Goal: Task Accomplishment & Management: Use online tool/utility

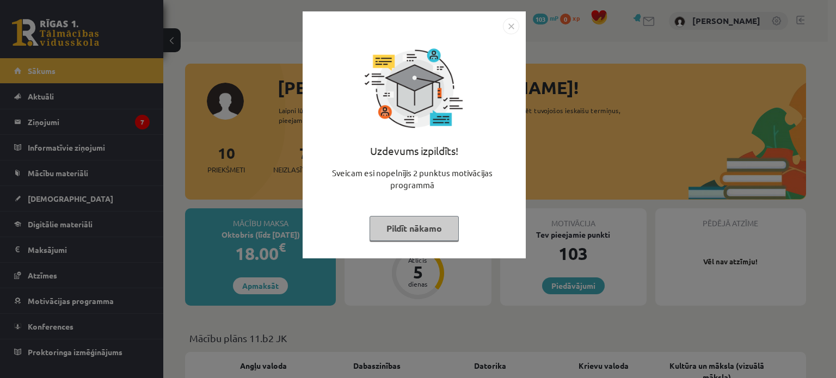
click at [507, 20] on img "Close" at bounding box center [511, 26] width 16 height 16
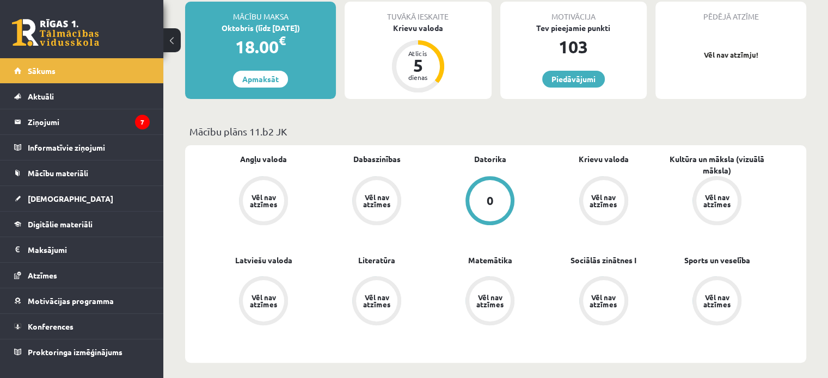
scroll to position [226, 0]
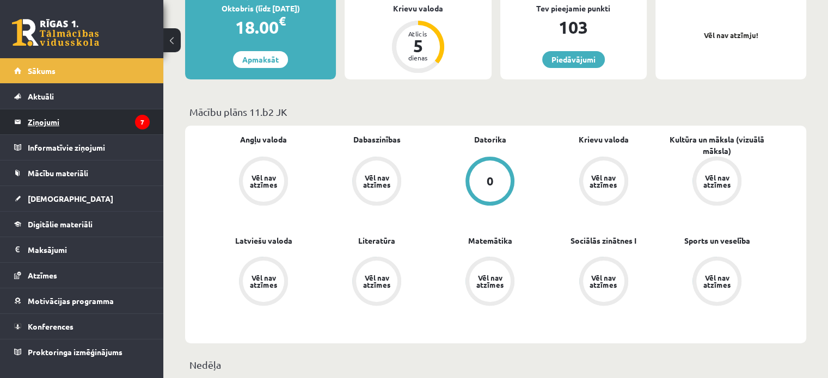
click at [58, 118] on legend "Ziņojumi 7" at bounding box center [89, 121] width 122 height 25
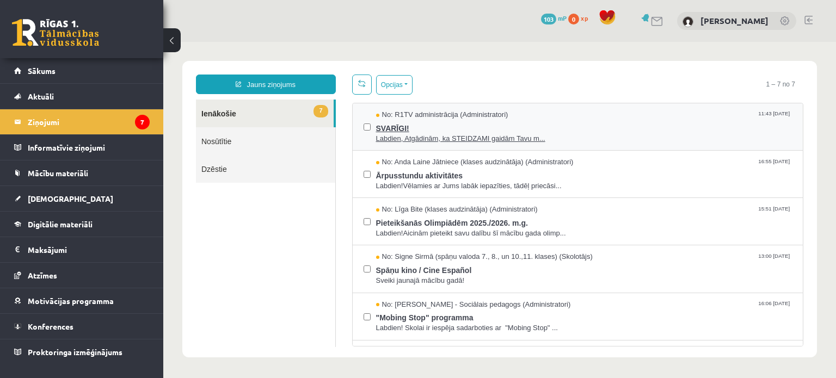
click at [434, 141] on span "Labdien, Atgādinām, ka STEIDZAMI gaidām Tavu m..." at bounding box center [584, 139] width 416 height 10
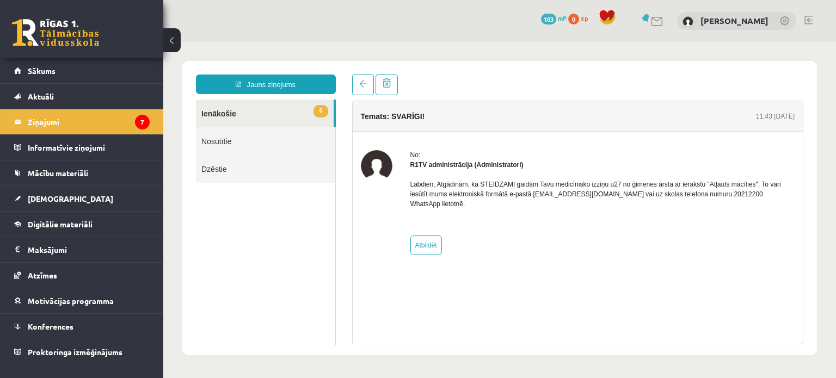
click at [274, 116] on link "6 Ienākošie" at bounding box center [265, 114] width 138 height 28
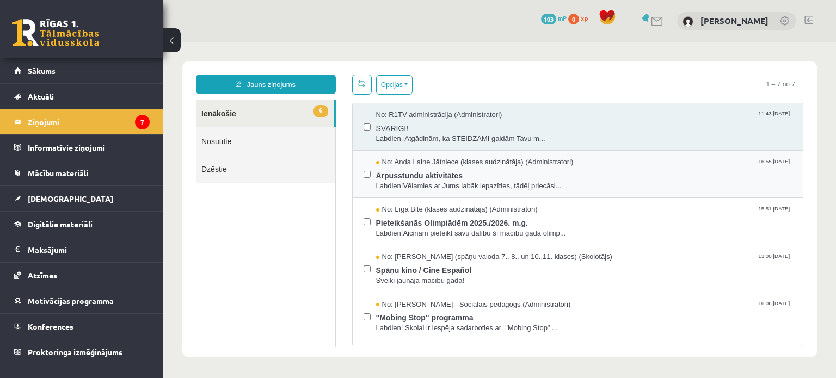
click at [433, 175] on span "Ārpusstundu aktivitātes" at bounding box center [584, 175] width 416 height 14
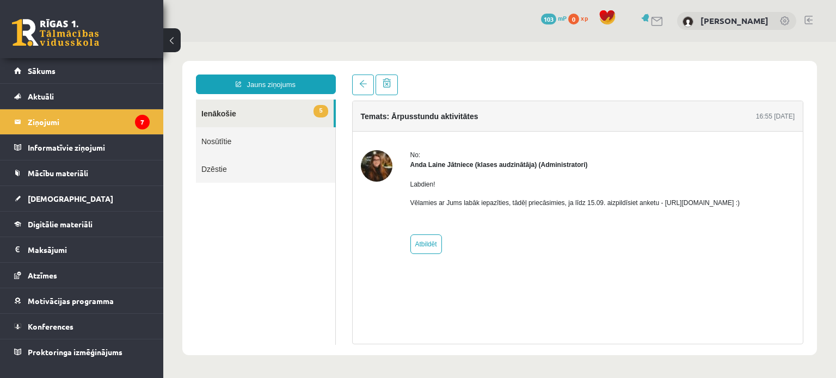
click at [213, 110] on link "5 Ienākošie" at bounding box center [265, 114] width 138 height 28
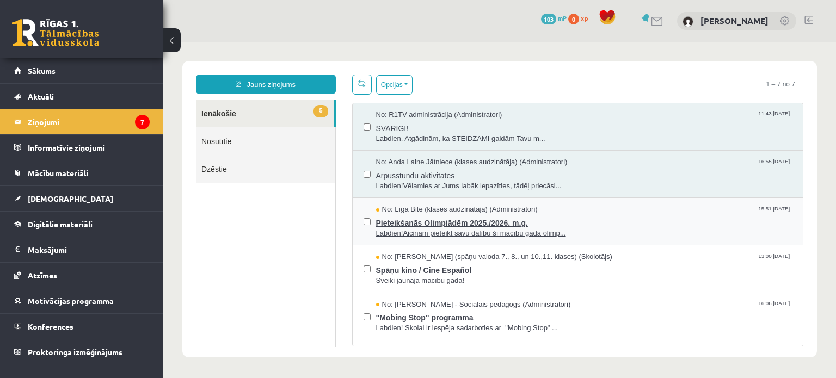
click at [418, 215] on span "Pieteikšanās Olimpiādēm 2025./2026. m.g." at bounding box center [584, 222] width 416 height 14
click at [426, 235] on span "Labdien!Aicinām pieteikt savu dalību šī mācību gada olimp..." at bounding box center [584, 234] width 416 height 10
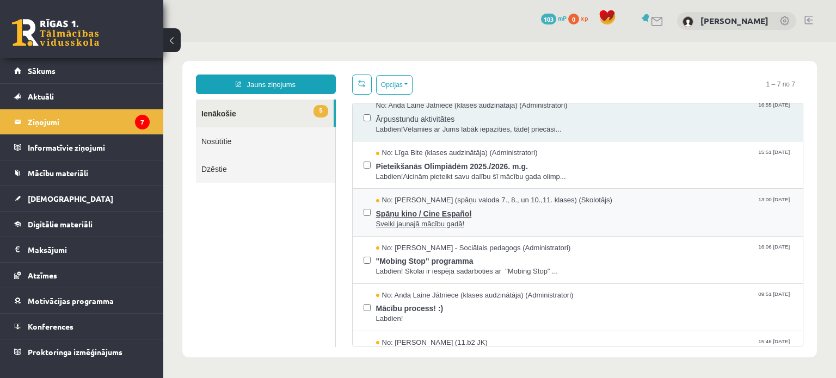
scroll to position [87, 0]
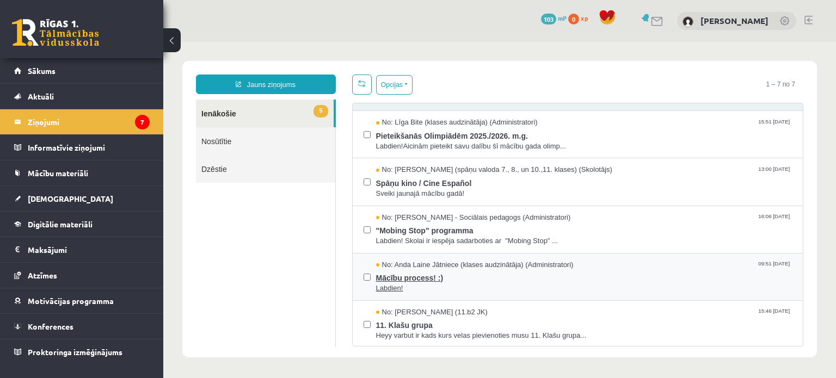
click at [449, 278] on span "Mācību process! :)" at bounding box center [584, 277] width 416 height 14
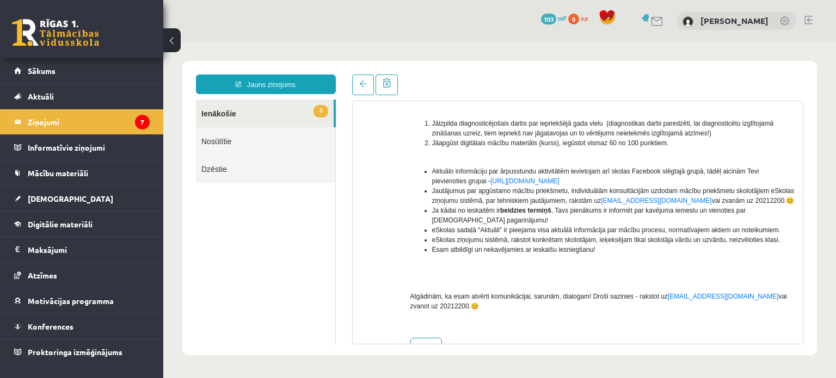
scroll to position [175, 0]
click at [106, 122] on legend "Ziņojumi 7" at bounding box center [89, 121] width 122 height 25
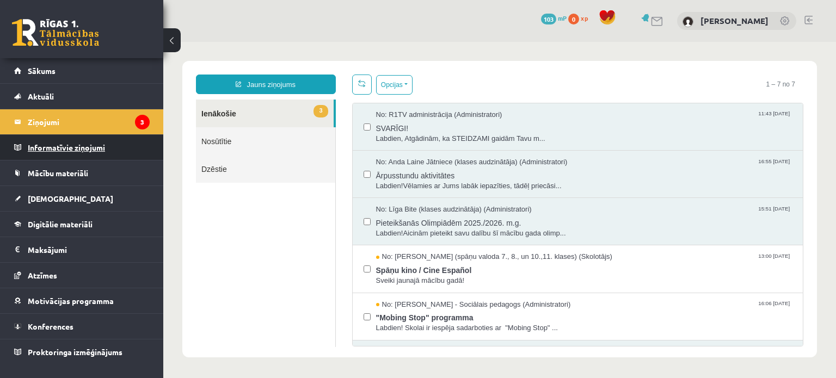
scroll to position [0, 0]
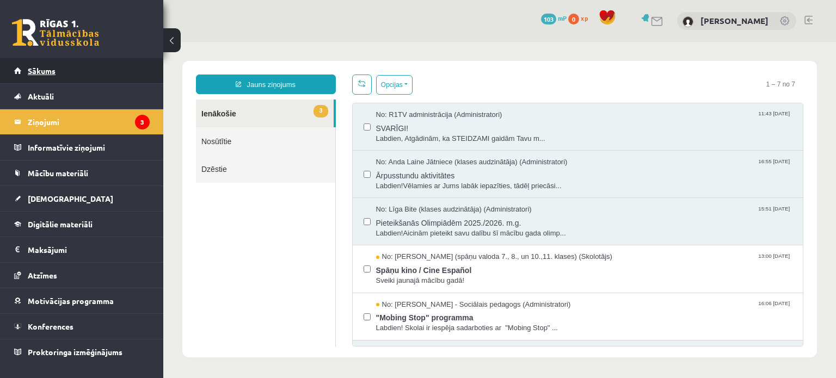
click at [47, 67] on span "Sākums" at bounding box center [42, 71] width 28 height 10
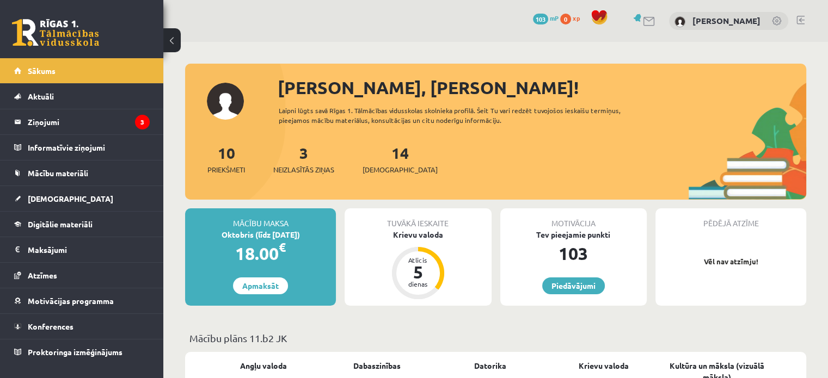
click at [565, 247] on div "103" at bounding box center [573, 254] width 146 height 26
click at [405, 266] on div "5" at bounding box center [418, 271] width 33 height 17
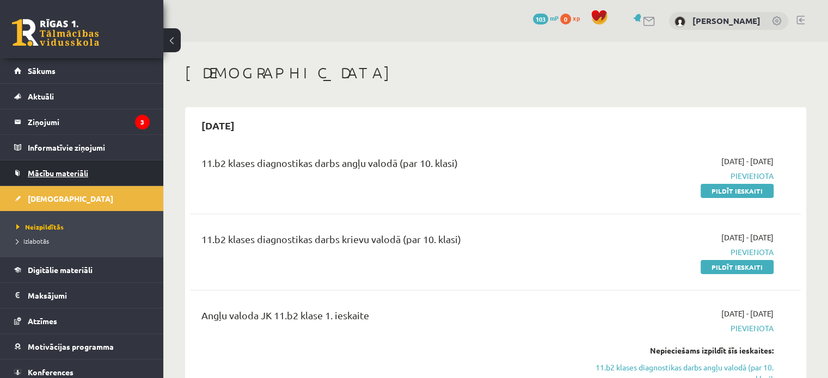
click at [76, 177] on link "Mācību materiāli" at bounding box center [81, 173] width 135 height 25
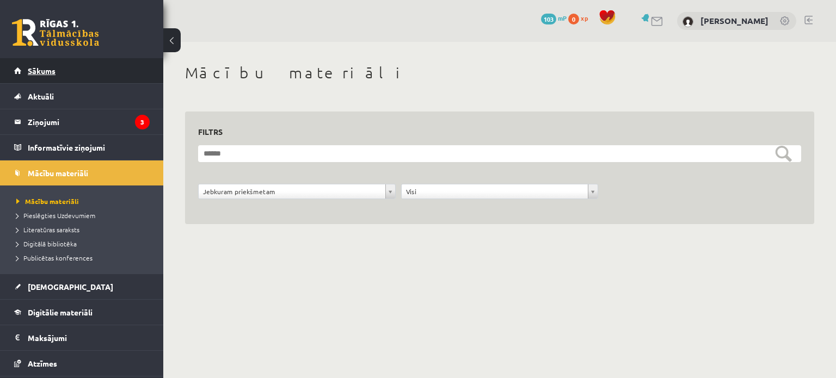
click at [53, 76] on link "Sākums" at bounding box center [81, 70] width 135 height 25
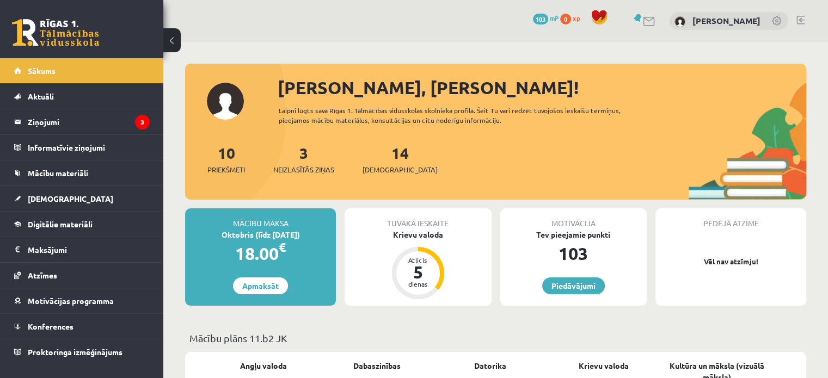
scroll to position [36, 0]
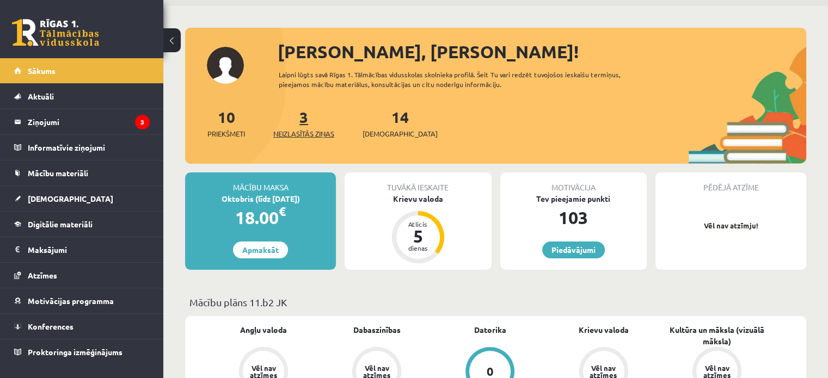
click at [302, 128] on span "Neizlasītās ziņas" at bounding box center [303, 133] width 61 height 11
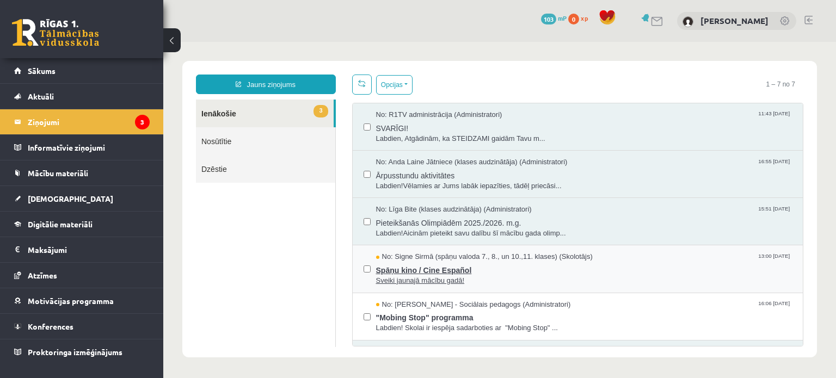
click at [429, 252] on span "No: Signe Sirmā (spāņu valoda 7., 8., un 10.,11. klases) (Skolotājs)" at bounding box center [494, 257] width 236 height 10
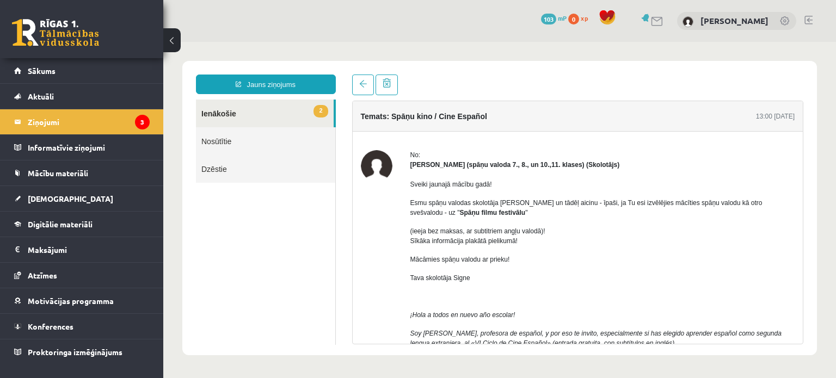
click at [220, 112] on link "2 Ienākošie" at bounding box center [265, 114] width 138 height 28
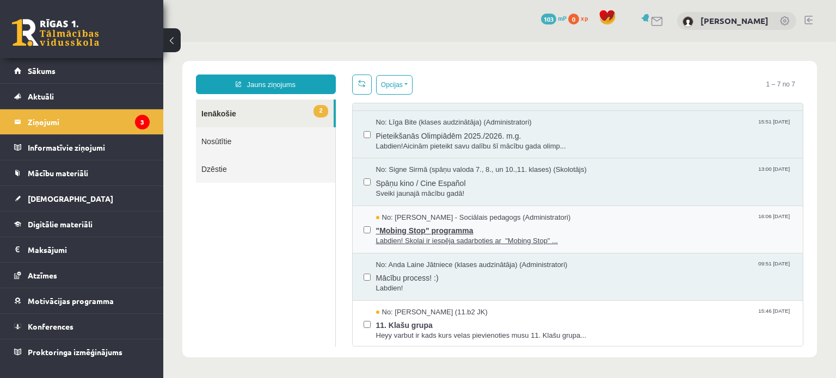
click at [389, 228] on span ""Mobing Stop" programma" at bounding box center [584, 230] width 416 height 14
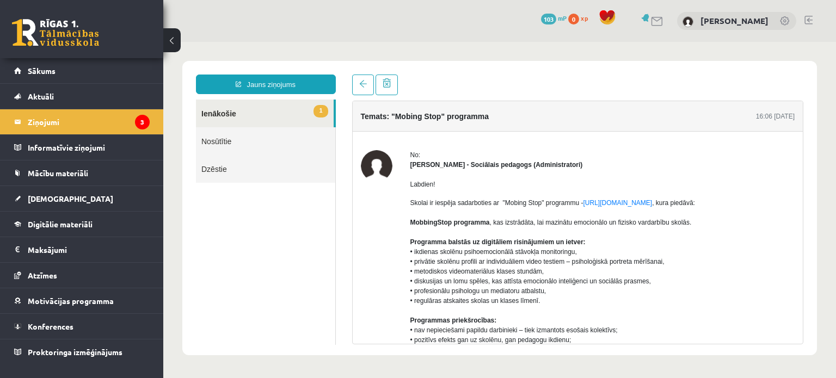
click at [256, 110] on link "1 Ienākošie" at bounding box center [265, 114] width 138 height 28
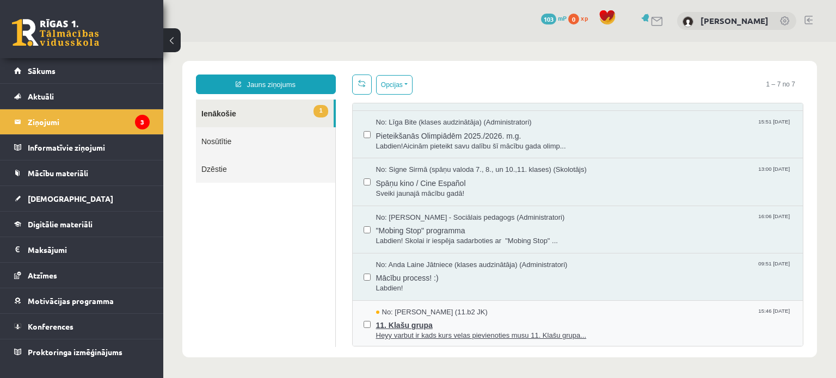
click at [399, 320] on span "11. Klašu grupa" at bounding box center [584, 324] width 416 height 14
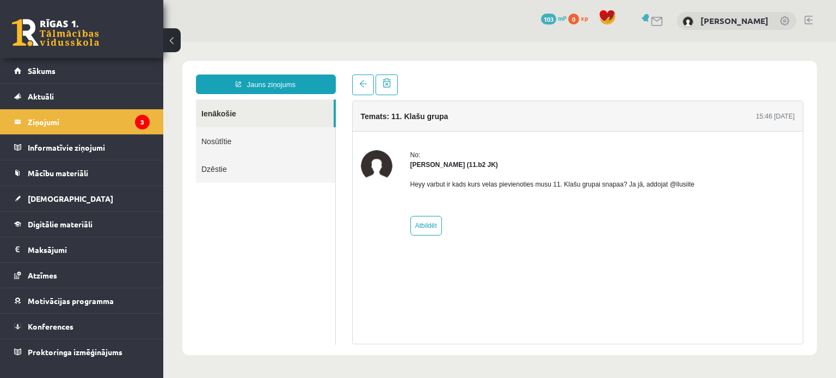
click at [257, 118] on link "Ienākošie" at bounding box center [265, 114] width 138 height 28
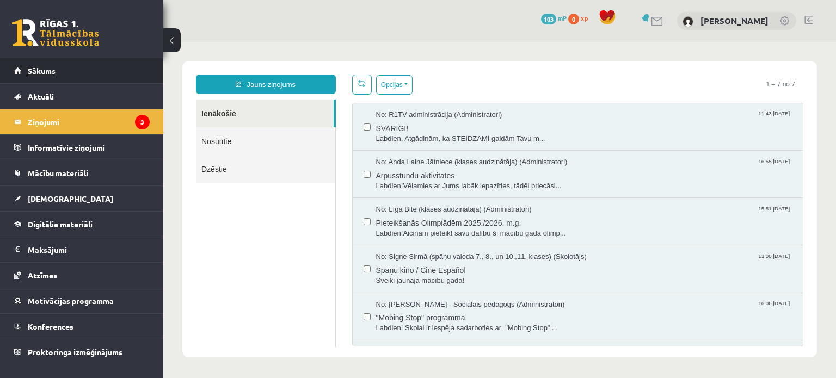
click at [70, 79] on link "Sākums" at bounding box center [81, 70] width 135 height 25
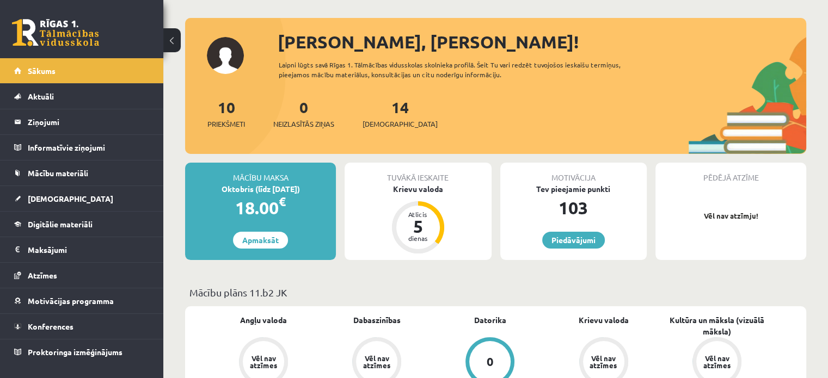
scroll to position [54, 0]
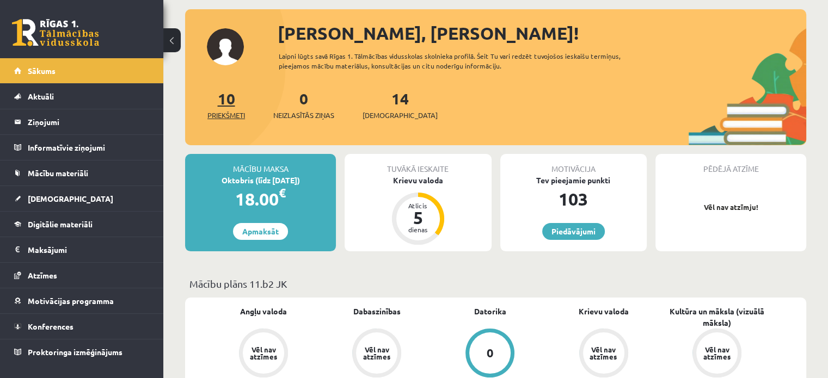
click at [228, 102] on link "10 Priekšmeti" at bounding box center [226, 105] width 38 height 32
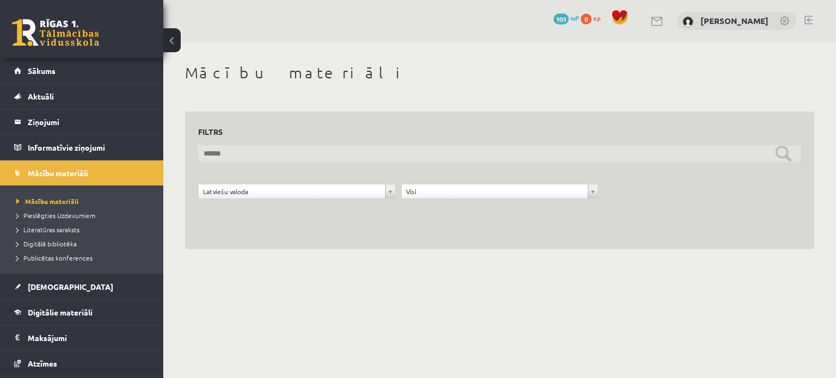
click at [269, 159] on input "text" at bounding box center [499, 153] width 603 height 17
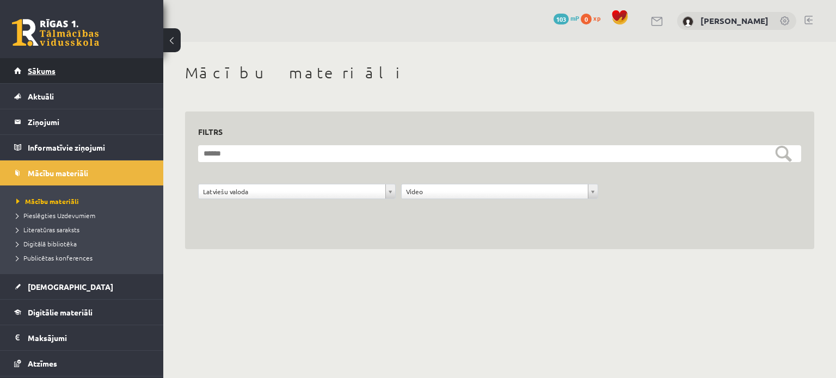
click at [34, 66] on link "Sākums" at bounding box center [81, 70] width 135 height 25
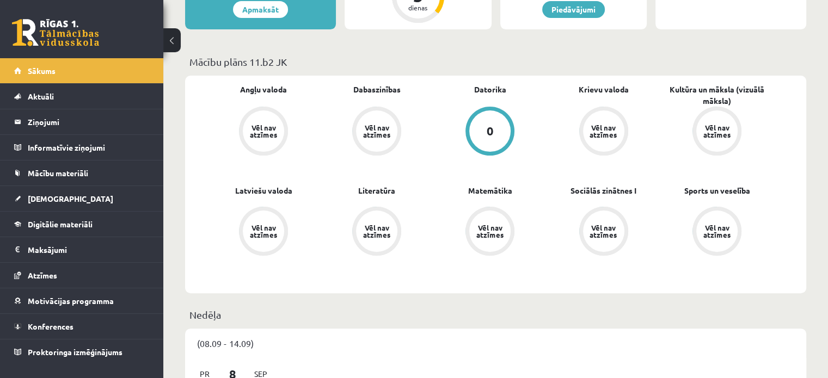
scroll to position [287, 0]
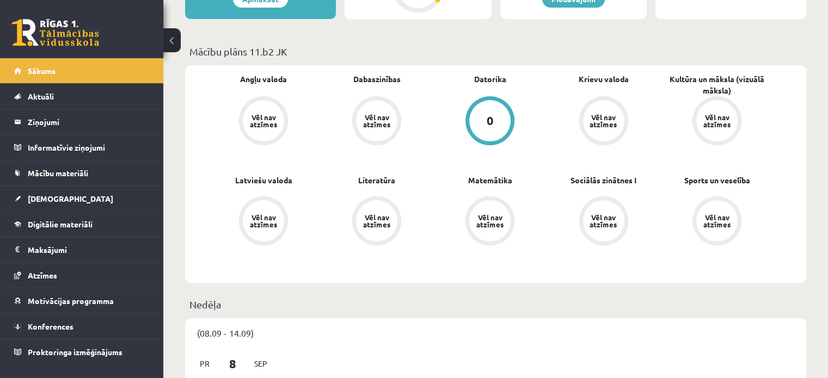
click at [476, 121] on div "0" at bounding box center [489, 120] width 41 height 41
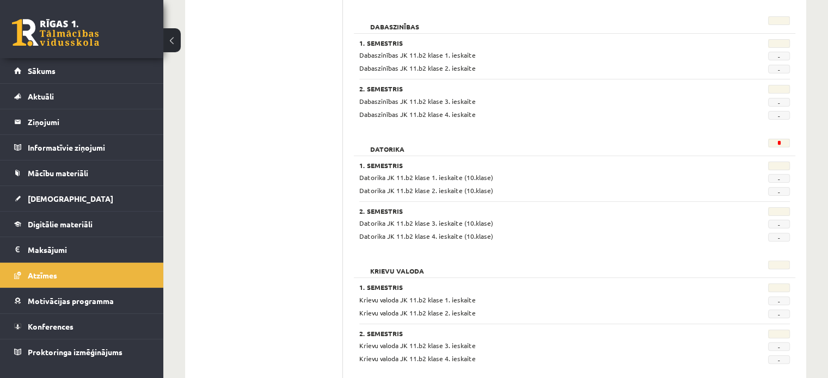
scroll to position [285, 0]
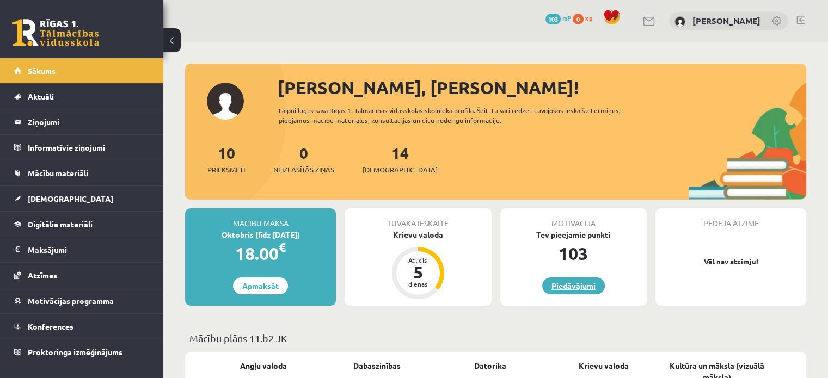
click at [577, 292] on link "Piedāvājumi" at bounding box center [573, 286] width 63 height 17
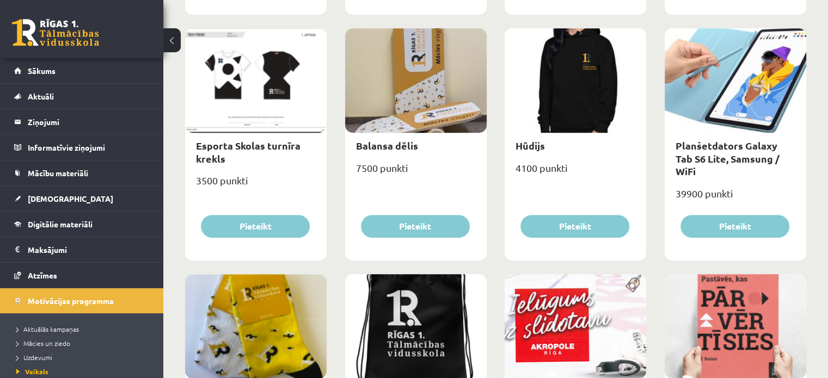
scroll to position [659, 0]
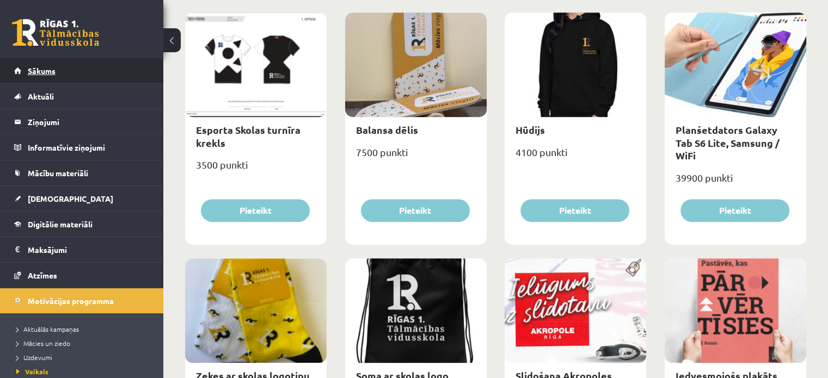
click at [24, 70] on link "Sākums" at bounding box center [81, 70] width 135 height 25
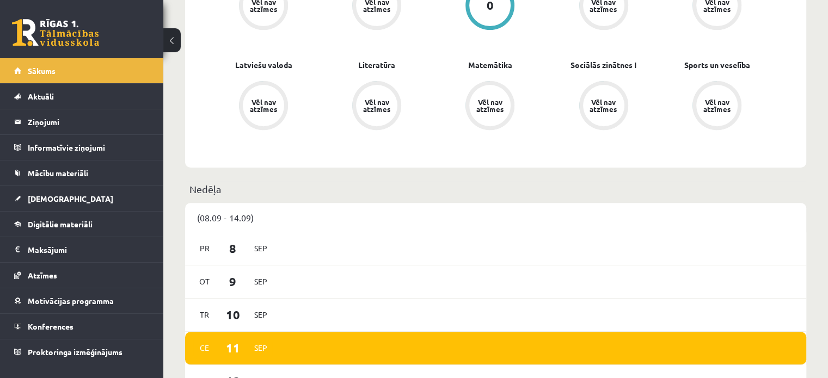
scroll to position [414, 0]
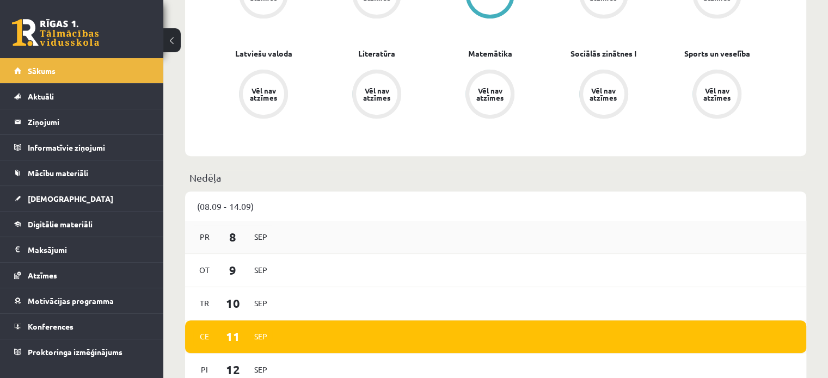
click at [252, 244] on span "Sep" at bounding box center [260, 237] width 23 height 17
click at [281, 223] on div "[DATE]" at bounding box center [495, 237] width 621 height 33
click at [76, 175] on span "Mācību materiāli" at bounding box center [58, 173] width 60 height 10
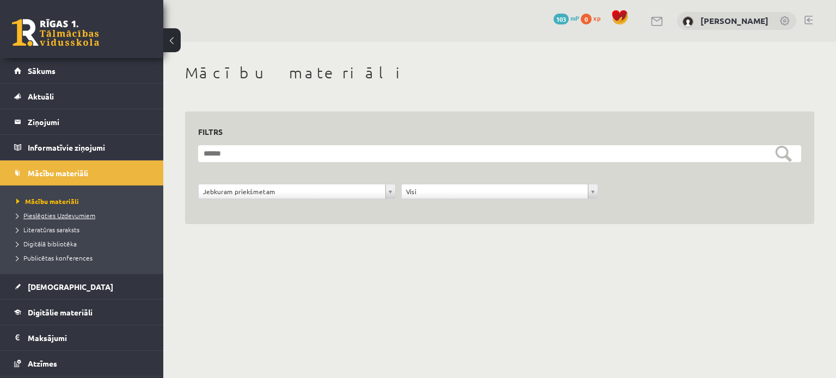
click at [70, 213] on span "Pieslēgties Uzdevumiem" at bounding box center [55, 215] width 79 height 9
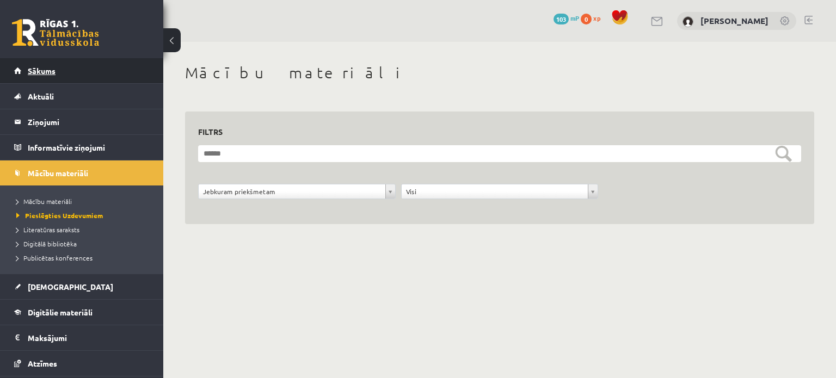
click at [50, 73] on span "Sākums" at bounding box center [42, 71] width 28 height 10
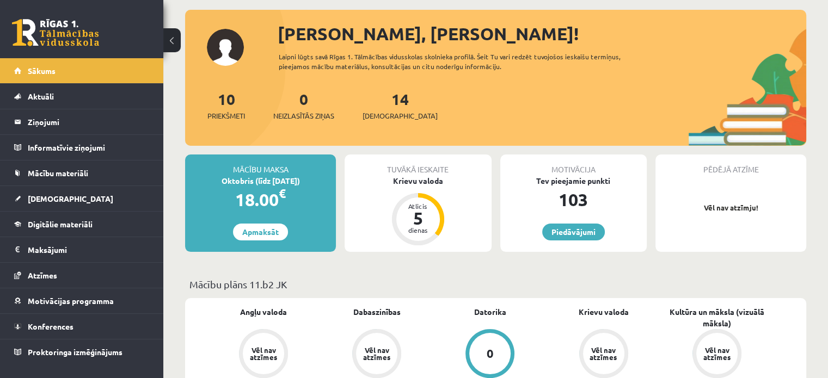
scroll to position [63, 0]
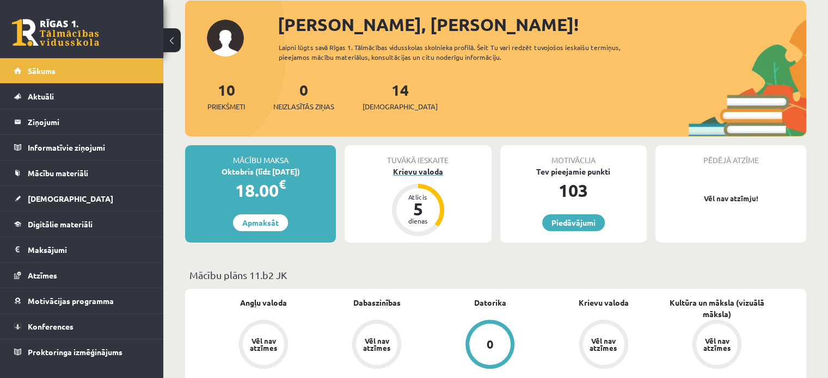
click at [431, 214] on div "5" at bounding box center [418, 208] width 33 height 17
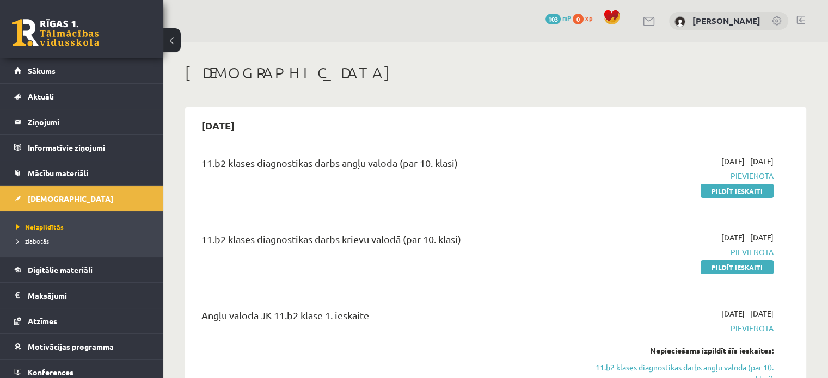
scroll to position [30, 0]
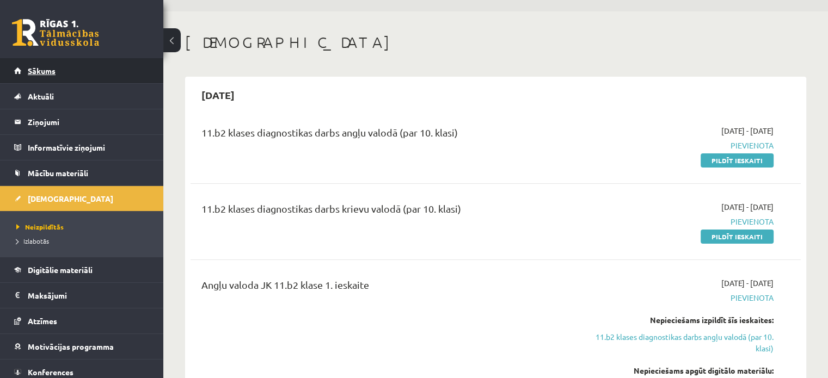
click at [41, 67] on span "Sākums" at bounding box center [42, 71] width 28 height 10
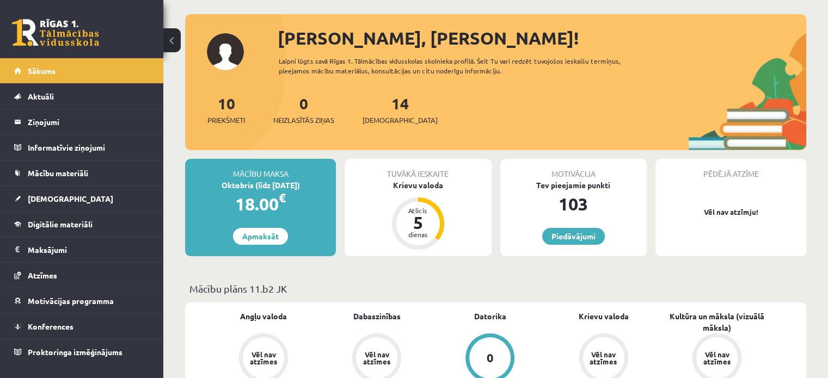
scroll to position [35, 0]
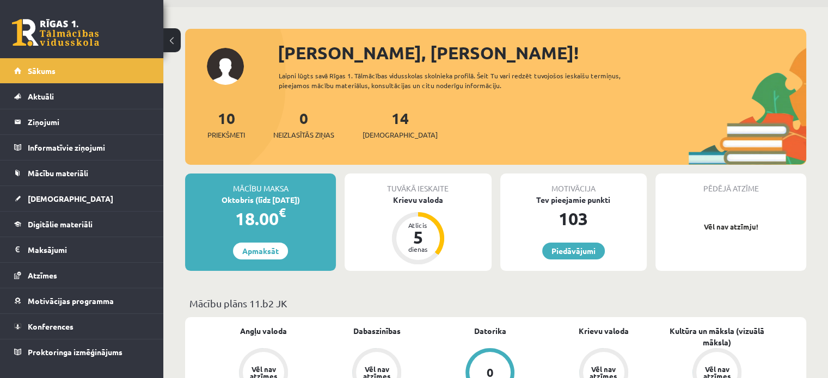
click at [421, 186] on div "Tuvākā ieskaite" at bounding box center [417, 184] width 146 height 21
click at [409, 224] on div "Atlicis" at bounding box center [418, 225] width 33 height 7
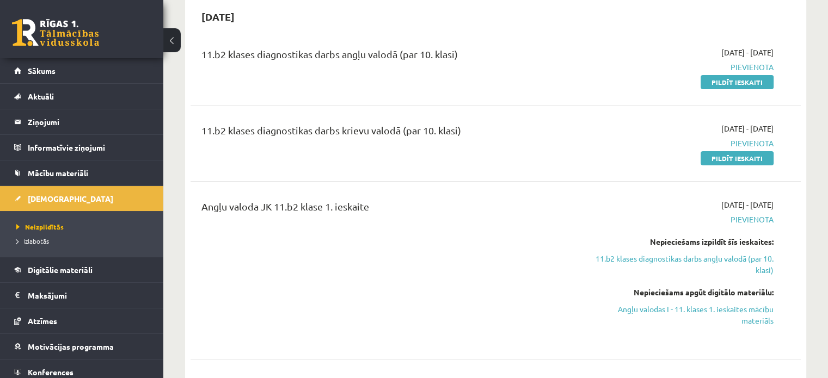
scroll to position [108, 0]
click at [729, 161] on link "Pildīt ieskaiti" at bounding box center [736, 159] width 73 height 14
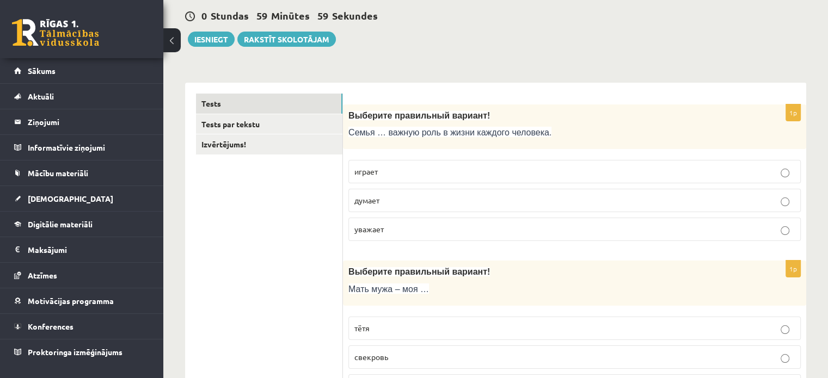
scroll to position [107, 0]
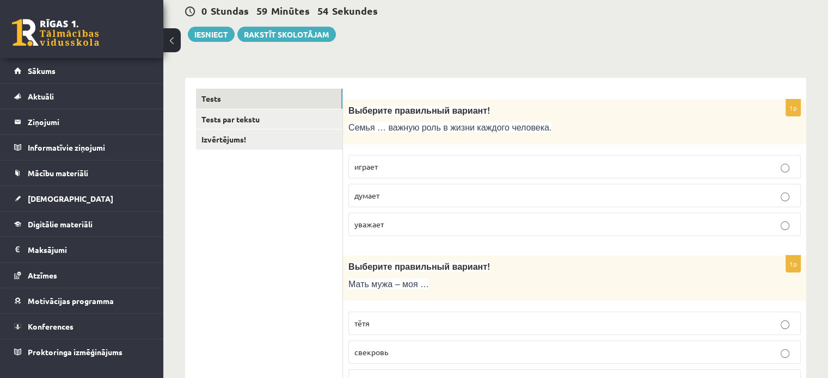
click at [396, 170] on p "играет" at bounding box center [574, 166] width 440 height 11
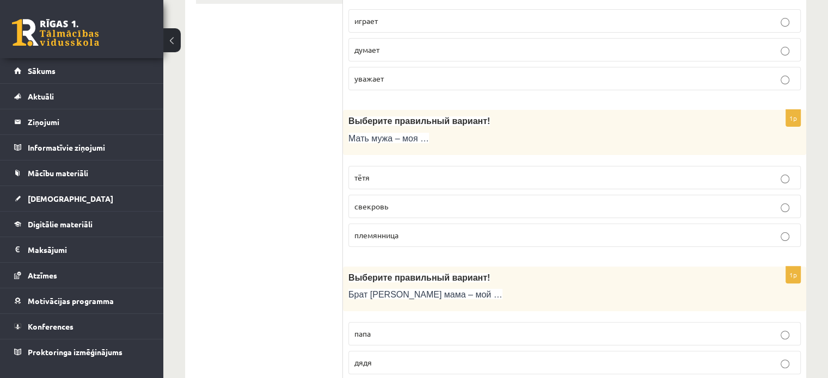
scroll to position [252, 0]
click at [396, 207] on p "свекровь" at bounding box center [574, 206] width 440 height 11
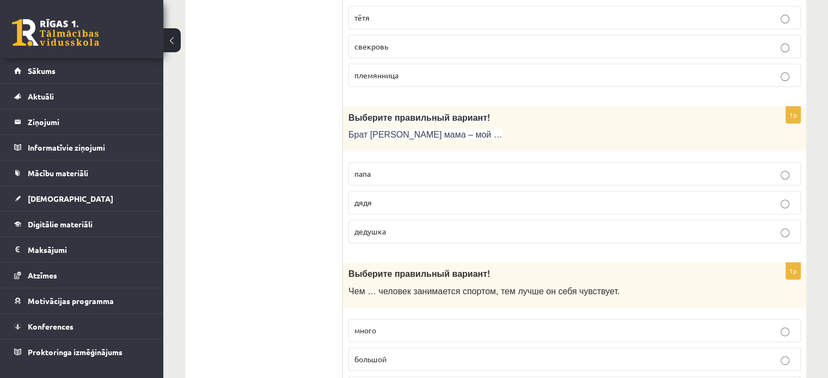
scroll to position [418, 0]
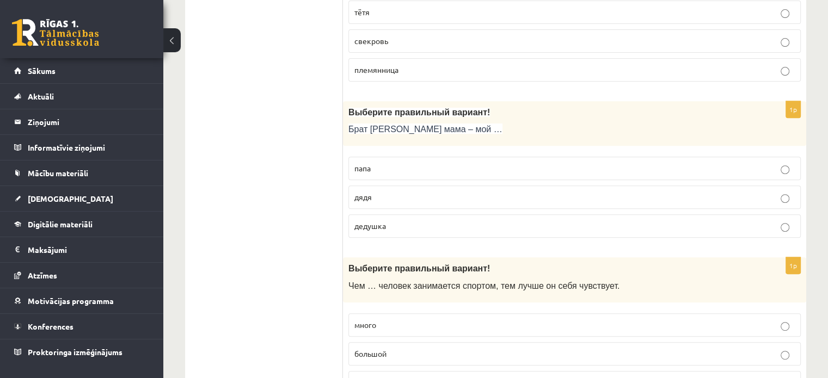
click at [386, 194] on p "дядя" at bounding box center [574, 197] width 440 height 11
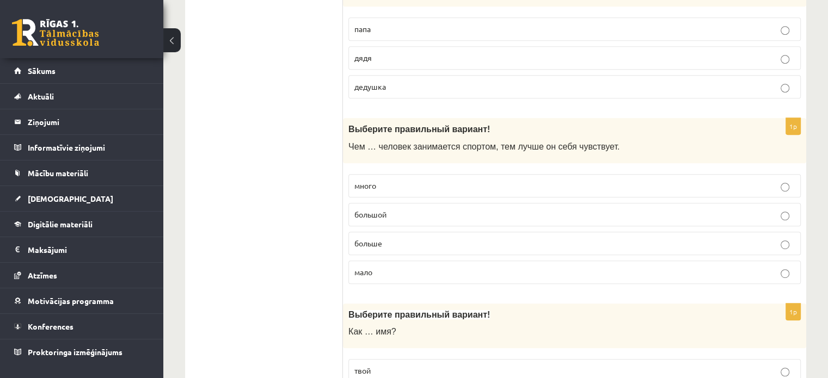
scroll to position [558, 0]
click at [385, 239] on p "больше" at bounding box center [574, 242] width 440 height 11
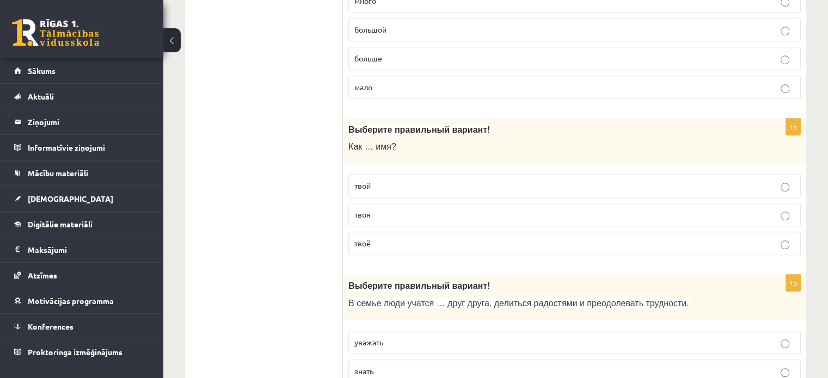
scroll to position [759, 0]
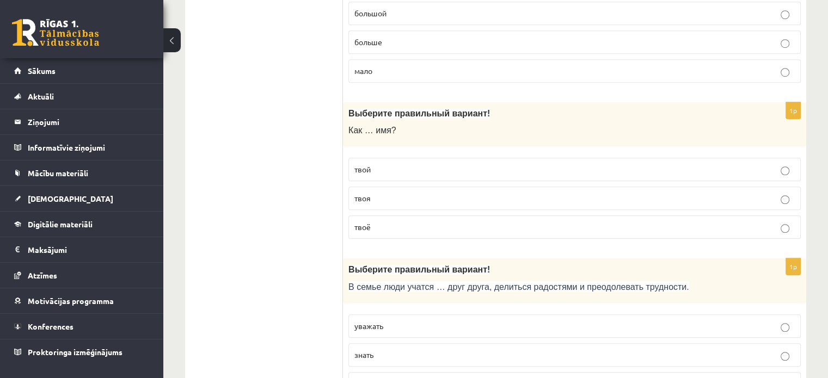
click at [373, 221] on p "твоё" at bounding box center [574, 226] width 440 height 11
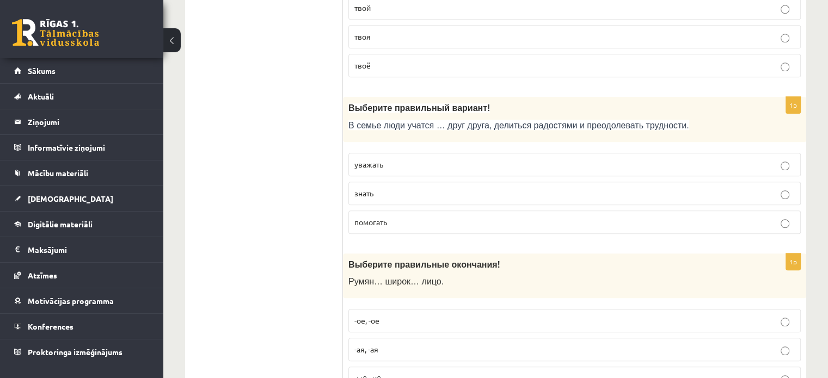
scroll to position [924, 0]
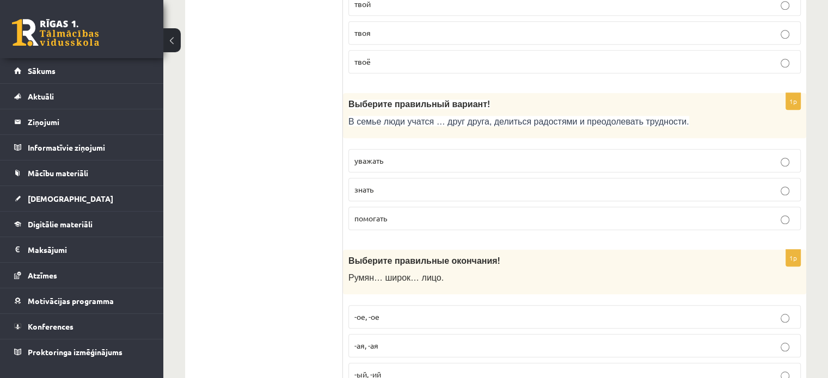
click at [395, 157] on p "уважать" at bounding box center [574, 160] width 440 height 11
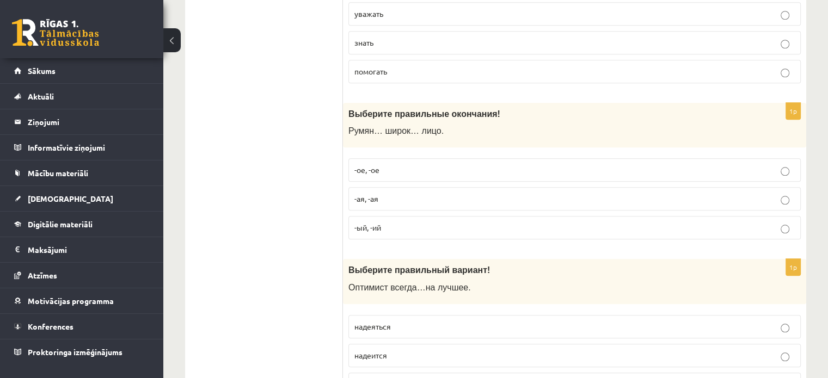
scroll to position [1071, 0]
click at [386, 166] on p "-ое, -ое" at bounding box center [574, 169] width 440 height 11
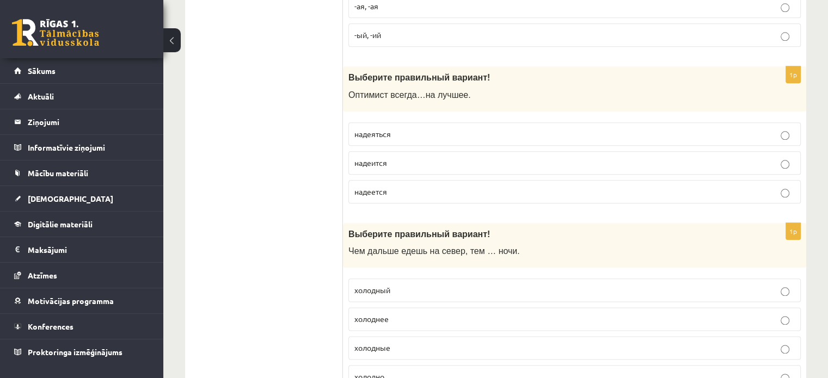
scroll to position [1265, 0]
click at [394, 188] on p "надеется" at bounding box center [574, 190] width 440 height 11
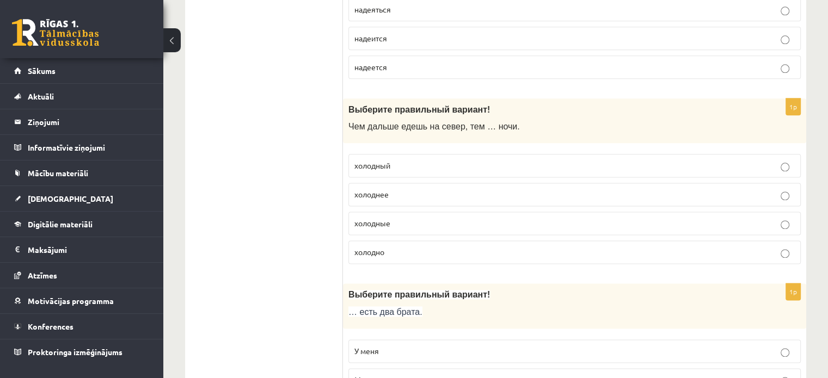
scroll to position [1393, 0]
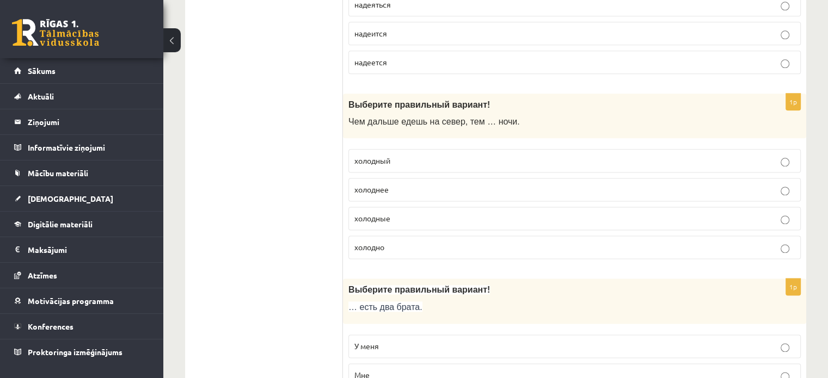
click at [392, 184] on p "холоднее" at bounding box center [574, 189] width 440 height 11
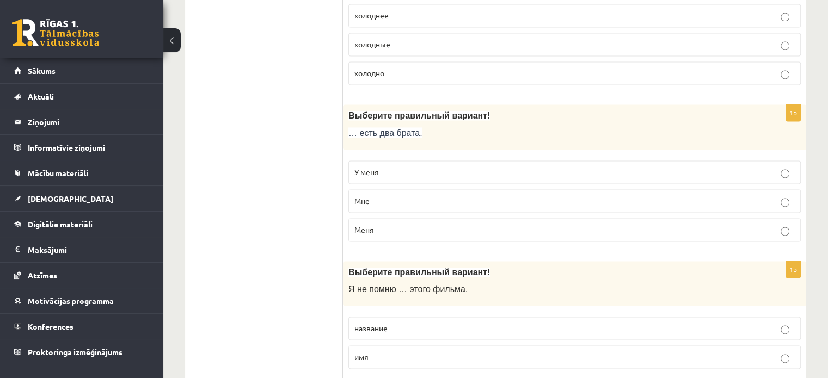
scroll to position [1576, 0]
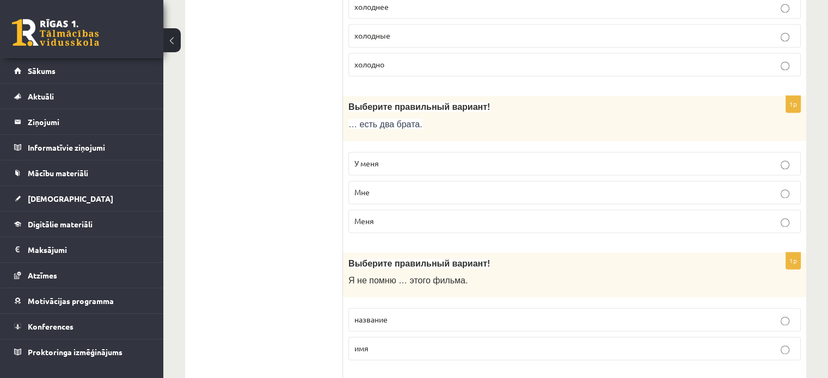
click at [393, 158] on p "У меня" at bounding box center [574, 163] width 440 height 11
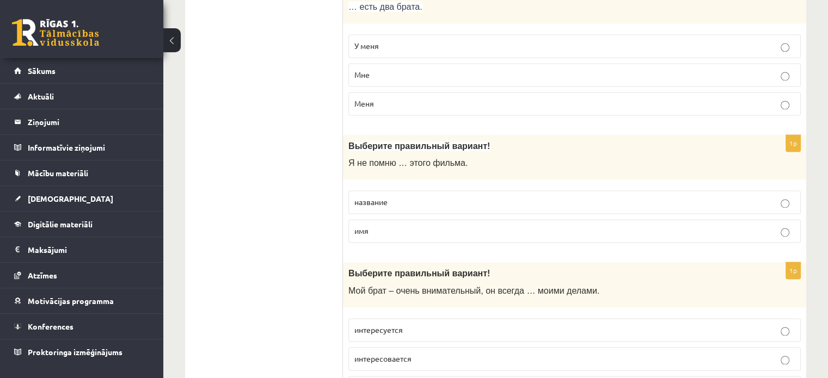
scroll to position [1704, 0]
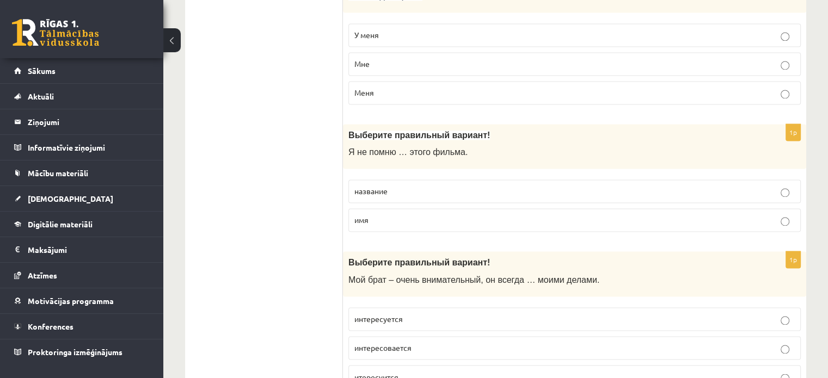
click at [382, 188] on p "название" at bounding box center [574, 191] width 440 height 11
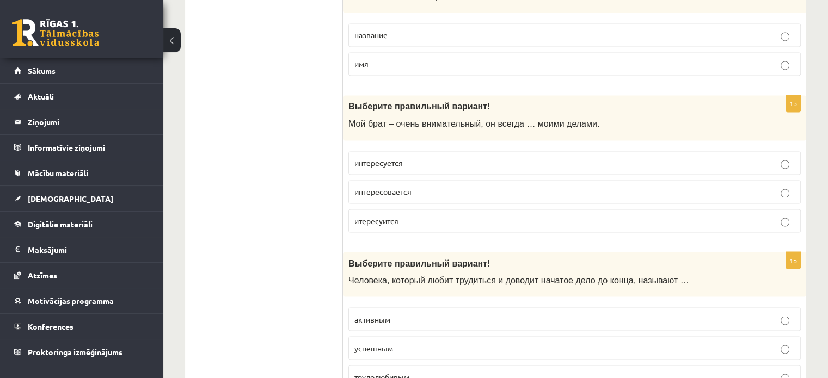
scroll to position [1862, 0]
click at [407, 156] on p "интересуется" at bounding box center [574, 161] width 440 height 11
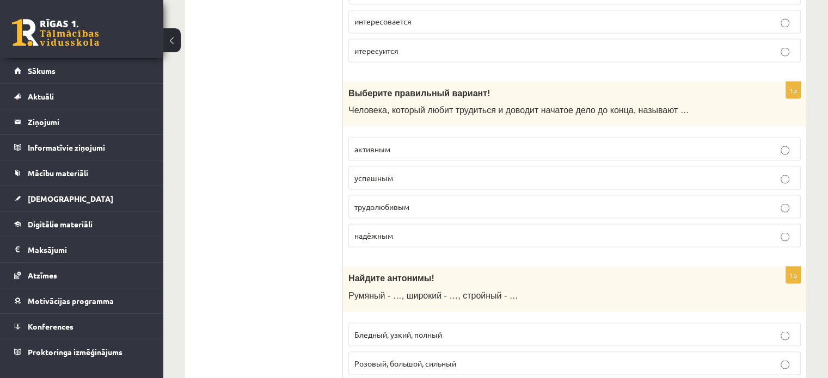
scroll to position [2035, 0]
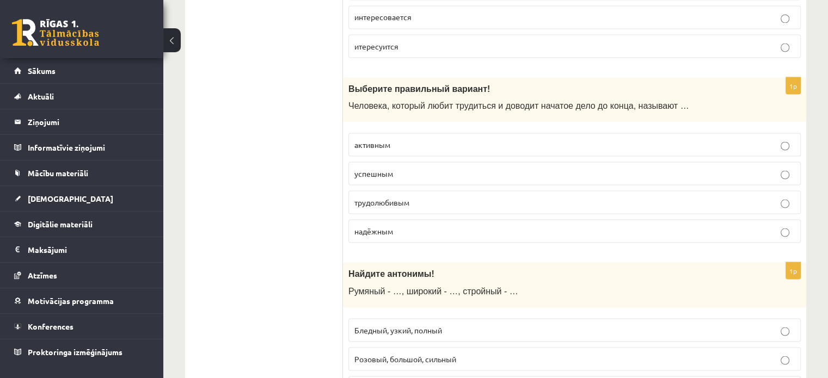
click at [401, 197] on span "трудолюбивым" at bounding box center [381, 202] width 55 height 10
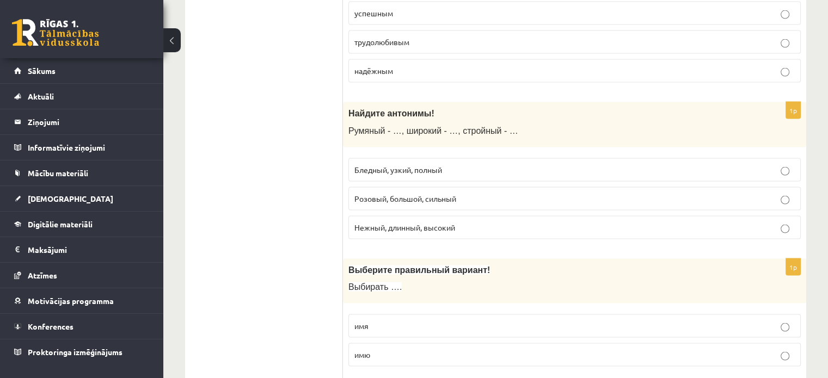
scroll to position [2200, 0]
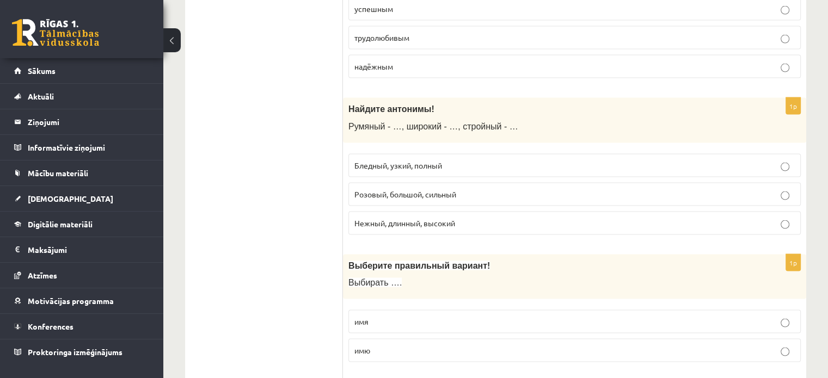
click at [380, 161] on span "Бледный, узкий, полный" at bounding box center [398, 166] width 88 height 10
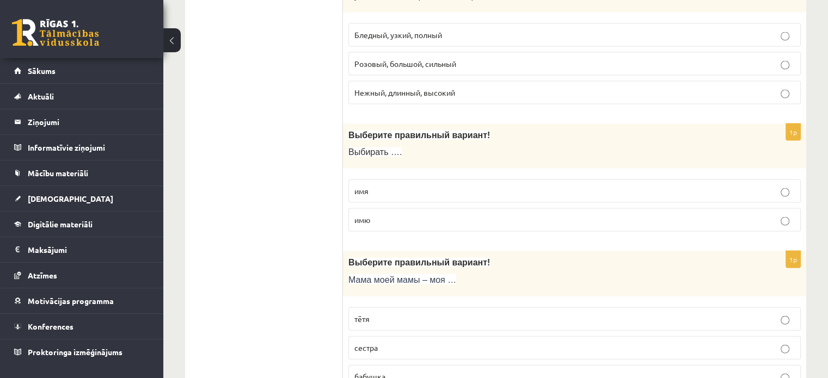
scroll to position [2331, 0]
click at [383, 179] on label "имя" at bounding box center [574, 190] width 452 height 23
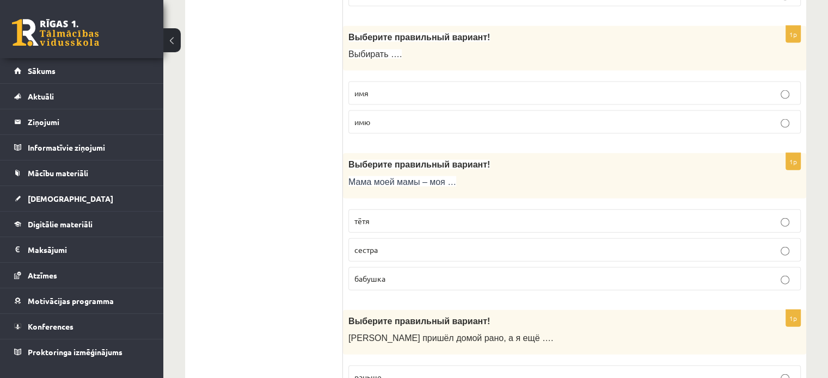
scroll to position [2451, 0]
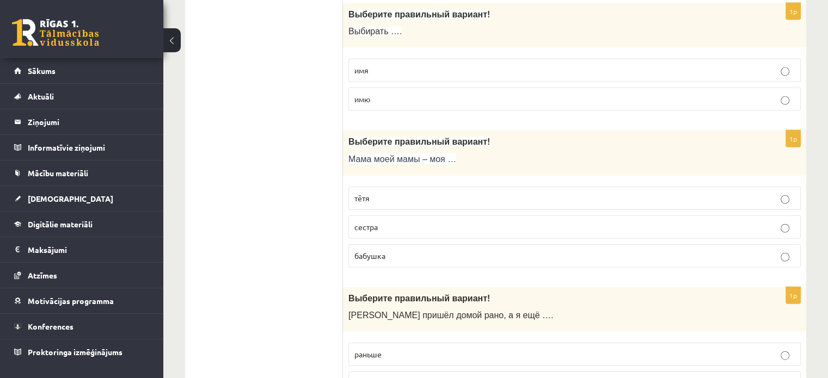
click at [383, 251] on span "бабушка" at bounding box center [369, 256] width 31 height 10
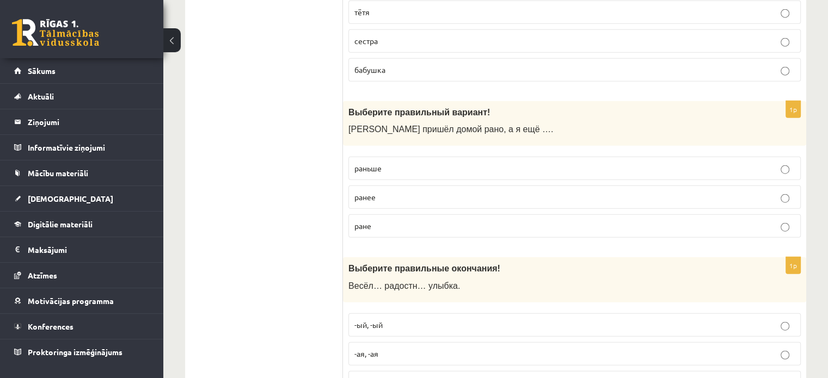
scroll to position [2638, 0]
click at [378, 163] on span "раньше" at bounding box center [367, 168] width 27 height 10
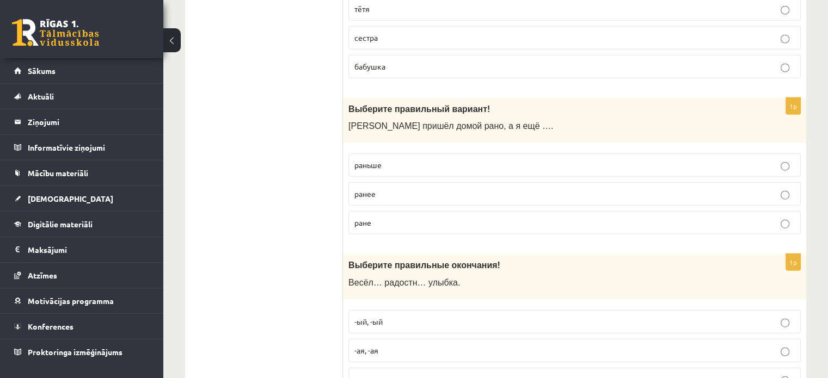
click at [390, 159] on p "раньше" at bounding box center [574, 164] width 440 height 11
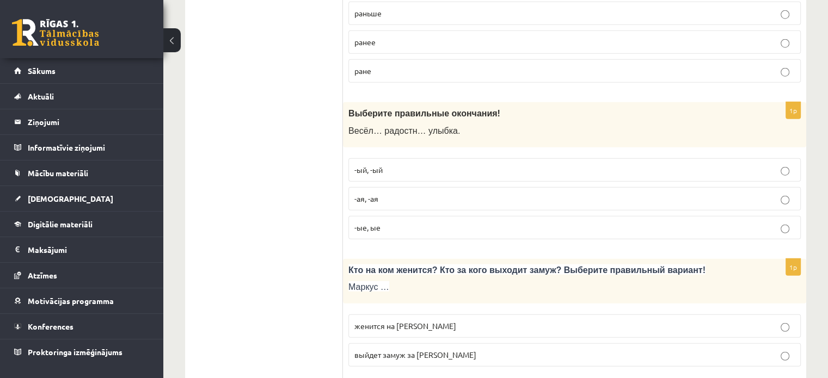
scroll to position [2832, 0]
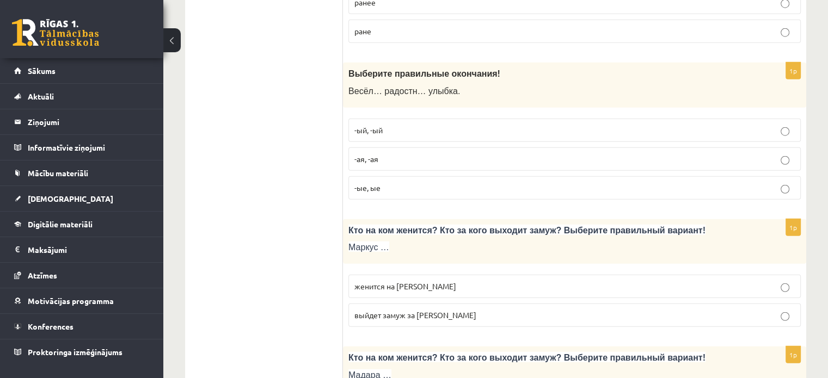
click at [386, 153] on p "-ая, -ая" at bounding box center [574, 158] width 440 height 11
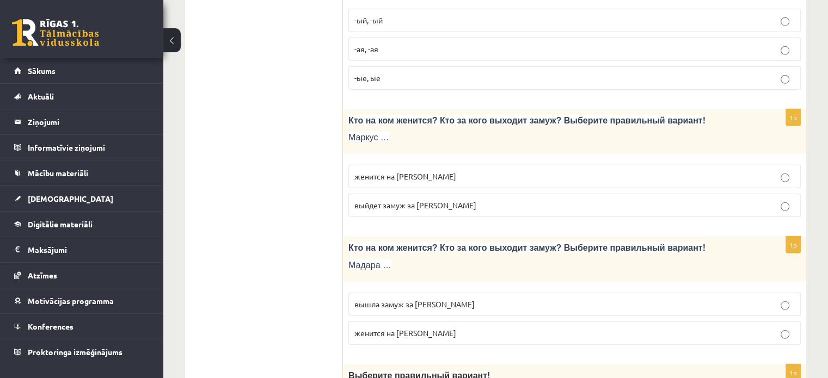
scroll to position [2942, 0]
click at [395, 171] on span "женится на [PERSON_NAME]" at bounding box center [405, 176] width 102 height 10
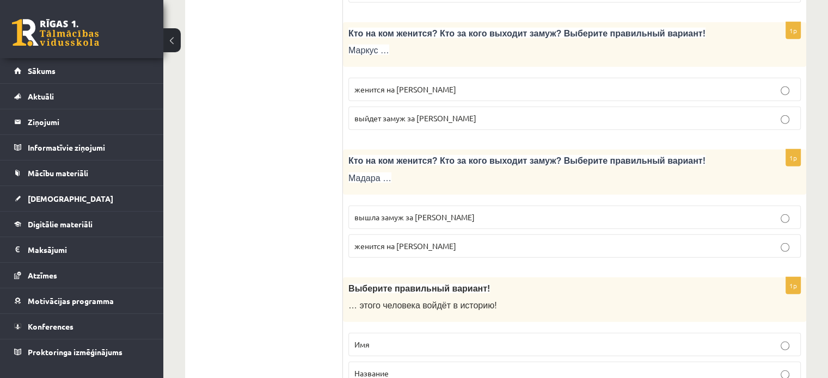
scroll to position [3034, 0]
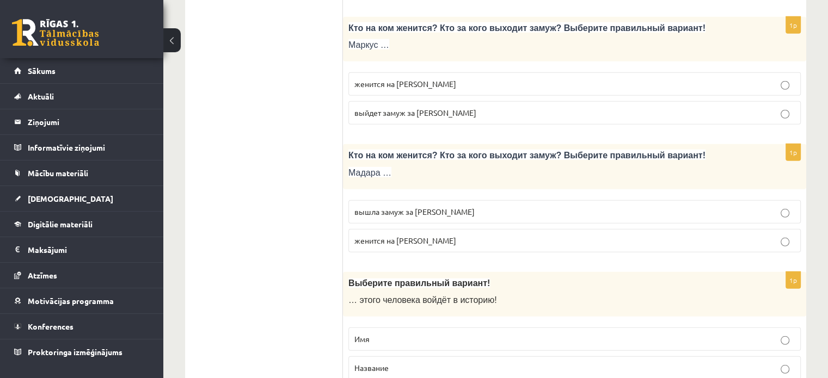
click at [387, 207] on span "вышла замуж за Марка" at bounding box center [414, 212] width 120 height 10
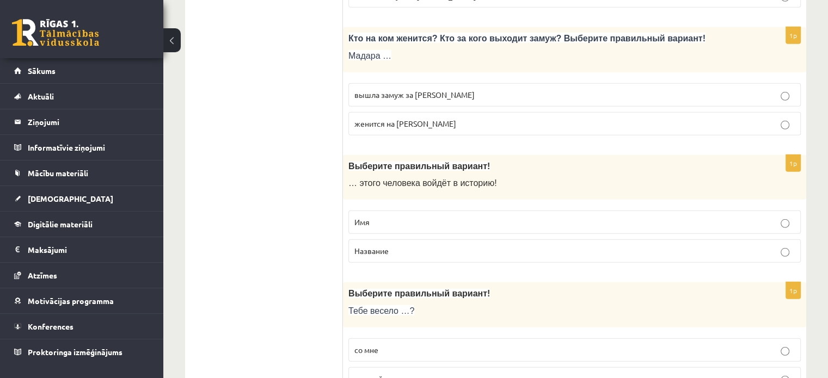
scroll to position [3169, 0]
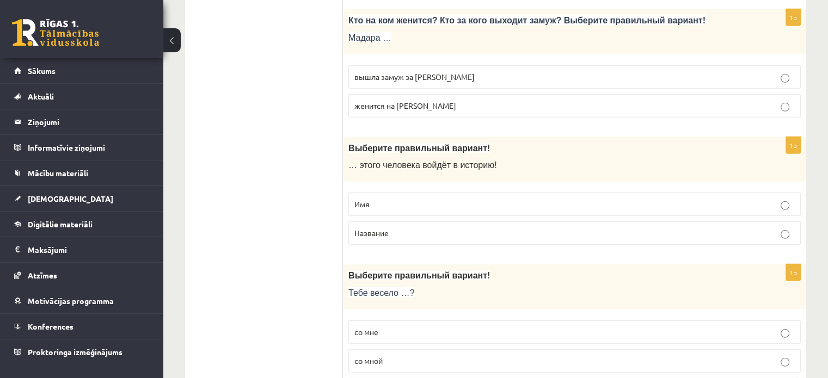
click at [387, 199] on p "Имя" at bounding box center [574, 204] width 440 height 11
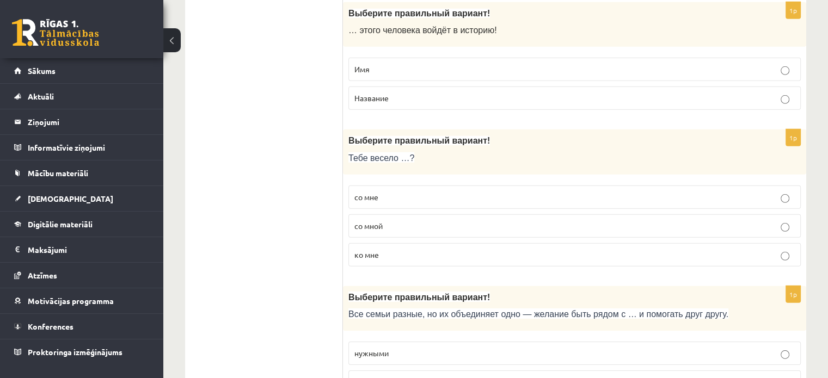
scroll to position [3304, 0]
click at [390, 220] on p "со мной" at bounding box center [574, 225] width 440 height 11
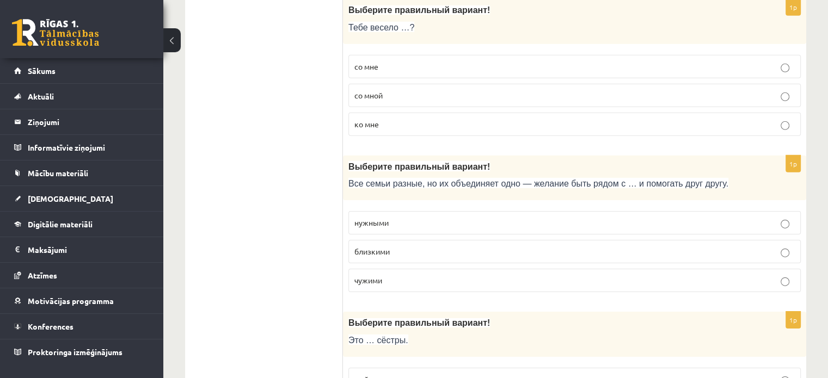
scroll to position [3448, 0]
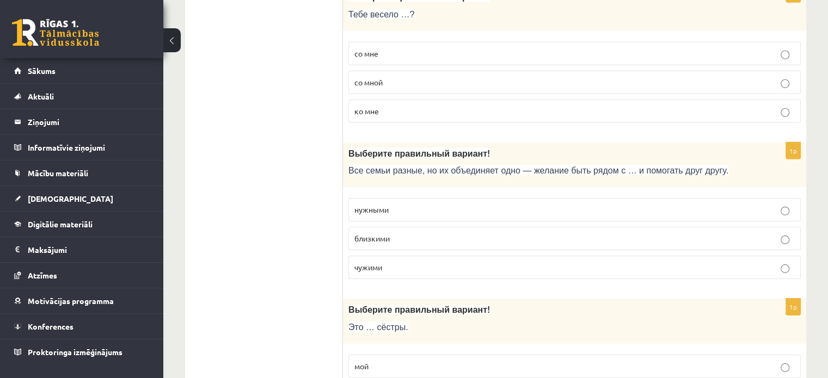
click at [392, 233] on p "близкими" at bounding box center [574, 238] width 440 height 11
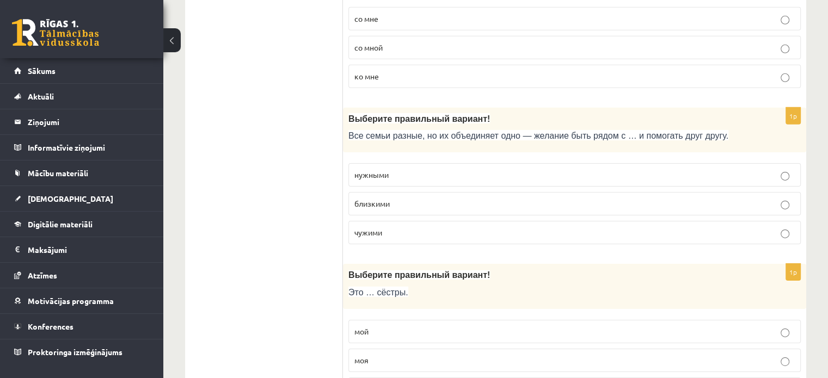
scroll to position [3530, 0]
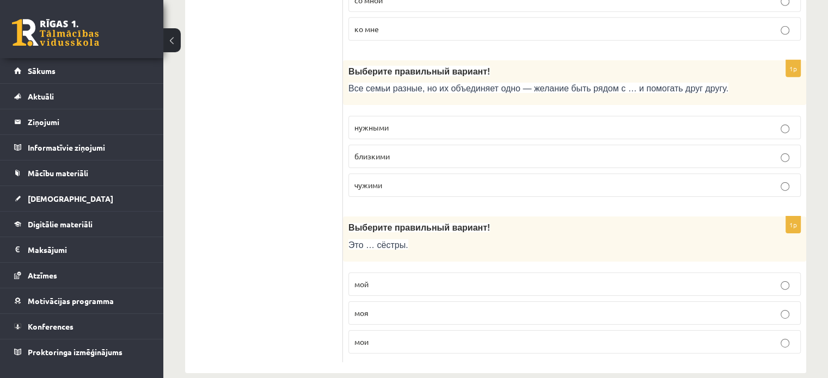
click at [376, 336] on p "мои" at bounding box center [574, 341] width 440 height 11
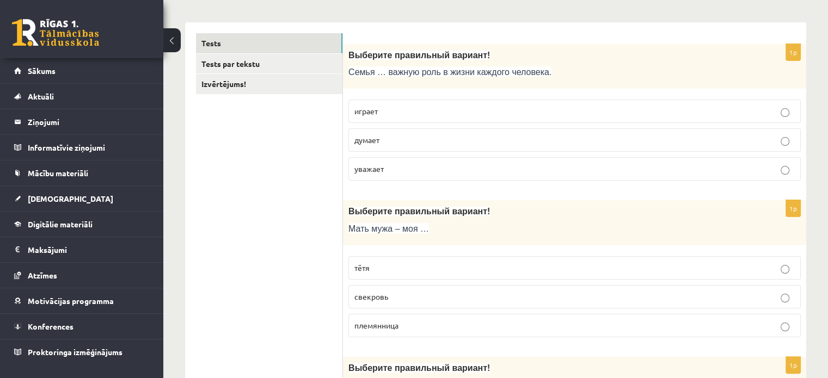
scroll to position [0, 0]
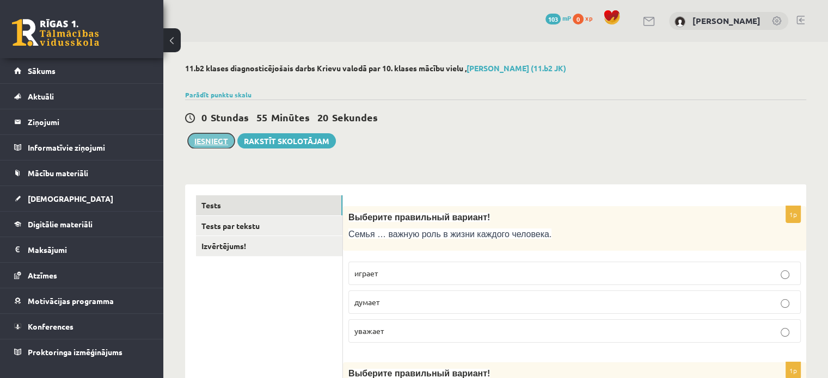
click at [208, 142] on button "Iesniegt" at bounding box center [211, 140] width 47 height 15
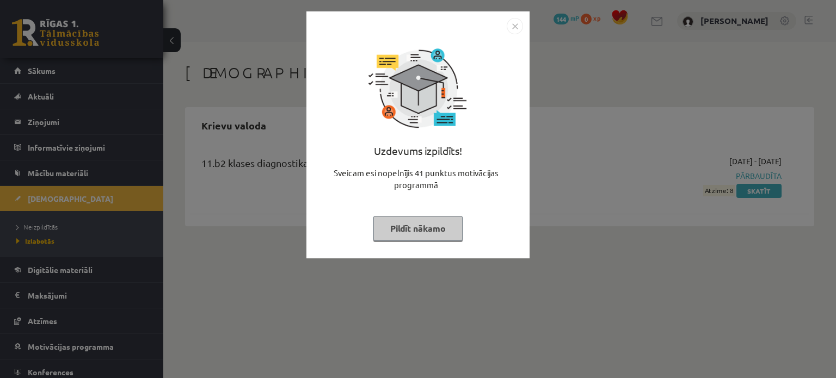
click at [514, 26] on img "Close" at bounding box center [515, 26] width 16 height 16
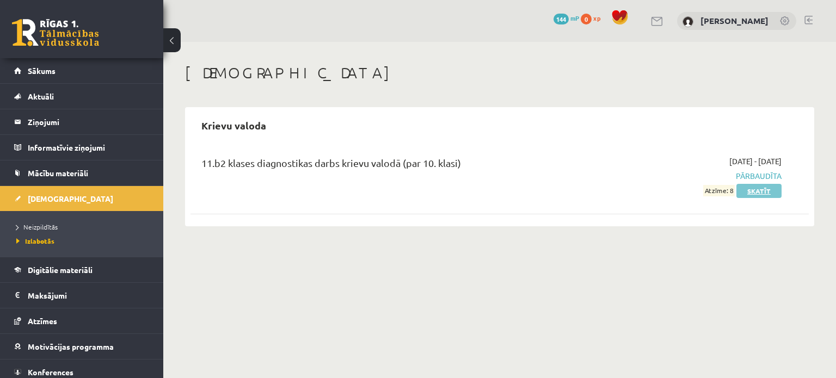
click at [762, 194] on link "Skatīt" at bounding box center [758, 191] width 45 height 14
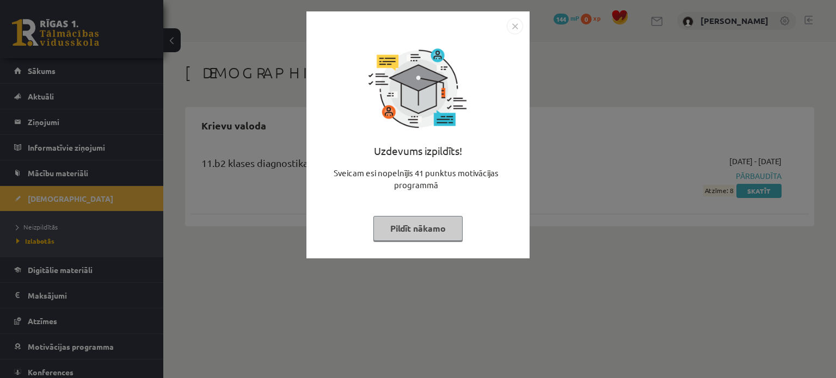
click at [516, 24] on img "Close" at bounding box center [515, 26] width 16 height 16
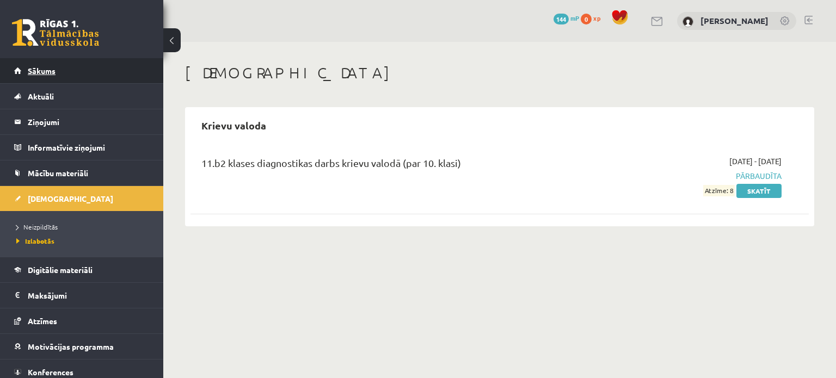
click at [65, 77] on link "Sākums" at bounding box center [81, 70] width 135 height 25
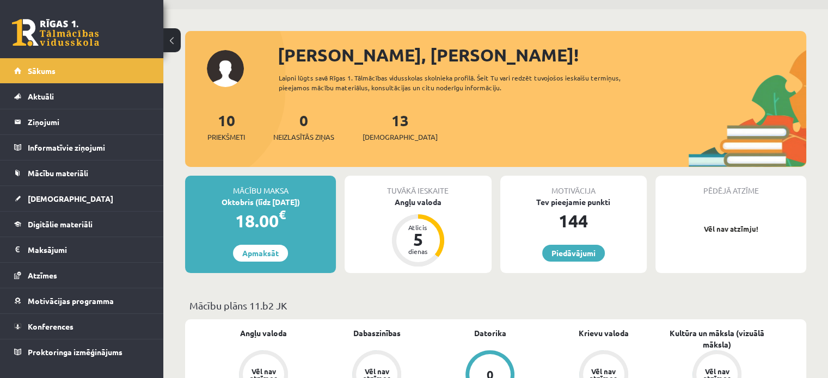
scroll to position [37, 0]
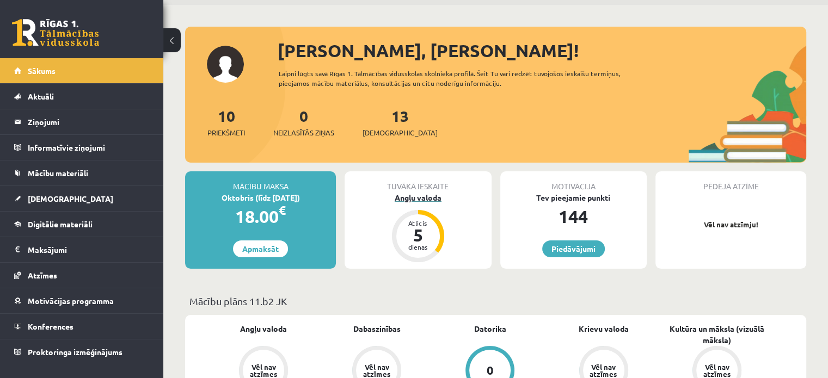
click at [420, 220] on div "Atlicis" at bounding box center [418, 223] width 33 height 7
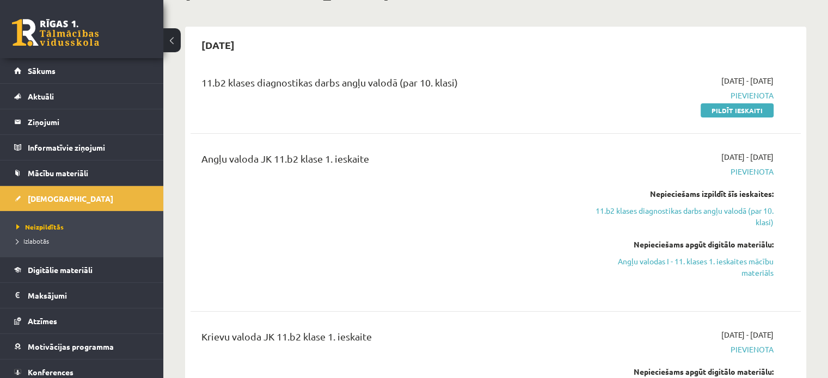
scroll to position [161, 0]
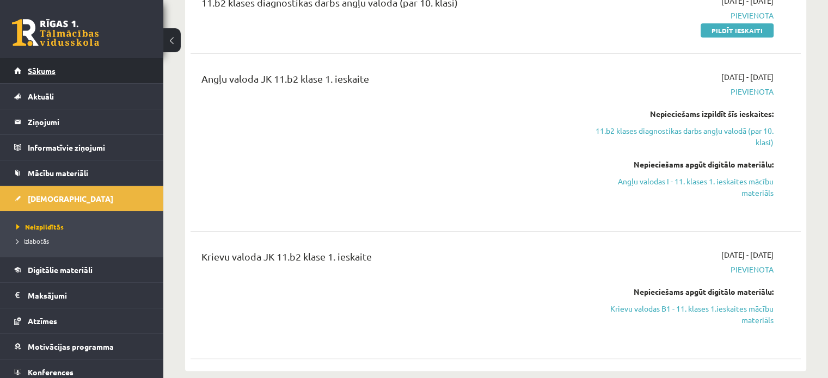
click at [96, 78] on link "Sākums" at bounding box center [81, 70] width 135 height 25
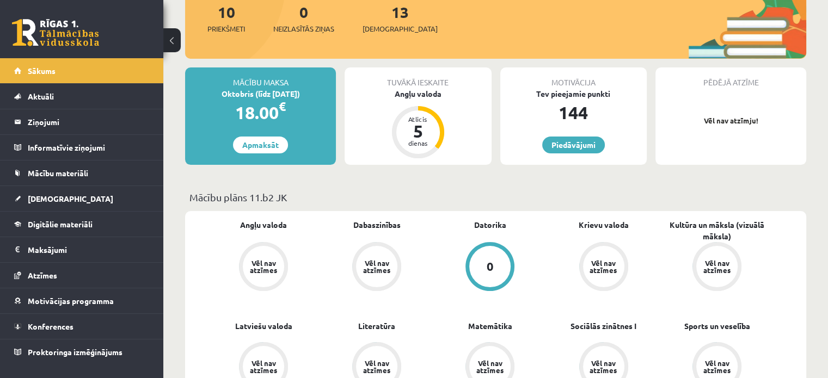
scroll to position [141, 0]
drag, startPoint x: 730, startPoint y: 126, endPoint x: 727, endPoint y: 116, distance: 9.8
click at [727, 116] on div "Pēdējā atzīme Vēl nav atzīmju!" at bounding box center [730, 115] width 151 height 97
click at [727, 116] on p "Vēl nav atzīmju!" at bounding box center [731, 120] width 140 height 11
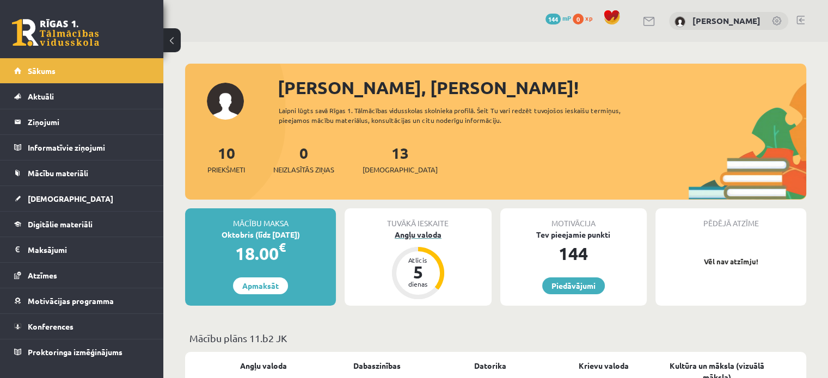
click at [429, 259] on div "Atlicis" at bounding box center [418, 260] width 33 height 7
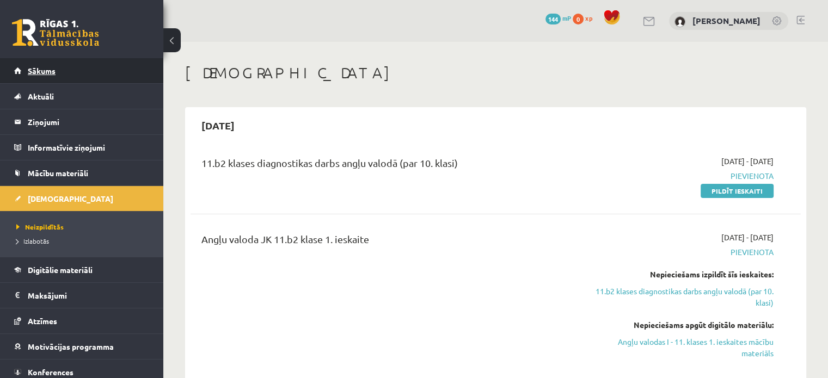
click at [81, 67] on link "Sākums" at bounding box center [81, 70] width 135 height 25
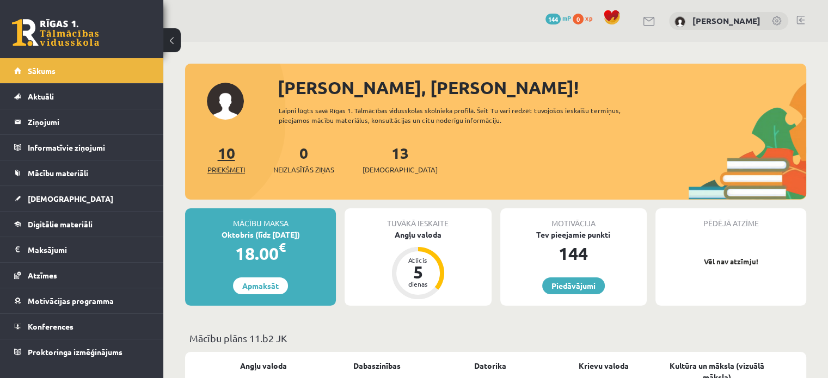
click at [229, 156] on link "10 Priekšmeti" at bounding box center [226, 159] width 38 height 32
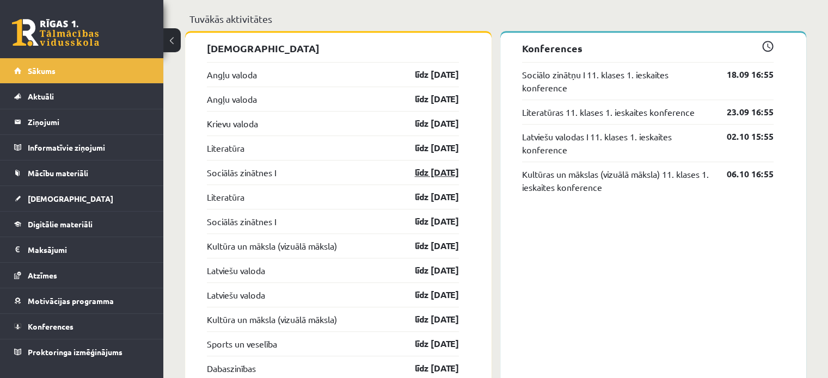
scroll to position [871, 0]
click at [566, 87] on link "Sociālo zinātņu I 11. klases 1. ieskaites konference" at bounding box center [616, 82] width 189 height 26
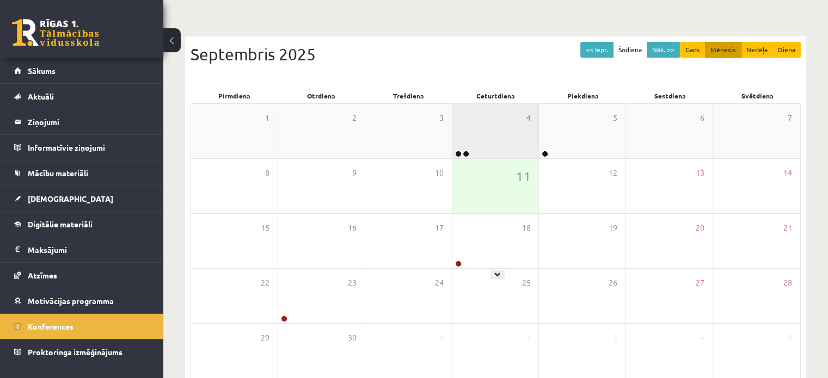
scroll to position [141, 0]
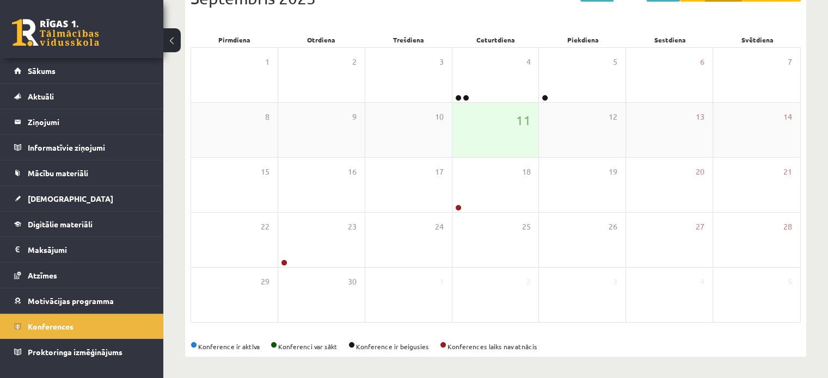
click at [499, 137] on div "11" at bounding box center [495, 130] width 87 height 54
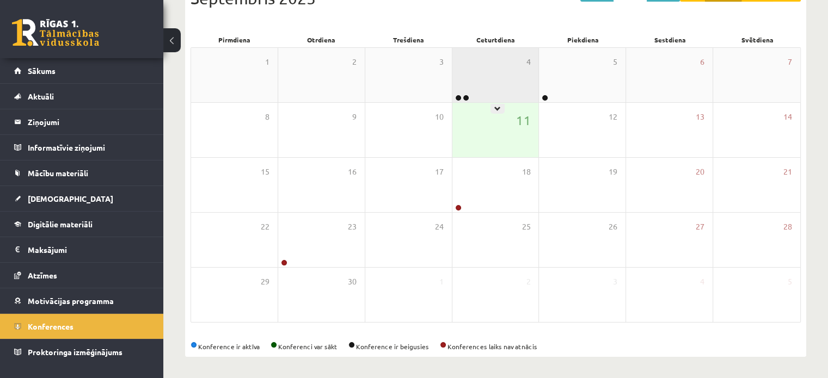
click at [488, 89] on div "4" at bounding box center [495, 75] width 87 height 54
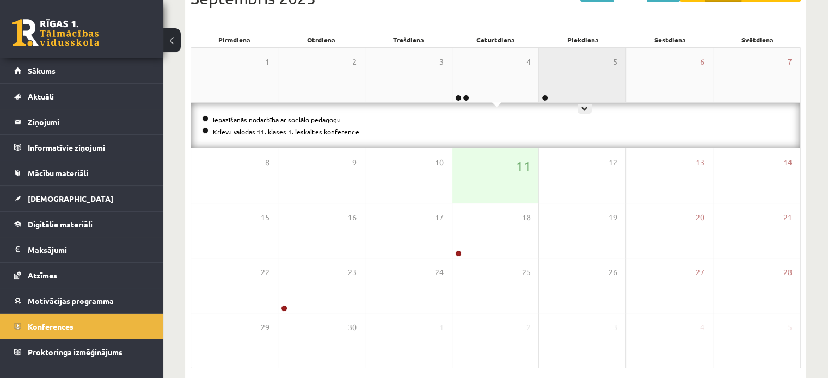
click at [576, 101] on div "5" at bounding box center [582, 75] width 87 height 54
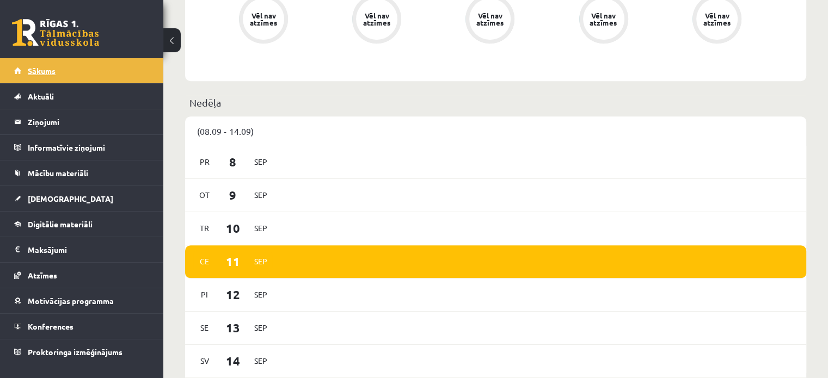
scroll to position [463, 0]
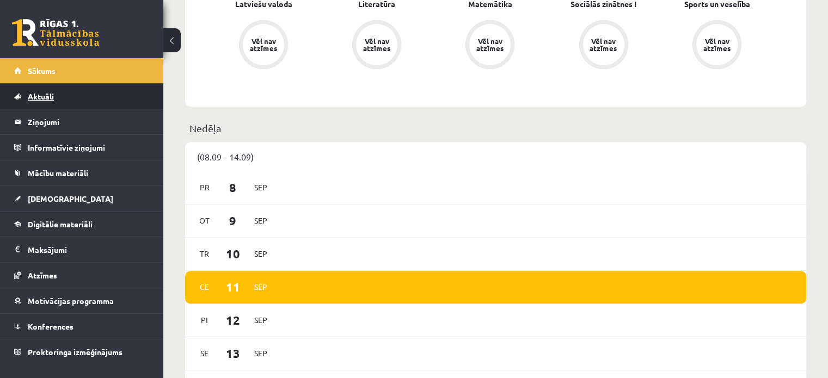
click at [55, 85] on link "Aktuāli" at bounding box center [81, 96] width 135 height 25
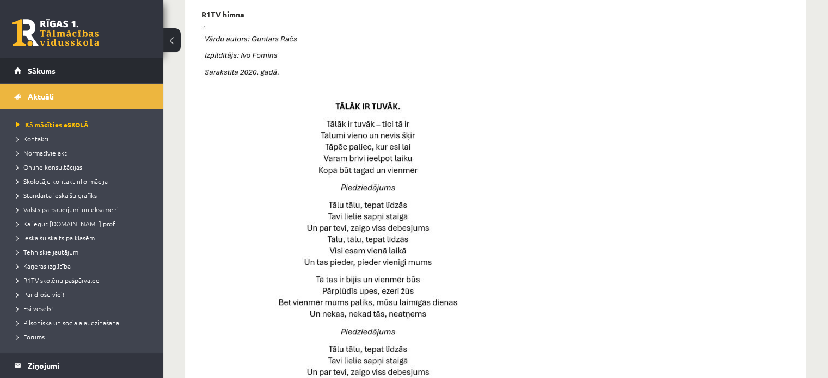
click at [46, 71] on span "Sākums" at bounding box center [42, 71] width 28 height 10
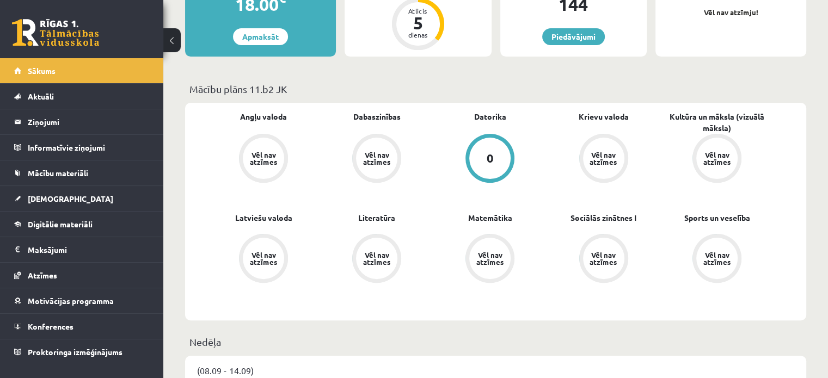
scroll to position [250, 0]
click at [498, 159] on div "0" at bounding box center [489, 157] width 41 height 41
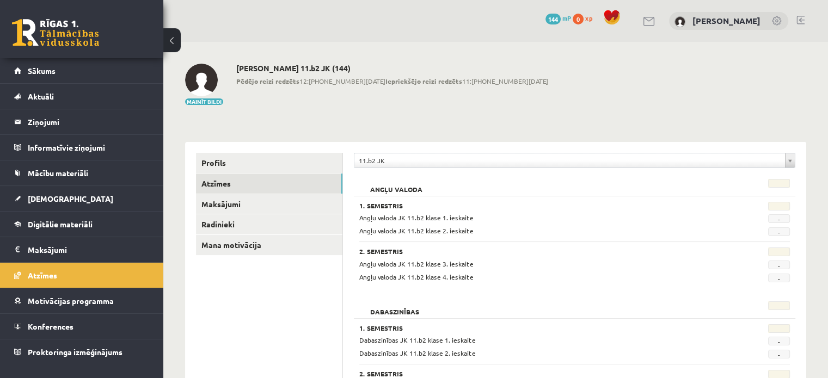
click at [226, 154] on link "Profils" at bounding box center [269, 163] width 146 height 20
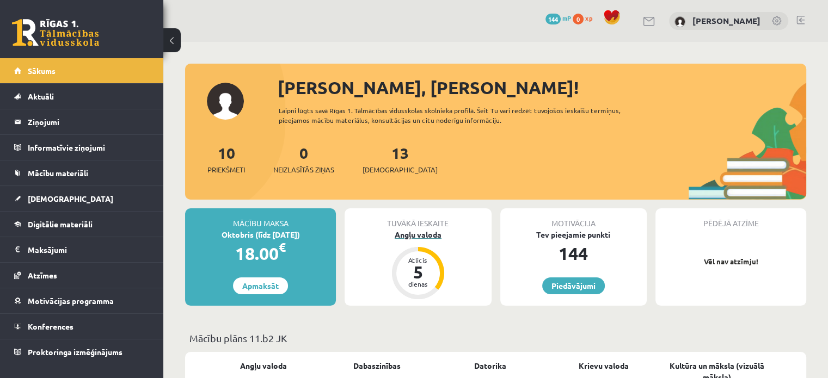
click at [418, 255] on div "Atlicis 5 dienas" at bounding box center [418, 273] width 44 height 44
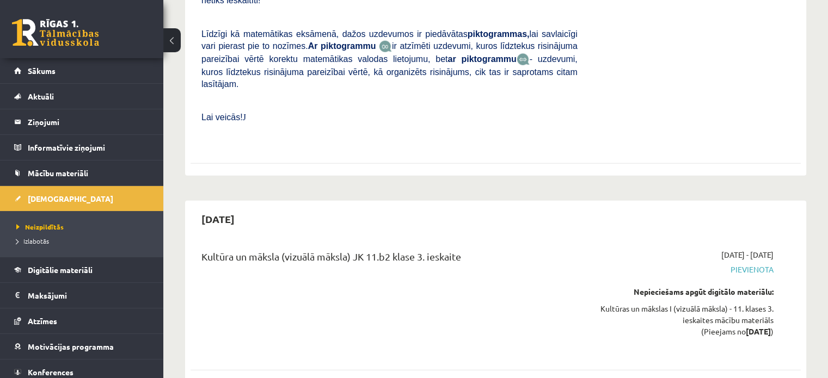
scroll to position [6856, 0]
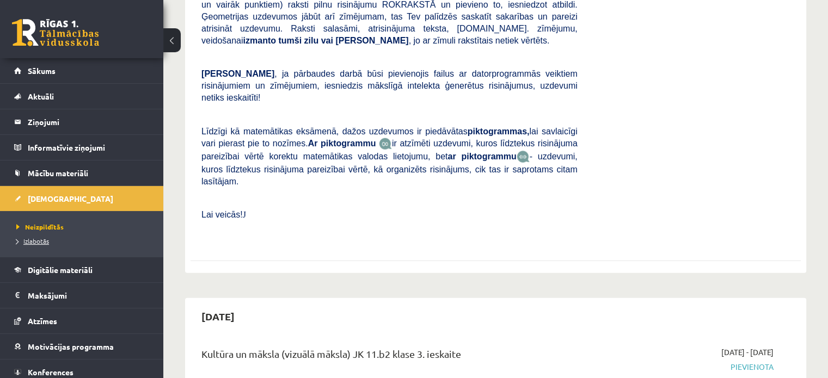
click at [24, 237] on span "Izlabotās" at bounding box center [32, 241] width 33 height 9
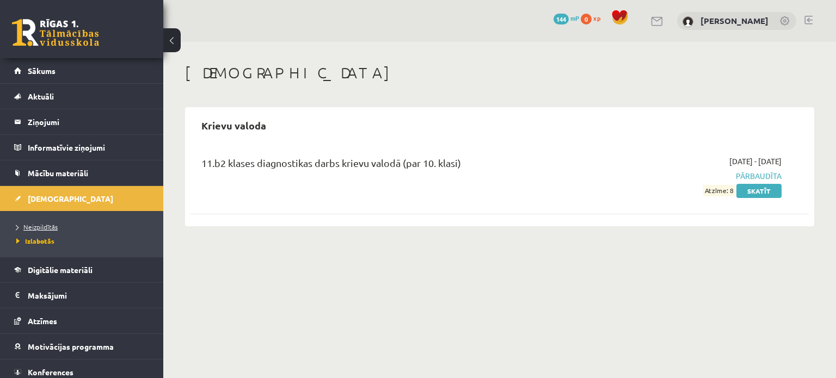
click at [45, 226] on span "Neizpildītās" at bounding box center [36, 227] width 41 height 9
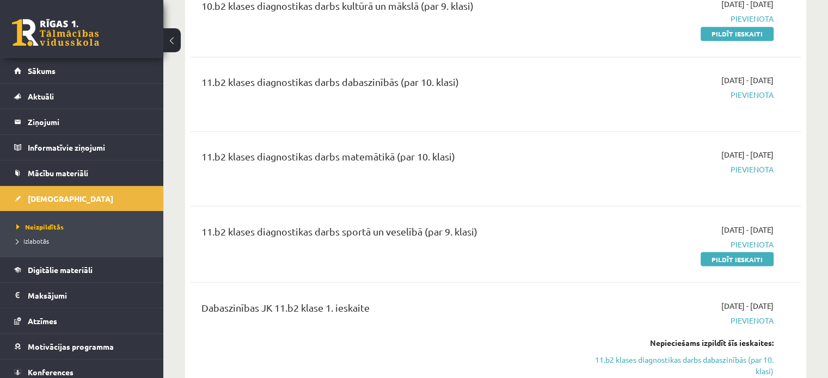
scroll to position [1887, 0]
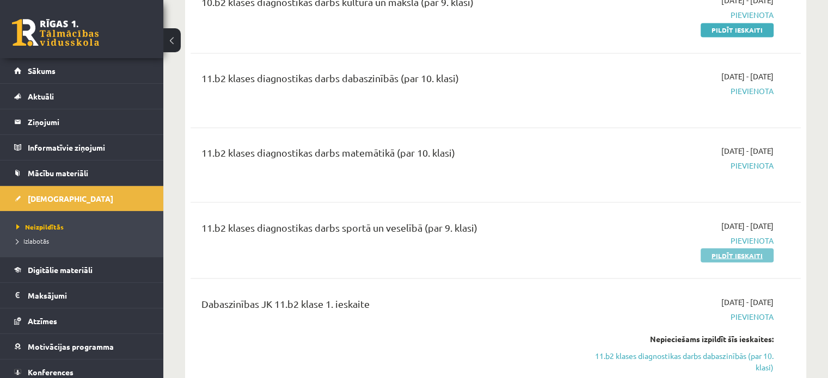
click at [720, 248] on link "Pildīt ieskaiti" at bounding box center [736, 255] width 73 height 14
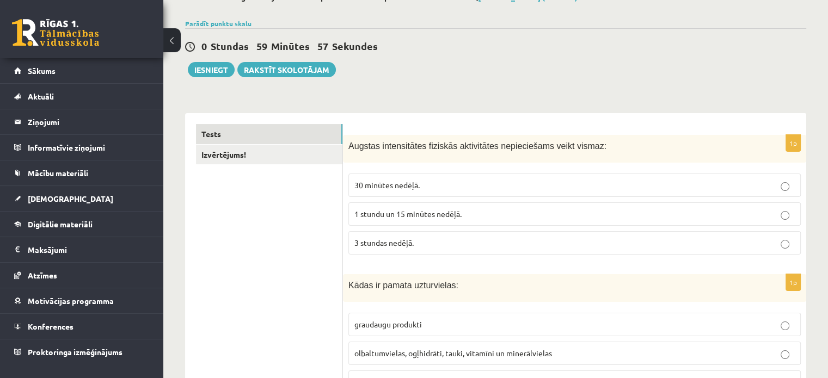
scroll to position [89, 0]
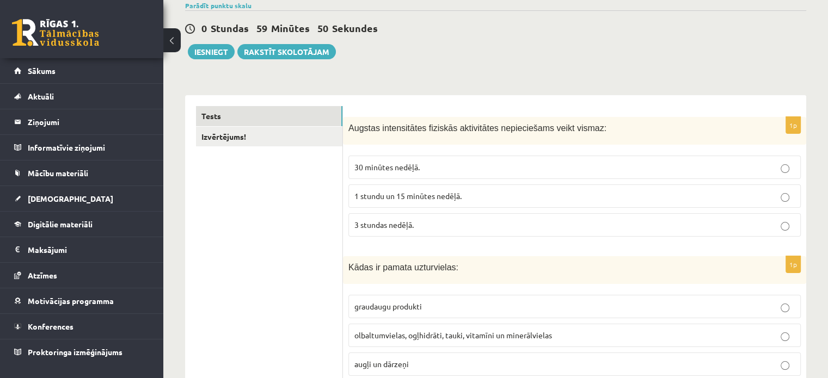
click at [446, 165] on p "30 minūtes nedēļā." at bounding box center [574, 167] width 440 height 11
click at [436, 219] on p "3 stundas nedēļā." at bounding box center [574, 224] width 440 height 11
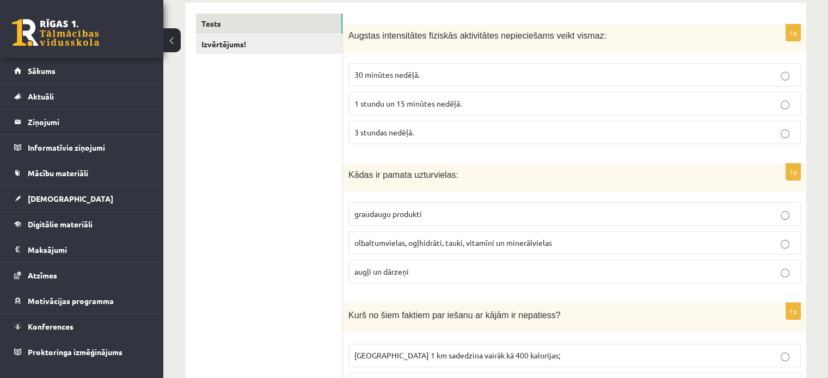
scroll to position [192, 0]
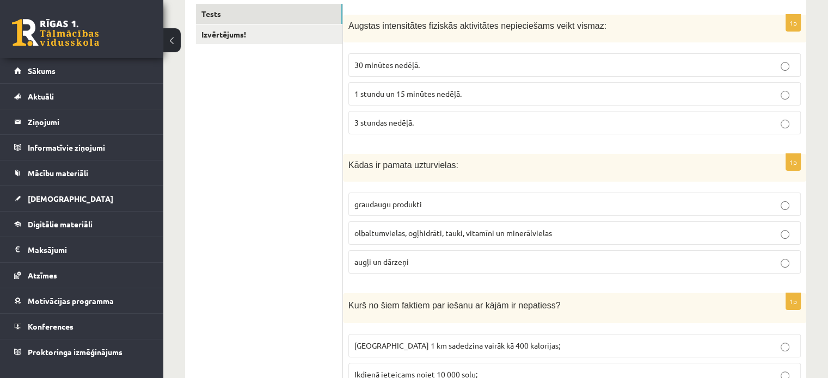
click at [427, 234] on span "olbaltumvielas, ogļhidrāti, tauki, vitamīni un minerālvielas" at bounding box center [453, 233] width 198 height 10
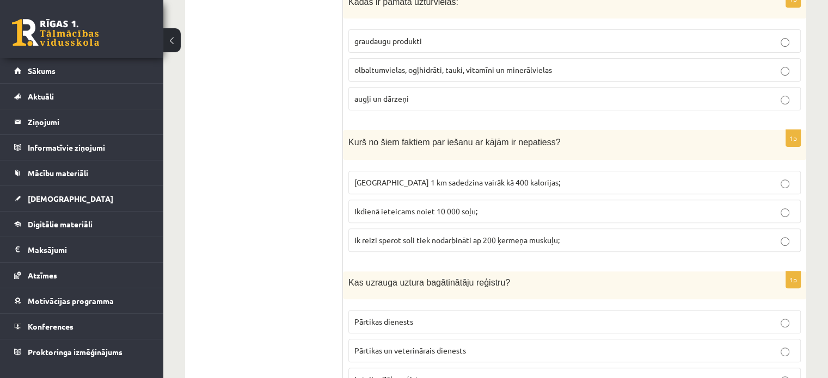
scroll to position [359, 0]
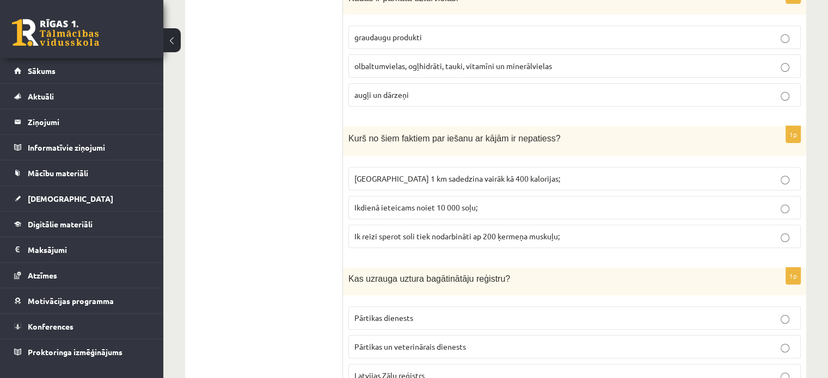
click at [420, 208] on span "Ikdienā ieteicams noiet 10 000 soļu;" at bounding box center [415, 207] width 123 height 10
click at [420, 180] on span "[GEOGRAPHIC_DATA] 1 km sadedzina vairāk kā 400 kalorijas;" at bounding box center [457, 179] width 206 height 10
click at [420, 241] on label "Ik reizi sperot soli tiek nodarbināti ap 200 ķermeņa muskuļu;" at bounding box center [574, 236] width 452 height 23
click at [383, 232] on span "Ik reizi sperot soli tiek nodarbināti ap 200 ķermeņa muskuļu;" at bounding box center [456, 236] width 205 height 10
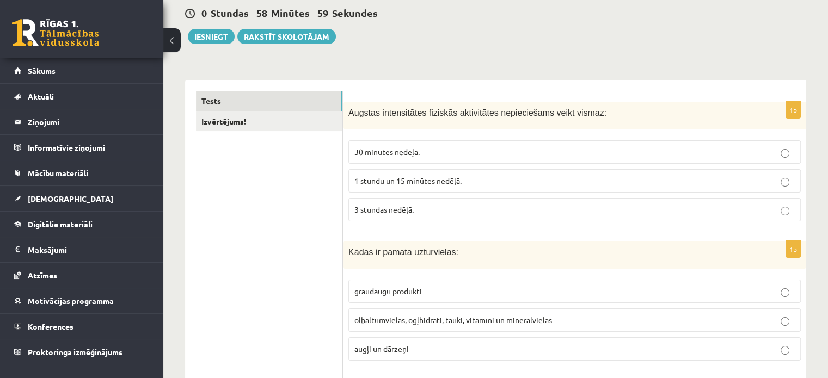
scroll to position [132, 0]
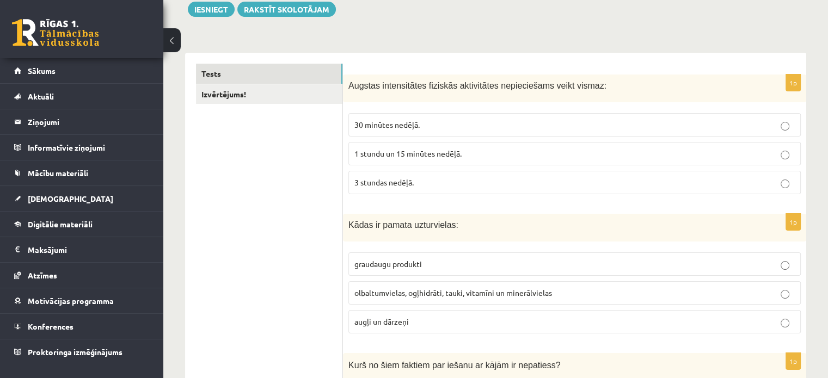
click at [417, 158] on p "1 stundu un 15 minūtes nedēļā." at bounding box center [574, 153] width 440 height 11
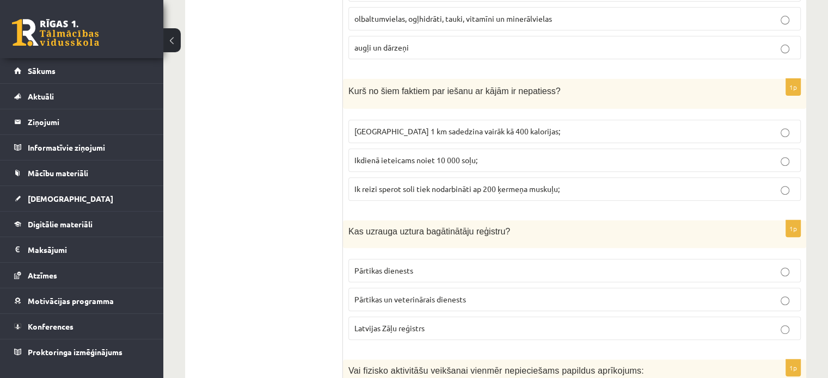
scroll to position [404, 0]
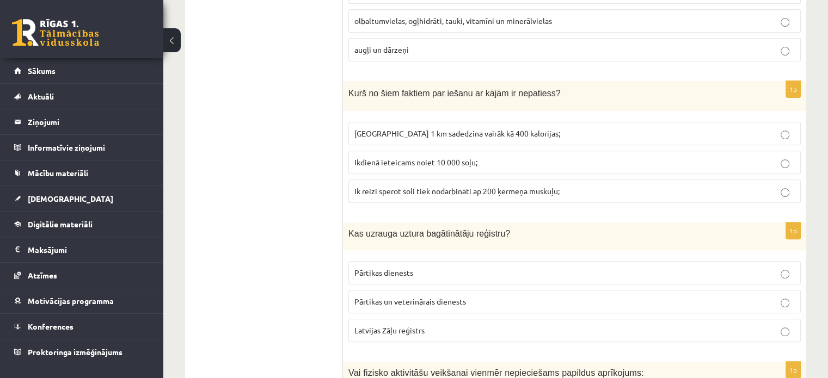
click at [383, 132] on span "Noiets 1 km sadedzina vairāk kā 400 kalorijas;" at bounding box center [457, 133] width 206 height 10
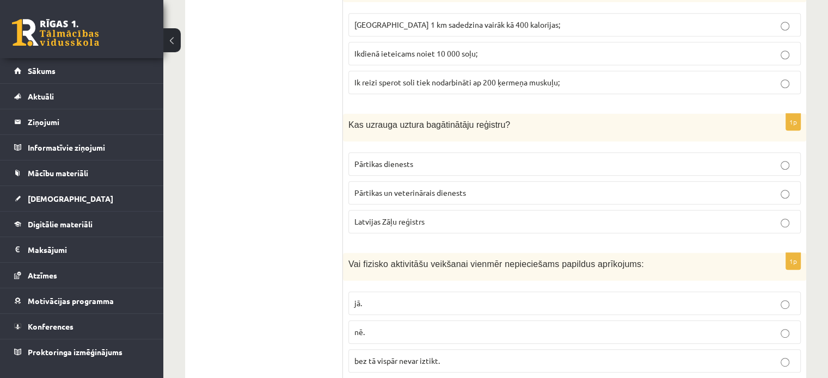
scroll to position [538, 0]
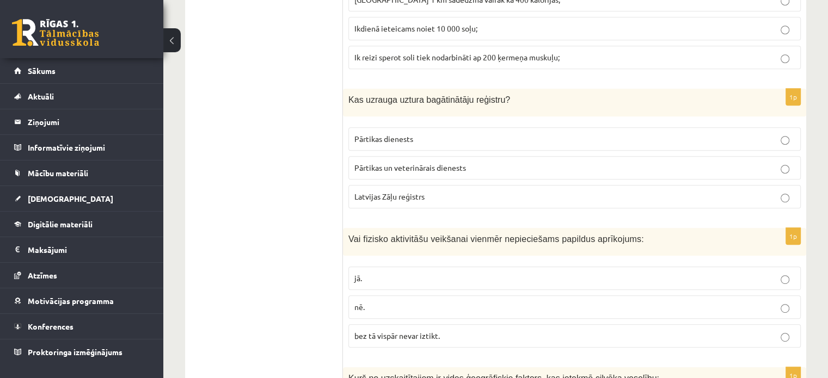
click at [378, 174] on label "Pārtikas un veterinārais dienests" at bounding box center [574, 167] width 452 height 23
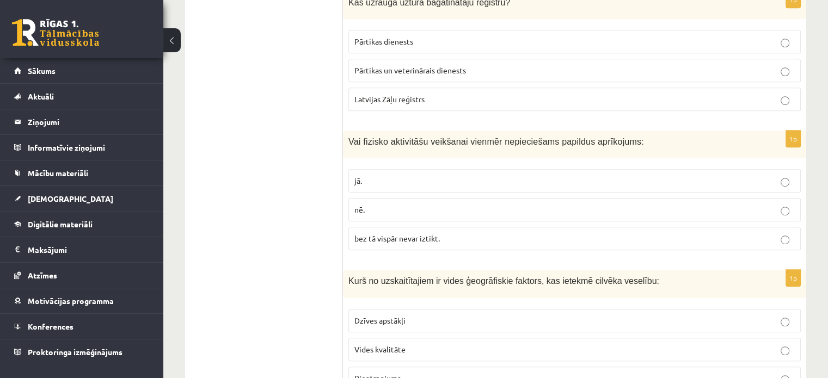
scroll to position [670, 0]
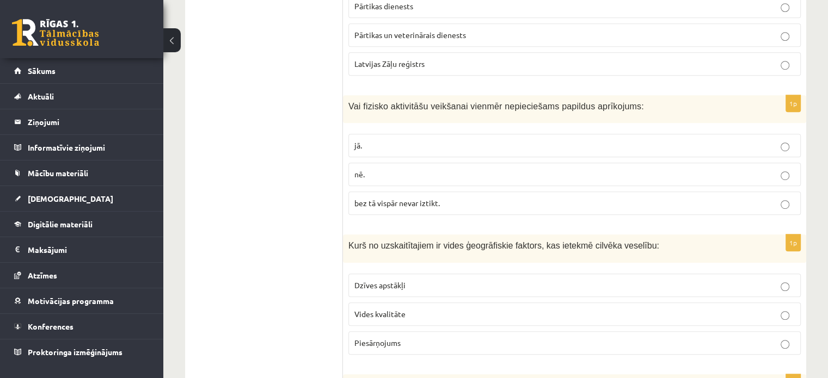
click at [377, 174] on p "nē." at bounding box center [574, 174] width 440 height 11
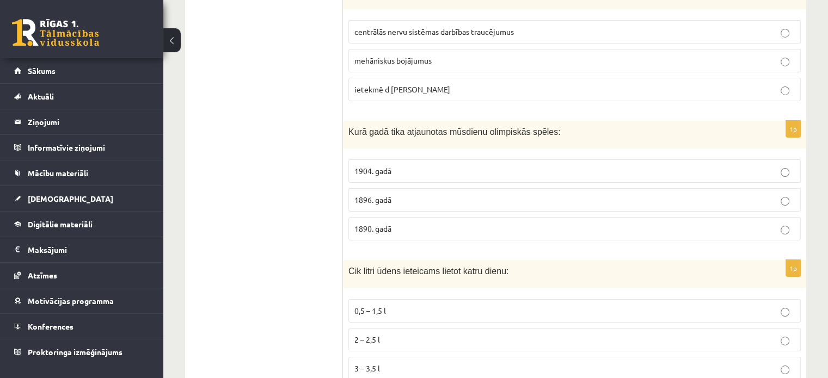
scroll to position [4088, 0]
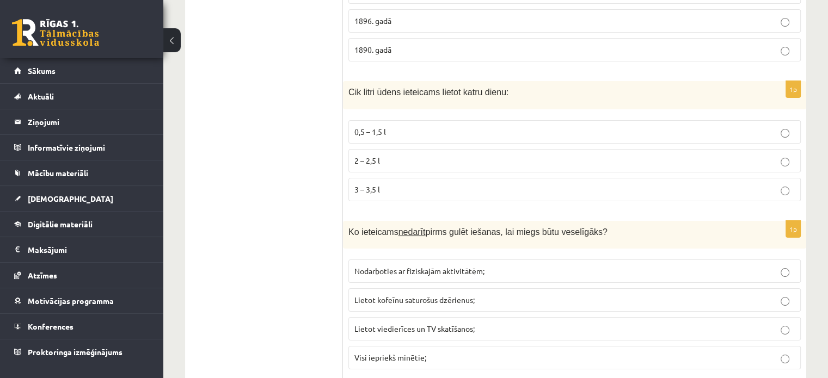
click at [396, 155] on p "2 – 2,5 l" at bounding box center [574, 160] width 440 height 11
click at [477, 294] on p "Lietot kofeīnu saturošus dzērienus;" at bounding box center [574, 299] width 440 height 11
click at [412, 266] on span "Nodarboties ar fiziskajām aktivitātēm;" at bounding box center [419, 271] width 130 height 10
click at [409, 255] on fieldset "Nodarboties ar fiziskajām aktivitātēm; Lietot kofeīnu saturošus dzērienus; Liet…" at bounding box center [574, 313] width 452 height 119
click at [422, 353] on span "Visi iepriekš minētie;" at bounding box center [390, 358] width 72 height 10
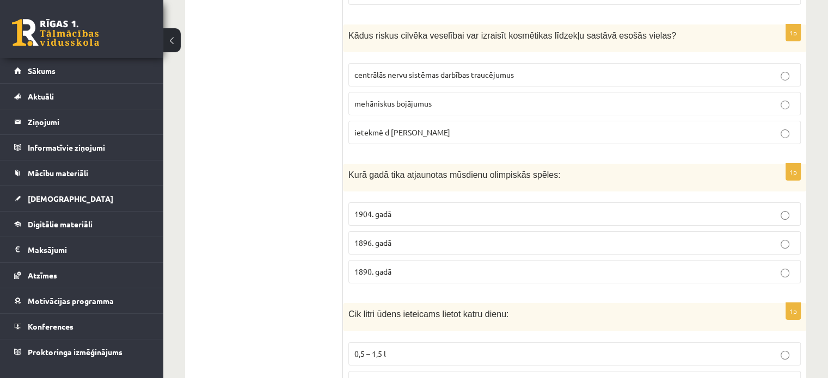
scroll to position [3892, 0]
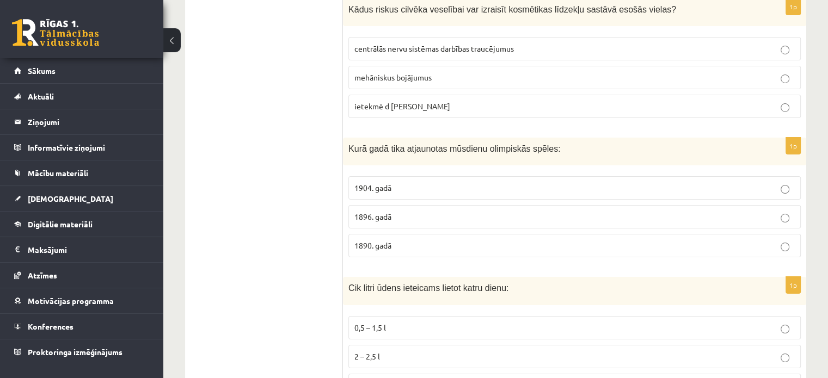
click at [405, 211] on p "1896. gadā" at bounding box center [574, 216] width 440 height 11
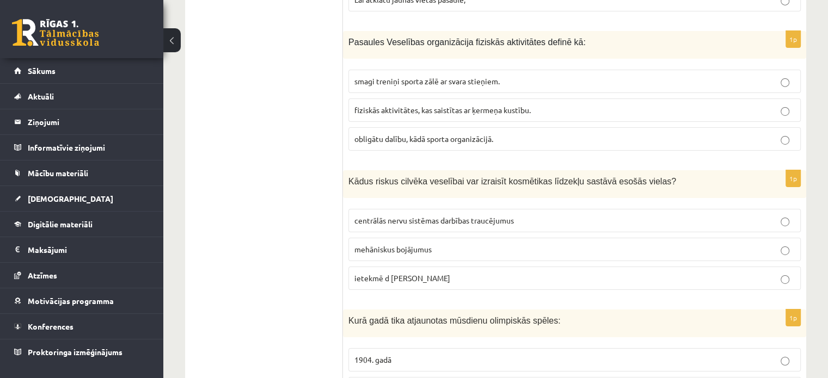
scroll to position [3708, 0]
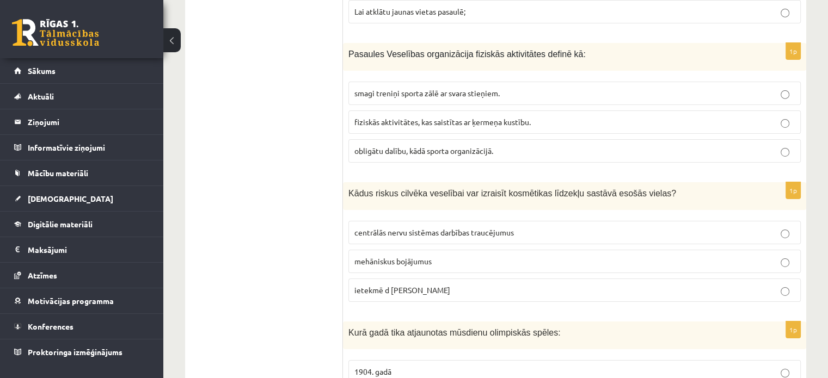
click at [434, 279] on label "ietekmē d vitamīna sintēzi" at bounding box center [574, 290] width 452 height 23
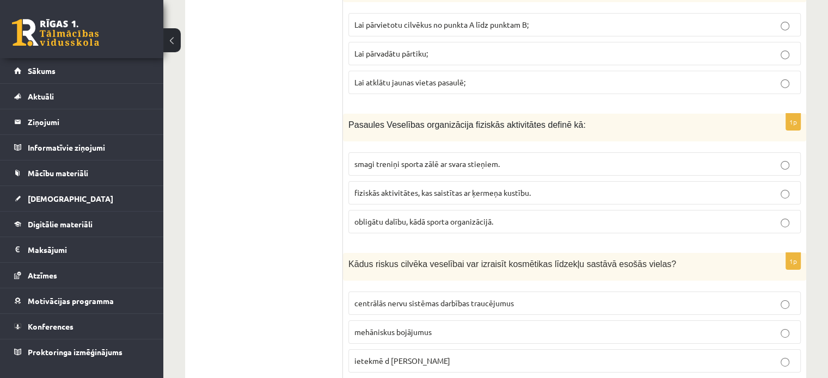
scroll to position [3620, 0]
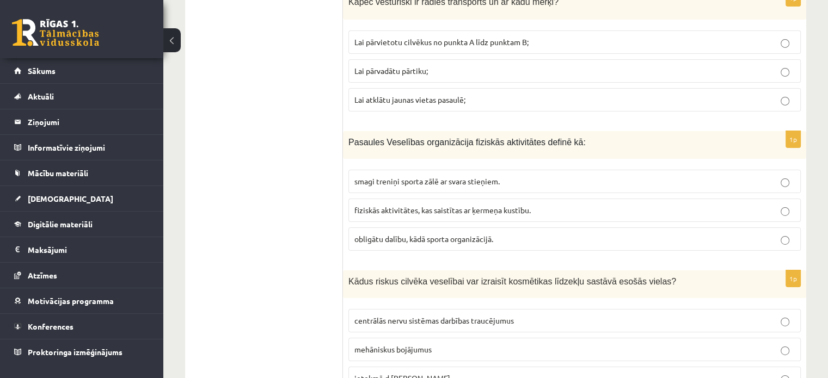
click at [452, 205] on span "fiziskās aktivitātes, kas saistītas ar ķermeņa kustību." at bounding box center [442, 210] width 176 height 10
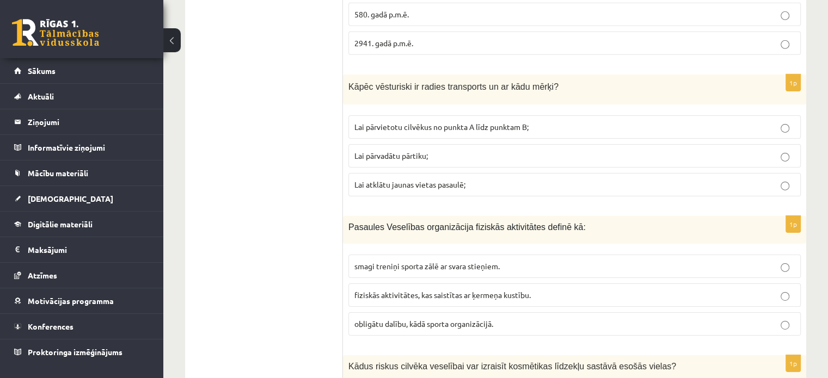
scroll to position [3529, 0]
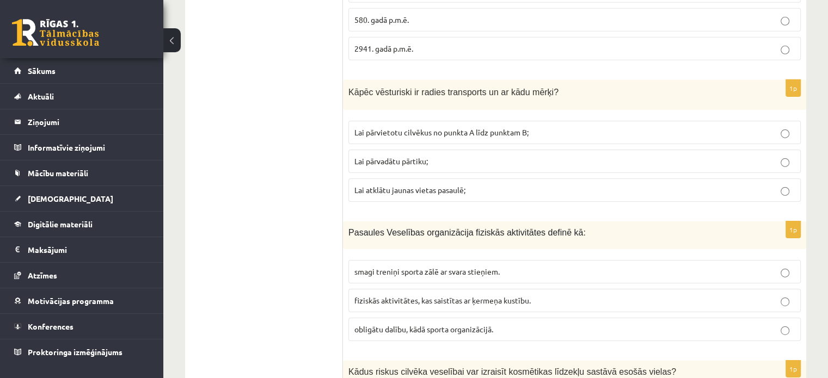
click at [459, 150] on label "Lai pārvadātu pārtiku;" at bounding box center [574, 161] width 452 height 23
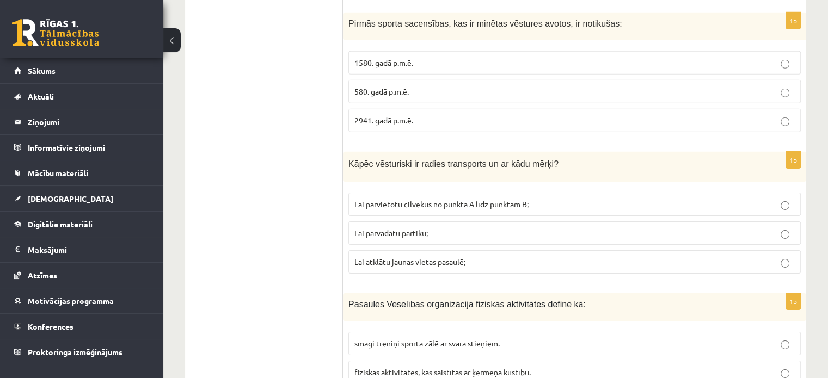
scroll to position [3434, 0]
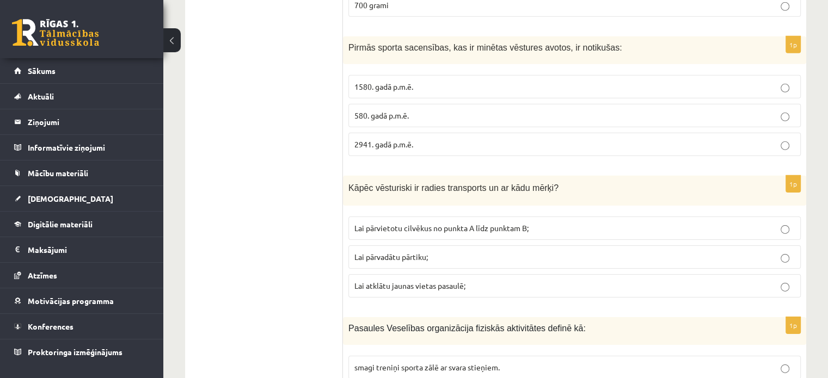
click at [479, 223] on p "Lai pārvietotu cilvēkus no punkta A līdz punktam B;" at bounding box center [574, 228] width 440 height 11
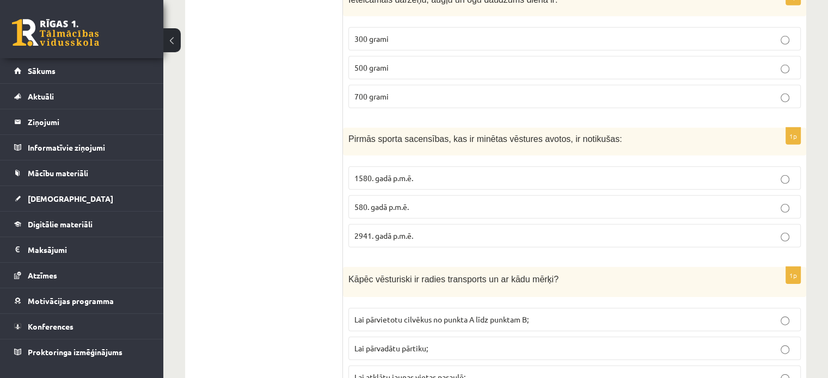
scroll to position [3365, 0]
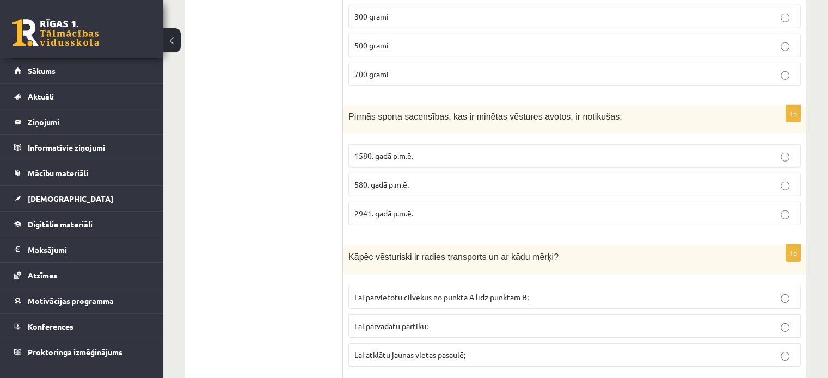
click at [402, 144] on label "1580. gadā p.m.ē." at bounding box center [574, 155] width 452 height 23
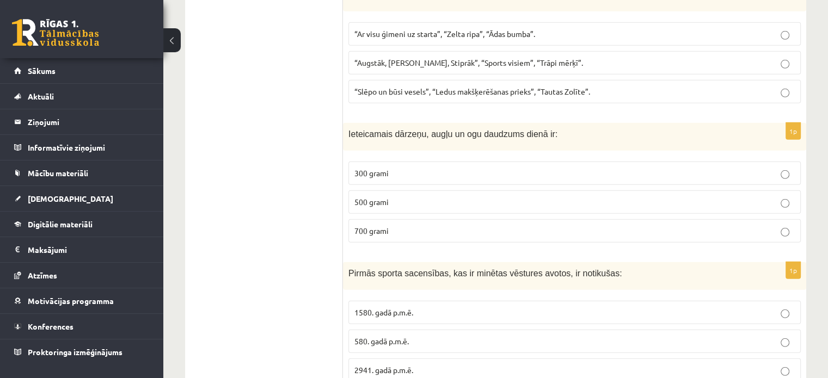
scroll to position [3206, 0]
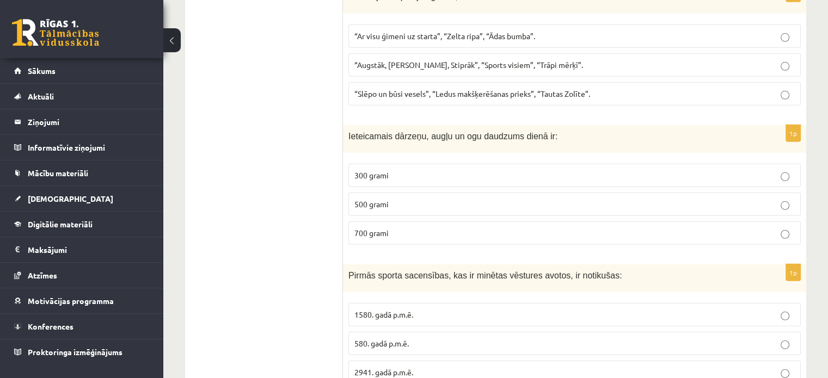
click at [398, 170] on p "300 grami" at bounding box center [574, 175] width 440 height 11
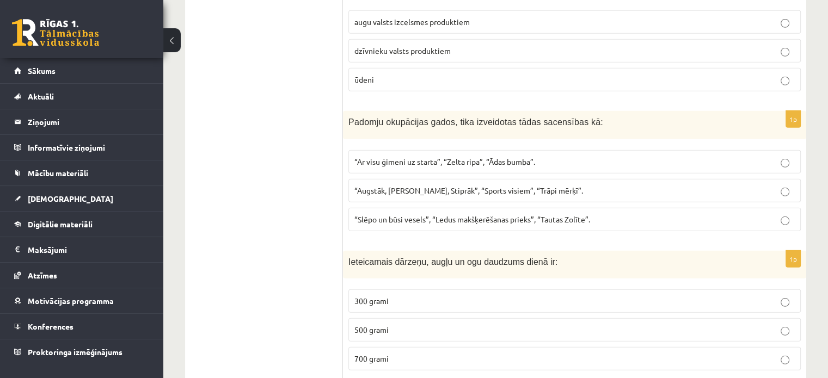
scroll to position [2991, 0]
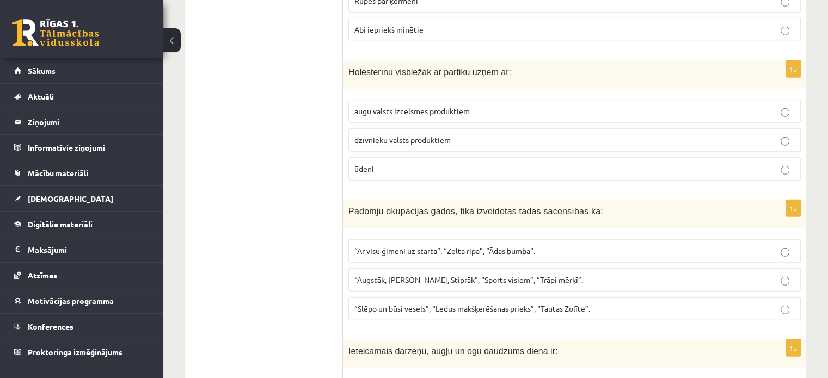
click at [417, 106] on p "augu valsts izcelsmes produktiem" at bounding box center [574, 111] width 440 height 11
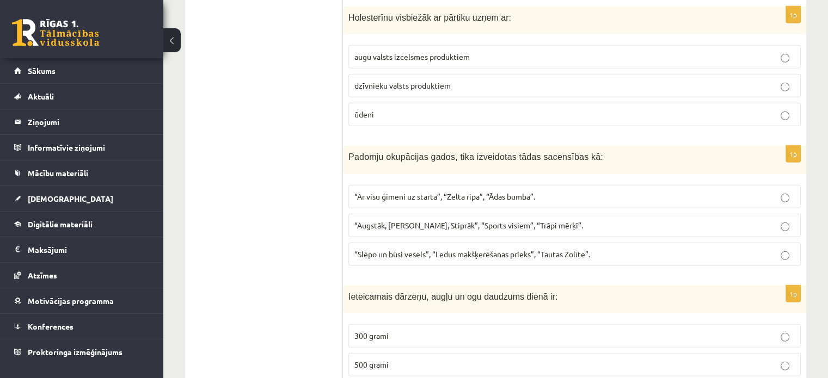
scroll to position [3029, 0]
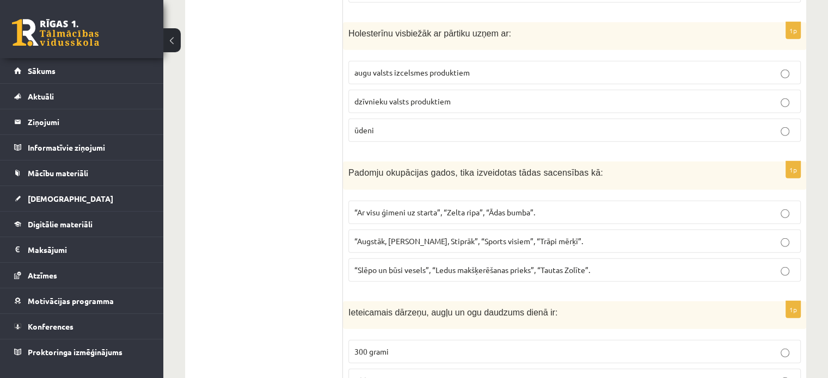
click at [417, 207] on span "“Ar visu ģimeni uz starta”, “Zelta ripa”, “Ādas bumba”." at bounding box center [444, 212] width 181 height 10
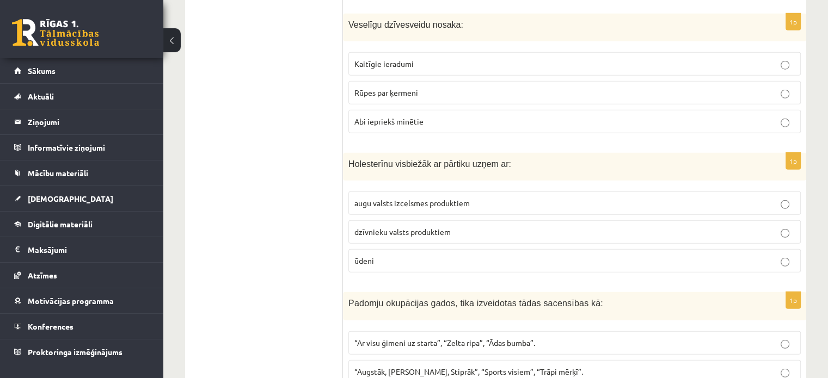
scroll to position [2784, 0]
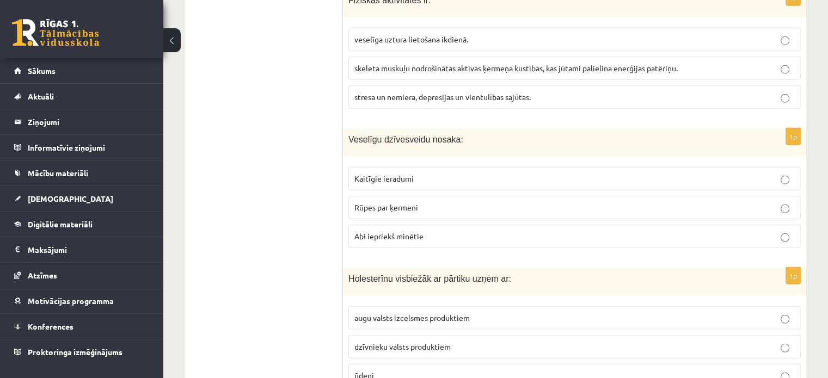
click at [418, 231] on p "Abi iepriekš minētie" at bounding box center [574, 236] width 440 height 11
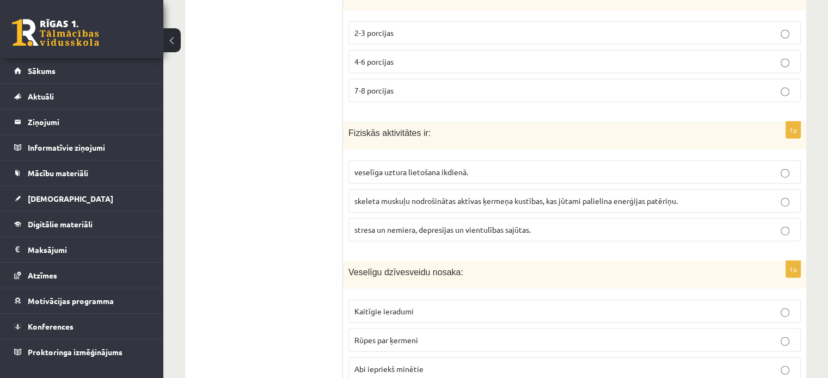
scroll to position [2651, 0]
click at [424, 196] on span "skeleta muskuļu nodrošinātas aktīvas ķermeņa kustības, kas jūtami palielina ene…" at bounding box center [515, 201] width 323 height 10
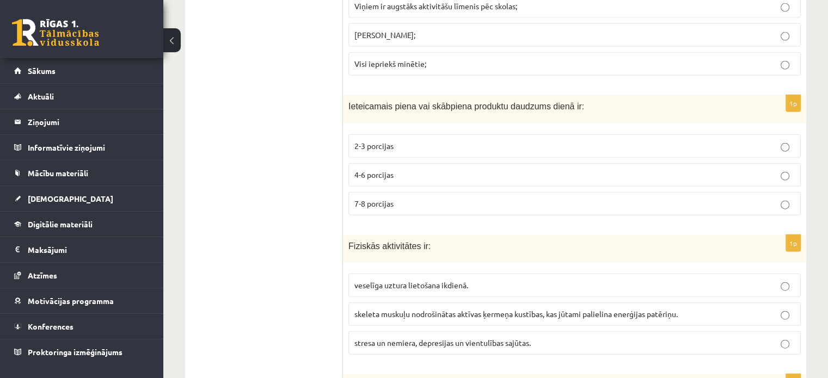
scroll to position [2538, 0]
click at [418, 140] on p "2-3 porcijas" at bounding box center [574, 145] width 440 height 11
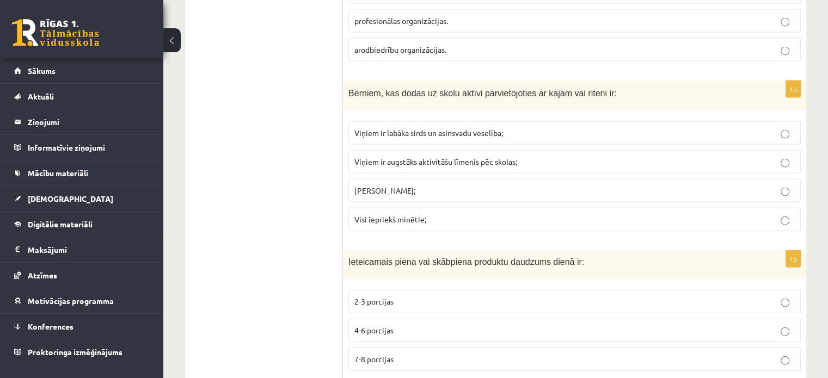
scroll to position [2380, 0]
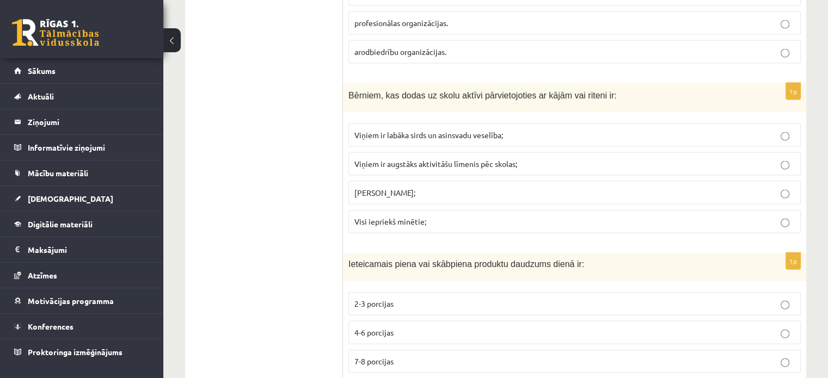
click at [426, 216] on p "Visi iepriekš minētie;" at bounding box center [574, 221] width 440 height 11
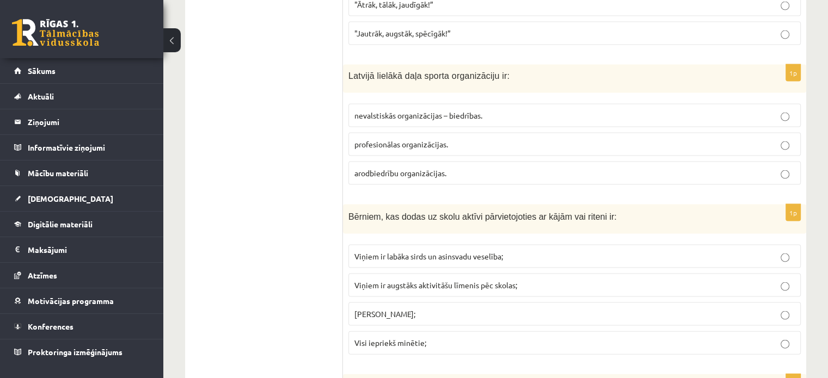
scroll to position [2229, 0]
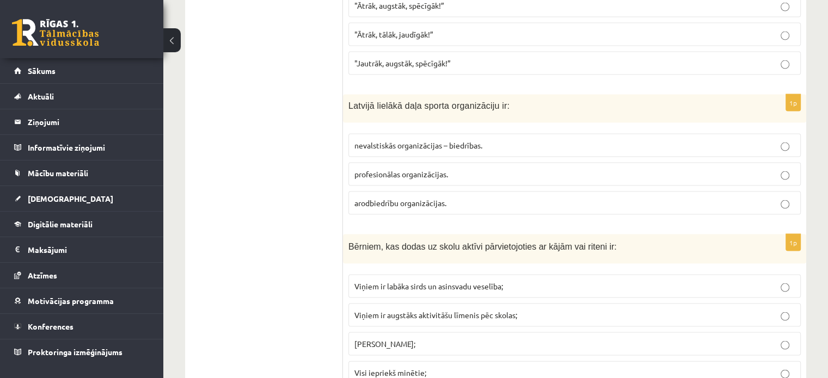
click at [445, 169] on span "profesionālas organizācijas." at bounding box center [401, 174] width 94 height 10
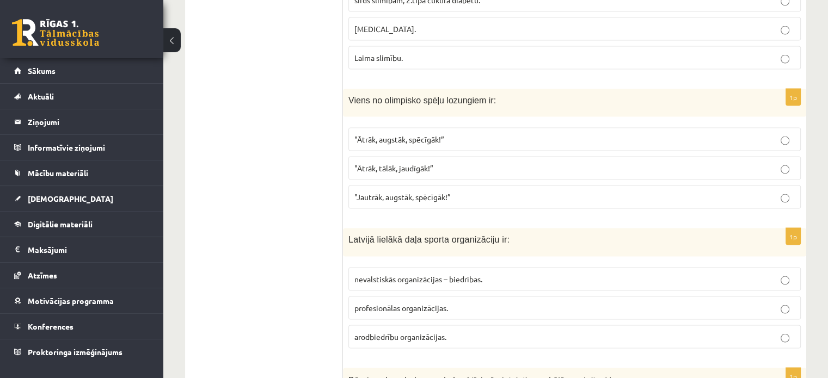
scroll to position [2094, 0]
click at [443, 135] on span ""Ātrāk, augstāk, spēcīgāk!”" at bounding box center [399, 140] width 90 height 10
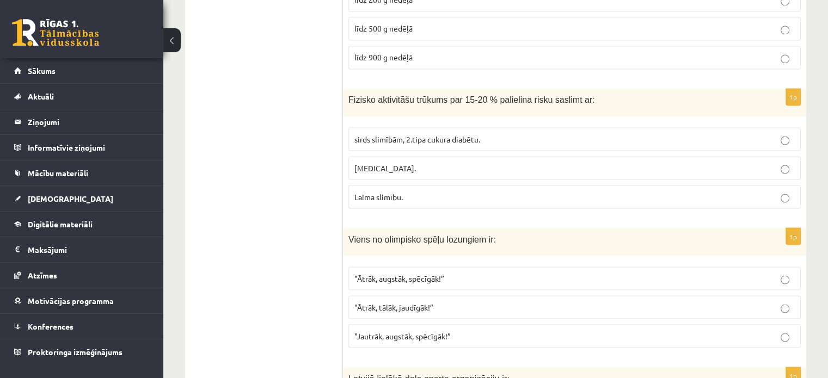
scroll to position [1939, 0]
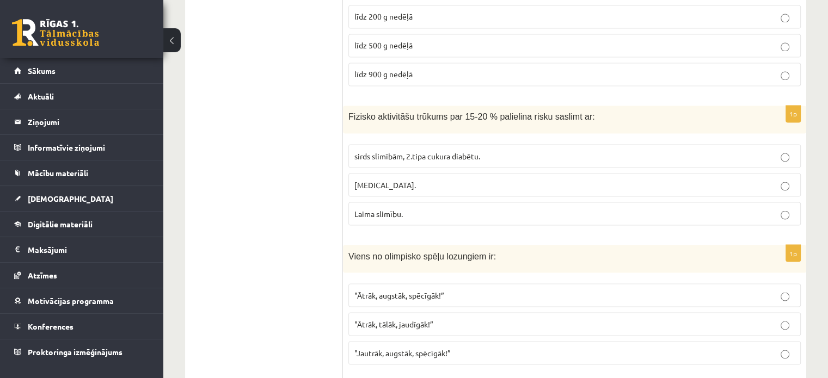
click at [445, 151] on span "sirds slimībām, 2.tipa cukura diabētu." at bounding box center [417, 156] width 126 height 10
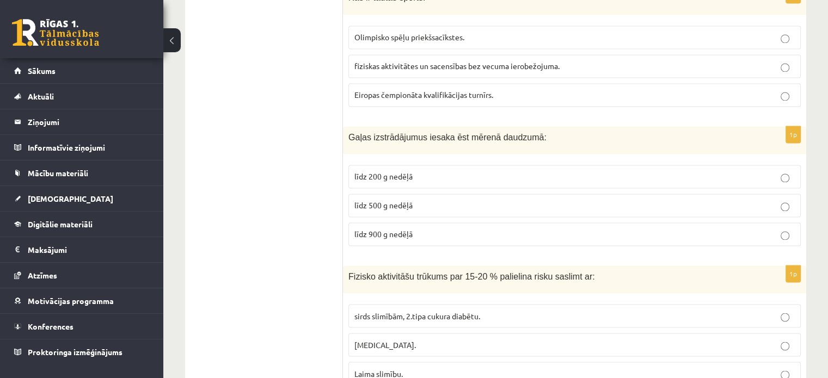
scroll to position [1778, 0]
click at [412, 172] on p "līdz 200 g nedēļā" at bounding box center [574, 177] width 440 height 11
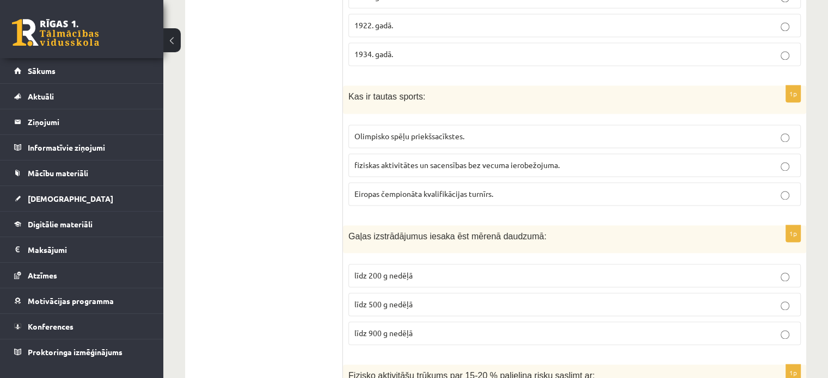
scroll to position [1671, 0]
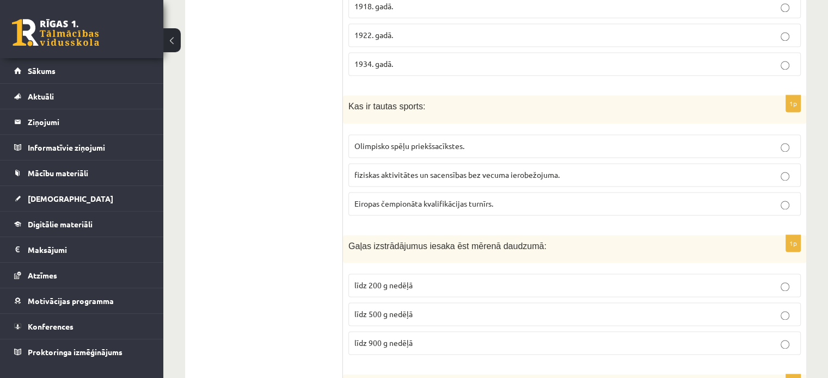
click at [452, 170] on span "fiziskas aktivitātes un sacensības bez vecuma ierobežojuma." at bounding box center [456, 175] width 205 height 10
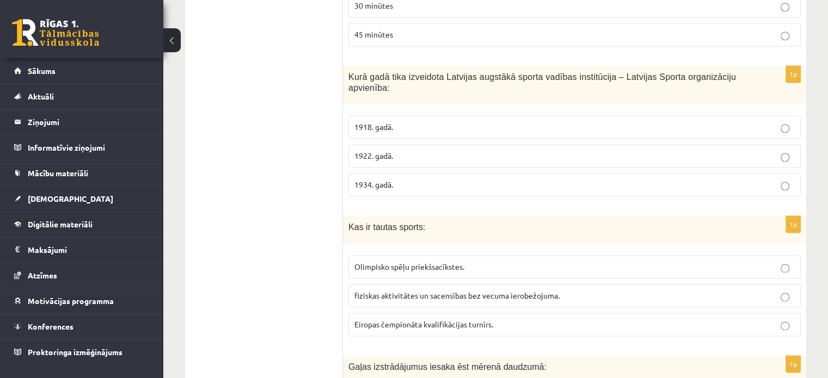
scroll to position [1549, 0]
click at [423, 151] on p "1922. gadā." at bounding box center [574, 156] width 440 height 11
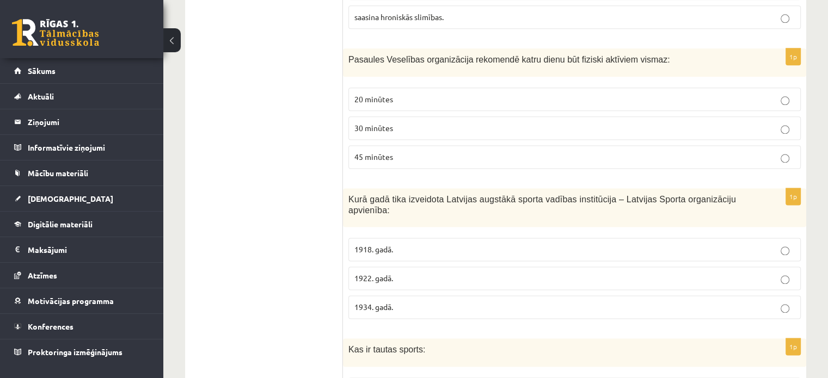
scroll to position [1416, 0]
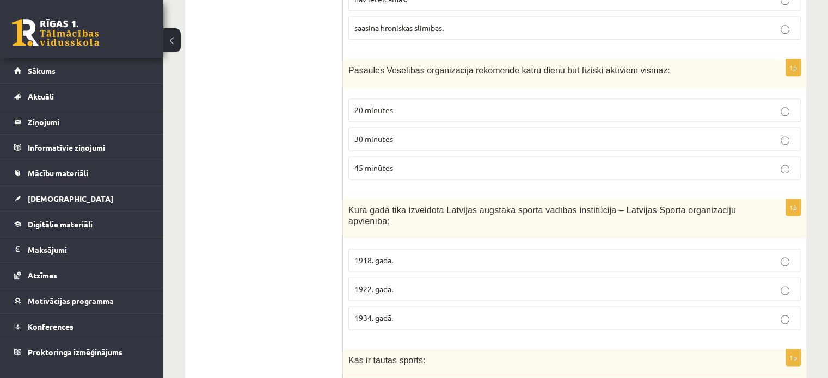
click at [396, 137] on p "30 minūtes" at bounding box center [574, 138] width 440 height 11
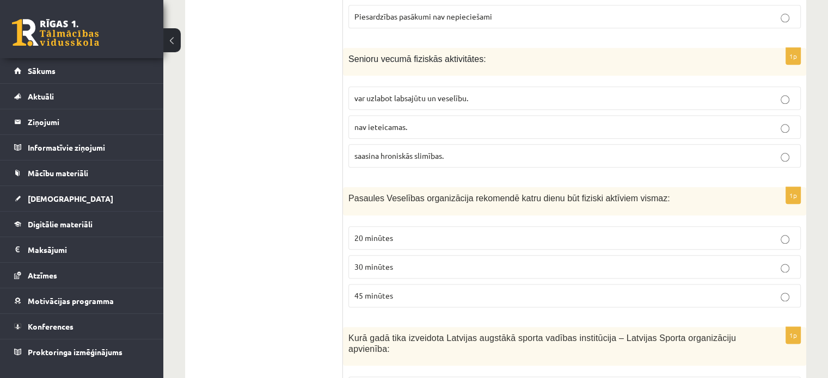
scroll to position [1265, 0]
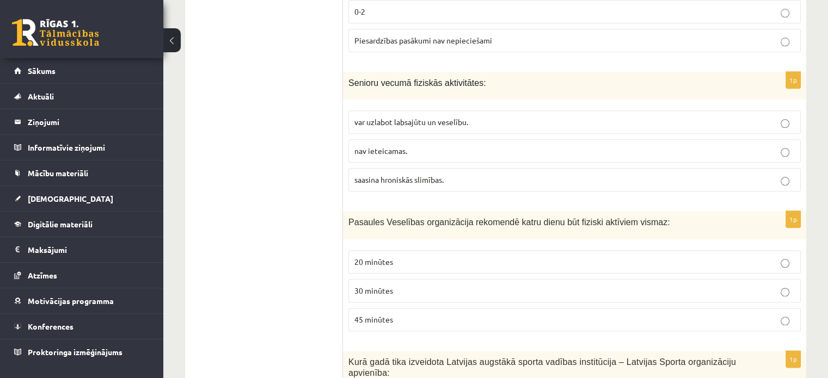
click at [414, 119] on span "var uzlabot labsajūtu un veselību." at bounding box center [411, 122] width 114 height 10
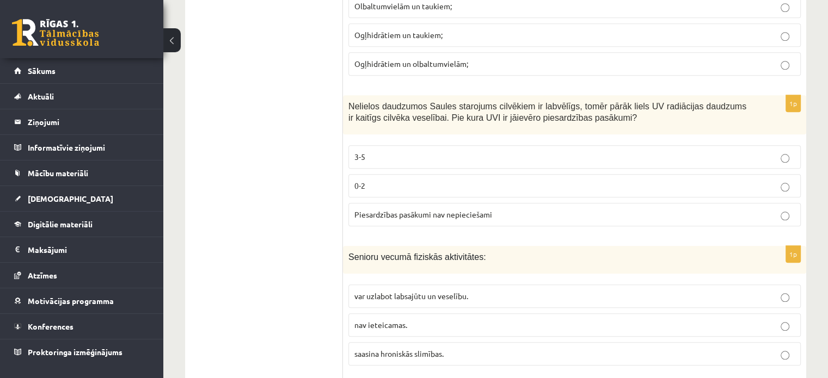
scroll to position [1086, 0]
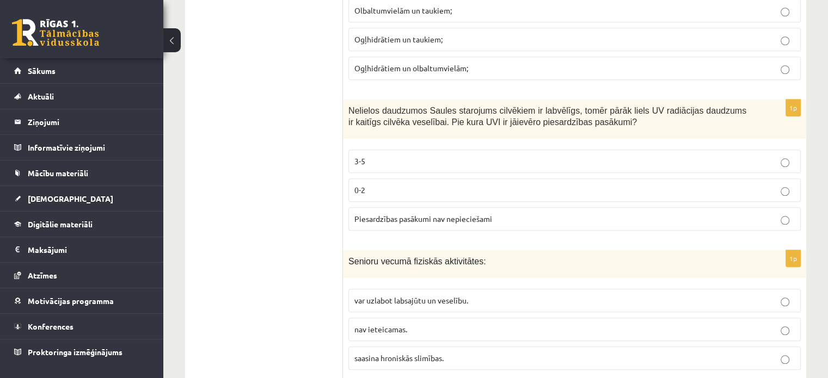
click at [386, 156] on p "3-5" at bounding box center [574, 161] width 440 height 11
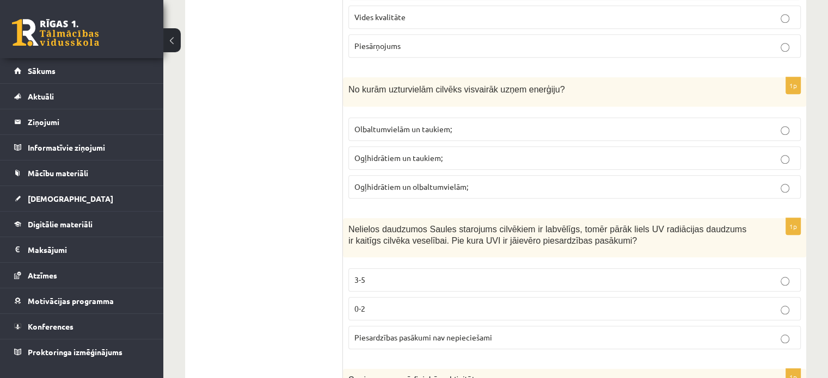
scroll to position [966, 0]
click at [422, 154] on span "Ogļhidrātiem un taukiem;" at bounding box center [398, 159] width 88 height 10
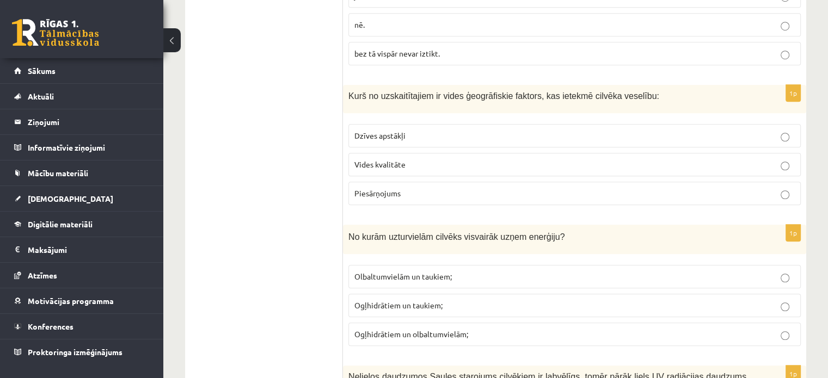
scroll to position [820, 0]
click at [396, 193] on span "Piesārņojums" at bounding box center [377, 194] width 46 height 10
click at [397, 160] on span "Vides kvalitāte" at bounding box center [379, 165] width 51 height 10
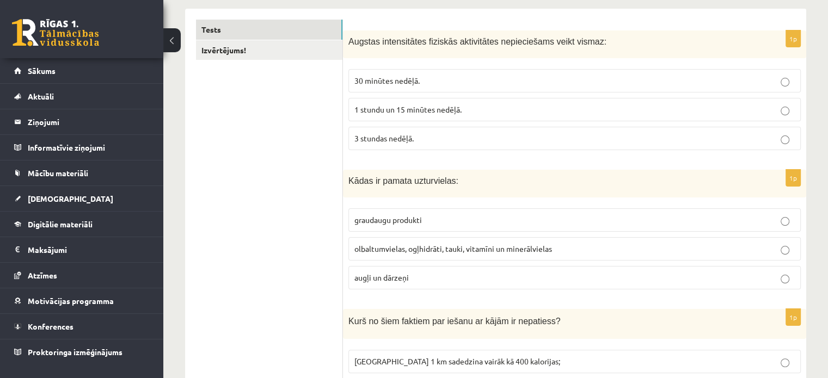
scroll to position [0, 0]
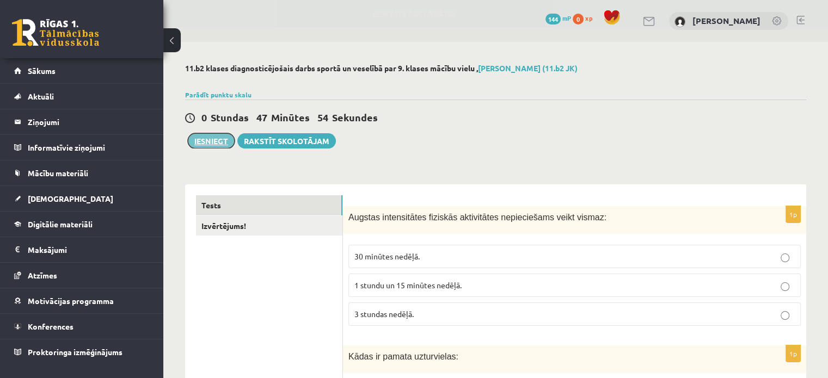
click at [220, 142] on button "Iesniegt" at bounding box center [211, 140] width 47 height 15
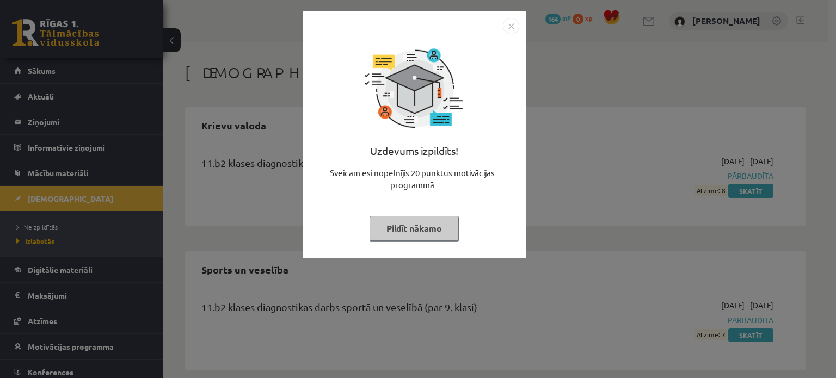
click at [512, 24] on img "Close" at bounding box center [511, 26] width 16 height 16
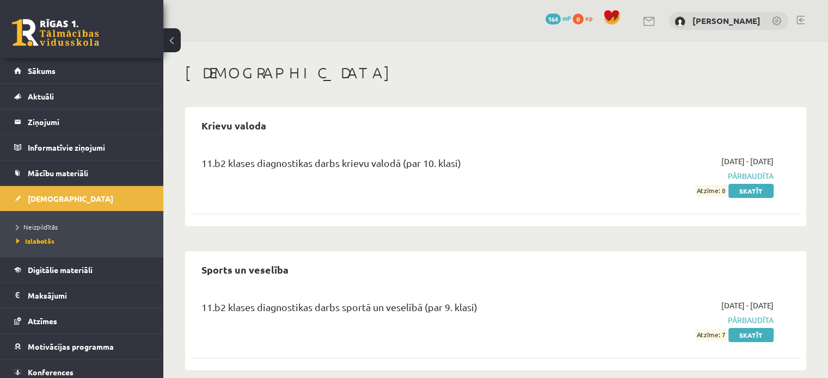
scroll to position [13, 0]
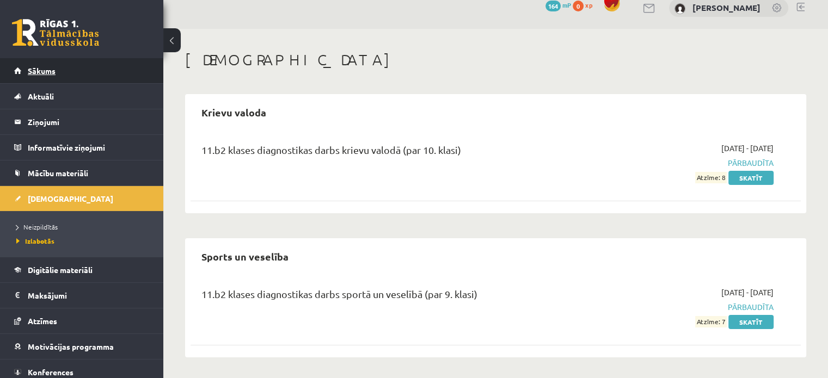
click at [58, 72] on link "Sākums" at bounding box center [81, 70] width 135 height 25
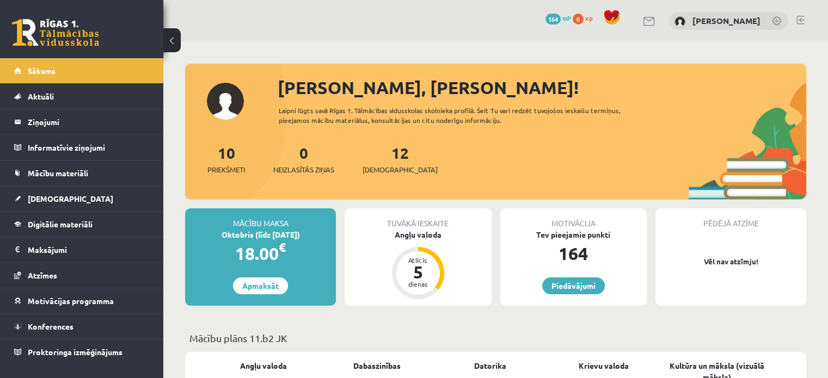
click at [378, 163] on div "12 Ieskaites" at bounding box center [399, 158] width 75 height 34
click at [386, 156] on link "12 Ieskaites" at bounding box center [399, 159] width 75 height 32
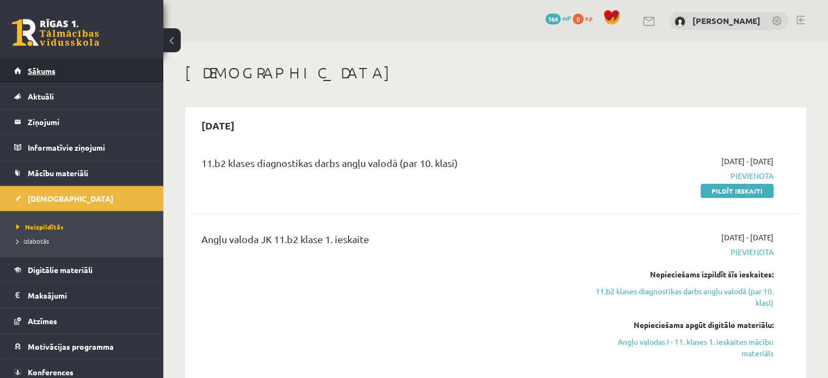
click at [98, 65] on link "Sākums" at bounding box center [81, 70] width 135 height 25
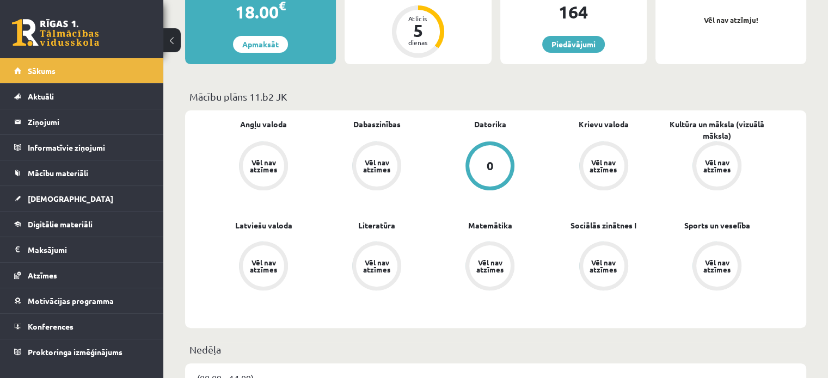
scroll to position [244, 0]
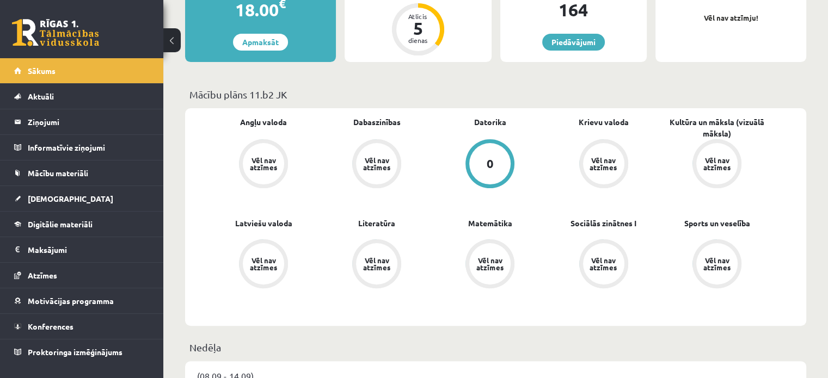
click at [490, 169] on div "0" at bounding box center [489, 164] width 7 height 12
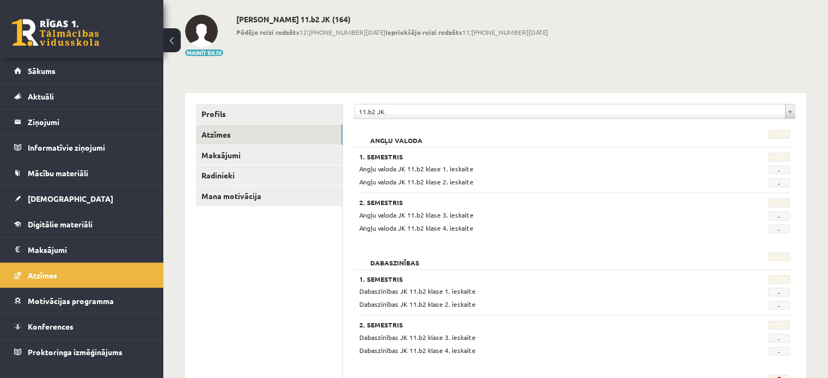
scroll to position [50, 0]
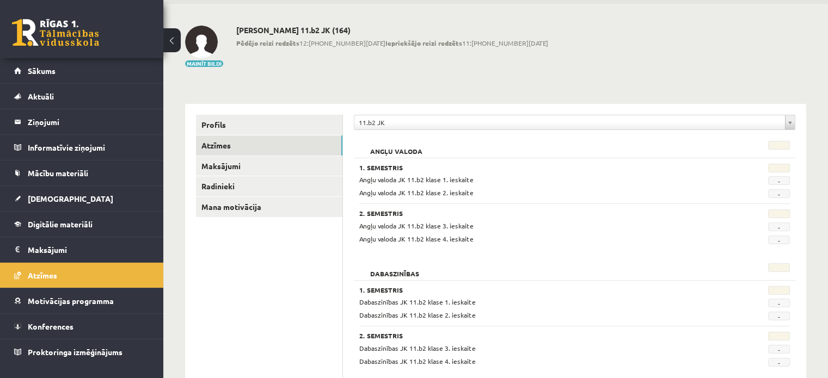
scroll to position [21, 0]
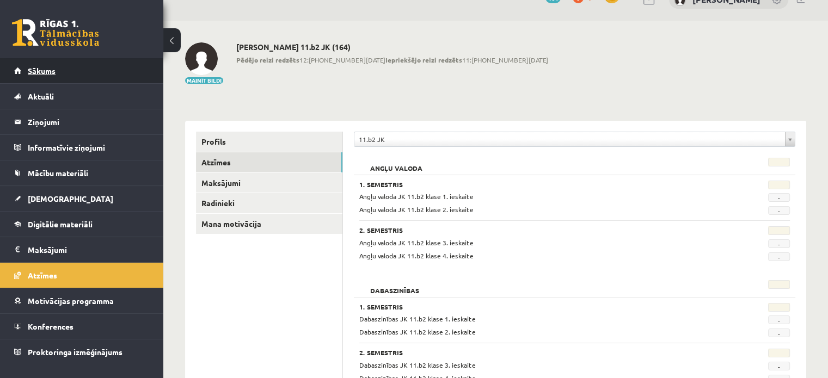
click at [94, 77] on link "Sākums" at bounding box center [81, 70] width 135 height 25
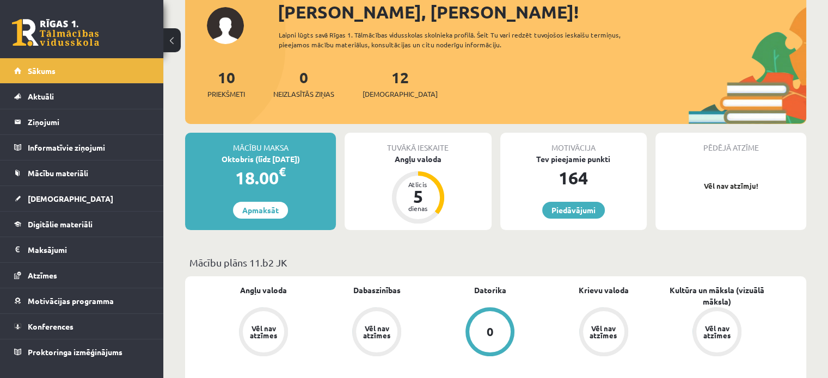
scroll to position [85, 0]
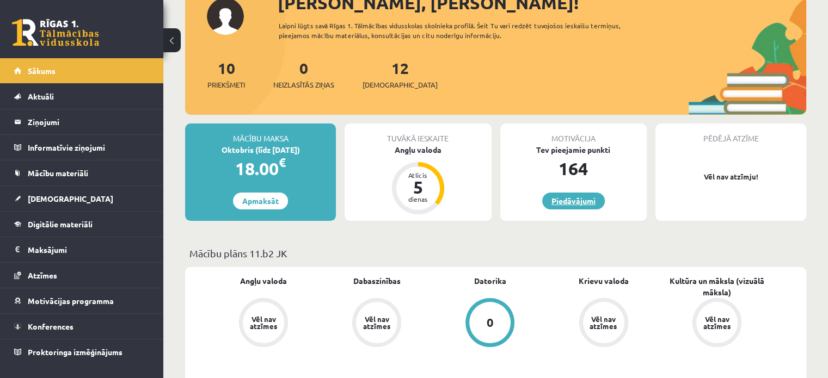
click at [568, 194] on link "Piedāvājumi" at bounding box center [573, 201] width 63 height 17
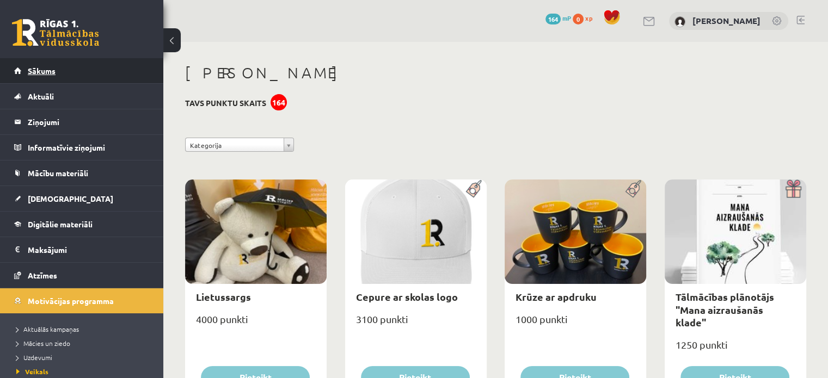
click at [30, 62] on link "Sākums" at bounding box center [81, 70] width 135 height 25
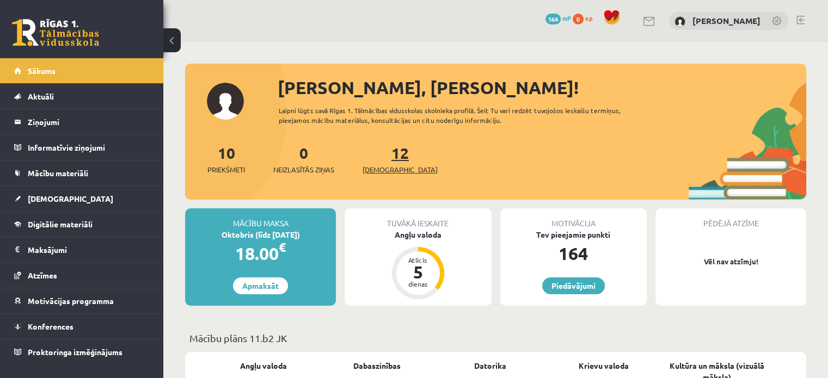
click at [377, 167] on span "[DEMOGRAPHIC_DATA]" at bounding box center [399, 169] width 75 height 11
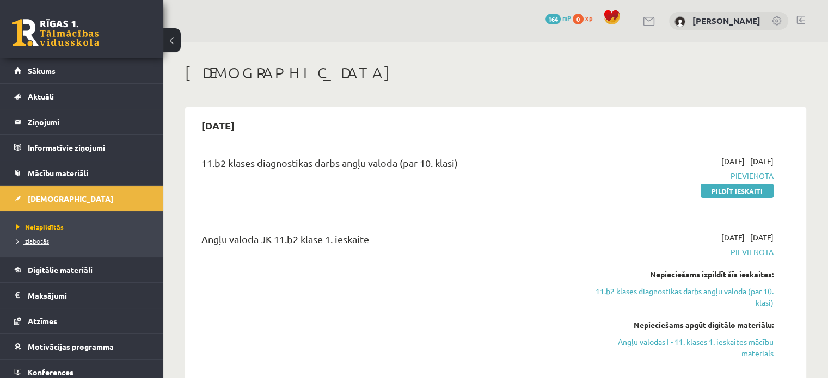
click at [40, 238] on span "Izlabotās" at bounding box center [32, 241] width 33 height 9
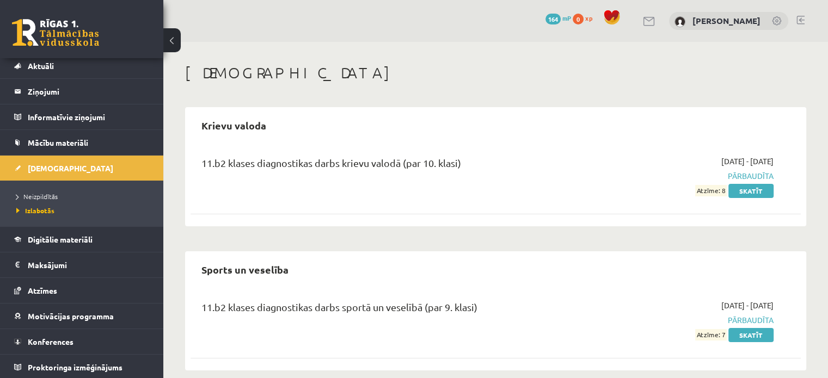
scroll to position [13, 0]
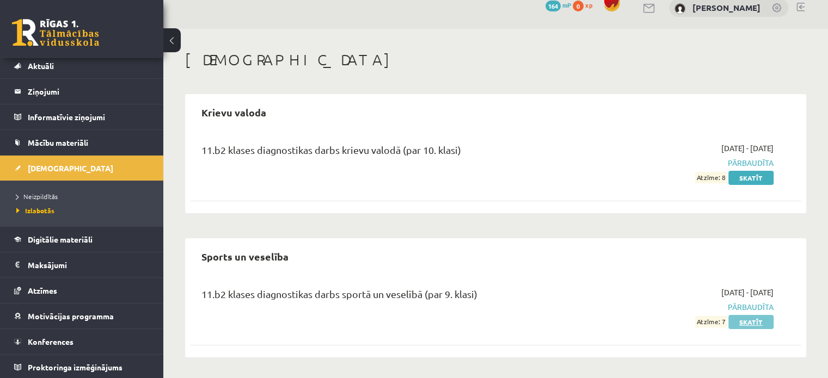
click at [749, 322] on link "Skatīt" at bounding box center [750, 322] width 45 height 14
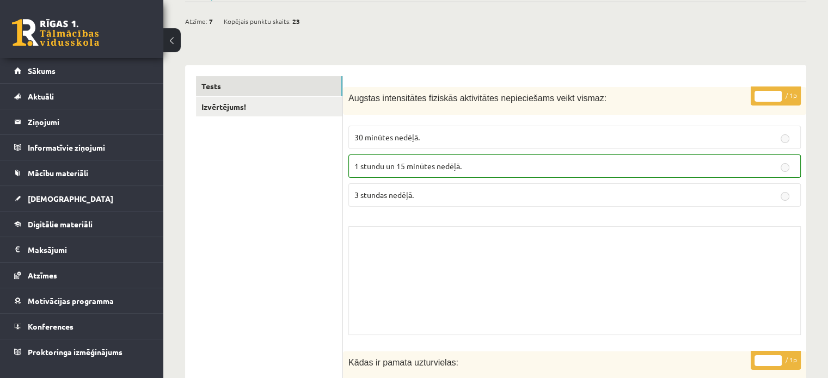
scroll to position [99, 0]
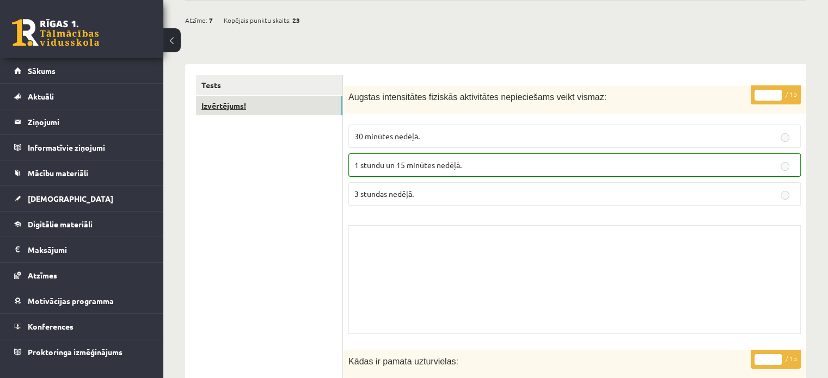
click at [287, 106] on link "Izvērtējums!" at bounding box center [269, 106] width 146 height 20
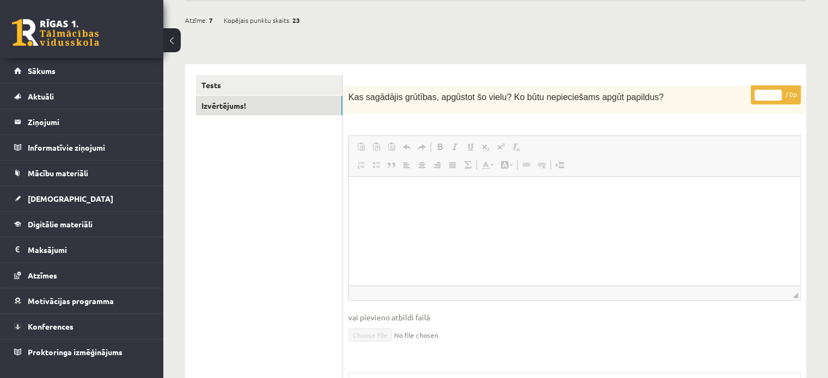
scroll to position [0, 0]
click at [311, 82] on link "Tests" at bounding box center [269, 85] width 146 height 20
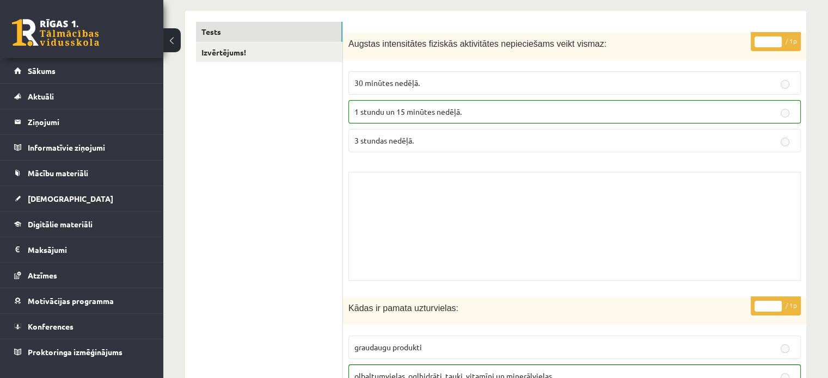
scroll to position [163, 0]
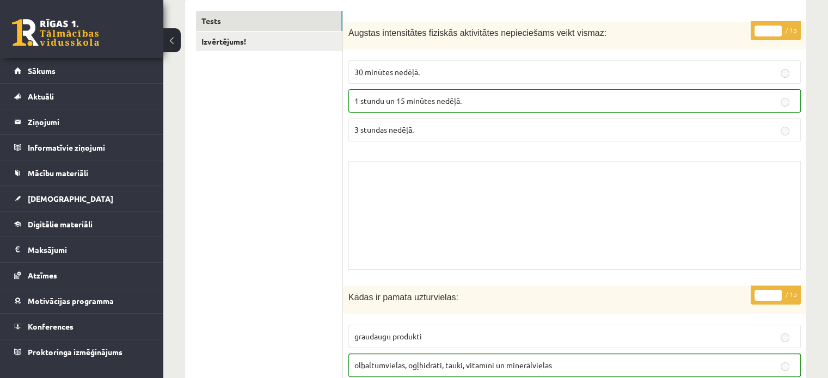
click at [532, 183] on div "Skolotāja pielikums" at bounding box center [574, 215] width 452 height 109
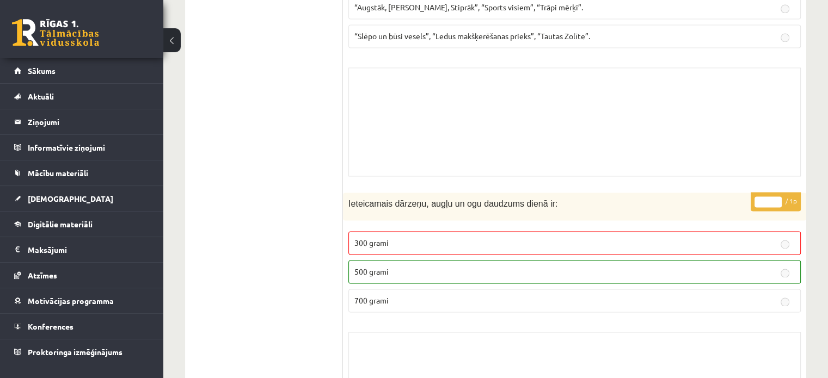
scroll to position [5873, 0]
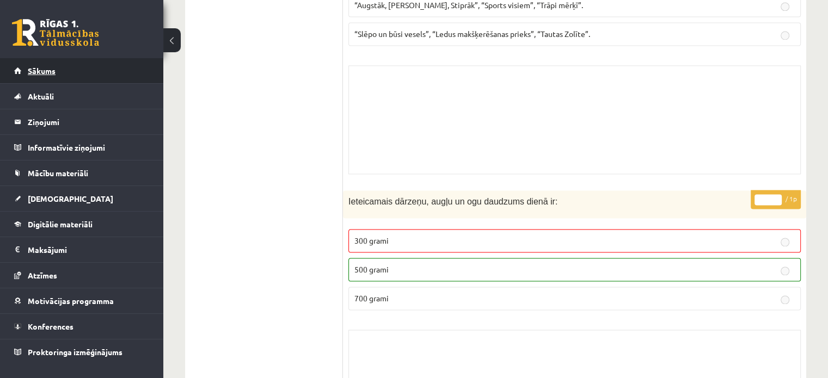
click at [35, 71] on span "Sākums" at bounding box center [42, 71] width 28 height 10
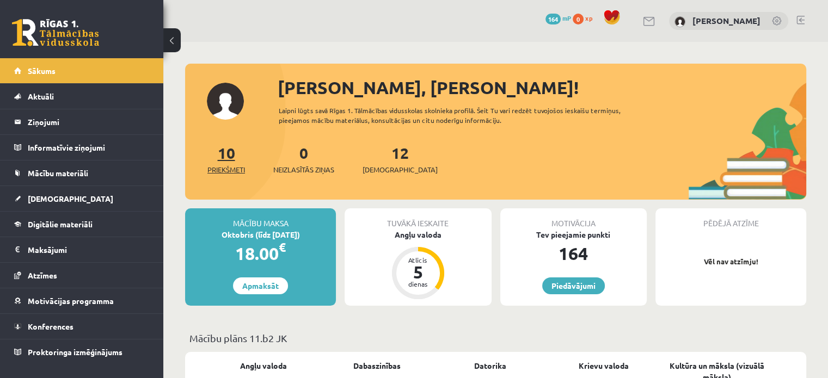
click at [230, 157] on link "10 Priekšmeti" at bounding box center [226, 159] width 38 height 32
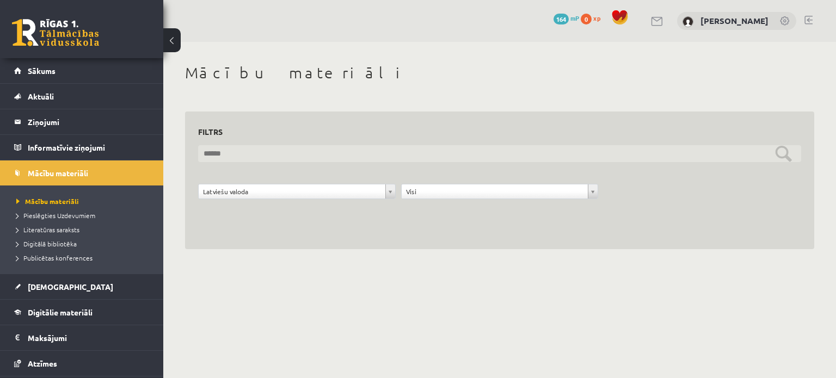
click at [243, 152] on input "text" at bounding box center [499, 153] width 603 height 17
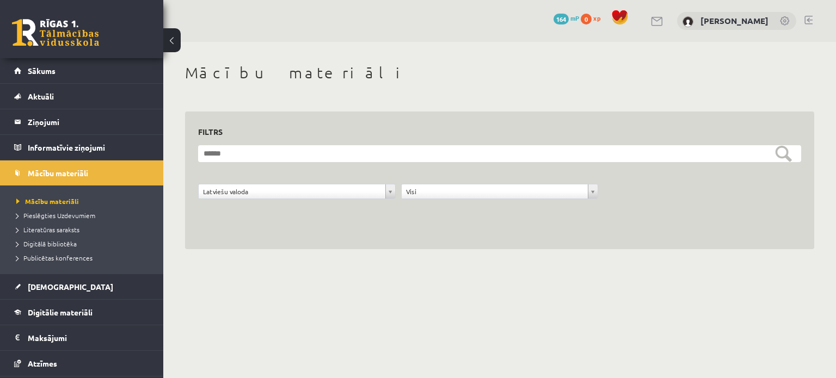
drag, startPoint x: 442, startPoint y: 241, endPoint x: 434, endPoint y: 195, distance: 45.8
click at [434, 195] on div "**********" at bounding box center [499, 181] width 629 height 138
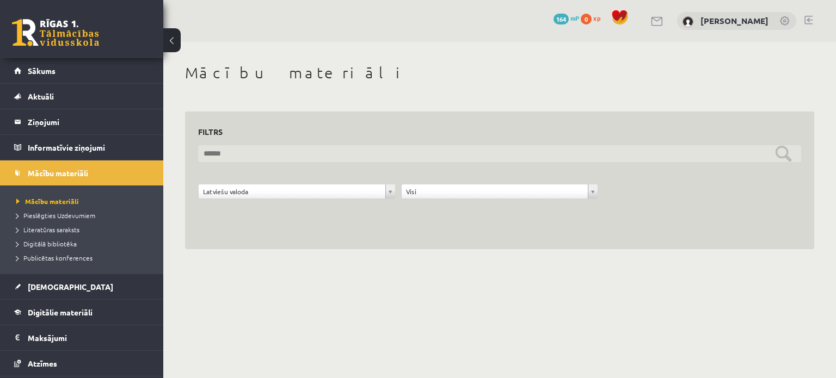
click at [778, 157] on input "text" at bounding box center [499, 153] width 603 height 17
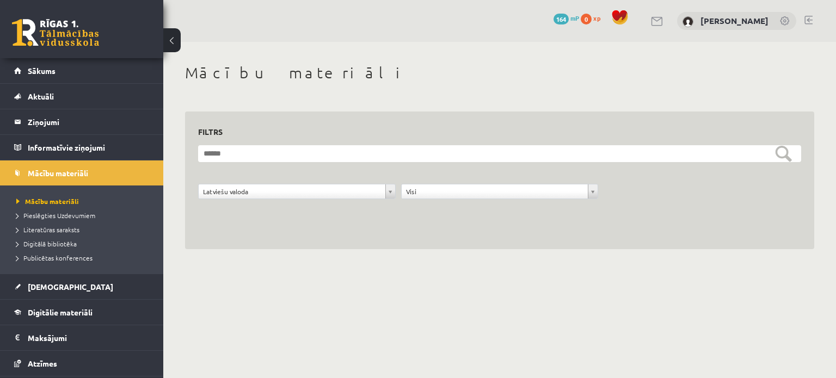
click at [556, 269] on div "**********" at bounding box center [499, 156] width 673 height 229
click at [70, 226] on span "Literatūras saraksts" at bounding box center [47, 229] width 63 height 9
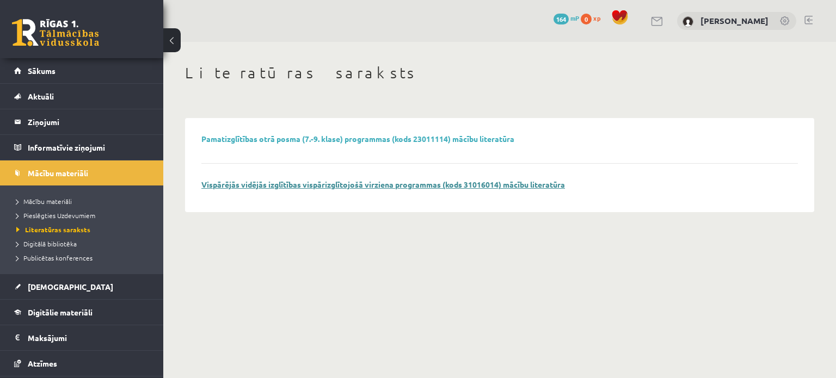
click at [267, 182] on link "Vispārējās vidējās izglītības vispārizglītojošā virziena programmas (kods 31016…" at bounding box center [383, 185] width 364 height 10
click at [50, 241] on span "Digitālā bibliotēka" at bounding box center [46, 243] width 60 height 9
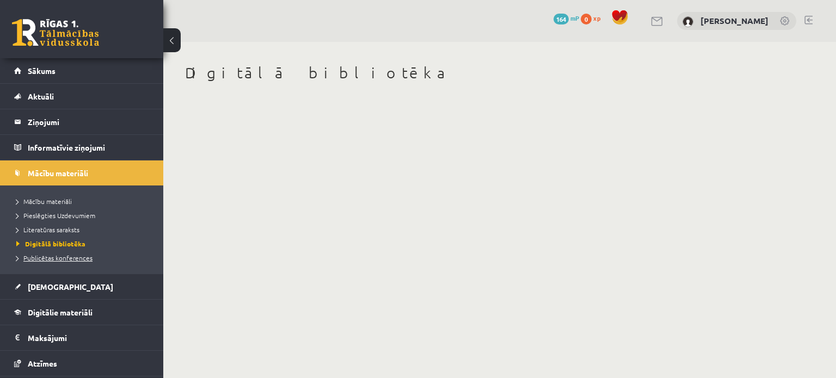
click at [48, 256] on span "Publicētas konferences" at bounding box center [54, 258] width 76 height 9
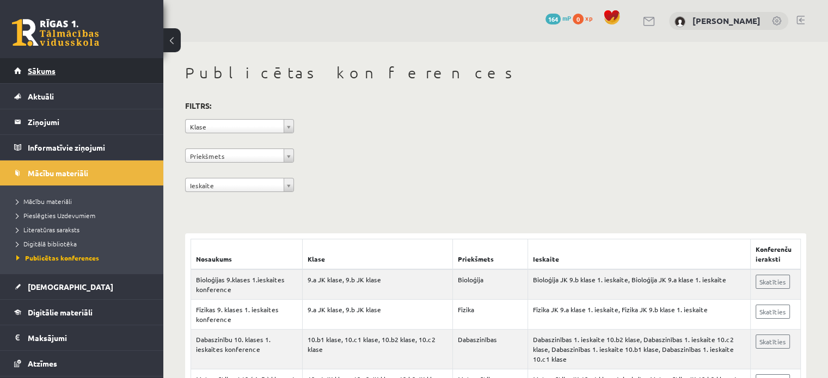
click at [69, 72] on link "Sākums" at bounding box center [81, 70] width 135 height 25
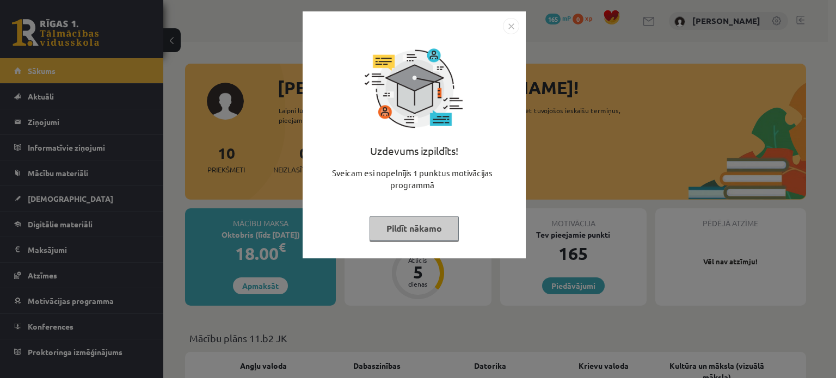
click at [416, 230] on button "Pildīt nākamo" at bounding box center [413, 228] width 89 height 25
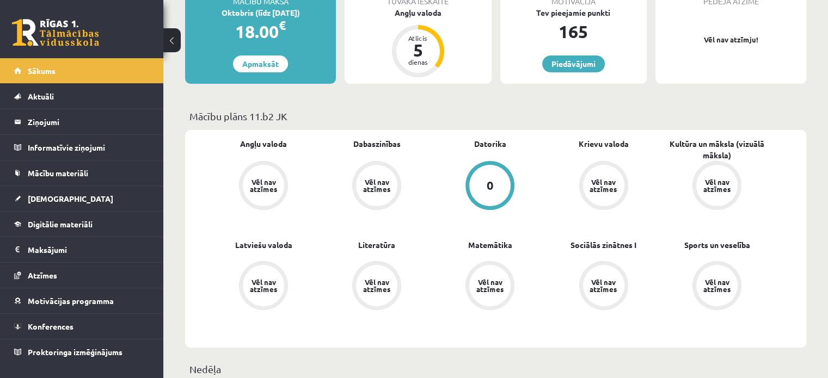
scroll to position [131, 0]
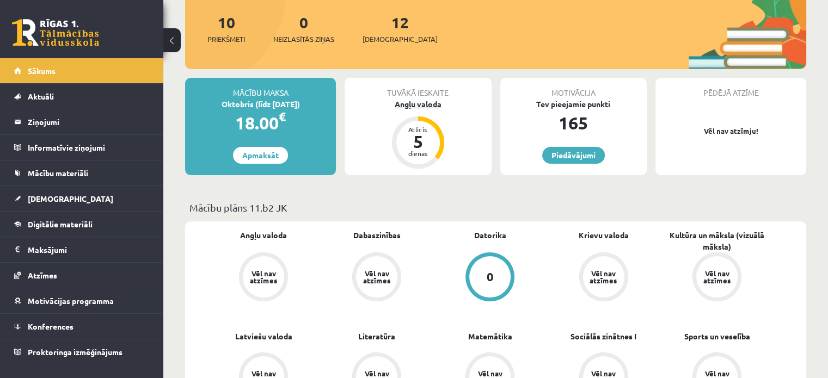
click at [409, 132] on div "Atlicis" at bounding box center [418, 129] width 33 height 7
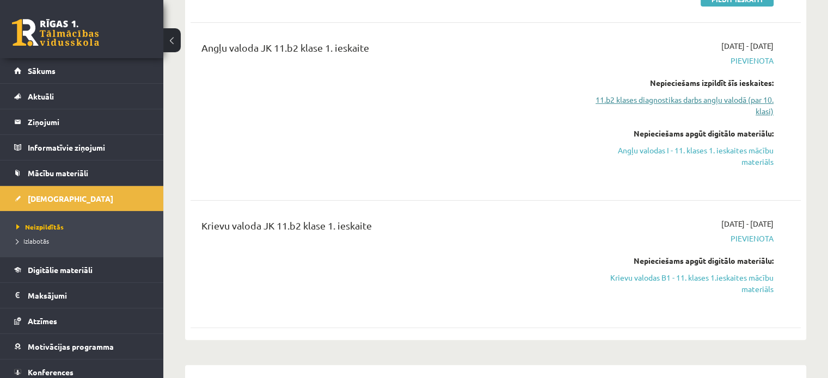
scroll to position [192, 0]
click at [705, 281] on link "Krievu valodas B1 - 11. klases 1.ieskaites mācību materiāls" at bounding box center [684, 283] width 180 height 23
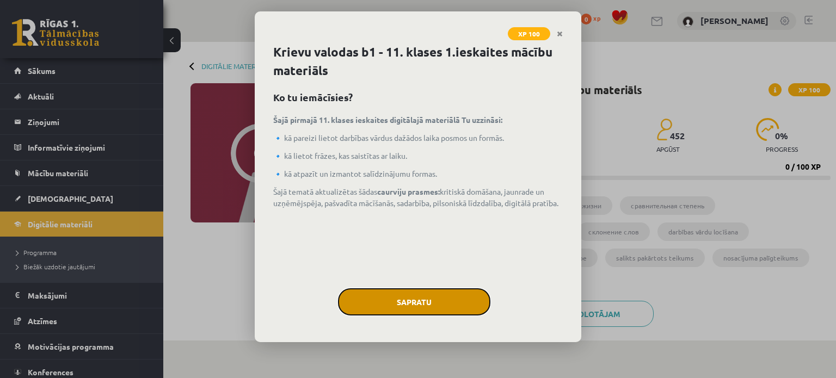
click at [424, 297] on button "Sapratu" at bounding box center [414, 301] width 152 height 27
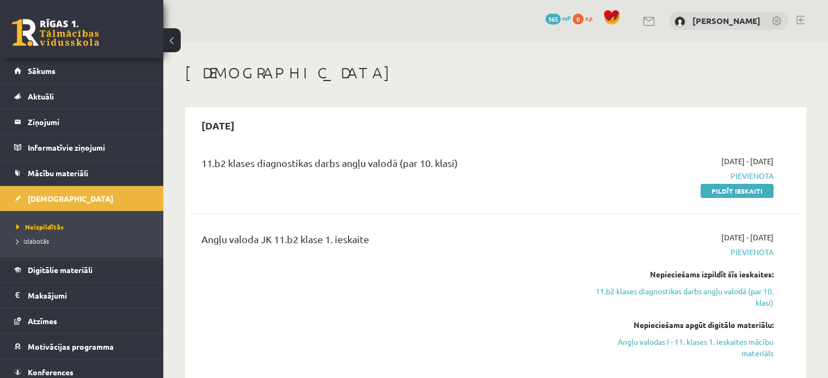
scroll to position [192, 0]
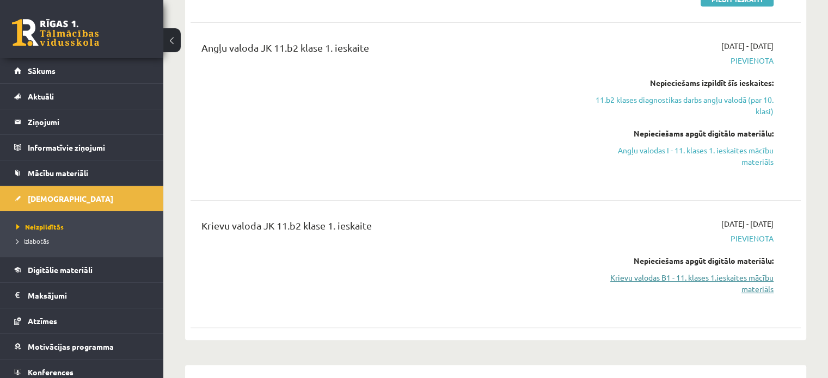
click at [638, 272] on link "Krievu valodas B1 - 11. klases 1.ieskaites mācību materiāls" at bounding box center [684, 283] width 180 height 23
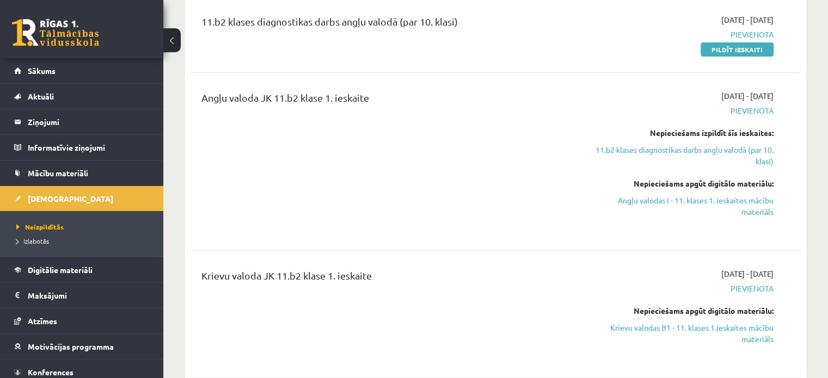
scroll to position [141, 0]
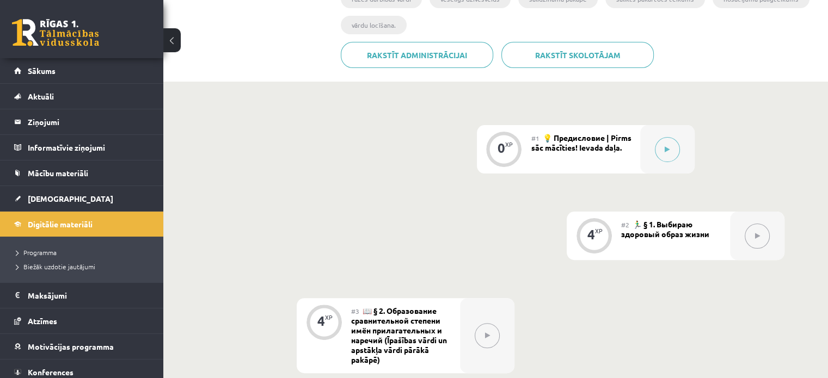
scroll to position [285, 0]
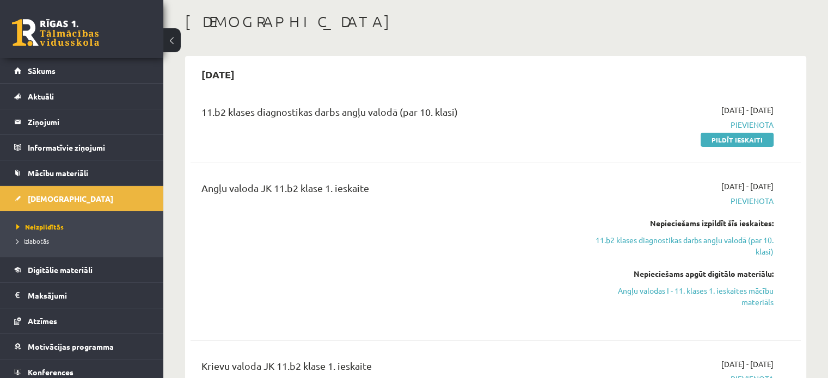
scroll to position [52, 0]
click at [693, 287] on link "Angļu valodas I - 11. klases 1. ieskaites mācību materiāls" at bounding box center [684, 295] width 180 height 23
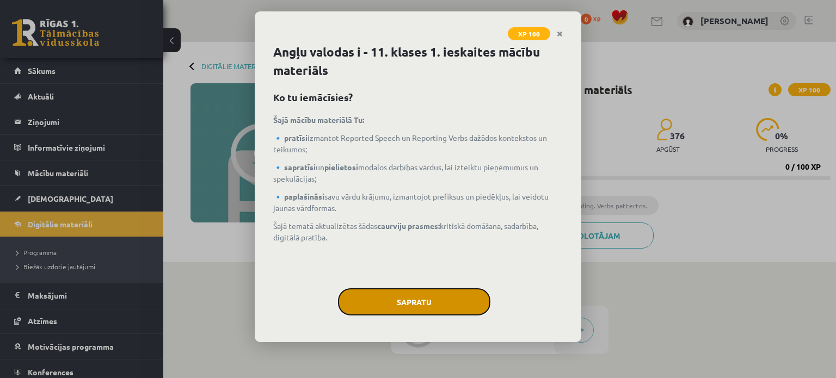
click at [384, 303] on button "Sapratu" at bounding box center [414, 301] width 152 height 27
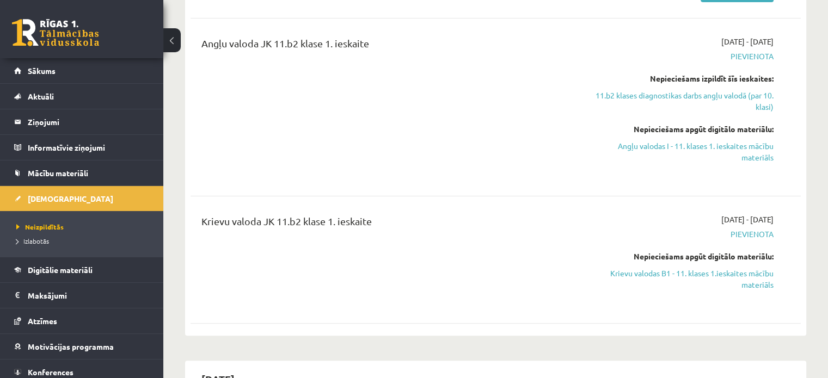
scroll to position [198, 0]
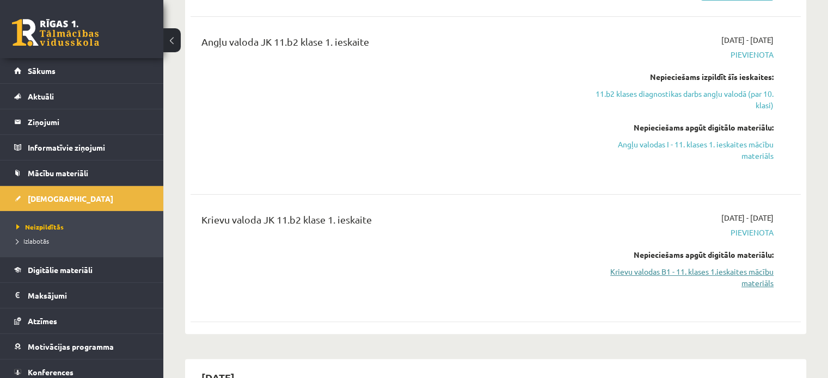
click at [765, 269] on link "Krievu valodas B1 - 11. klases 1.ieskaites mācību materiāls" at bounding box center [684, 277] width 180 height 23
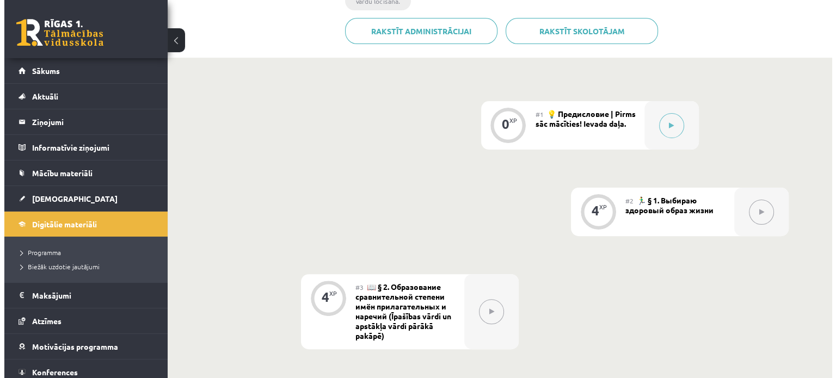
scroll to position [284, 0]
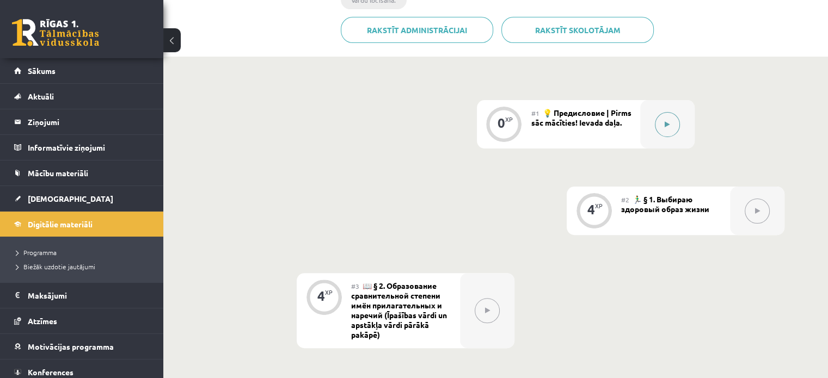
click at [663, 128] on button at bounding box center [667, 124] width 25 height 25
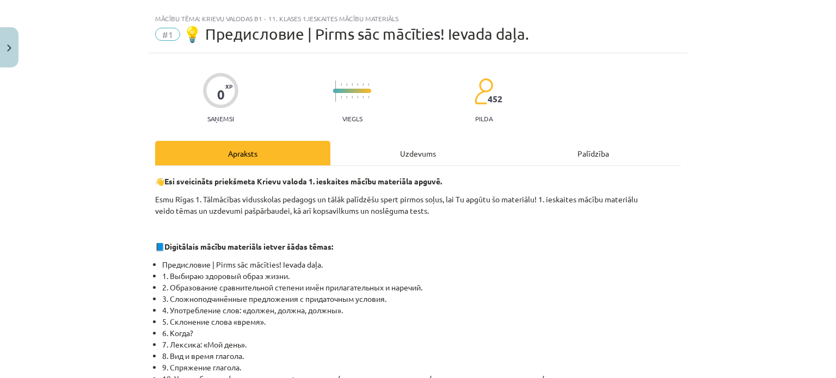
scroll to position [20, 0]
click at [418, 148] on div "Uzdevums" at bounding box center [417, 152] width 175 height 24
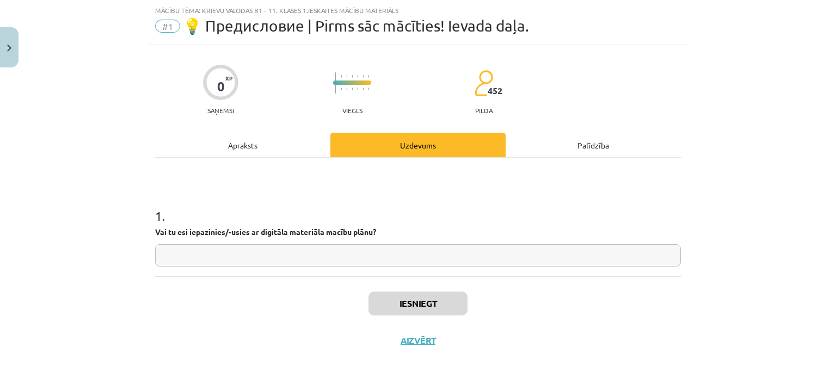
scroll to position [35, 0]
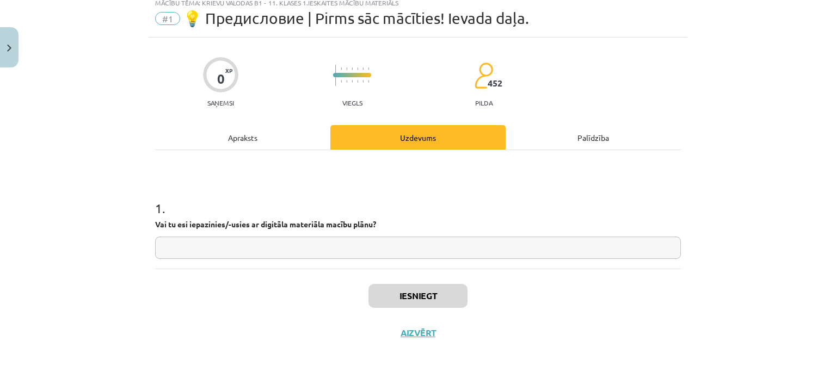
click at [243, 130] on div "Apraksts" at bounding box center [242, 137] width 175 height 24
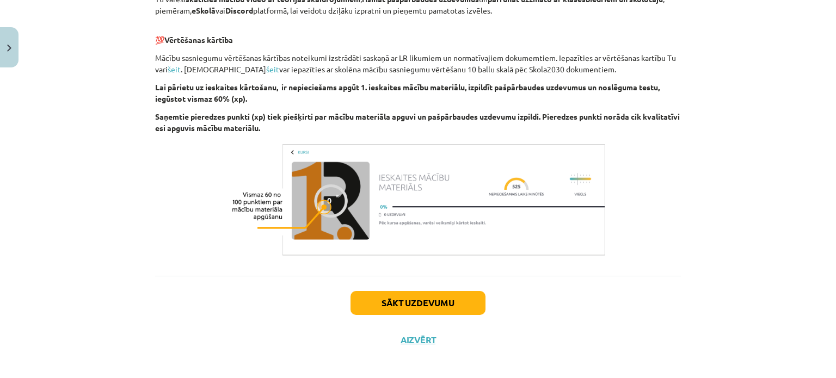
scroll to position [732, 0]
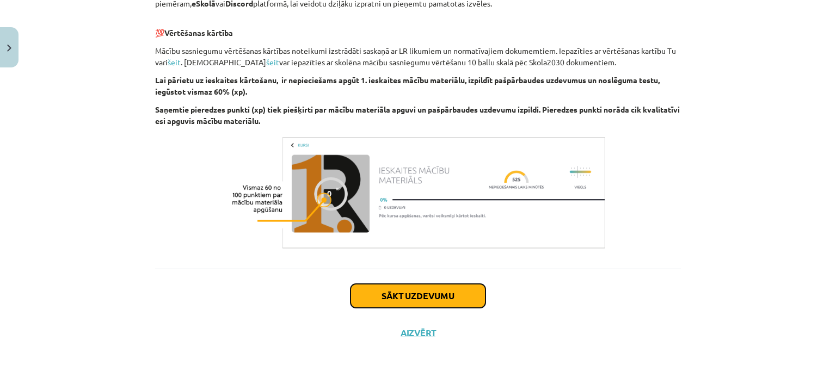
click at [414, 287] on button "Sākt uzdevumu" at bounding box center [417, 296] width 135 height 24
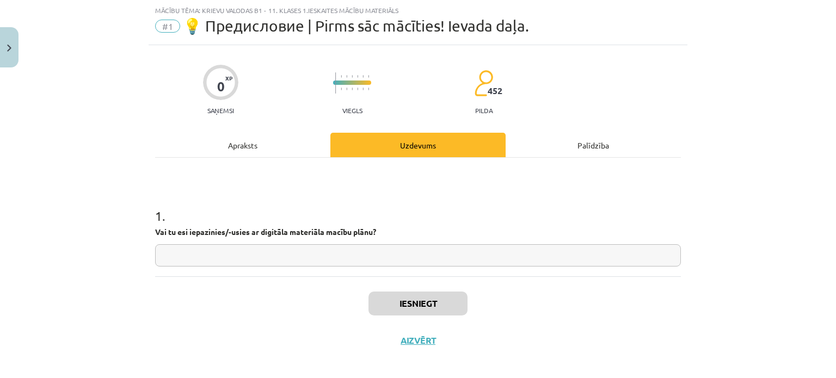
scroll to position [35, 0]
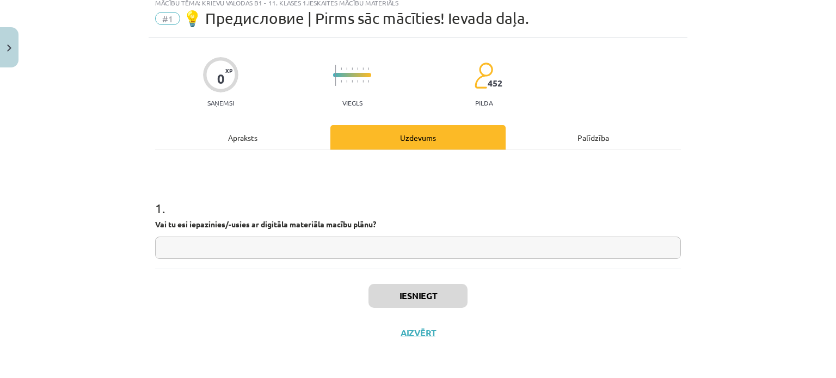
click at [362, 244] on input "text" at bounding box center [418, 248] width 526 height 22
type input "*"
type input "**"
click at [428, 295] on button "Iesniegt" at bounding box center [417, 296] width 99 height 24
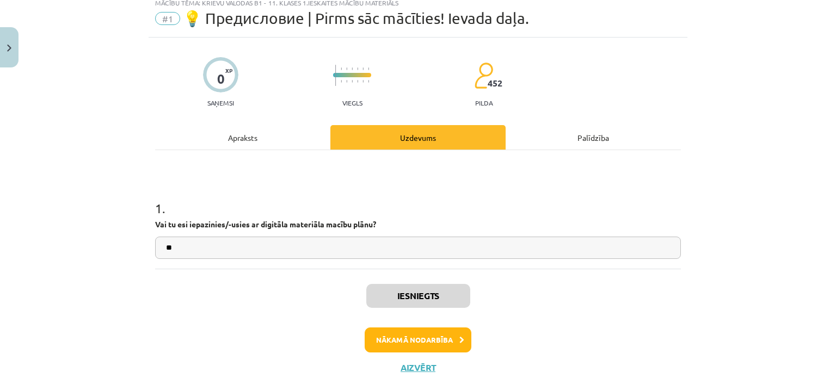
scroll to position [69, 0]
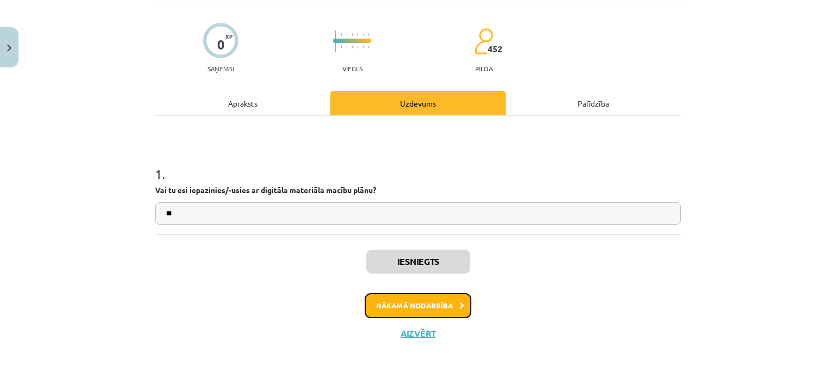
click at [398, 304] on button "Nākamā nodarbība" at bounding box center [418, 305] width 107 height 25
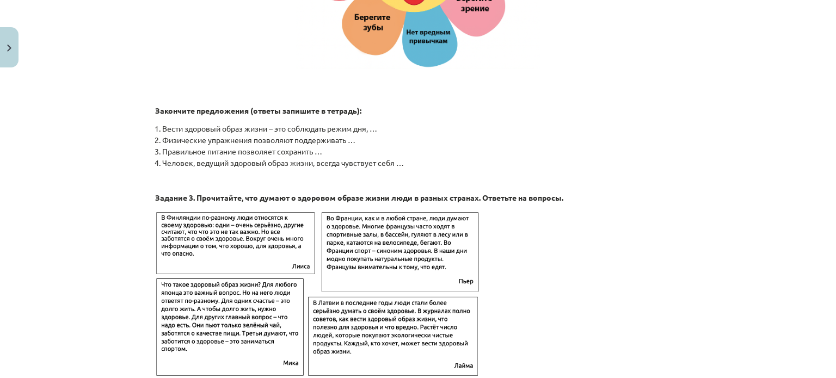
scroll to position [1766, 0]
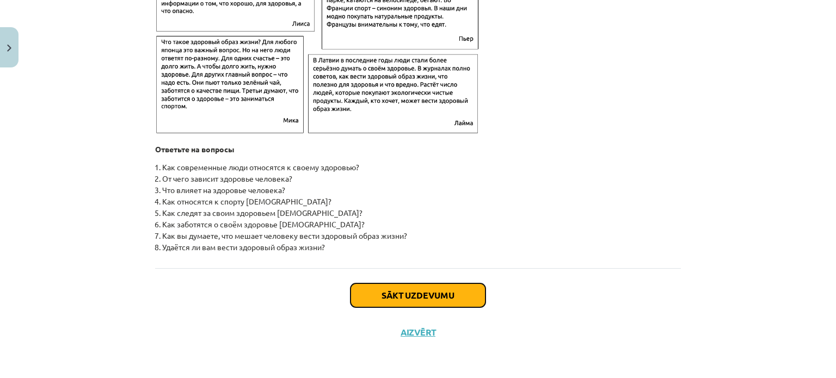
click at [401, 301] on button "Sākt uzdevumu" at bounding box center [417, 296] width 135 height 24
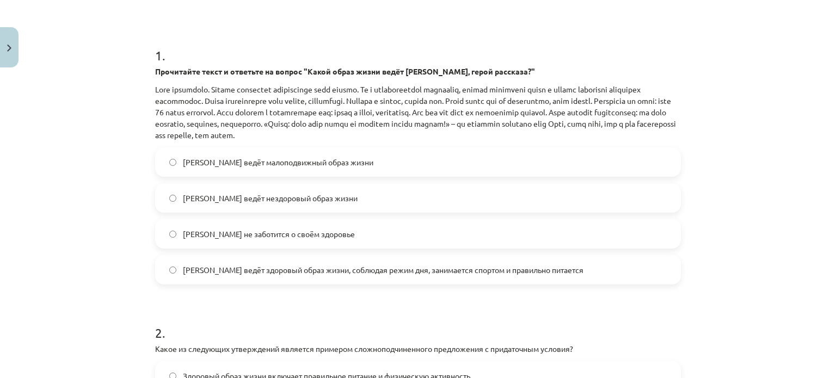
scroll to position [188, 0]
click at [263, 272] on span "Олег ведёт здоровый образ жизни, соблюдая режим дня, занимается спортом и прави…" at bounding box center [383, 269] width 401 height 11
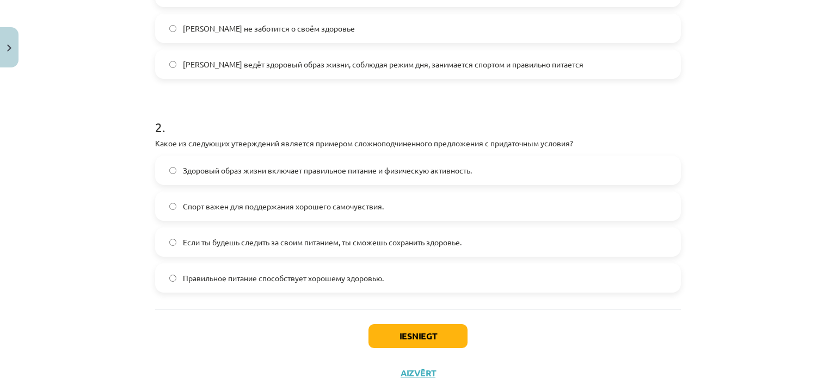
scroll to position [434, 0]
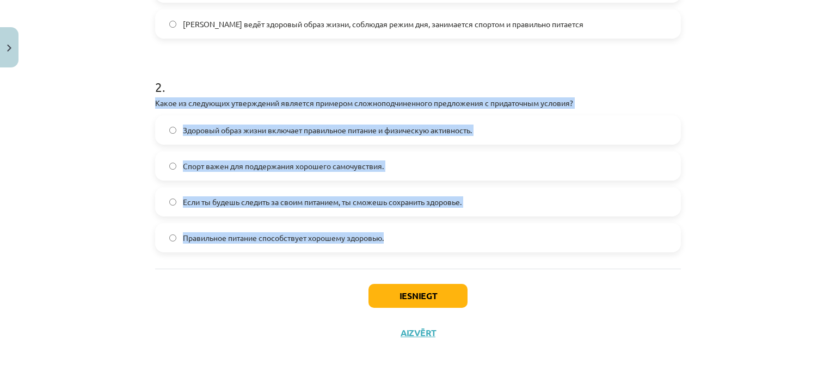
drag, startPoint x: 146, startPoint y: 103, endPoint x: 396, endPoint y: 239, distance: 284.2
copy div "Какое из следующих утверждений является примером сложноподчиненного предложения…"
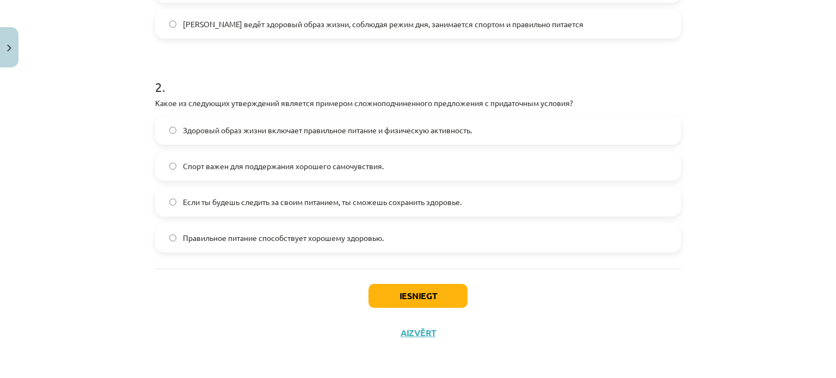
click at [176, 274] on div "Iesniegt Aizvērt" at bounding box center [418, 307] width 526 height 76
click at [389, 298] on button "Iesniegt" at bounding box center [417, 296] width 99 height 24
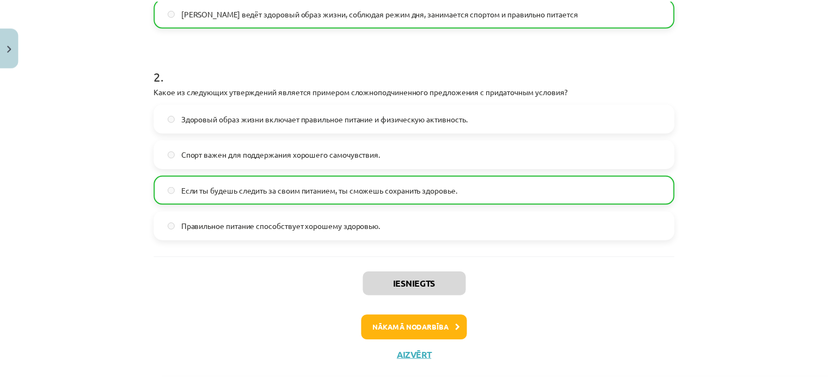
scroll to position [468, 0]
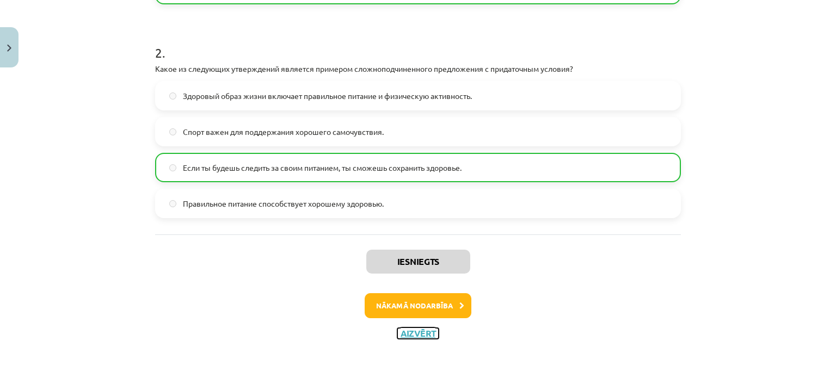
click at [410, 334] on button "Aizvērt" at bounding box center [417, 333] width 41 height 11
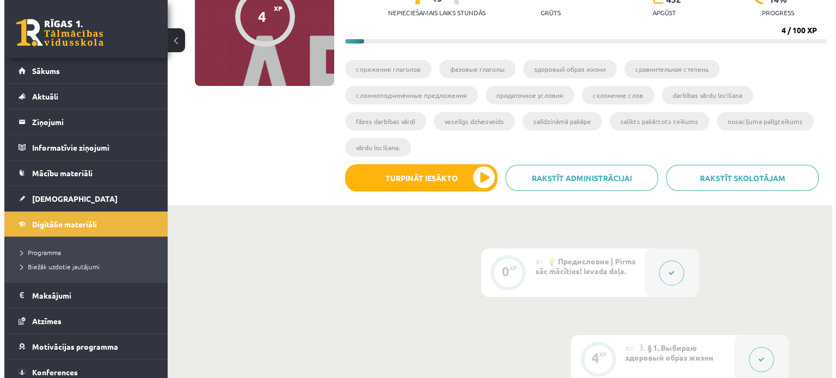
scroll to position [138, 0]
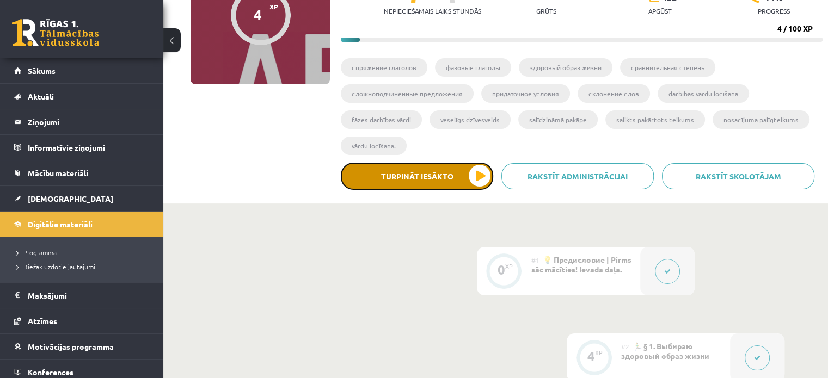
click at [483, 178] on button "Turpināt iesākto" at bounding box center [417, 176] width 152 height 27
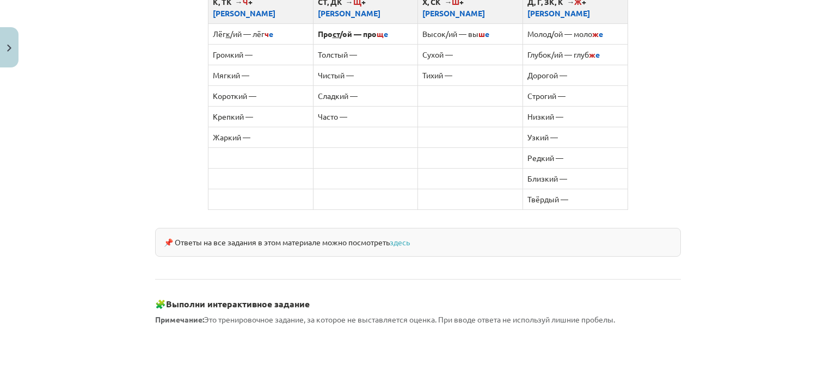
scroll to position [681, 0]
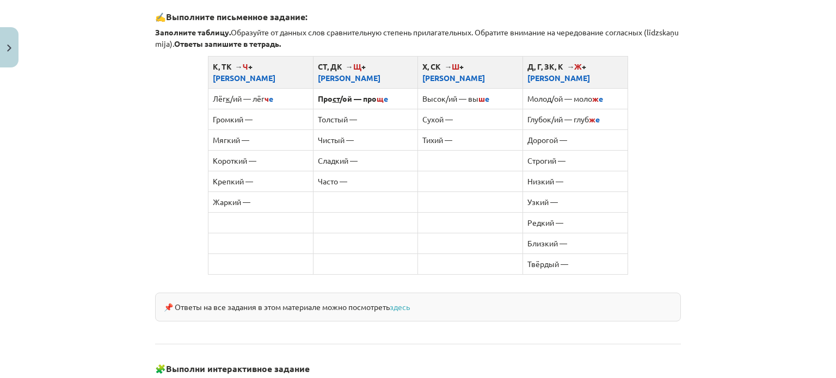
click at [263, 110] on td "Громкий —" at bounding box center [260, 119] width 105 height 21
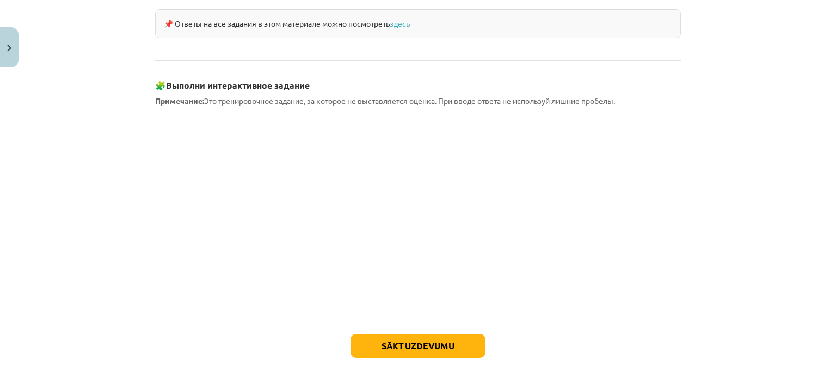
scroll to position [982, 0]
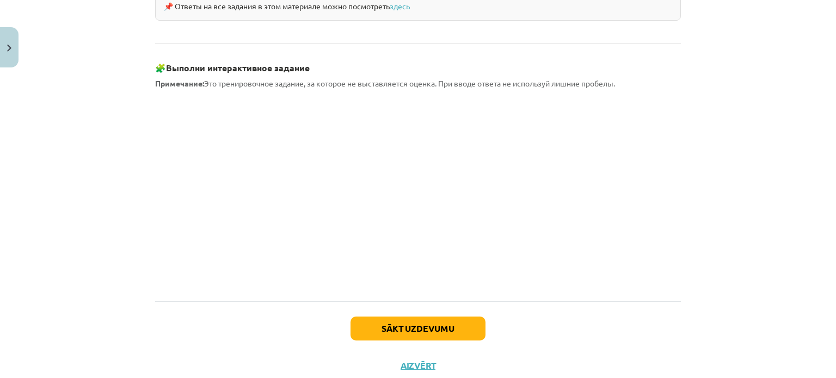
click at [130, 151] on div "Mācību tēma: Krievu valodas b1 - 11. klases 1.ieskaites mācību materiāls #3 📖 §…" at bounding box center [418, 189] width 836 height 378
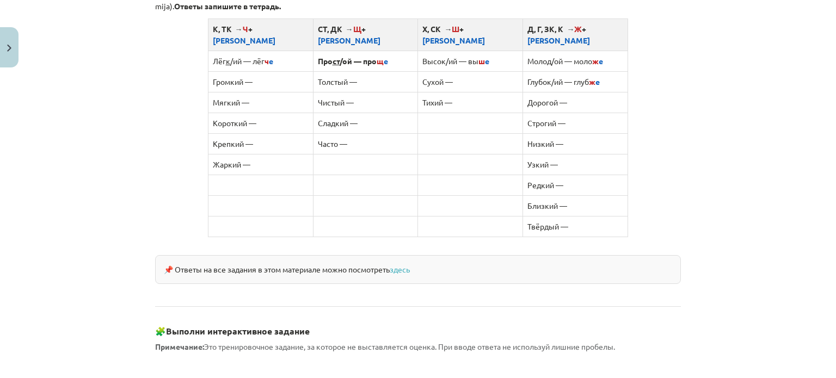
scroll to position [662, 0]
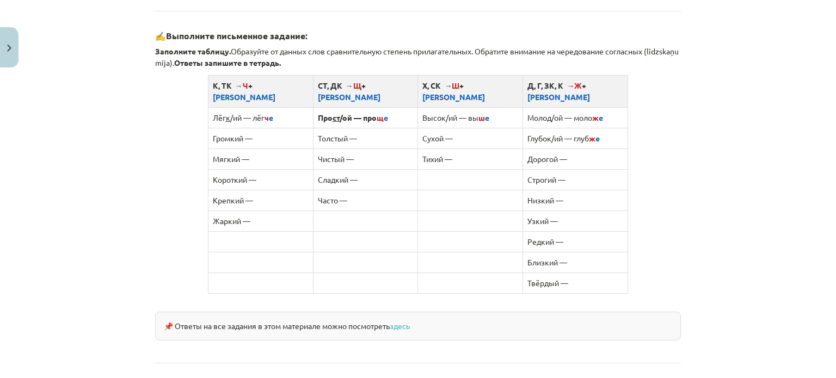
click at [268, 110] on td "Лёг к /ий — лёг ч е" at bounding box center [260, 117] width 105 height 21
drag, startPoint x: 270, startPoint y: 100, endPoint x: 267, endPoint y: 106, distance: 6.8
click at [267, 107] on td "Лёг к /ий — лёг ч е" at bounding box center [260, 117] width 105 height 21
click at [269, 113] on span "е" at bounding box center [271, 118] width 4 height 10
click at [258, 128] on td "Громкий —" at bounding box center [260, 138] width 105 height 21
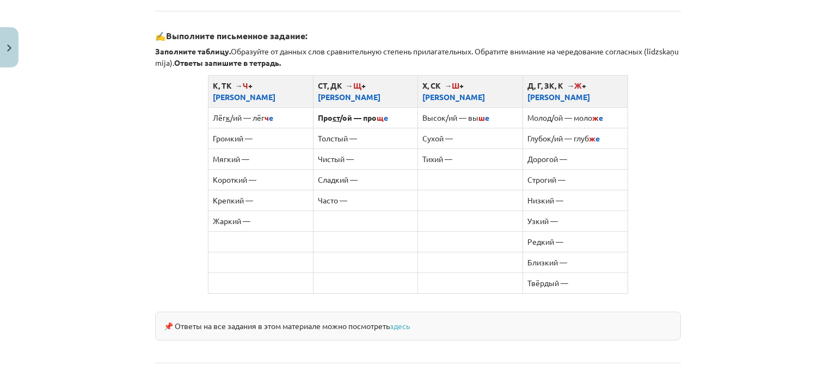
click at [258, 128] on td "Громкий —" at bounding box center [260, 138] width 105 height 21
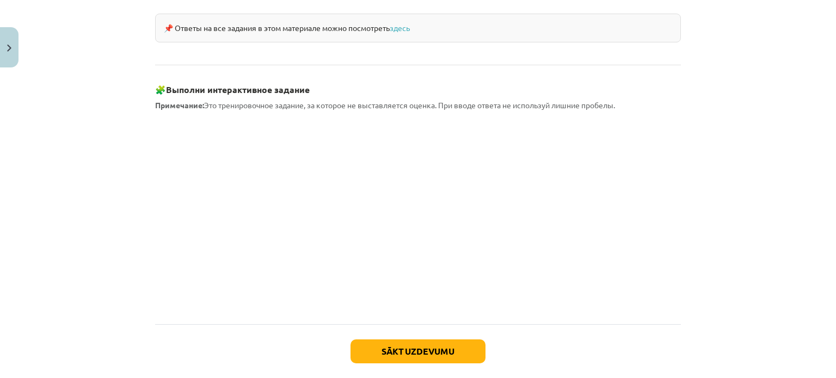
scroll to position [960, 0]
click at [409, 340] on button "Sākt uzdevumu" at bounding box center [417, 352] width 135 height 24
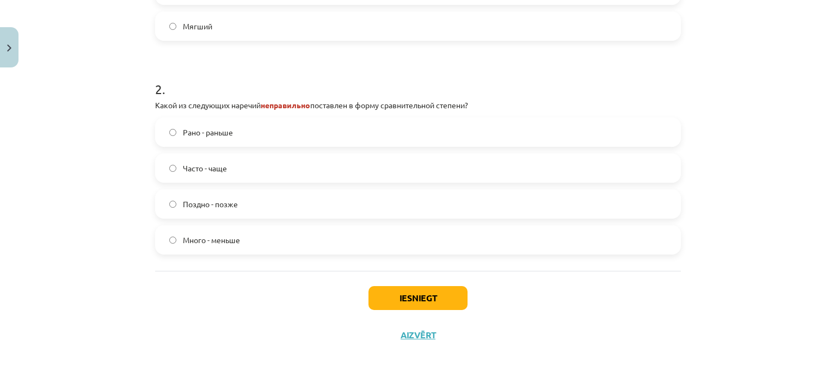
scroll to position [316, 0]
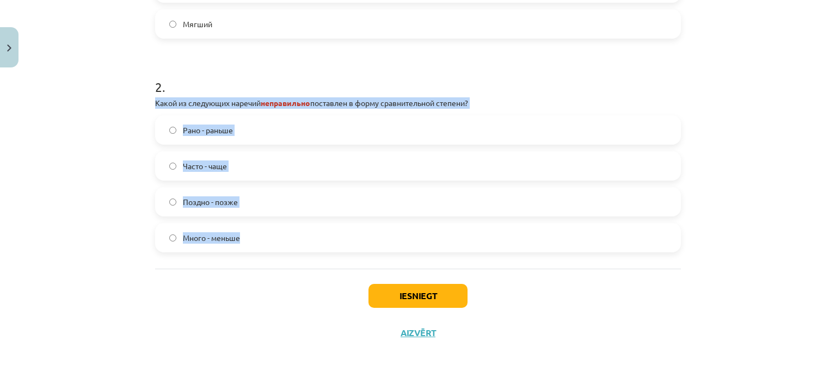
drag, startPoint x: 149, startPoint y: 103, endPoint x: 236, endPoint y: 245, distance: 166.9
click at [236, 245] on div "4 XP Saņemsi Grūts 452 pilda Apraksts Uzdevums Palīdzība 1 . Какую форму примет…" at bounding box center [418, 62] width 539 height 577
copy div "Какой из следующих наречий неправильно поставлен в форму сравнительной степени?…"
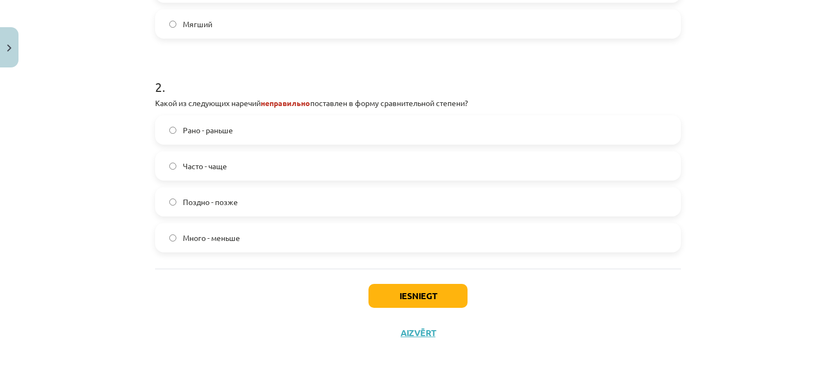
click at [127, 274] on div "Mācību tēma: Krievu valodas b1 - 11. klases 1.ieskaites mācību materiāls #3 📖 §…" at bounding box center [418, 189] width 836 height 378
click at [401, 298] on button "Iesniegt" at bounding box center [417, 296] width 99 height 24
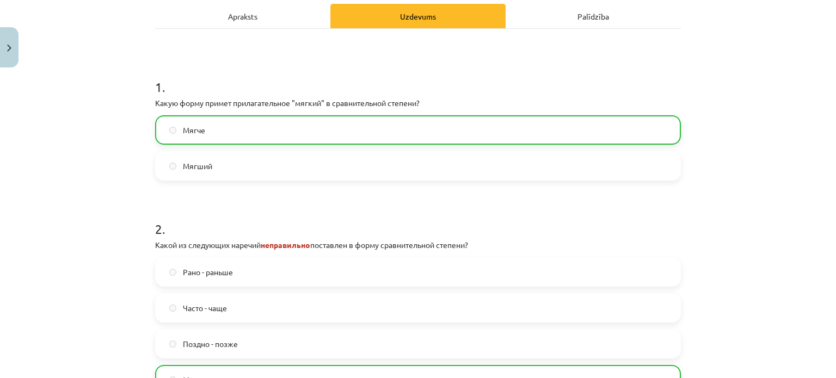
scroll to position [350, 0]
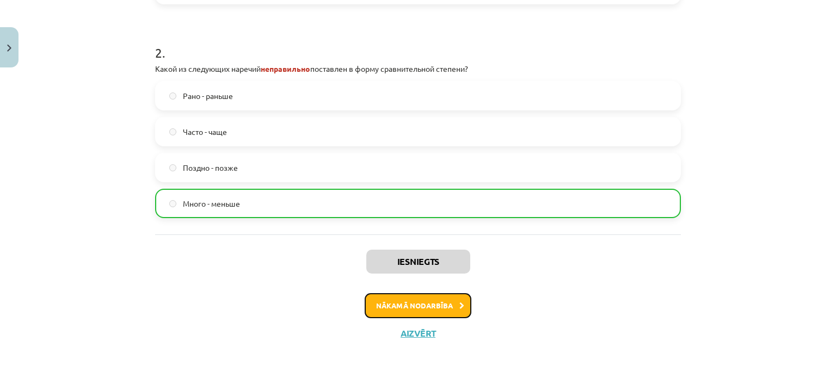
click at [418, 301] on button "Nākamā nodarbība" at bounding box center [418, 305] width 107 height 25
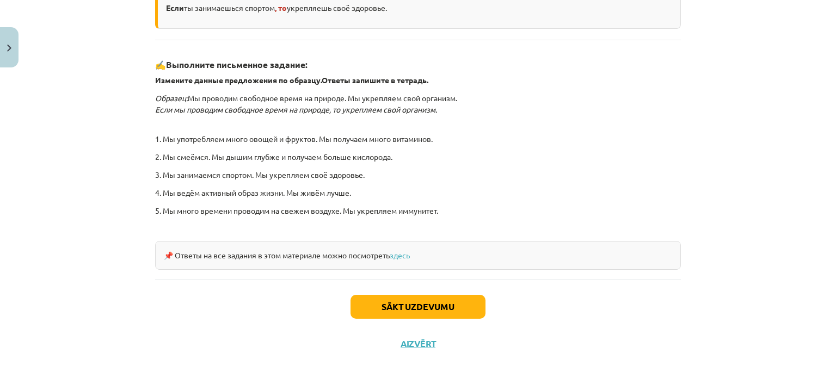
scroll to position [342, 0]
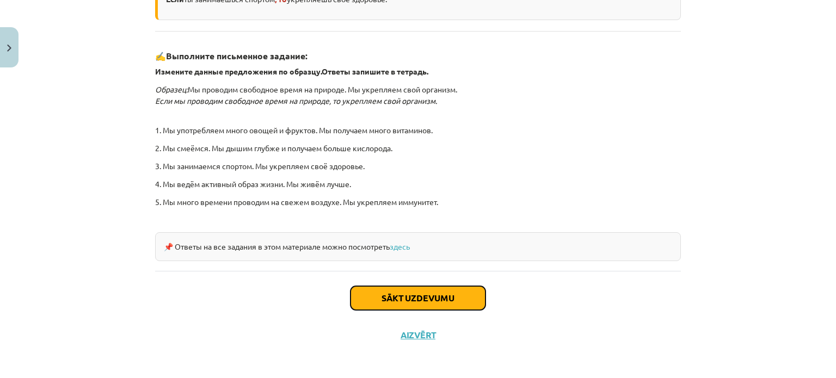
click at [375, 293] on button "Sākt uzdevumu" at bounding box center [417, 298] width 135 height 24
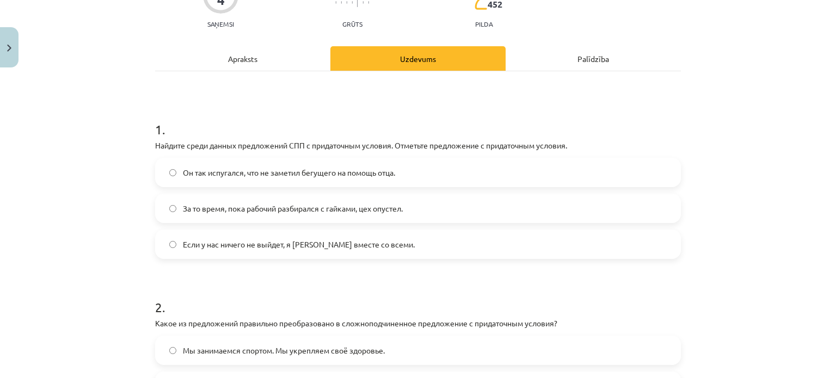
scroll to position [114, 0]
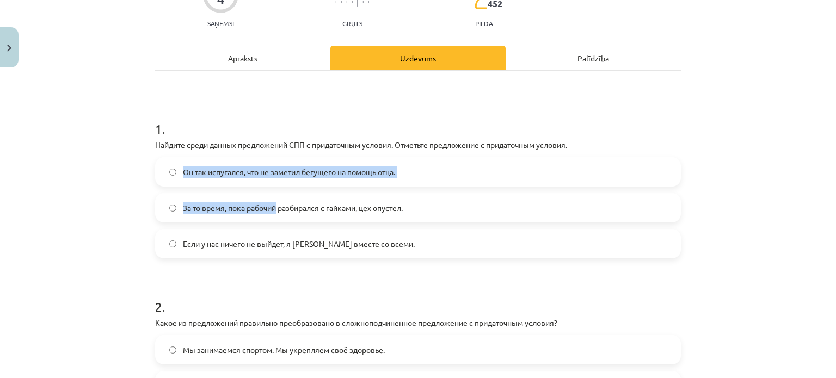
drag, startPoint x: 146, startPoint y: 151, endPoint x: 274, endPoint y: 207, distance: 139.9
click at [274, 207] on div "4 XP Saņemsi Grūts 452 pilda Apraksts Uzdevums Palīdzība 1 . Найдите среди данн…" at bounding box center [418, 246] width 539 height 577
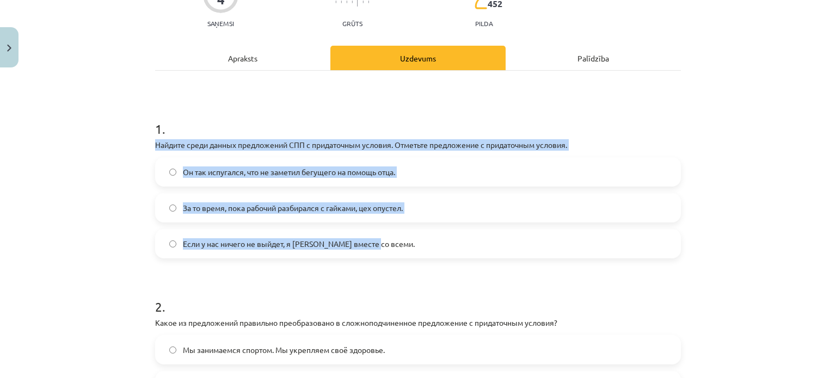
drag, startPoint x: 152, startPoint y: 140, endPoint x: 391, endPoint y: 238, distance: 258.2
click at [391, 238] on div "1 . Найдите среди данных предложений СПП с придаточным условия. Отметьте предло…" at bounding box center [418, 180] width 526 height 156
copy div "Найдите среди данных предложений СПП с придаточным условия. Отметьте предложени…"
click at [72, 233] on div "Mācību tēma: Krievu valodas b1 - 11. klases 1.ieskaites mācību materiāls #4 📖 §…" at bounding box center [418, 189] width 836 height 378
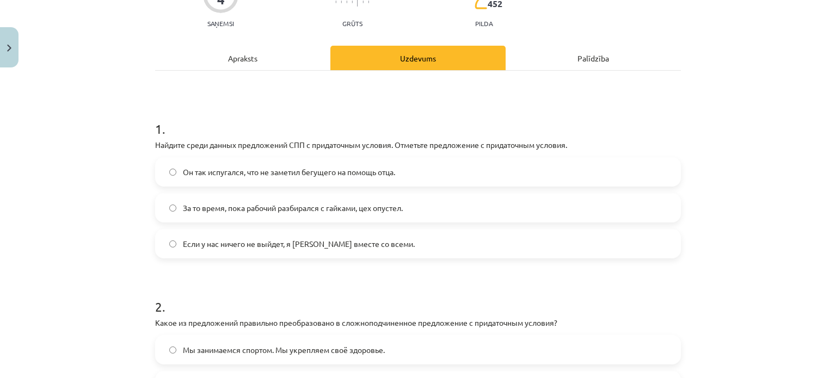
click at [183, 244] on span "Если у нас ничего не выйдет, я уеду вместе со всеми." at bounding box center [299, 243] width 232 height 11
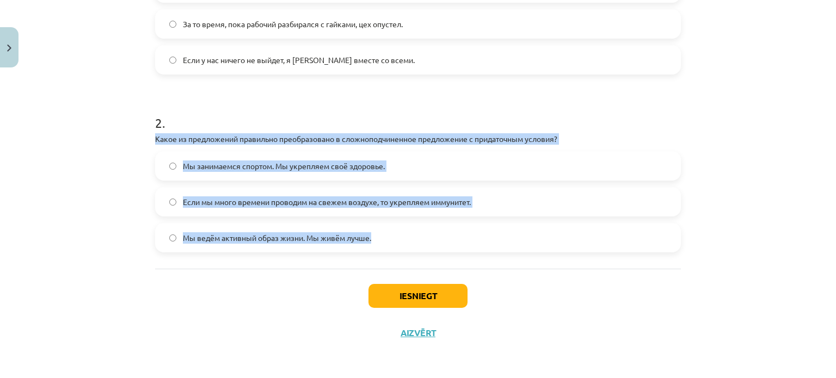
drag, startPoint x: 145, startPoint y: 133, endPoint x: 381, endPoint y: 231, distance: 255.4
click at [381, 231] on div "4 XP Saņemsi Grūts 452 pilda Apraksts Uzdevums Palīdzība 1 . Найдите среди данн…" at bounding box center [418, 62] width 539 height 577
copy div "Какое из предложений правильно преобразовано в сложноподчиненное предложение с …"
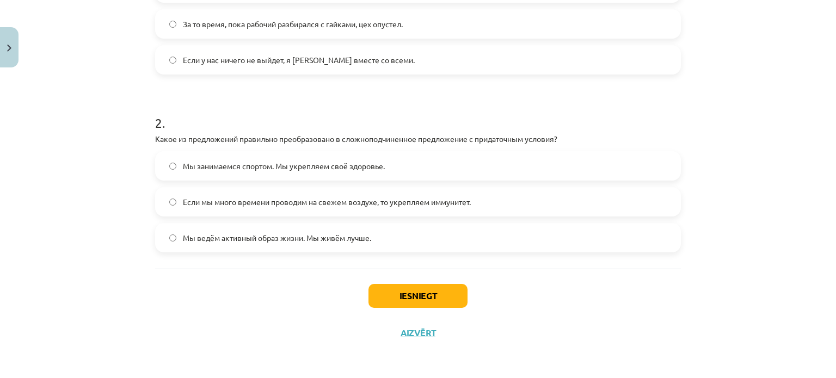
click at [163, 300] on div "Iesniegt Aizvērt" at bounding box center [418, 307] width 526 height 76
click at [396, 299] on button "Iesniegt" at bounding box center [417, 296] width 99 height 24
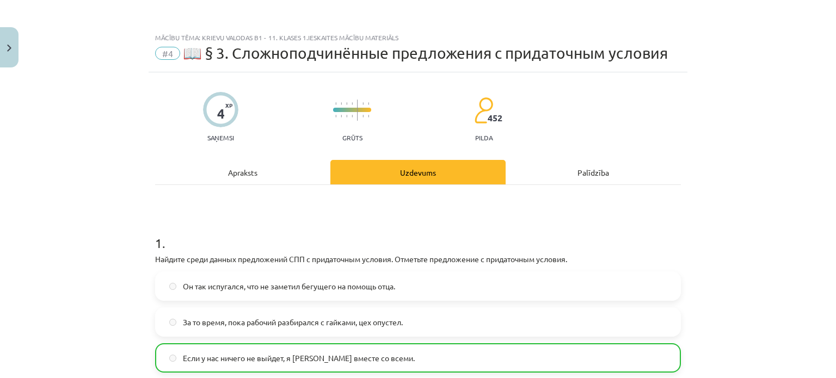
scroll to position [332, 0]
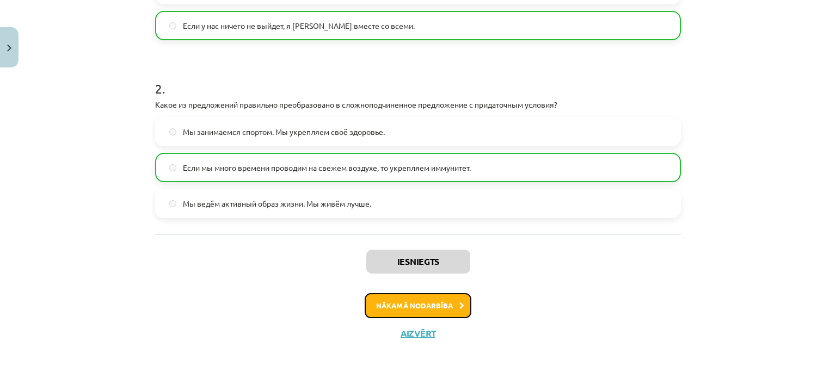
click at [385, 307] on button "Nākamā nodarbība" at bounding box center [418, 305] width 107 height 25
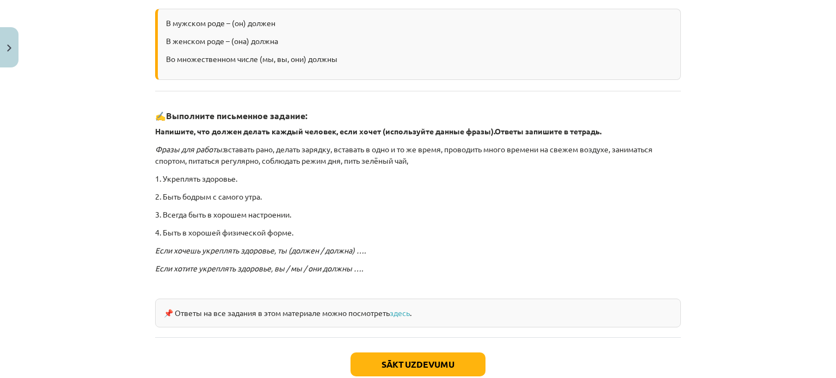
scroll to position [298, 0]
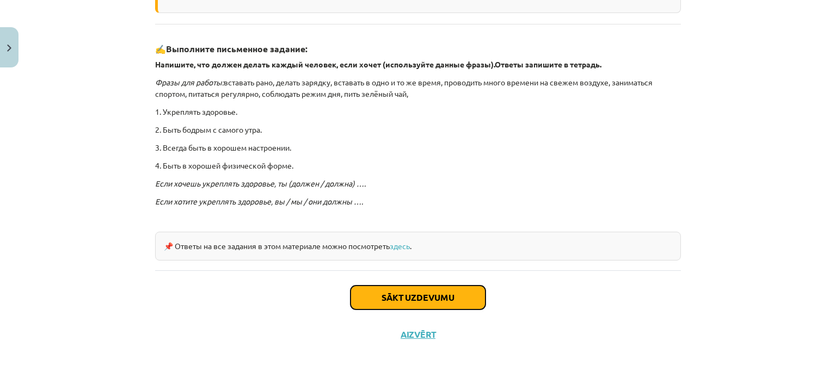
click at [373, 295] on button "Sākt uzdevumu" at bounding box center [417, 298] width 135 height 24
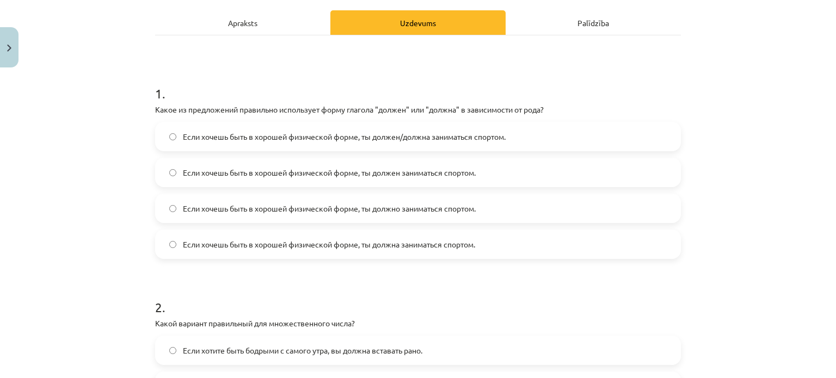
scroll to position [176, 0]
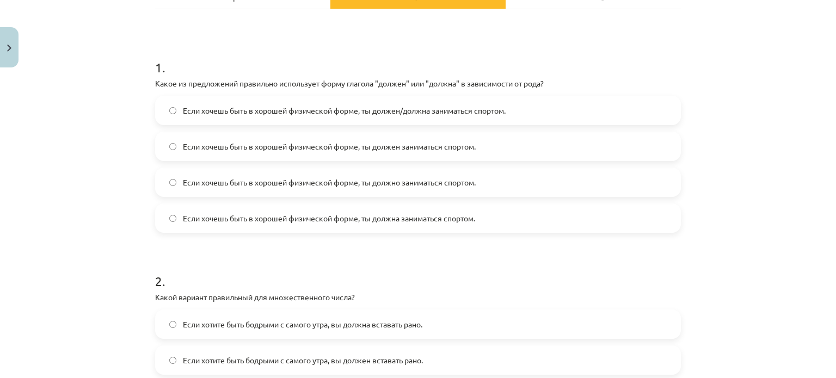
click at [346, 113] on span "Если хочешь быть в хорошей физической форме, ты должен/должна заниматься спорто…" at bounding box center [344, 110] width 323 height 11
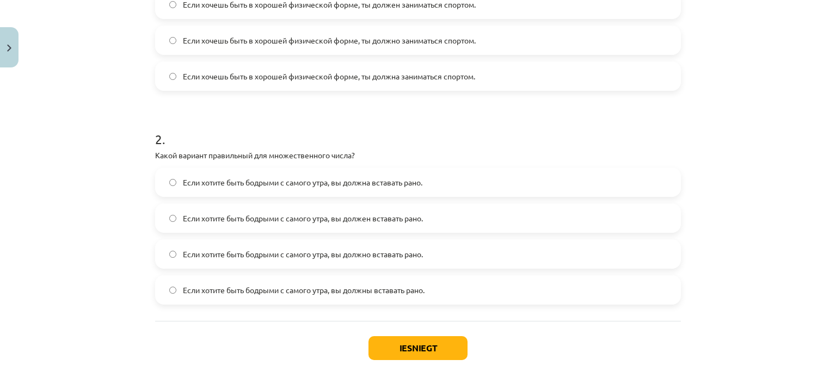
scroll to position [370, 0]
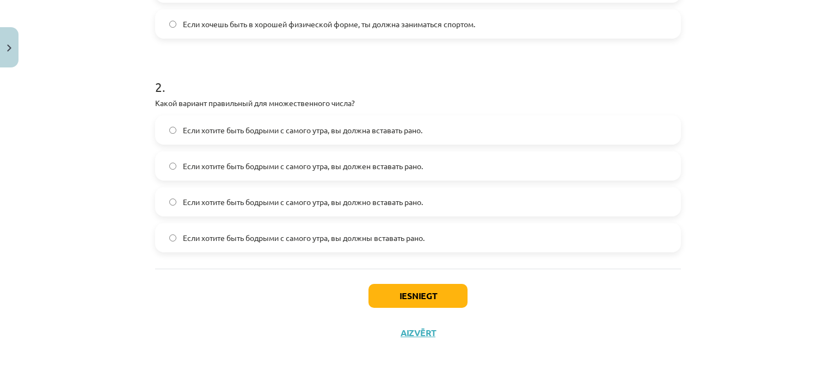
click at [353, 240] on span "Если хотите быть бодрыми с самого утра, вы должны вставать рано." at bounding box center [304, 237] width 242 height 11
click at [409, 295] on button "Iesniegt" at bounding box center [417, 296] width 99 height 24
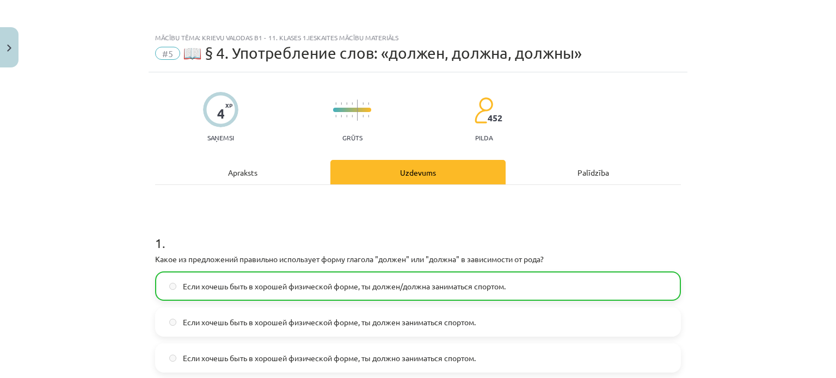
scroll to position [404, 0]
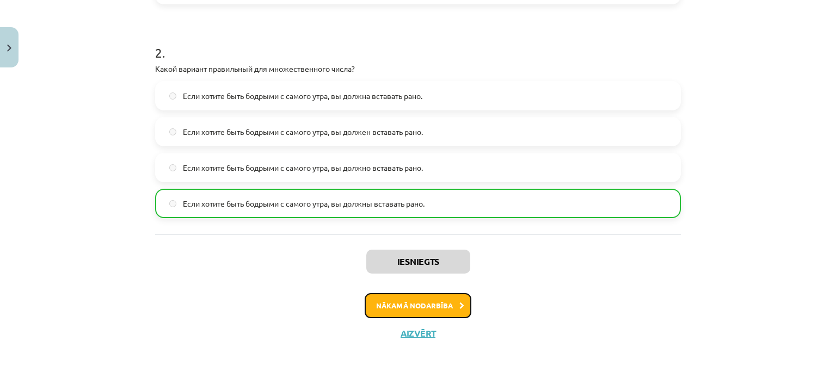
click at [396, 304] on button "Nākamā nodarbība" at bounding box center [418, 305] width 107 height 25
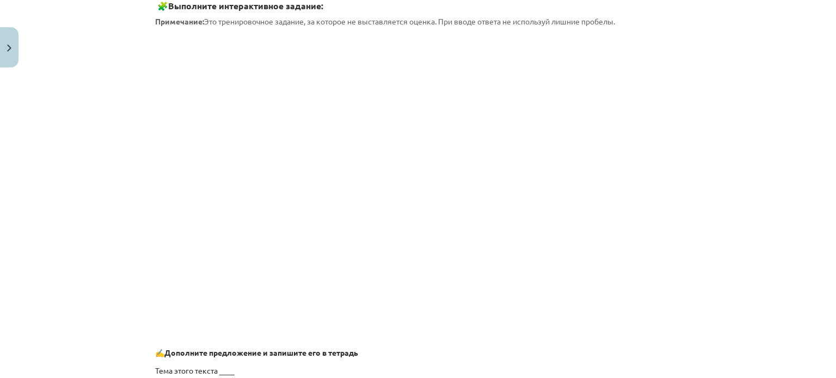
scroll to position [655, 0]
click at [814, 91] on div "Mācību tēma: Krievu valodas b1 - 11. klases 1.ieskaites mācību materiāls #6 ⏳ §…" at bounding box center [418, 189] width 836 height 378
click at [753, 114] on div "Mācību tēma: Krievu valodas b1 - 11. klases 1.ieskaites mācību materiāls #6 ⏳ §…" at bounding box center [418, 189] width 836 height 378
click at [735, 115] on div "Mācību tēma: Krievu valodas b1 - 11. klases 1.ieskaites mācību materiāls #6 ⏳ §…" at bounding box center [418, 189] width 836 height 378
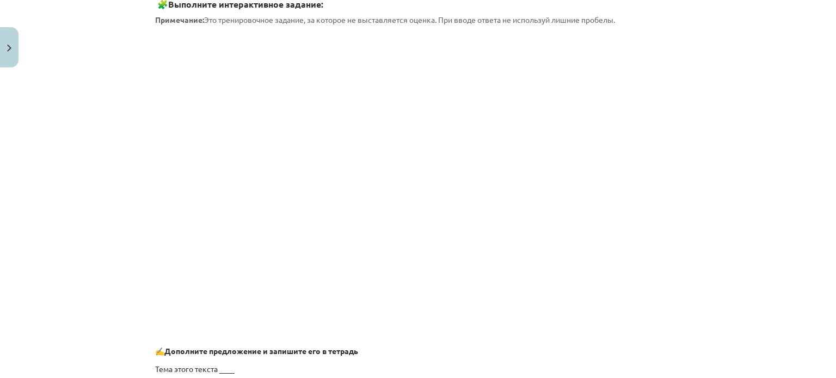
click at [720, 93] on div "Mācību tēma: Krievu valodas b1 - 11. klases 1.ieskaites mācību materiāls #6 ⏳ §…" at bounding box center [418, 189] width 836 height 378
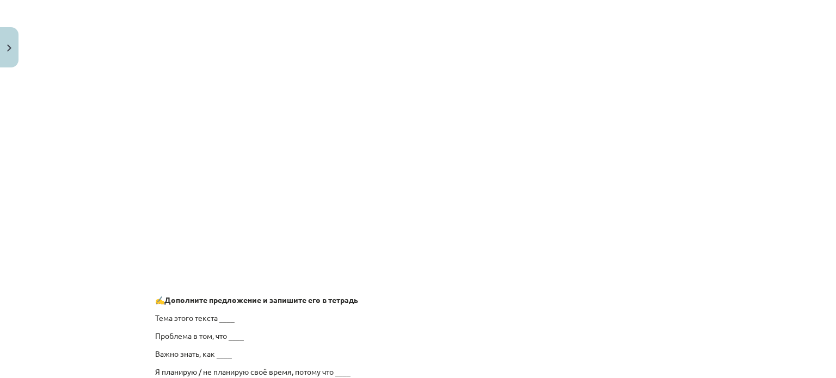
scroll to position [706, 0]
click at [739, 104] on div "Mācību tēma: Krievu valodas b1 - 11. klases 1.ieskaites mācību materiāls #6 ⏳ §…" at bounding box center [418, 189] width 836 height 378
click at [714, 144] on div "Mācību tēma: Krievu valodas b1 - 11. klases 1.ieskaites mācību materiāls #6 ⏳ §…" at bounding box center [418, 189] width 836 height 378
click at [72, 153] on div "Mācību tēma: Krievu valodas b1 - 11. klases 1.ieskaites mācību materiāls #6 ⏳ §…" at bounding box center [418, 189] width 836 height 378
click at [72, 201] on div "Mācību tēma: Krievu valodas b1 - 11. klases 1.ieskaites mācību materiāls #6 ⏳ §…" at bounding box center [418, 189] width 836 height 378
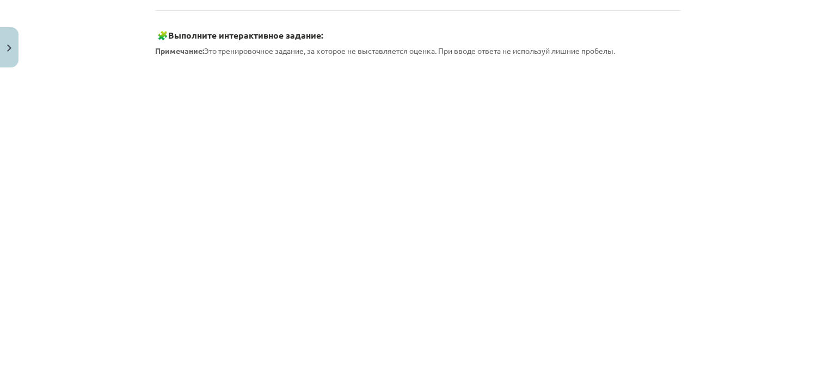
scroll to position [632, 0]
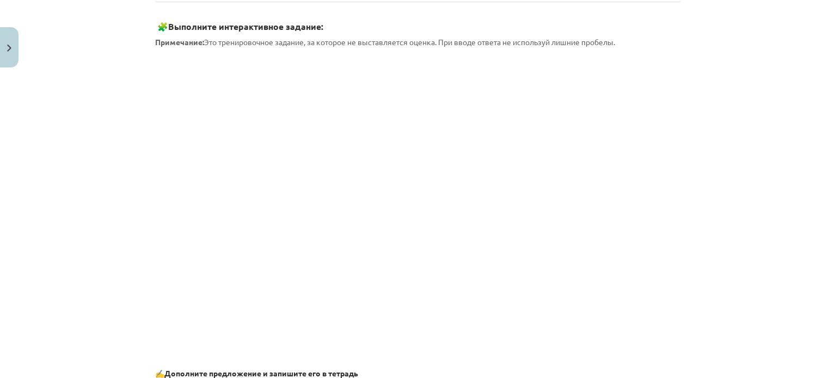
click at [143, 158] on div "Mācību tēma: Krievu valodas b1 - 11. klases 1.ieskaites mācību materiāls #6 ⏳ §…" at bounding box center [418, 189] width 836 height 378
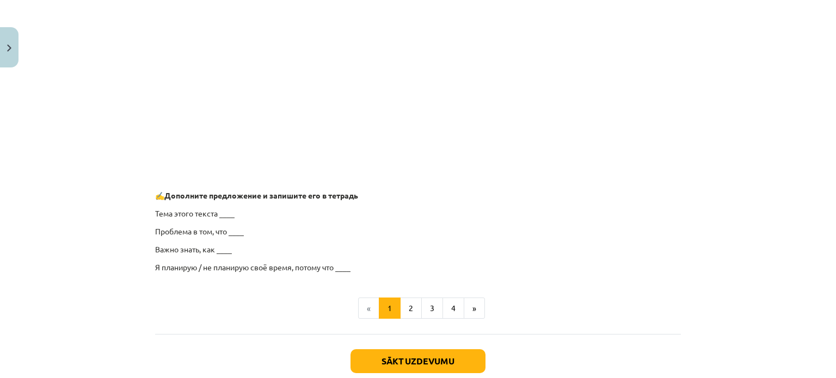
scroll to position [876, 0]
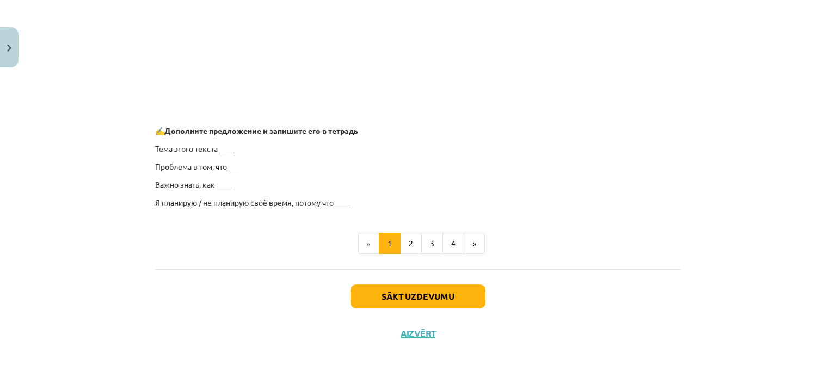
click at [222, 144] on p "Тема этого текста ____" at bounding box center [418, 148] width 526 height 11
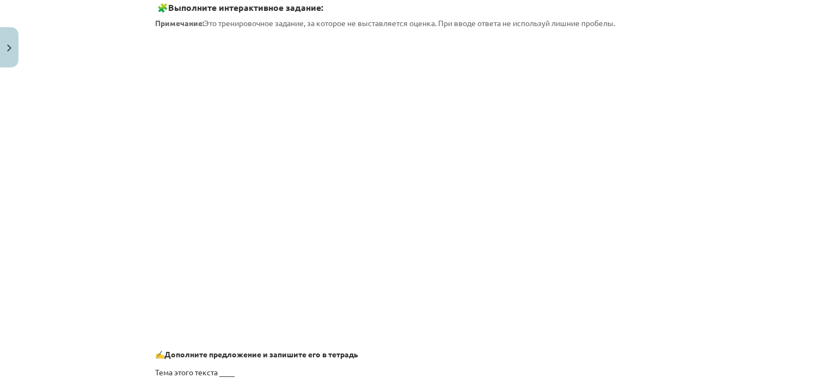
scroll to position [875, 0]
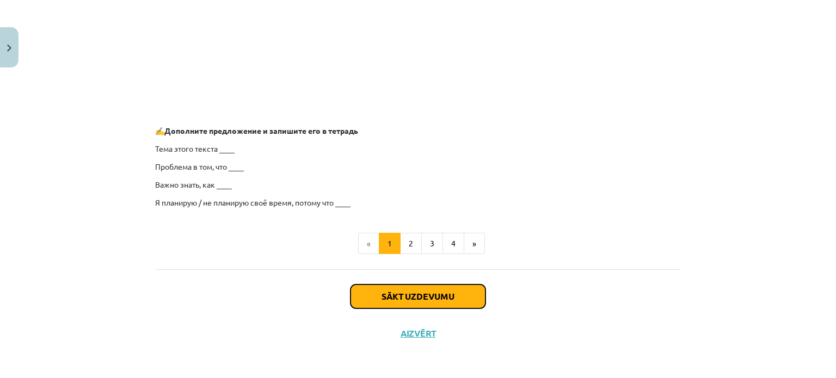
click at [417, 301] on button "Sākt uzdevumu" at bounding box center [417, 297] width 135 height 24
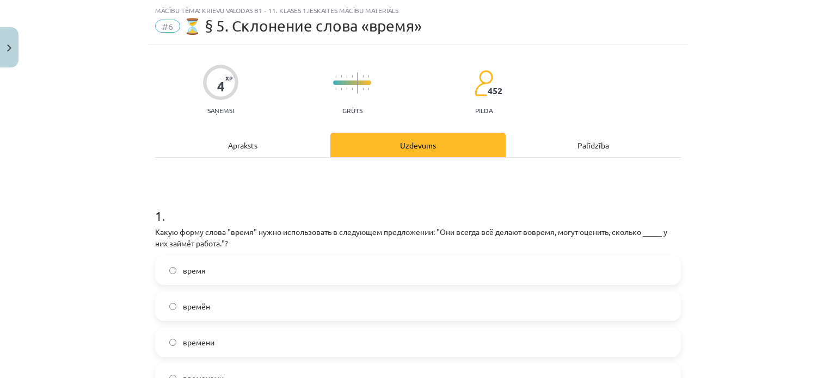
scroll to position [191, 0]
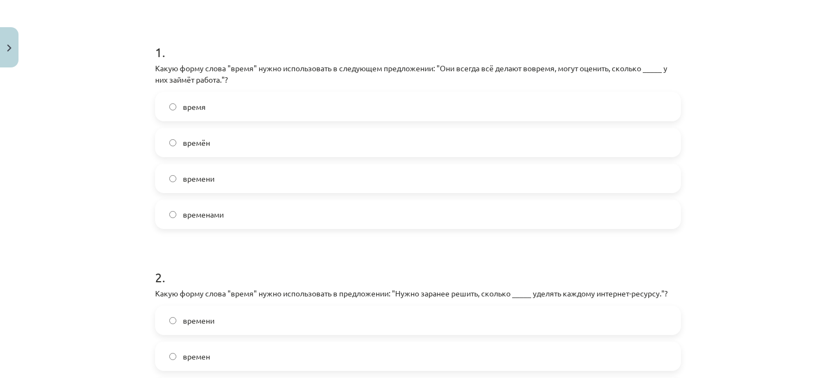
click at [205, 178] on span "времени" at bounding box center [199, 178] width 32 height 11
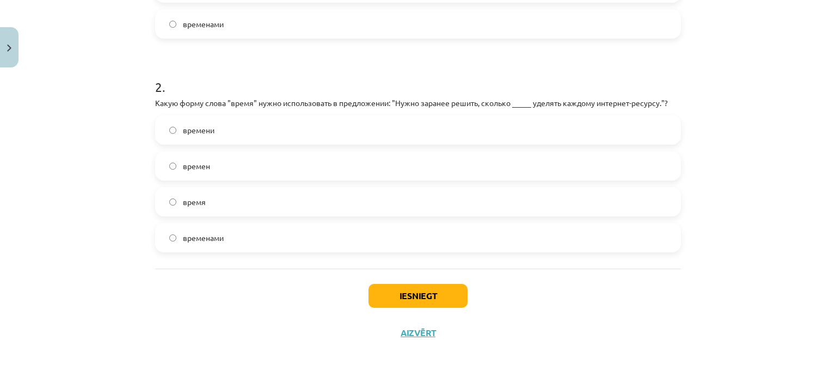
click at [229, 126] on label "времени" at bounding box center [417, 129] width 523 height 27
click at [419, 284] on button "Iesniegt" at bounding box center [417, 296] width 99 height 24
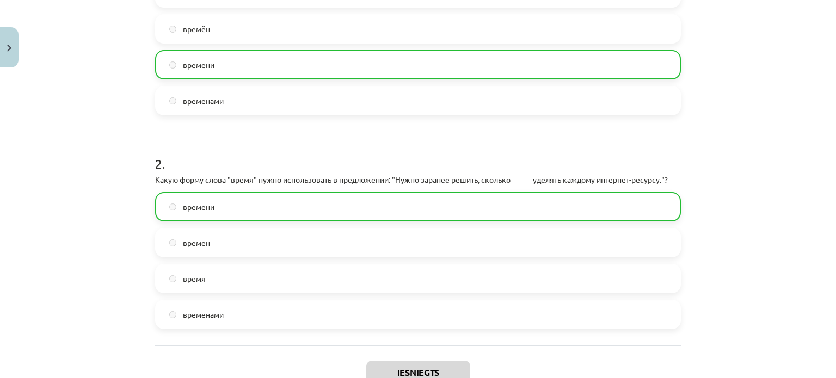
scroll to position [416, 0]
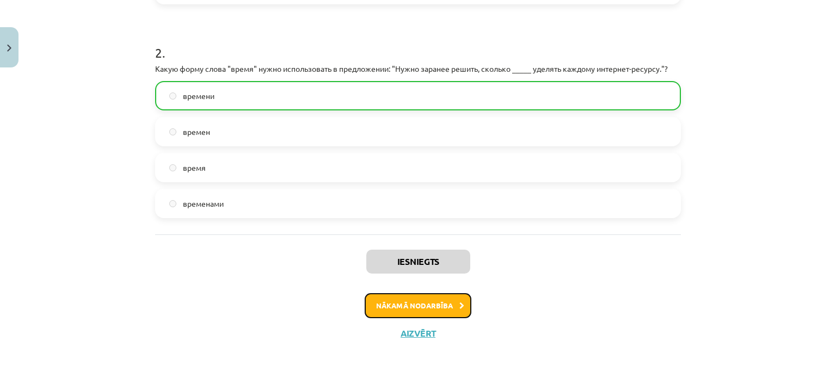
click at [374, 304] on button "Nākamā nodarbība" at bounding box center [418, 305] width 107 height 25
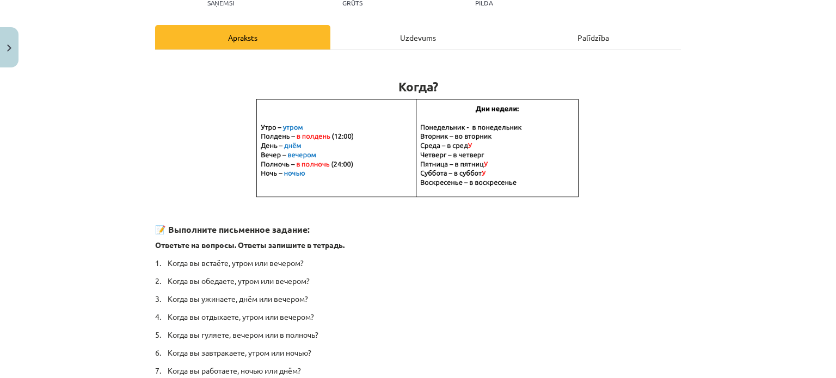
scroll to position [258, 0]
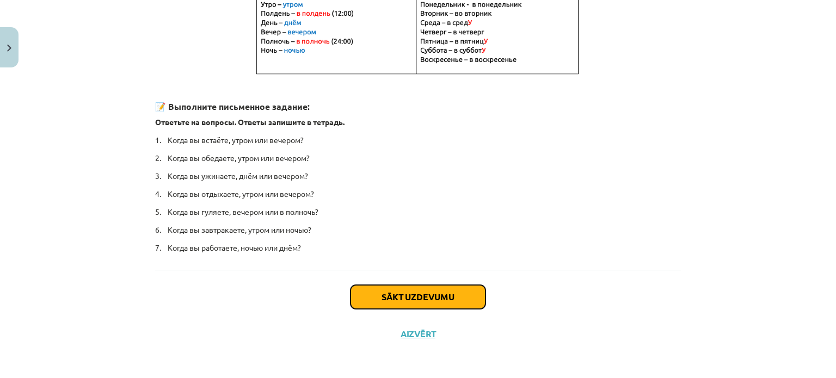
click at [369, 297] on button "Sākt uzdevumu" at bounding box center [417, 297] width 135 height 24
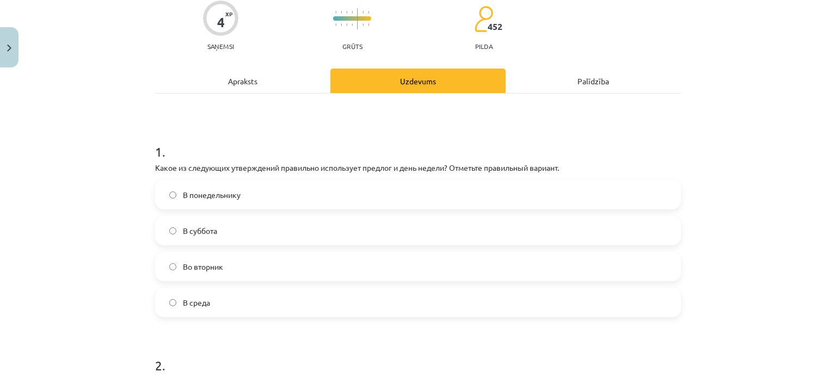
scroll to position [102, 0]
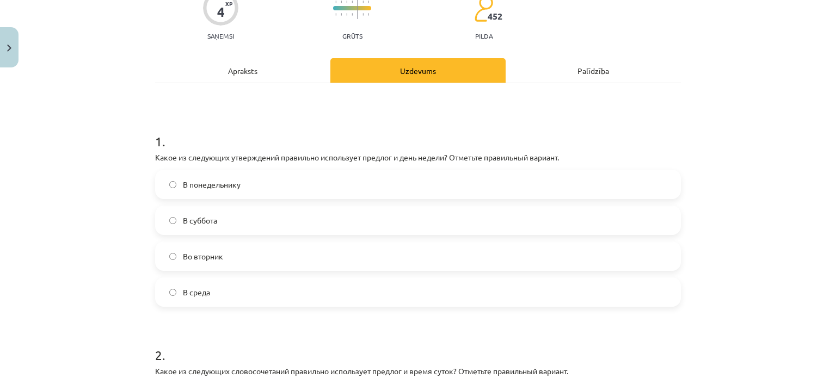
click at [221, 260] on label "Во вторник" at bounding box center [417, 256] width 523 height 27
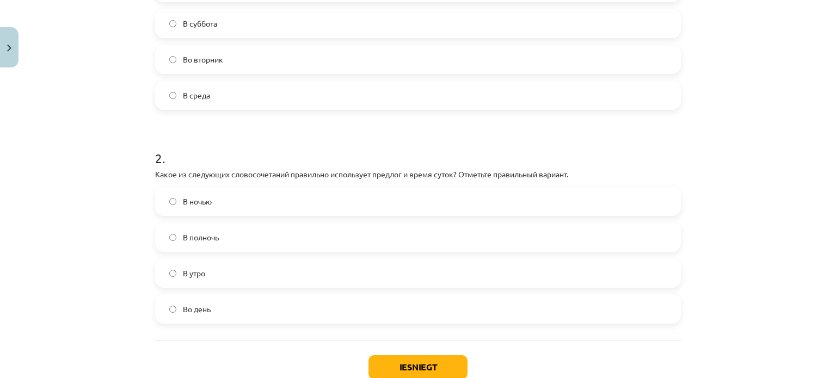
scroll to position [299, 0]
click at [202, 235] on span "В полночь" at bounding box center [201, 236] width 36 height 11
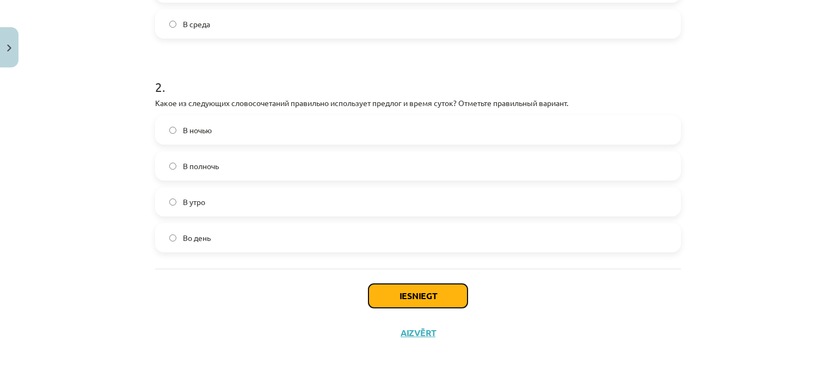
click at [406, 306] on button "Iesniegt" at bounding box center [417, 296] width 99 height 24
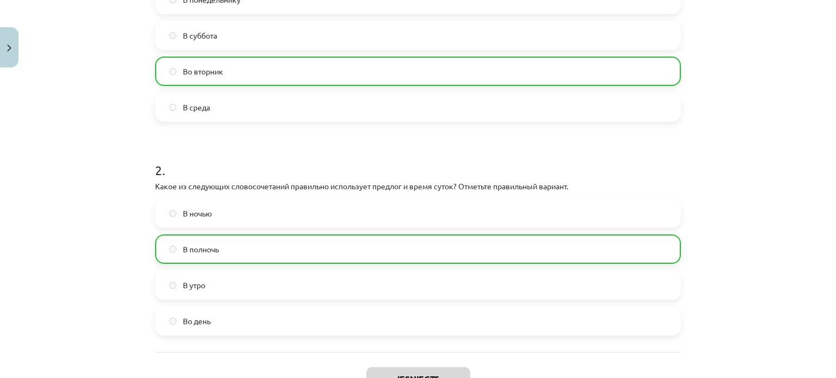
scroll to position [404, 0]
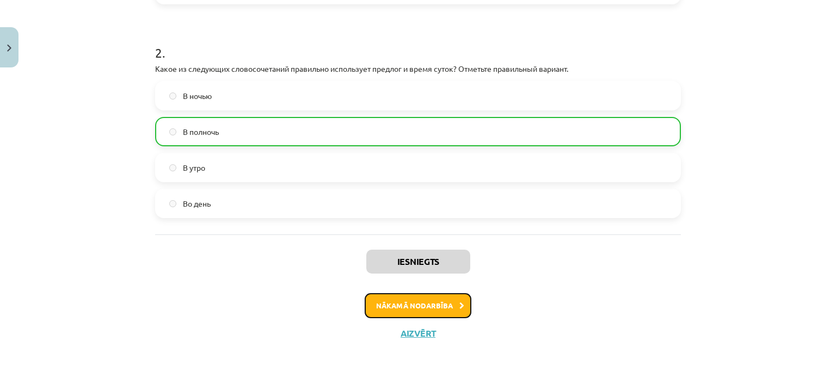
click at [415, 297] on button "Nākamā nodarbība" at bounding box center [418, 305] width 107 height 25
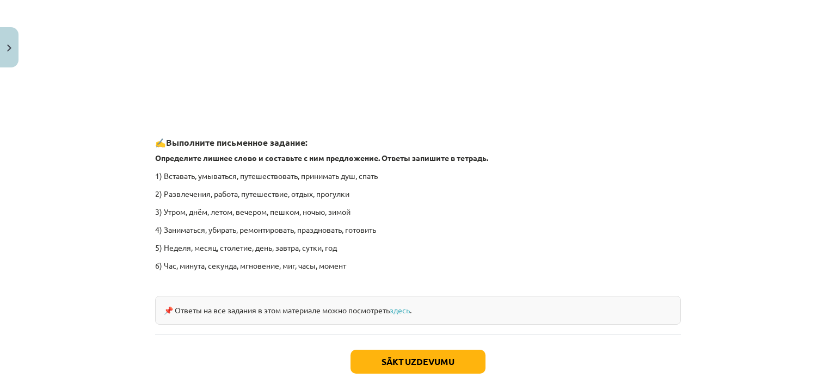
scroll to position [1653, 0]
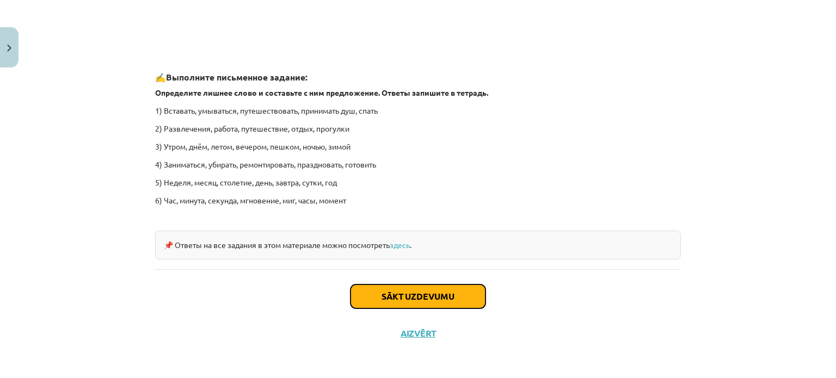
click at [408, 286] on button "Sākt uzdevumu" at bounding box center [417, 297] width 135 height 24
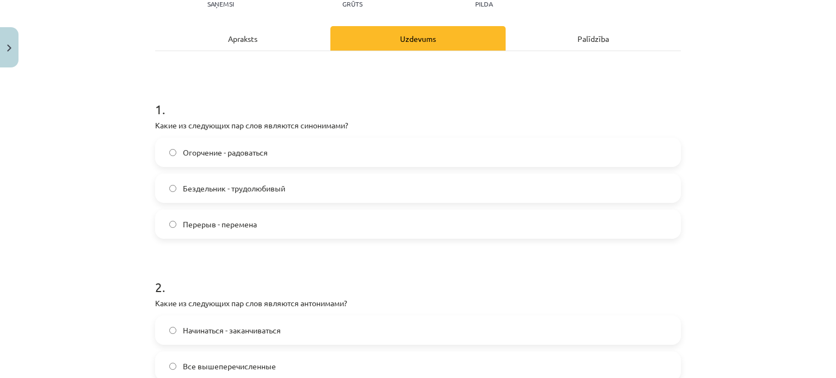
scroll to position [138, 0]
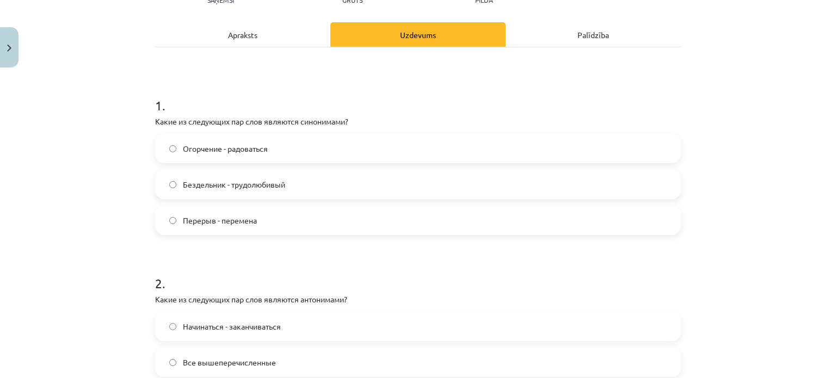
click at [271, 219] on label "Перерыв - перемена" at bounding box center [417, 220] width 523 height 27
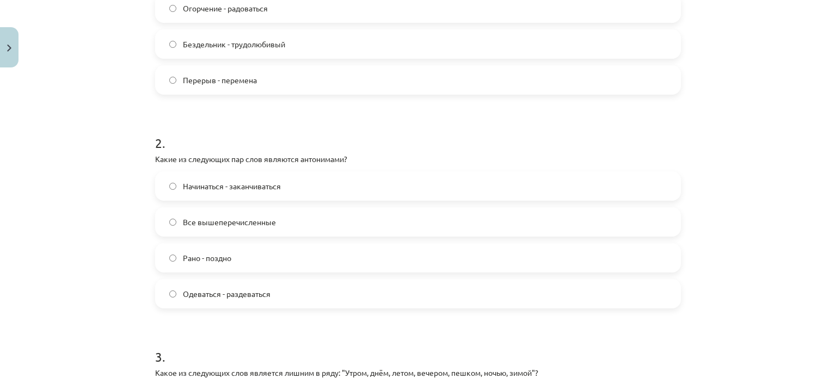
scroll to position [365, 0]
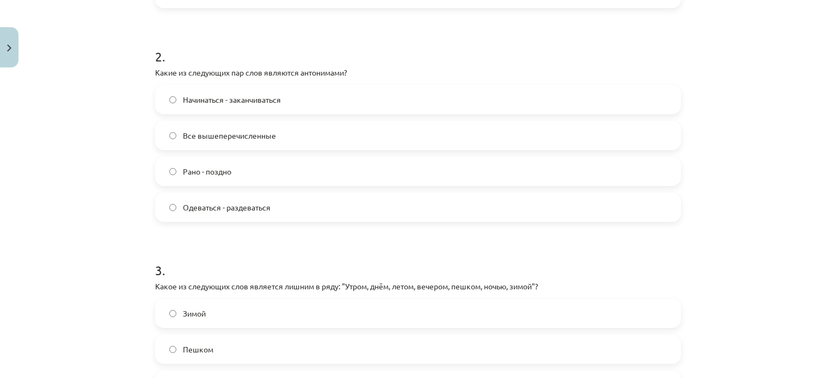
click at [187, 134] on span "Все вышеперечисленные" at bounding box center [229, 135] width 93 height 11
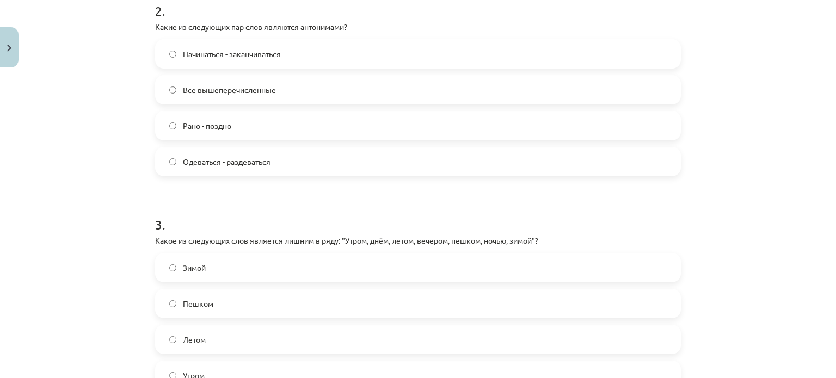
scroll to position [575, 0]
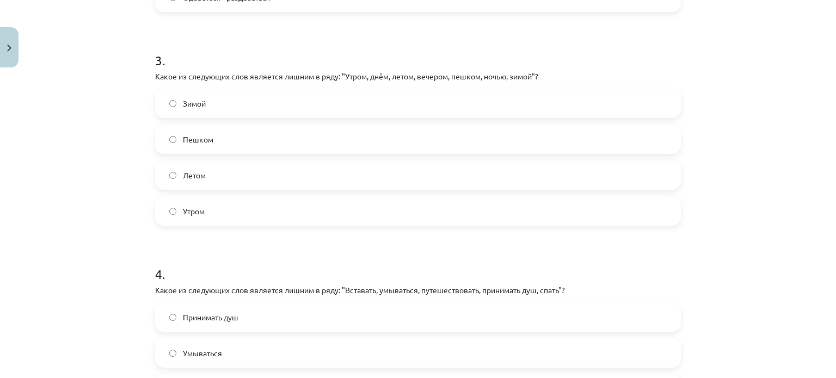
click at [237, 141] on label "Пешком" at bounding box center [417, 139] width 523 height 27
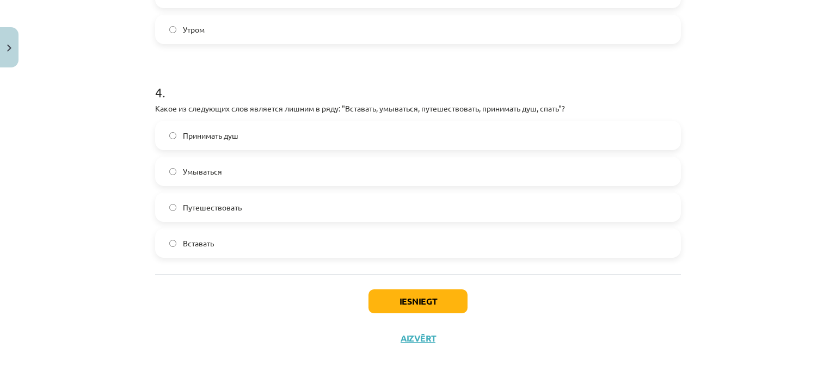
scroll to position [757, 0]
click at [220, 201] on span "Путешествовать" at bounding box center [212, 206] width 59 height 11
click at [393, 311] on button "Iesniegt" at bounding box center [417, 301] width 99 height 24
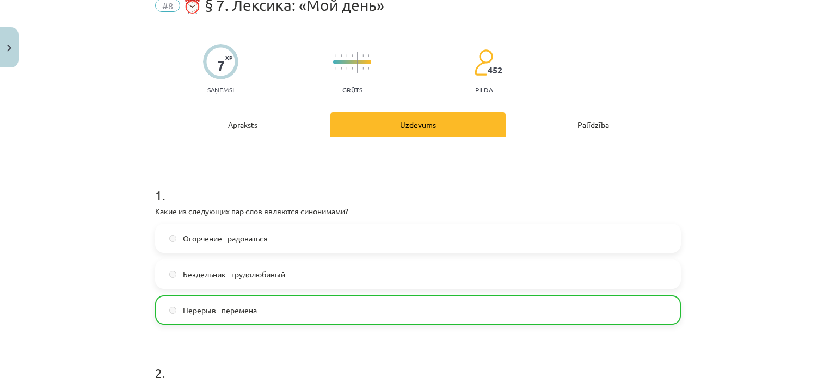
scroll to position [0, 0]
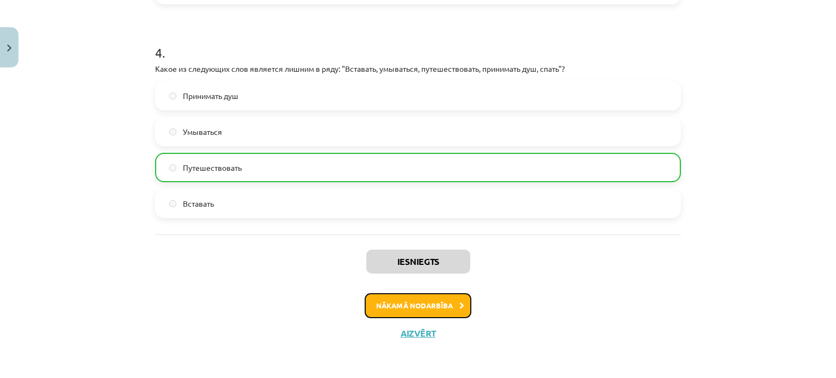
click at [403, 300] on button "Nākamā nodarbība" at bounding box center [418, 305] width 107 height 25
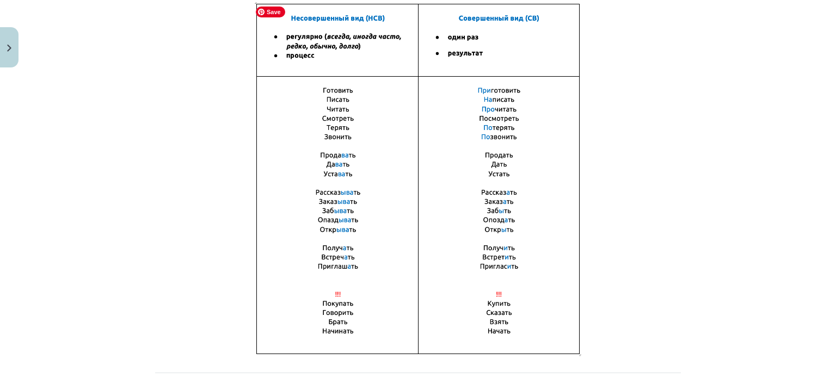
scroll to position [790, 0]
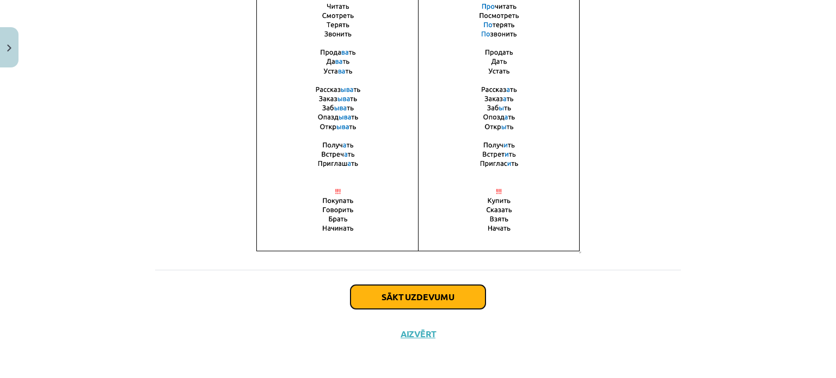
click at [402, 299] on button "Sākt uzdevumu" at bounding box center [417, 297] width 135 height 24
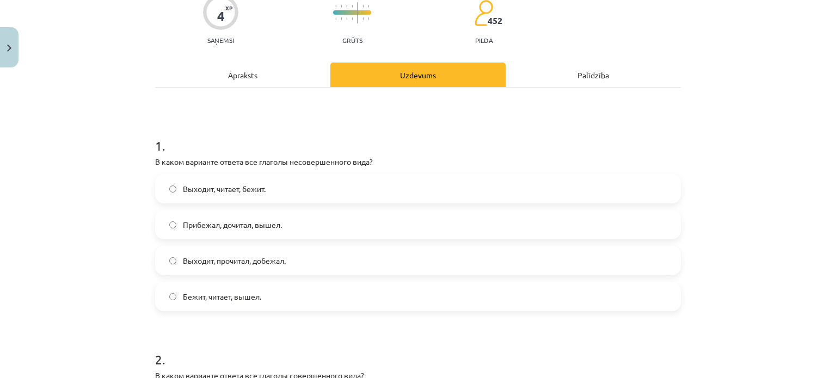
scroll to position [99, 0]
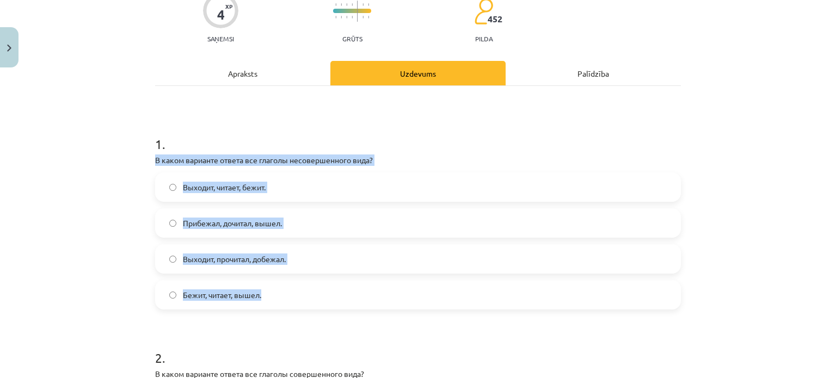
drag, startPoint x: 145, startPoint y: 159, endPoint x: 327, endPoint y: 298, distance: 229.0
copy div "В каком варианте ответа все глаголы несовершенного вида? Выходит, читает, бежит…"
click at [95, 284] on div "Mācību tēma: Krievu valodas b1 - 11. klases 1.ieskaites mācību materiāls #9 📖 §…" at bounding box center [418, 189] width 836 height 378
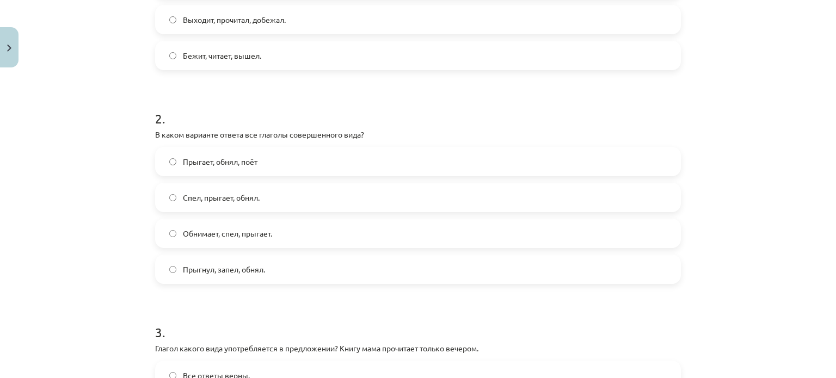
scroll to position [338, 0]
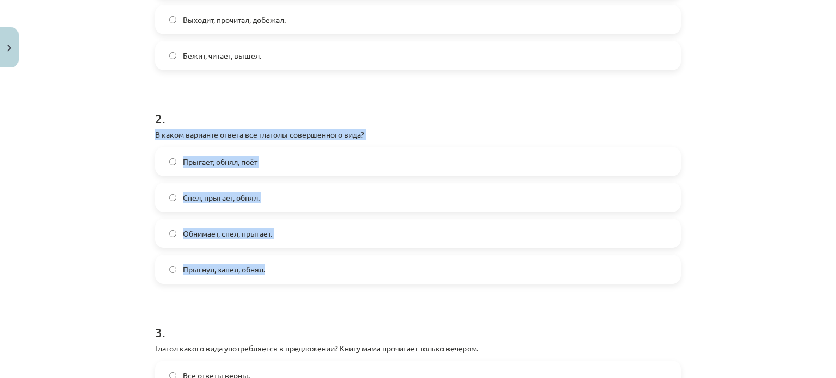
drag, startPoint x: 152, startPoint y: 135, endPoint x: 279, endPoint y: 269, distance: 184.4
click at [279, 269] on div "2 . В каком варианте ответа все глаголы совершенного вида? Прыгает, обнял, поёт…" at bounding box center [418, 188] width 526 height 192
copy div "В каком варианте ответа все глаголы совершенного вида? Прыгает, обнял, поёт Спе…"
click at [53, 219] on div "Mācību tēma: Krievu valodas b1 - 11. klases 1.ieskaites mācību materiāls #9 📖 §…" at bounding box center [418, 189] width 836 height 378
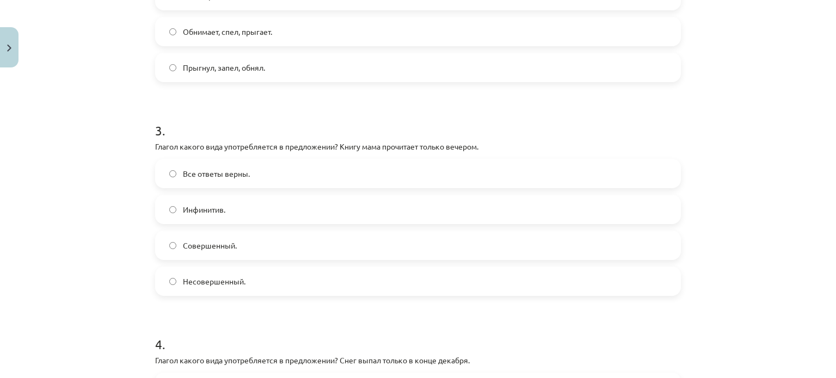
scroll to position [538, 0]
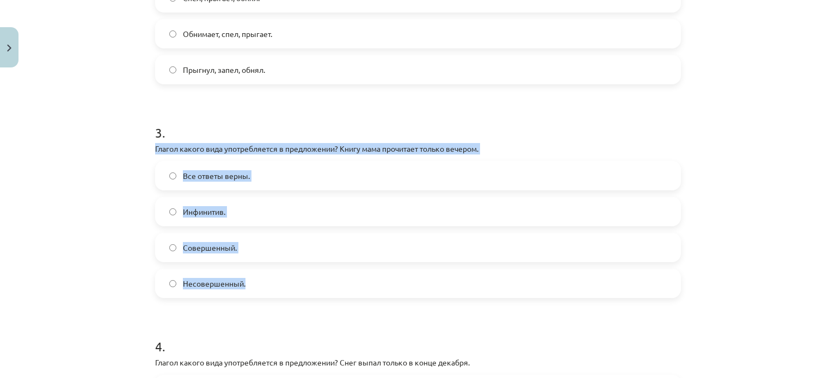
drag, startPoint x: 143, startPoint y: 143, endPoint x: 284, endPoint y: 281, distance: 197.8
click at [284, 281] on div "Mācību tēma: Krievu valodas b1 - 11. klases 1.ieskaites mācību materiāls #9 📖 §…" at bounding box center [418, 189] width 836 height 378
copy div "Глагол какого вида употребляется в предложении? Книгу мама прочитает только веч…"
click at [98, 234] on div "Mācību tēma: Krievu valodas b1 - 11. klases 1.ieskaites mācību materiāls #9 📖 §…" at bounding box center [418, 189] width 836 height 378
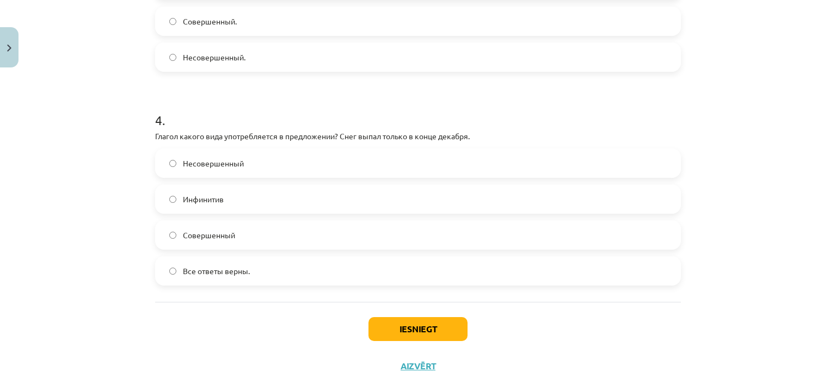
scroll to position [766, 0]
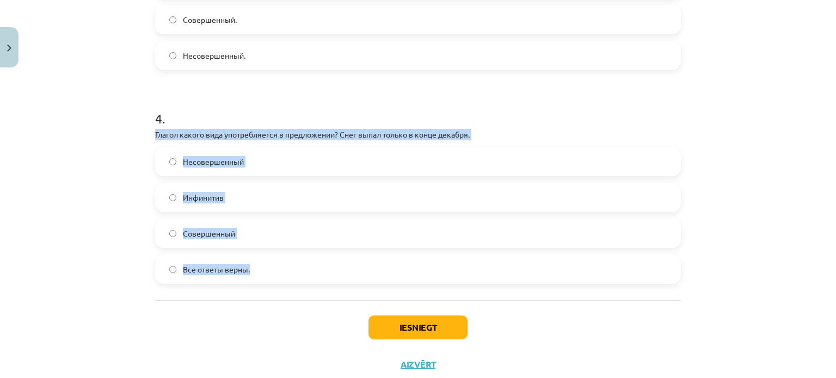
drag, startPoint x: 151, startPoint y: 137, endPoint x: 255, endPoint y: 273, distance: 171.2
click at [255, 273] on div "4 . Глагол какого вида употребляется в предложении? Снег выпал только в конце д…" at bounding box center [418, 188] width 526 height 192
copy div "Глагол какого вида употребляется в предложении? Снег выпал только в конце декаб…"
click at [126, 265] on div "Mācību tēma: Krievu valodas b1 - 11. klases 1.ieskaites mācību materiāls #9 📖 §…" at bounding box center [418, 189] width 836 height 378
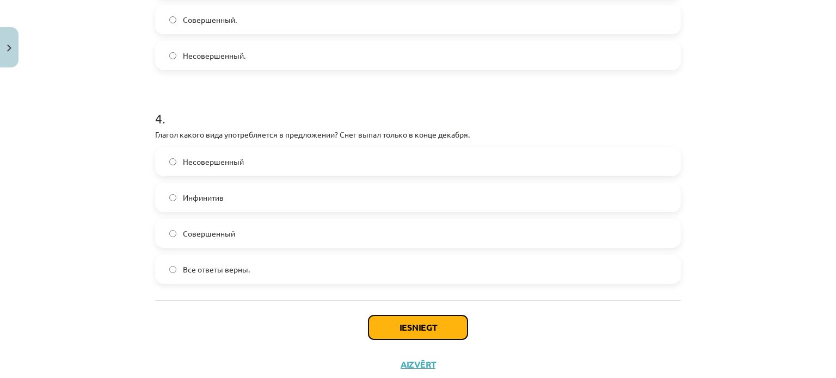
click at [389, 318] on button "Iesniegt" at bounding box center [417, 328] width 99 height 24
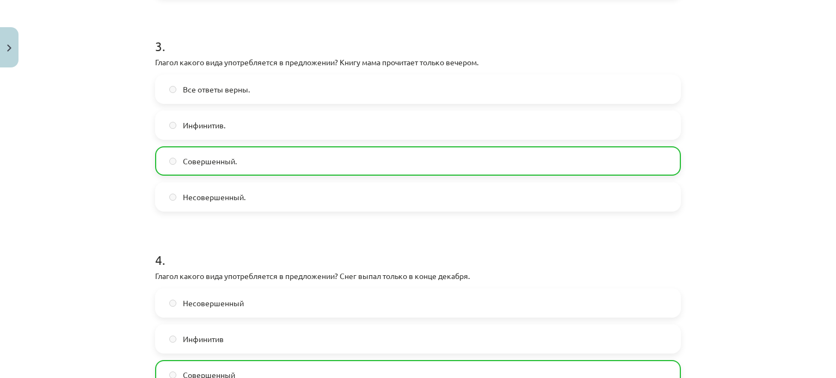
scroll to position [832, 0]
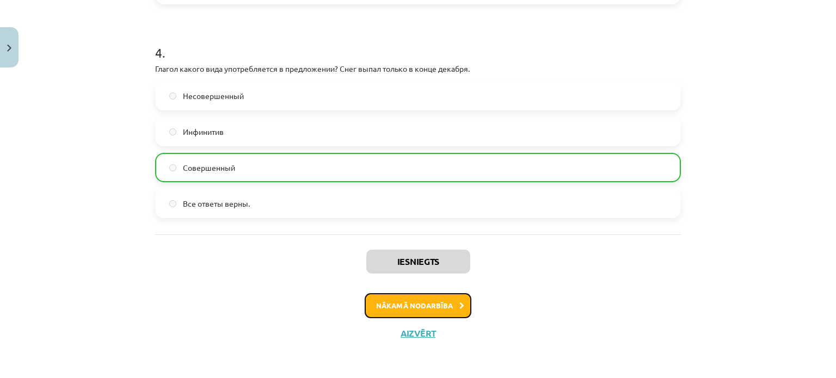
click at [401, 303] on button "Nākamā nodarbība" at bounding box center [418, 305] width 107 height 25
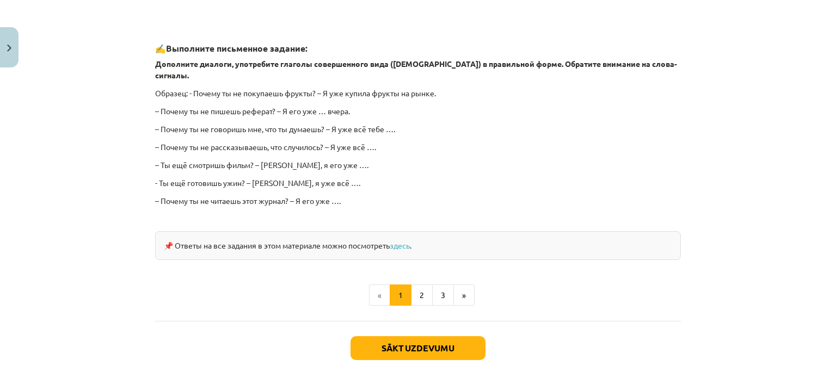
scroll to position [993, 0]
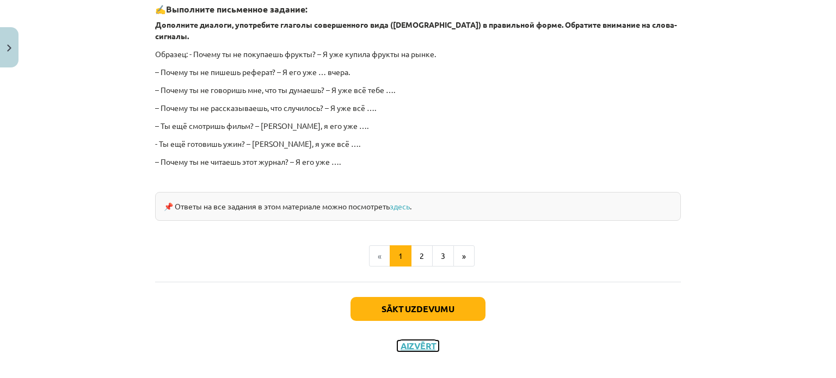
click at [401, 341] on button "Aizvērt" at bounding box center [417, 346] width 41 height 11
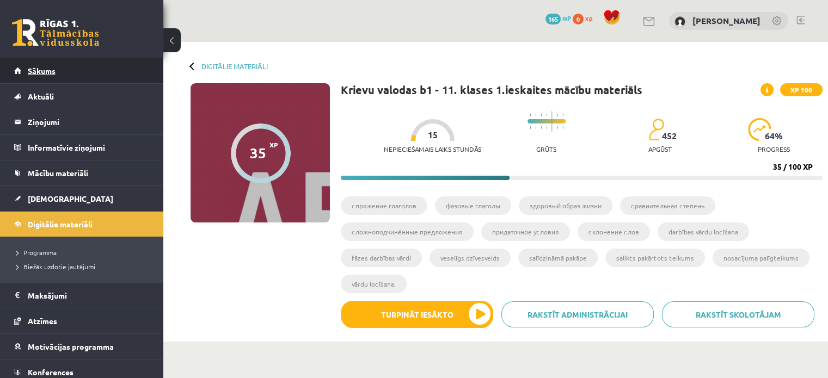
click at [20, 65] on link "Sākums" at bounding box center [81, 70] width 135 height 25
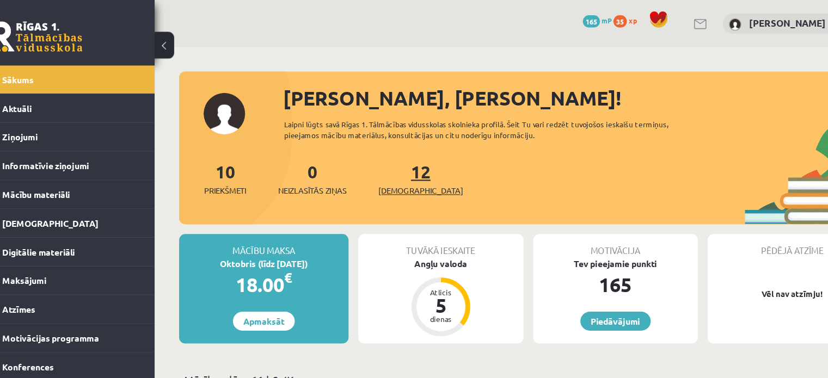
click at [395, 171] on span "[DEMOGRAPHIC_DATA]" at bounding box center [399, 169] width 75 height 11
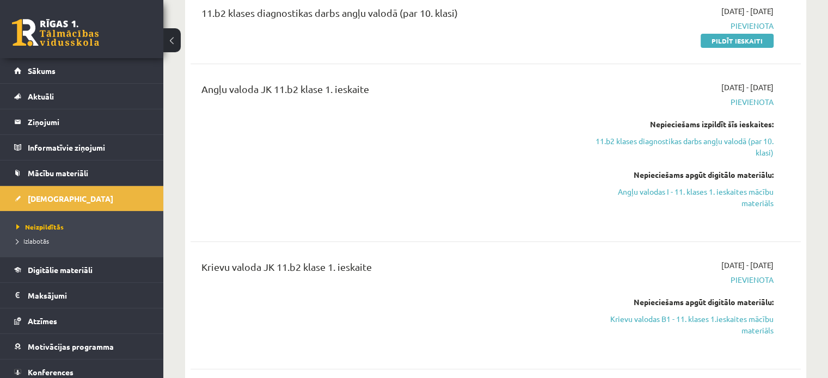
scroll to position [168, 0]
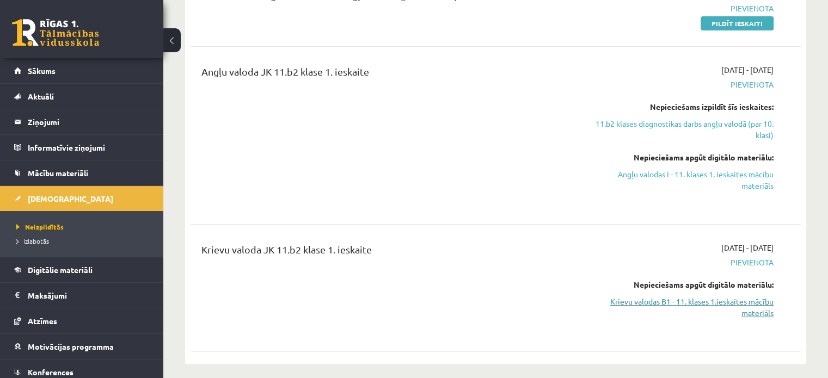
click at [718, 302] on link "Krievu valodas B1 - 11. klases 1.ieskaites mācību materiāls" at bounding box center [684, 307] width 180 height 23
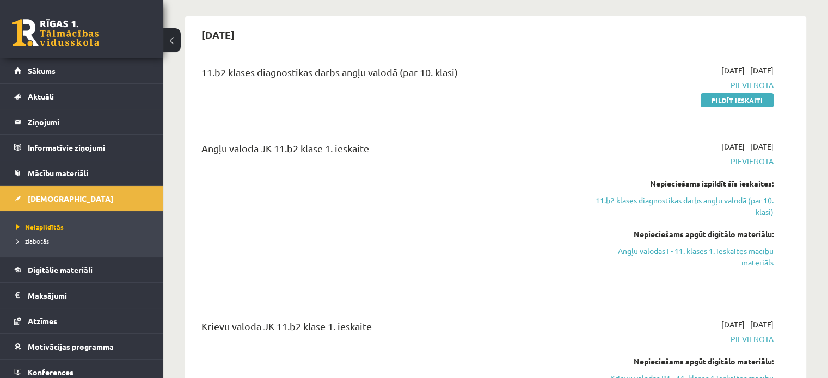
scroll to position [90, 0]
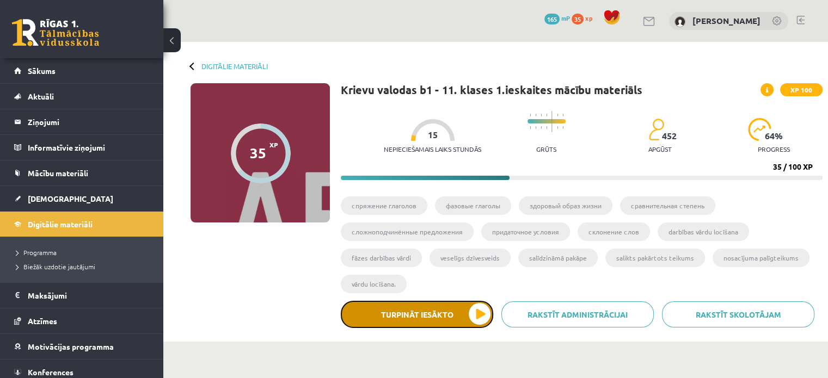
click at [448, 316] on button "Turpināt iesākto" at bounding box center [417, 314] width 152 height 27
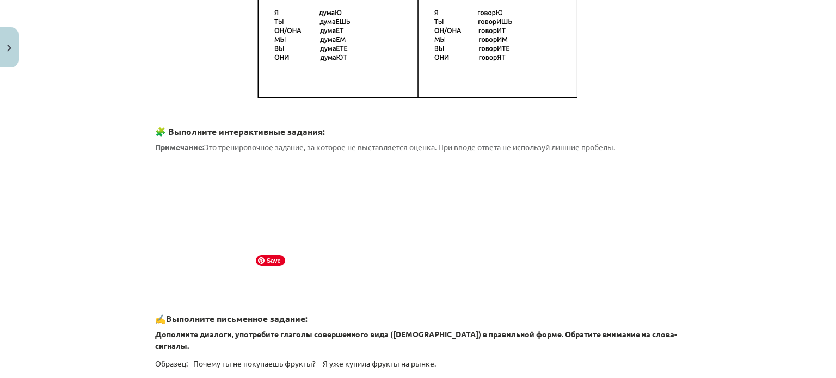
scroll to position [706, 0]
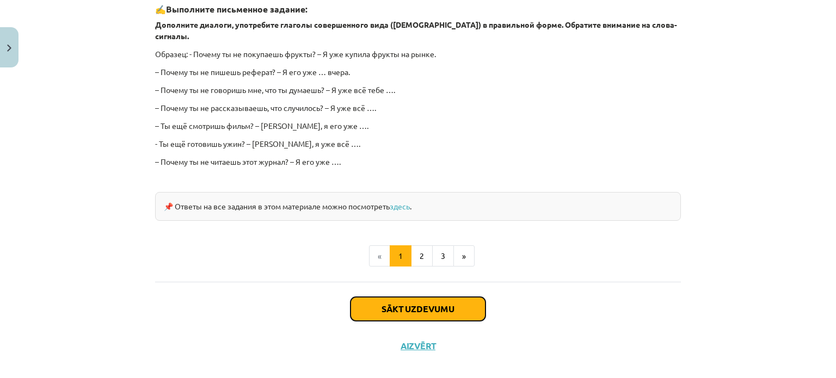
click at [390, 297] on button "Sākt uzdevumu" at bounding box center [417, 309] width 135 height 24
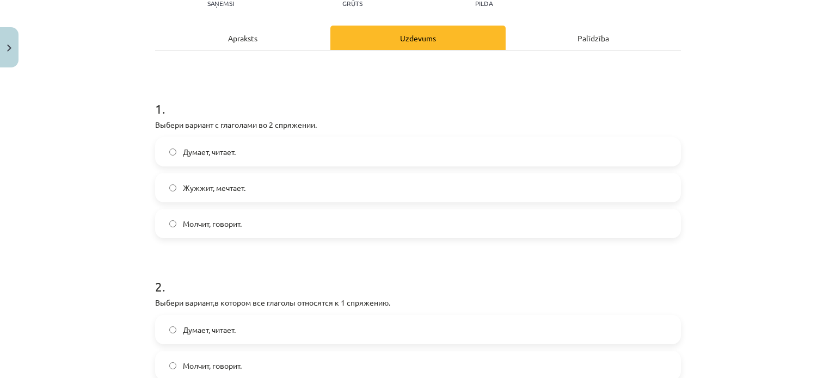
scroll to position [135, 0]
click at [593, 26] on div "Palīdzība" at bounding box center [593, 37] width 175 height 24
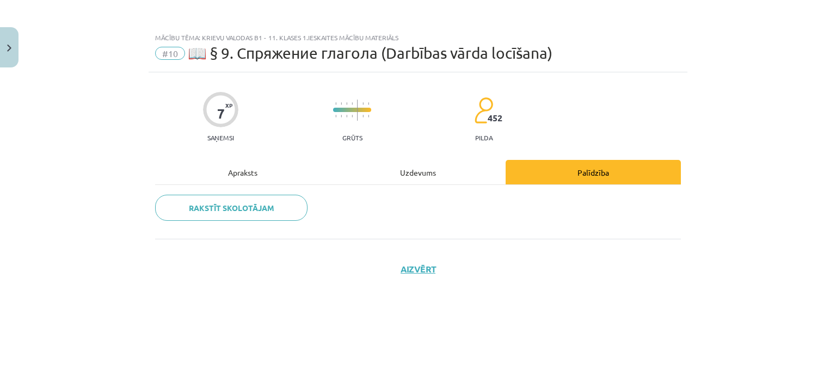
click at [402, 170] on div "Uzdevums" at bounding box center [417, 172] width 175 height 24
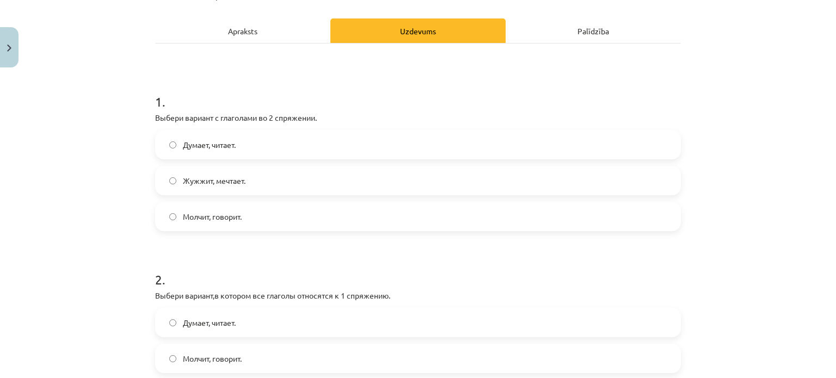
scroll to position [143, 0]
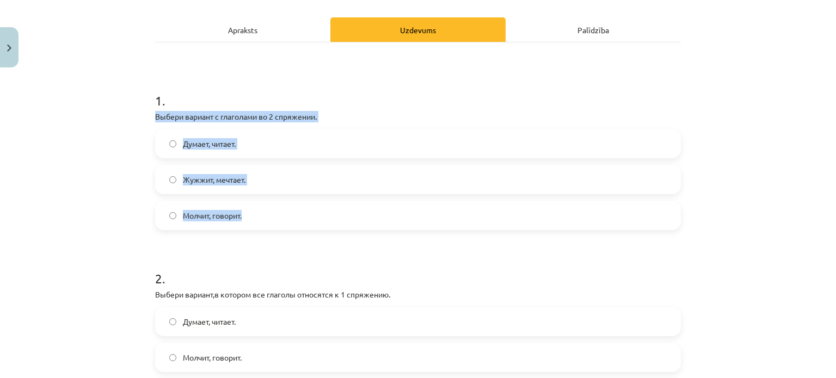
drag, startPoint x: 144, startPoint y: 116, endPoint x: 245, endPoint y: 211, distance: 138.6
copy div "Выбери вариант с глаголами во 2 спряжении. Думает, читает. Жужжит, мечтает. Мол…"
click at [123, 201] on div "Mācību tēma: Krievu valodas b1 - 11. klases 1.ieskaites mācību materiāls #10 📖 …" at bounding box center [418, 189] width 836 height 378
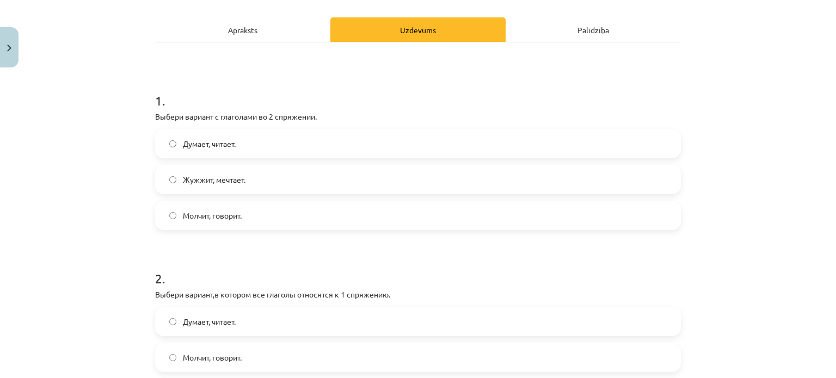
click at [176, 218] on label "Молчит, говорит." at bounding box center [417, 215] width 523 height 27
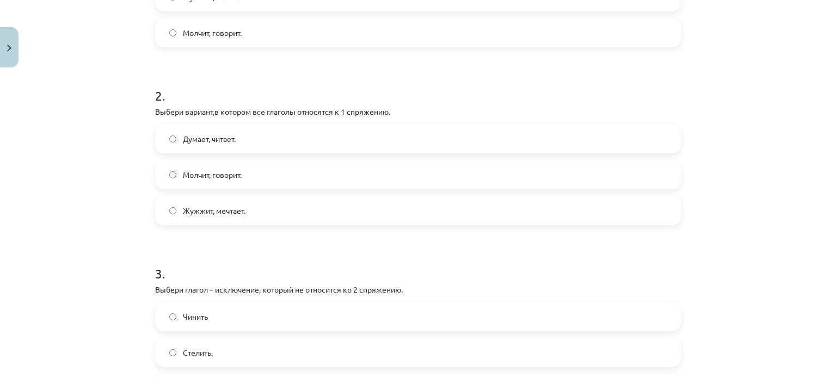
scroll to position [327, 0]
click at [199, 138] on span "Думает, читает." at bounding box center [209, 137] width 53 height 11
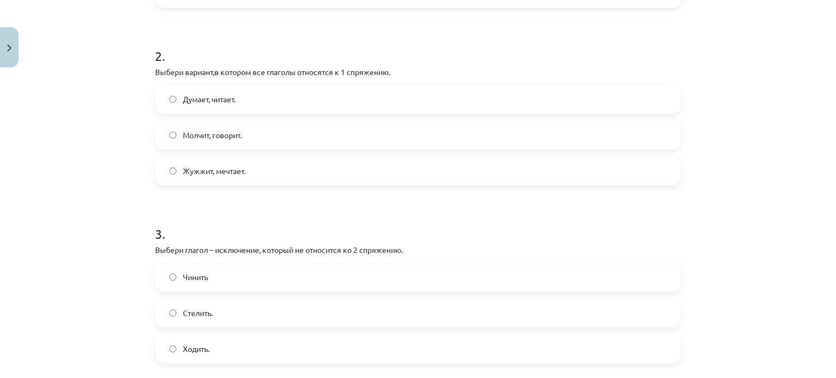
scroll to position [370, 0]
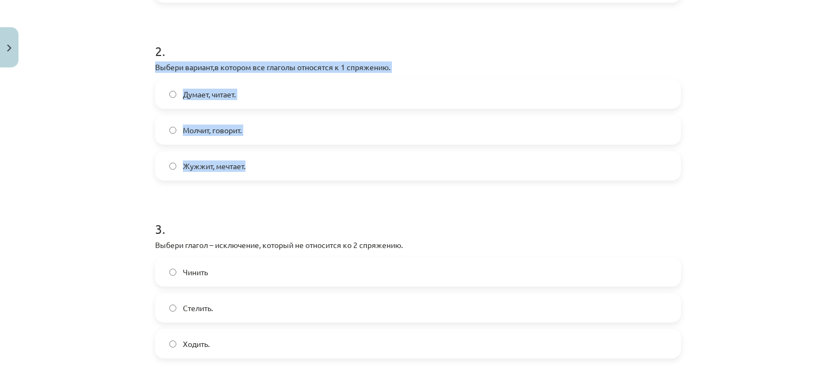
drag, startPoint x: 147, startPoint y: 67, endPoint x: 244, endPoint y: 159, distance: 133.9
click at [244, 159] on div "7 XP Saņemsi Grūts 452 pilda Apraksts Uzdevums Palīdzība 1 . Выбери вариант с г…" at bounding box center [418, 168] width 539 height 933
copy div "Выбери вариант,в котором все глаголы относятся к 1 спряжению. Думает, читает. М…"
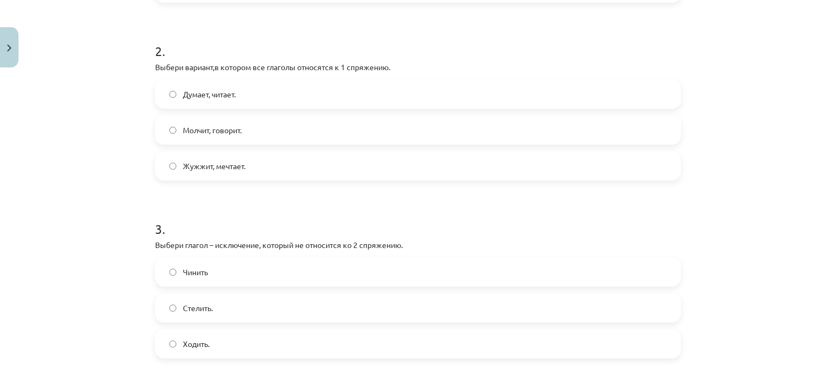
click at [114, 207] on div "Mācību tēma: Krievu valodas b1 - 11. klases 1.ieskaites mācību materiāls #10 📖 …" at bounding box center [418, 189] width 836 height 378
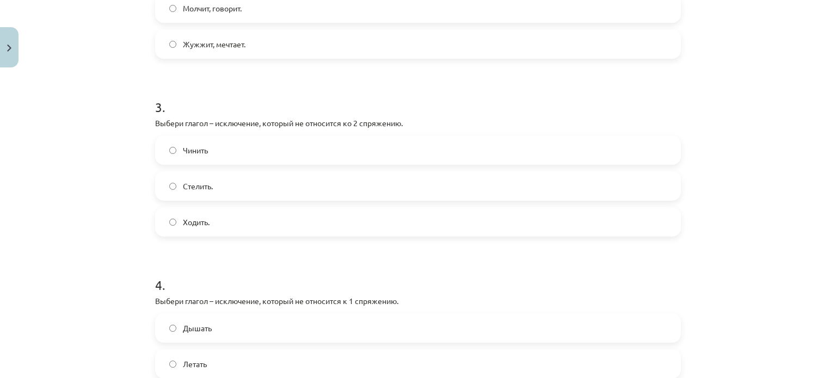
scroll to position [494, 0]
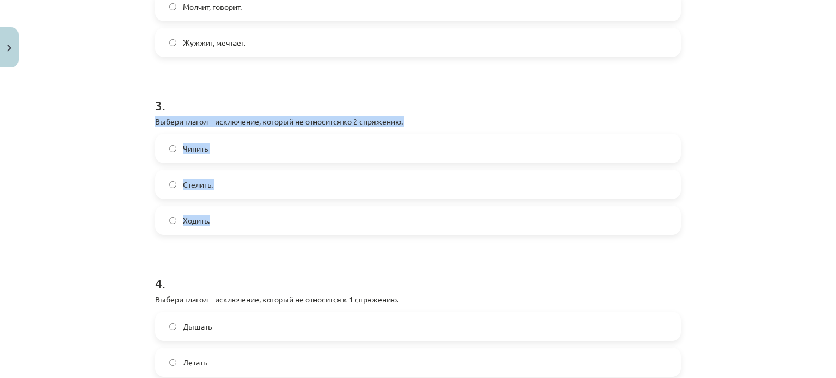
drag, startPoint x: 140, startPoint y: 119, endPoint x: 246, endPoint y: 219, distance: 145.9
click at [246, 219] on div "Mācību tēma: Krievu valodas b1 - 11. klases 1.ieskaites mācību materiāls #10 📖 …" at bounding box center [418, 189] width 836 height 378
copy div "Выбери глагол – исключение, который не относится ко 2 спряжению. Чинить Стелить…"
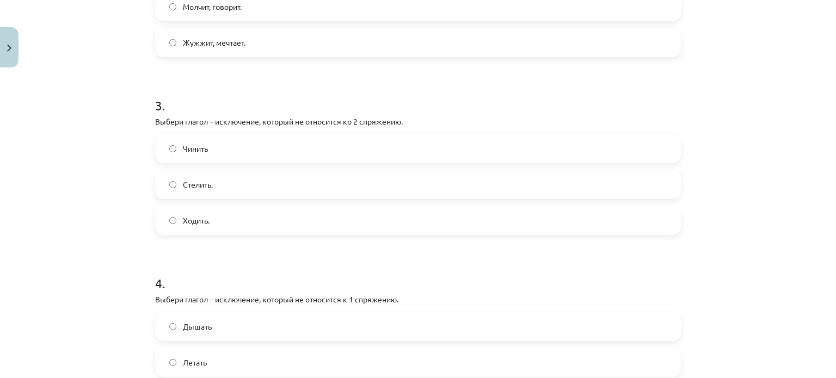
click at [70, 332] on div "Mācību tēma: Krievu valodas b1 - 11. klases 1.ieskaites mācību materiāls #10 📖 …" at bounding box center [418, 189] width 836 height 378
click at [170, 226] on label "Ходить." at bounding box center [417, 220] width 523 height 27
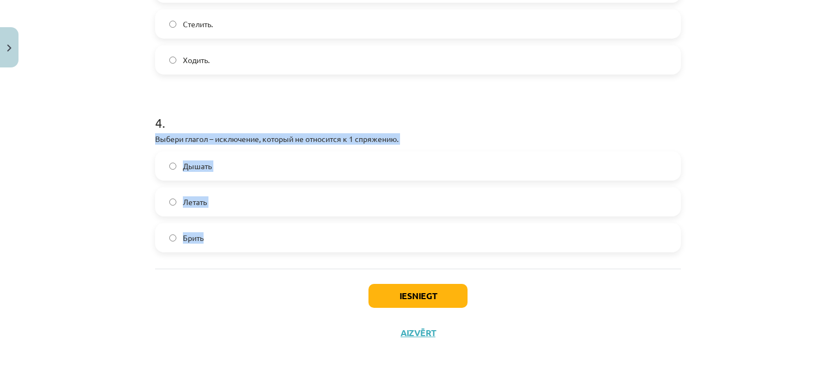
drag, startPoint x: 138, startPoint y: 133, endPoint x: 263, endPoint y: 245, distance: 168.4
click at [263, 245] on div "Mācību tēma: Krievu valodas b1 - 11. klases 1.ieskaites mācību materiāls #10 📖 …" at bounding box center [418, 189] width 836 height 378
copy div "Выбери глагол – исключение, который не относится к 1 спряжению. Дышать Летать Б…"
click at [122, 210] on div "Mācību tēma: Krievu valodas b1 - 11. klases 1.ieskaites mācību materiāls #10 📖 …" at bounding box center [418, 189] width 836 height 378
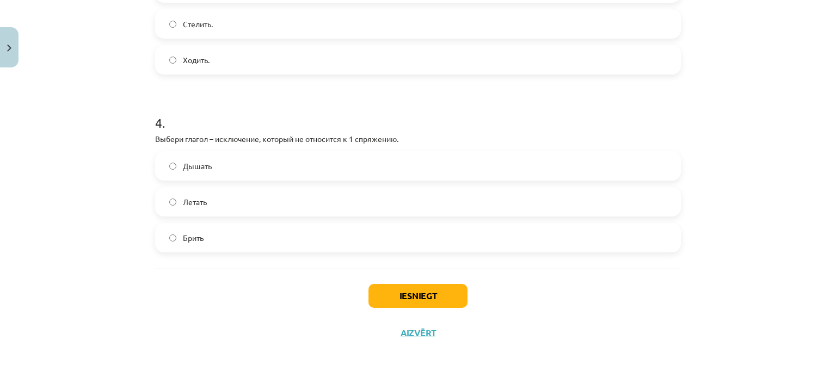
click at [163, 173] on label "Дышать" at bounding box center [417, 165] width 523 height 27
click at [404, 287] on button "Iesniegt" at bounding box center [417, 296] width 99 height 24
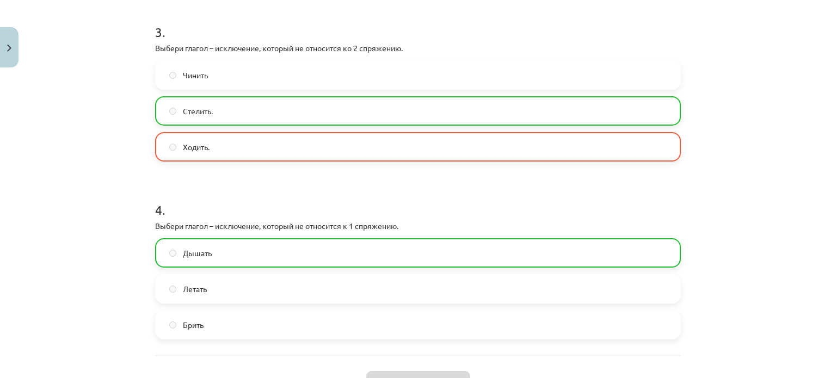
scroll to position [688, 0]
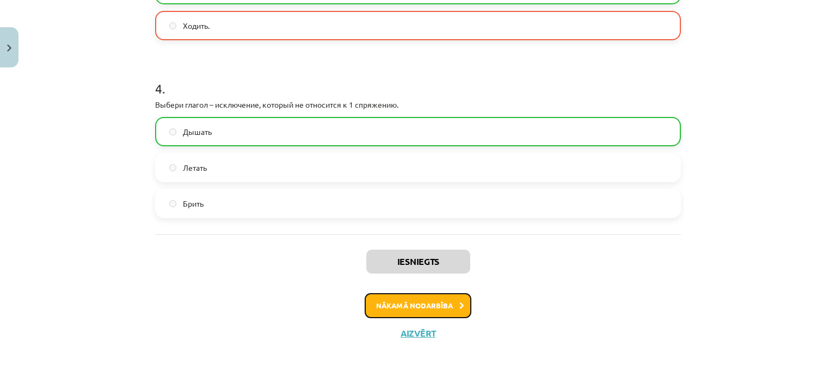
click at [383, 306] on button "Nākamā nodarbība" at bounding box center [418, 305] width 107 height 25
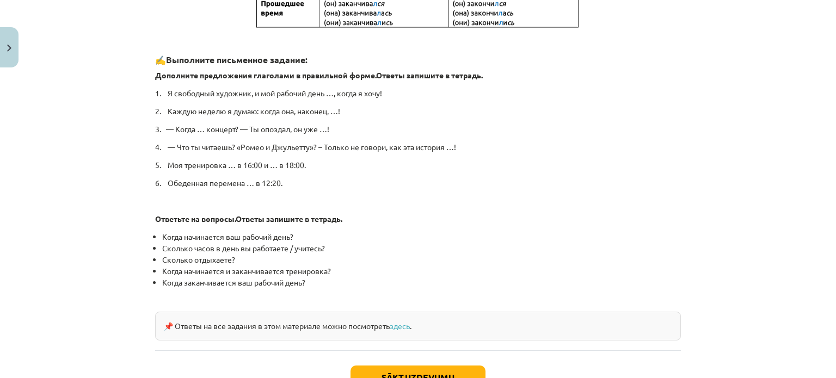
scroll to position [588, 0]
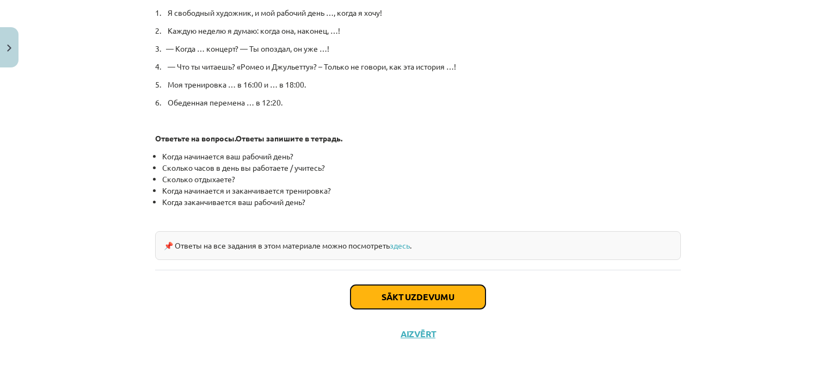
click at [384, 293] on button "Sākt uzdevumu" at bounding box center [417, 297] width 135 height 24
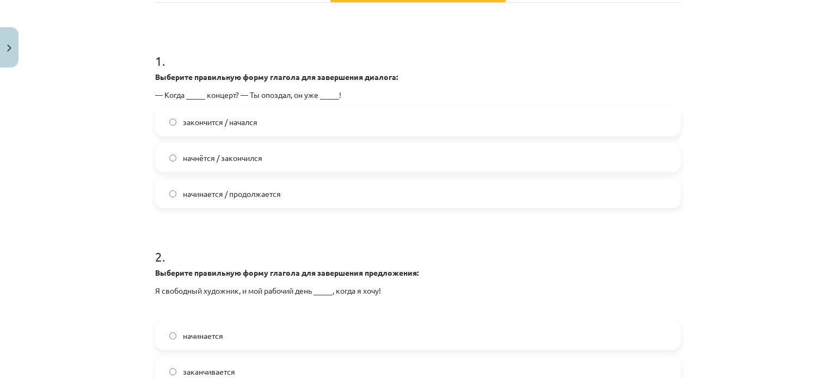
scroll to position [200, 0]
click at [219, 162] on span "начнётся / закончился" at bounding box center [222, 157] width 79 height 11
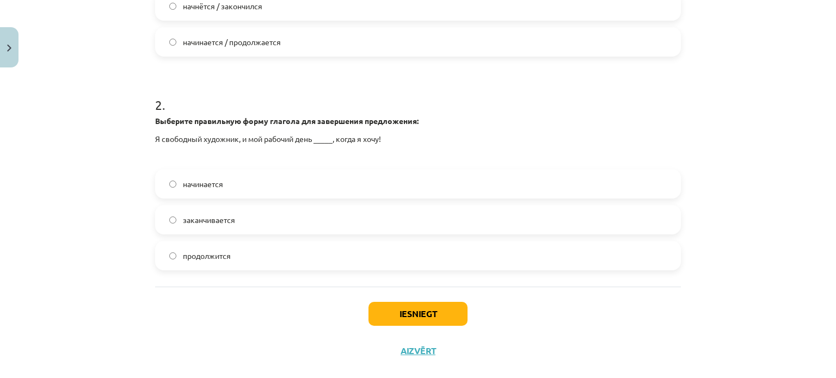
scroll to position [369, 0]
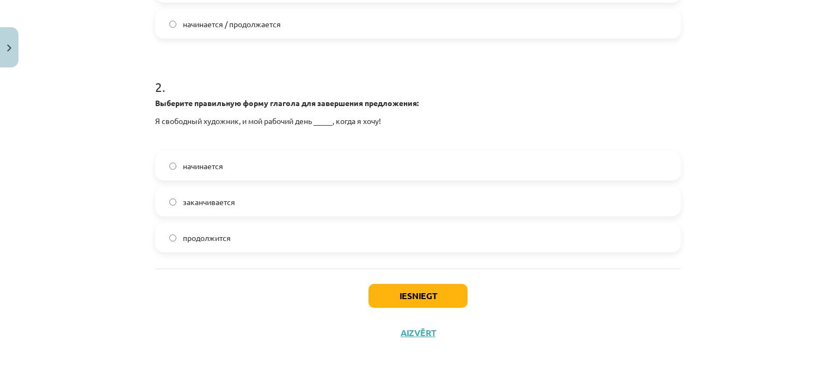
click at [224, 165] on label "начинается" at bounding box center [417, 165] width 523 height 27
click at [410, 297] on button "Iesniegt" at bounding box center [417, 296] width 99 height 24
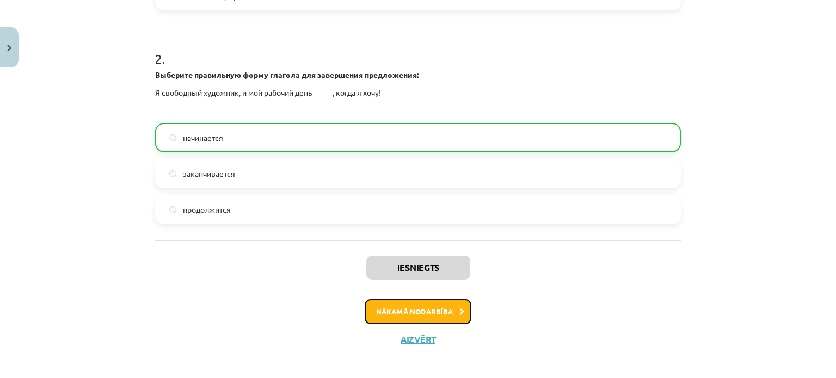
click at [410, 315] on button "Nākamā nodarbība" at bounding box center [418, 311] width 107 height 25
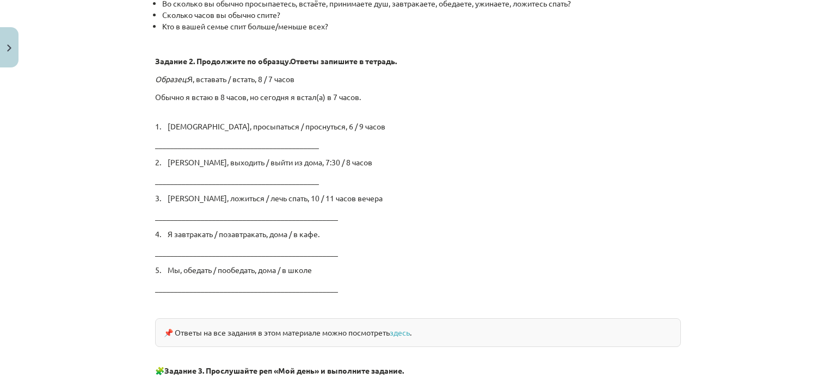
scroll to position [1865, 0]
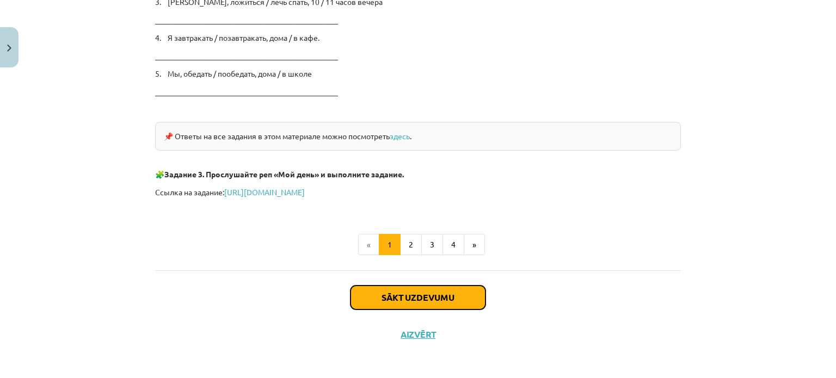
click at [418, 296] on button "Sākt uzdevumu" at bounding box center [417, 298] width 135 height 24
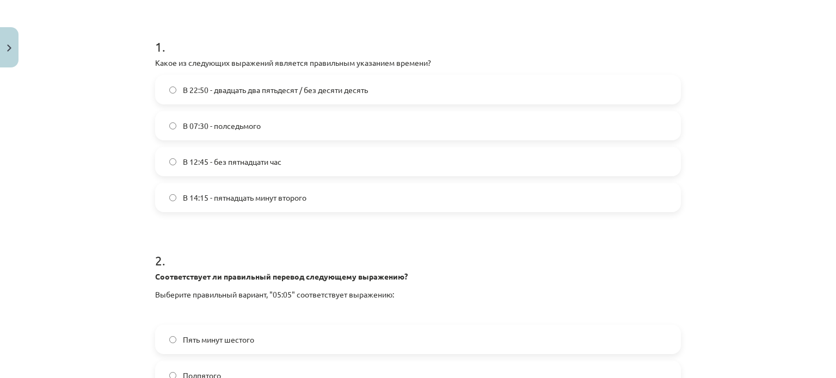
scroll to position [197, 0]
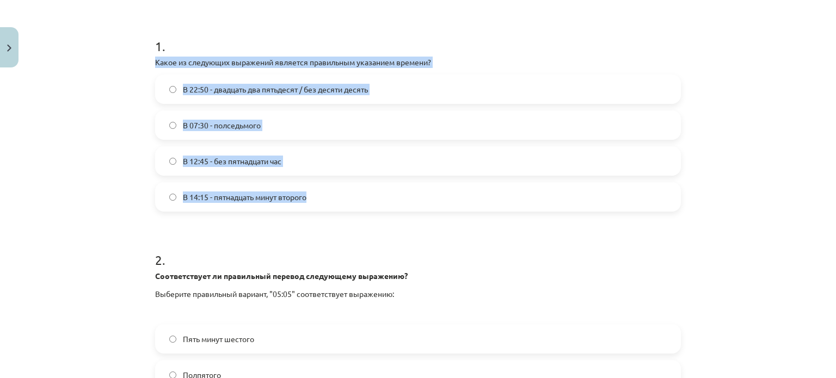
drag, startPoint x: 144, startPoint y: 59, endPoint x: 305, endPoint y: 190, distance: 207.4
click at [305, 190] on div "Mācību tēma: Krievu valodas b1 - 11. klases 1.ieskaites mācību materiāls #12 ⏰ …" at bounding box center [418, 189] width 836 height 378
copy div "Какое из следующих выражений является правильным указанием времени? В 22:50 - д…"
click at [116, 121] on div "Mācību tēma: Krievu valodas b1 - 11. klases 1.ieskaites mācību materiāls #12 ⏰ …" at bounding box center [418, 189] width 836 height 378
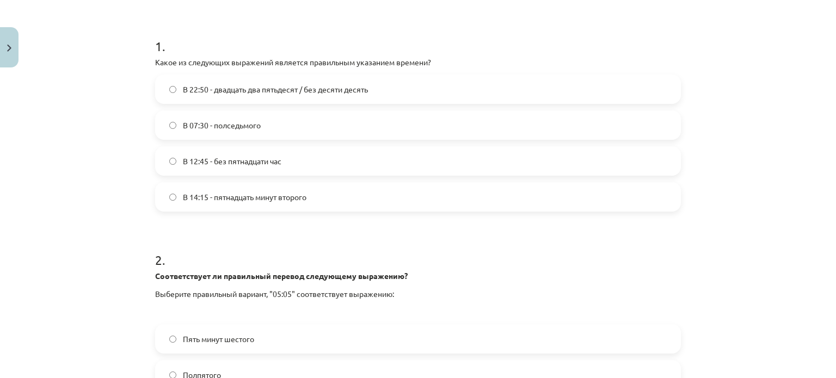
click at [251, 202] on span "В 14:15 - пятнадцать минут второго" at bounding box center [245, 197] width 124 height 11
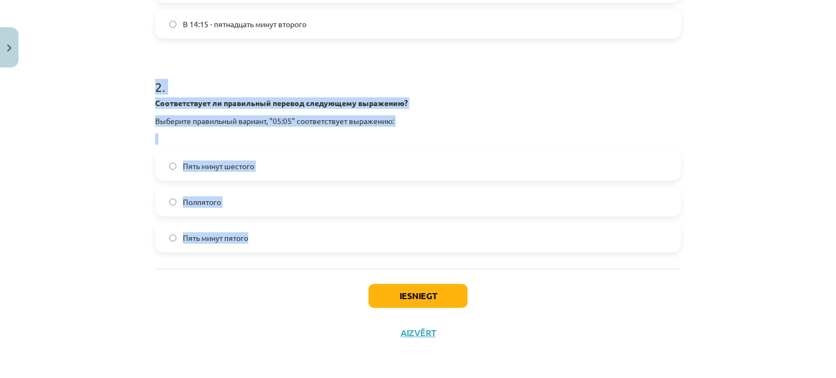
drag, startPoint x: 137, startPoint y: 93, endPoint x: 331, endPoint y: 249, distance: 248.8
click at [331, 249] on div "Mācību tēma: Krievu valodas b1 - 11. klases 1.ieskaites mācību materiāls #12 ⏰ …" at bounding box center [418, 189] width 836 height 378
click at [98, 196] on div "Mācību tēma: Krievu valodas b1 - 11. klases 1.ieskaites mācību materiāls #12 ⏰ …" at bounding box center [418, 189] width 836 height 378
drag, startPoint x: 149, startPoint y: 107, endPoint x: 304, endPoint y: 259, distance: 217.4
click at [304, 259] on div "4 XP Saņemsi Grūts 452 pilda Apraksts Uzdevums Palīdzība 1 . Какое из следующих…" at bounding box center [418, 26] width 539 height 649
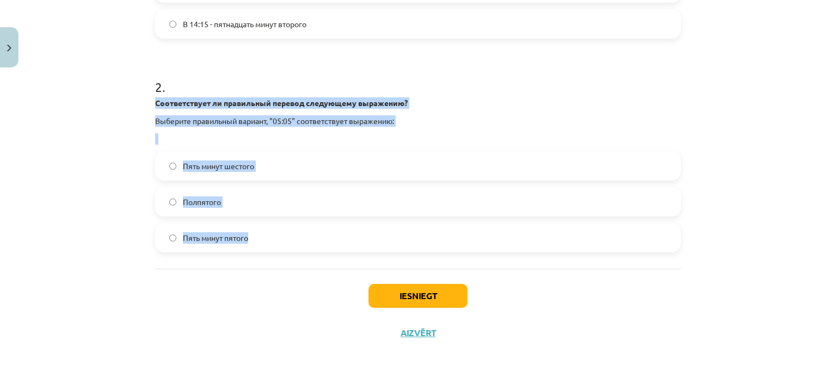
copy div "Соответствует ли правильный перевод следующему выражению? Выберите правильный в…"
click at [52, 235] on div "Mācību tēma: Krievu valodas b1 - 11. klases 1.ieskaites mācību materiāls #12 ⏰ …" at bounding box center [418, 189] width 836 height 378
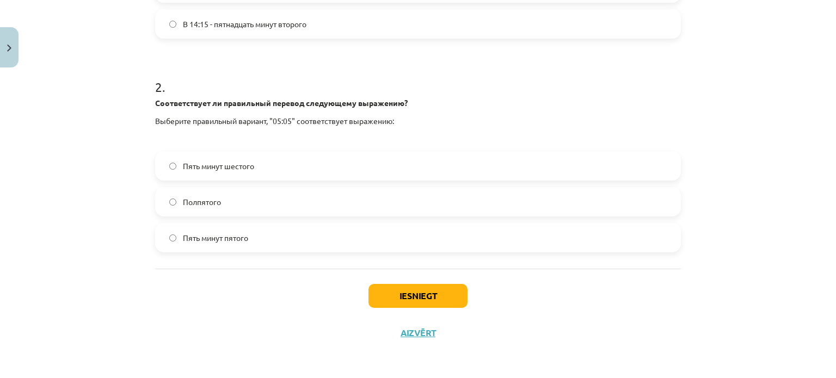
click at [202, 237] on span "Пять минут пятого" at bounding box center [215, 237] width 65 height 11
click at [215, 170] on span "Пять минут шестого" at bounding box center [218, 166] width 71 height 11
click at [392, 289] on button "Iesniegt" at bounding box center [417, 296] width 99 height 24
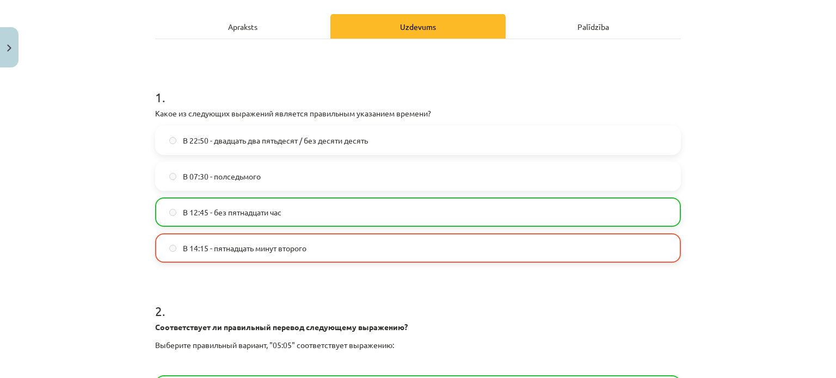
scroll to position [143, 0]
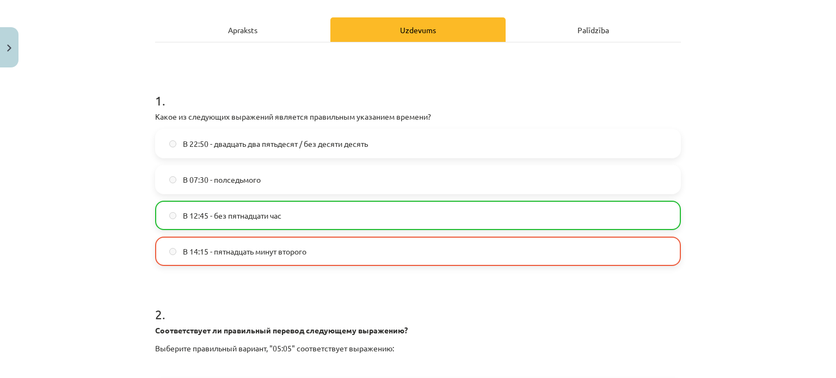
click at [188, 208] on label "В 12:45 - без пятнадцати час" at bounding box center [417, 215] width 523 height 27
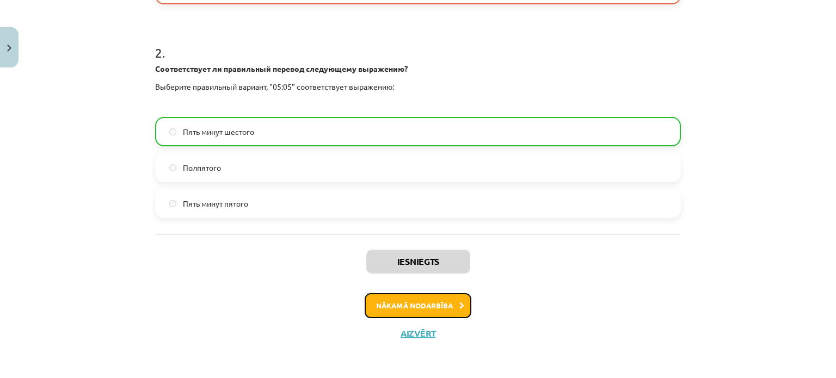
click at [431, 309] on button "Nākamā nodarbība" at bounding box center [418, 305] width 107 height 25
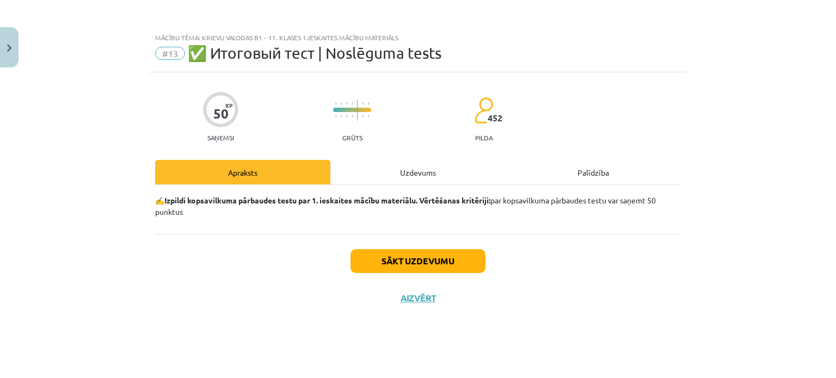
scroll to position [0, 0]
click at [411, 261] on button "Sākt uzdevumu" at bounding box center [417, 261] width 135 height 24
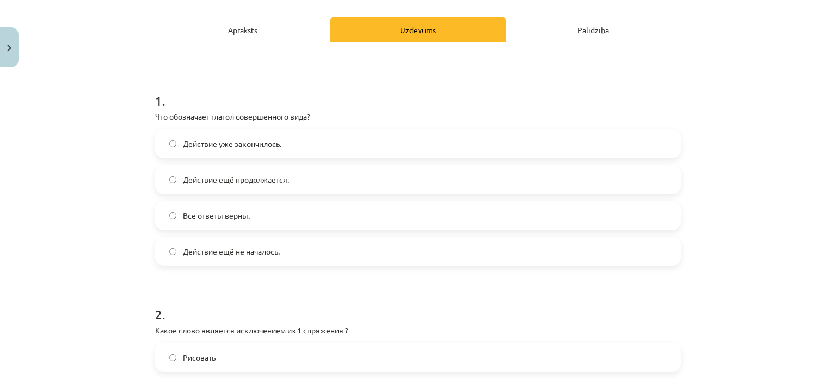
scroll to position [144, 0]
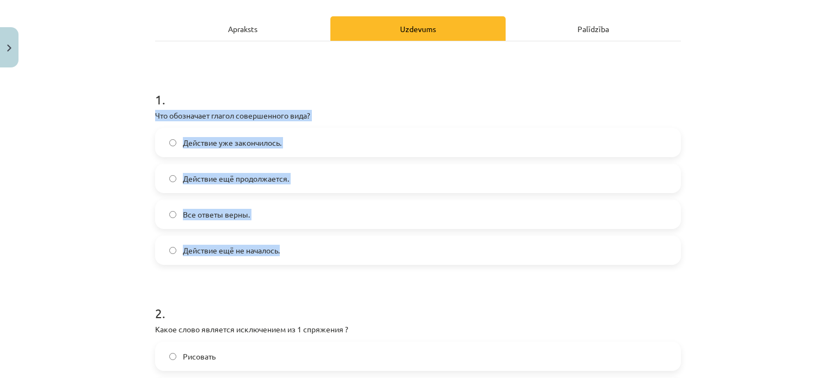
drag, startPoint x: 152, startPoint y: 115, endPoint x: 284, endPoint y: 258, distance: 194.5
click at [284, 258] on div "1 . Что обозначает глагол совершенного вида? Действие уже закончилось. Действие…" at bounding box center [418, 169] width 526 height 192
copy div "Что обозначает глагол совершенного вида? Действие уже закончилось. Действие ещё…"
click at [97, 202] on div "Mācību tēma: Krievu valodas b1 - 11. klases 1.ieskaites mācību materiāls #13 ✅ …" at bounding box center [418, 189] width 836 height 378
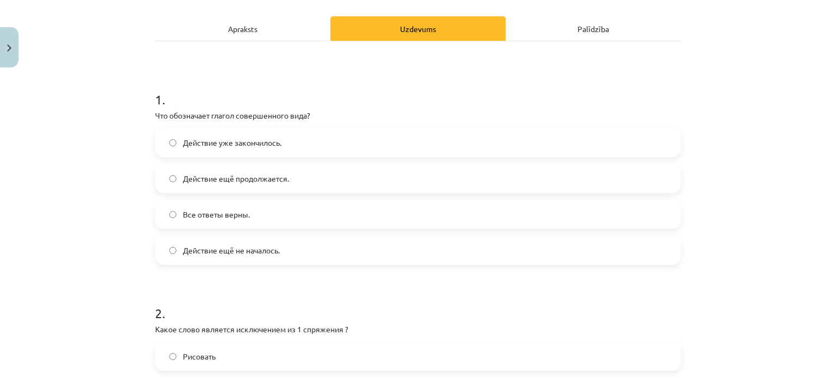
click at [183, 139] on span "Действие уже закончилось." at bounding box center [232, 142] width 98 height 11
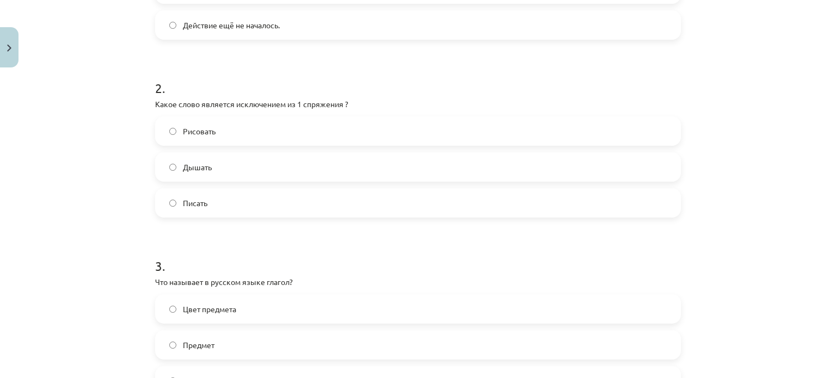
scroll to position [372, 0]
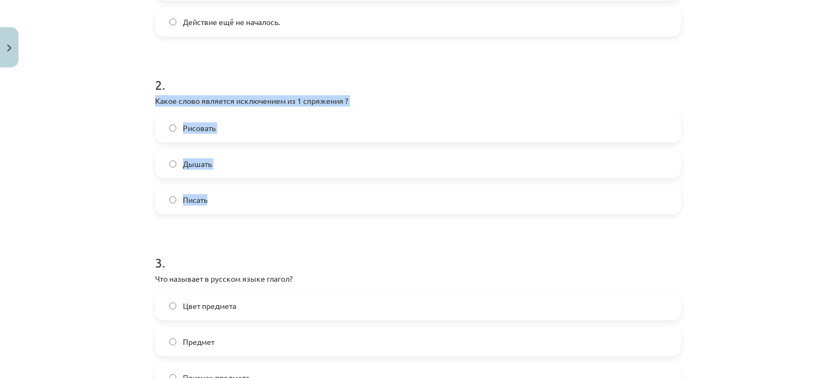
drag, startPoint x: 148, startPoint y: 95, endPoint x: 255, endPoint y: 200, distance: 149.7
copy div "Какое слово является исключением из 1 спряжения ? Рисовать Дышать Писать"
click at [118, 174] on div "Mācību tēma: Krievu valodas b1 - 11. klases 1.ieskaites mācību materiāls #13 ✅ …" at bounding box center [418, 189] width 836 height 378
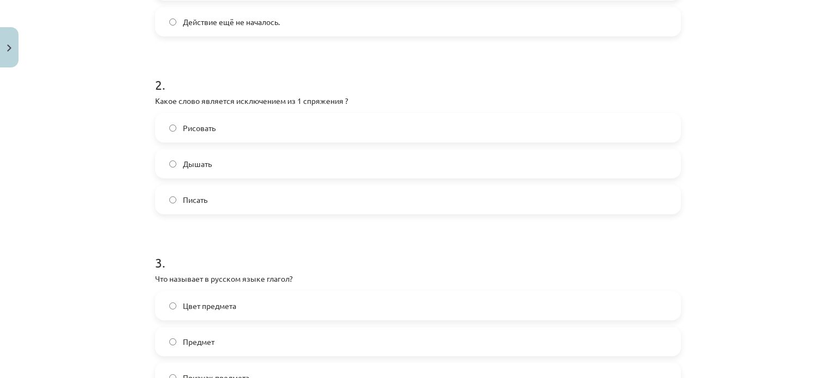
click at [162, 176] on label "Дышать" at bounding box center [417, 163] width 523 height 27
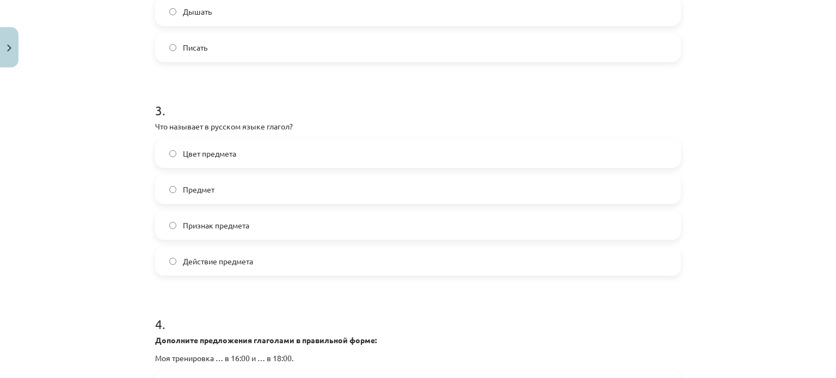
scroll to position [527, 0]
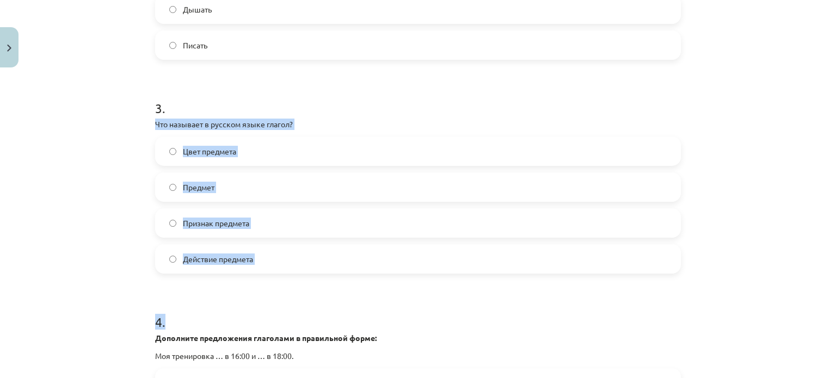
drag, startPoint x: 143, startPoint y: 125, endPoint x: 269, endPoint y: 276, distance: 197.0
click at [269, 276] on div "Mācību tēma: Krievu valodas b1 - 11. klases 1.ieskaites mācību materiāls #13 ✅ …" at bounding box center [418, 189] width 836 height 378
click at [102, 221] on div "Mācību tēma: Krievu valodas b1 - 11. klases 1.ieskaites mācību materiāls #13 ✅ …" at bounding box center [418, 189] width 836 height 378
drag, startPoint x: 146, startPoint y: 126, endPoint x: 258, endPoint y: 262, distance: 176.3
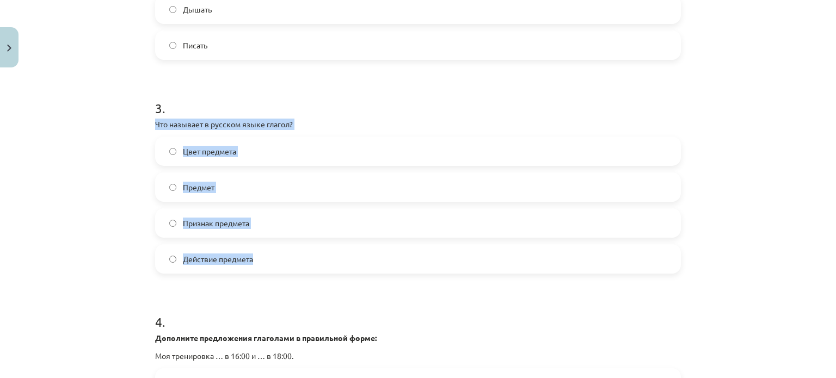
click at [118, 201] on div "Mācību tēma: Krievu valodas b1 - 11. klases 1.ieskaites mācību materiāls #13 ✅ …" at bounding box center [418, 189] width 836 height 378
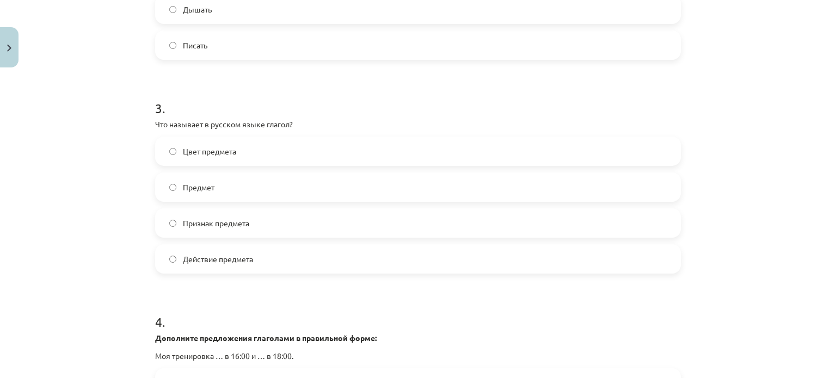
click at [162, 253] on label "Действие предмета" at bounding box center [417, 258] width 523 height 27
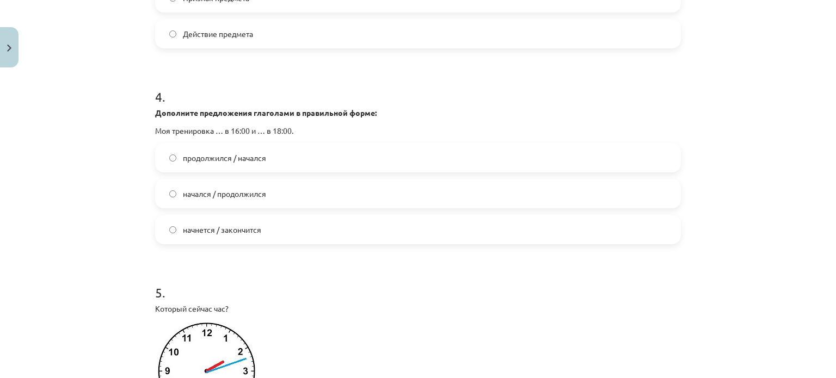
scroll to position [788, 0]
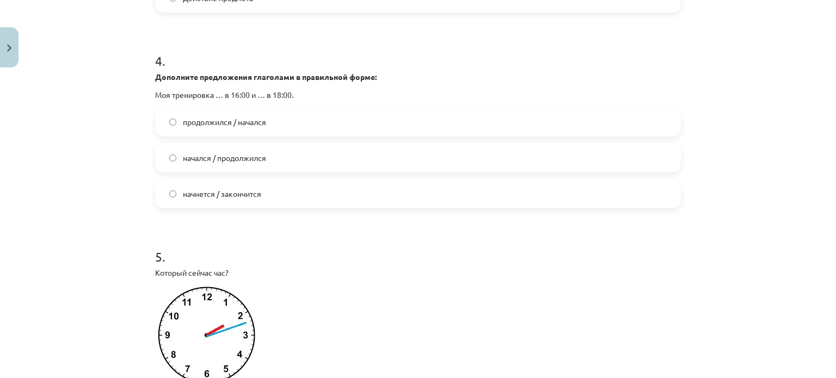
click at [204, 200] on label "начнется / закончится" at bounding box center [417, 193] width 523 height 27
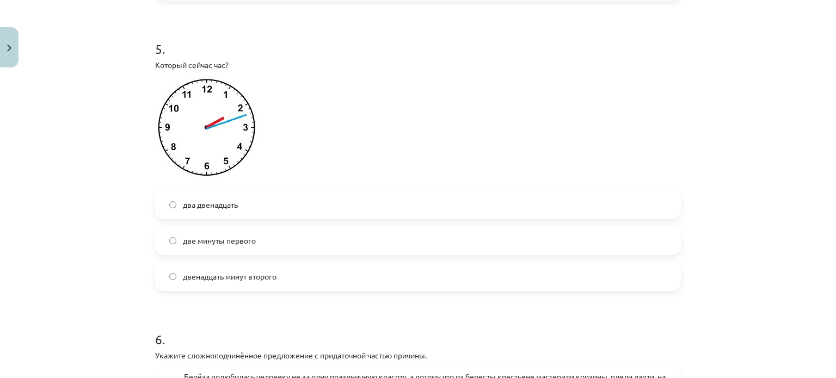
scroll to position [1003, 0]
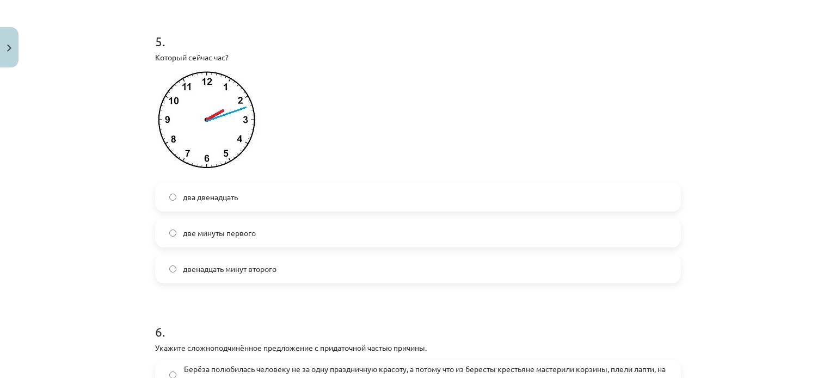
click at [229, 274] on label "двенадцать минут второго" at bounding box center [417, 268] width 523 height 27
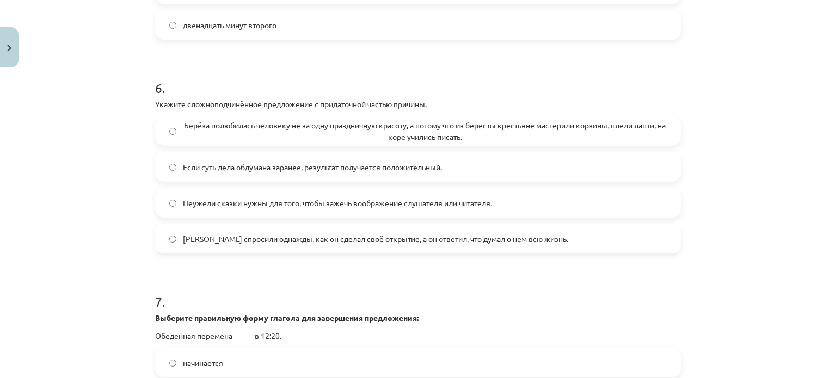
scroll to position [1247, 0]
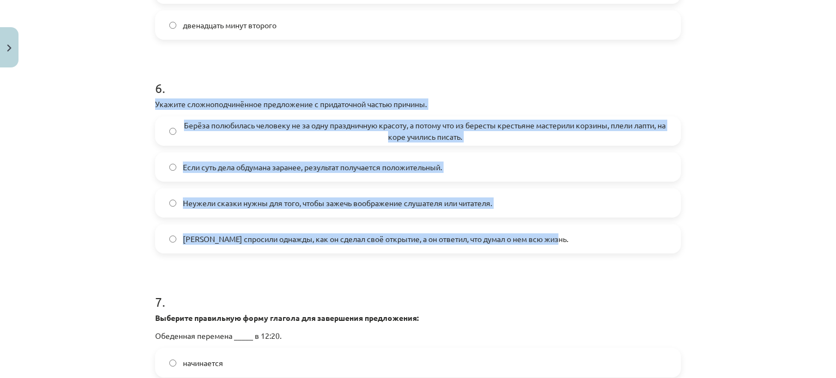
drag, startPoint x: 146, startPoint y: 97, endPoint x: 571, endPoint y: 243, distance: 449.5
click at [571, 243] on div "50 XP Saņemsi Grūts 452 pilda Apraksts Uzdevums Palīdzība 1 . Что обозначает гл…" at bounding box center [418, 37] width 539 height 2424
copy div "Укажите сложноподчинённое предложение с придаточной частью причины. Берёза полю…"
click at [65, 200] on div "Mācību tēma: Krievu valodas b1 - 11. klases 1.ieskaites mācību materiāls #13 ✅ …" at bounding box center [418, 189] width 836 height 378
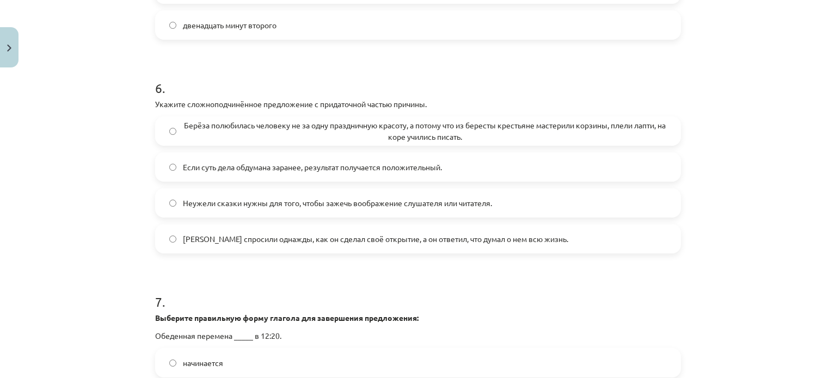
click at [175, 119] on label "Берёза полюбилась человеку не за одну праздничную красоту, а потому что из бере…" at bounding box center [417, 131] width 523 height 27
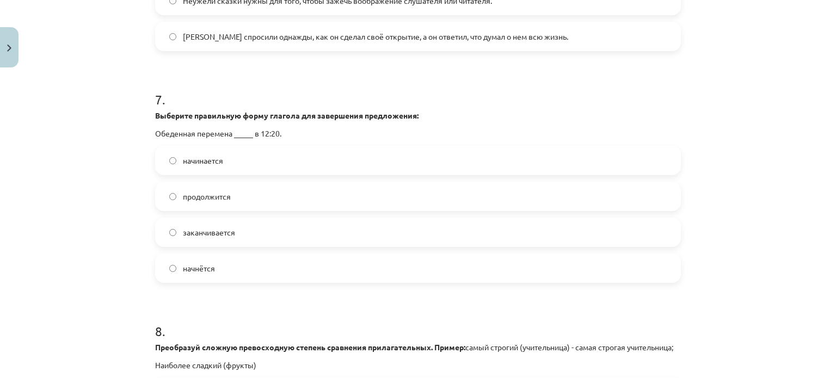
scroll to position [1452, 0]
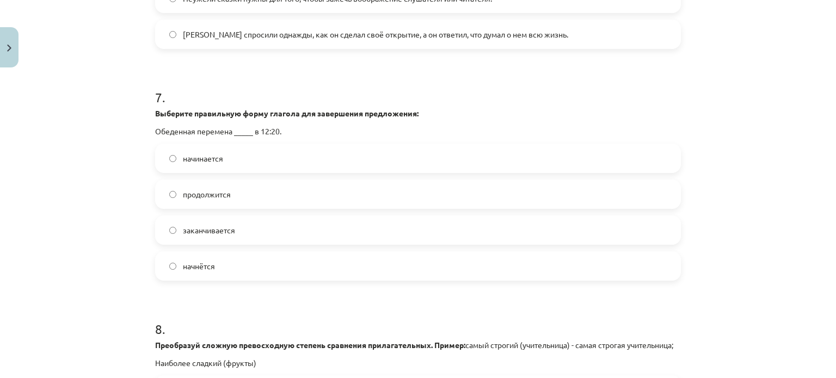
click at [249, 165] on label "начинается" at bounding box center [417, 158] width 523 height 27
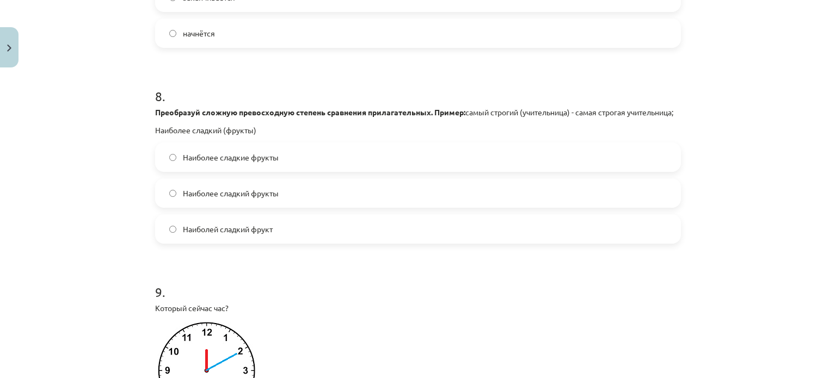
scroll to position [1686, 0]
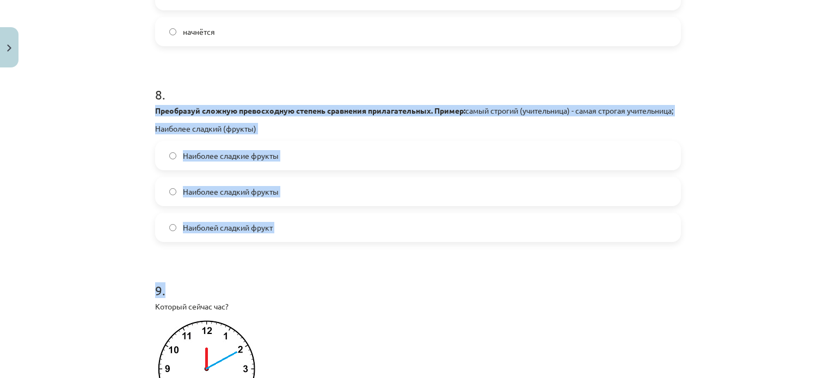
drag, startPoint x: 147, startPoint y: 104, endPoint x: 310, endPoint y: 261, distance: 226.3
click at [130, 250] on div "Mācību tēma: Krievu valodas b1 - 11. klases 1.ieskaites mācību materiāls #13 ✅ …" at bounding box center [418, 189] width 836 height 378
drag, startPoint x: 146, startPoint y: 112, endPoint x: 278, endPoint y: 239, distance: 182.4
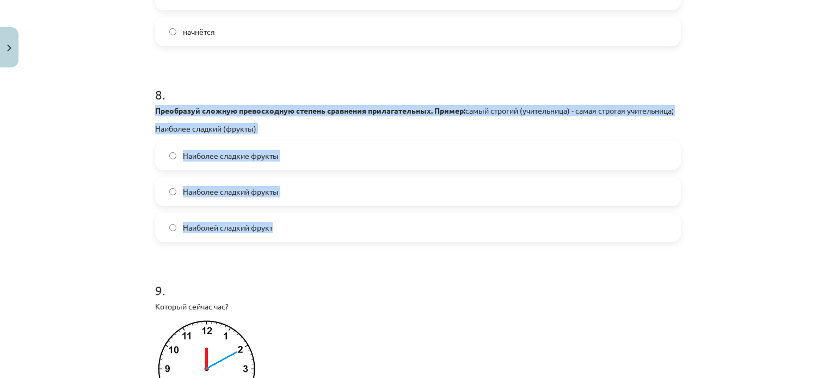
copy div "Преобразуй сложную превосходную степень сравнения прилагательных. Пример: самый…"
click at [61, 249] on div "Mācību tēma: Krievu valodas b1 - 11. klases 1.ieskaites mācību materiāls #13 ✅ …" at bounding box center [418, 189] width 836 height 378
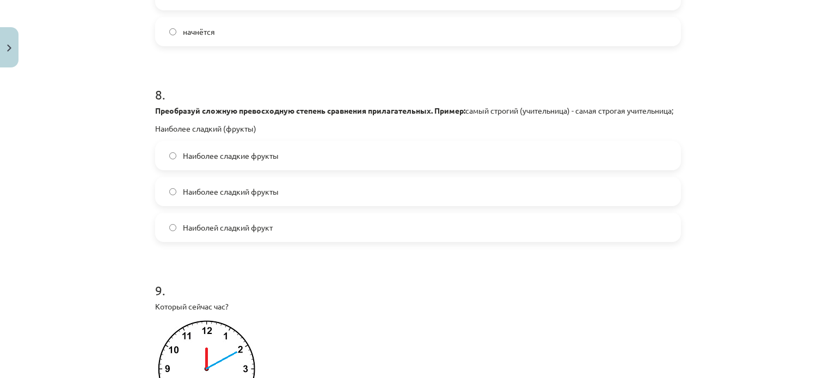
click at [207, 162] on span "Наиболее сладкие фрукты" at bounding box center [231, 155] width 96 height 11
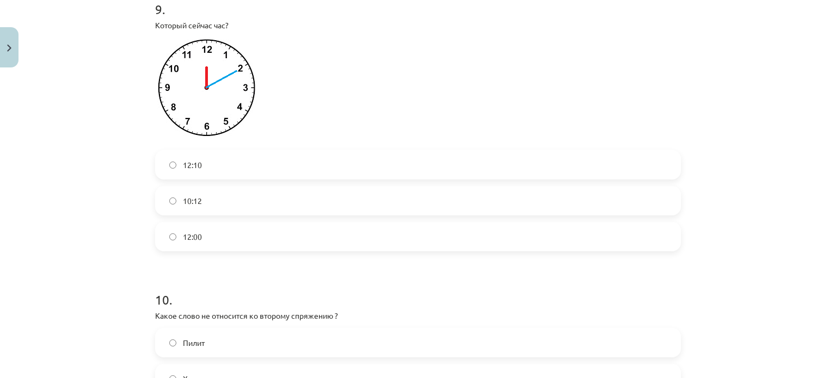
scroll to position [1972, 0]
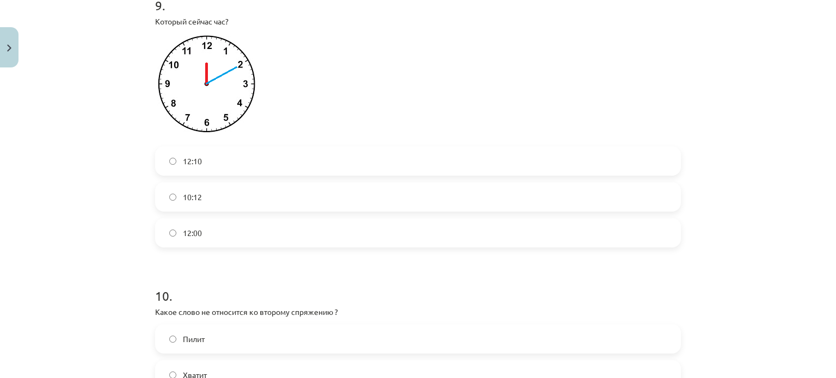
click at [198, 163] on label "12:10" at bounding box center [417, 160] width 523 height 27
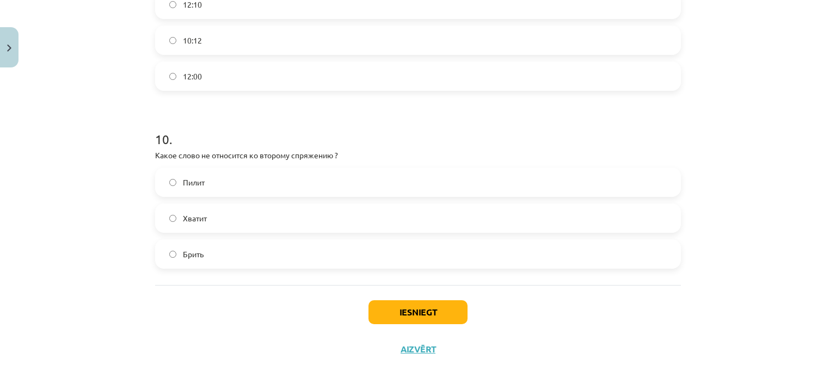
scroll to position [2156, 0]
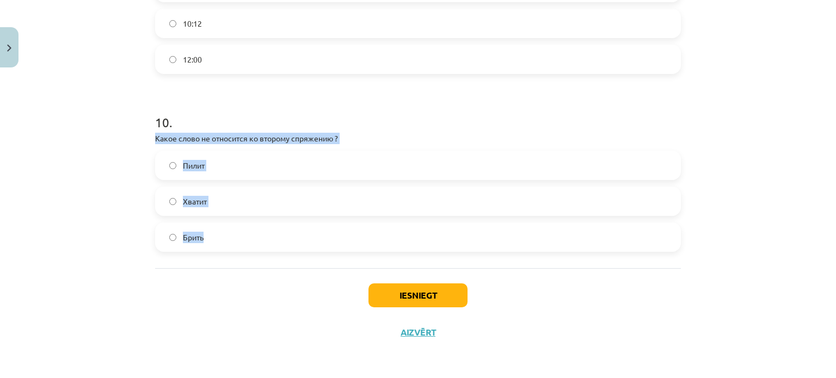
drag, startPoint x: 141, startPoint y: 138, endPoint x: 257, endPoint y: 255, distance: 165.1
click at [257, 255] on div "Mācību tēma: Krievu valodas b1 - 11. klases 1.ieskaites mācību materiāls #13 ✅ …" at bounding box center [418, 189] width 836 height 378
click at [81, 167] on div "Mācību tēma: Krievu valodas b1 - 11. klases 1.ieskaites mācību materiāls #13 ✅ …" at bounding box center [418, 189] width 836 height 378
click at [168, 243] on label "Брить" at bounding box center [417, 237] width 523 height 27
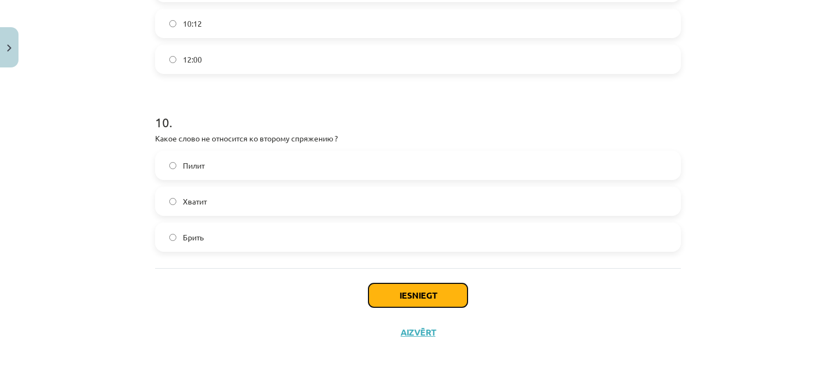
click at [403, 306] on button "Iesniegt" at bounding box center [417, 296] width 99 height 24
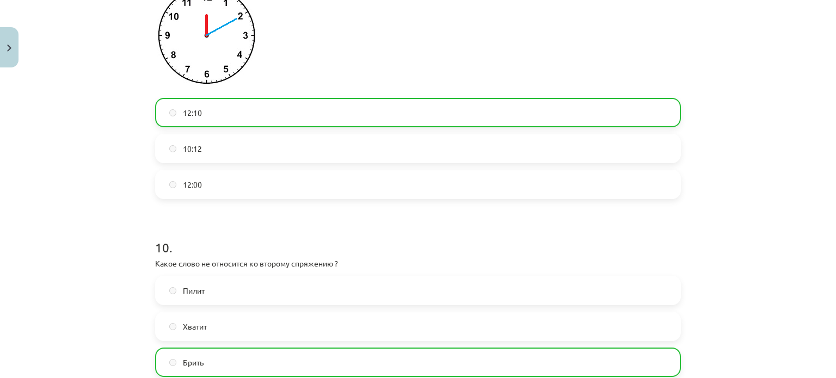
scroll to position [2190, 0]
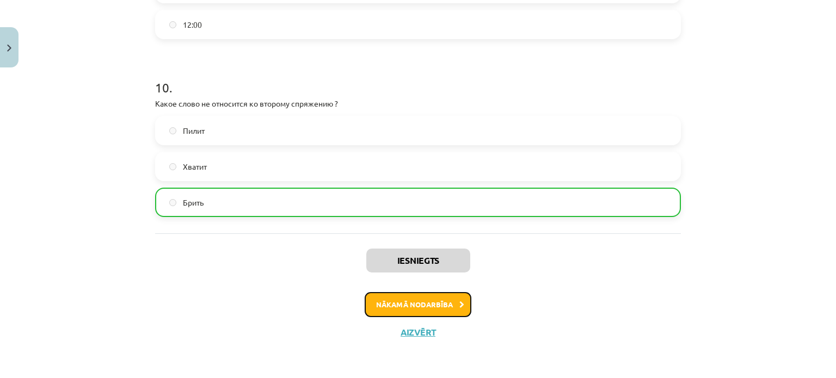
click at [398, 311] on button "Nākamā nodarbība" at bounding box center [418, 304] width 107 height 25
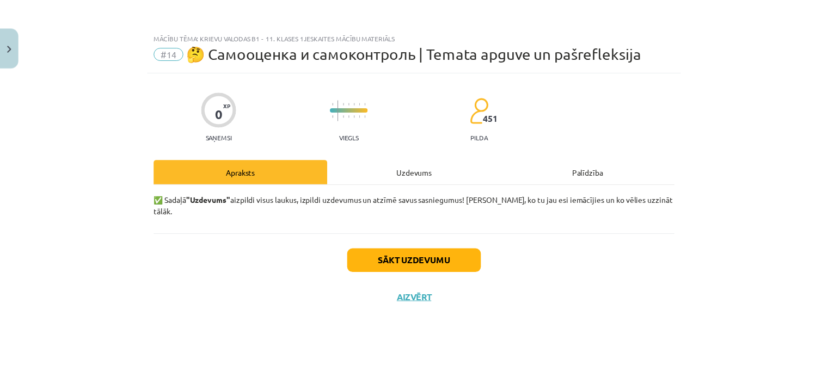
scroll to position [0, 0]
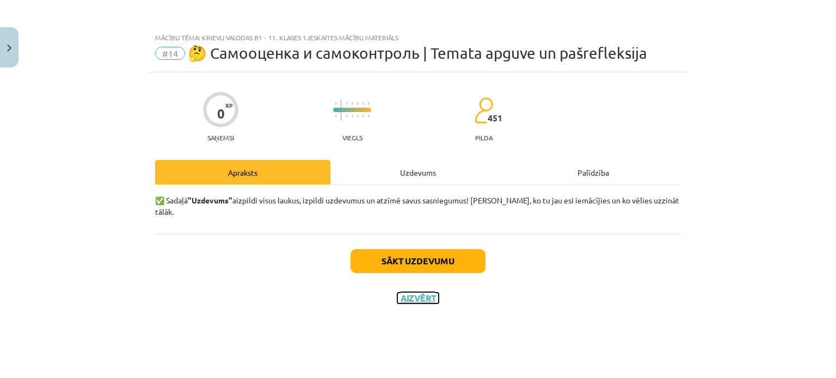
click at [409, 293] on button "Aizvērt" at bounding box center [417, 298] width 41 height 11
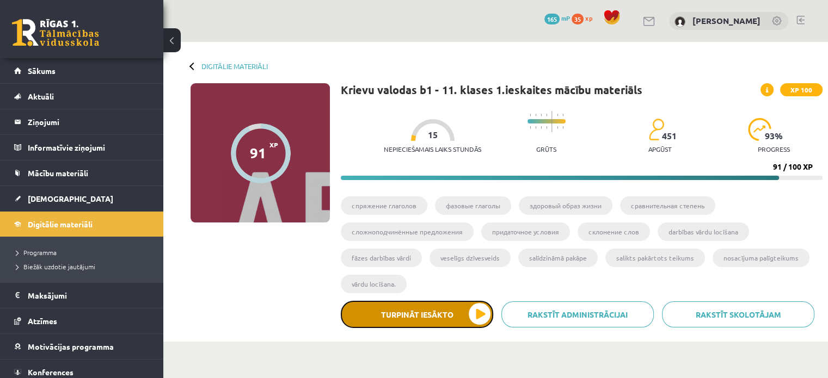
click at [409, 316] on button "Turpināt iesākto" at bounding box center [417, 314] width 152 height 27
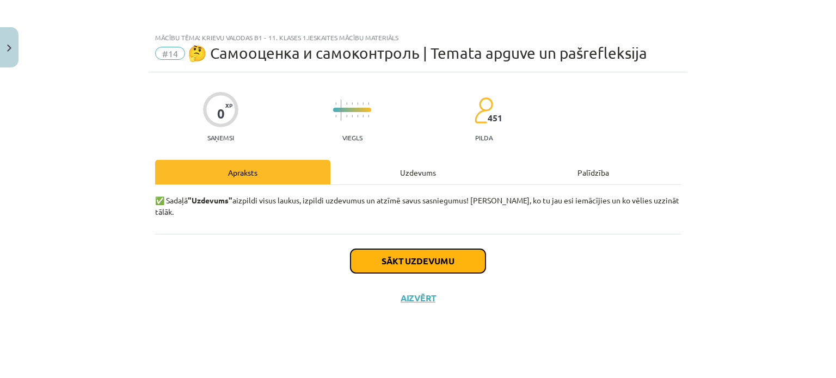
click at [445, 255] on button "Sākt uzdevumu" at bounding box center [417, 261] width 135 height 24
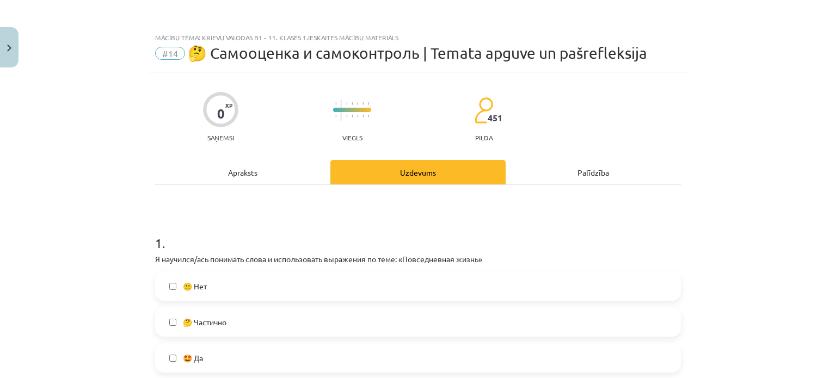
scroll to position [139, 0]
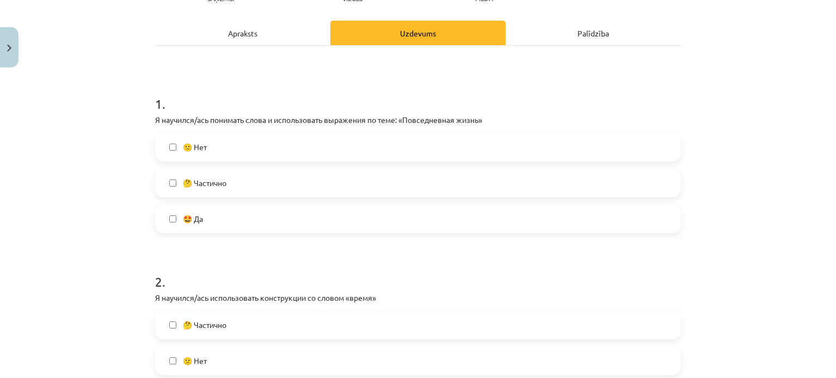
click at [195, 225] on label "🤩 Да" at bounding box center [417, 218] width 523 height 27
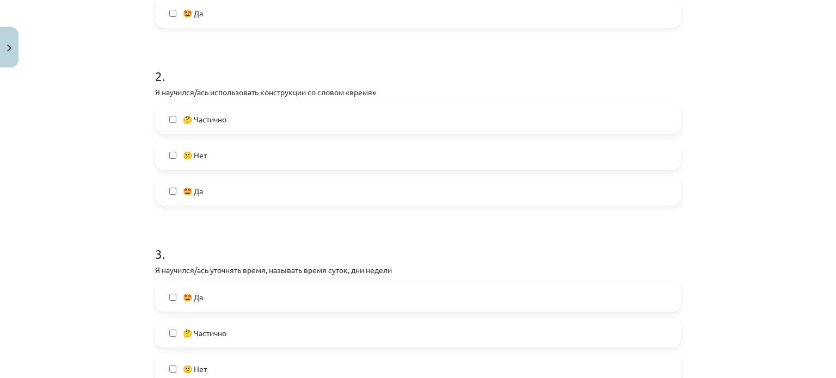
scroll to position [346, 0]
click at [200, 195] on label "🤩 Да" at bounding box center [417, 189] width 523 height 27
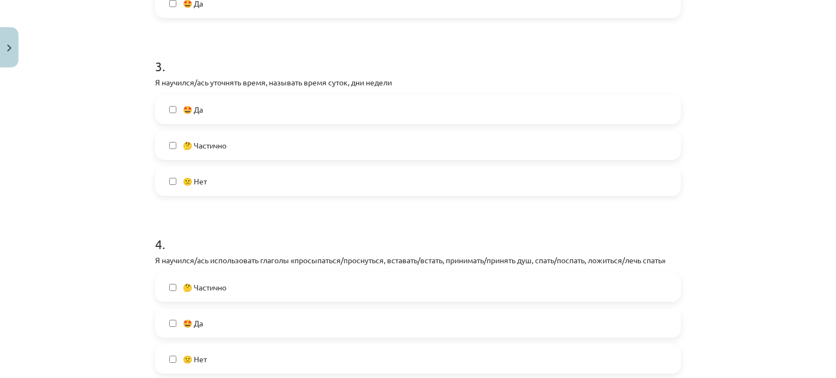
scroll to position [533, 0]
click at [221, 147] on span "🤔 Частично" at bounding box center [205, 144] width 44 height 11
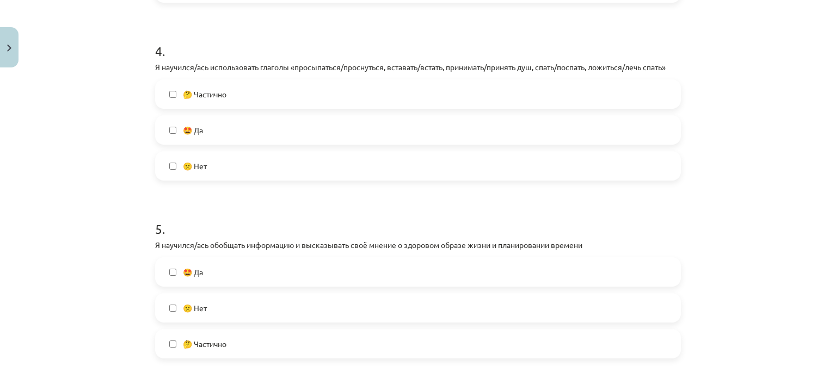
scroll to position [725, 0]
click at [215, 128] on label "🤩 Да" at bounding box center [417, 131] width 523 height 27
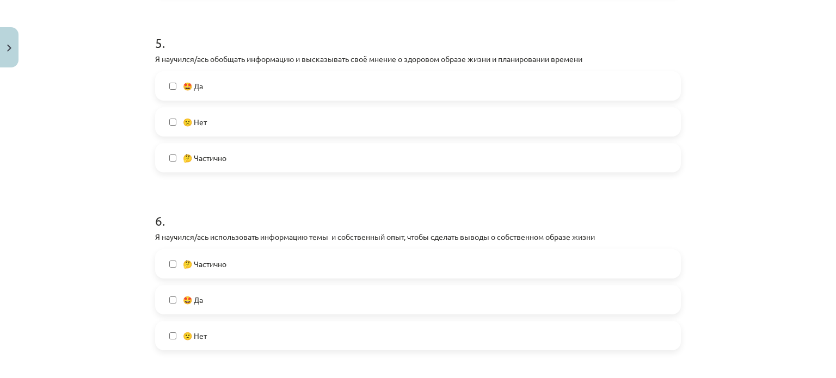
scroll to position [916, 0]
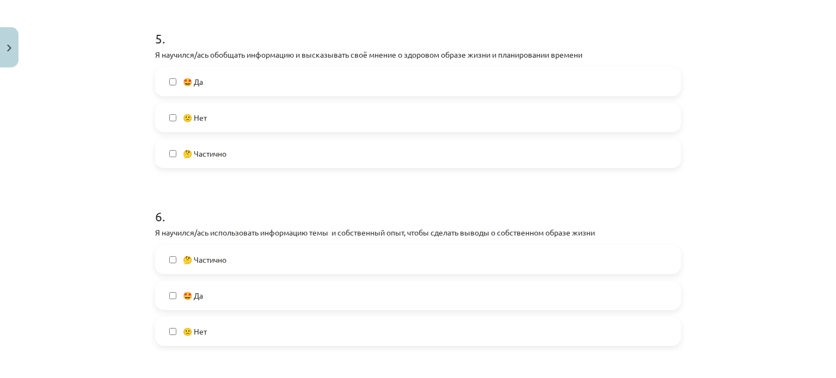
click at [210, 82] on label "🤩 Да" at bounding box center [417, 81] width 523 height 27
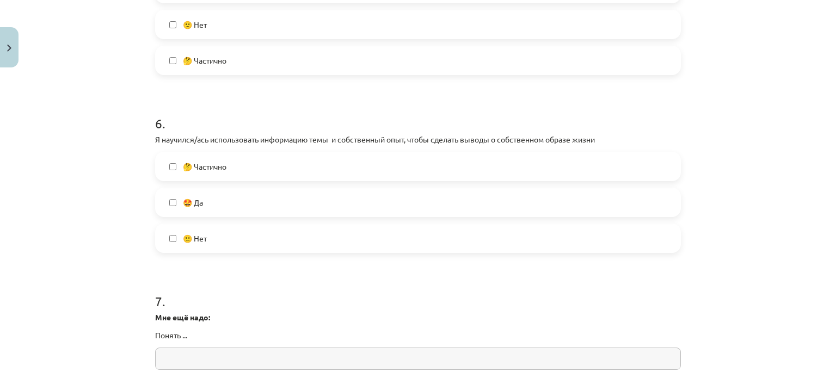
scroll to position [1010, 0]
click at [205, 170] on span "🤔 Частично" at bounding box center [205, 166] width 44 height 11
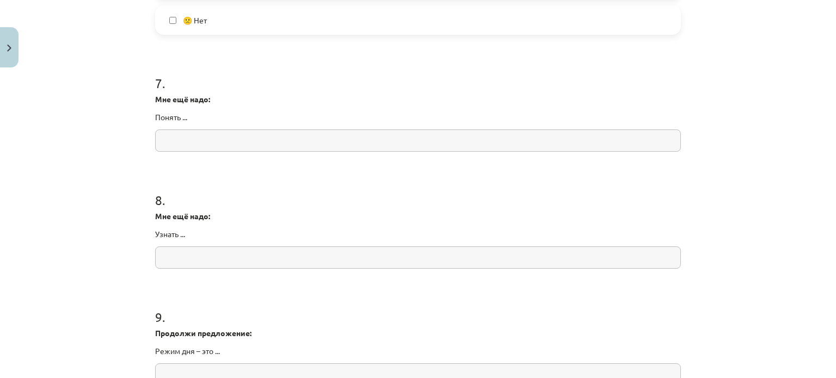
scroll to position [1233, 0]
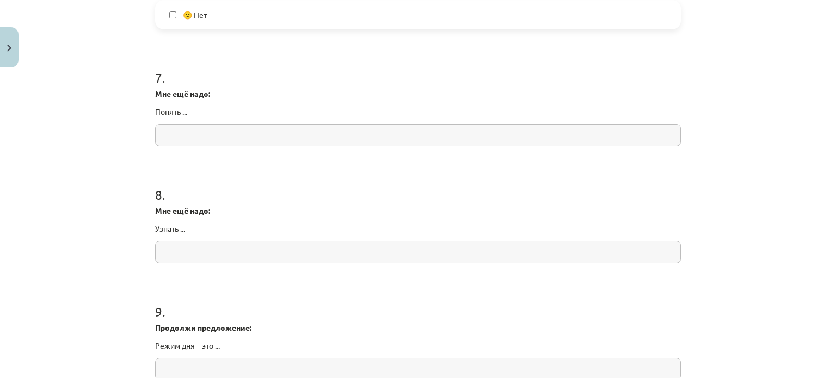
click at [189, 124] on input "text" at bounding box center [418, 135] width 526 height 22
click at [110, 149] on div "Mācību tēma: Krievu valodas b1 - 11. klases 1.ieskaites mācību materiāls #14 🤔 …" at bounding box center [418, 189] width 836 height 378
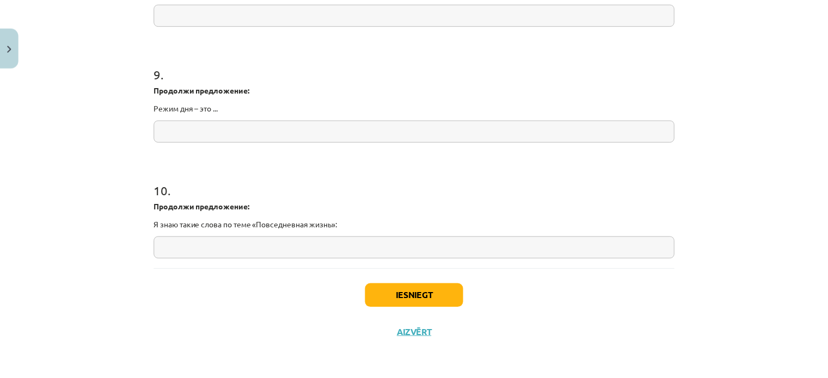
scroll to position [1471, 0]
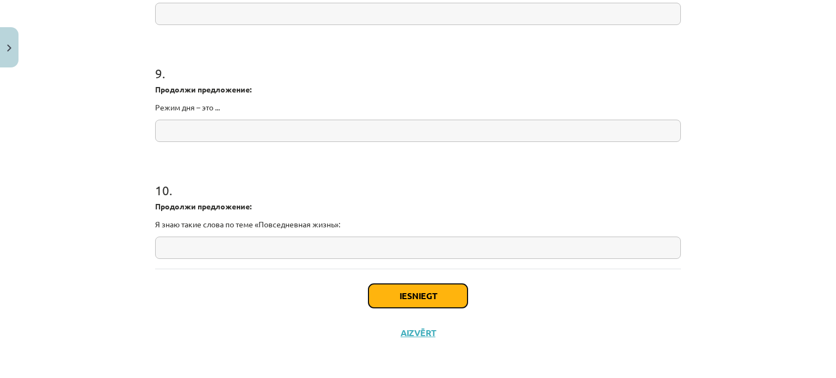
click at [391, 295] on button "Iesniegt" at bounding box center [417, 296] width 99 height 24
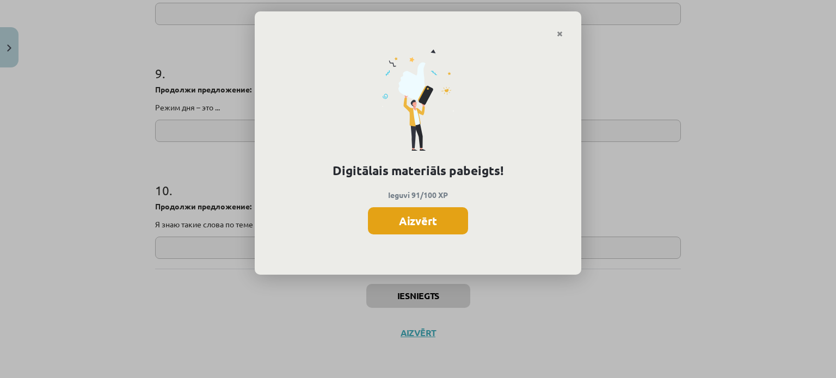
click at [422, 227] on button "Aizvērt" at bounding box center [418, 220] width 100 height 27
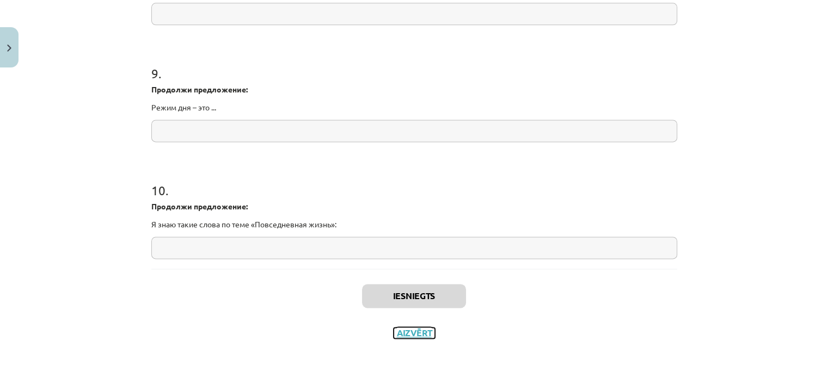
click at [405, 333] on button "Aizvērt" at bounding box center [413, 333] width 41 height 11
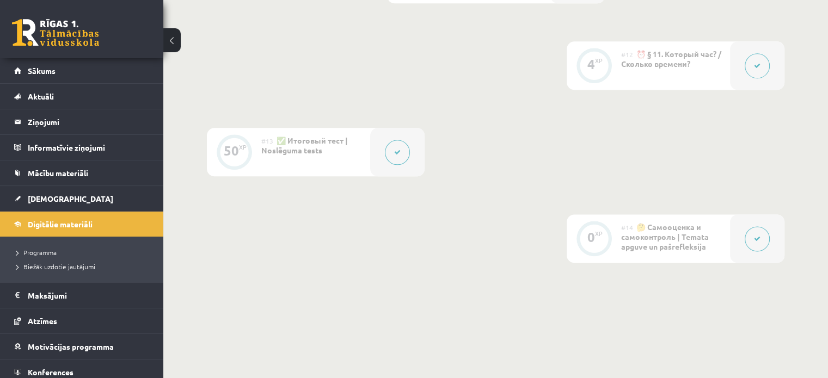
scroll to position [1439, 0]
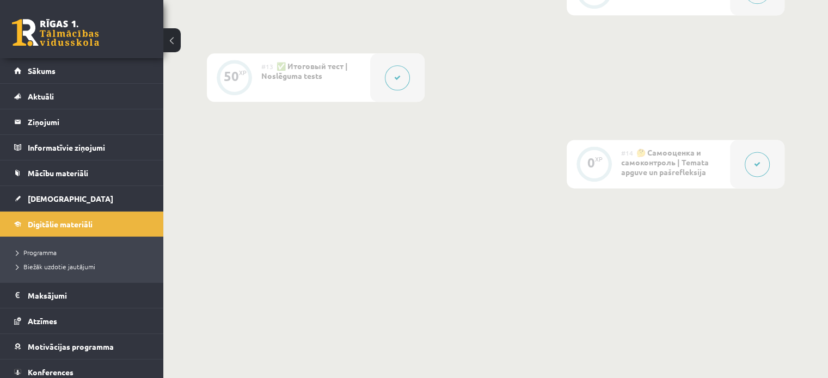
click at [739, 163] on div at bounding box center [757, 164] width 54 height 48
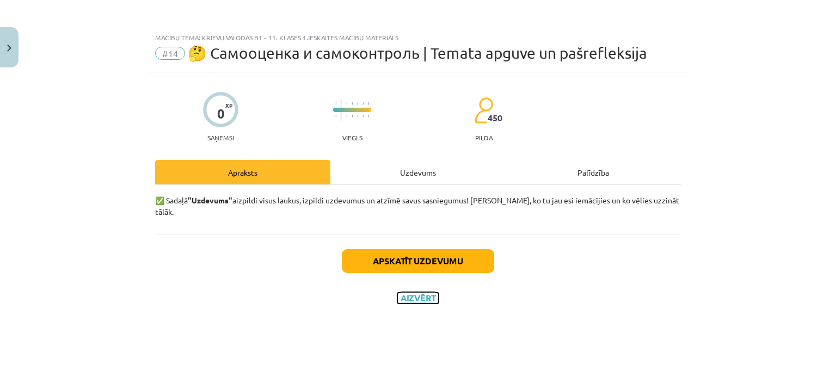
click at [402, 293] on button "Aizvērt" at bounding box center [417, 298] width 41 height 11
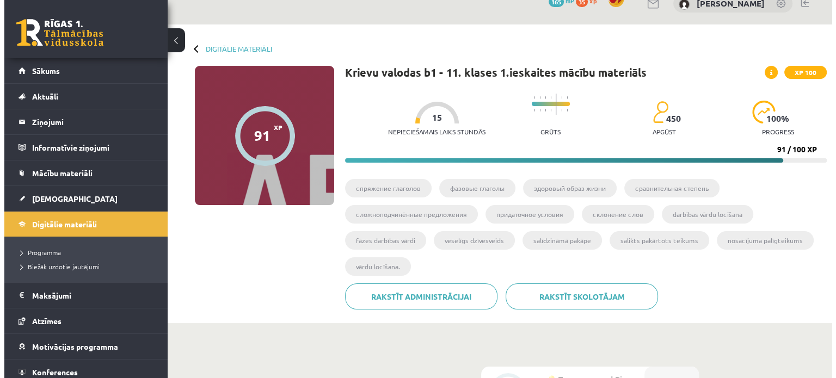
scroll to position [0, 0]
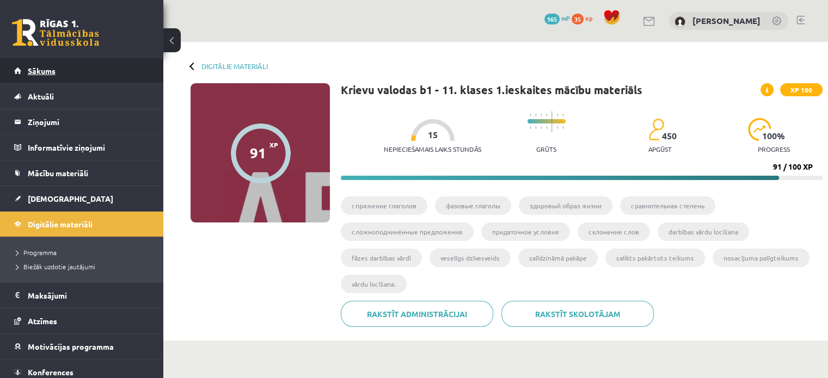
click at [29, 73] on span "Sākums" at bounding box center [42, 71] width 28 height 10
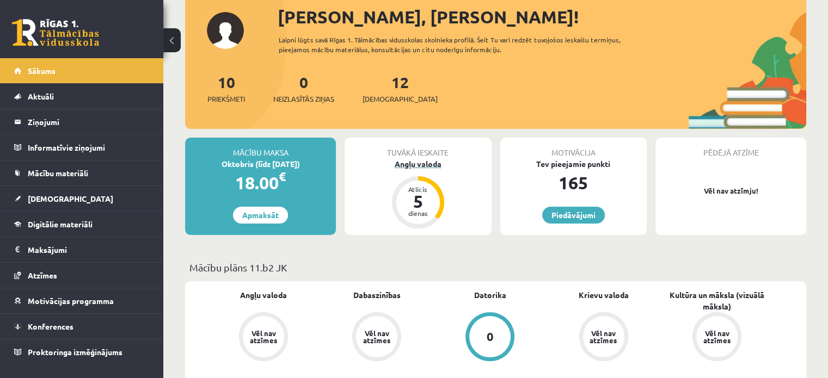
scroll to position [67, 0]
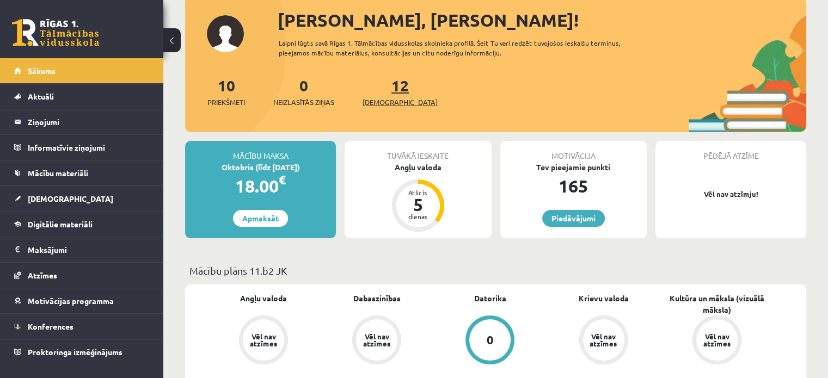
click at [387, 99] on span "[DEMOGRAPHIC_DATA]" at bounding box center [399, 102] width 75 height 11
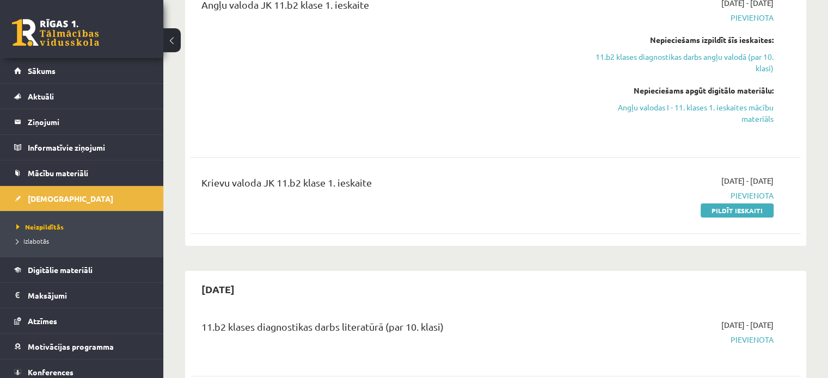
scroll to position [235, 0]
click at [731, 210] on link "Pildīt ieskaiti" at bounding box center [736, 210] width 73 height 14
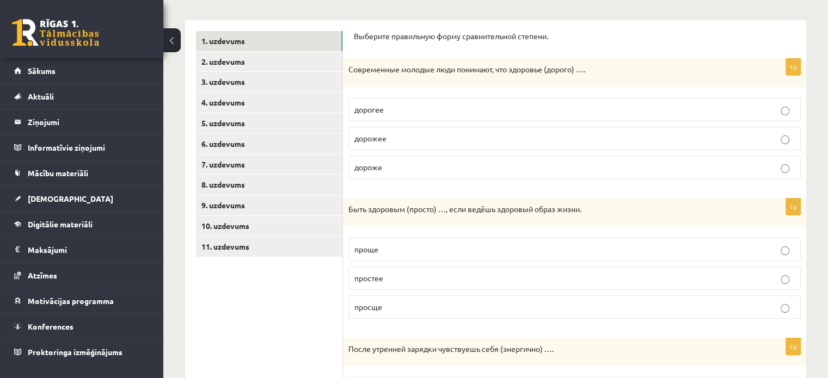
scroll to position [165, 0]
click at [399, 132] on p "дорожее" at bounding box center [574, 137] width 440 height 11
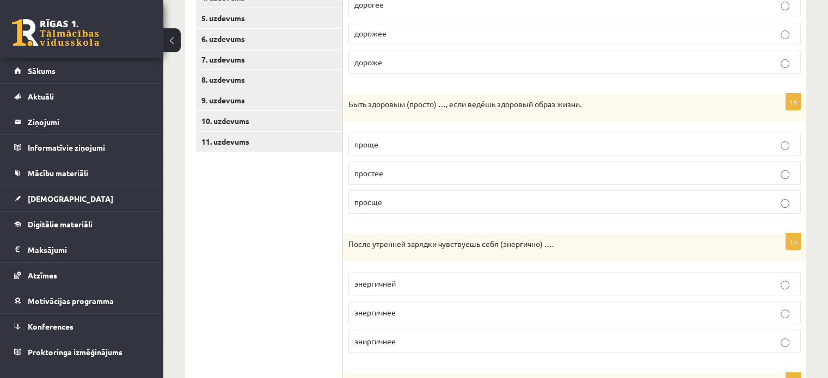
scroll to position [272, 0]
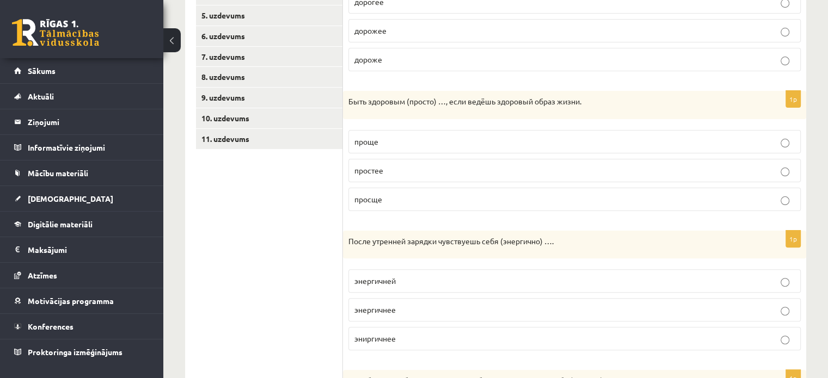
click at [383, 205] on label "просще" at bounding box center [574, 199] width 452 height 23
click at [387, 138] on p "проще" at bounding box center [574, 141] width 440 height 11
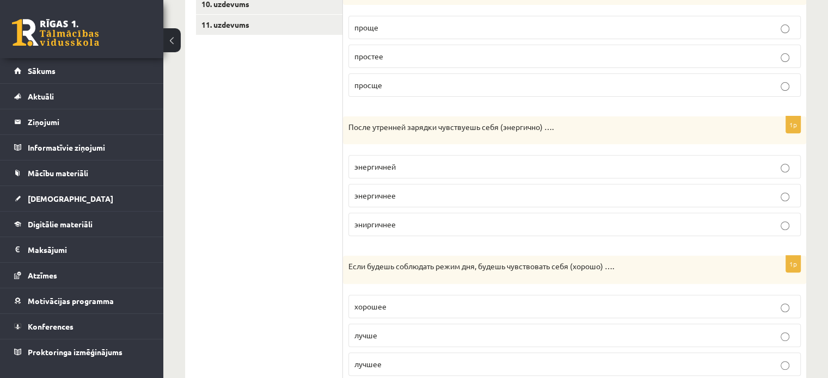
scroll to position [408, 0]
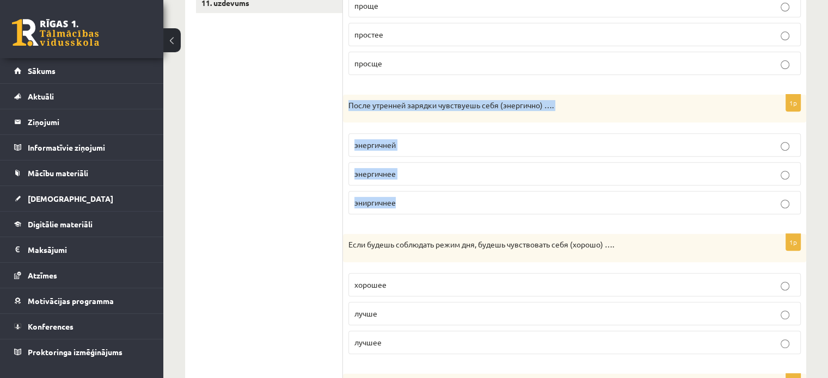
drag, startPoint x: 348, startPoint y: 106, endPoint x: 479, endPoint y: 201, distance: 161.6
click at [479, 201] on div "1p После утренней зарядки чувствуешь себя (энергично) …. энергичней энергичнее …" at bounding box center [574, 159] width 463 height 129
copy div "После утренней зарядки чувствуешь себя (энергично) …. энергичней энергичнее эни…"
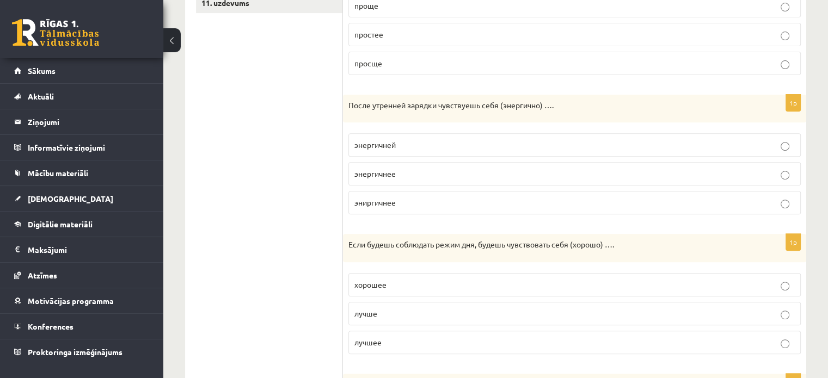
click at [241, 201] on ul "1. uzdevums 2. uzdevums 3. uzdevums 4. uzdevums 5. uzdevums 6. uzdevums 7. uzde…" at bounding box center [269, 145] width 147 height 716
click at [384, 173] on span "энергичнее" at bounding box center [374, 174] width 41 height 10
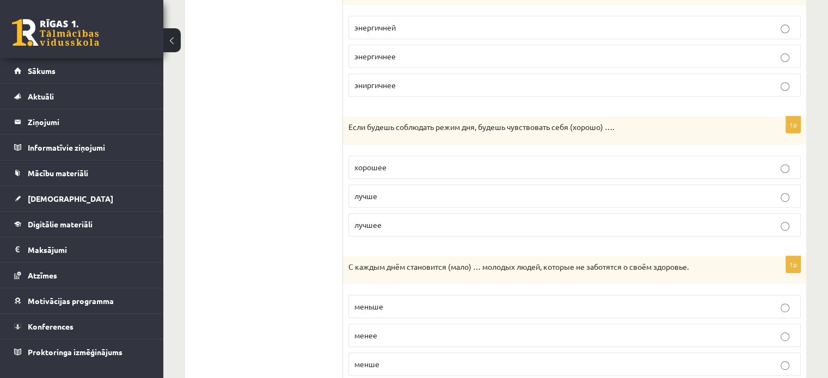
scroll to position [562, 0]
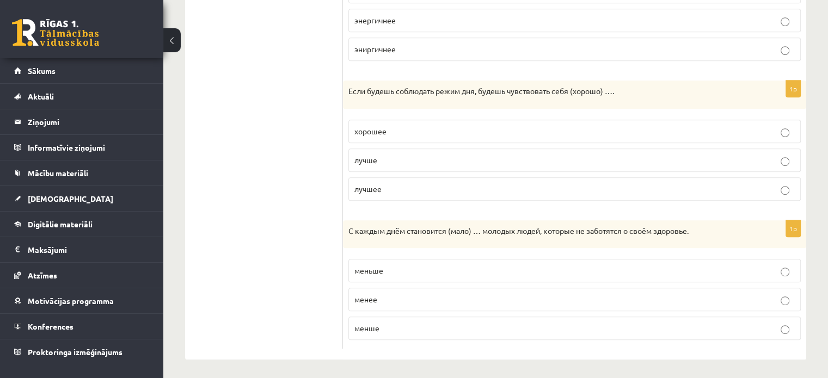
click at [384, 163] on p "лучше" at bounding box center [574, 160] width 440 height 11
click at [397, 270] on p "меньше" at bounding box center [574, 270] width 440 height 11
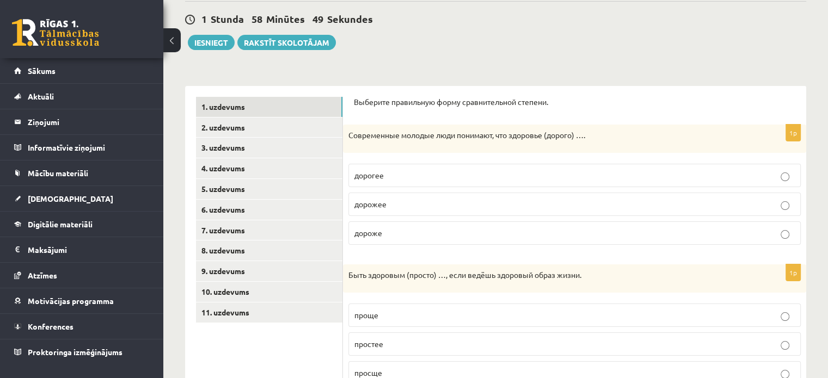
scroll to position [0, 0]
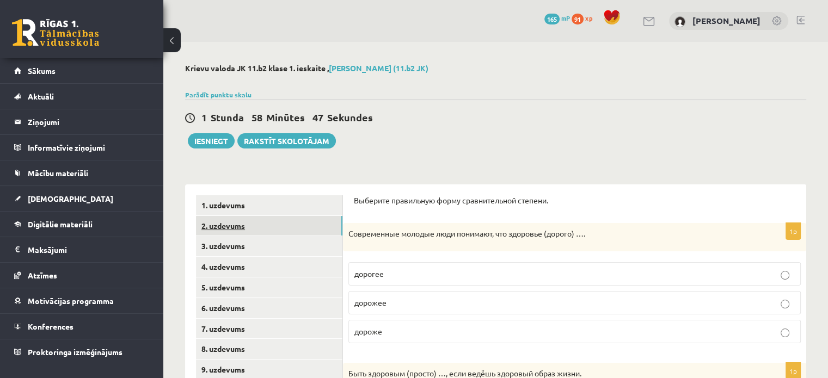
click at [251, 227] on link "2. uzdevums" at bounding box center [269, 226] width 146 height 20
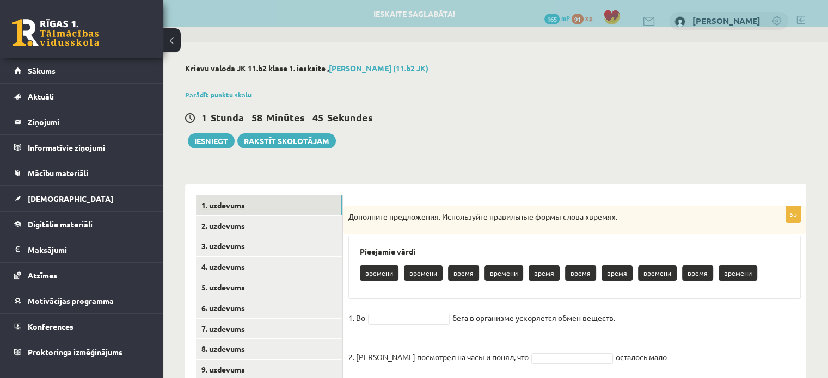
click at [250, 200] on link "1. uzdevums" at bounding box center [269, 205] width 146 height 20
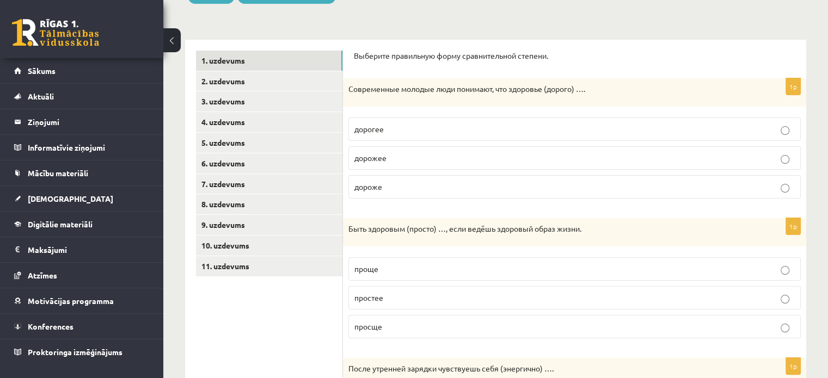
scroll to position [144, 0]
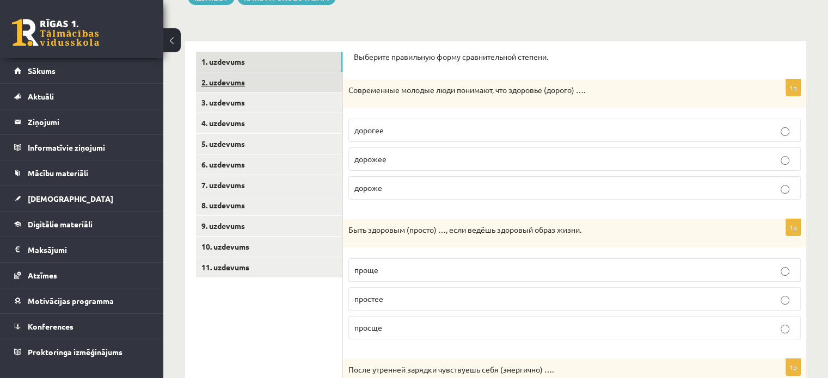
click at [236, 88] on link "2. uzdevums" at bounding box center [269, 82] width 146 height 20
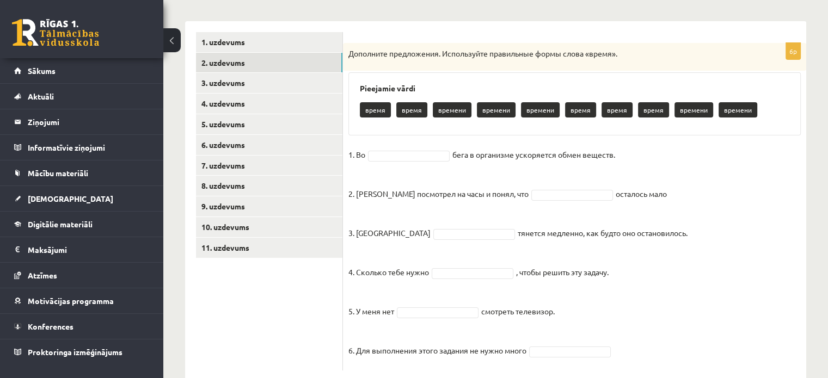
scroll to position [164, 0]
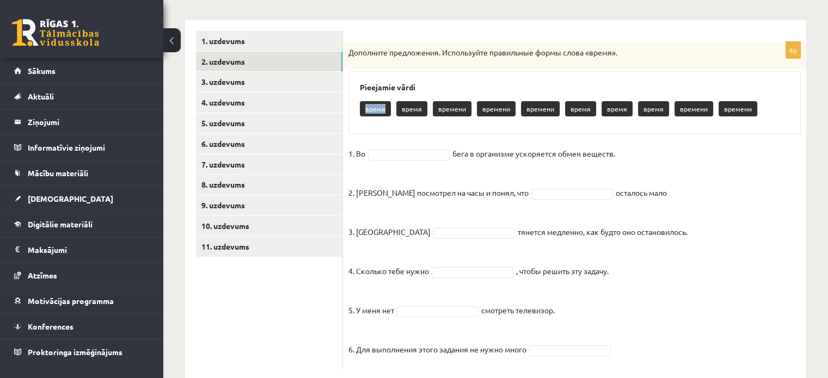
drag, startPoint x: 365, startPoint y: 107, endPoint x: 384, endPoint y: 131, distance: 31.0
click at [384, 131] on div "Pieejamie vārdi время время времени времени времени время время время времени в…" at bounding box center [574, 102] width 452 height 63
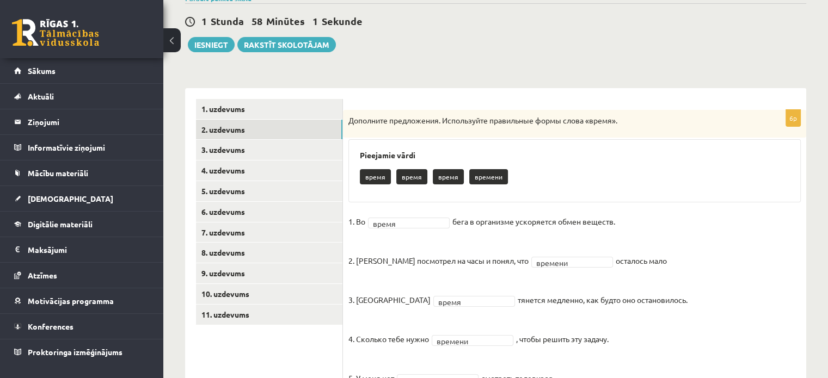
scroll to position [92, 0]
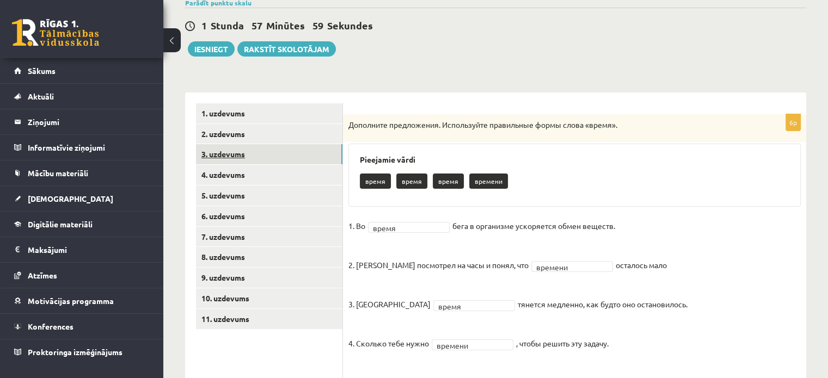
click at [283, 151] on link "3. uzdevums" at bounding box center [269, 154] width 146 height 20
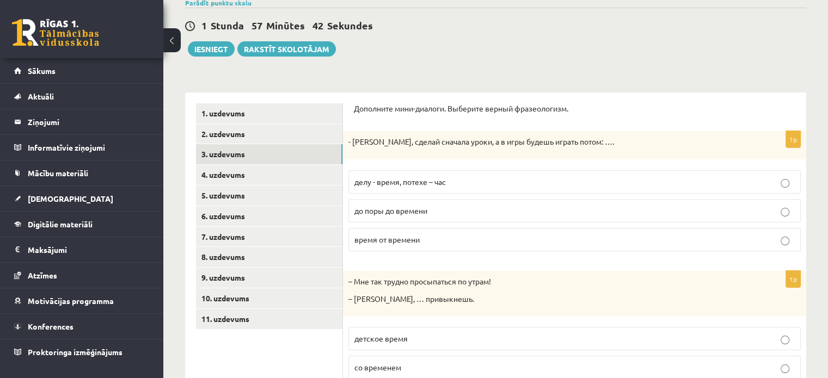
drag, startPoint x: 348, startPoint y: 145, endPoint x: 442, endPoint y: 178, distance: 99.8
drag, startPoint x: 442, startPoint y: 178, endPoint x: 350, endPoint y: 140, distance: 98.8
click at [350, 140] on p "- [PERSON_NAME], сделай сначала уроки, а в игры будешь играть потом: …." at bounding box center [547, 142] width 398 height 11
drag, startPoint x: 350, startPoint y: 140, endPoint x: 454, endPoint y: 179, distance: 110.9
drag, startPoint x: 454, startPoint y: 179, endPoint x: 390, endPoint y: 116, distance: 90.4
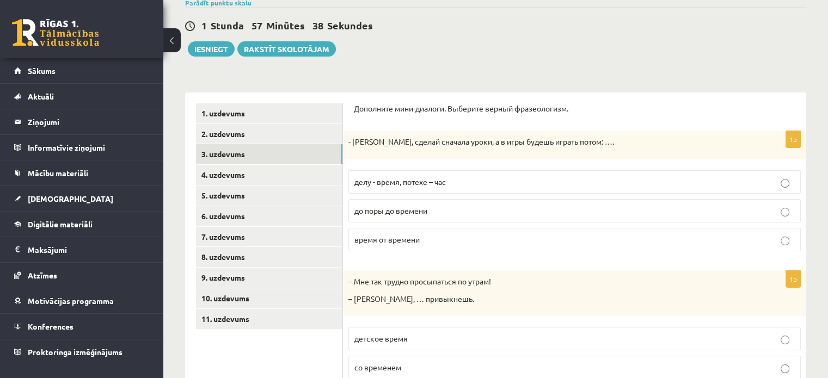
click at [390, 116] on div "Дополните мини-диалоги. Выберите верный фразеологизм." at bounding box center [574, 111] width 441 height 17
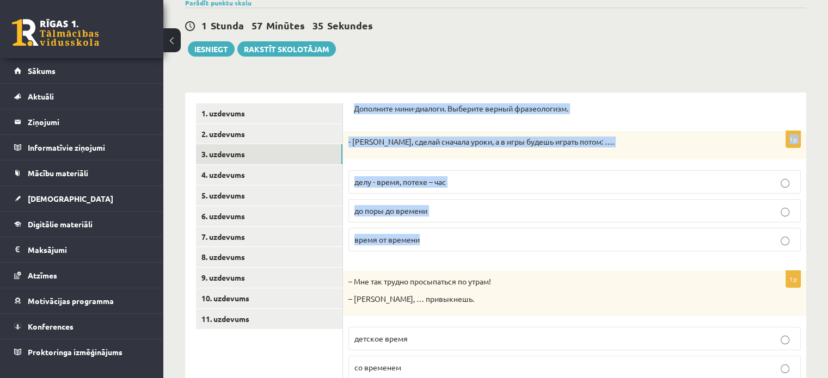
drag, startPoint x: 354, startPoint y: 103, endPoint x: 512, endPoint y: 230, distance: 202.4
copy form "Дополните мини-диалоги. Выберите верный фразеологизм. 1p - [PERSON_NAME], сдела…"
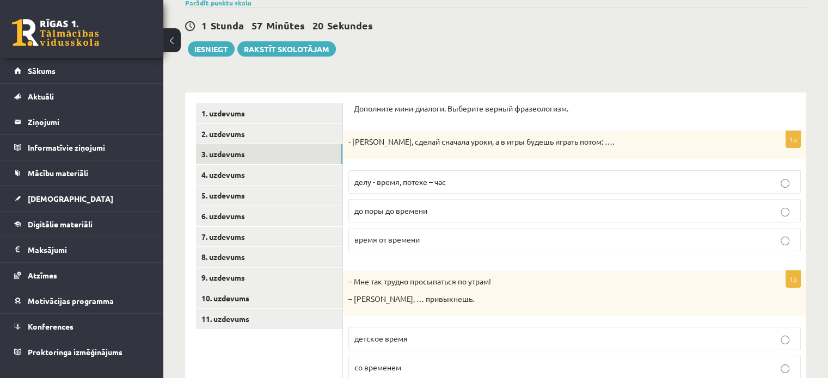
click at [412, 181] on span "делу - время, потехе – час" at bounding box center [399, 182] width 91 height 10
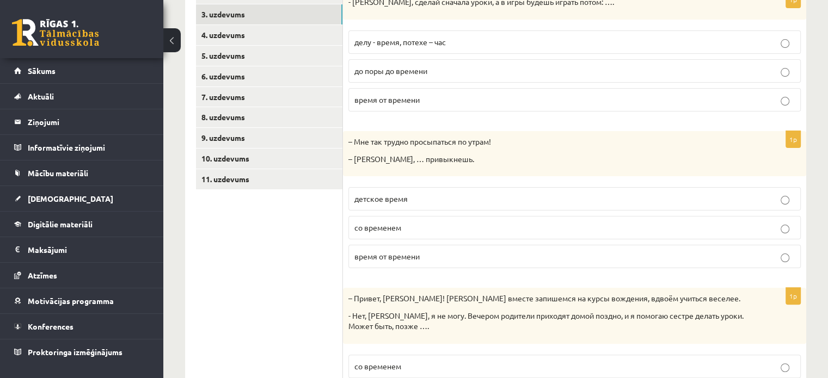
scroll to position [233, 0]
click at [397, 231] on p "со временем" at bounding box center [574, 226] width 440 height 11
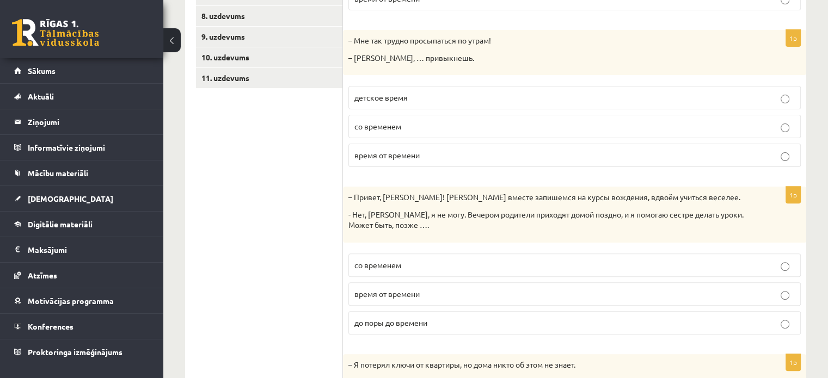
scroll to position [394, 0]
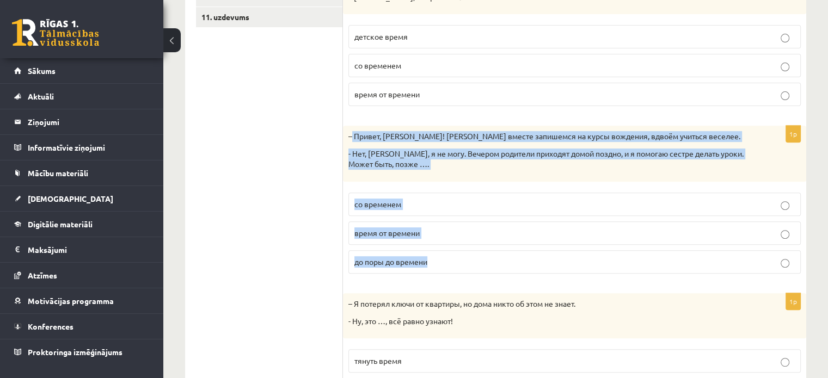
drag, startPoint x: 351, startPoint y: 134, endPoint x: 447, endPoint y: 259, distance: 157.6
click at [447, 259] on div "1p – Привет, [PERSON_NAME]! [PERSON_NAME] вместе запишемся на курсы вождения, в…" at bounding box center [574, 204] width 463 height 157
copy div "Привет, [PERSON_NAME]! [PERSON_NAME] вместе запишемся на курсы вождения, вдвоём…"
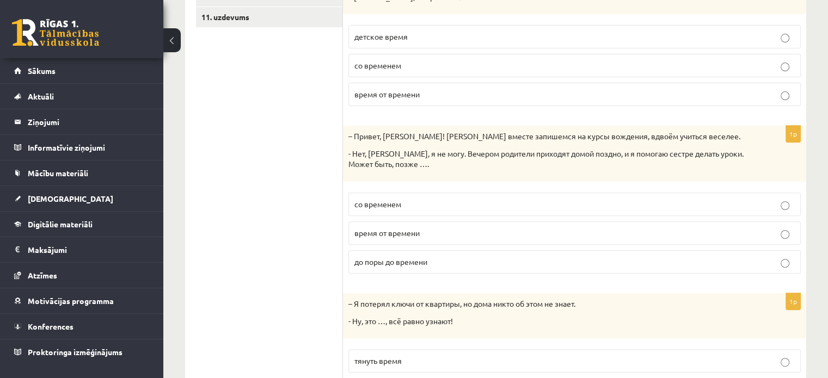
click at [298, 222] on ul "1. uzdevums 2. uzdevums 3. uzdevums 4. uzdevums 5. uzdevums 6. uzdevums 7. uzde…" at bounding box center [269, 120] width 147 height 638
click at [370, 263] on span "до поры до времени" at bounding box center [390, 262] width 73 height 10
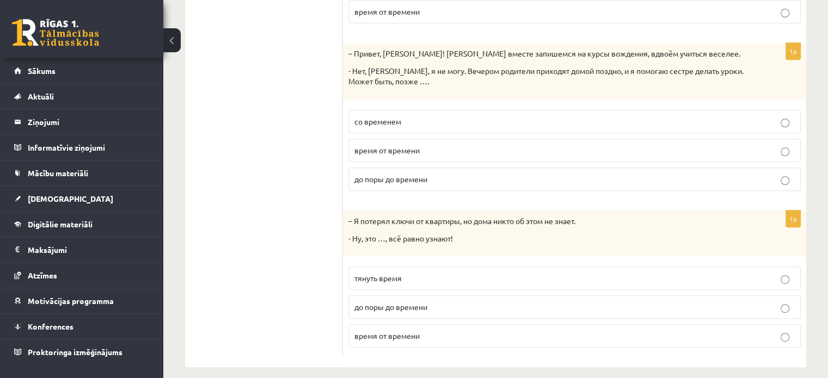
scroll to position [485, 0]
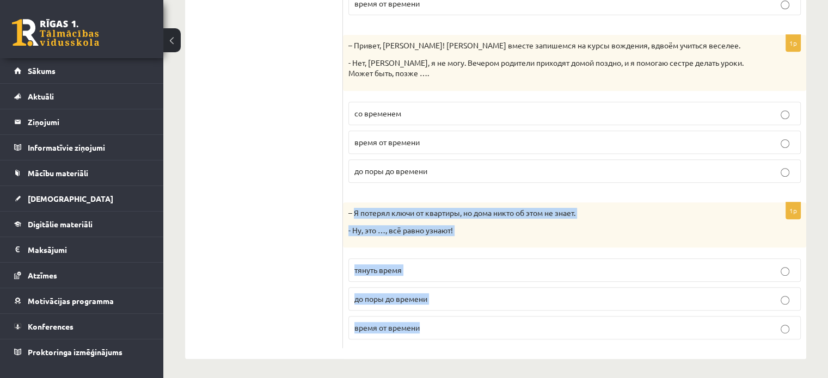
drag, startPoint x: 353, startPoint y: 211, endPoint x: 436, endPoint y: 323, distance: 140.1
click at [436, 323] on div "1p – Я потерял ключи от квартиры, но дома никто об этом не знает. - Ну, это …, …" at bounding box center [574, 275] width 463 height 146
copy div "Я потерял ключи от квартиры, но дома никто об этом не знает. - Ну, это …, всё р…"
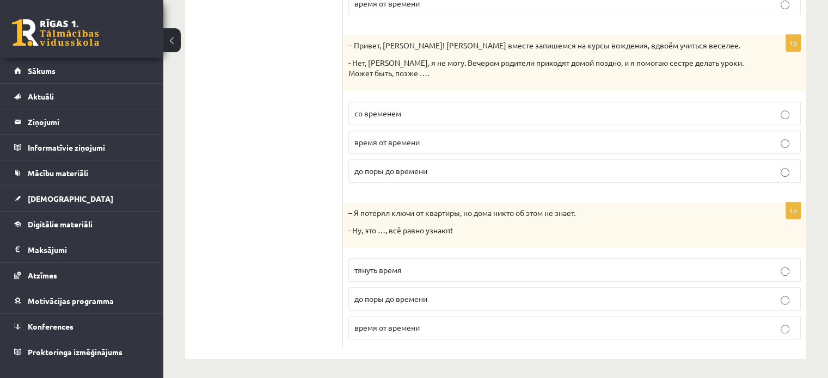
click at [252, 204] on ul "1. uzdevums 2. uzdevums 3. uzdevums 4. uzdevums 5. uzdevums 6. uzdevums 7. uzde…" at bounding box center [269, 30] width 147 height 638
click at [368, 300] on span "до поры до времени" at bounding box center [390, 299] width 73 height 10
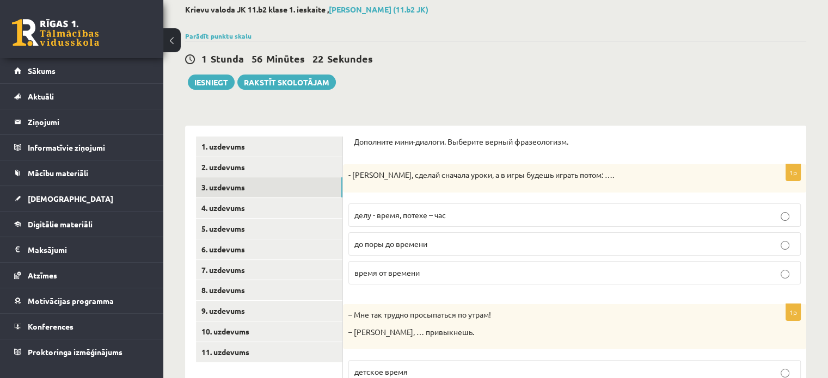
scroll to position [74, 0]
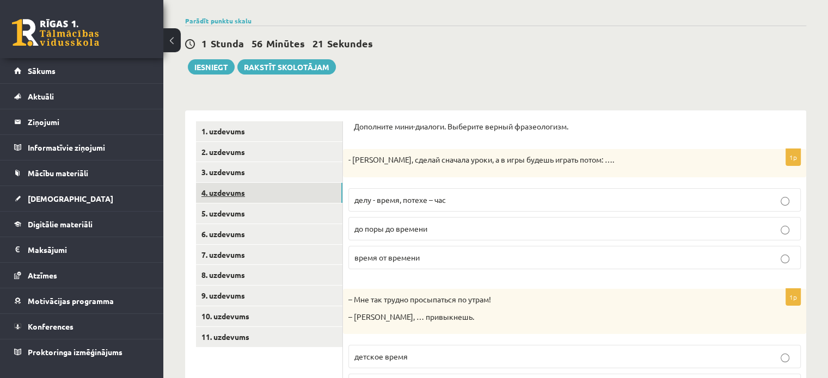
click at [226, 192] on link "4. uzdevums" at bounding box center [269, 193] width 146 height 20
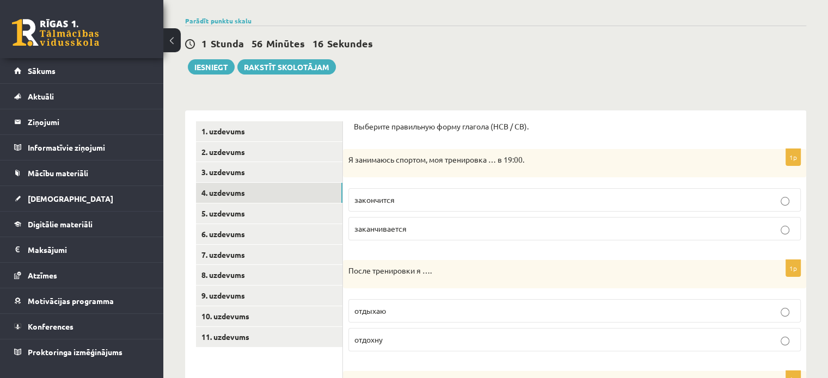
click at [410, 235] on label "заканчивается" at bounding box center [574, 228] width 452 height 23
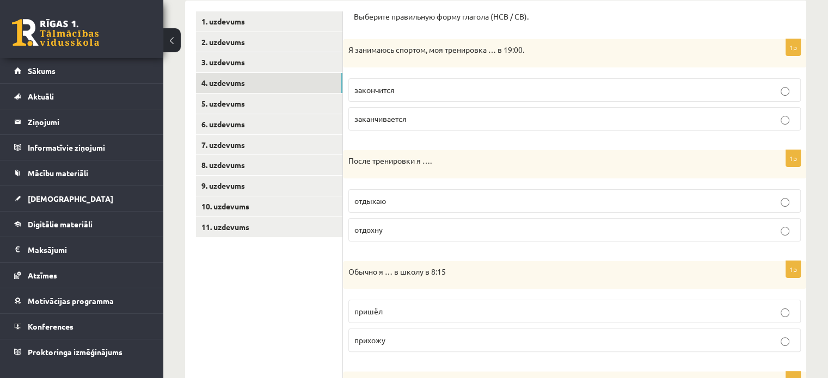
scroll to position [195, 0]
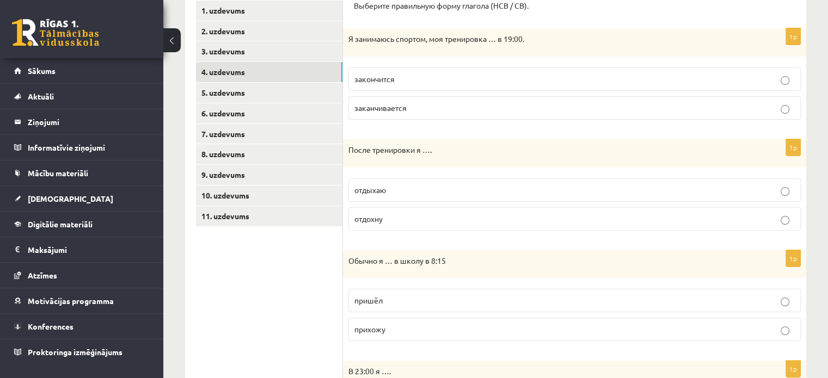
click at [395, 198] on label "отдыхаю" at bounding box center [574, 189] width 452 height 23
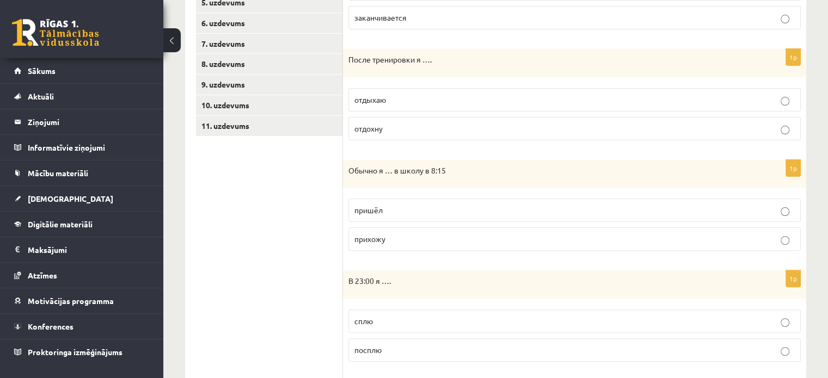
scroll to position [286, 0]
click at [385, 243] on label "прихожу" at bounding box center [574, 237] width 452 height 23
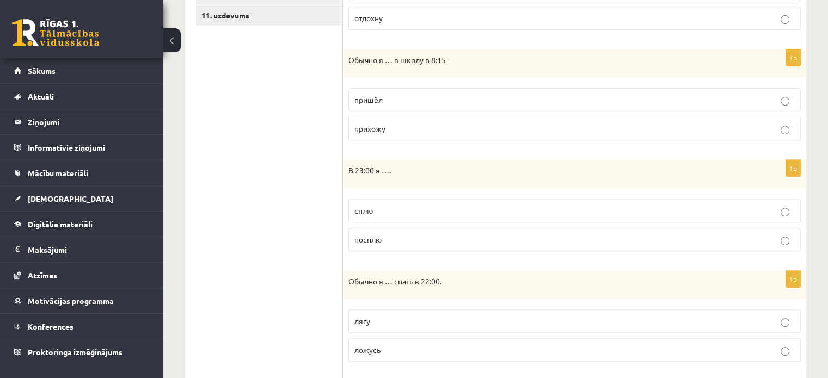
scroll to position [402, 0]
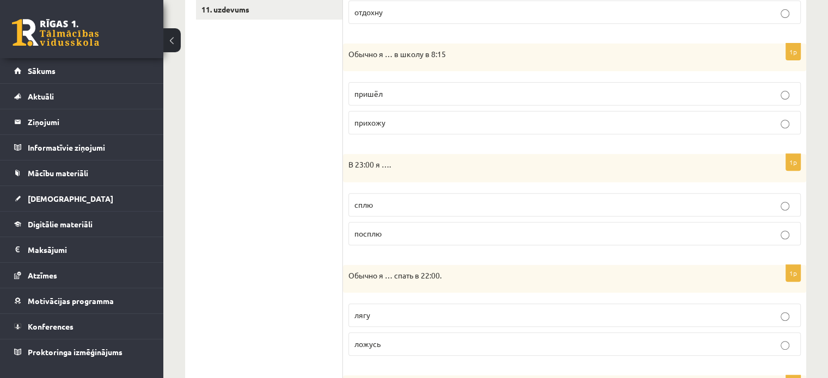
click at [383, 205] on p "сплю" at bounding box center [574, 204] width 440 height 11
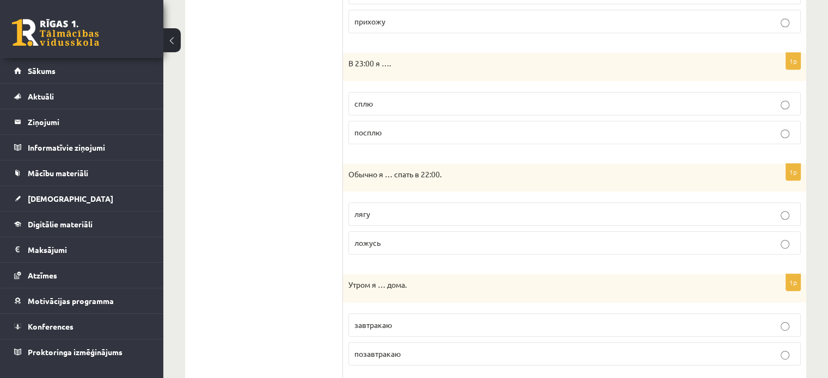
scroll to position [552, 0]
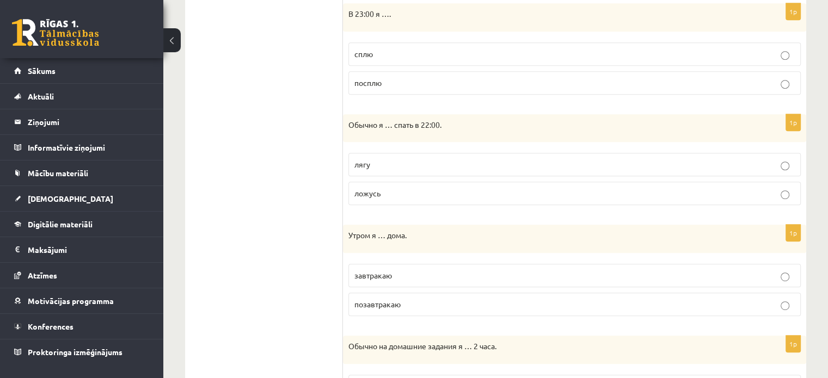
click at [385, 192] on p "ложусь" at bounding box center [574, 193] width 440 height 11
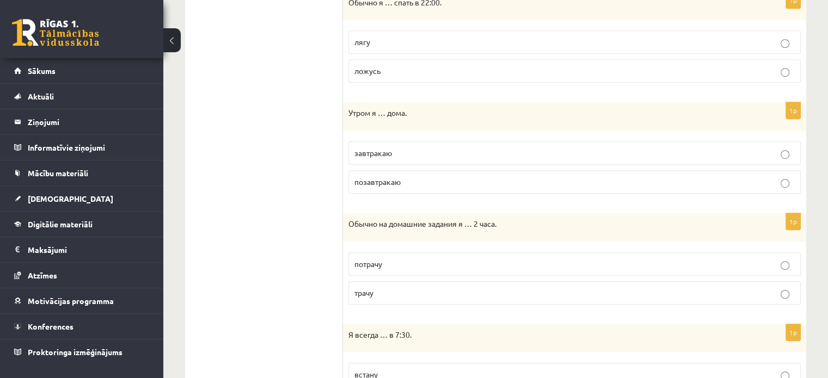
scroll to position [676, 0]
click at [397, 146] on p "завтракаю" at bounding box center [574, 151] width 440 height 11
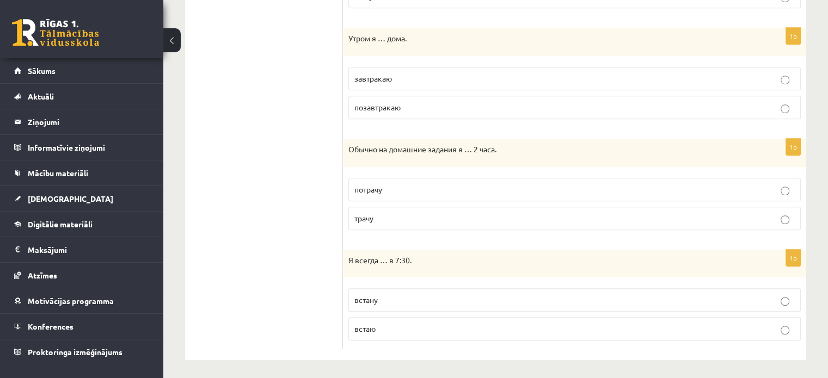
click at [383, 217] on p "трачу" at bounding box center [574, 218] width 440 height 11
click at [373, 327] on span "встаю" at bounding box center [364, 329] width 21 height 10
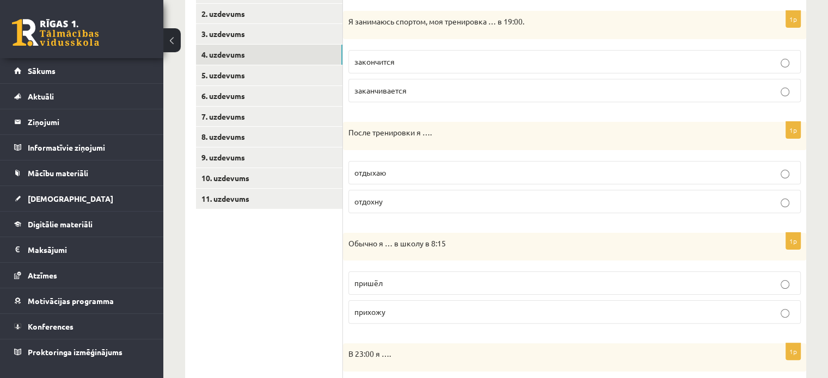
scroll to position [212, 0]
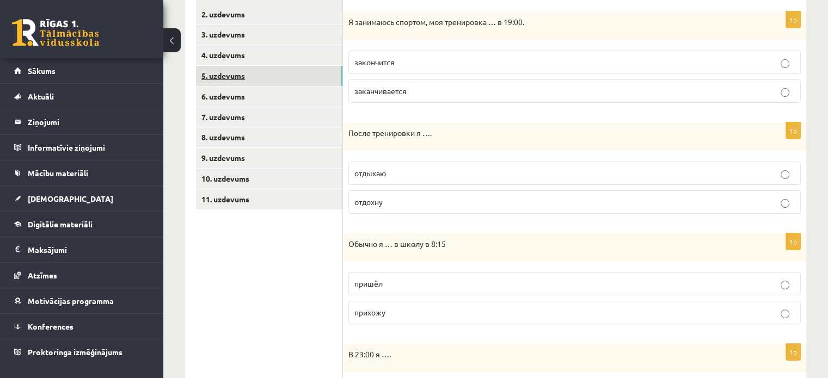
click at [242, 71] on link "5. uzdevums" at bounding box center [269, 76] width 146 height 20
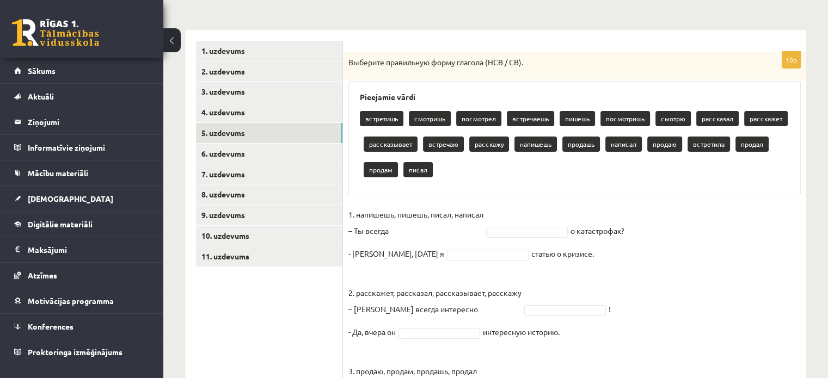
scroll to position [155, 0]
click at [428, 232] on p "1. напишешь, пишешь, писал, написал – Ты всегда" at bounding box center [415, 222] width 135 height 33
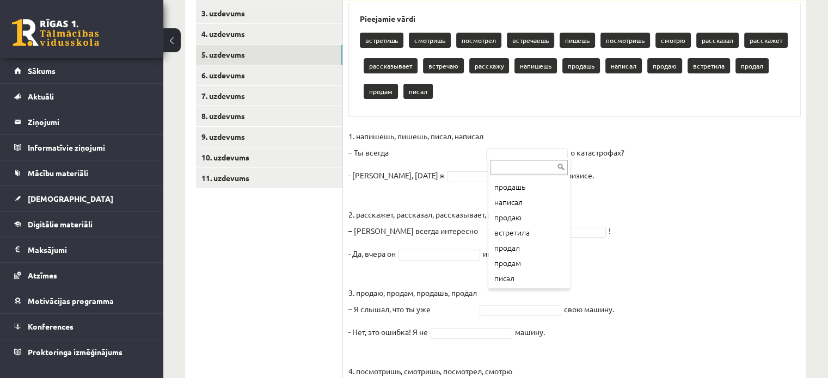
scroll to position [242, 0]
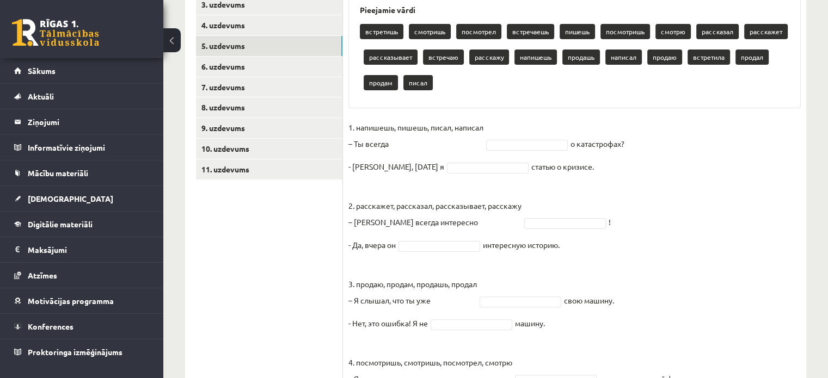
click at [498, 150] on fieldset "1. напишешь, пишешь, писал, написал – Ты всегда о катастрофах? - Нет, [DATE] я …" at bounding box center [574, 306] width 452 height 375
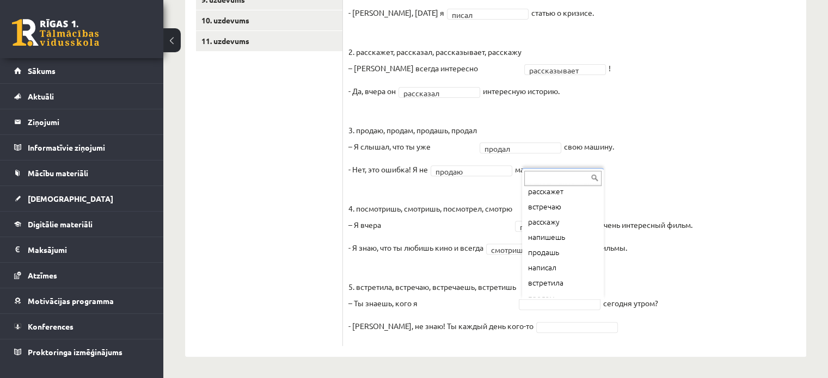
scroll to position [89, 0]
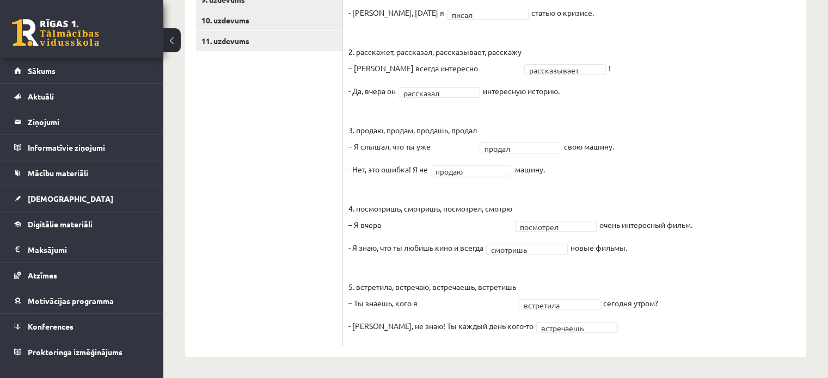
click at [704, 297] on fieldset "**********" at bounding box center [574, 152] width 452 height 375
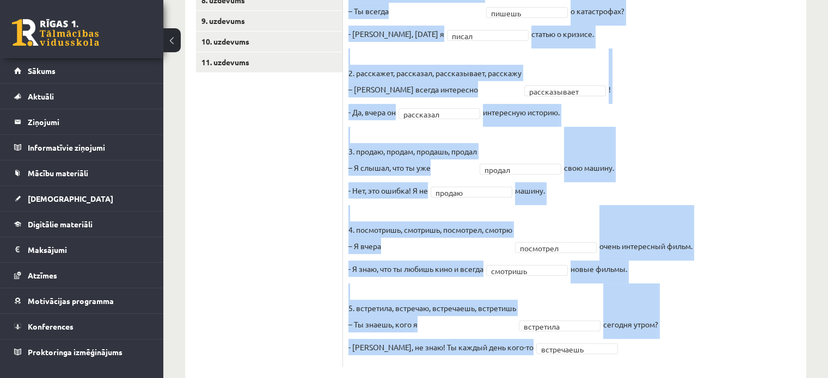
scroll to position [370, 0]
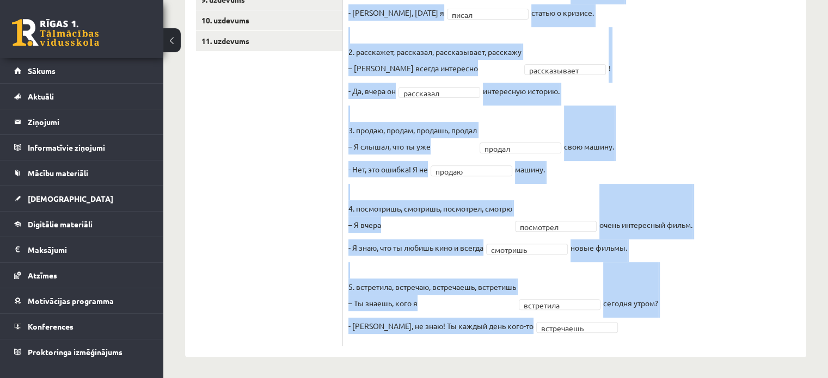
drag, startPoint x: 348, startPoint y: 143, endPoint x: 525, endPoint y: 328, distance: 255.6
click at [525, 328] on fieldset "**********" at bounding box center [574, 152] width 452 height 375
copy fieldset "6. loremips, dolors, ametc, adipisc – El seddoe tempor i utlaboreetd? - Mag, al…"
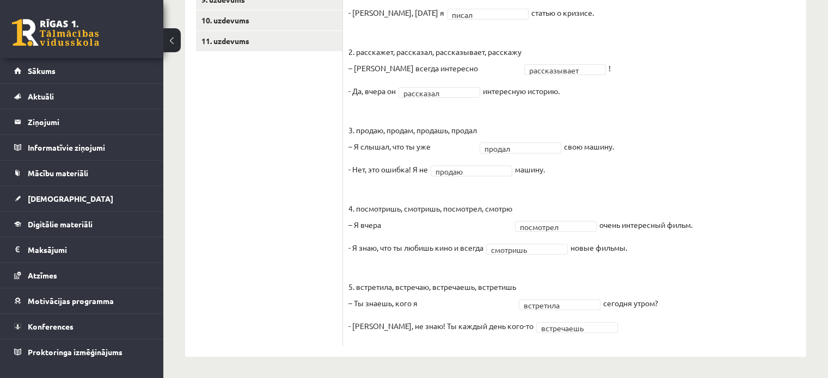
click at [250, 150] on ul "1. uzdevums 2. uzdevums 3. uzdevums 4. uzdevums 5. uzdevums 6. uzdevums 7. uzde…" at bounding box center [269, 85] width 147 height 521
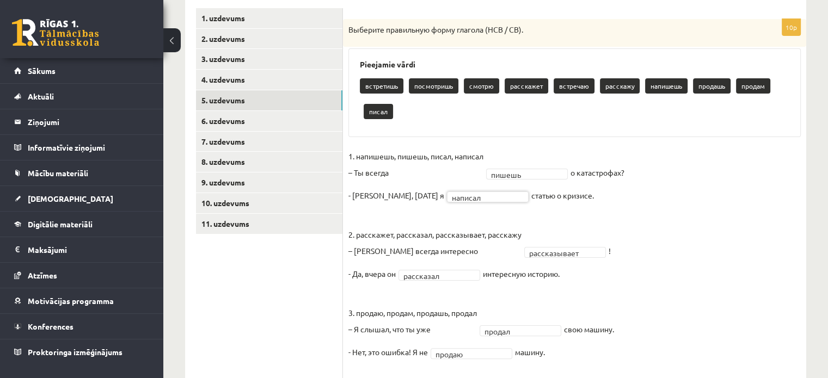
scroll to position [182, 0]
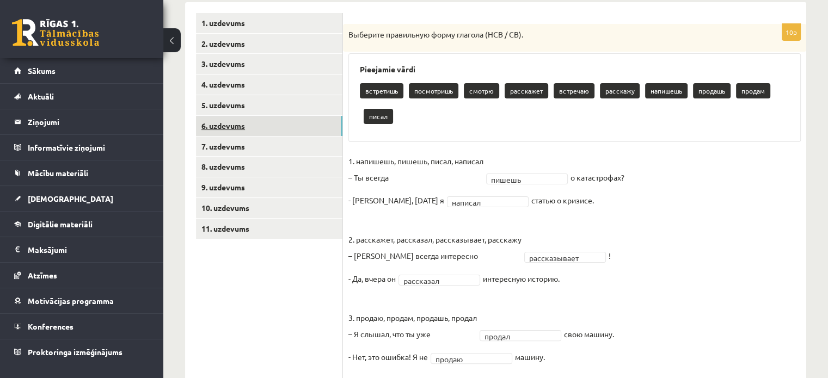
click at [213, 119] on link "6. uzdevums" at bounding box center [269, 126] width 146 height 20
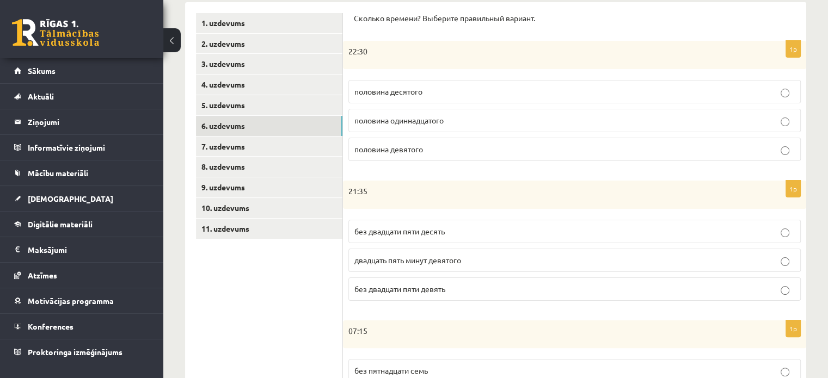
scroll to position [113, 0]
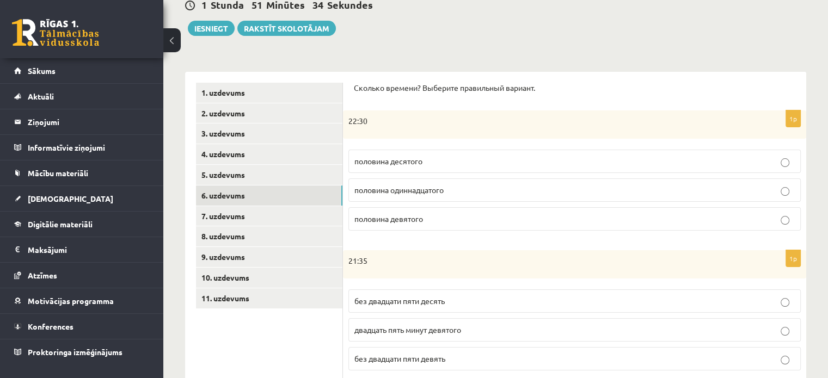
click at [414, 191] on span "половина одиннадцатого" at bounding box center [398, 190] width 89 height 10
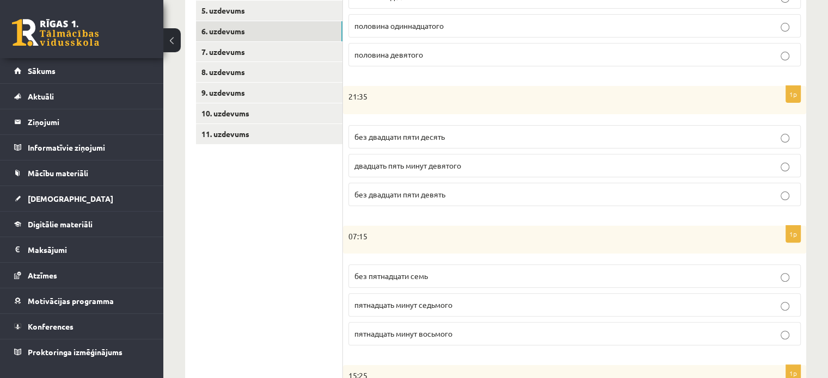
scroll to position [290, 0]
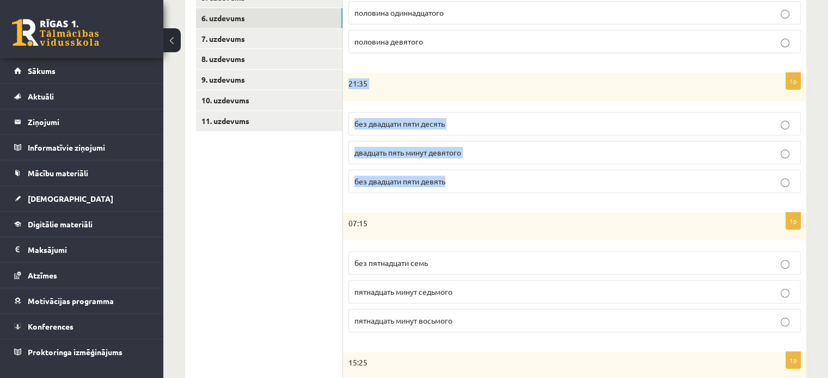
drag, startPoint x: 347, startPoint y: 81, endPoint x: 455, endPoint y: 178, distance: 145.7
click at [455, 178] on div "1p 21:35 без двадцати пяти десять двадцать пять минут девятого без двадцати пят…" at bounding box center [574, 137] width 463 height 129
copy div "21:35 без двадцати пяти десять двадцать пять минут девятого без двадцати пяти д…"
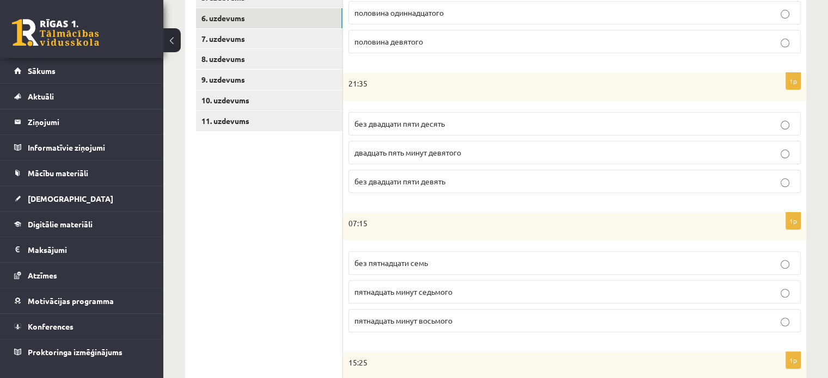
click at [319, 192] on ul "1. uzdevums 2. uzdevums 3. uzdevums 4. uzdevums 5. uzdevums 6. uzdevums 7. uzde…" at bounding box center [269, 263] width 147 height 716
click at [401, 122] on span "без двадцати пяти десять" at bounding box center [399, 124] width 90 height 10
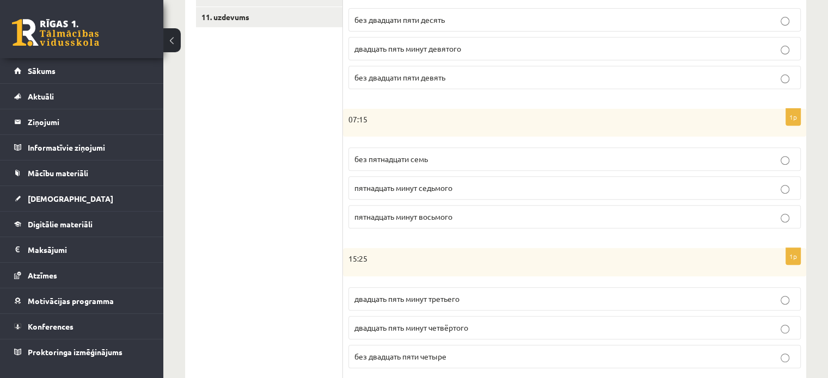
scroll to position [393, 0]
click at [447, 189] on span "пятнадцать минут седьмого" at bounding box center [403, 188] width 98 height 10
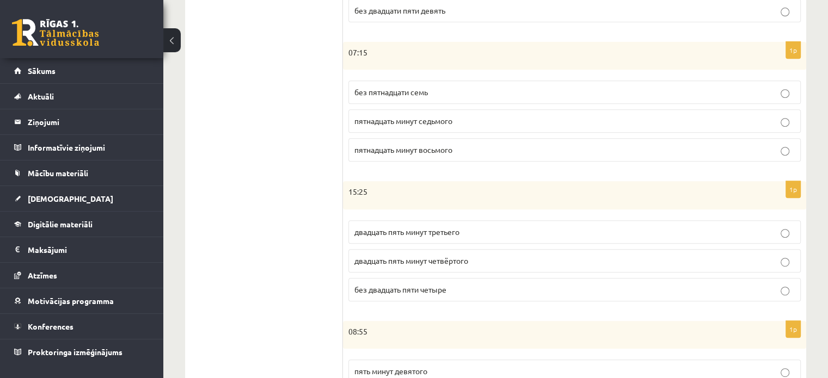
scroll to position [453, 0]
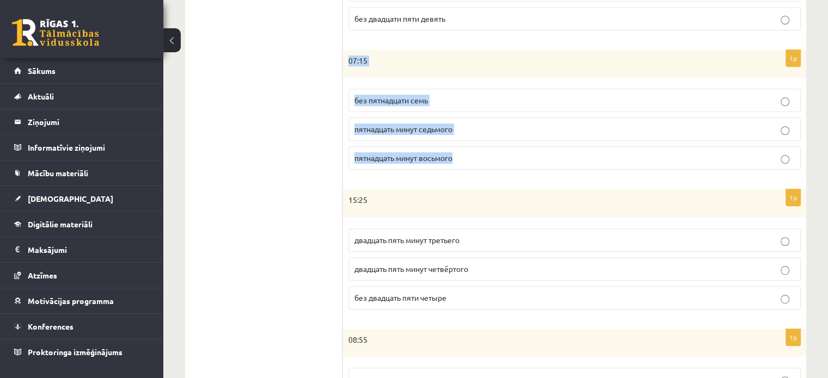
drag, startPoint x: 347, startPoint y: 60, endPoint x: 462, endPoint y: 150, distance: 146.5
click at [462, 150] on div "1p 07:15 без пятнадцати семь пятнадцать минут седьмого пятнадцать минут восьмого" at bounding box center [574, 114] width 463 height 129
copy div "07:15 без пятнадцати семь пятнадцать минут седьмого пятнадцать минут восьмого"
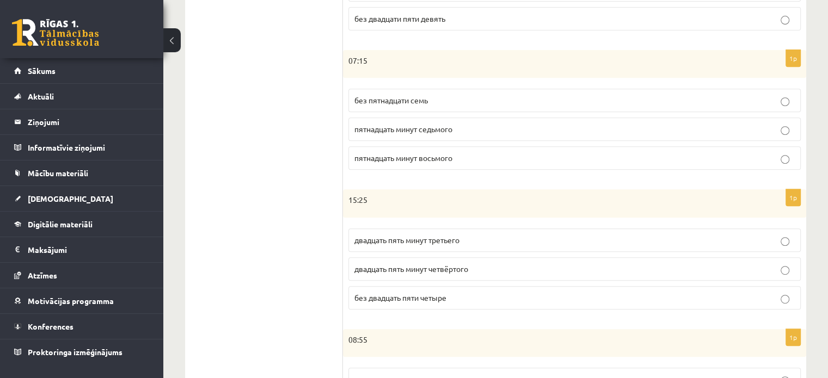
click at [291, 221] on ul "1. uzdevums 2. uzdevums 3. uzdevums 4. uzdevums 5. uzdevums 6. uzdevums 7. uzde…" at bounding box center [269, 101] width 147 height 716
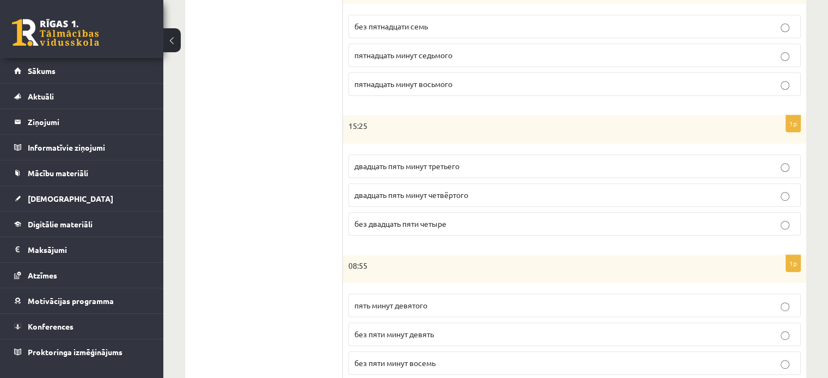
scroll to position [529, 0]
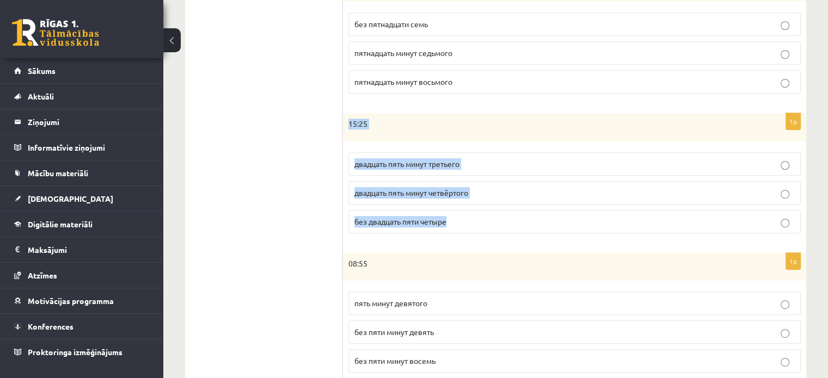
drag, startPoint x: 344, startPoint y: 128, endPoint x: 454, endPoint y: 216, distance: 140.5
click at [454, 216] on div "1p 15:25 двадцать пять минут третьего двадцать пять минут четвёртого без двадца…" at bounding box center [574, 177] width 463 height 129
copy div "15:25 двадцать пять минут третьего двадцать пять минут четвёртого без двадцать …"
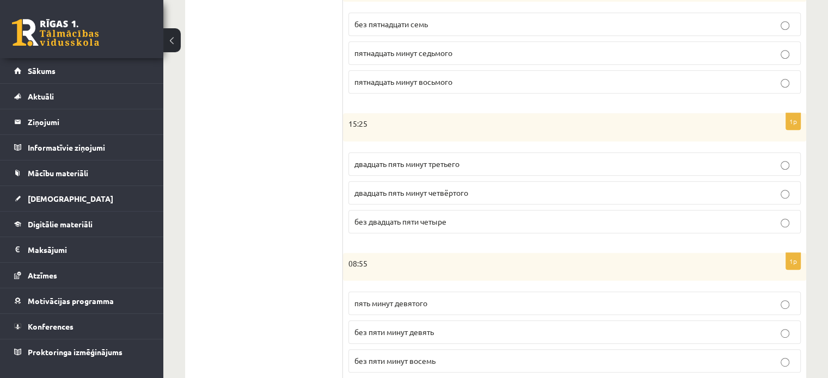
click at [296, 241] on ul "1. uzdevums 2. uzdevums 3. uzdevums 4. uzdevums 5. uzdevums 6. uzdevums 7. uzde…" at bounding box center [269, 24] width 147 height 716
click at [452, 195] on p "двадцать пять минут четвёртого" at bounding box center [574, 192] width 440 height 11
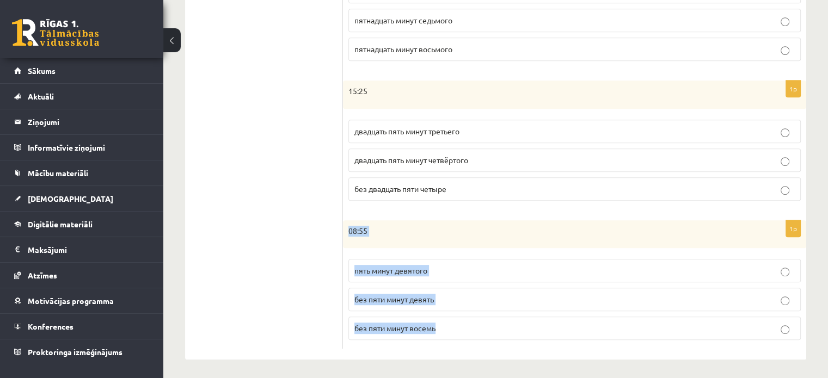
drag, startPoint x: 344, startPoint y: 225, endPoint x: 452, endPoint y: 330, distance: 150.5
click at [452, 330] on div "1p 08:55 пять минут девятого без пяти минут девять без пяти минут восемь" at bounding box center [574, 284] width 463 height 129
copy div "08:55 пять минут девятого без пяти минут девять без пяти минут восемь"
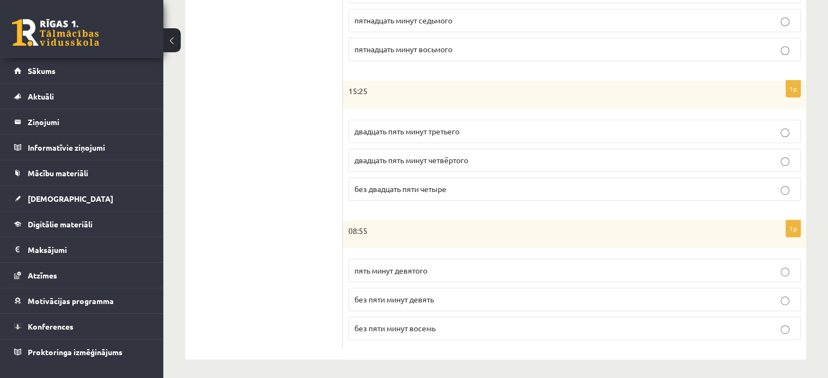
click at [394, 297] on span "без пяти минут девять" at bounding box center [393, 299] width 79 height 10
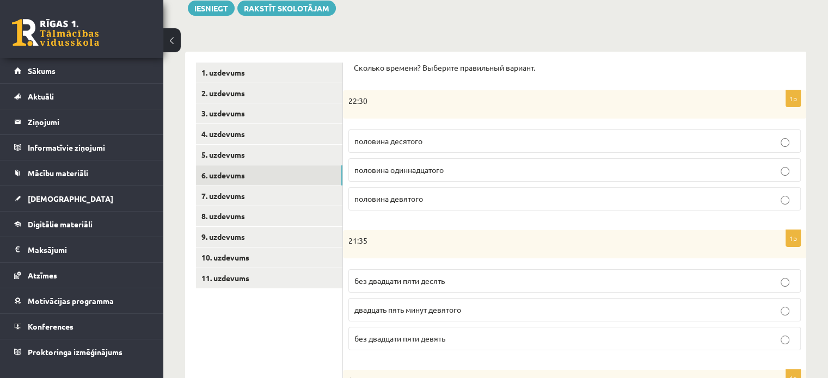
scroll to position [133, 0]
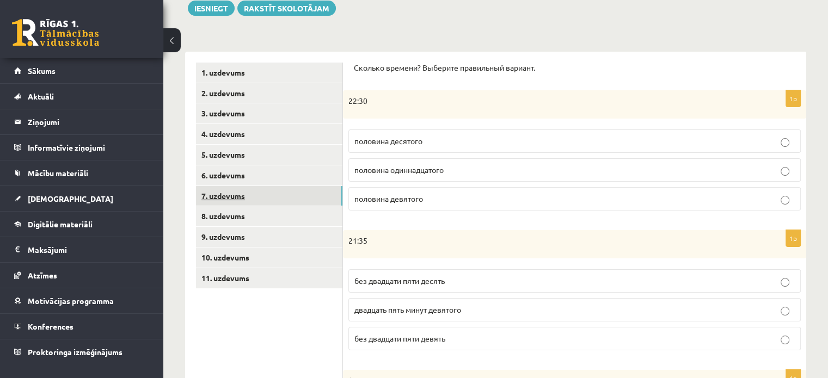
click at [229, 194] on link "7. uzdevums" at bounding box center [269, 196] width 146 height 20
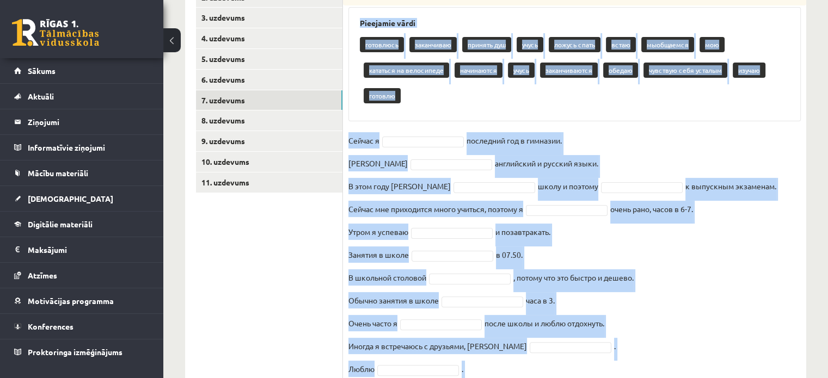
scroll to position [340, 0]
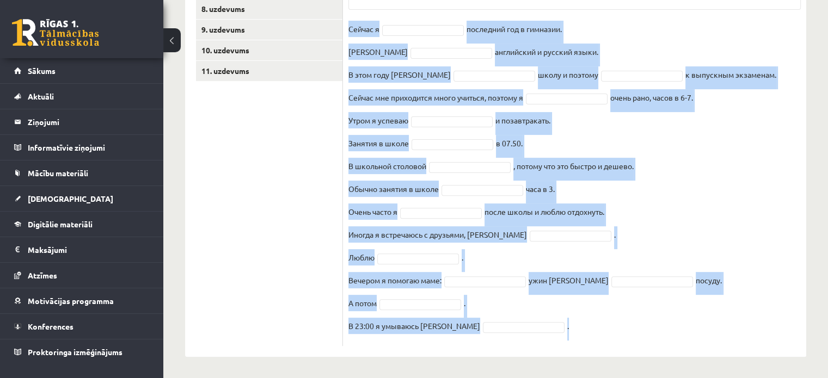
drag, startPoint x: 357, startPoint y: 22, endPoint x: 615, endPoint y: 352, distance: 418.7
click at [615, 352] on div "16p Выберите правильную форму глагола Pieejamie vārdi готовлюсь заканчиваю прин…" at bounding box center [574, 100] width 463 height 513
copy div "Pieejamie vārdi готовлюсь заканчиваю принять душ учусь ложусь спать встаю мыобщ…"
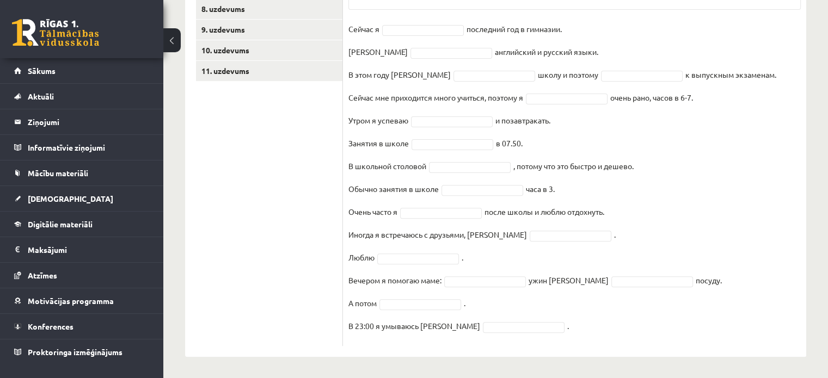
click at [268, 180] on ul "1. uzdevums 2. uzdevums 3. uzdevums 4. uzdevums 5. uzdevums 6. uzdevums 7. uzde…" at bounding box center [269, 100] width 147 height 491
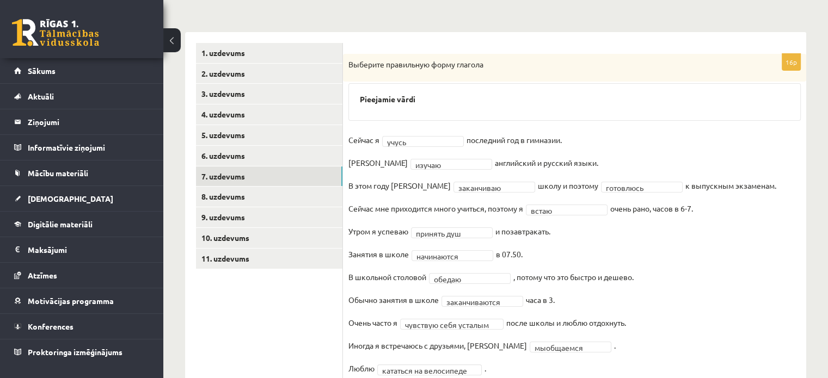
scroll to position [144, 0]
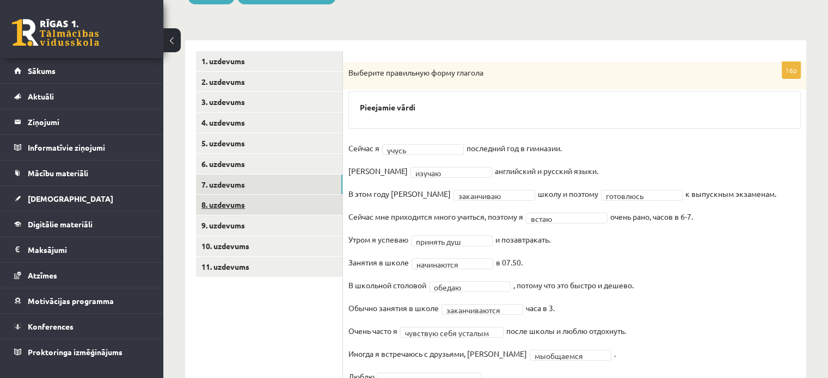
click at [237, 196] on link "8. uzdevums" at bounding box center [269, 205] width 146 height 20
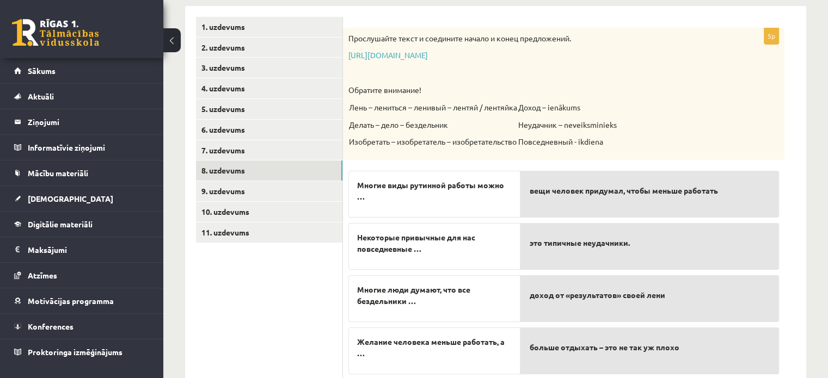
scroll to position [178, 0]
click at [362, 198] on span "Многие виды рутинной работы можно …" at bounding box center [434, 191] width 155 height 23
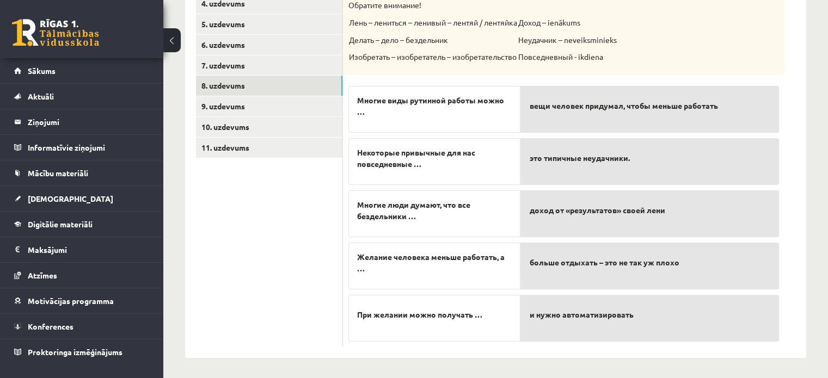
drag, startPoint x: 503, startPoint y: 109, endPoint x: 497, endPoint y: 120, distance: 12.9
click at [497, 120] on div "Многие виды рутинной работы можно …" at bounding box center [434, 109] width 172 height 47
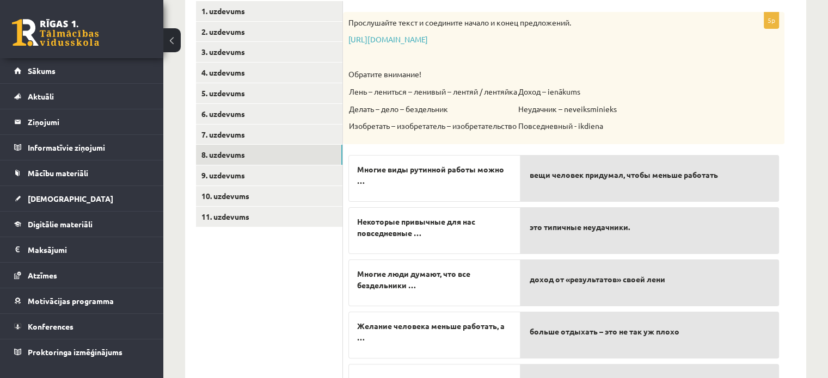
scroll to position [192, 0]
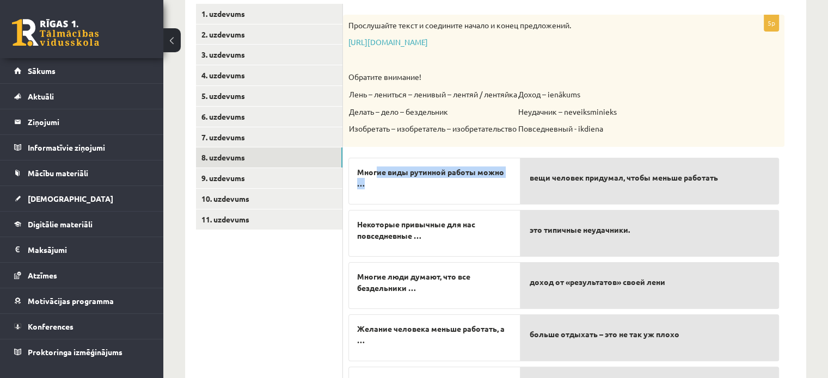
drag, startPoint x: 379, startPoint y: 181, endPoint x: 377, endPoint y: 175, distance: 6.9
click at [377, 175] on span "Многие виды рутинной работы можно …" at bounding box center [434, 178] width 155 height 23
click at [399, 40] on link "[URL][DOMAIN_NAME]" at bounding box center [387, 42] width 79 height 10
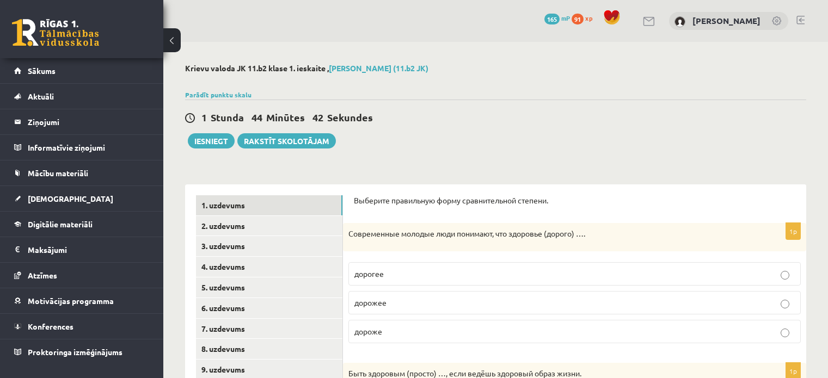
scroll to position [192, 0]
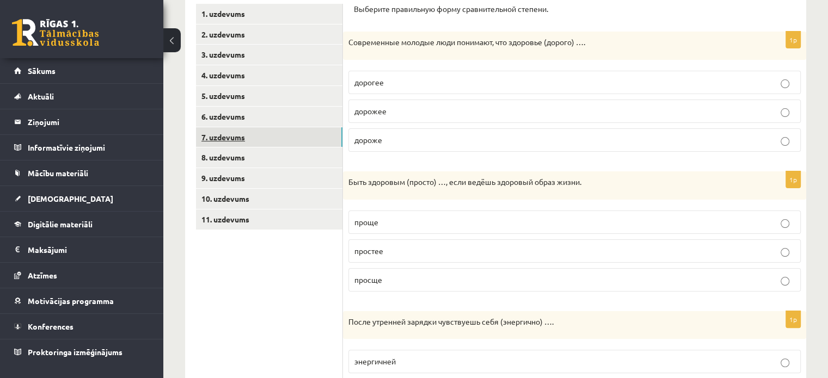
click at [261, 127] on link "7. uzdevums" at bounding box center [269, 137] width 146 height 20
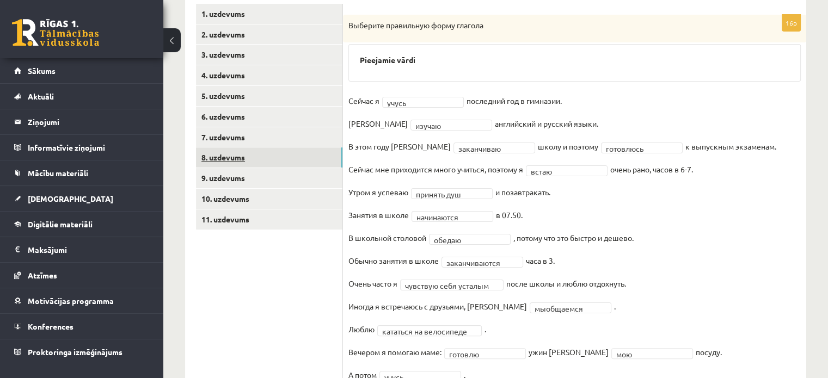
click at [249, 158] on link "8. uzdevums" at bounding box center [269, 157] width 146 height 20
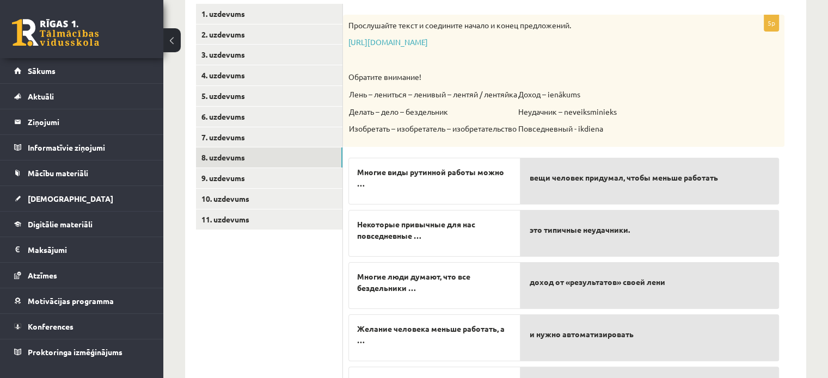
scroll to position [263, 0]
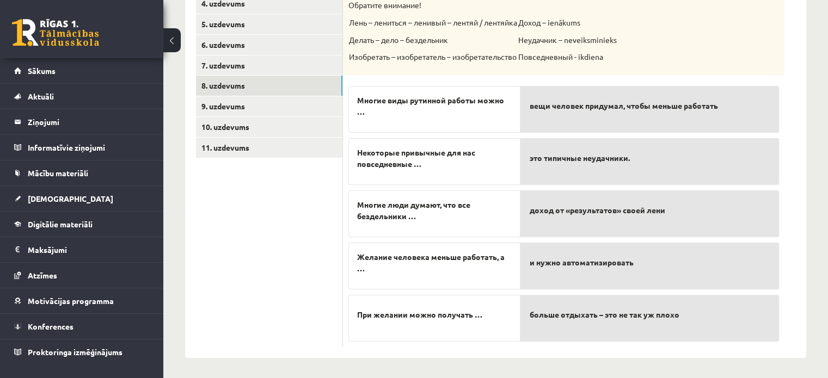
click at [472, 313] on span "При желании можно получать …" at bounding box center [419, 314] width 125 height 11
drag, startPoint x: 379, startPoint y: 221, endPoint x: 425, endPoint y: 209, distance: 47.4
click at [425, 209] on div "Многие люди думают, что все бездельники …" at bounding box center [434, 213] width 172 height 47
click at [420, 219] on span "Многие люди думают, что все бездельники …" at bounding box center [434, 210] width 155 height 23
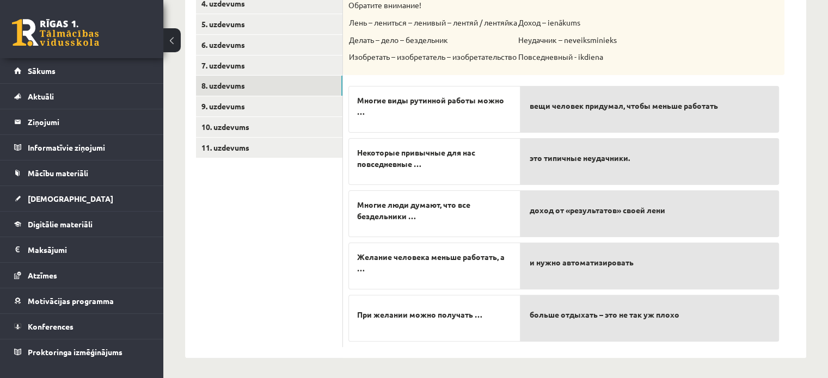
click at [544, 217] on p "доход от «результатов» своей лени" at bounding box center [649, 210] width 241 height 23
click at [568, 221] on div "доход от «результатов» своей лени" at bounding box center [649, 213] width 258 height 47
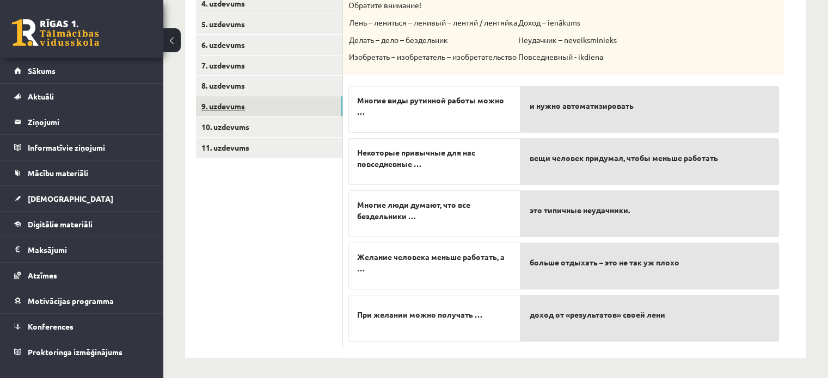
click at [263, 108] on link "9. uzdevums" at bounding box center [269, 106] width 146 height 20
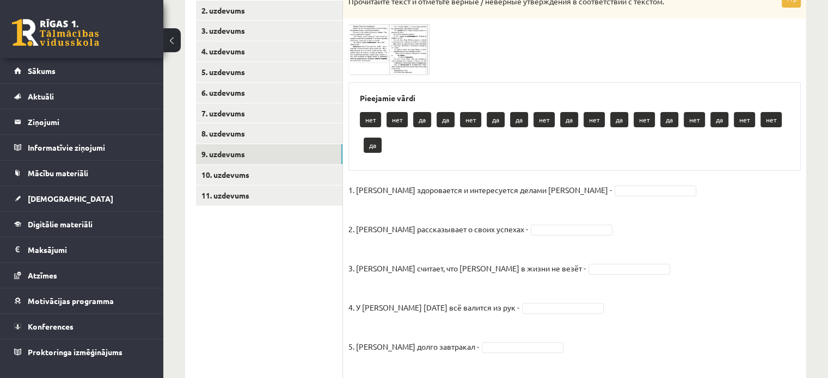
scroll to position [202, 0]
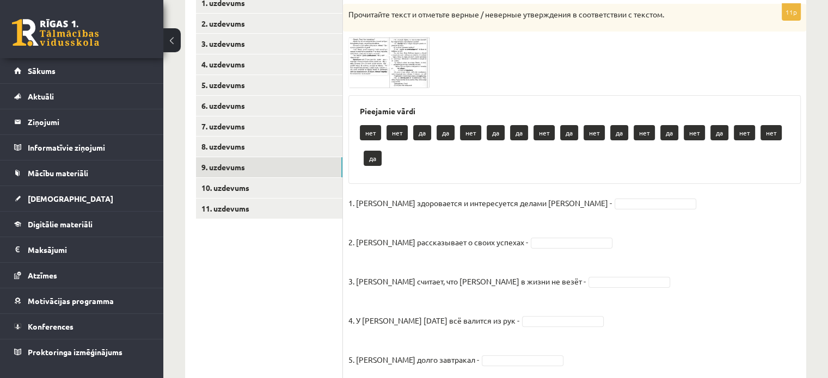
click at [353, 47] on img at bounding box center [389, 62] width 82 height 51
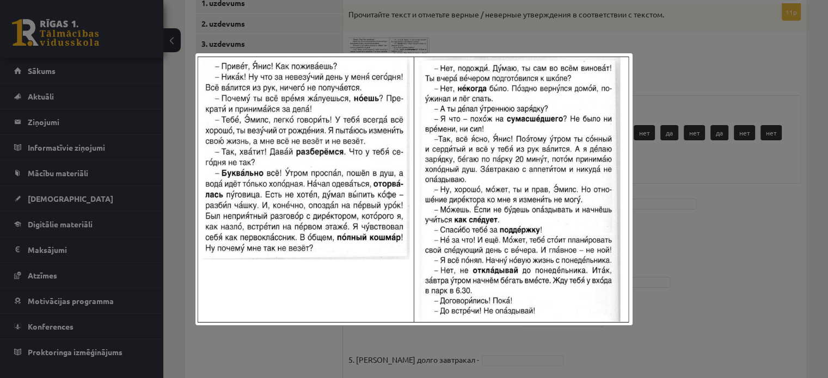
click at [674, 42] on div at bounding box center [414, 189] width 828 height 378
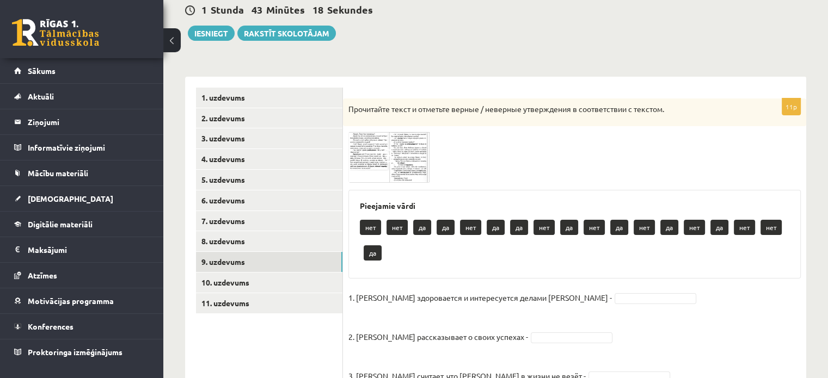
scroll to position [107, 0]
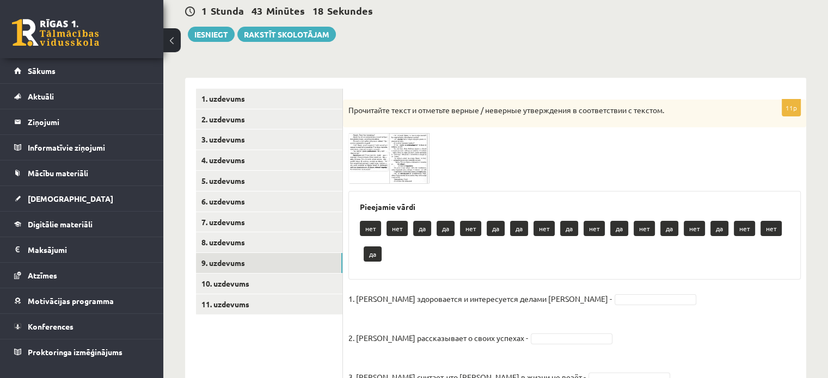
click at [359, 152] on img at bounding box center [389, 158] width 82 height 51
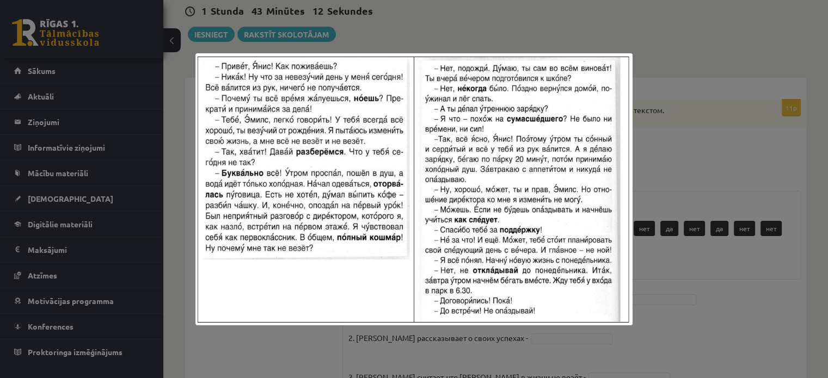
click at [479, 34] on div at bounding box center [414, 189] width 828 height 378
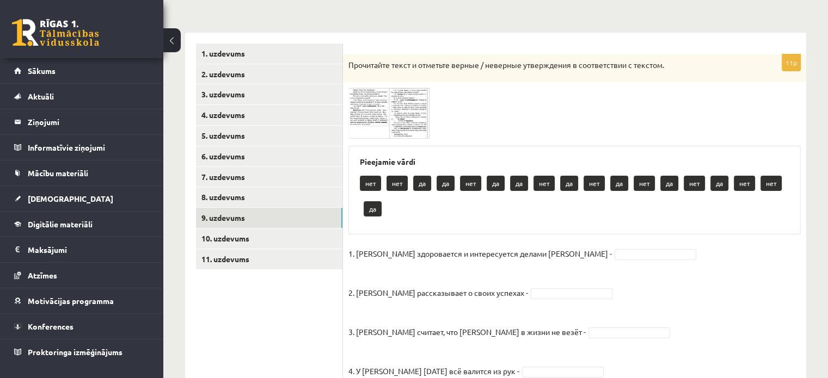
scroll to position [152, 0]
click at [372, 106] on img at bounding box center [389, 112] width 82 height 51
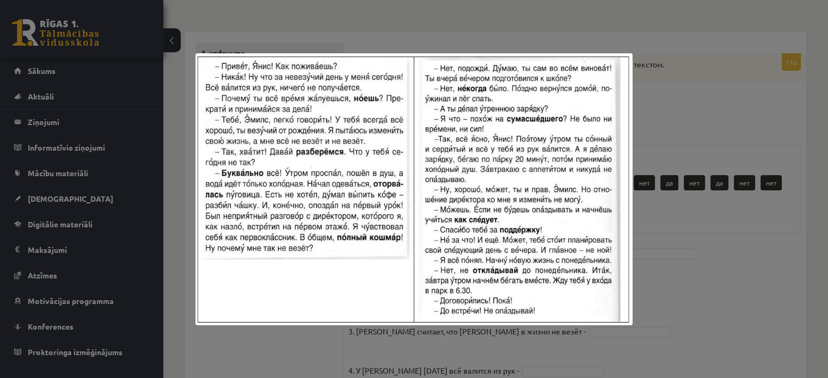
click at [245, 332] on div at bounding box center [414, 189] width 828 height 378
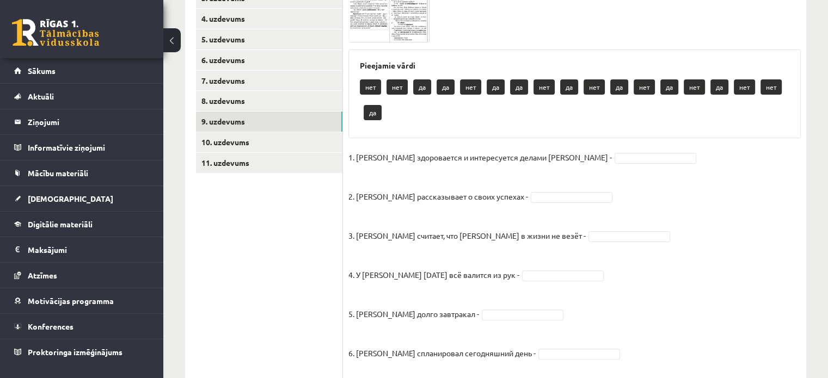
scroll to position [250, 0]
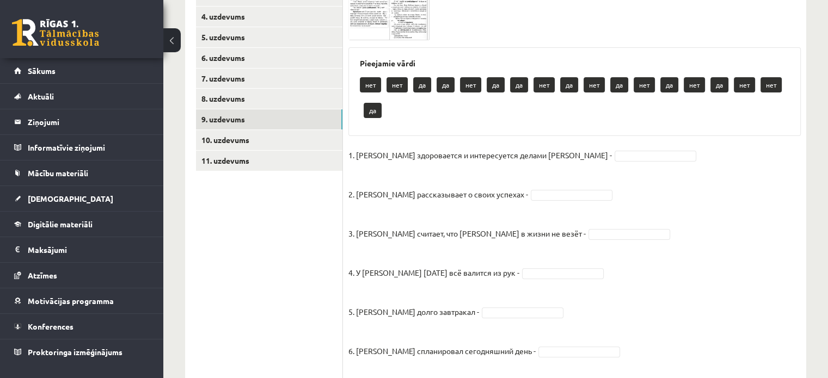
click at [367, 29] on img at bounding box center [389, 14] width 82 height 51
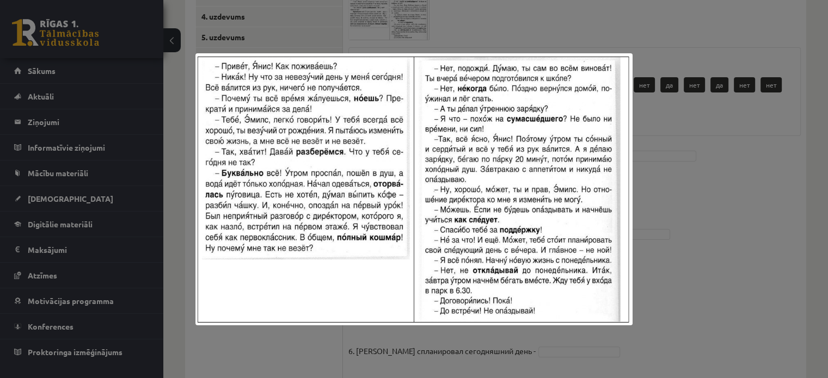
click at [194, 107] on div at bounding box center [414, 189] width 828 height 378
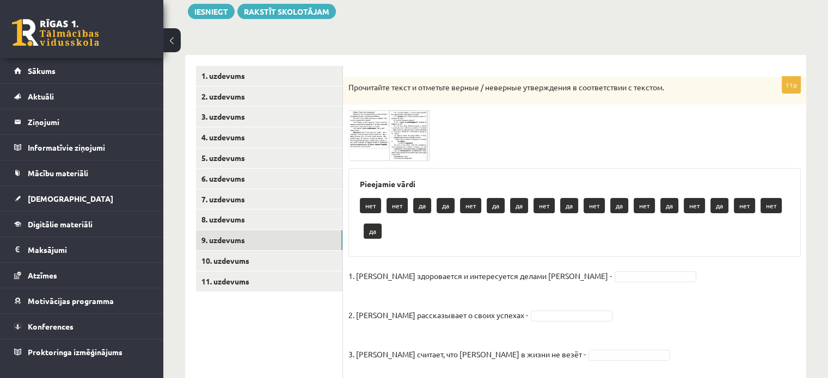
scroll to position [122, 0]
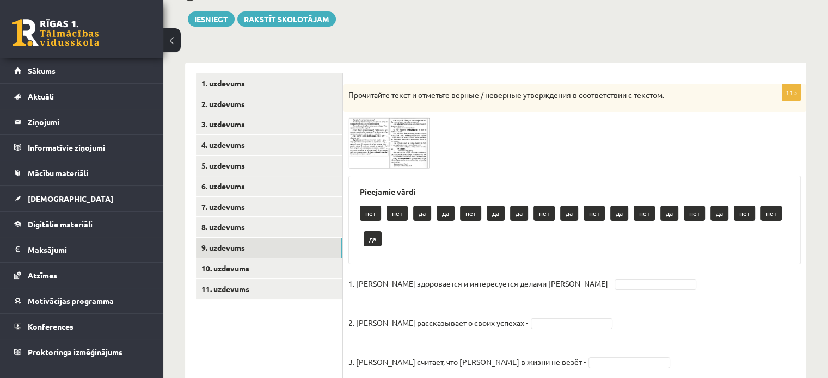
click at [377, 146] on img at bounding box center [389, 143] width 82 height 51
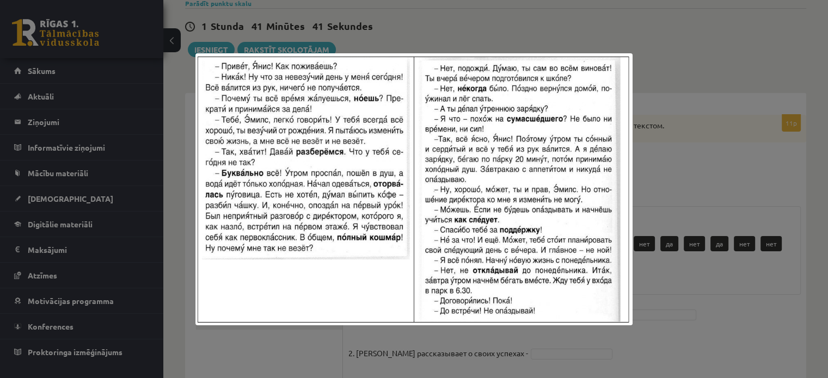
scroll to position [67, 0]
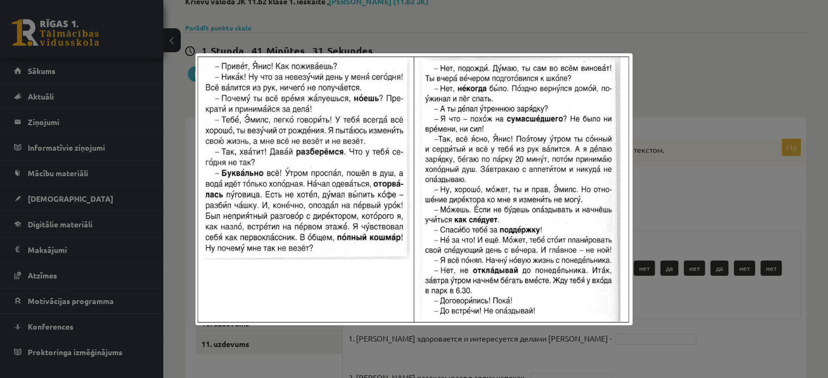
click at [658, 170] on div at bounding box center [414, 189] width 828 height 378
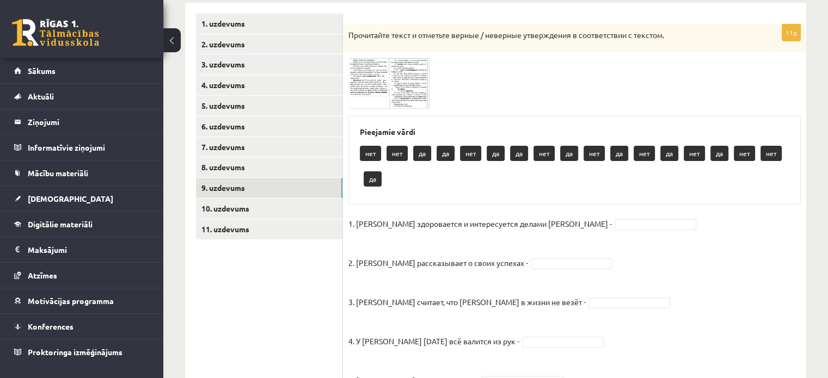
scroll to position [190, 0]
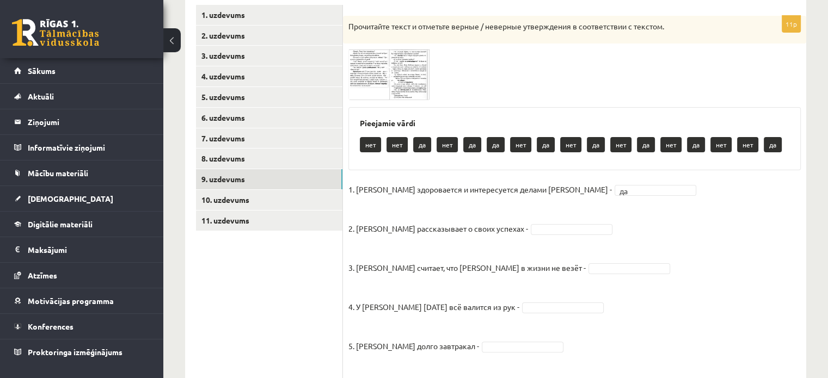
click at [372, 80] on img at bounding box center [389, 74] width 82 height 51
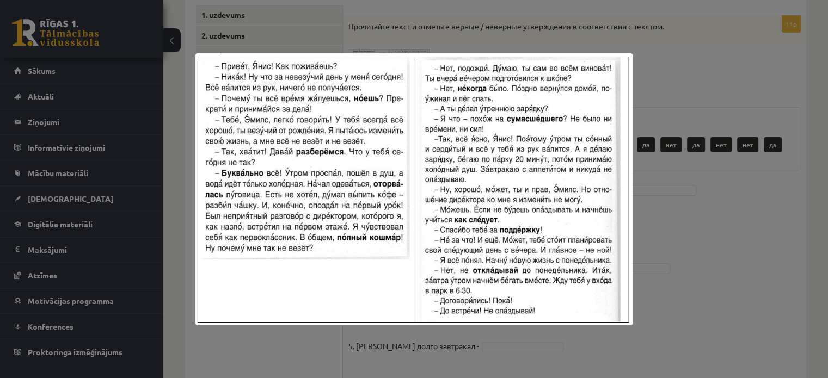
click at [663, 205] on div at bounding box center [414, 189] width 828 height 378
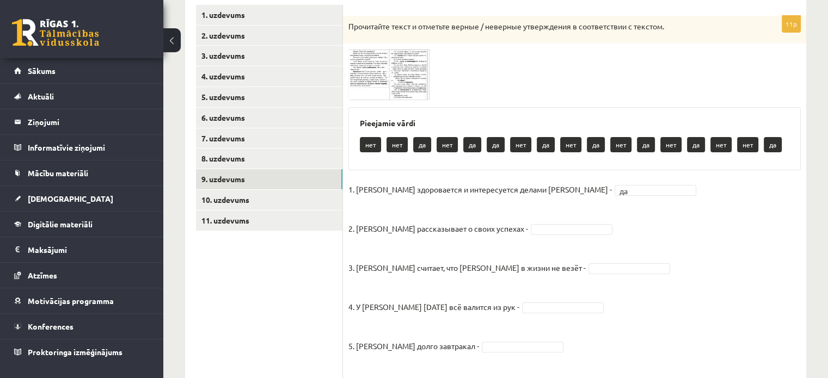
click at [407, 78] on img at bounding box center [389, 74] width 82 height 51
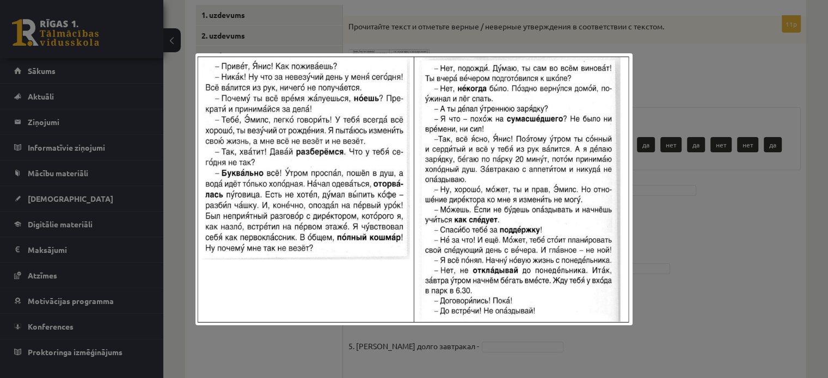
click at [688, 60] on div at bounding box center [414, 189] width 828 height 378
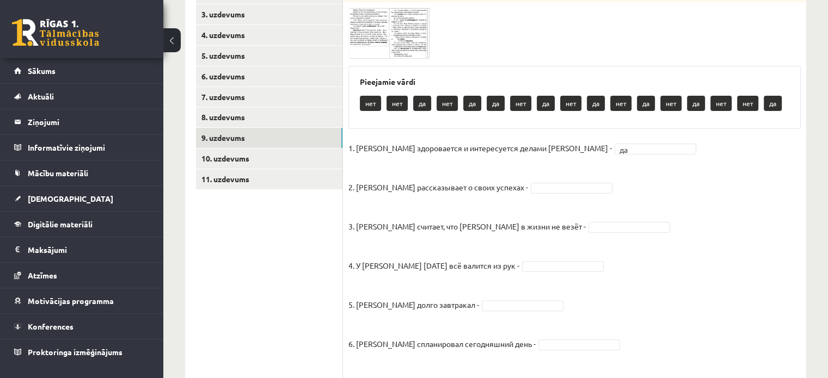
scroll to position [237, 0]
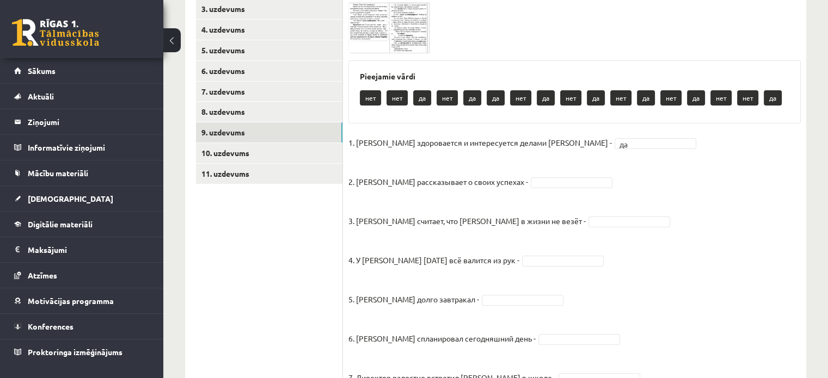
click at [528, 183] on span at bounding box center [571, 182] width 87 height 10
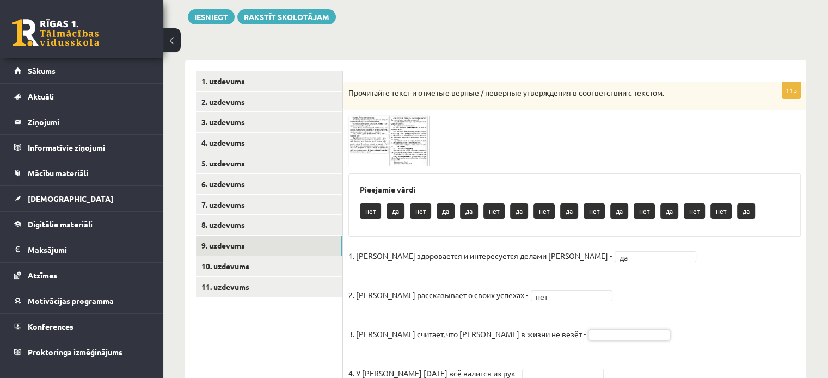
scroll to position [121, 0]
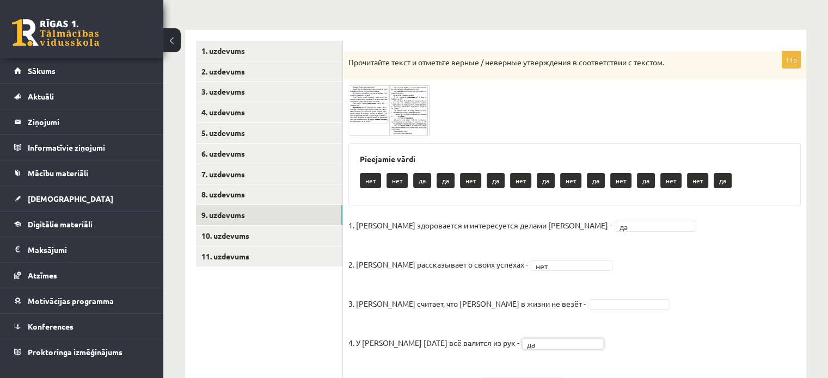
scroll to position [154, 0]
click at [371, 117] on img at bounding box center [389, 110] width 82 height 51
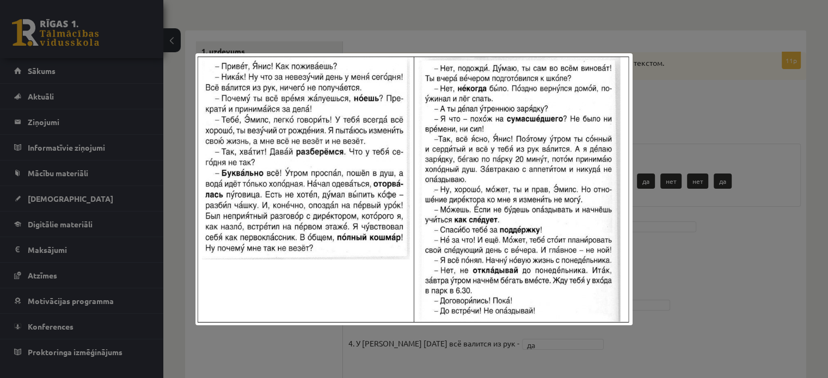
click at [296, 318] on img at bounding box center [413, 189] width 436 height 272
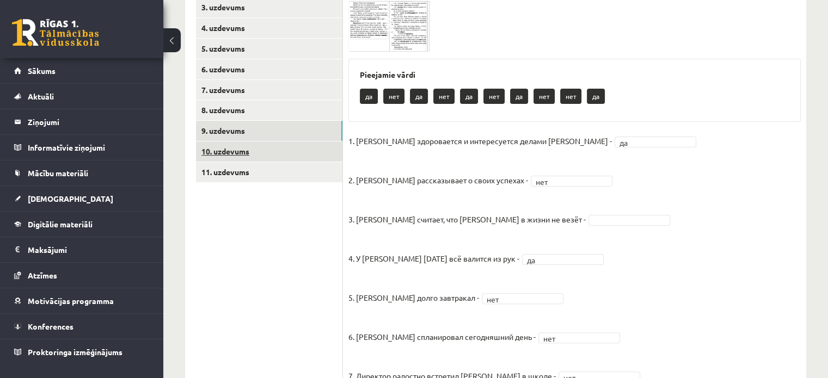
scroll to position [236, 0]
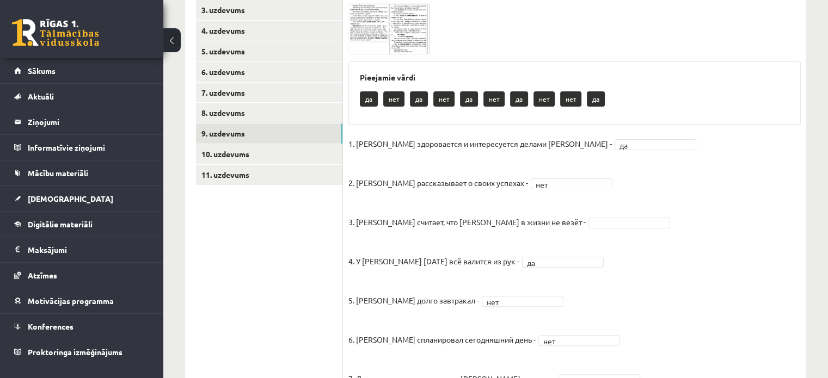
click at [373, 48] on img at bounding box center [389, 28] width 82 height 51
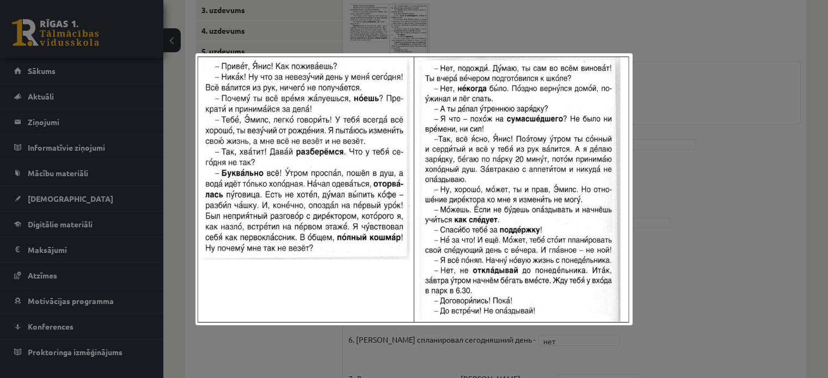
click at [645, 242] on div at bounding box center [414, 189] width 828 height 378
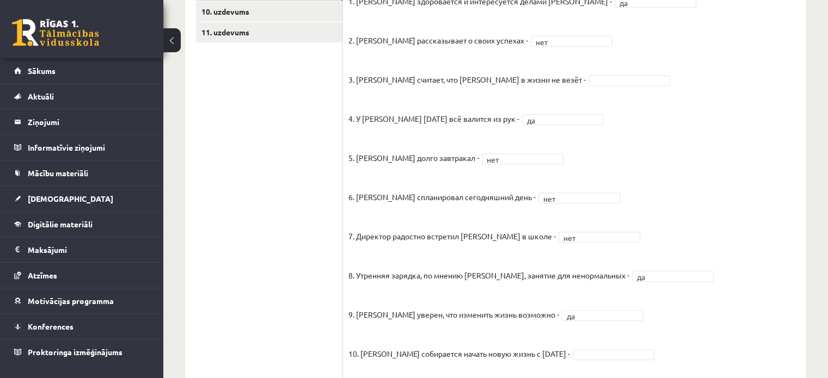
scroll to position [462, 0]
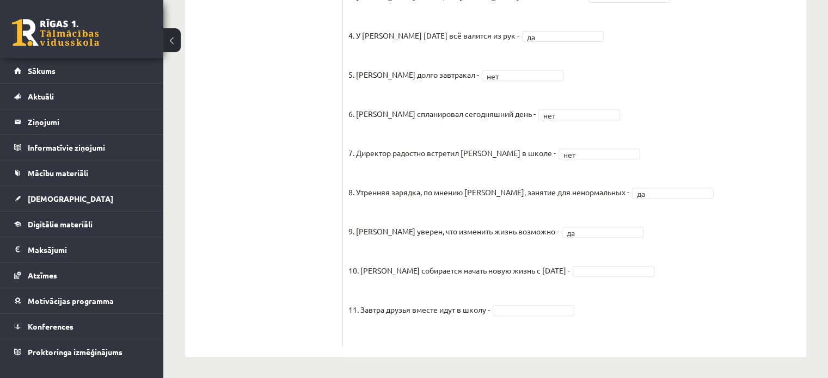
click at [583, 264] on fieldset "1. Эмилс здоровается и интересуется делами Яниса - да ** 2. Янис рассказывает о…" at bounding box center [574, 125] width 452 height 431
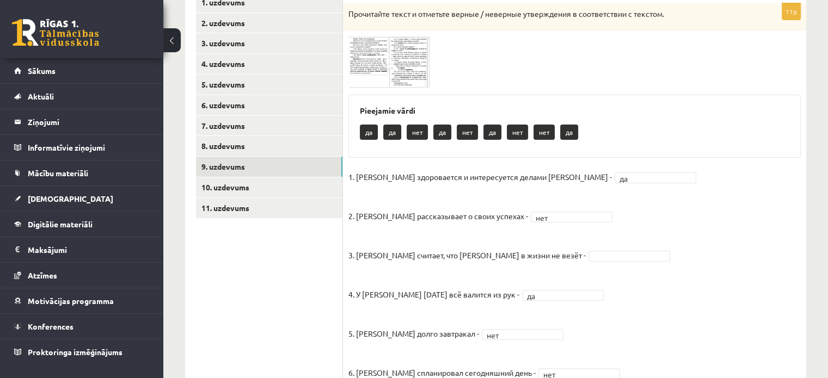
scroll to position [196, 0]
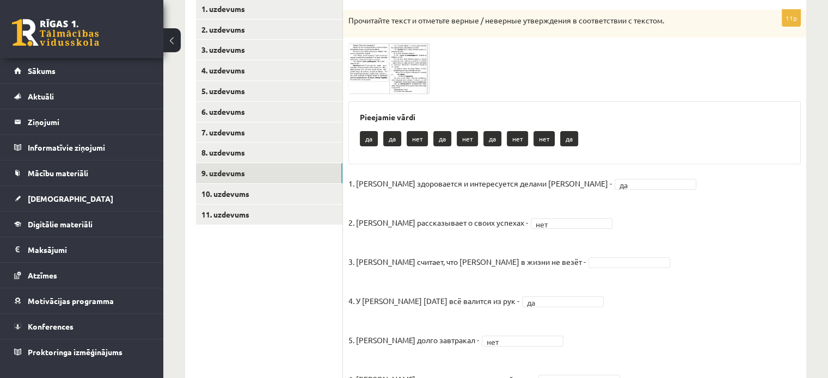
click at [385, 53] on img at bounding box center [389, 68] width 82 height 51
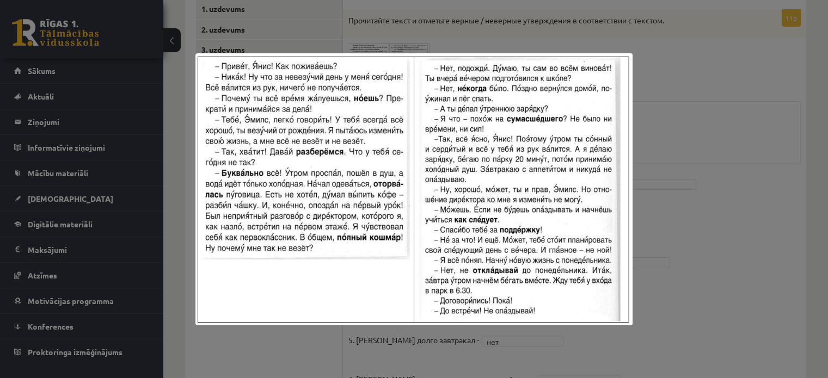
click at [737, 136] on div at bounding box center [414, 189] width 828 height 378
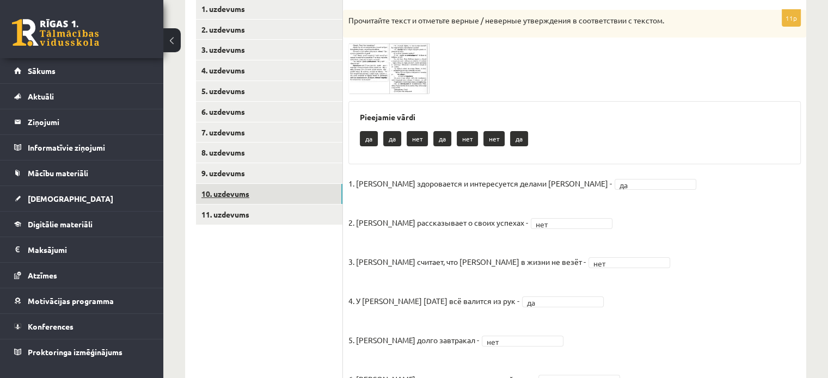
click at [221, 193] on link "10. uzdevums" at bounding box center [269, 194] width 146 height 20
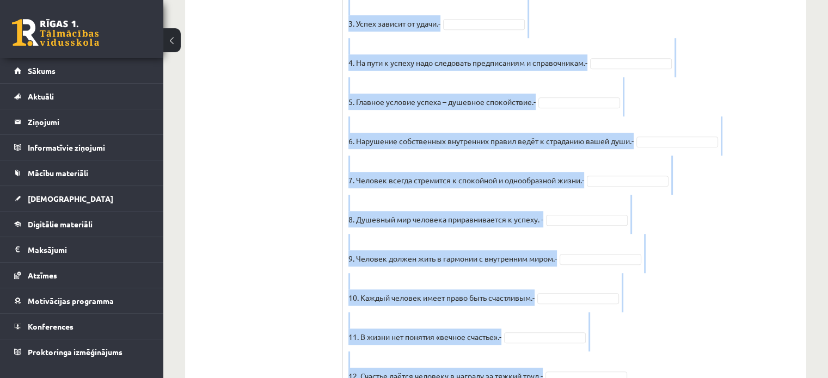
scroll to position [962, 0]
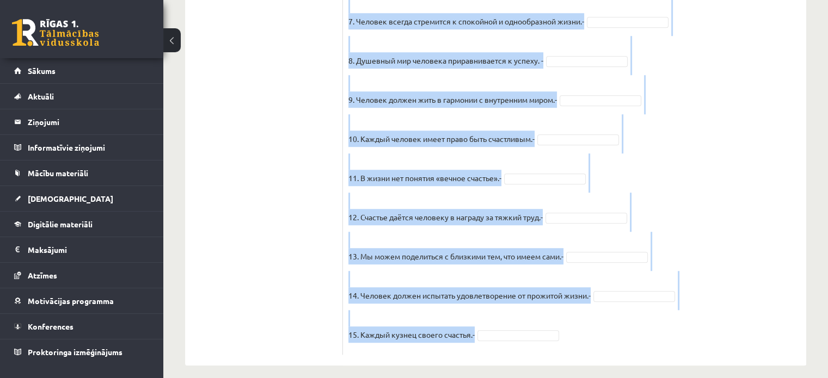
drag, startPoint x: 349, startPoint y: 86, endPoint x: 562, endPoint y: 356, distance: 343.7
copy div "Прочитайте текст и отметьте верные / неверные утверждения в соответствии с текс…"
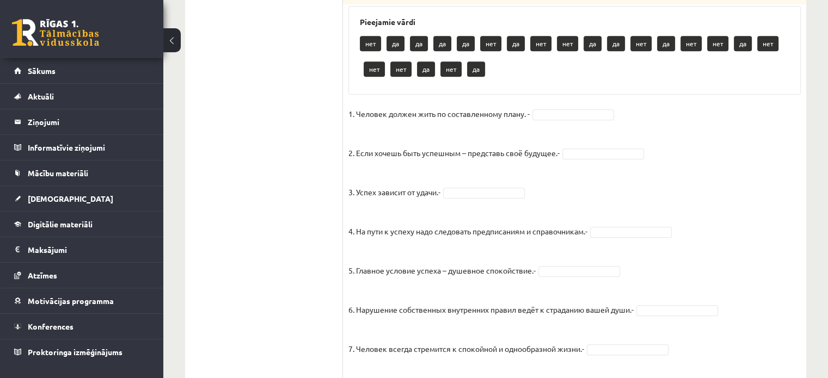
scroll to position [636, 0]
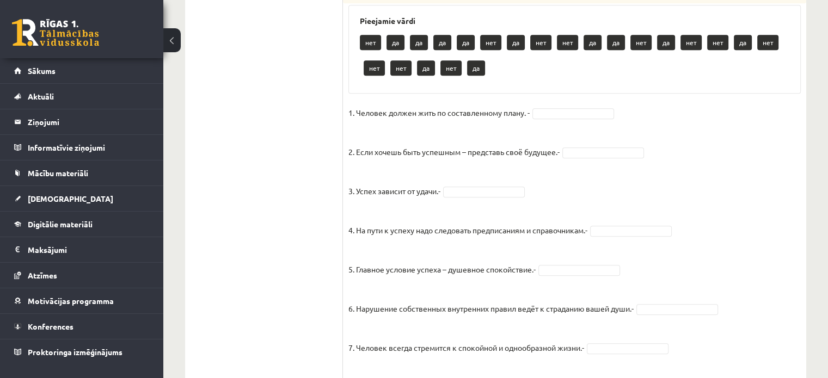
drag, startPoint x: 585, startPoint y: 144, endPoint x: 581, endPoint y: 151, distance: 8.5
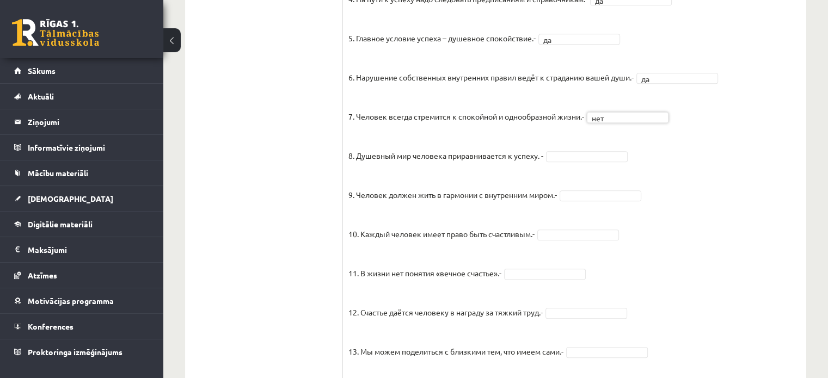
scroll to position [876, 0]
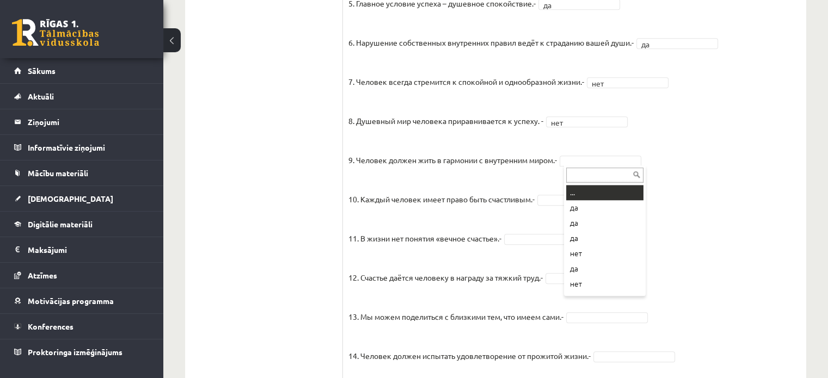
drag, startPoint x: 586, startPoint y: 162, endPoint x: 582, endPoint y: 199, distance: 37.1
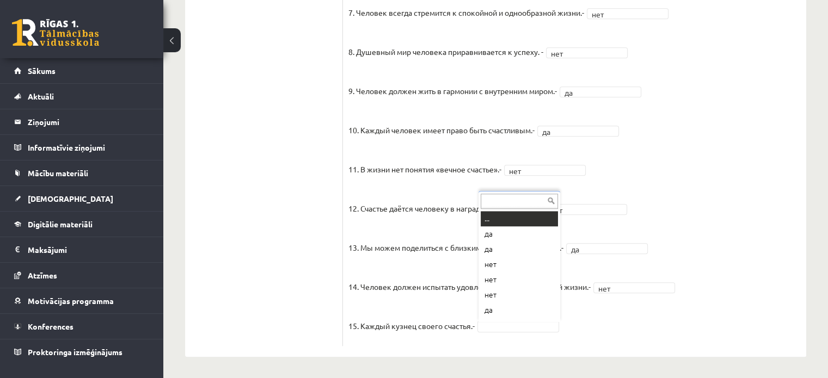
scroll to position [13, 0]
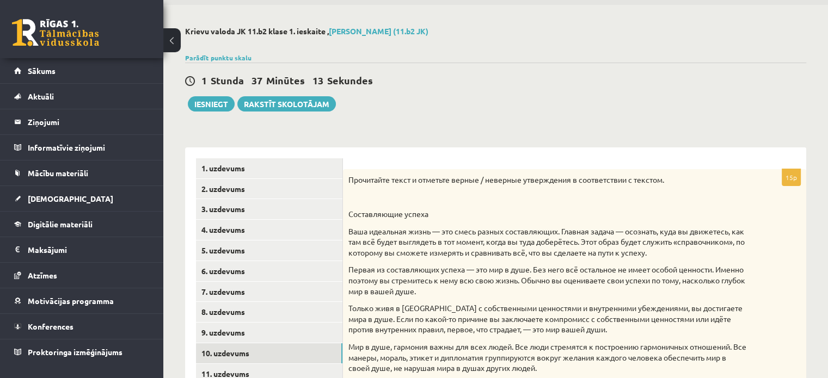
scroll to position [37, 0]
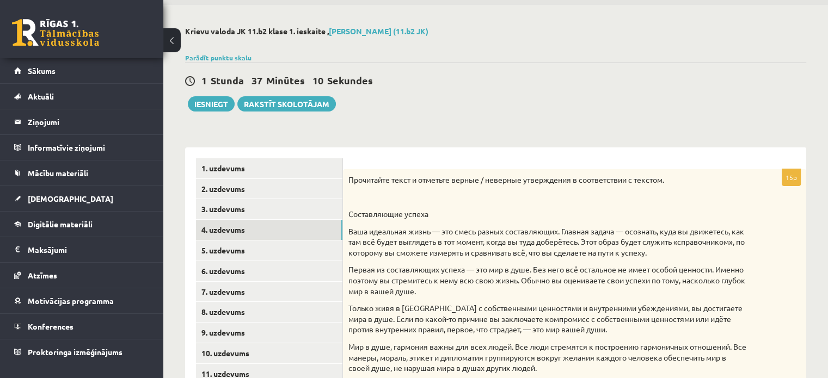
click at [292, 232] on link "4. uzdevums" at bounding box center [269, 230] width 146 height 20
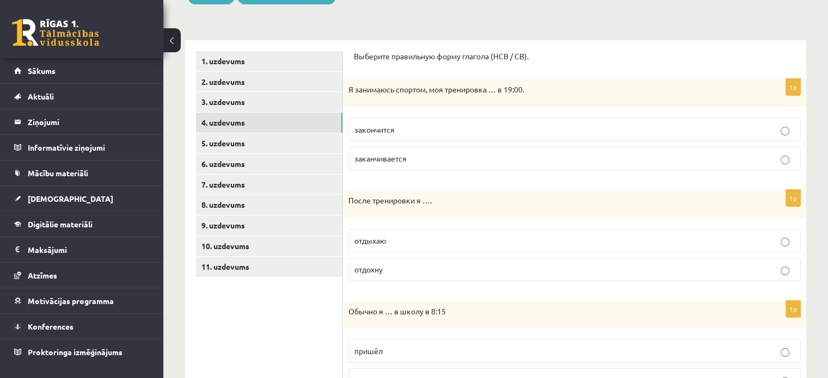
scroll to position [168, 0]
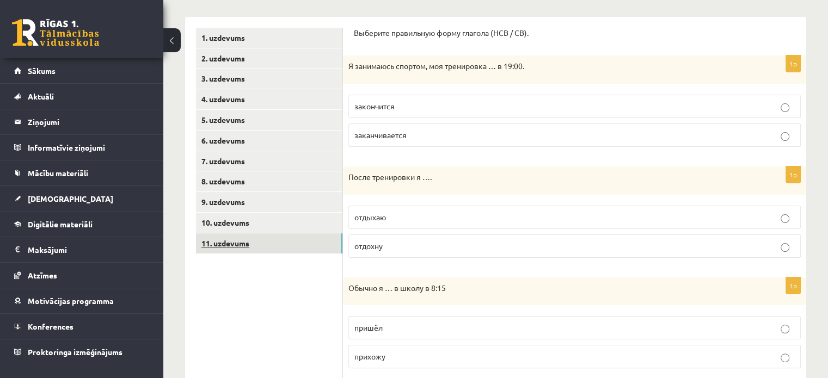
click at [259, 239] on link "11. uzdevums" at bounding box center [269, 243] width 146 height 20
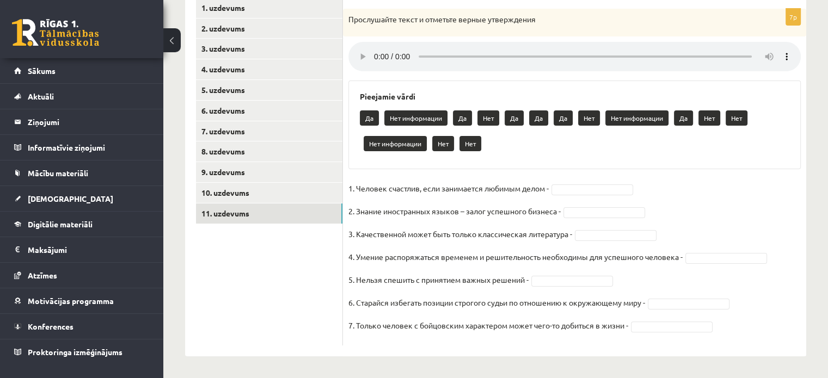
scroll to position [198, 0]
click at [799, 104] on div "Pieejamie vārdi Да Нет информации Да Нет Да Да Да Нет Нет информации Да Нет Нет…" at bounding box center [574, 125] width 452 height 89
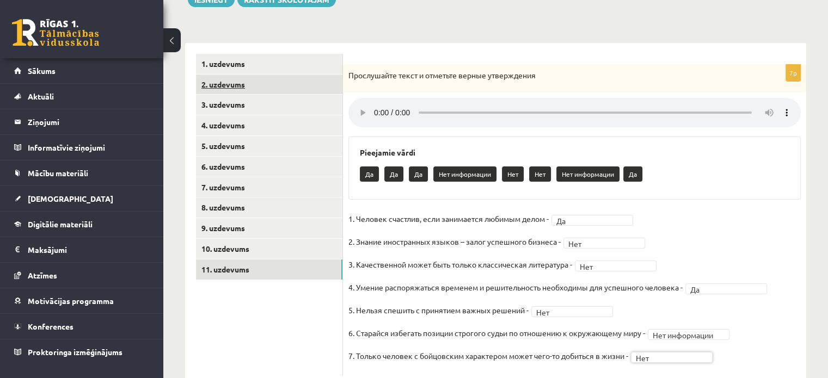
scroll to position [172, 0]
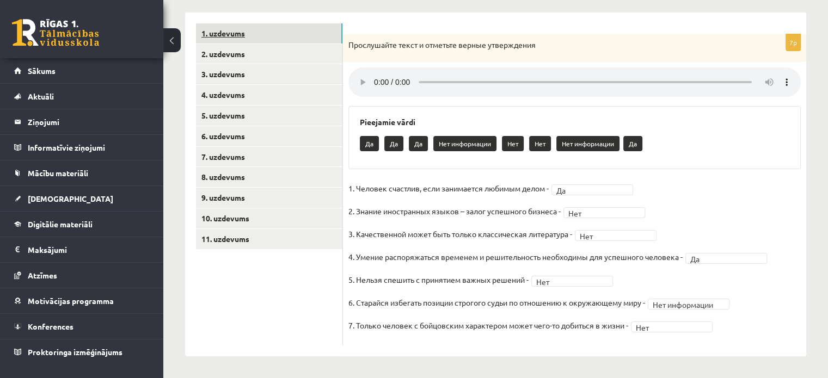
click at [232, 36] on link "1. uzdevums" at bounding box center [269, 33] width 146 height 20
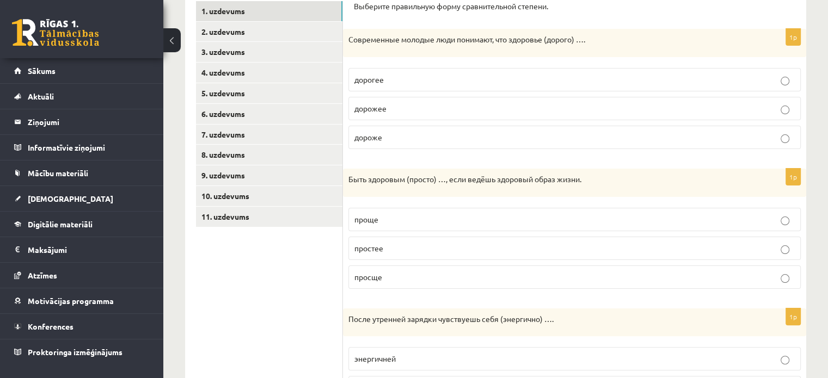
scroll to position [127, 0]
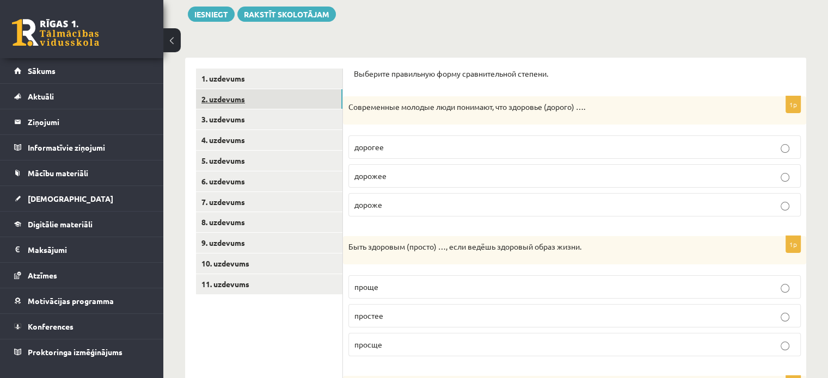
click at [232, 106] on link "2. uzdevums" at bounding box center [269, 99] width 146 height 20
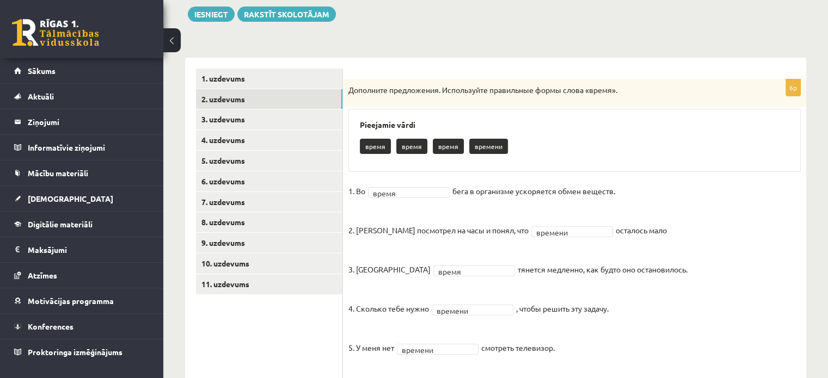
scroll to position [188, 0]
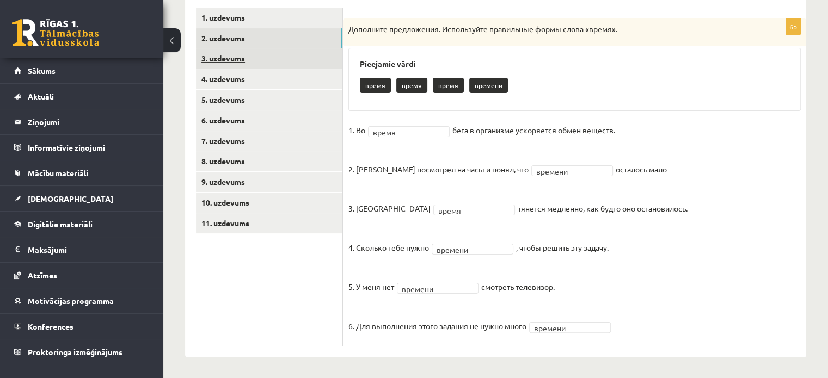
click at [266, 60] on link "3. uzdevums" at bounding box center [269, 58] width 146 height 20
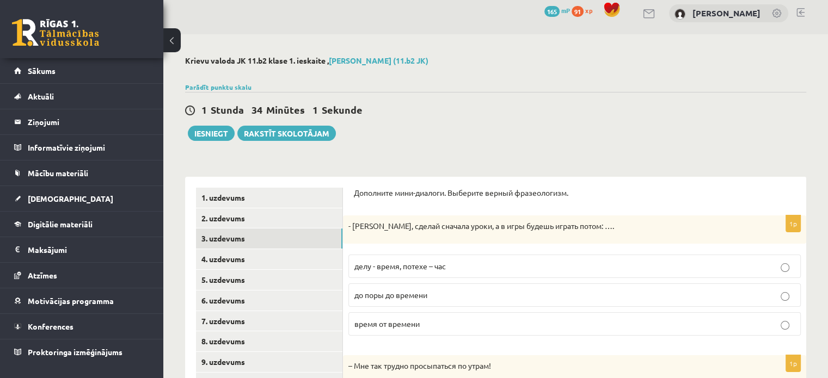
scroll to position [2, 0]
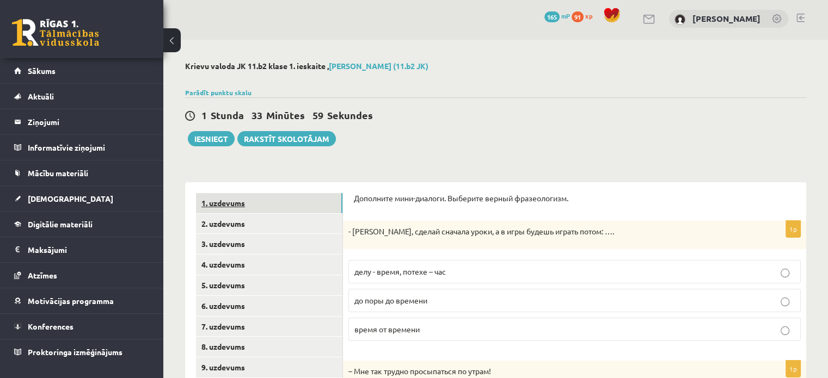
click at [226, 199] on link "1. uzdevums" at bounding box center [269, 203] width 146 height 20
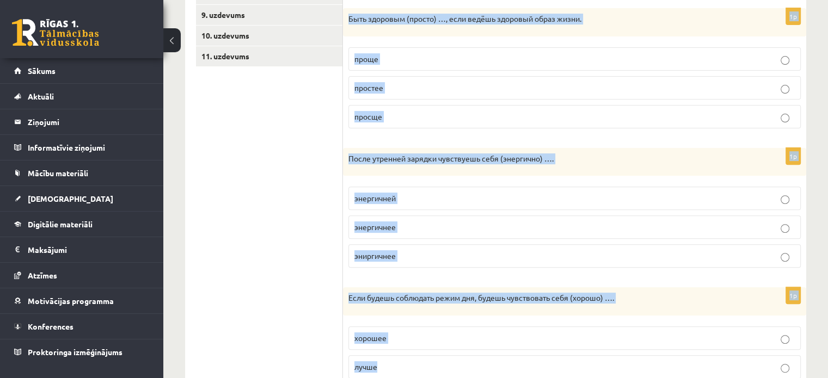
scroll to position [562, 0]
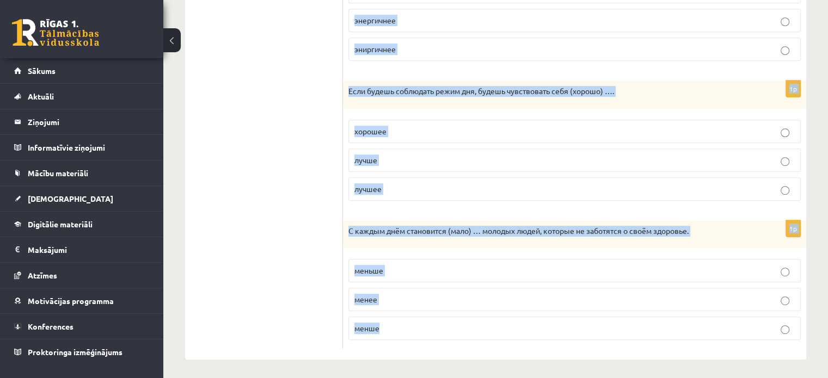
drag, startPoint x: 349, startPoint y: 101, endPoint x: 542, endPoint y: 331, distance: 300.5
copy form "Современные молодые люди понимают, что здоровье (дорого) …. дорогее дорожее дор…"
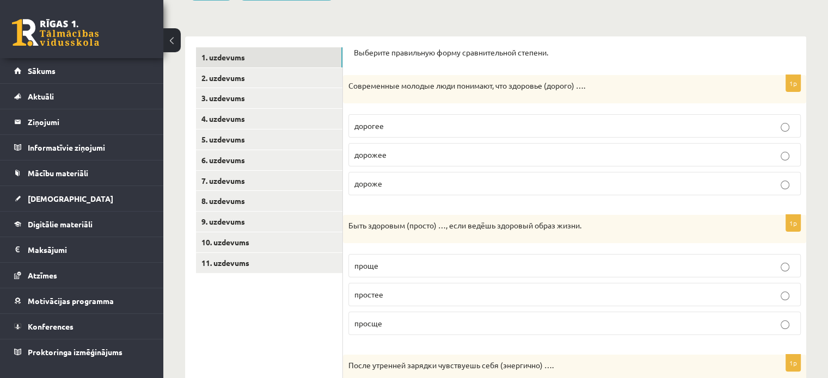
scroll to position [146, 0]
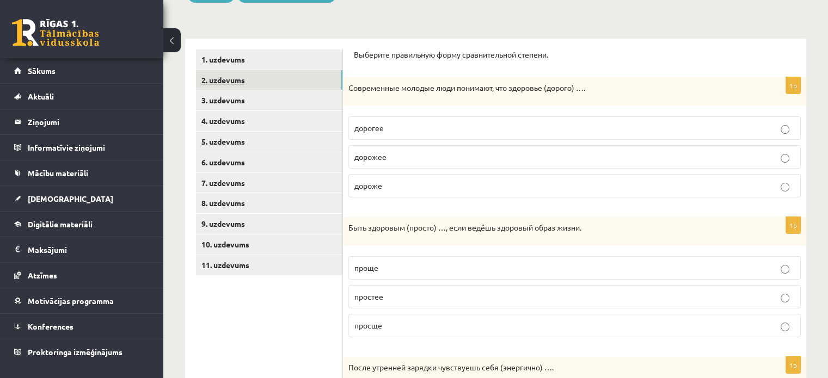
click at [217, 78] on link "2. uzdevums" at bounding box center [269, 80] width 146 height 20
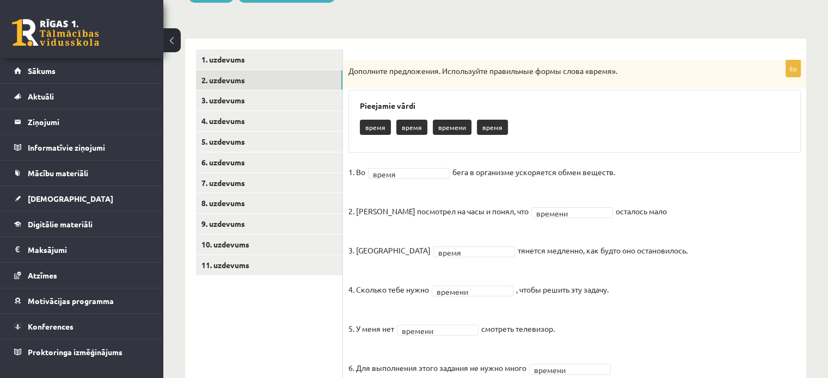
scroll to position [188, 0]
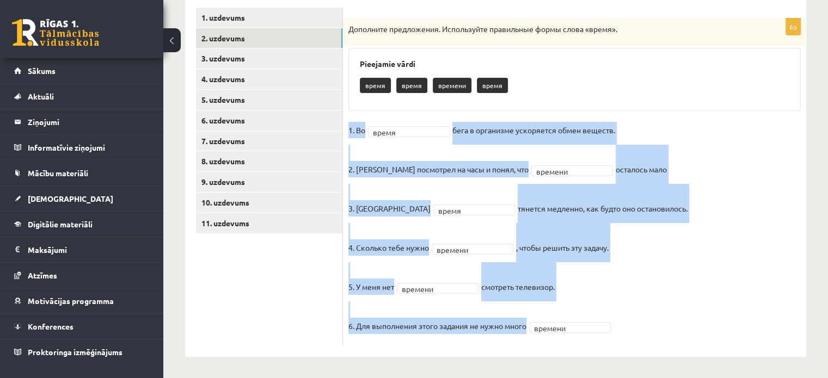
drag, startPoint x: 348, startPoint y: 129, endPoint x: 592, endPoint y: 324, distance: 311.6
click at [592, 324] on fieldset "1. Во время ***** бега в организме ускоряется обмен веществ. 2. Андрис посмотре…" at bounding box center [574, 231] width 452 height 219
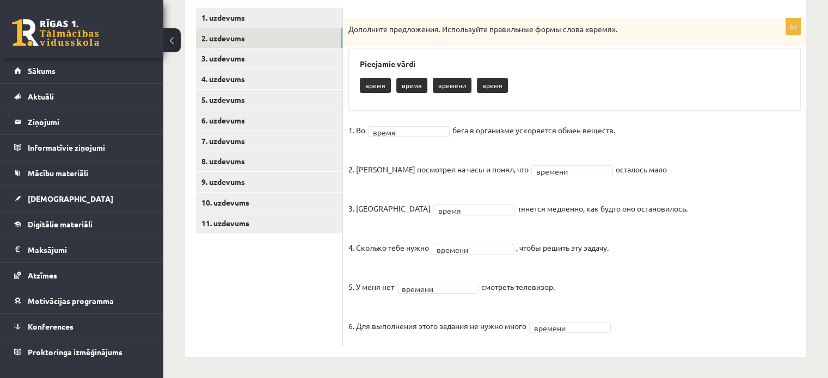
click at [287, 287] on ul "1. uzdevums 2. uzdevums 3. uzdevums 4. uzdevums 5. uzdevums 6. uzdevums 7. uzde…" at bounding box center [269, 177] width 147 height 338
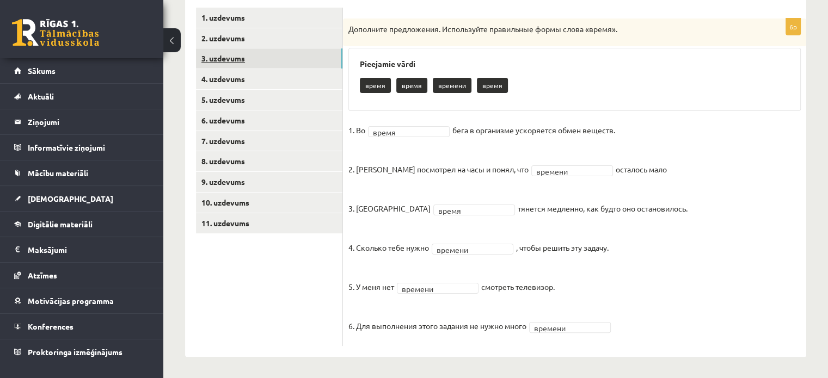
click at [224, 54] on link "3. uzdevums" at bounding box center [269, 58] width 146 height 20
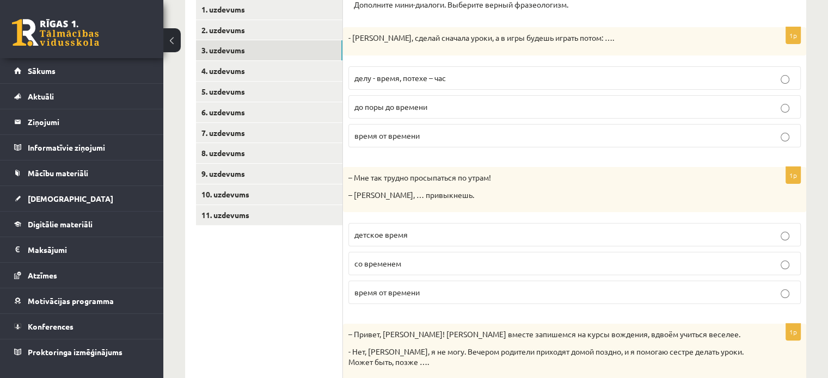
scroll to position [0, 0]
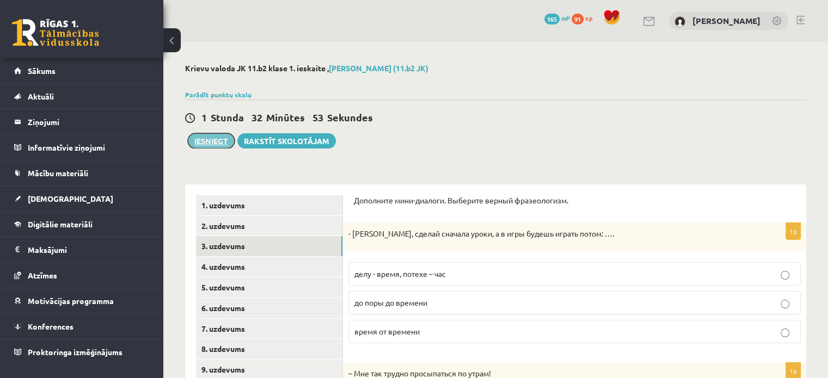
click at [207, 141] on button "Iesniegt" at bounding box center [211, 140] width 47 height 15
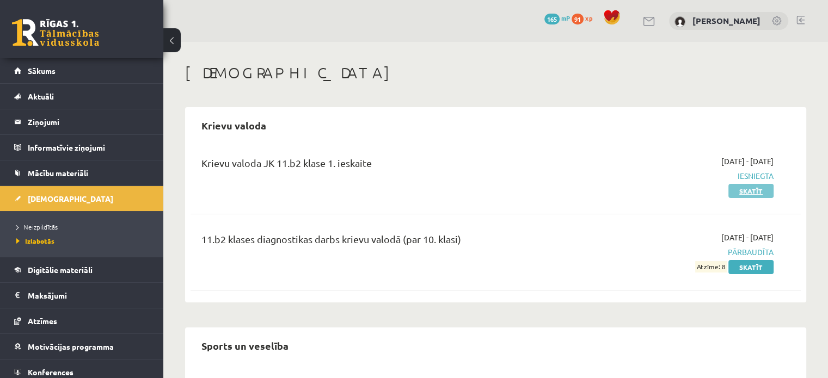
click at [744, 192] on link "Skatīt" at bounding box center [750, 191] width 45 height 14
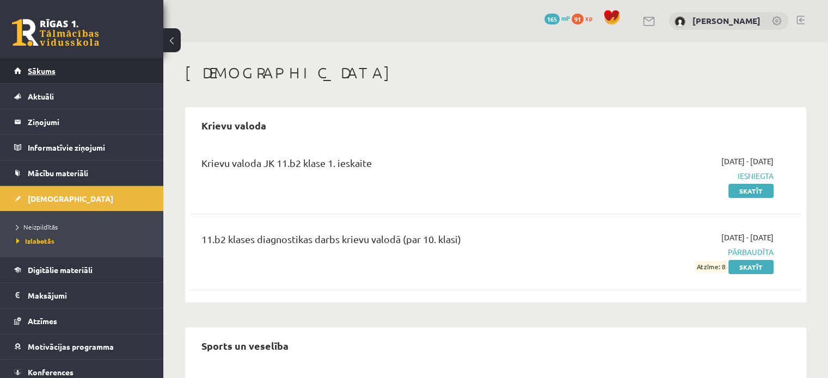
click at [32, 76] on link "Sākums" at bounding box center [81, 70] width 135 height 25
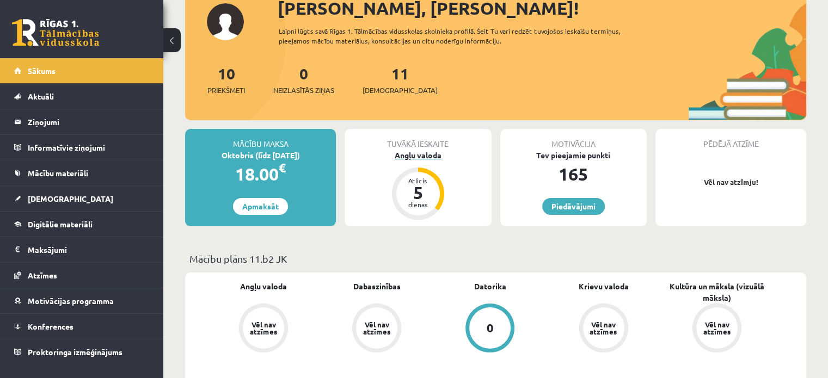
scroll to position [69, 0]
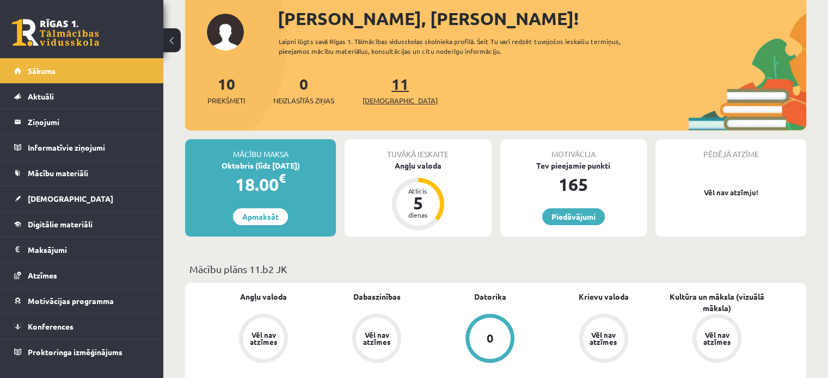
click at [387, 100] on span "[DEMOGRAPHIC_DATA]" at bounding box center [399, 100] width 75 height 11
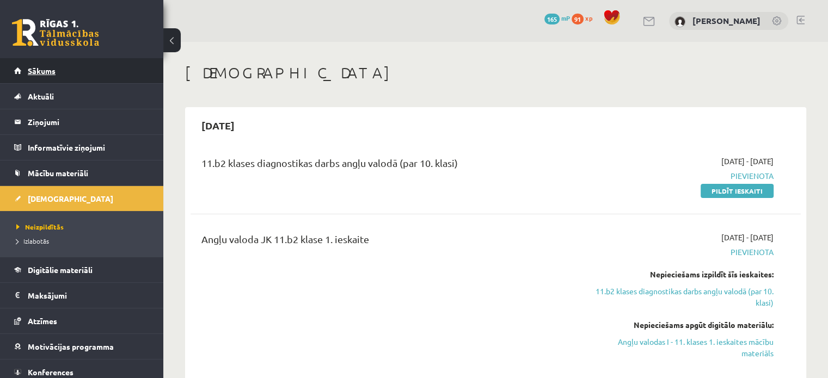
click at [100, 79] on link "Sākums" at bounding box center [81, 70] width 135 height 25
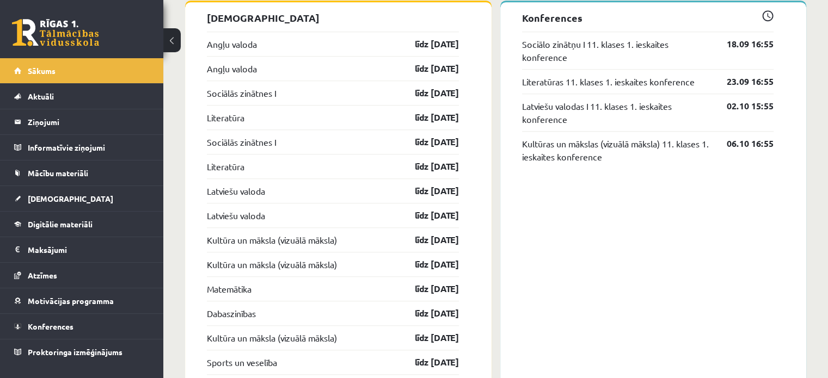
scroll to position [903, 0]
click at [607, 53] on link "Sociālo zinātņu I 11. klases 1. ieskaites konference" at bounding box center [616, 50] width 189 height 26
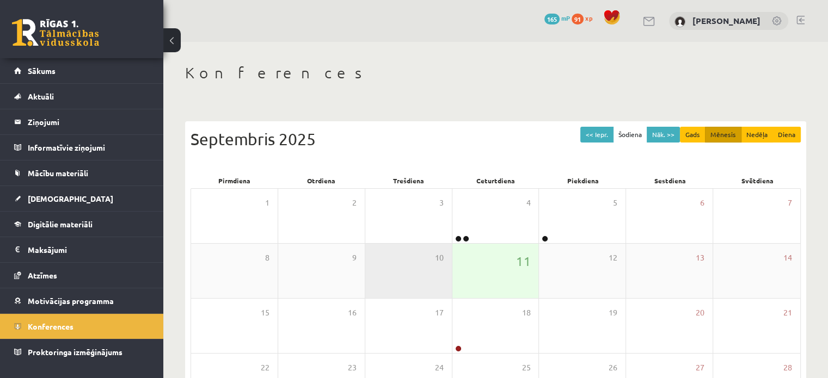
scroll to position [141, 0]
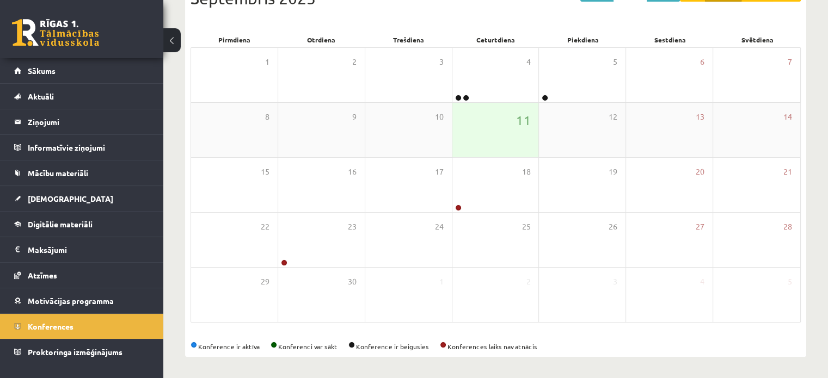
click at [476, 144] on div "11" at bounding box center [495, 130] width 87 height 54
click at [58, 293] on link "Motivācijas programma" at bounding box center [81, 300] width 135 height 25
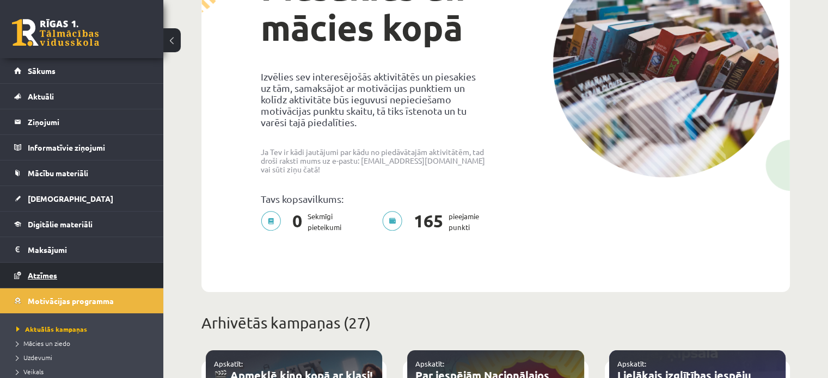
click at [52, 275] on span "Atzīmes" at bounding box center [42, 275] width 29 height 10
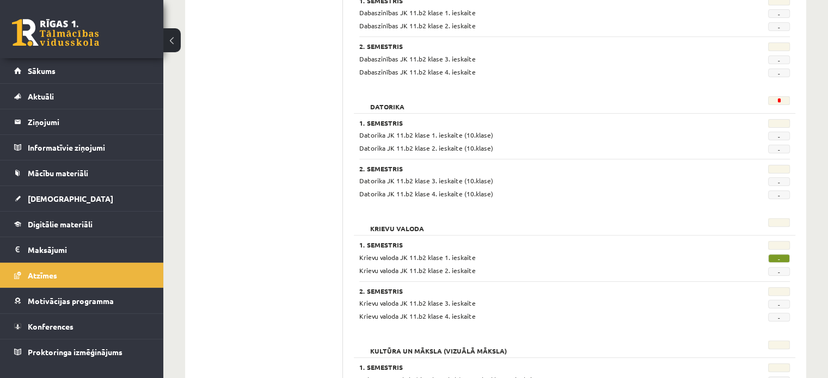
scroll to position [454, 0]
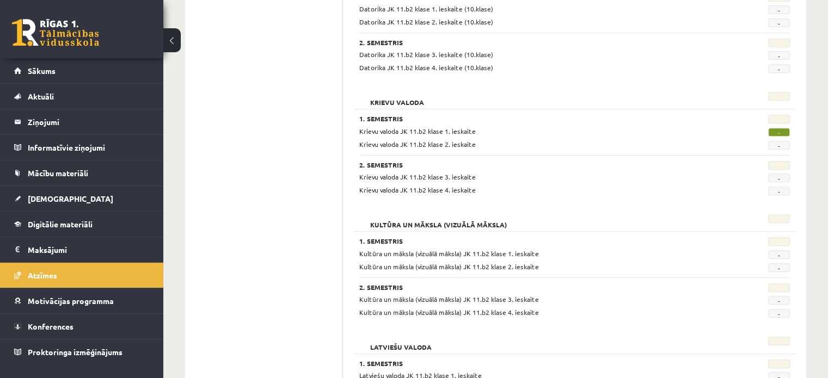
click at [773, 133] on span "-" at bounding box center [779, 132] width 22 height 9
click at [779, 129] on span "-" at bounding box center [779, 132] width 22 height 9
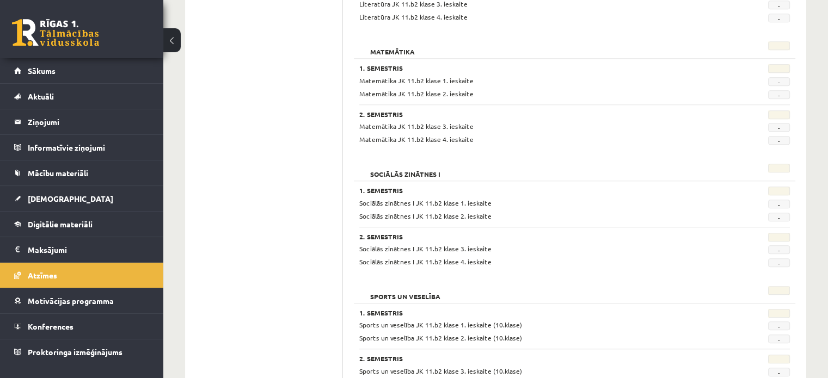
scroll to position [1049, 0]
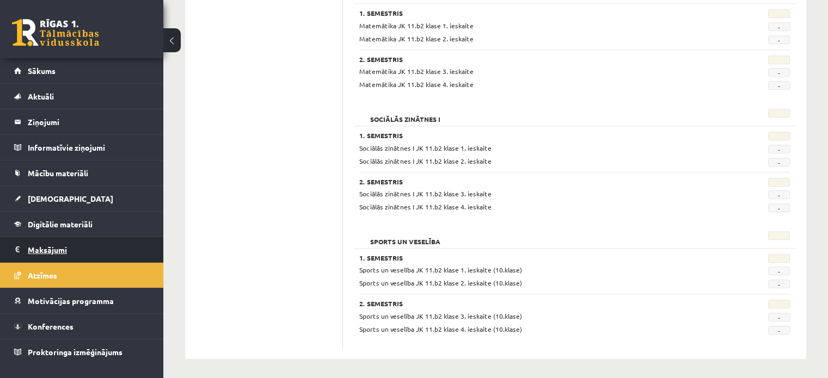
click at [50, 248] on legend "Maksājumi 0" at bounding box center [89, 249] width 122 height 25
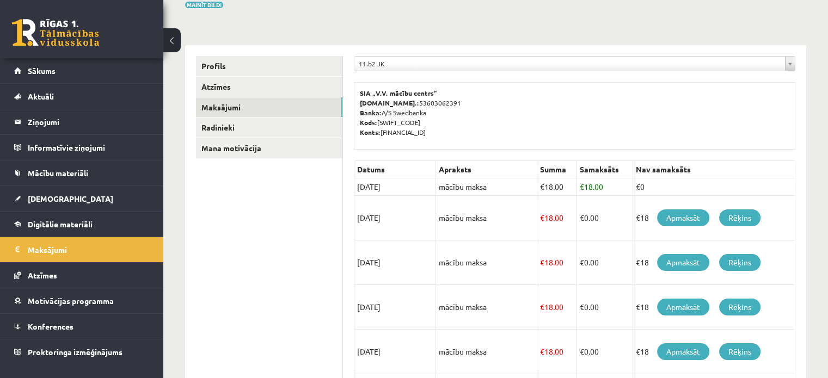
scroll to position [104, 0]
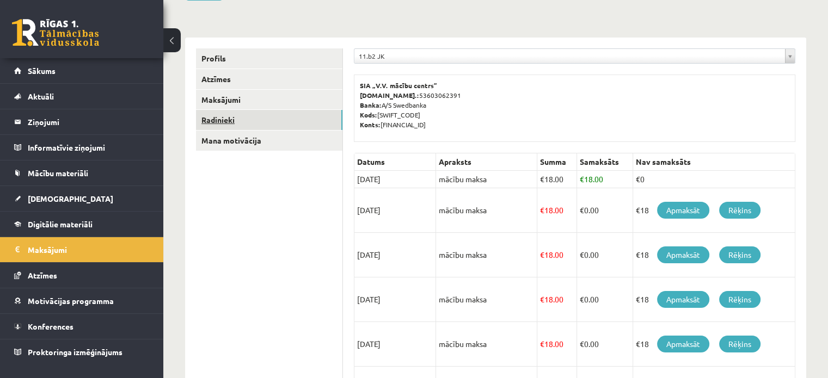
click at [226, 121] on link "Radinieki" at bounding box center [269, 120] width 146 height 20
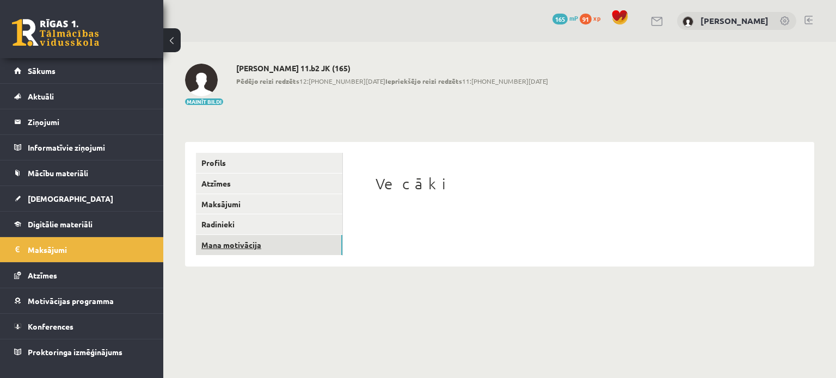
click at [231, 244] on link "Mana motivācija" at bounding box center [269, 245] width 146 height 20
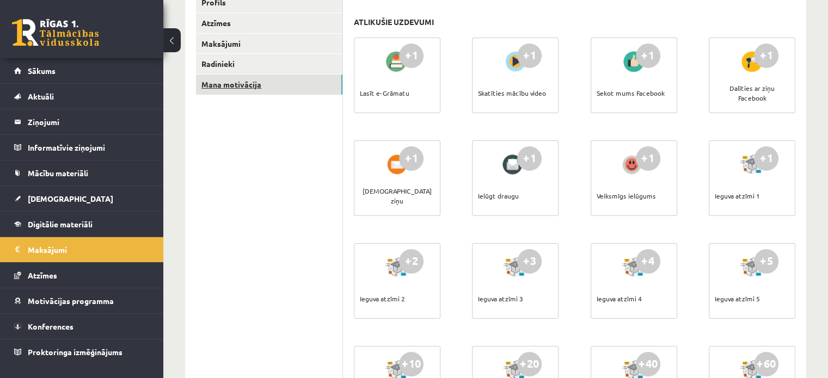
scroll to position [164, 0]
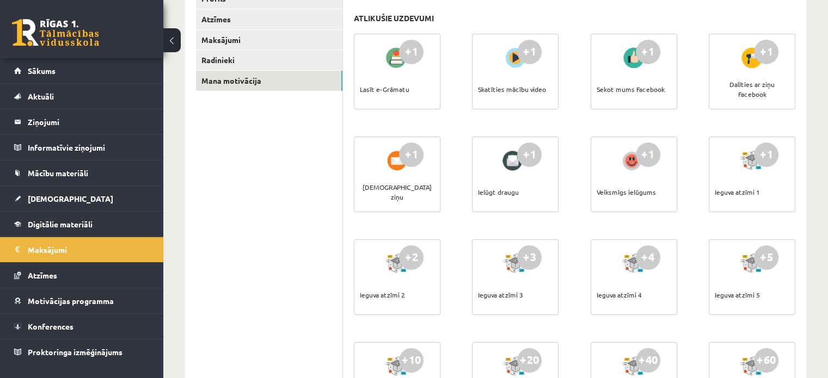
click at [514, 58] on div at bounding box center [515, 57] width 31 height 25
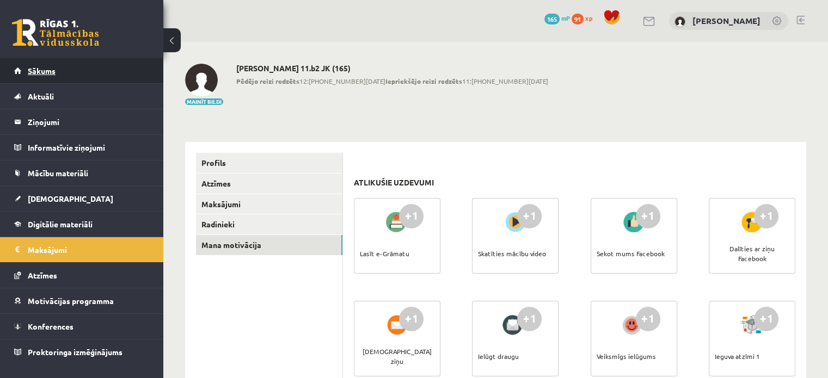
click at [98, 75] on link "Sākums" at bounding box center [81, 70] width 135 height 25
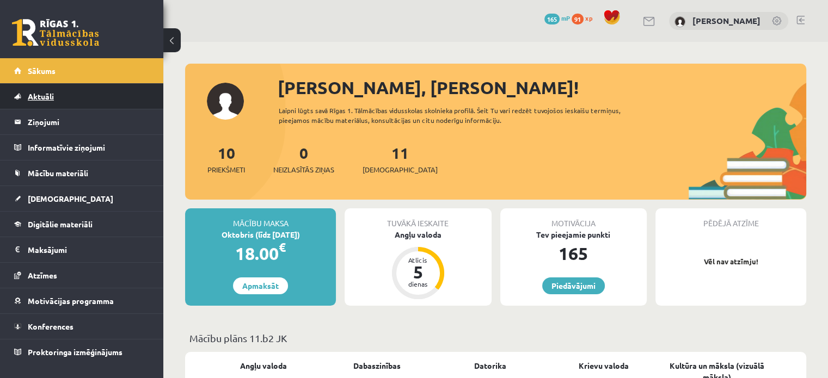
click at [111, 94] on link "Aktuāli" at bounding box center [81, 96] width 135 height 25
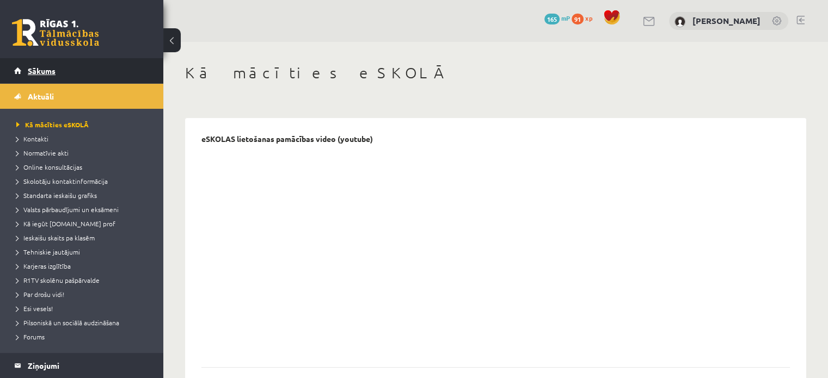
click at [37, 59] on link "Sākums" at bounding box center [81, 70] width 135 height 25
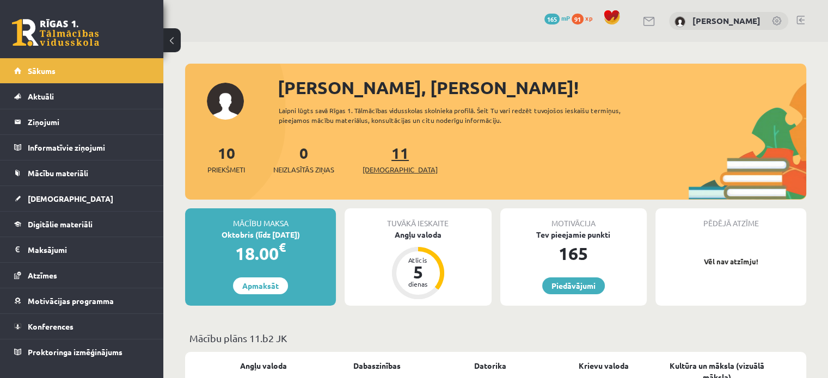
click at [385, 161] on link "11 Ieskaites" at bounding box center [399, 159] width 75 height 32
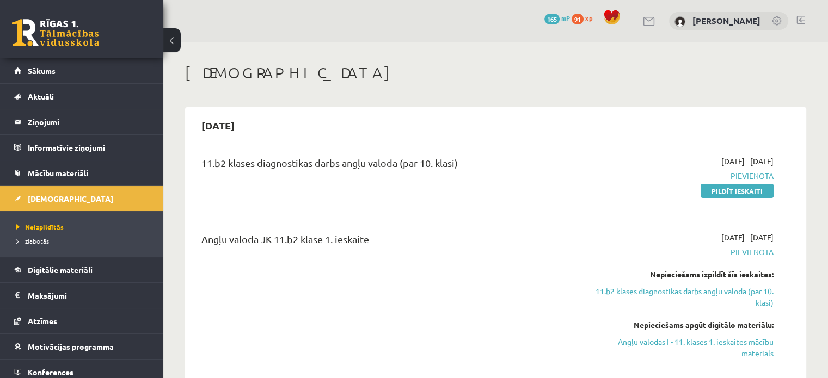
scroll to position [43, 0]
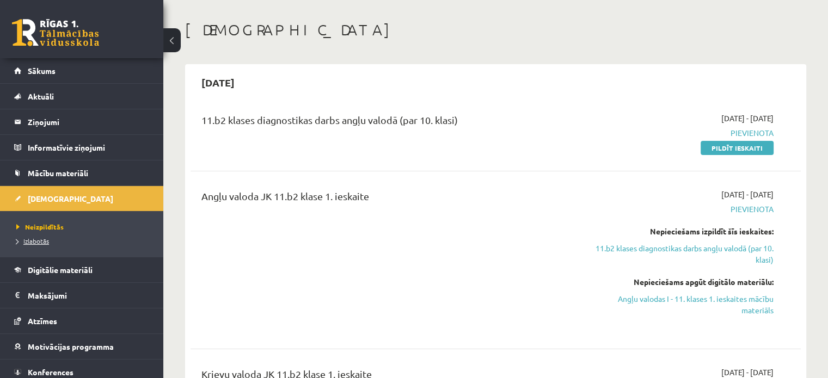
click at [47, 244] on link "Izlabotās" at bounding box center [84, 241] width 136 height 10
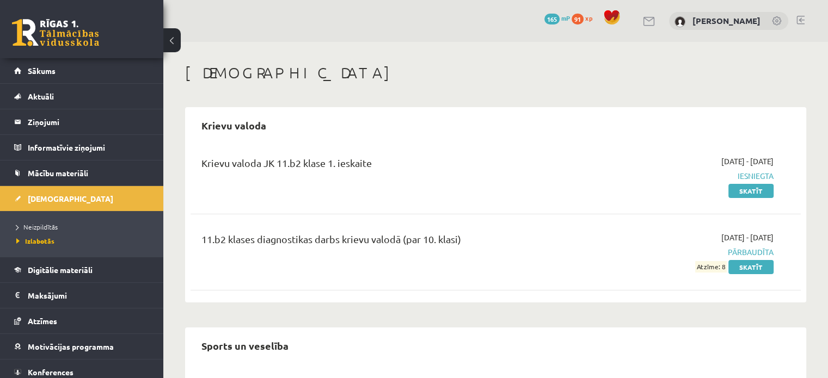
scroll to position [89, 0]
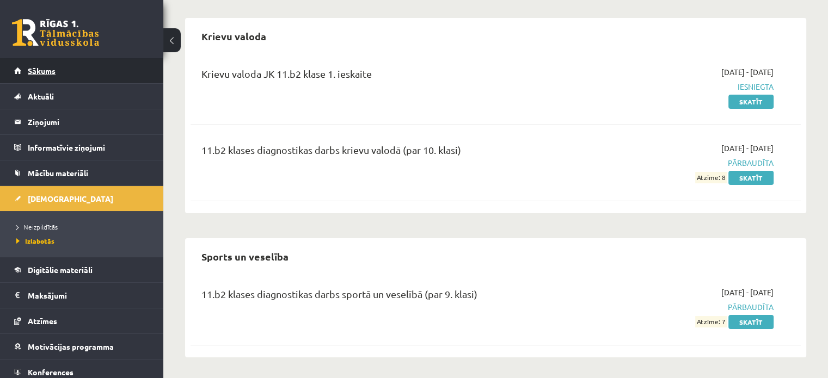
click at [45, 59] on link "Sākums" at bounding box center [81, 70] width 135 height 25
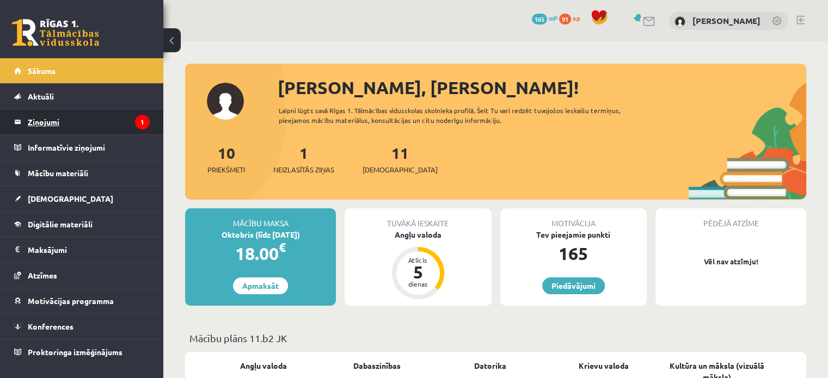
click at [99, 127] on legend "Ziņojumi 1" at bounding box center [89, 121] width 122 height 25
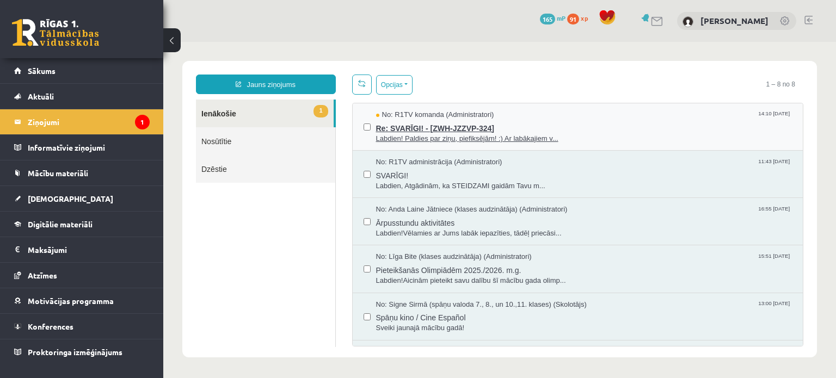
click at [428, 136] on span "Labdien! Paldies par ziņu, piefiksējām! :) Ar labākajiem v..." at bounding box center [584, 139] width 416 height 10
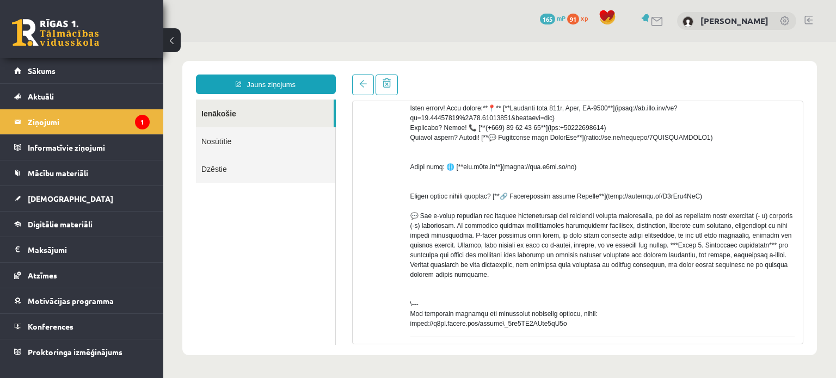
scroll to position [360, 0]
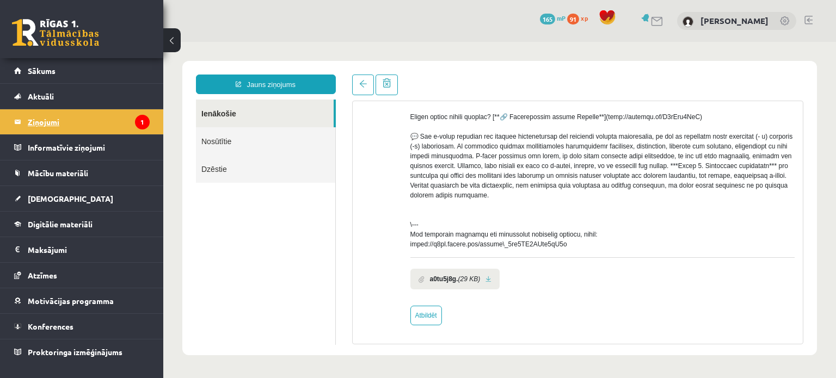
click at [67, 109] on legend "Ziņojumi 1" at bounding box center [89, 121] width 122 height 25
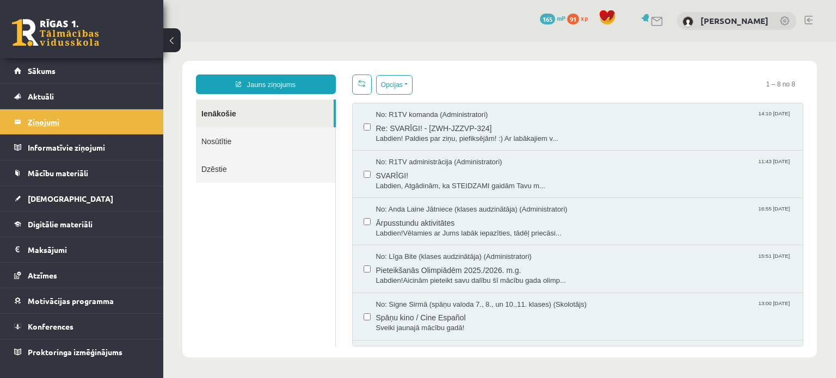
scroll to position [0, 0]
click at [88, 64] on link "Sākums" at bounding box center [81, 70] width 135 height 25
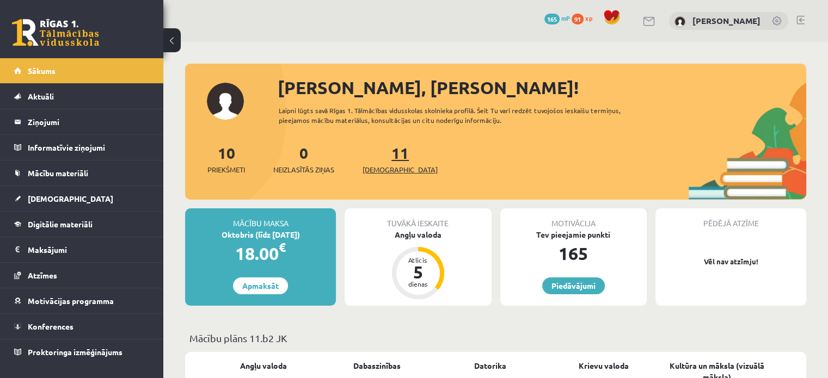
click at [389, 154] on link "11 Ieskaites" at bounding box center [399, 159] width 75 height 32
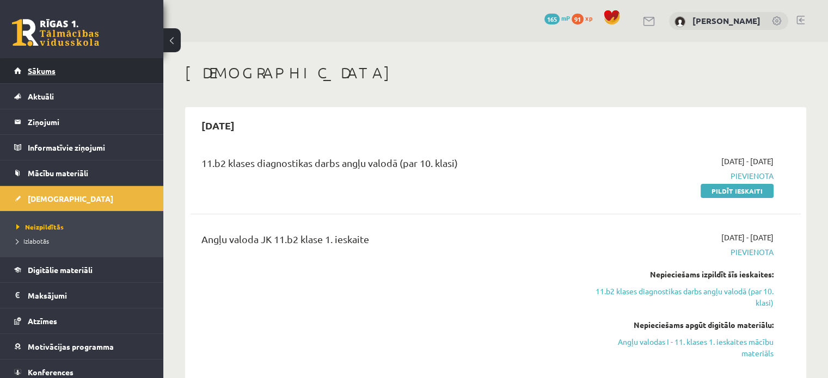
click at [58, 64] on link "Sākums" at bounding box center [81, 70] width 135 height 25
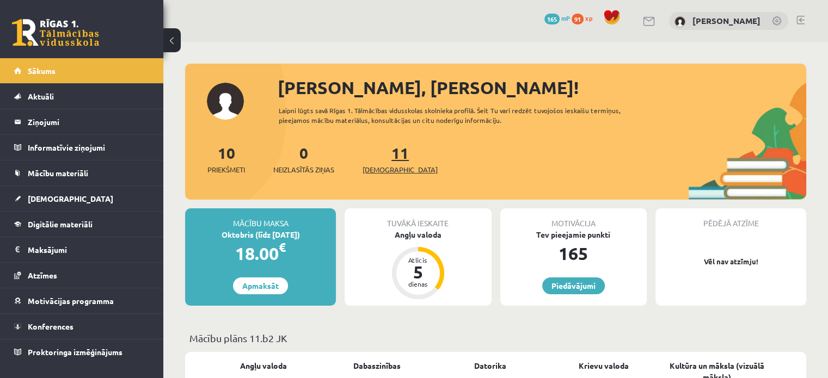
click at [392, 171] on span "[DEMOGRAPHIC_DATA]" at bounding box center [399, 169] width 75 height 11
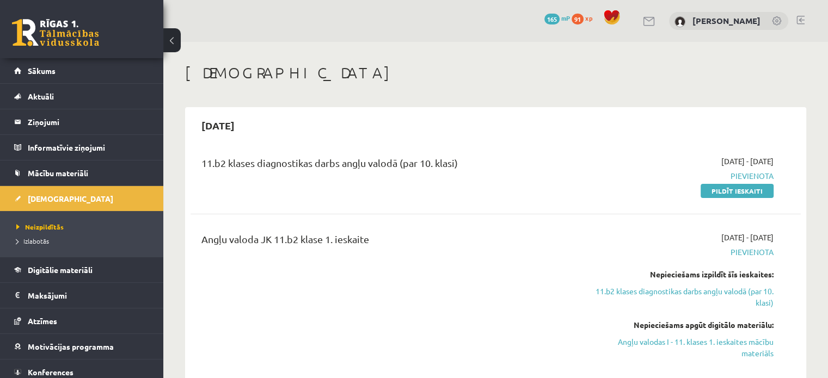
click at [581, 21] on span "91" at bounding box center [577, 19] width 12 height 11
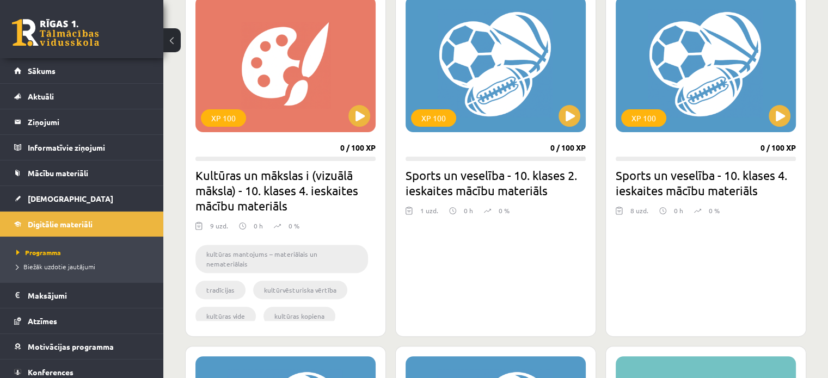
scroll to position [324, 0]
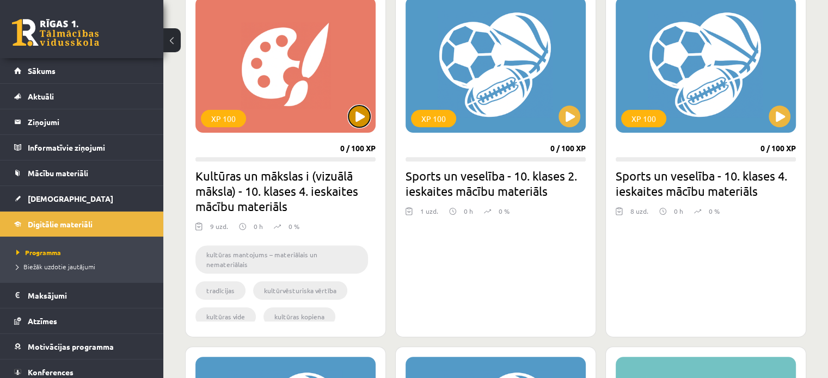
click at [366, 112] on button at bounding box center [359, 117] width 22 height 22
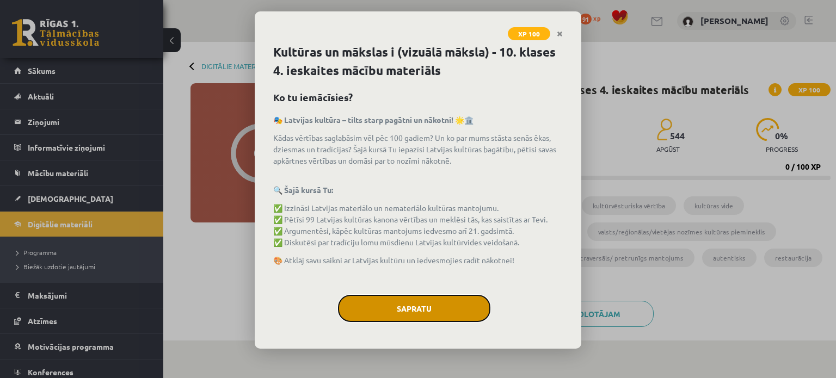
click at [422, 307] on button "Sapratu" at bounding box center [414, 308] width 152 height 27
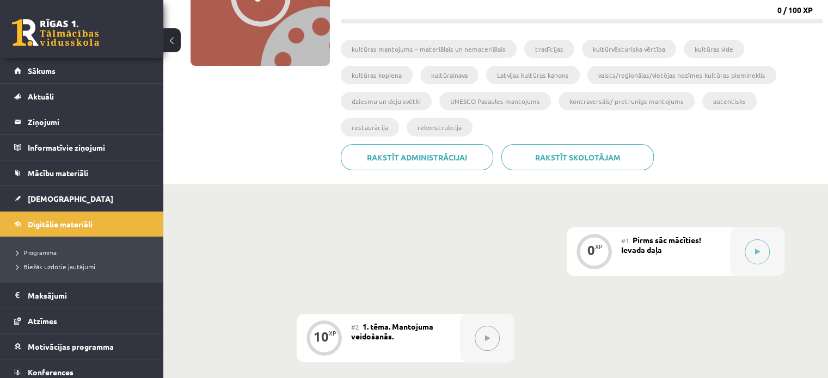
scroll to position [159, 0]
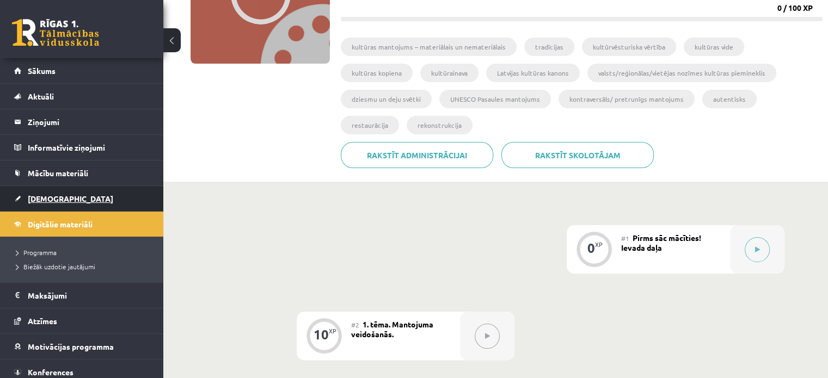
click at [47, 195] on span "[DEMOGRAPHIC_DATA]" at bounding box center [70, 199] width 85 height 10
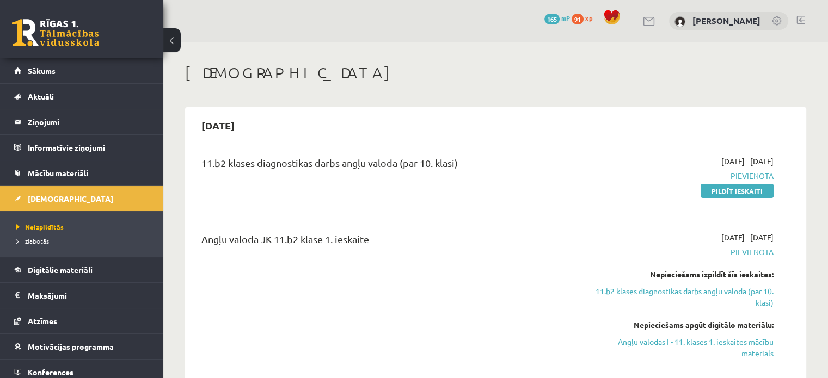
click at [53, 180] on link "Mācību materiāli" at bounding box center [81, 173] width 135 height 25
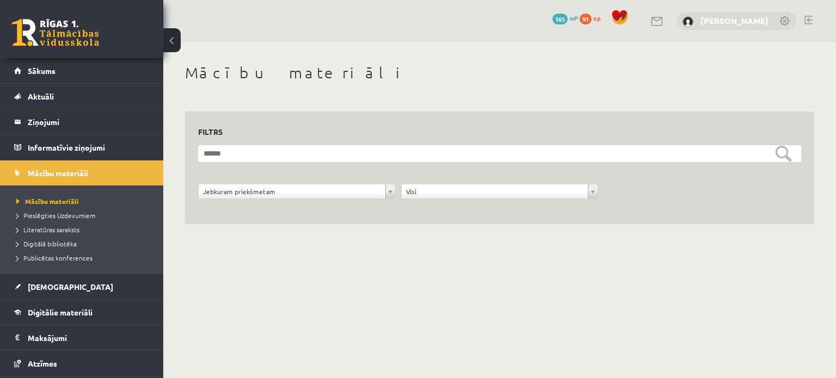
click at [705, 18] on link "[PERSON_NAME]" at bounding box center [734, 20] width 68 height 11
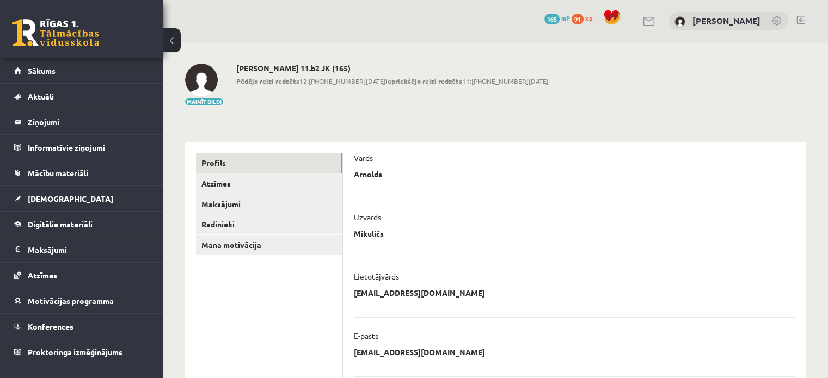
click at [71, 24] on link at bounding box center [55, 32] width 87 height 27
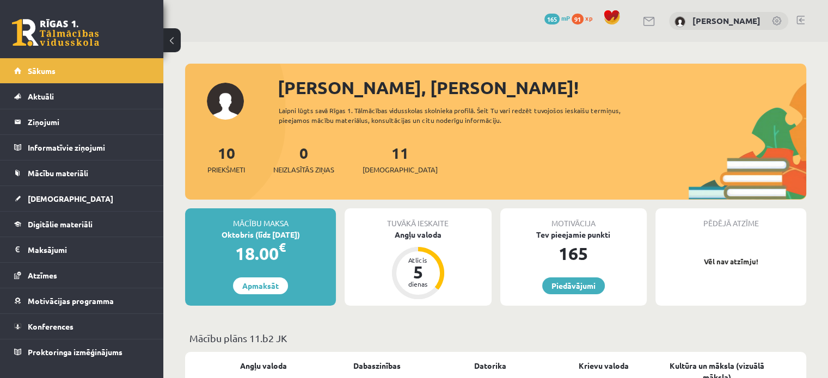
click at [559, 17] on span "165" at bounding box center [551, 19] width 15 height 11
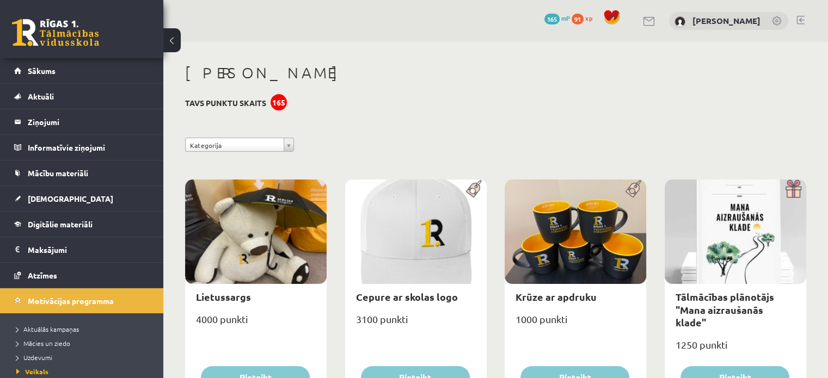
click at [576, 21] on span "91" at bounding box center [577, 19] width 12 height 11
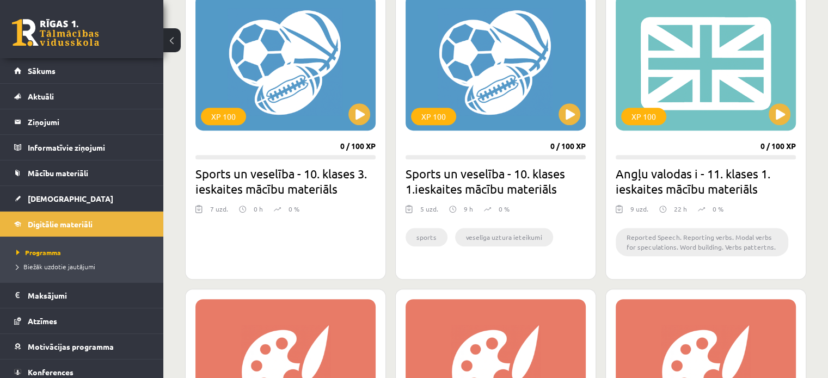
scroll to position [686, 0]
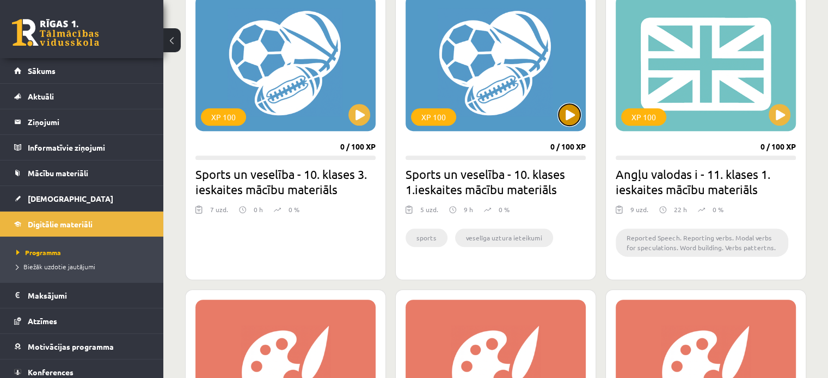
click at [576, 115] on button at bounding box center [569, 115] width 22 height 22
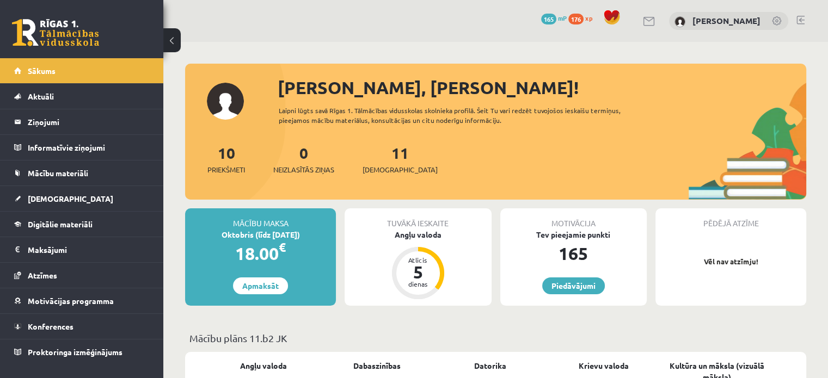
click at [576, 16] on span "176" at bounding box center [575, 19] width 15 height 11
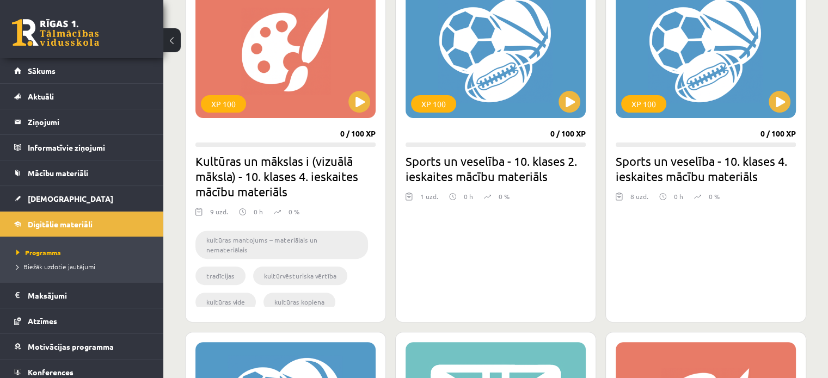
scroll to position [337, 0]
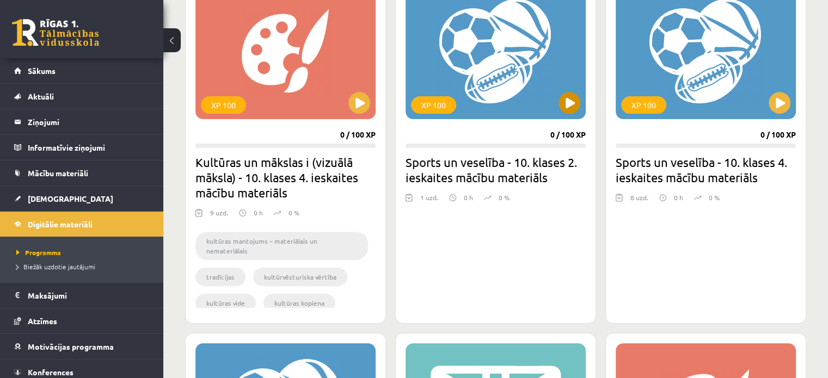
click at [564, 114] on div "XP 100" at bounding box center [495, 51] width 180 height 136
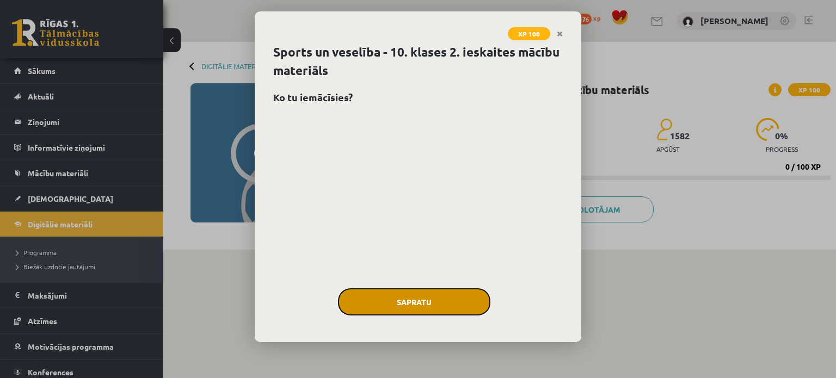
click at [404, 295] on button "Sapratu" at bounding box center [414, 301] width 152 height 27
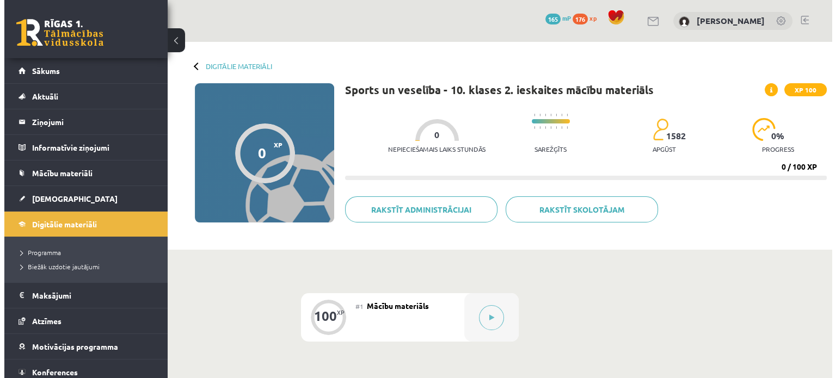
scroll to position [154, 0]
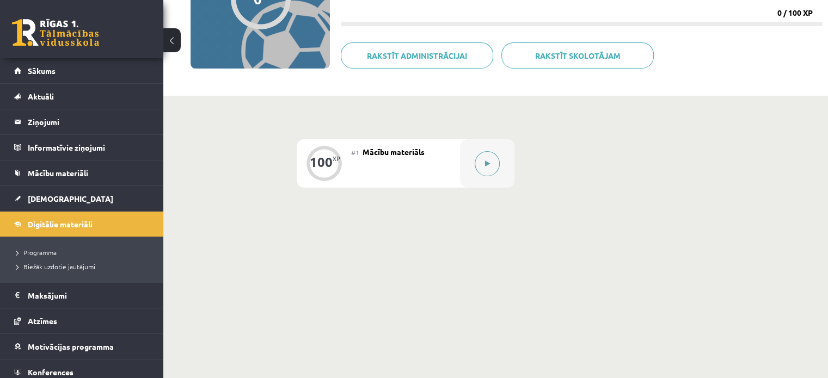
click at [486, 165] on icon at bounding box center [487, 164] width 5 height 7
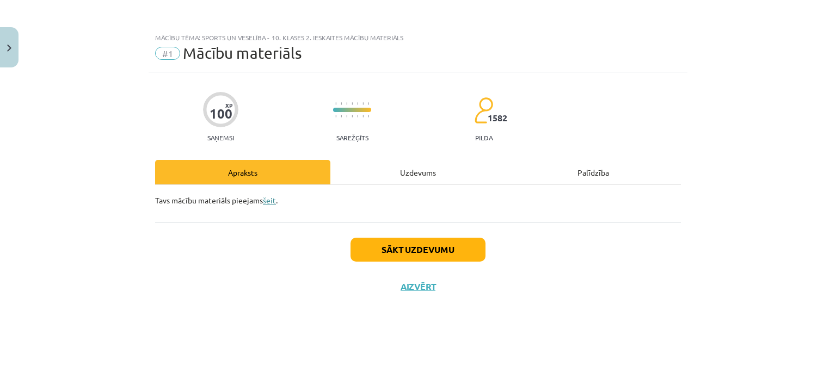
click at [268, 201] on link "šeit" at bounding box center [269, 200] width 13 height 10
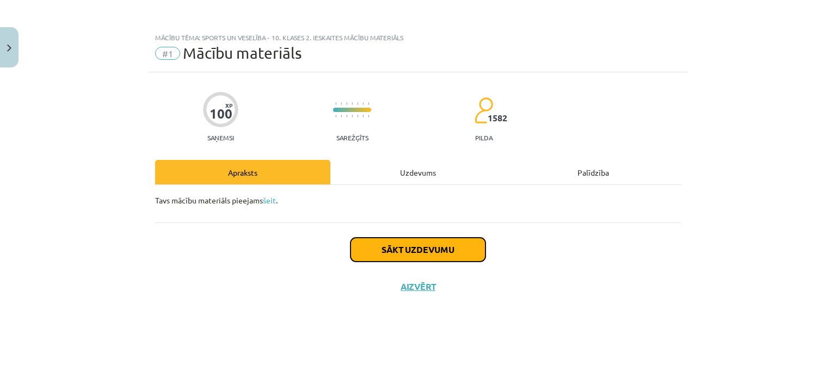
click at [396, 254] on button "Sākt uzdevumu" at bounding box center [417, 250] width 135 height 24
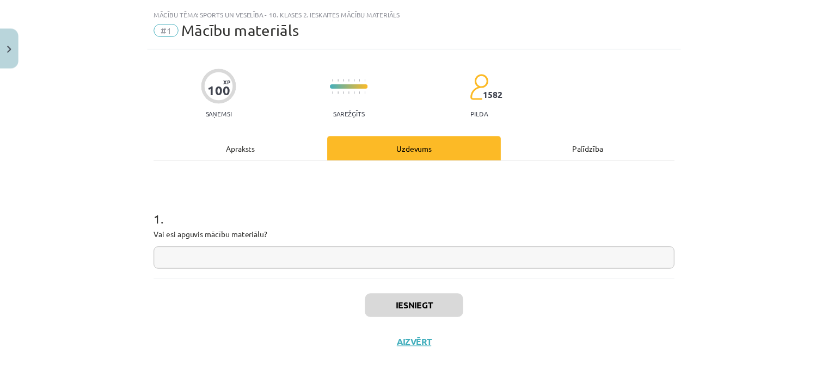
scroll to position [35, 0]
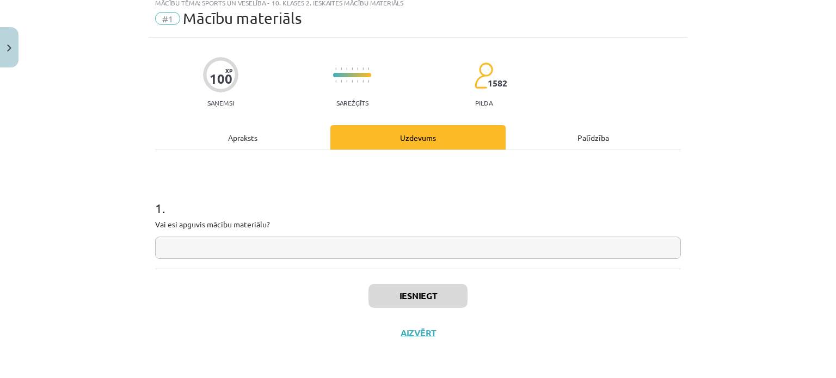
click at [390, 251] on input "text" at bounding box center [418, 248] width 526 height 22
type input "**"
click at [402, 294] on button "Iesniegt" at bounding box center [417, 296] width 99 height 24
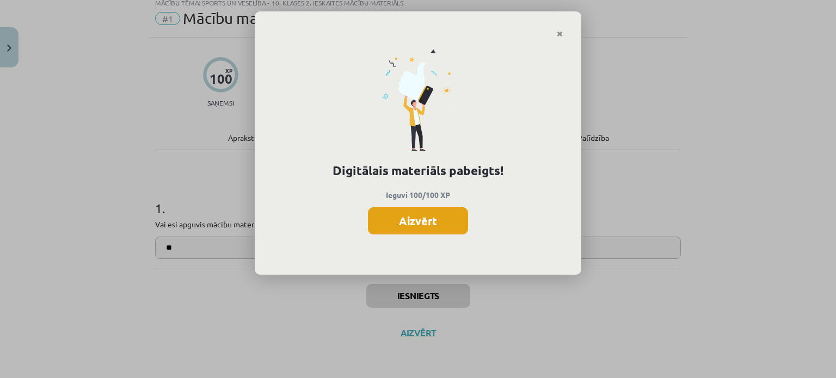
click at [407, 225] on button "Aizvērt" at bounding box center [418, 220] width 100 height 27
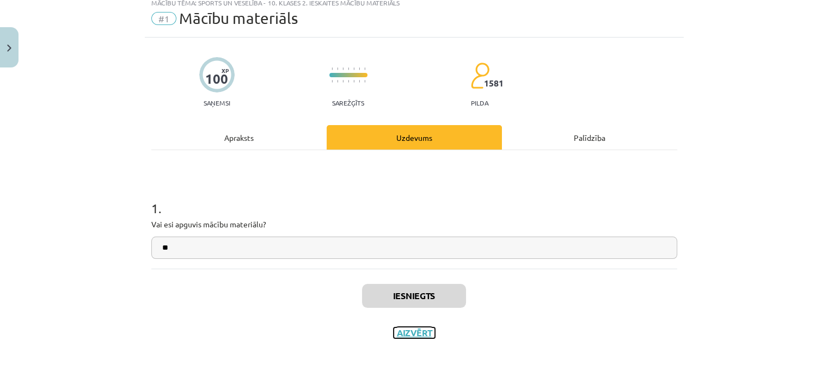
click at [393, 333] on button "Aizvērt" at bounding box center [413, 333] width 41 height 11
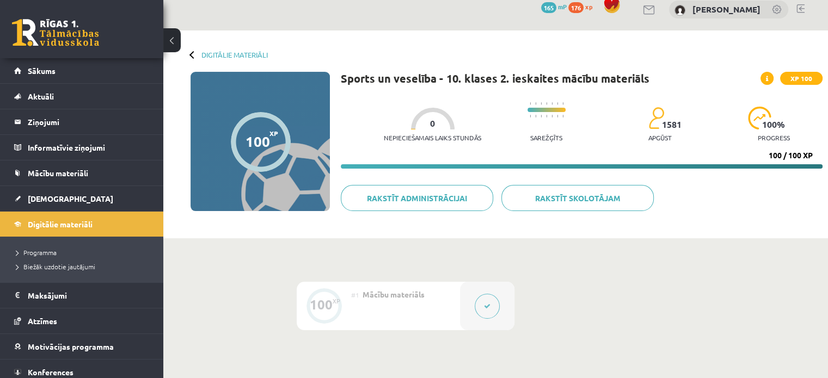
scroll to position [0, 0]
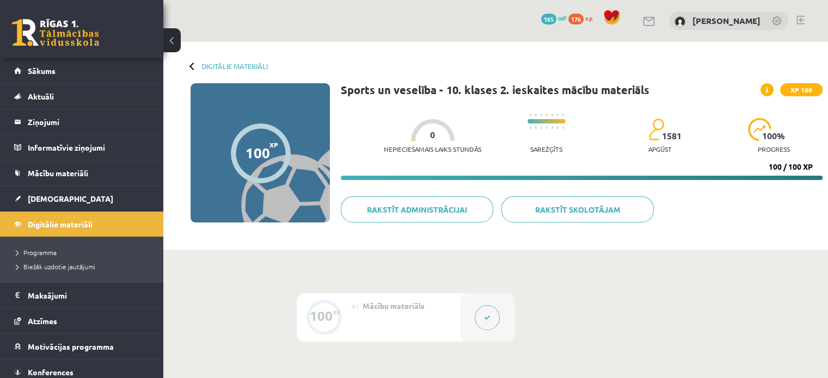
click at [583, 21] on span "176" at bounding box center [575, 19] width 15 height 11
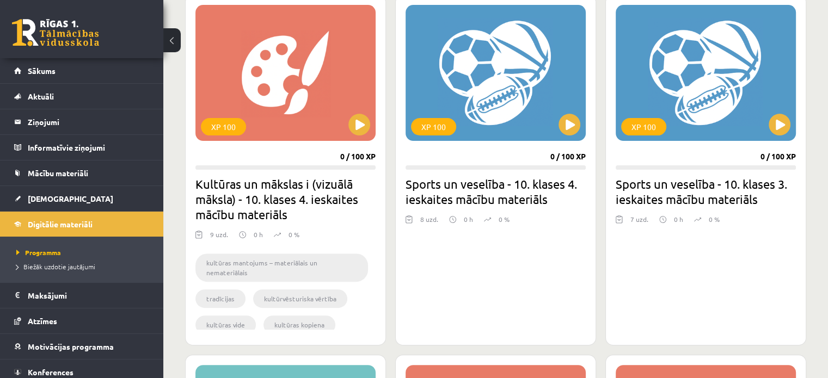
scroll to position [315, 0]
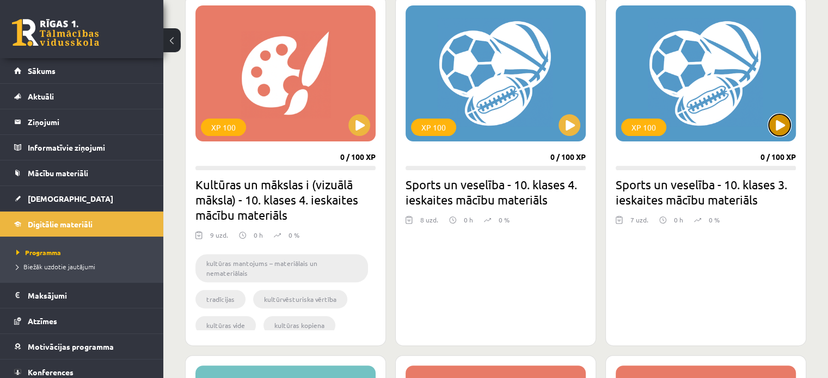
click at [771, 128] on button at bounding box center [779, 125] width 22 height 22
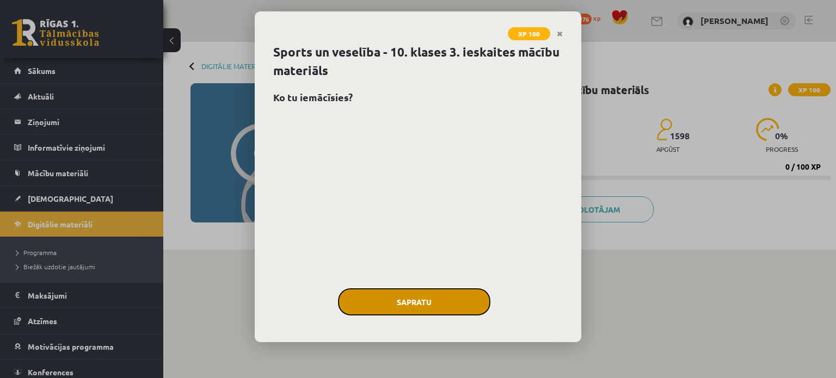
click at [377, 302] on button "Sapratu" at bounding box center [414, 301] width 152 height 27
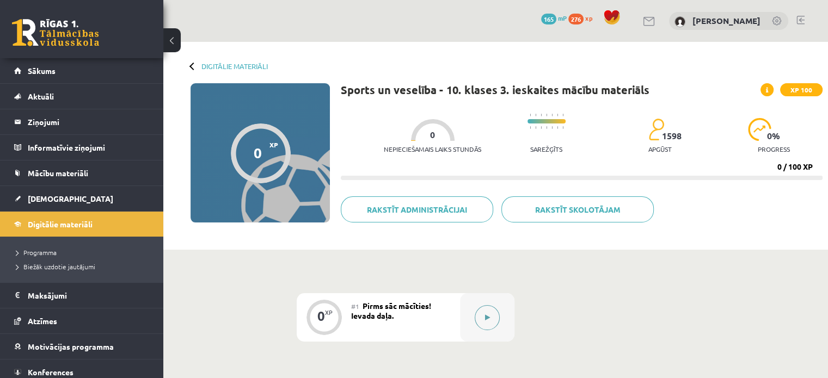
click at [473, 319] on div at bounding box center [487, 317] width 54 height 48
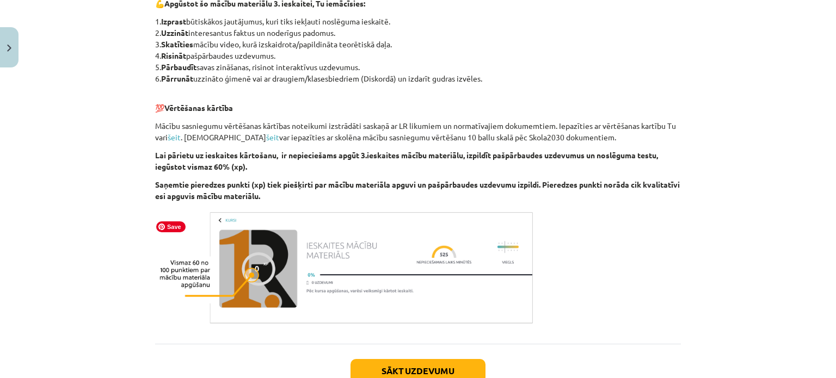
scroll to position [689, 0]
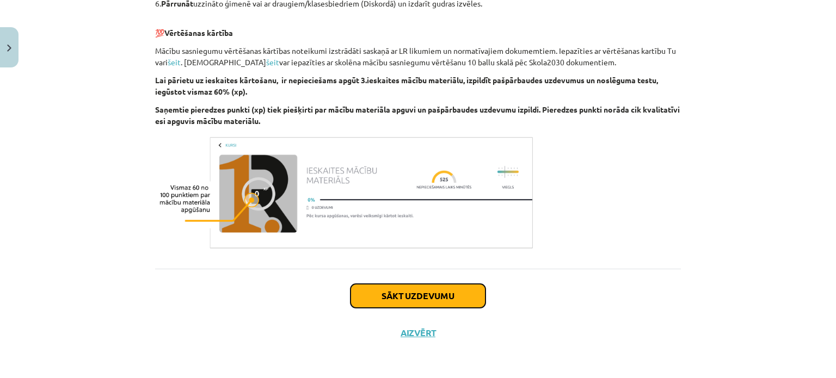
click at [377, 294] on button "Sākt uzdevumu" at bounding box center [417, 296] width 135 height 24
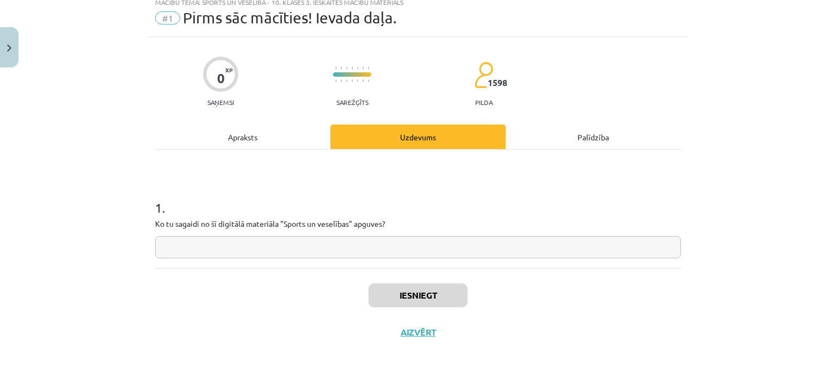
scroll to position [27, 0]
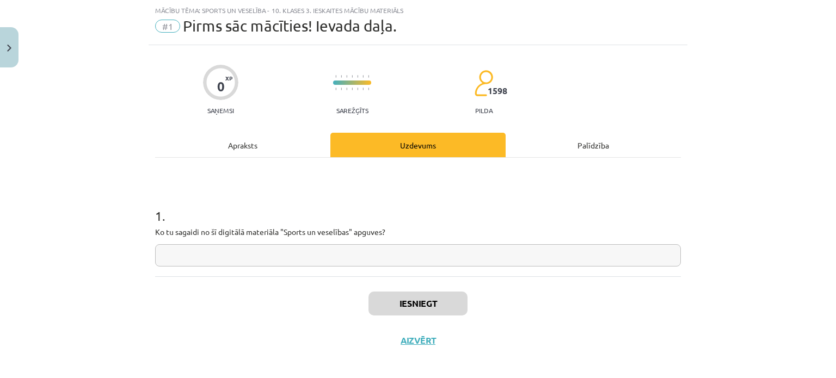
click at [336, 252] on input "text" at bounding box center [418, 255] width 526 height 22
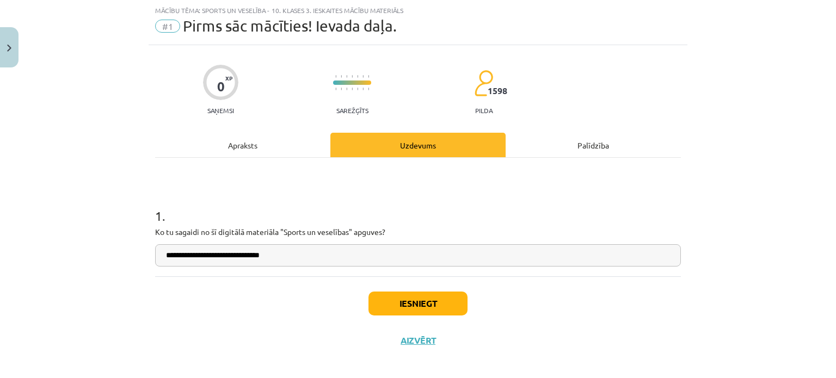
type input "**********"
click at [395, 304] on button "Iesniegt" at bounding box center [417, 304] width 99 height 24
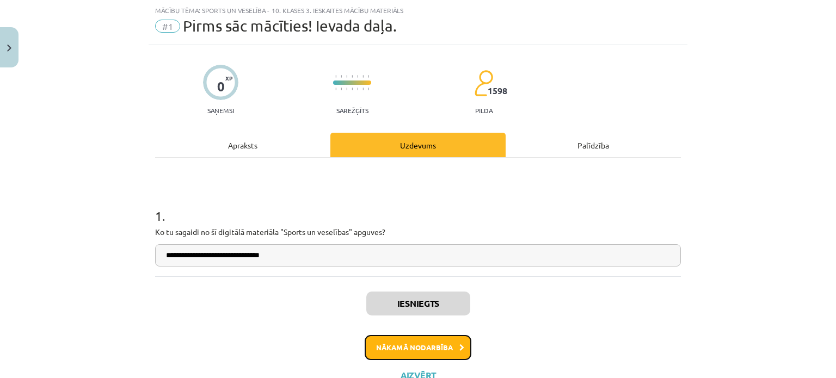
click at [401, 347] on button "Nākamā nodarbība" at bounding box center [418, 347] width 107 height 25
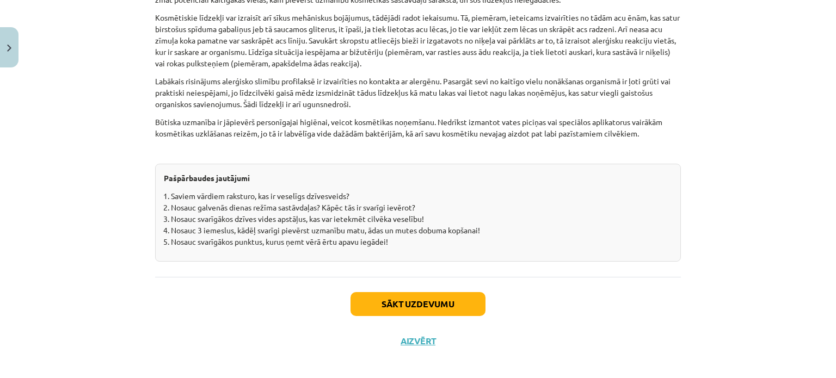
scroll to position [3401, 0]
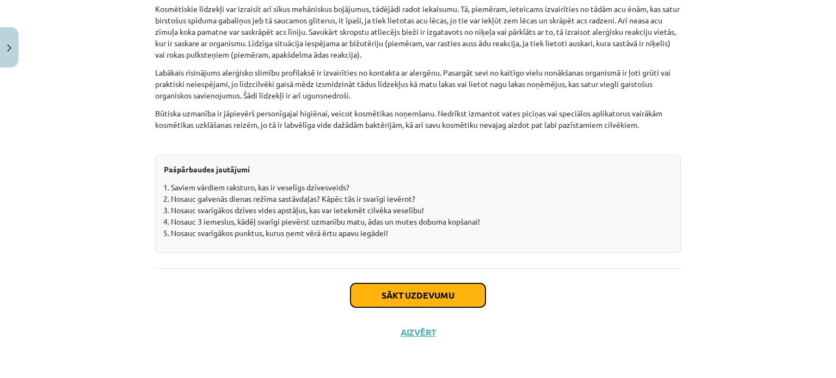
click at [383, 297] on button "Sākt uzdevumu" at bounding box center [417, 296] width 135 height 24
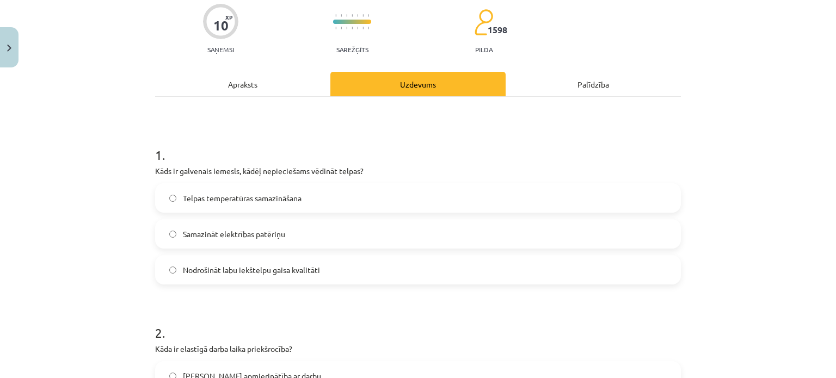
scroll to position [93, 0]
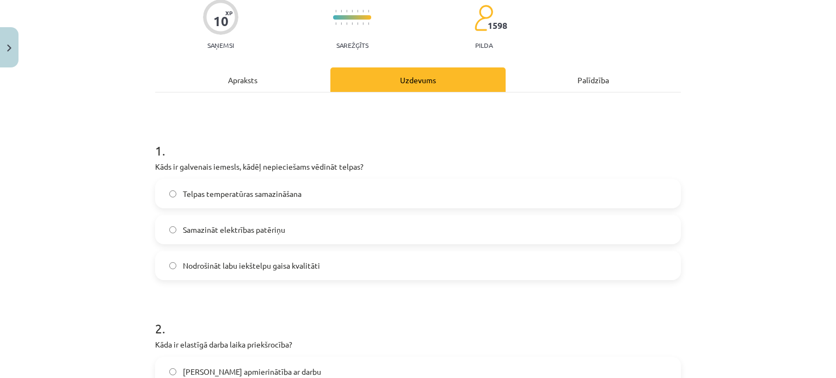
click at [224, 272] on label "Nodrošināt labu iekštelpu gaisa kvalitāti" at bounding box center [417, 265] width 523 height 27
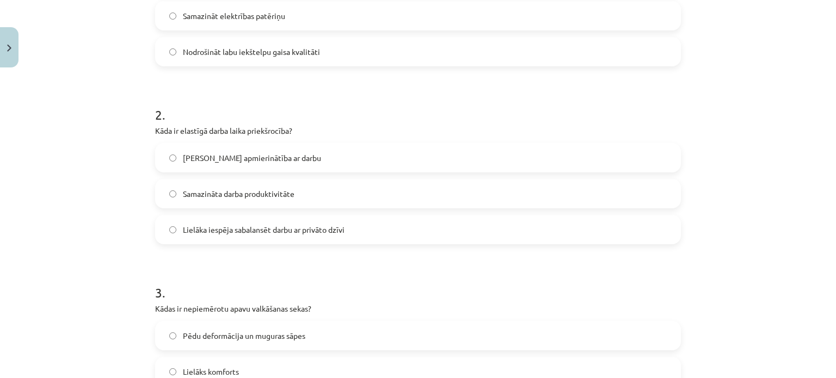
scroll to position [307, 0]
click at [215, 227] on span "Lielāka iespēja sabalansēt darbu ar privāto dzīvi" at bounding box center [264, 229] width 162 height 11
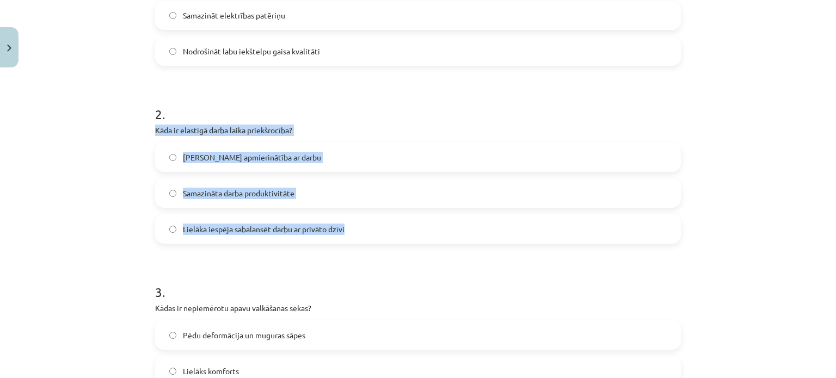
drag, startPoint x: 146, startPoint y: 132, endPoint x: 349, endPoint y: 219, distance: 220.4
copy div "Kāda ir elastīgā darba laika priekšrocība? Mazāka apmierinātība ar darbu Samazi…"
click at [102, 188] on div "Mācību tēma: Sports un veselība - 10. klases 3. ieskaites mācību materiāls #2 V…" at bounding box center [418, 189] width 836 height 378
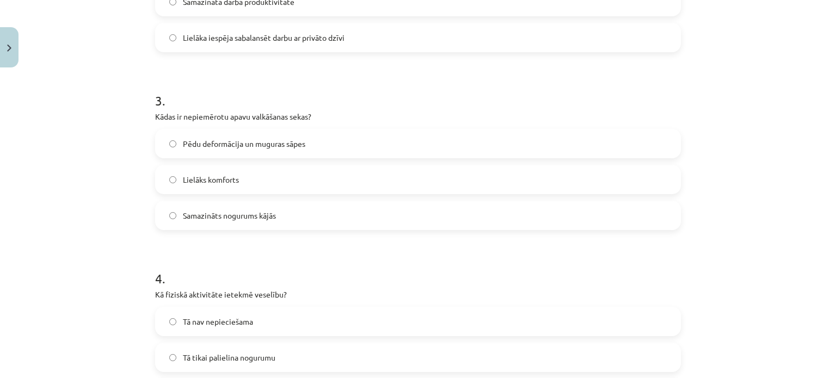
scroll to position [531, 0]
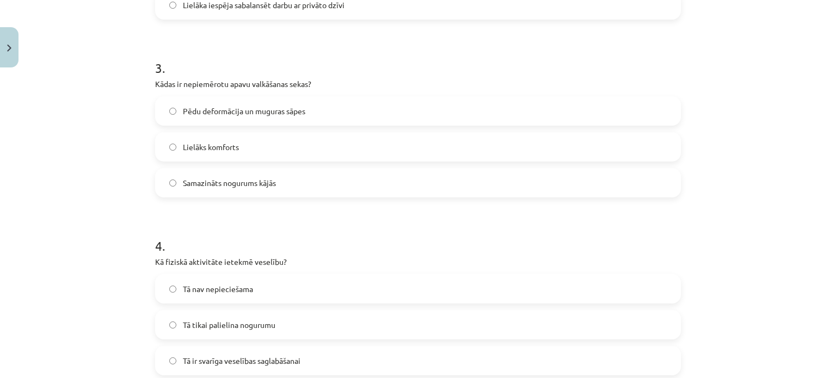
click at [268, 113] on span "Pēdu deformācija un muguras sāpes" at bounding box center [244, 111] width 122 height 11
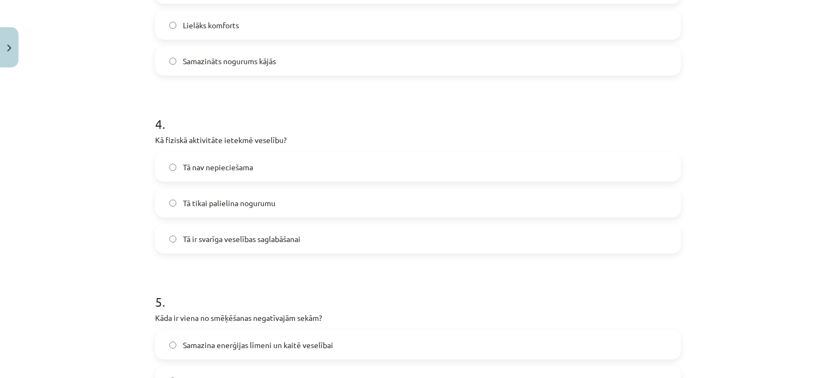
scroll to position [674, 0]
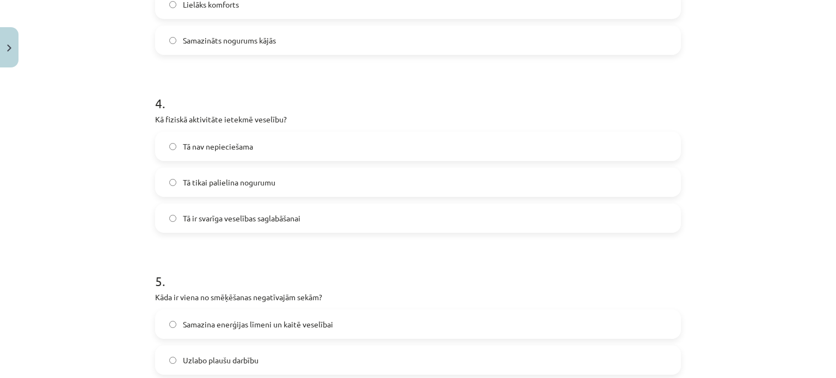
click at [238, 220] on span "Tā ir svarīga veselības saglabāšanai" at bounding box center [242, 218] width 118 height 11
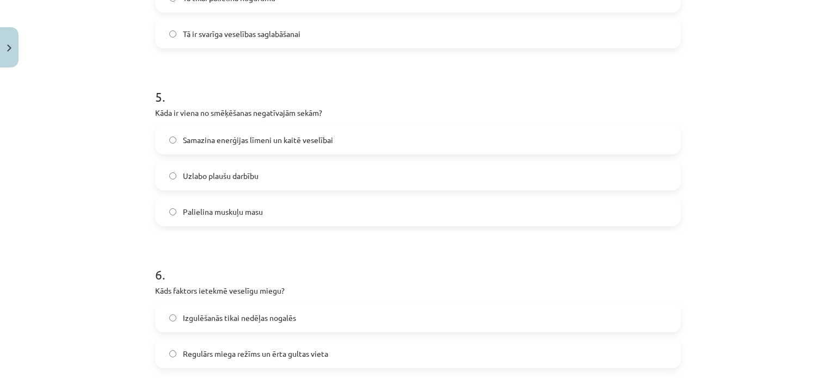
scroll to position [859, 0]
click at [181, 132] on label "Samazina enerģijas līmeni un kaitē veselībai" at bounding box center [417, 139] width 523 height 27
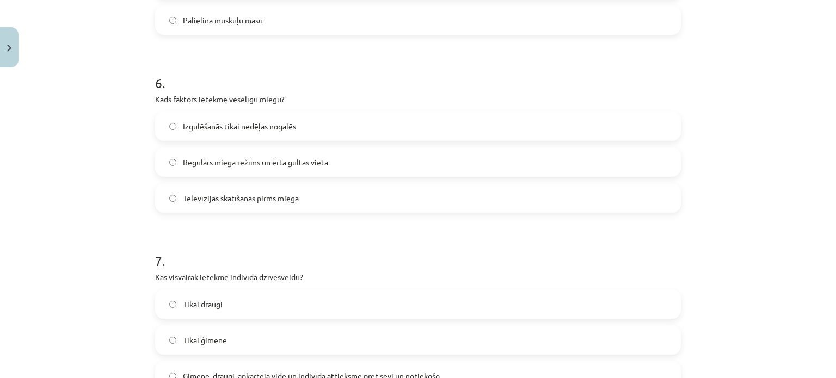
scroll to position [1050, 0]
click at [192, 162] on span "Regulārs miega režīms un ērta gultas vieta" at bounding box center [255, 161] width 145 height 11
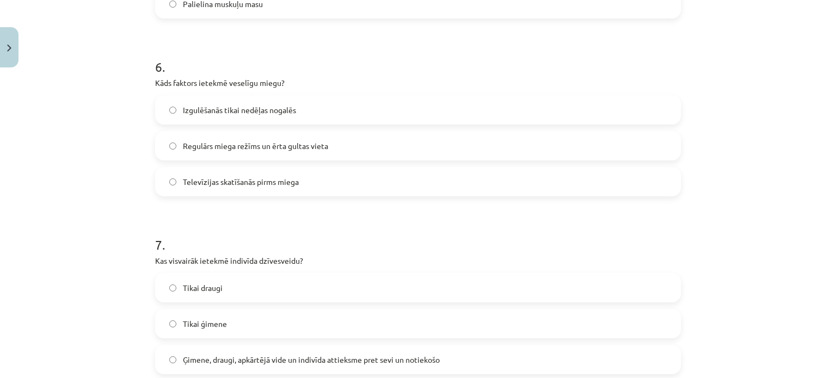
scroll to position [1067, 0]
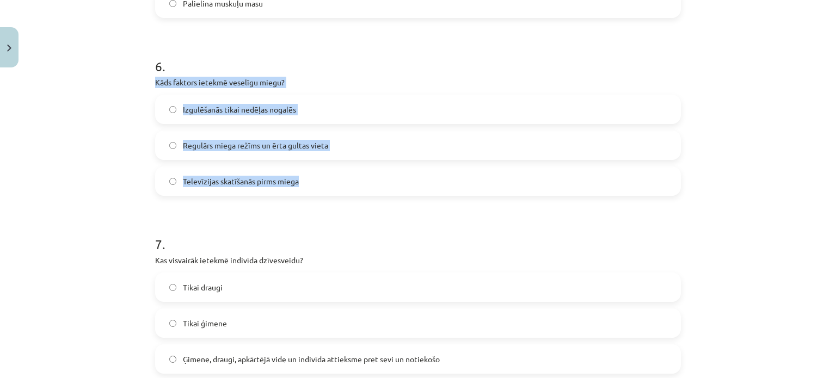
drag, startPoint x: 144, startPoint y: 78, endPoint x: 309, endPoint y: 193, distance: 200.5
click at [309, 193] on div "10 XP Saņemsi Sarežģīts 1598 pilda Apraksts Uzdevums Palīdzība 1 . Kāds ir galv…" at bounding box center [418, 6] width 539 height 2001
copy div "Kāds faktors ietekmē veselīgu miegu? Izgulēšanās tikai nedēļas nogalēs Regulārs…"
click at [91, 188] on div "Mācību tēma: Sports un veselība - 10. klases 3. ieskaites mācību materiāls #2 V…" at bounding box center [418, 189] width 836 height 378
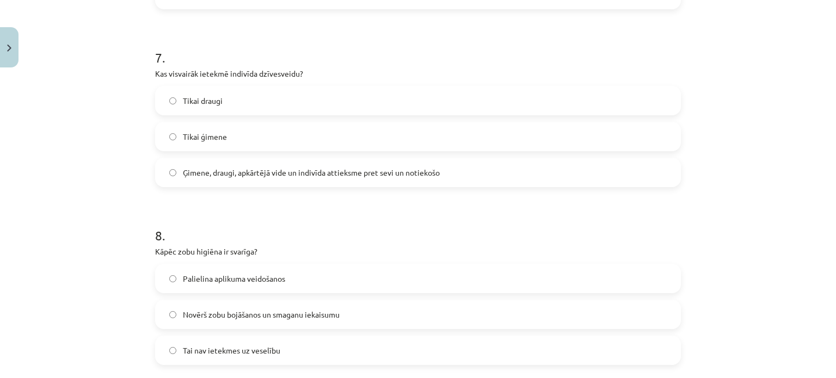
scroll to position [1254, 0]
click at [222, 169] on span "Ģimene, draugi, apkārtējā vide un indivīda attieksme pret sevi un notiekošo" at bounding box center [311, 172] width 257 height 11
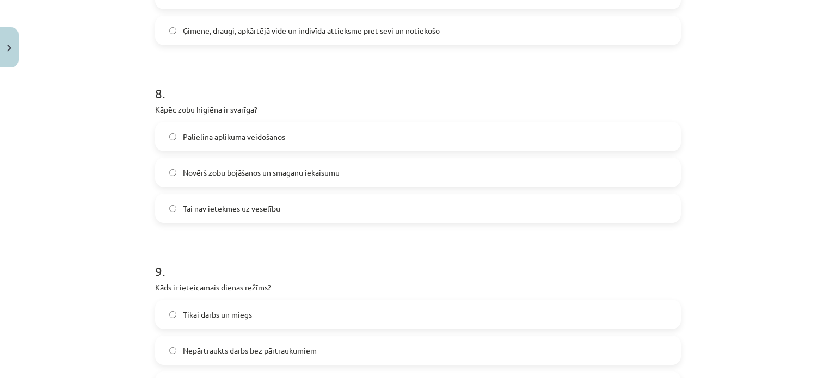
click at [288, 180] on label "Novērš zobu bojāšanos un smaganu iekaisumu" at bounding box center [417, 172] width 523 height 27
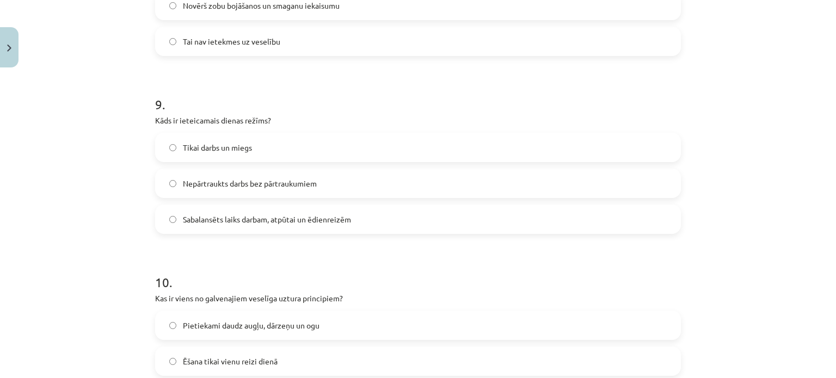
scroll to position [1563, 0]
click at [261, 213] on span "Sabalansēts laiks darbam, atpūtai un ēdienreizēm" at bounding box center [267, 218] width 168 height 11
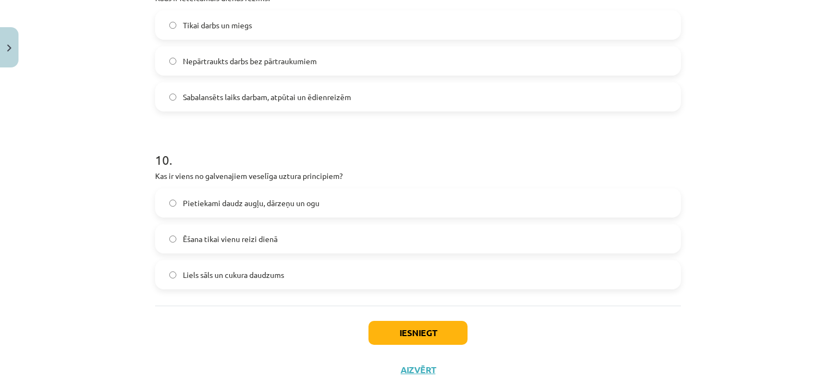
scroll to position [1722, 0]
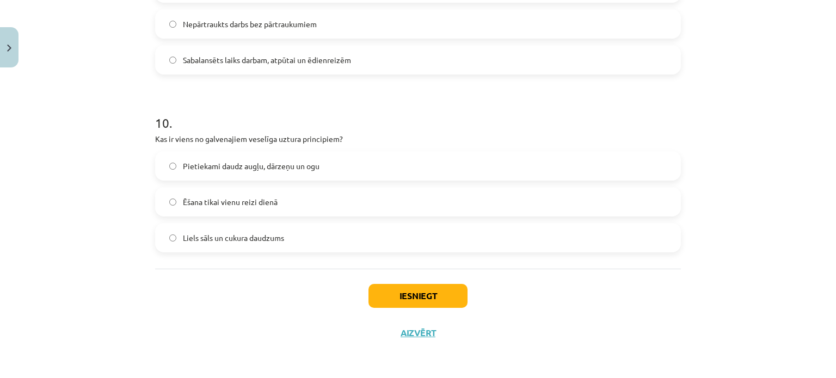
click at [185, 165] on span "Pietiekami daudz augļu, dārzeņu un ogu" at bounding box center [251, 166] width 137 height 11
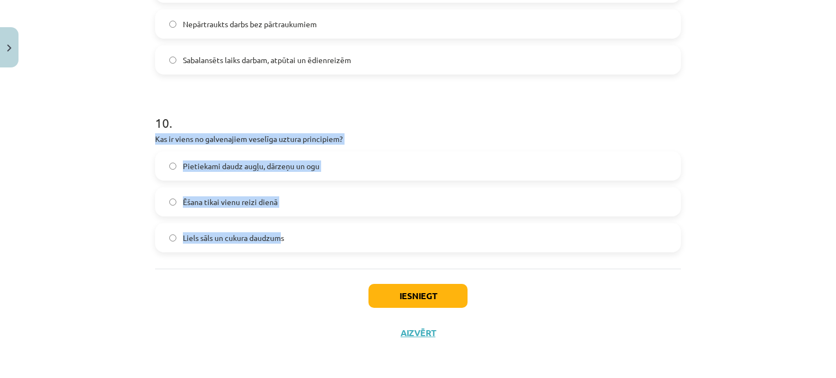
drag, startPoint x: 144, startPoint y: 141, endPoint x: 279, endPoint y: 239, distance: 167.5
click at [279, 239] on div "Mācību tēma: Sports un veselība - 10. klases 3. ieskaites mācību materiāls #2 V…" at bounding box center [418, 189] width 836 height 378
copy div "Kas ir viens no galvenajiem veselīga uztura principiem? Pietiekami daudz augļu,…"
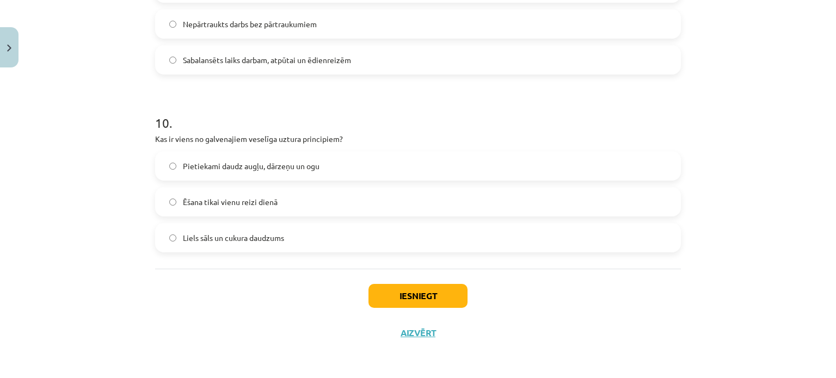
click at [196, 313] on div "Iesniegt Aizvērt" at bounding box center [418, 307] width 526 height 76
click at [380, 293] on button "Iesniegt" at bounding box center [417, 296] width 99 height 24
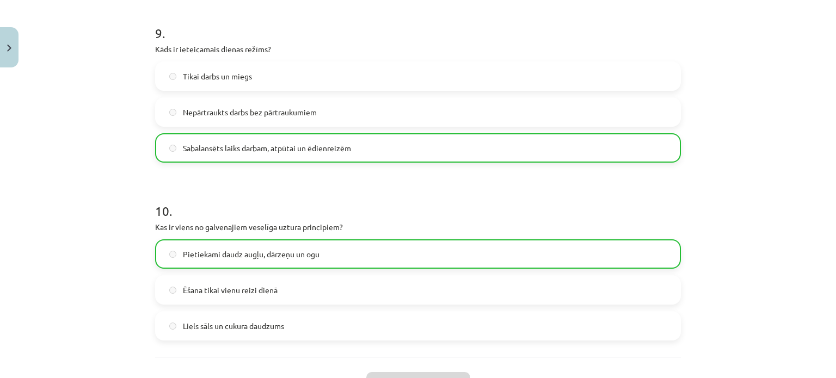
scroll to position [1756, 0]
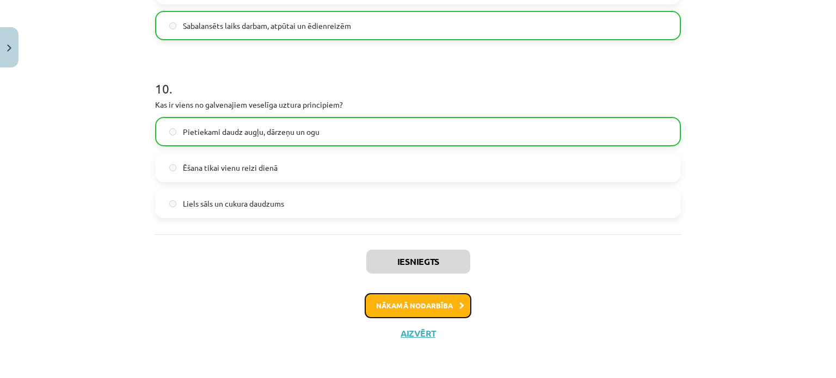
click at [400, 299] on button "Nākamā nodarbība" at bounding box center [418, 305] width 107 height 25
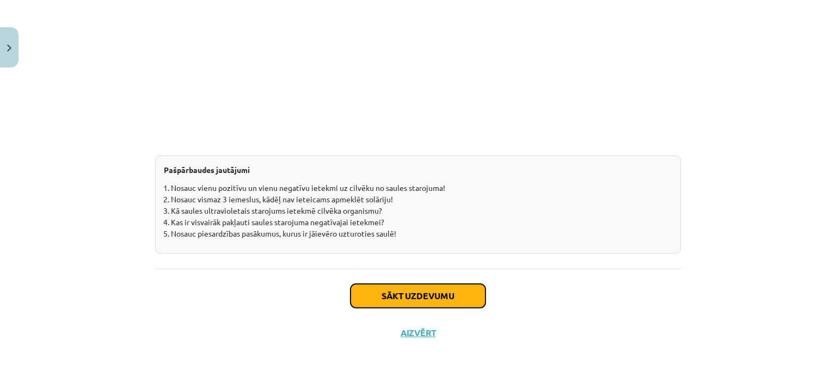
click at [400, 299] on button "Sākt uzdevumu" at bounding box center [417, 296] width 135 height 24
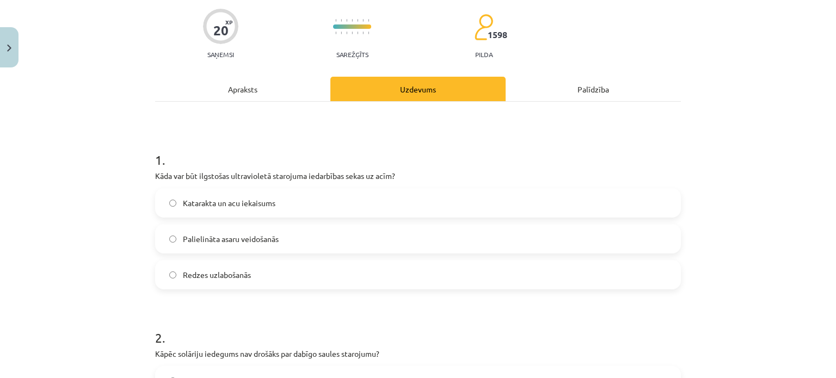
scroll to position [84, 0]
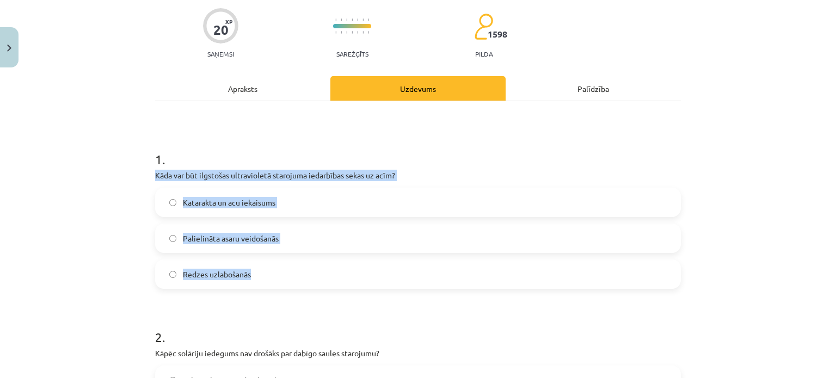
drag, startPoint x: 151, startPoint y: 173, endPoint x: 273, endPoint y: 276, distance: 159.5
click at [273, 276] on div "1 . Kāda var būt ilgstošas ultravioletā starojuma iedarbības sekas uz acīm? Kat…" at bounding box center [418, 211] width 526 height 156
copy div "Kāda var būt ilgstošas ultravioletā starojuma iedarbības sekas uz acīm? Katarak…"
click at [176, 201] on label "Katarakta un acu iekaisums" at bounding box center [417, 202] width 523 height 27
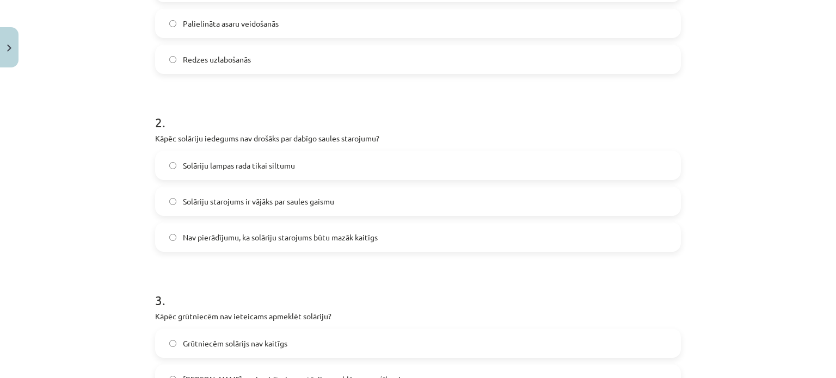
scroll to position [307, 0]
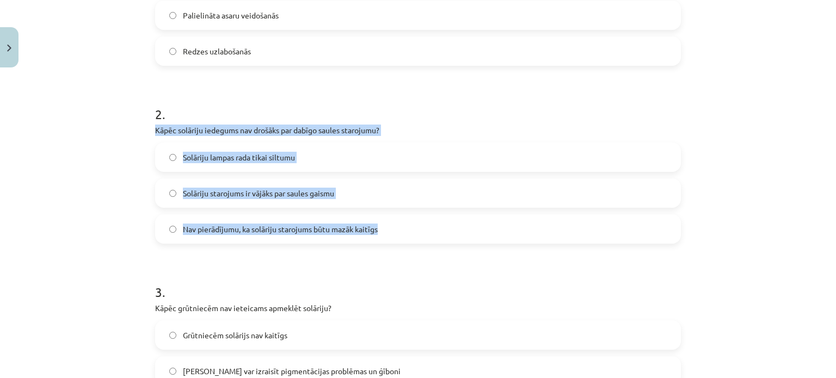
drag, startPoint x: 150, startPoint y: 126, endPoint x: 384, endPoint y: 217, distance: 250.5
copy div "Kāpēc solāriju iedegums nav drošāks par dabīgo saules starojumu? Solāriju lampa…"
click at [170, 223] on label "Nav pierādījumu, ka solāriju starojums būtu mazāk kaitīgs" at bounding box center [417, 228] width 523 height 27
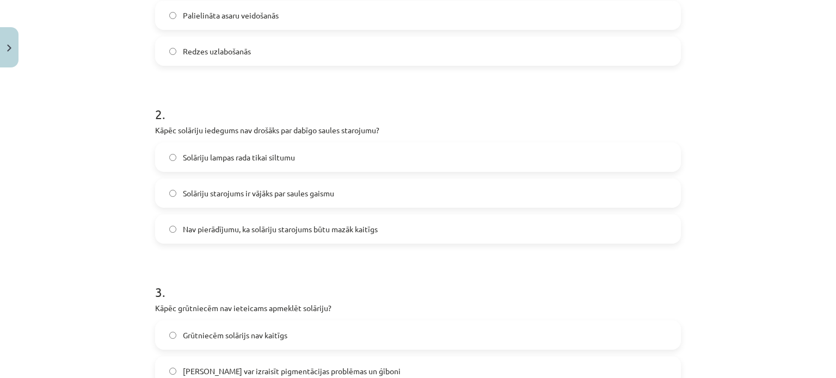
click at [89, 225] on div "Mācību tēma: Sports un veselība - 10. klases 3. ieskaites mācību materiāls #3 U…" at bounding box center [418, 189] width 836 height 378
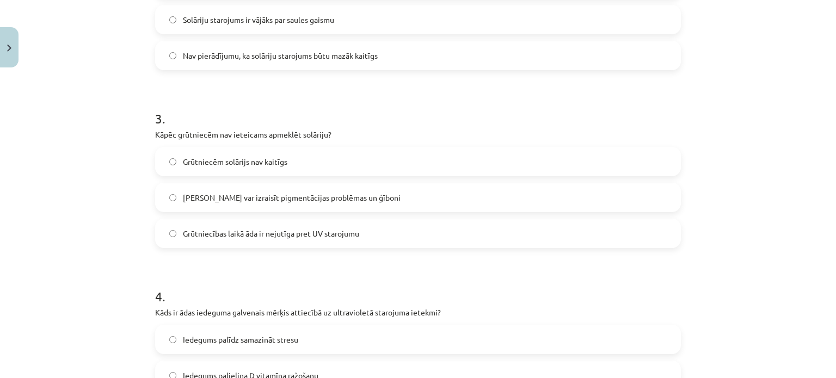
scroll to position [484, 0]
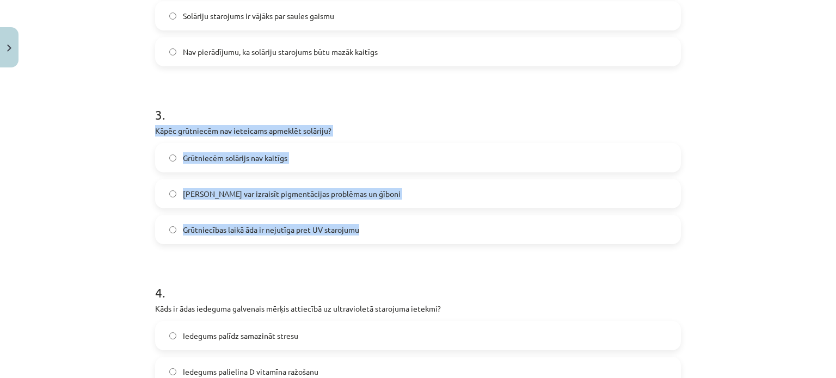
drag, startPoint x: 152, startPoint y: 132, endPoint x: 359, endPoint y: 230, distance: 229.0
click at [359, 230] on div "3 . Kāpēc grūtniecēm nav ieteicams apmeklēt solāriju? Grūtniecēm solārijs nav k…" at bounding box center [418, 166] width 526 height 156
copy div "Kāpēc grūtniecēm nav ieteicams apmeklēt solāriju? Grūtniecēm solārijs nav kaitī…"
click at [182, 183] on label "Solārijs var izraisīt pigmentācijas problēmas un ģīboni" at bounding box center [417, 193] width 523 height 27
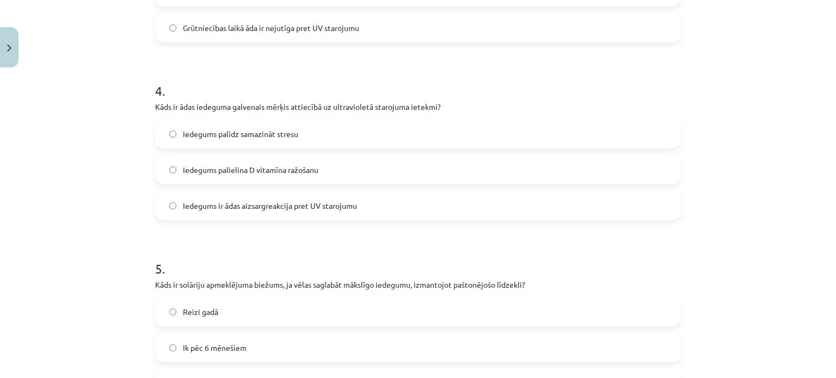
scroll to position [697, 0]
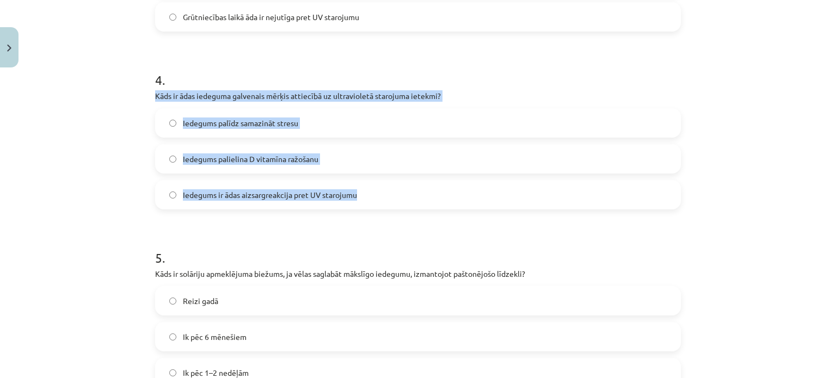
drag, startPoint x: 150, startPoint y: 100, endPoint x: 368, endPoint y: 194, distance: 237.7
click at [368, 194] on div "4 . Kāds ir ādas iedeguma galvenais mērķis attiecībā uz ultravioletā starojuma …" at bounding box center [418, 131] width 526 height 156
copy div "Kāds ir ādas iedeguma galvenais mērķis attiecībā uz ultravioletā starojuma iete…"
click at [205, 189] on span "Iedegums ir ādas aizsargreakcija pret UV starojumu" at bounding box center [270, 194] width 174 height 11
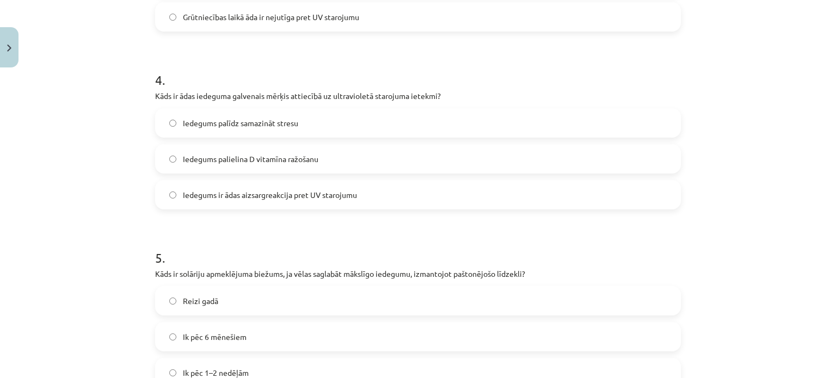
scroll to position [901, 0]
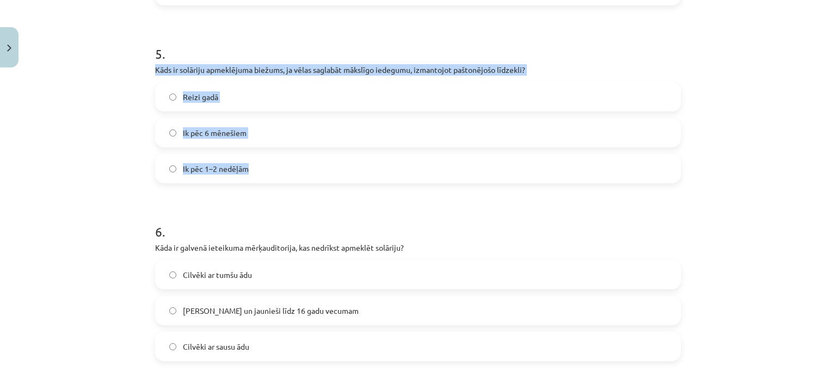
drag, startPoint x: 145, startPoint y: 69, endPoint x: 269, endPoint y: 162, distance: 155.2
click at [269, 162] on div "20 XP Saņemsi Sarežģīts 1598 pilda Apraksts Uzdevums Palīdzība 1 . Kāda var būt…" at bounding box center [418, 171] width 539 height 2001
copy div "Kāds ir solāriju apmeklējuma biežums, ja vēlas saglabāt mākslīgo iedegumu, izma…"
click at [183, 167] on span "Ik pēc 1–2 nedēļām" at bounding box center [216, 168] width 66 height 11
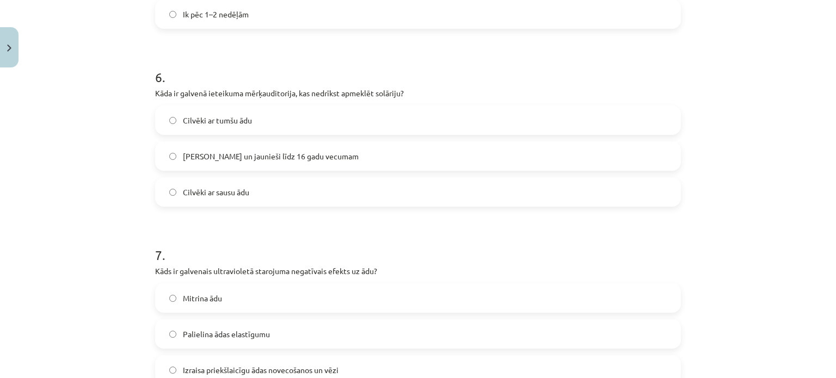
scroll to position [1057, 0]
click at [224, 161] on label "Bērni un jaunieši līdz 16 gadu vecumam" at bounding box center [417, 154] width 523 height 27
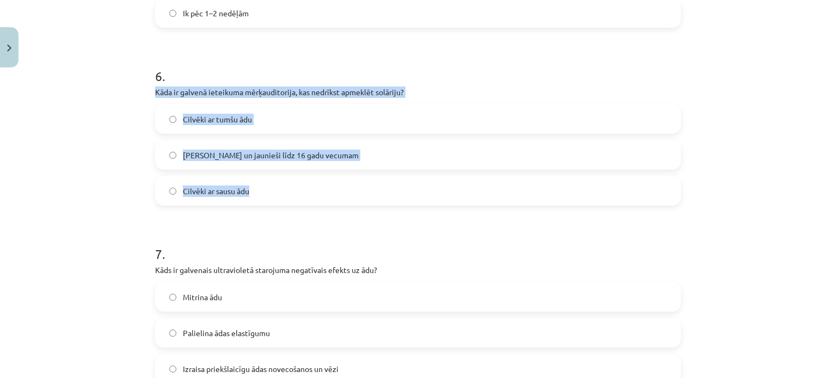
drag, startPoint x: 151, startPoint y: 93, endPoint x: 301, endPoint y: 180, distance: 173.1
click at [301, 180] on div "6 . Kāda ir galvenā ieteikuma mērķauditorija, kas nedrīkst apmeklēt solāriju? C…" at bounding box center [418, 128] width 526 height 156
copy div "Kāda ir galvenā ieteikuma mērķauditorija, kas nedrīkst apmeklēt solāriju? Cilvē…"
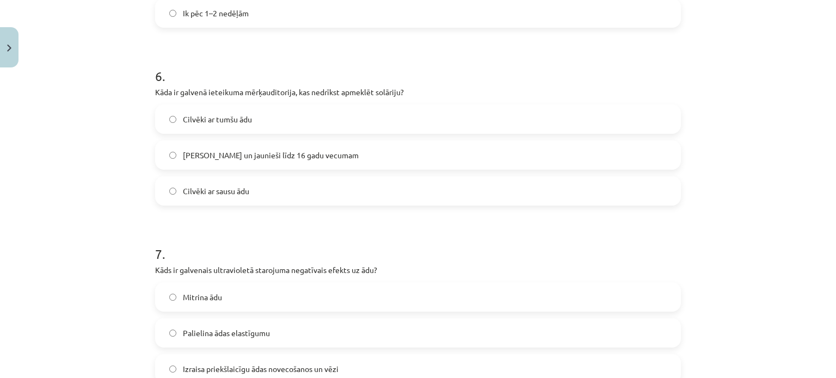
click at [89, 230] on div "Mācību tēma: Sports un veselība - 10. klases 3. ieskaites mācību materiāls #3 U…" at bounding box center [418, 189] width 836 height 378
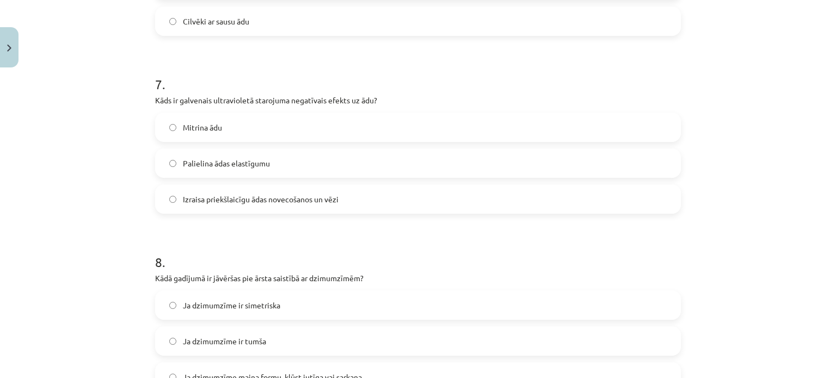
scroll to position [1259, 0]
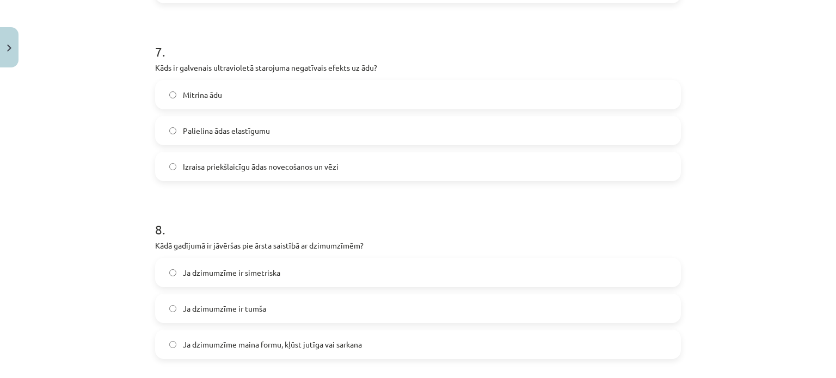
click at [213, 164] on span "Izraisa priekšlaicīgu ādas novecošanos un vēzi" at bounding box center [261, 166] width 156 height 11
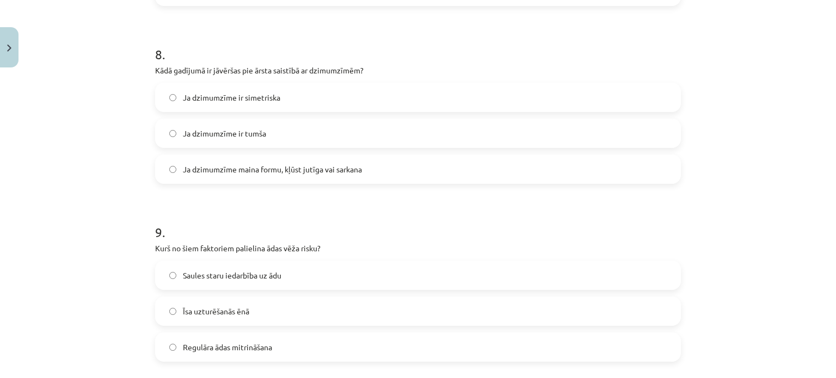
scroll to position [1435, 0]
click at [218, 171] on span "Ja dzimumzīme maina formu, kļūst jutīga vai sarkana" at bounding box center [272, 168] width 179 height 11
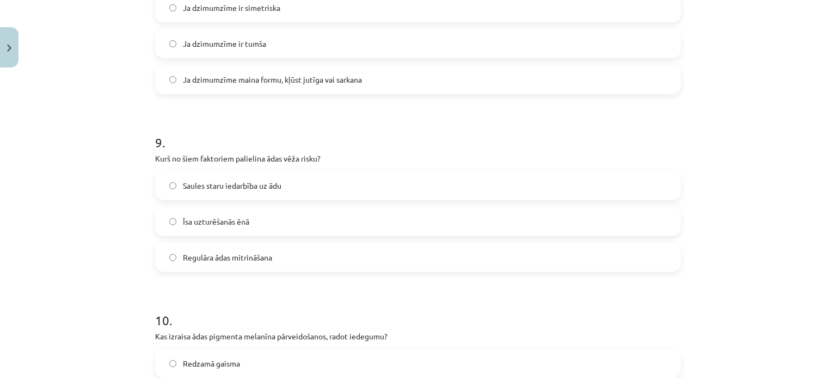
scroll to position [1573, 0]
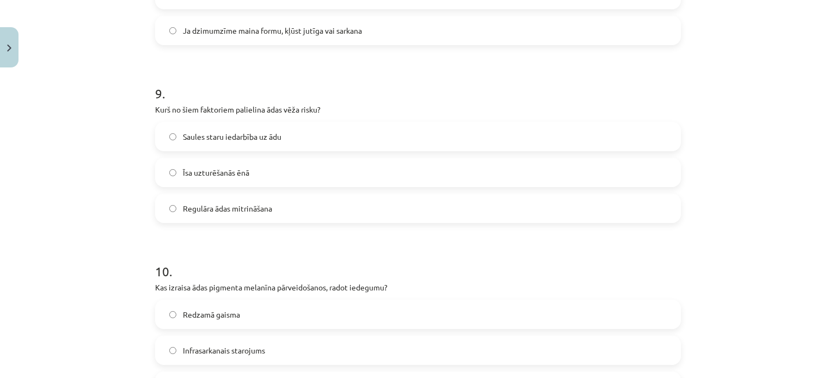
click at [198, 135] on span "Saules staru iedarbība uz ādu" at bounding box center [232, 136] width 98 height 11
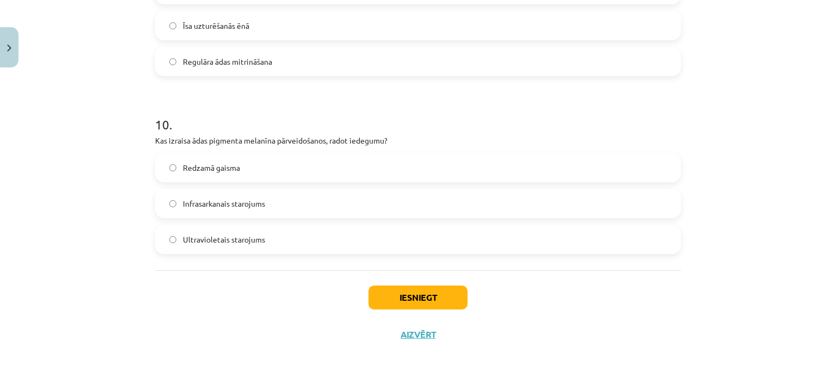
scroll to position [1722, 0]
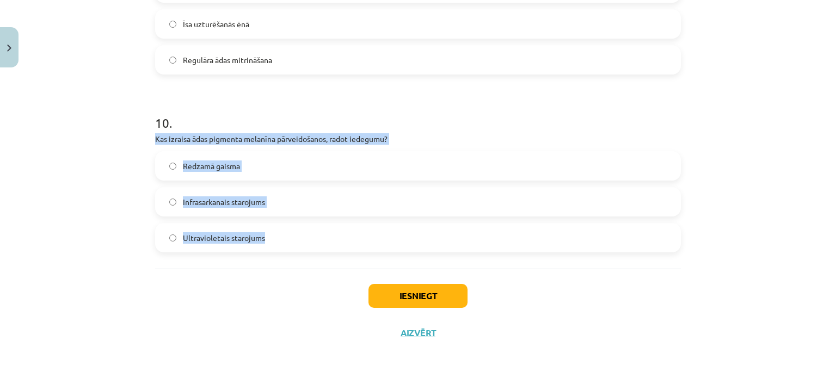
drag, startPoint x: 150, startPoint y: 141, endPoint x: 277, endPoint y: 243, distance: 163.0
copy div "Kas izraisa ādas pigmenta melanīna pārveidošanos, radot iedegumu? Redzamā gaism…"
click at [183, 232] on span "Ultravioletais starojums" at bounding box center [224, 237] width 82 height 11
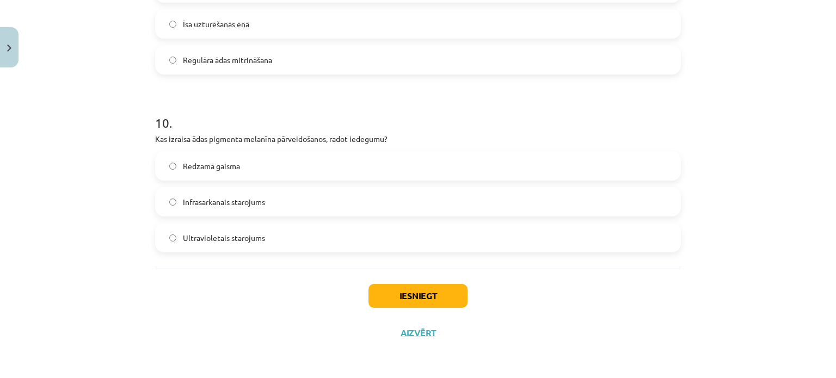
click at [435, 311] on div "Iesniegt Aizvērt" at bounding box center [418, 307] width 526 height 76
click at [415, 294] on button "Iesniegt" at bounding box center [417, 296] width 99 height 24
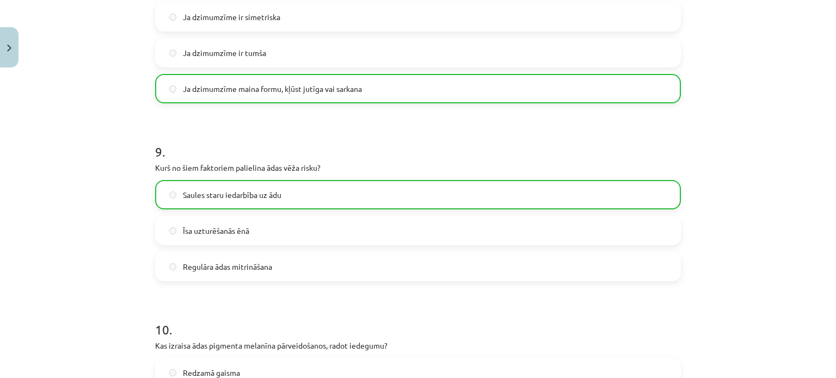
scroll to position [1756, 0]
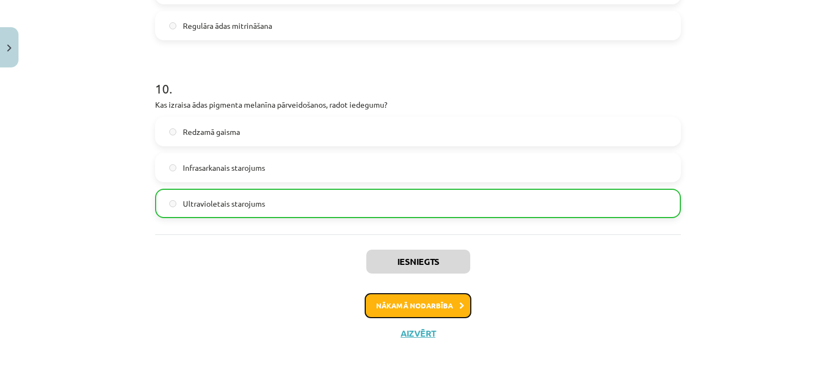
click at [398, 300] on button "Nākamā nodarbība" at bounding box center [418, 305] width 107 height 25
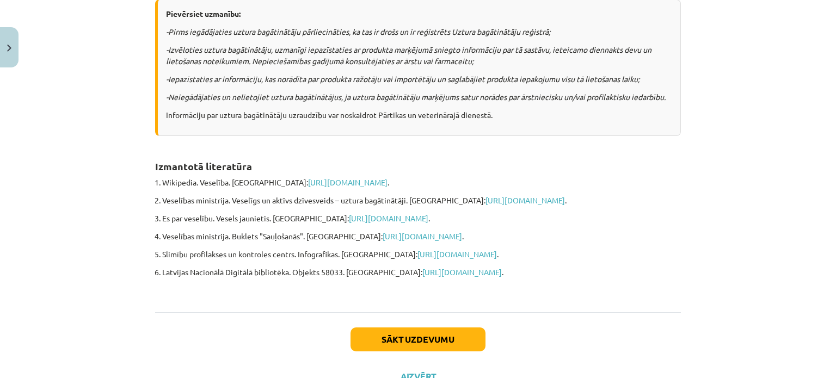
scroll to position [876, 0]
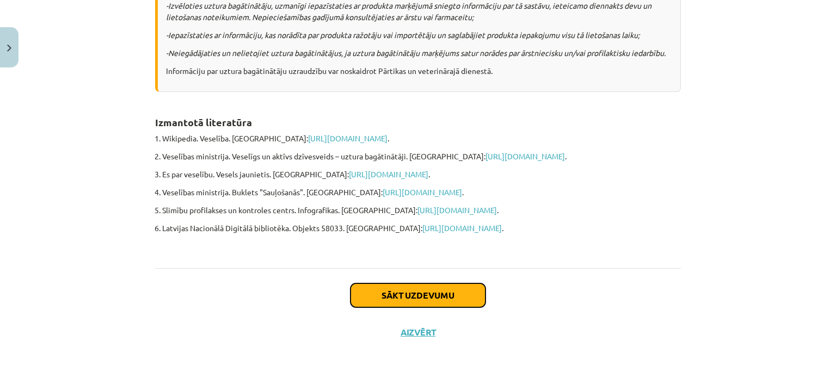
click at [379, 288] on button "Sākt uzdevumu" at bounding box center [417, 296] width 135 height 24
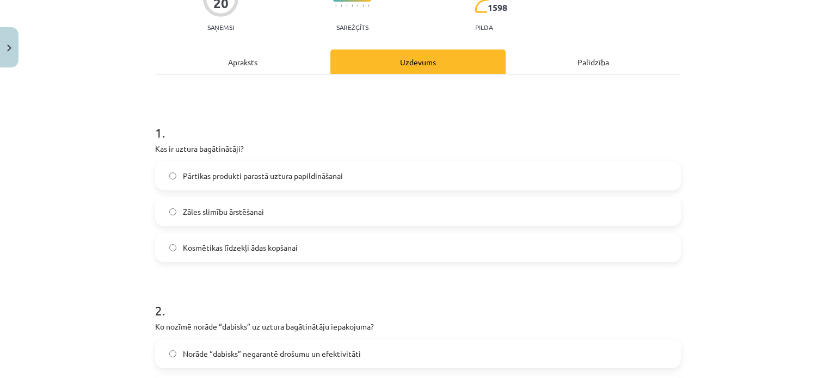
scroll to position [111, 0]
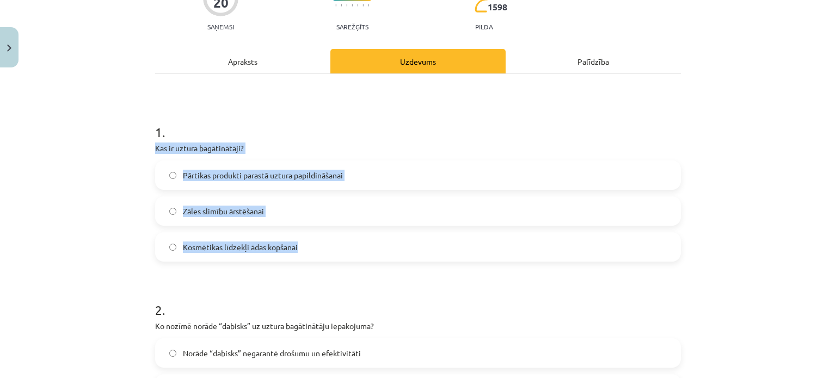
drag, startPoint x: 151, startPoint y: 149, endPoint x: 303, endPoint y: 248, distance: 180.8
click at [303, 248] on div "1 . Kas ir uztura bagātinātāji? Pārtikas produkti parastā uztura papildināšanai…" at bounding box center [418, 184] width 526 height 156
click at [98, 252] on div "Mācību tēma: Sports un veselība - 10. klases 3. ieskaites mācību materiāls #4 U…" at bounding box center [418, 189] width 836 height 378
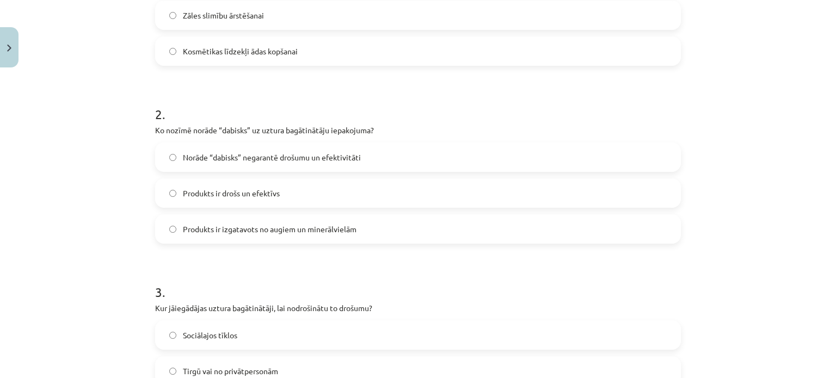
scroll to position [319, 0]
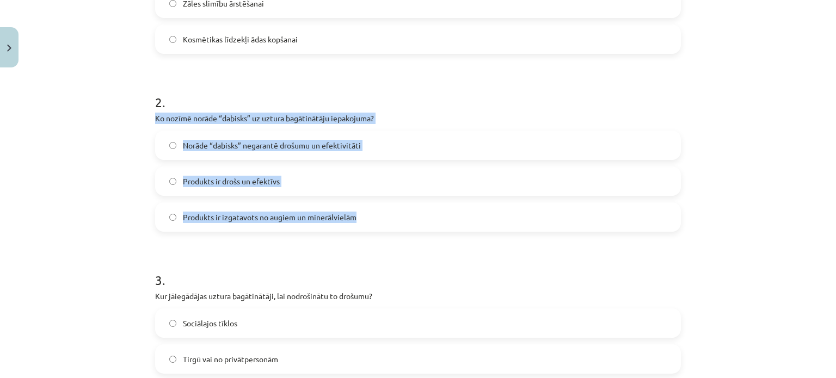
drag, startPoint x: 151, startPoint y: 118, endPoint x: 364, endPoint y: 213, distance: 232.8
click at [364, 213] on div "2 . Ko nozīmē norāde “dabisks” uz uztura bagātinātāju iepakojuma? Norāde “dabis…" at bounding box center [418, 154] width 526 height 156
click at [172, 144] on label "Norāde “dabisks” negarantē drošumu un efektivitāti" at bounding box center [417, 145] width 523 height 27
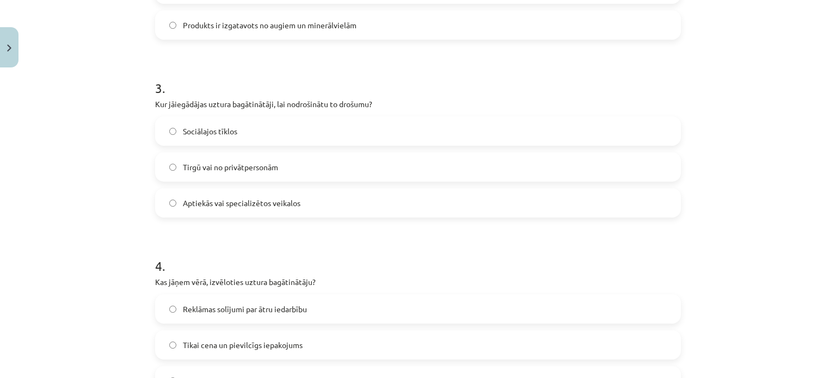
scroll to position [510, 0]
click at [226, 207] on span "Aptiekās vai specializētos veikalos" at bounding box center [242, 203] width 118 height 11
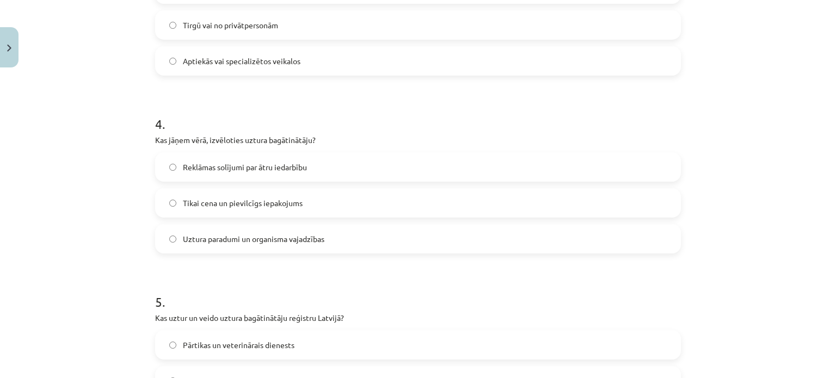
scroll to position [682, 0]
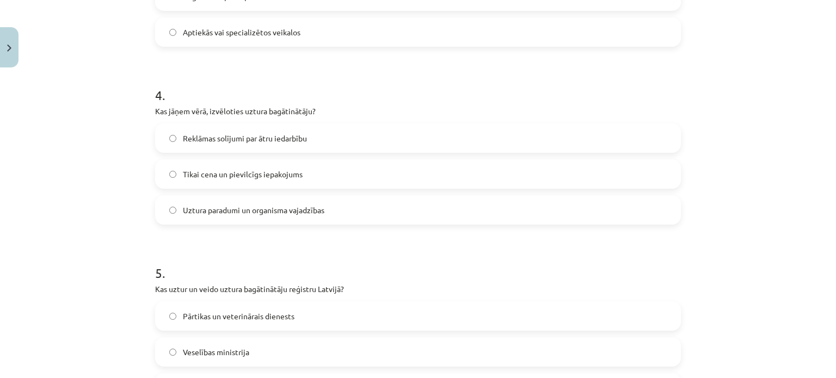
click at [220, 210] on span "Uztura paradumi un organisma vajadzības" at bounding box center [253, 210] width 141 height 11
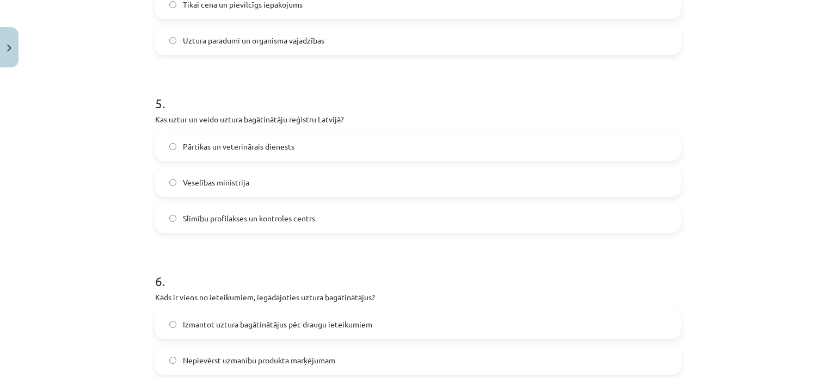
scroll to position [858, 0]
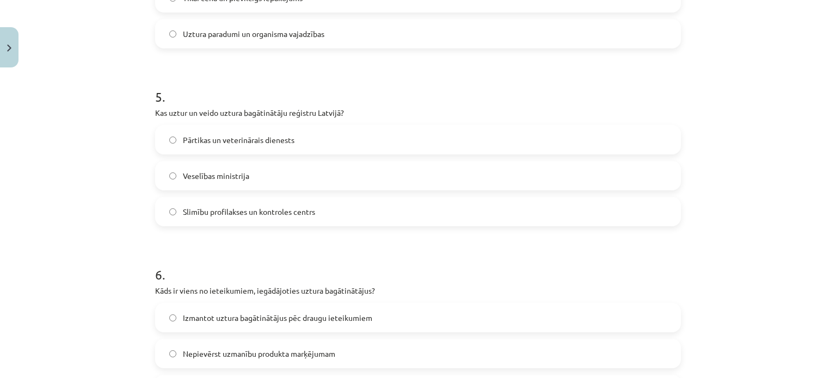
drag, startPoint x: 148, startPoint y: 118, endPoint x: 176, endPoint y: 119, distance: 28.3
click at [176, 119] on div "20 XP Saņemsi Sarežģīts 1598 pilda Apraksts Uzdevums Palīdzība 1 . Kas ir uztur…" at bounding box center [418, 214] width 539 height 2001
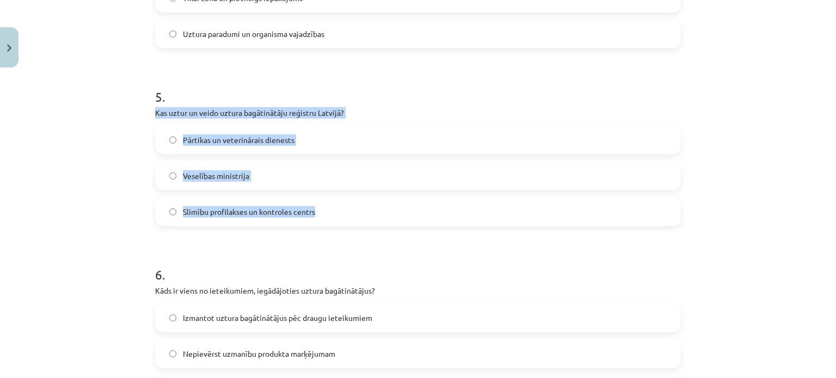
drag, startPoint x: 146, startPoint y: 112, endPoint x: 321, endPoint y: 207, distance: 198.2
click at [321, 207] on div "20 XP Saņemsi Sarežģīts 1598 pilda Apraksts Uzdevums Palīdzība 1 . Kas ir uztur…" at bounding box center [418, 214] width 539 height 2001
click at [195, 135] on span "Pārtikas un veterinārais dienests" at bounding box center [239, 139] width 112 height 11
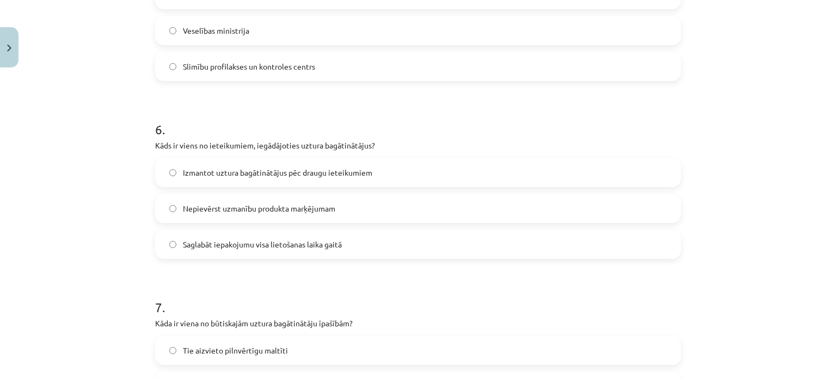
scroll to position [1018, 0]
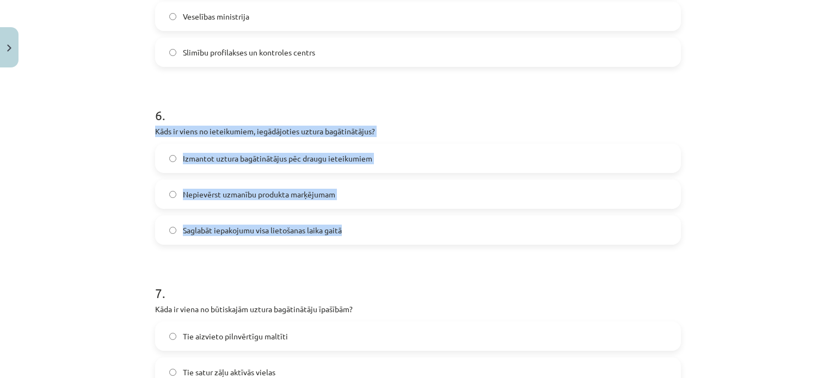
drag, startPoint x: 149, startPoint y: 132, endPoint x: 347, endPoint y: 232, distance: 222.4
click at [347, 232] on div "20 XP Saņemsi Sarežģīts 1598 pilda Apraksts Uzdevums Palīdzība 1 . Kas ir uztur…" at bounding box center [418, 55] width 539 height 2001
click at [172, 233] on label "Saglabāt iepakojumu visa lietošanas laika gaitā" at bounding box center [417, 230] width 523 height 27
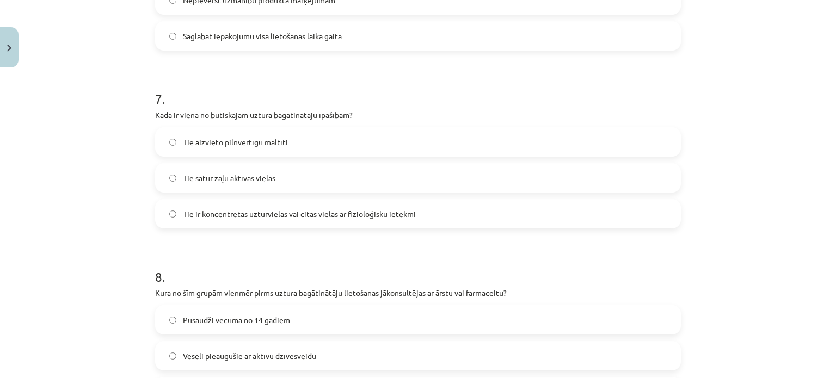
scroll to position [1212, 0]
click at [209, 213] on span "Tie ir koncentrētas uzturvielas vai citas vielas ar fizioloģisku ietekmi" at bounding box center [299, 213] width 233 height 11
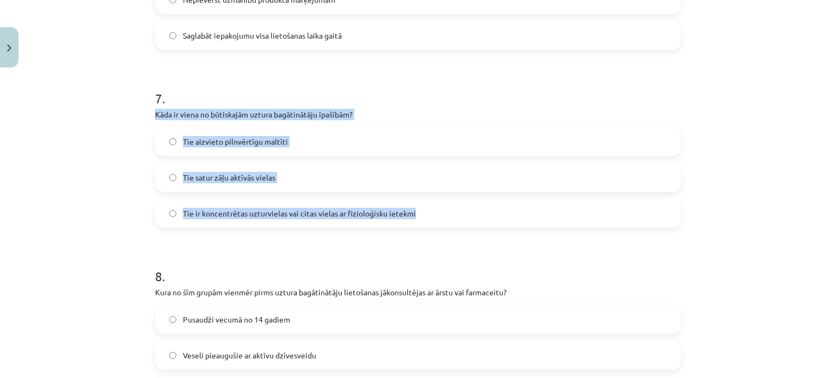
drag, startPoint x: 148, startPoint y: 113, endPoint x: 414, endPoint y: 206, distance: 281.4
click at [119, 223] on div "Mācību tēma: Sports un veselība - 10. klases 3. ieskaites mācību materiāls #4 U…" at bounding box center [418, 189] width 836 height 378
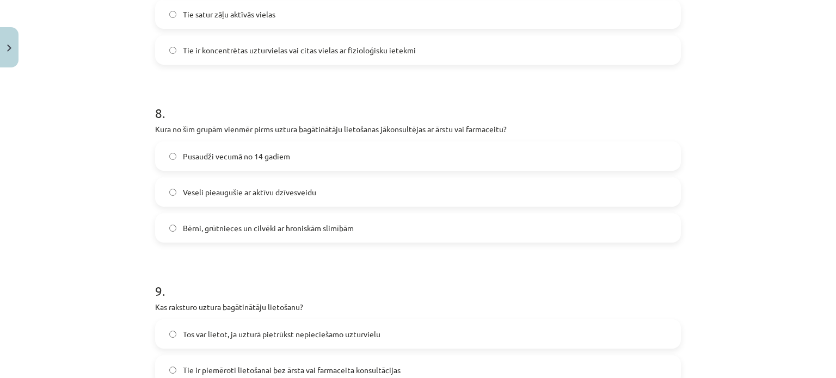
scroll to position [1399, 0]
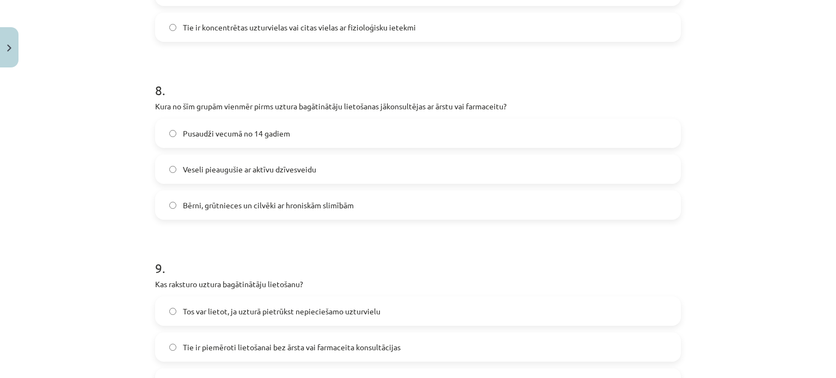
click at [250, 205] on span "Bērni, grūtnieces un cilvēki ar hroniskām slimībām" at bounding box center [268, 205] width 171 height 11
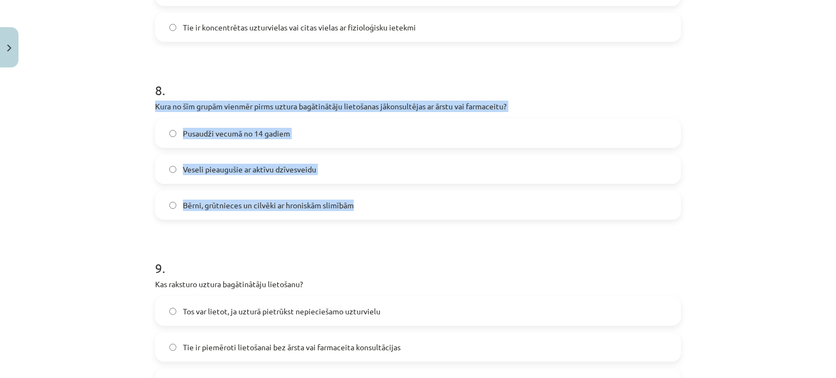
drag, startPoint x: 149, startPoint y: 108, endPoint x: 366, endPoint y: 208, distance: 238.6
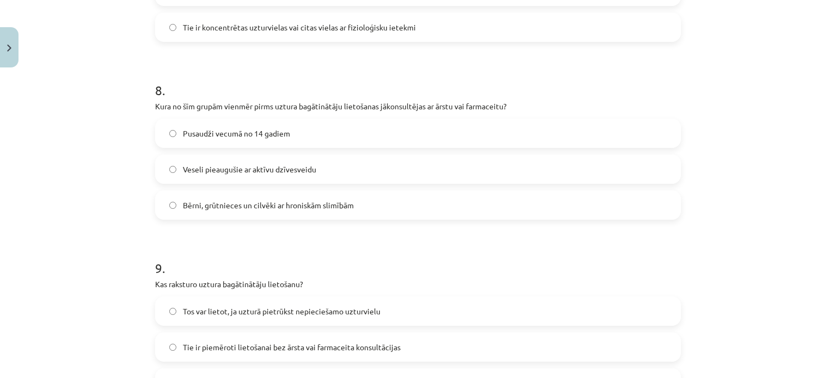
click at [122, 239] on div "Mācību tēma: Sports un veselība - 10. klases 3. ieskaites mācību materiāls #4 U…" at bounding box center [418, 189] width 836 height 378
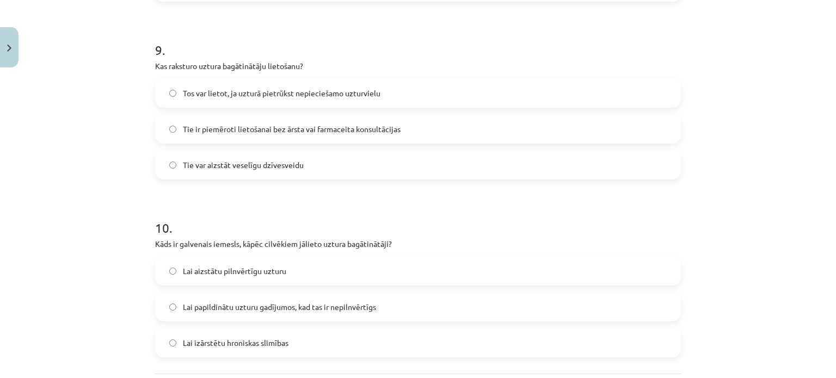
scroll to position [1617, 0]
click at [219, 91] on span "Tos var lietot, ja uzturā pietrūkst nepieciešamo uzturvielu" at bounding box center [282, 92] width 198 height 11
drag, startPoint x: 149, startPoint y: 71, endPoint x: 264, endPoint y: 117, distance: 124.3
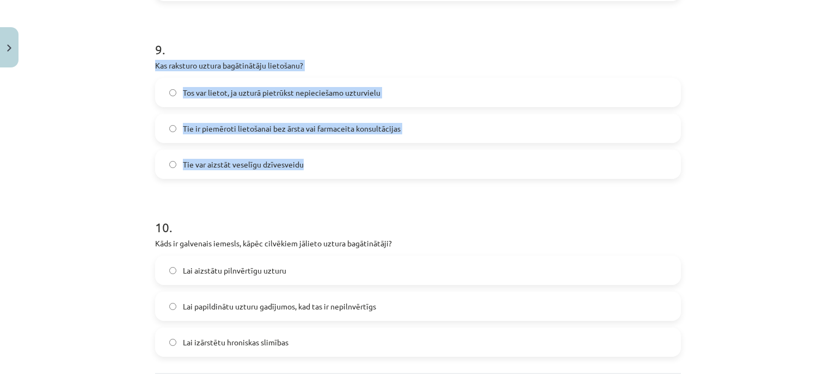
drag, startPoint x: 146, startPoint y: 60, endPoint x: 370, endPoint y: 168, distance: 248.7
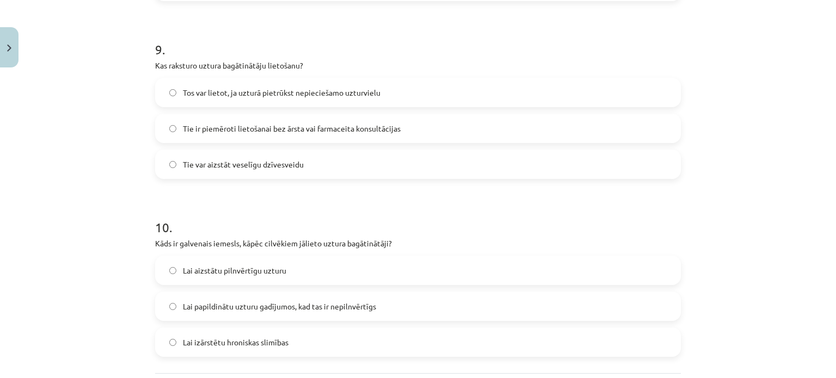
click at [98, 182] on div "Mācību tēma: Sports un veselība - 10. klases 3. ieskaites mācību materiāls #4 U…" at bounding box center [418, 189] width 836 height 378
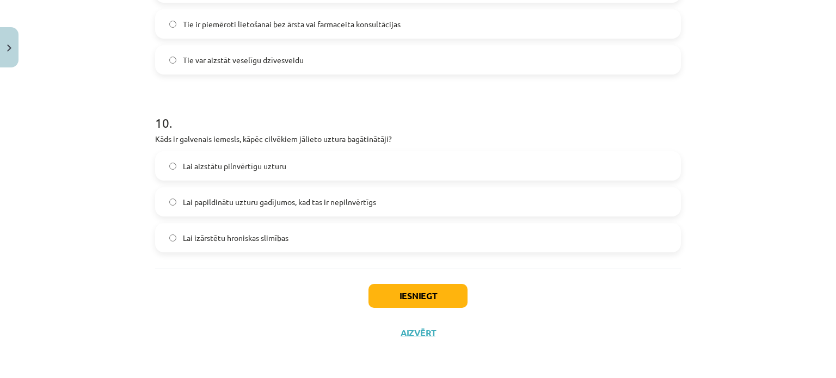
click at [295, 205] on span "Lai papildinātu uzturu gadījumos, kad tas ir nepilnvērtīgs" at bounding box center [279, 201] width 193 height 11
click at [404, 299] on button "Iesniegt" at bounding box center [417, 296] width 99 height 24
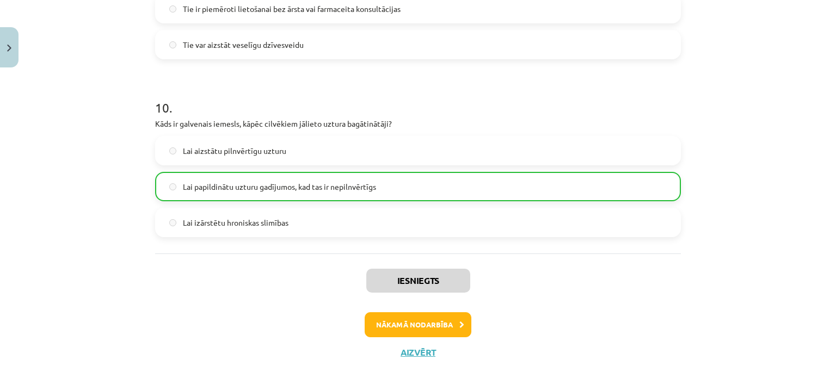
scroll to position [1756, 0]
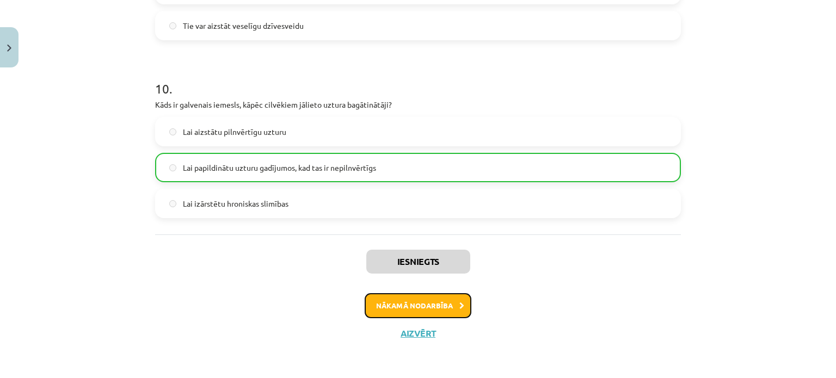
click at [377, 315] on button "Nākamā nodarbība" at bounding box center [418, 305] width 107 height 25
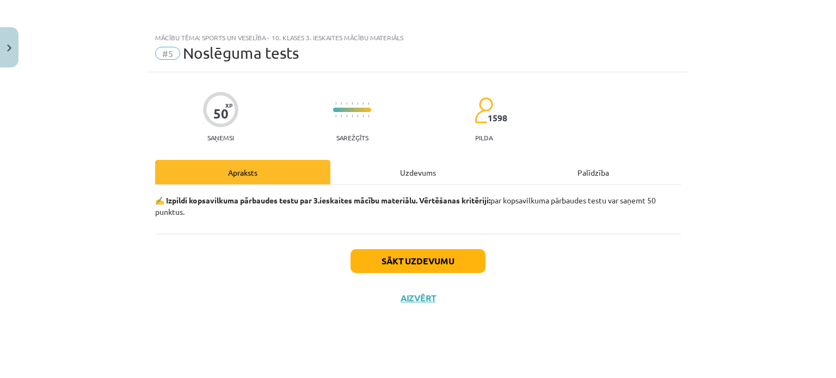
scroll to position [0, 0]
click at [391, 263] on button "Sākt uzdevumu" at bounding box center [417, 261] width 135 height 24
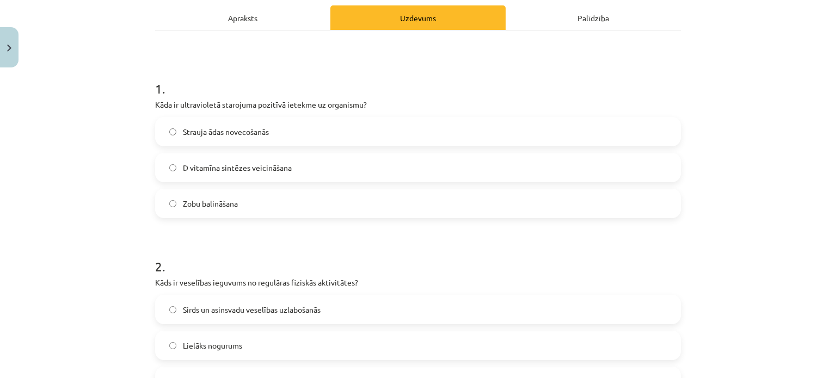
scroll to position [156, 0]
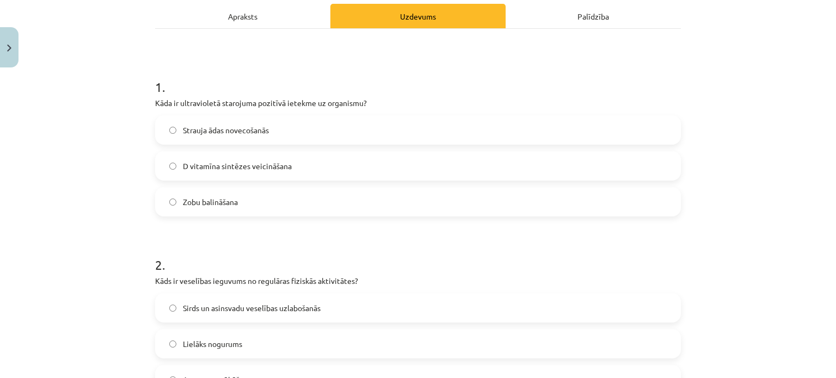
click at [194, 161] on span "D vitamīna sintēzes veicināšana" at bounding box center [237, 166] width 109 height 11
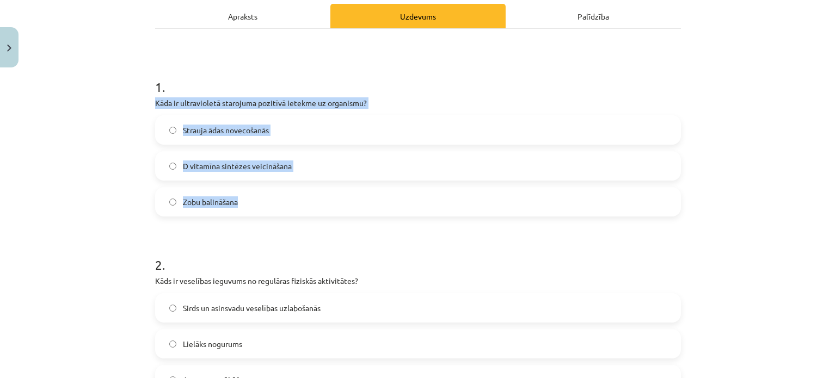
drag, startPoint x: 147, startPoint y: 104, endPoint x: 272, endPoint y: 199, distance: 157.3
click at [91, 182] on div "Mācību tēma: Sports un veselība - 10. klases 3. ieskaites mācību materiāls #5 N…" at bounding box center [418, 189] width 836 height 378
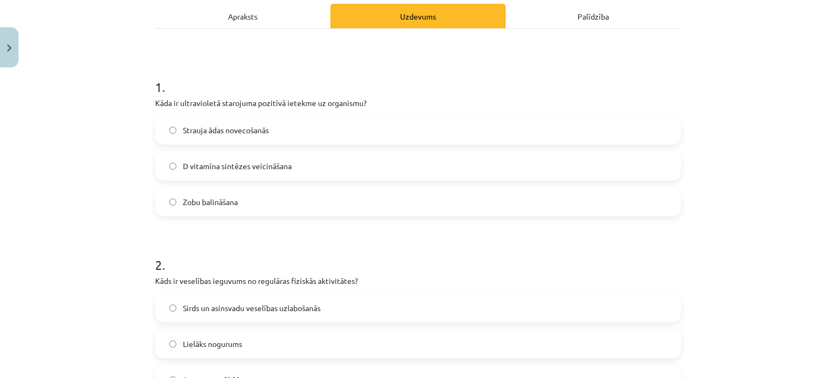
scroll to position [341, 0]
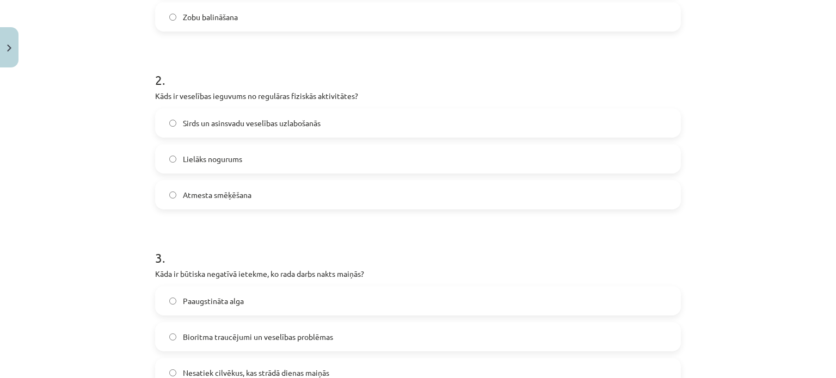
click at [241, 121] on span "Sirds un asinsvadu veselības uzlabošanās" at bounding box center [252, 123] width 138 height 11
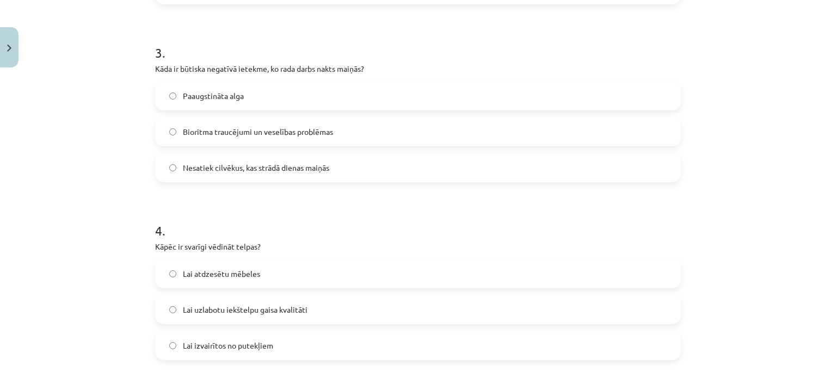
scroll to position [546, 0]
click at [215, 126] on span "Bioritma traucējumi un veselības problēmas" at bounding box center [258, 131] width 150 height 11
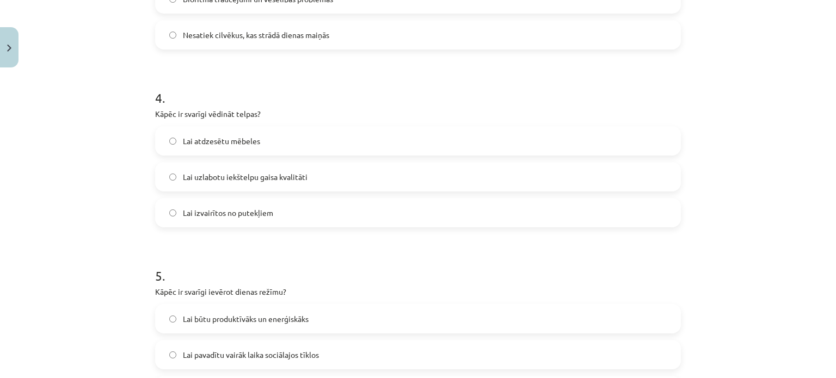
scroll to position [696, 0]
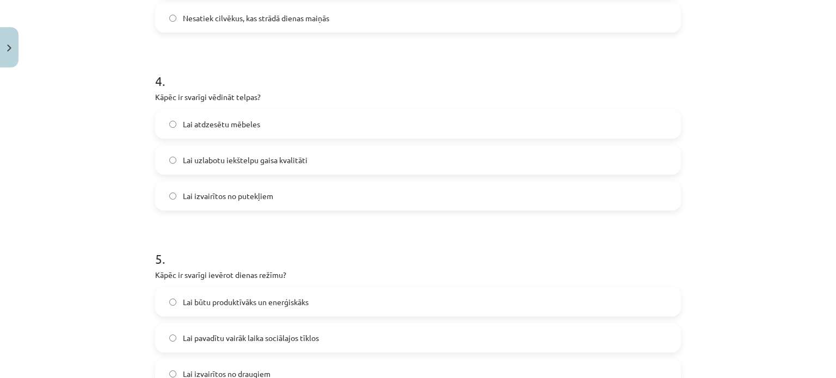
click at [224, 161] on span "Lai uzlabotu iekštelpu gaisa kvalitāti" at bounding box center [245, 160] width 125 height 11
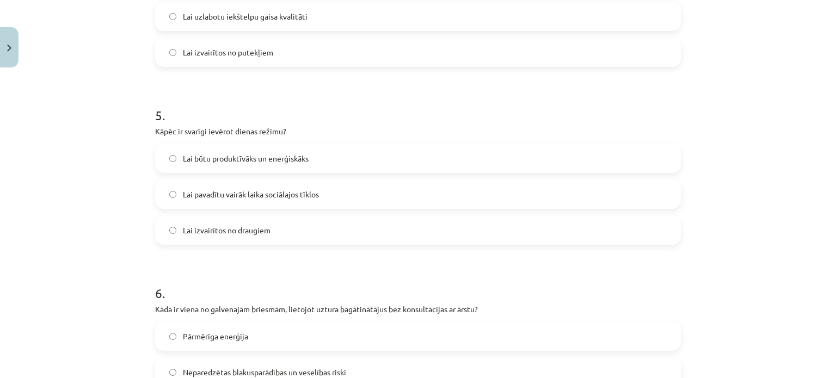
scroll to position [866, 0]
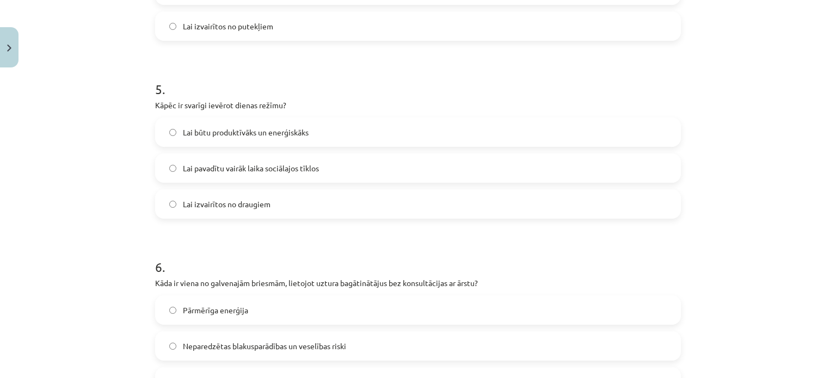
click at [198, 130] on span "Lai būtu produktīvāks un enerģiskāks" at bounding box center [246, 132] width 126 height 11
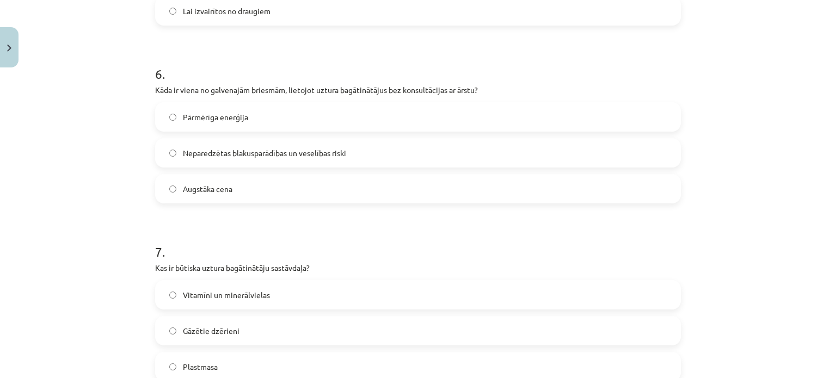
scroll to position [1059, 0]
click at [200, 154] on span "Neparedzētas blakusparādības un veselības riski" at bounding box center [264, 152] width 163 height 11
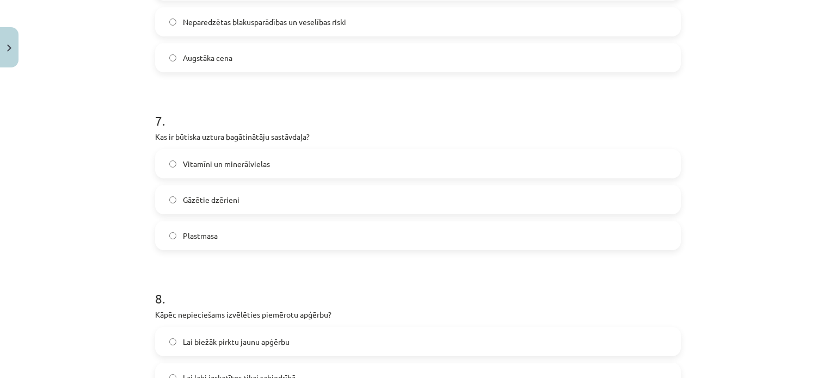
scroll to position [1201, 0]
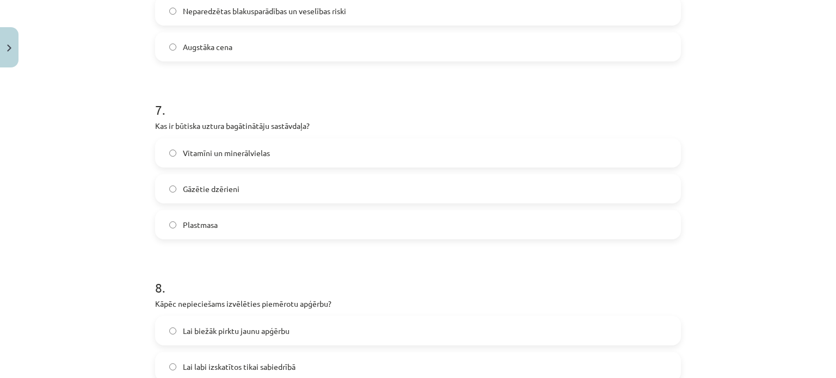
click at [193, 159] on label "Vitamīni un minerālvielas" at bounding box center [417, 152] width 523 height 27
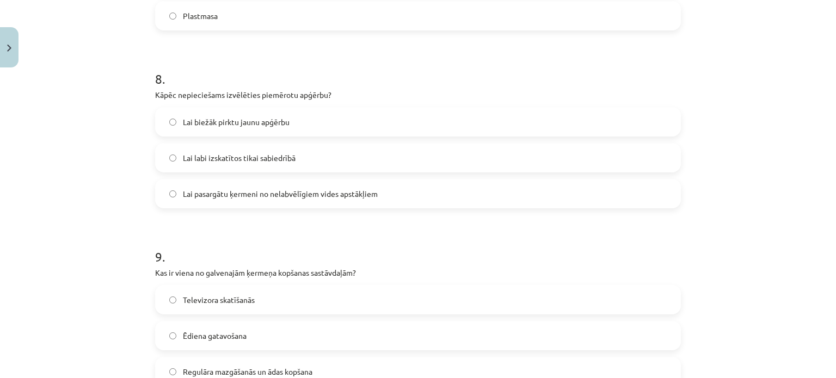
scroll to position [1409, 0]
click at [205, 199] on span "Lai pasargātu ķermeni no nelabvēlīgiem vides apstākļiem" at bounding box center [280, 194] width 195 height 11
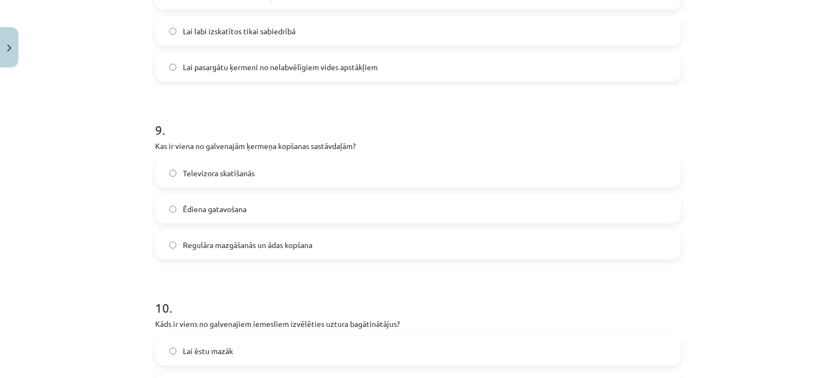
scroll to position [1565, 0]
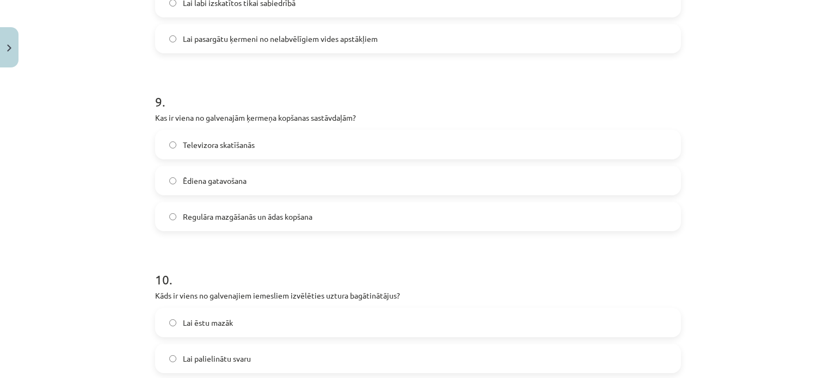
click at [202, 213] on span "Regulāra mazgāšanās un ādas kopšana" at bounding box center [248, 216] width 130 height 11
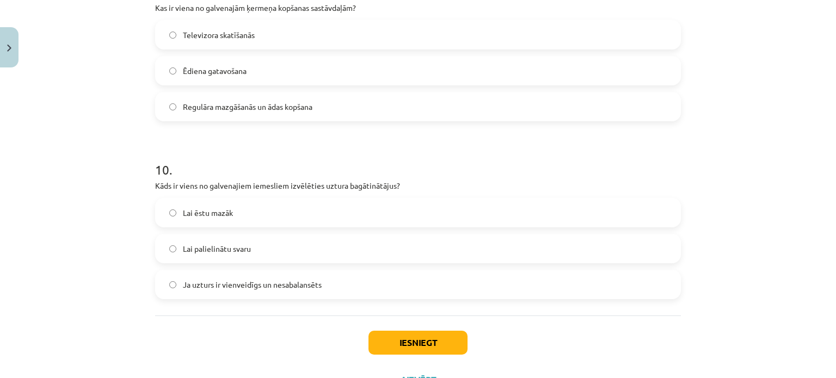
scroll to position [1722, 0]
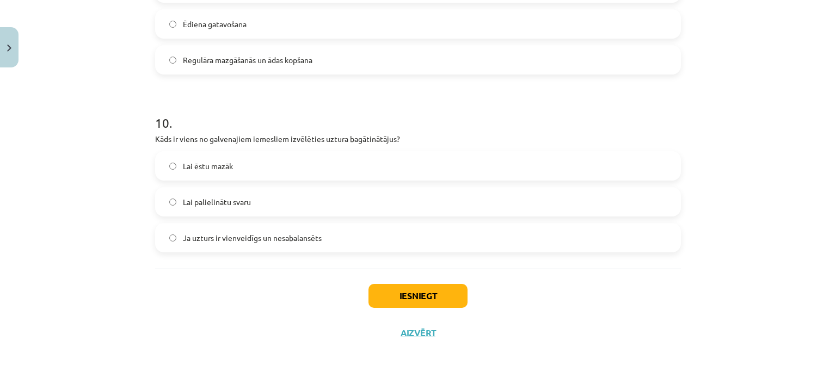
click at [249, 243] on span "Ja uzturs ir vienveidīgs un nesabalansēts" at bounding box center [252, 237] width 139 height 11
click at [401, 298] on button "Iesniegt" at bounding box center [417, 296] width 99 height 24
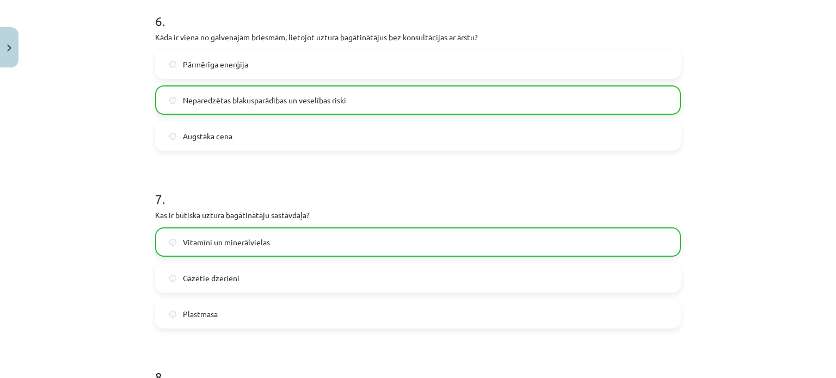
scroll to position [1756, 0]
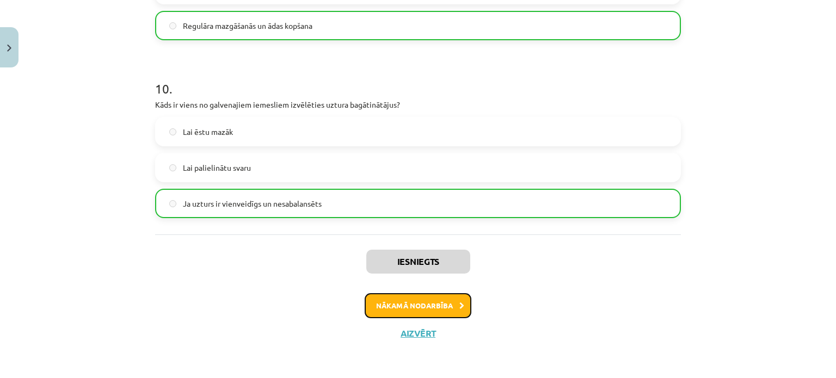
click at [432, 293] on button "Nākamā nodarbība" at bounding box center [418, 305] width 107 height 25
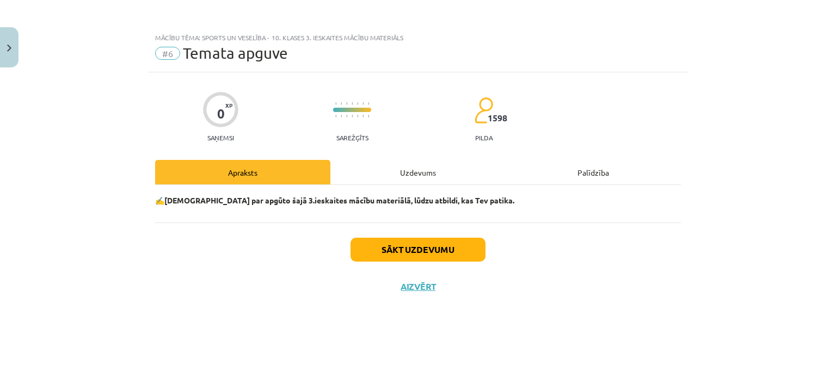
scroll to position [0, 0]
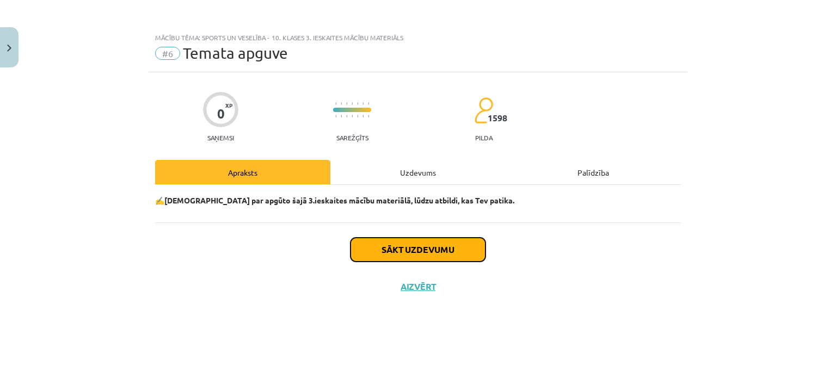
click at [402, 245] on button "Sākt uzdevumu" at bounding box center [417, 250] width 135 height 24
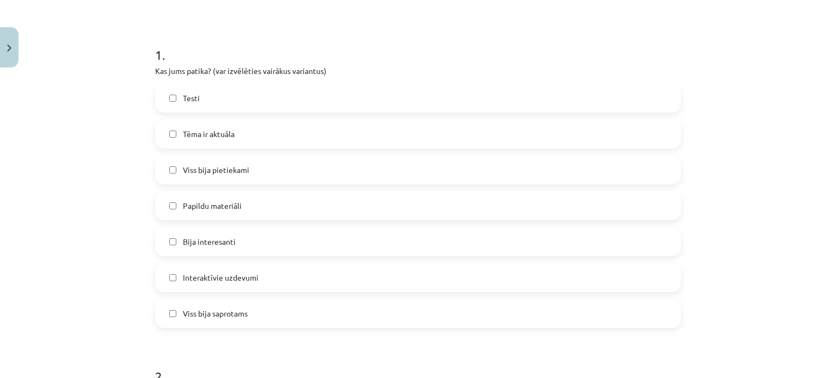
scroll to position [189, 0]
click at [205, 97] on label "Testi" at bounding box center [417, 97] width 523 height 27
click at [224, 241] on span "Bija interesanti" at bounding box center [209, 241] width 53 height 11
click at [218, 305] on label "Viss bija saprotams" at bounding box center [417, 312] width 523 height 27
click at [223, 120] on label "Tēma ir aktuāla" at bounding box center [417, 133] width 523 height 27
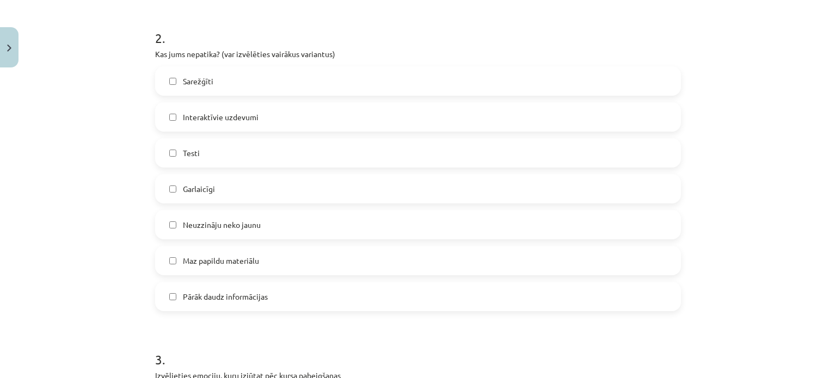
scroll to position [529, 0]
click at [202, 78] on span "Sarežģīti" at bounding box center [198, 78] width 30 height 11
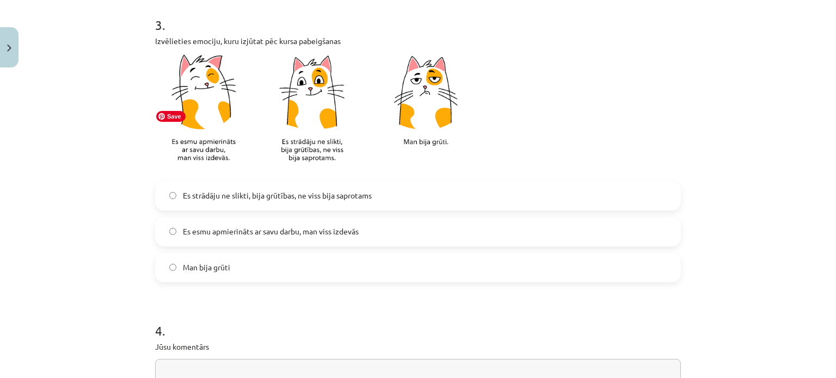
scroll to position [862, 0]
click at [204, 224] on label "Es esmu apmierināts ar savu darbu, man viss izdevās" at bounding box center [417, 231] width 523 height 27
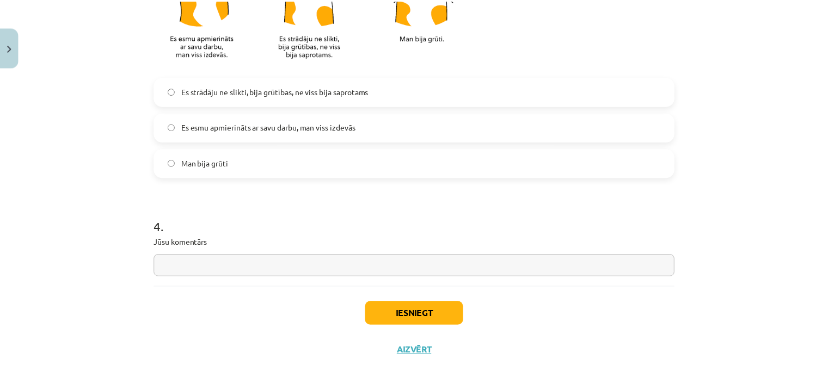
scroll to position [984, 0]
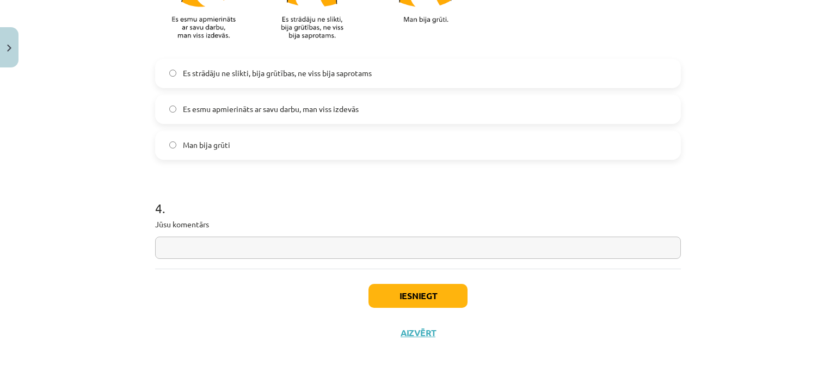
click at [236, 239] on input "text" at bounding box center [418, 248] width 526 height 22
type input "**********"
click at [410, 297] on button "Iesniegt" at bounding box center [417, 296] width 99 height 24
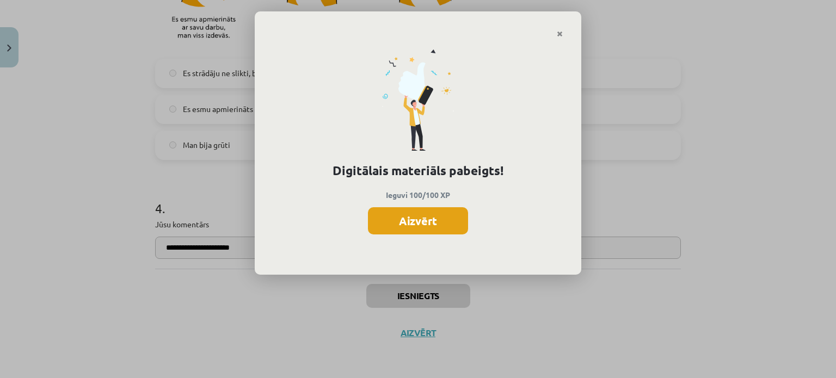
click at [404, 206] on div "Digitālais materiāls pabeigts! Ieguvi 100/100 XP Aizvērt" at bounding box center [418, 156] width 327 height 237
click at [409, 223] on button "Aizvērt" at bounding box center [418, 220] width 100 height 27
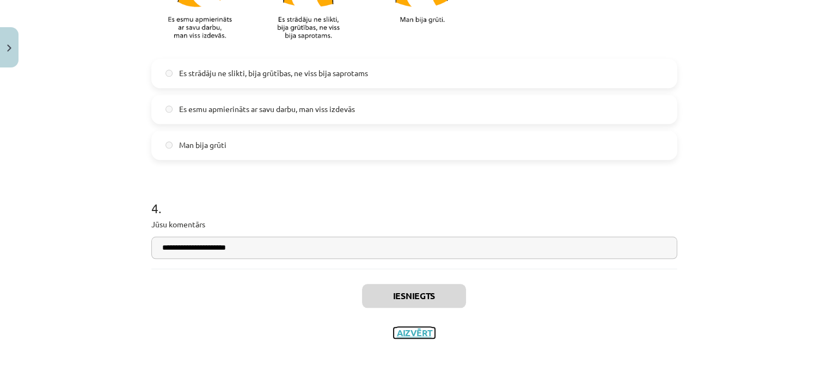
click at [413, 328] on button "Aizvērt" at bounding box center [413, 333] width 41 height 11
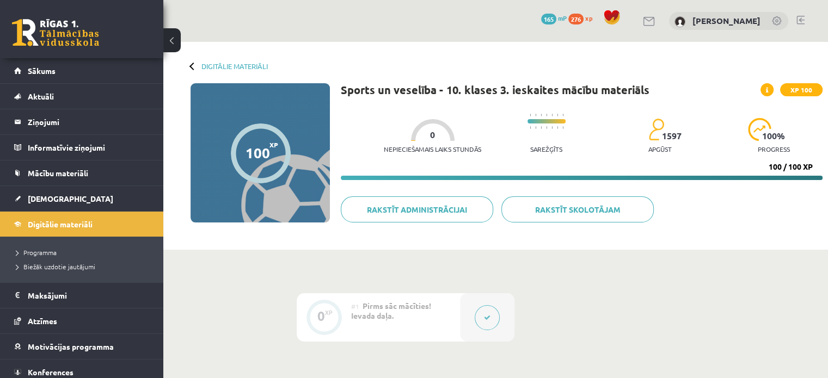
click at [583, 16] on span "276" at bounding box center [575, 19] width 15 height 11
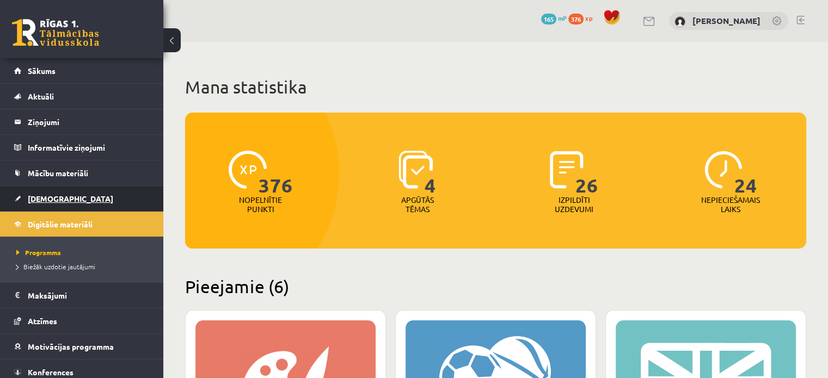
click at [22, 189] on link "[DEMOGRAPHIC_DATA]" at bounding box center [81, 198] width 135 height 25
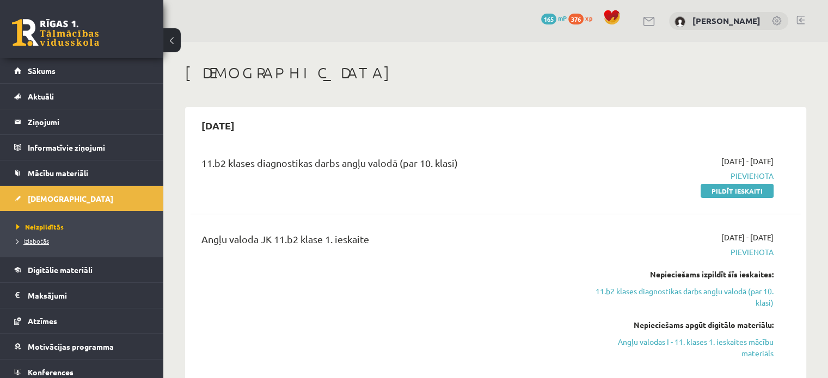
click at [35, 239] on span "Izlabotās" at bounding box center [32, 241] width 33 height 9
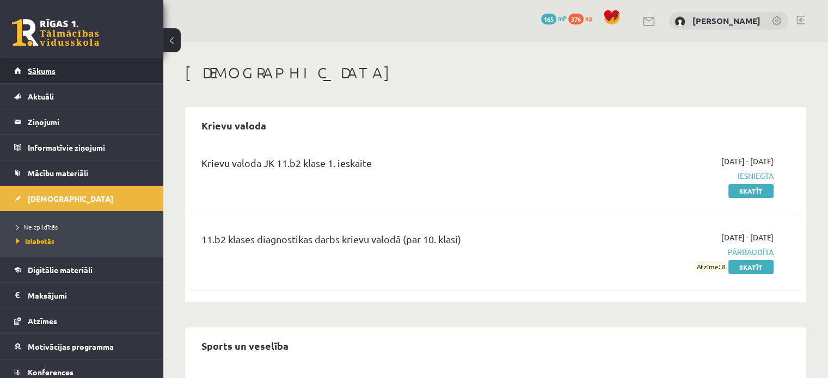
click at [51, 78] on link "Sākums" at bounding box center [81, 70] width 135 height 25
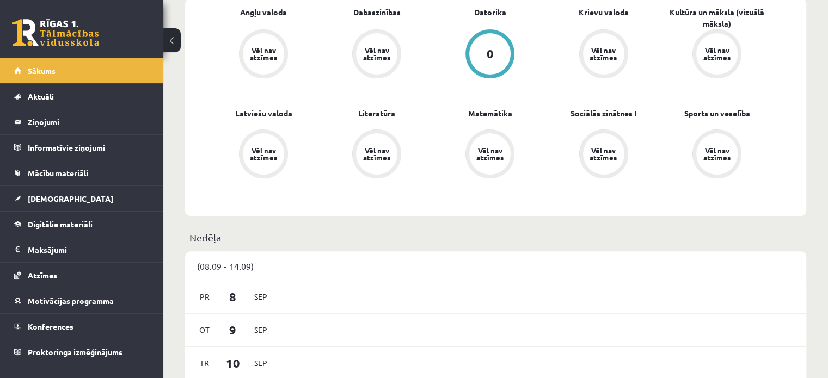
scroll to position [395, 0]
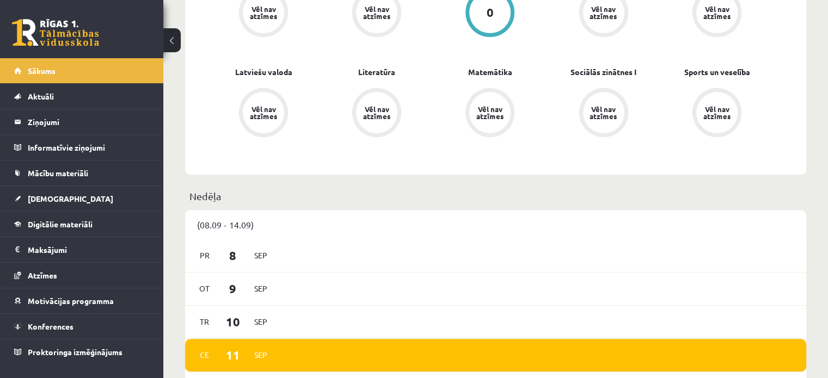
click at [487, 11] on div "0" at bounding box center [489, 13] width 7 height 12
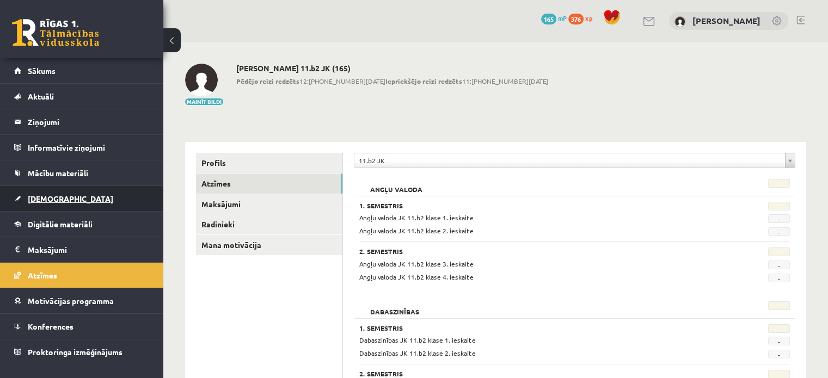
click at [58, 190] on link "[DEMOGRAPHIC_DATA]" at bounding box center [81, 198] width 135 height 25
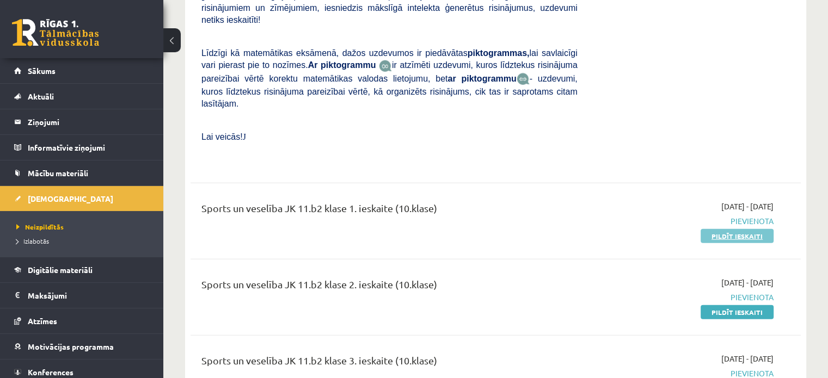
scroll to position [3036, 0]
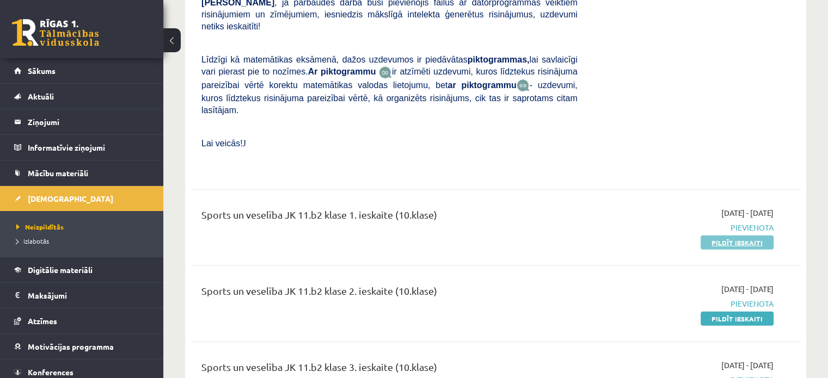
click at [732, 236] on link "Pildīt ieskaiti" at bounding box center [736, 243] width 73 height 14
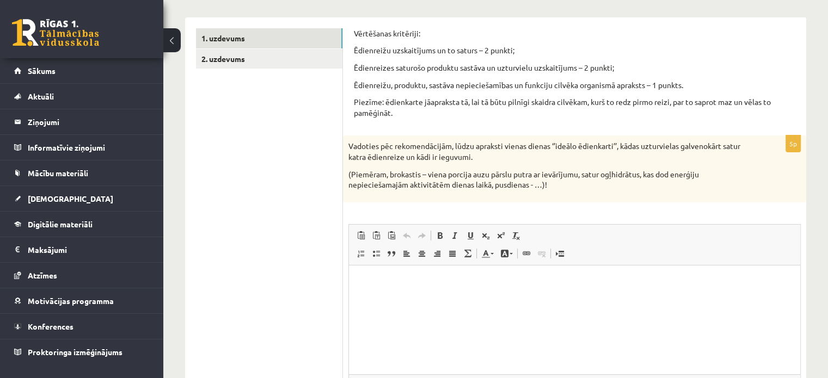
scroll to position [174, 0]
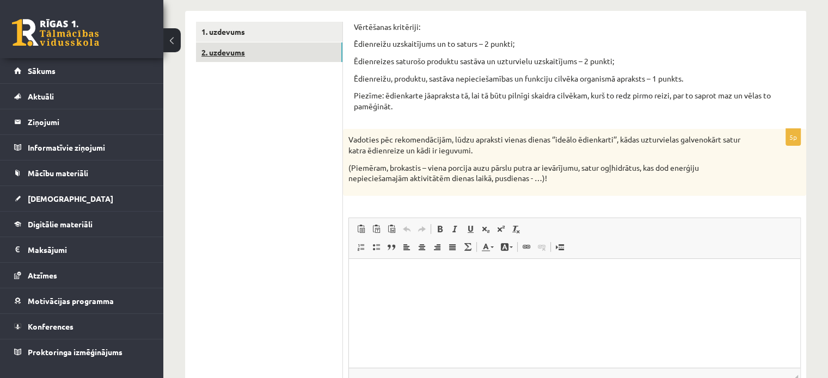
click at [318, 58] on link "2. uzdevums" at bounding box center [269, 52] width 146 height 20
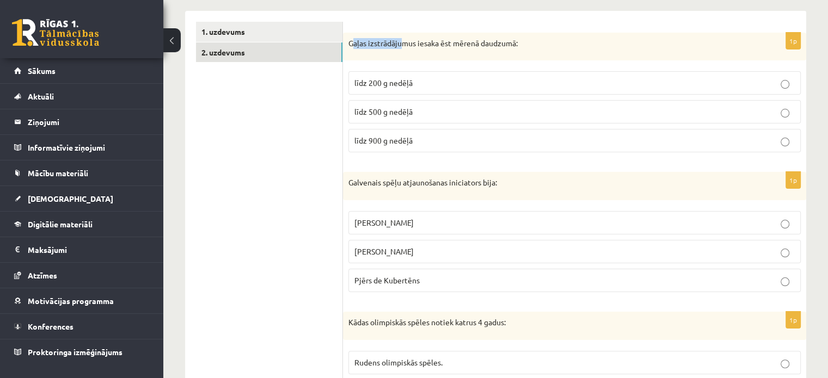
drag, startPoint x: 350, startPoint y: 40, endPoint x: 401, endPoint y: 53, distance: 52.3
click at [401, 53] on div "Gaļas izstrādājumus iesaka ēst mērenā daudzumā:" at bounding box center [574, 47] width 463 height 28
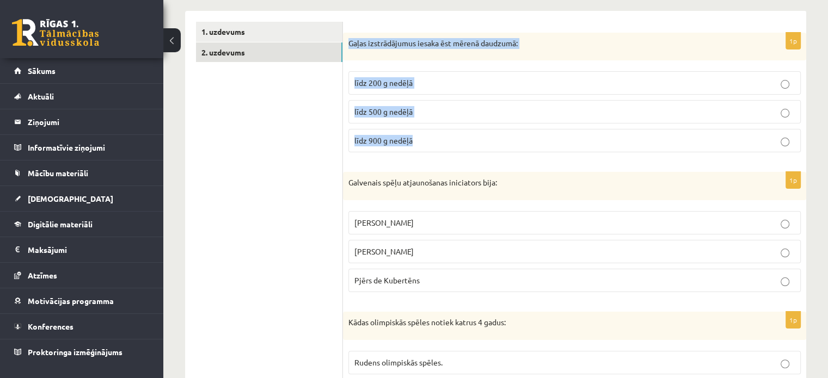
drag, startPoint x: 348, startPoint y: 40, endPoint x: 455, endPoint y: 143, distance: 149.0
click at [455, 143] on div "1p Gaļas izstrādājumus iesaka ēst mērenā daudzumā: līdz 200 g nedēļā līdz 500 g…" at bounding box center [574, 97] width 463 height 129
copy div "Gaļas izstrādājumus iesaka ēst mērenā daudzumā: līdz 200 g nedēļā līdz 500 g ne…"
click at [385, 109] on span "līdz 500 g nedēļā" at bounding box center [383, 112] width 58 height 10
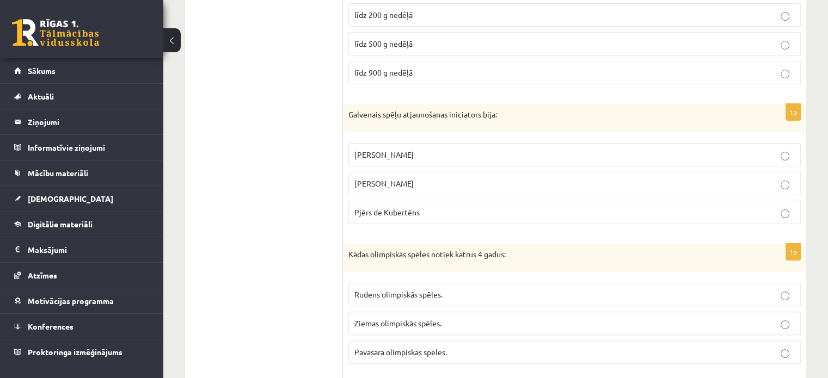
scroll to position [245, 0]
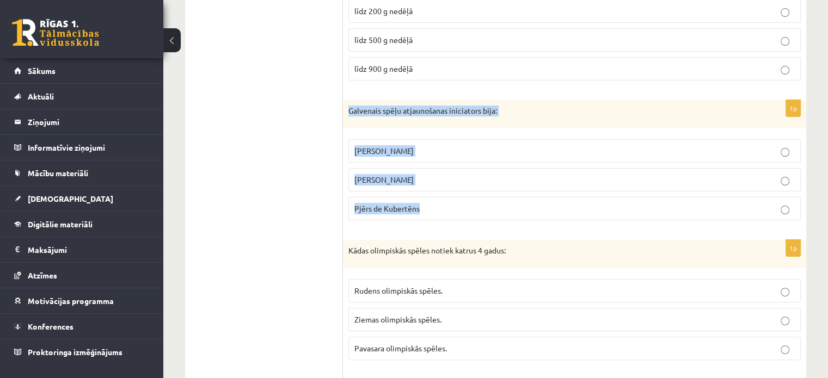
drag, startPoint x: 348, startPoint y: 105, endPoint x: 470, endPoint y: 200, distance: 154.3
click at [470, 200] on div "1p Galvenais spēļu atjaunošanas iniciators bija: Žans Reno Fransuā Metrerāns Pj…" at bounding box center [574, 164] width 463 height 129
copy div "Galvenais spēļu atjaunošanas iniciators bija: Žans Reno Fransuā Metrerāns Pjērs…"
click at [379, 207] on span "Pjērs de Kubertēns" at bounding box center [386, 209] width 65 height 10
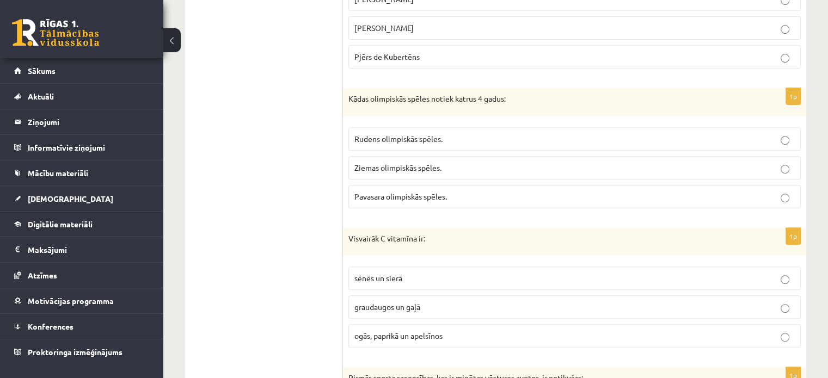
scroll to position [409, 0]
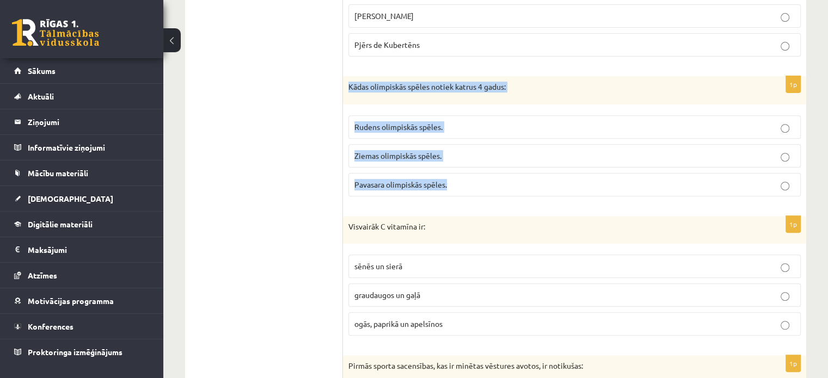
drag, startPoint x: 347, startPoint y: 87, endPoint x: 460, endPoint y: 189, distance: 152.2
click at [460, 189] on div "1p Kādas olimpiskās spēles notiek katrus 4 gadus: Rudens olimpiskās spēles. Zie…" at bounding box center [574, 140] width 463 height 129
copy div "Kādas olimpiskās spēles notiek katrus 4 gadus: Rudens olimpiskās spēles. Ziemas…"
click at [364, 156] on span "Ziemas olimpiskās spēles." at bounding box center [397, 156] width 87 height 10
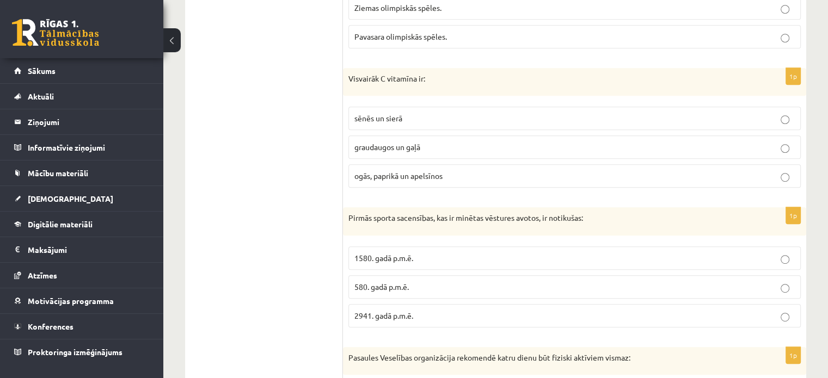
scroll to position [559, 0]
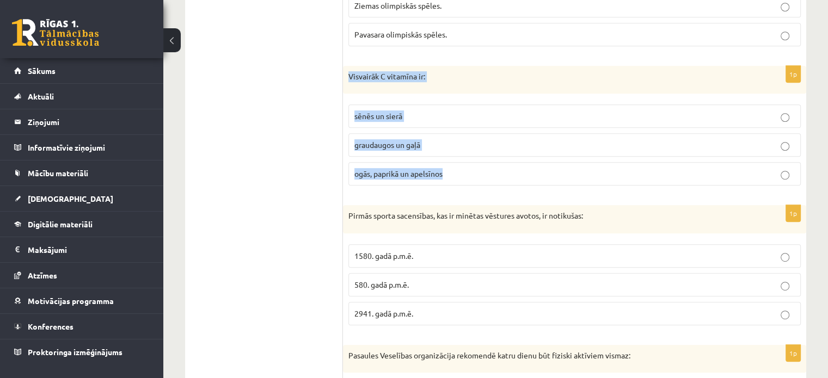
drag, startPoint x: 346, startPoint y: 78, endPoint x: 460, endPoint y: 169, distance: 145.9
click at [460, 169] on div "1p Visvairāk C vitamīna ir: sēnēs un sierā graudaugos un gaļā ogās, paprikā un …" at bounding box center [574, 130] width 463 height 129
copy div "Visvairāk C vitamīna ir: sēnēs un sierā graudaugos un gaļā ogās, paprikā un ape…"
click at [370, 170] on span "ogās, paprikā un apelsīnos" at bounding box center [398, 174] width 88 height 10
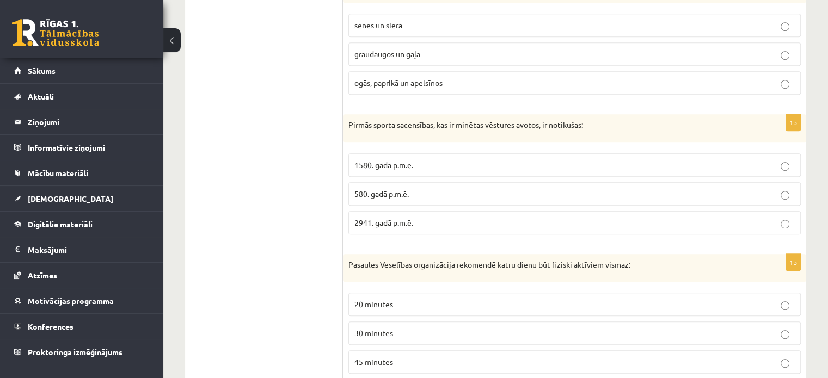
scroll to position [662, 0]
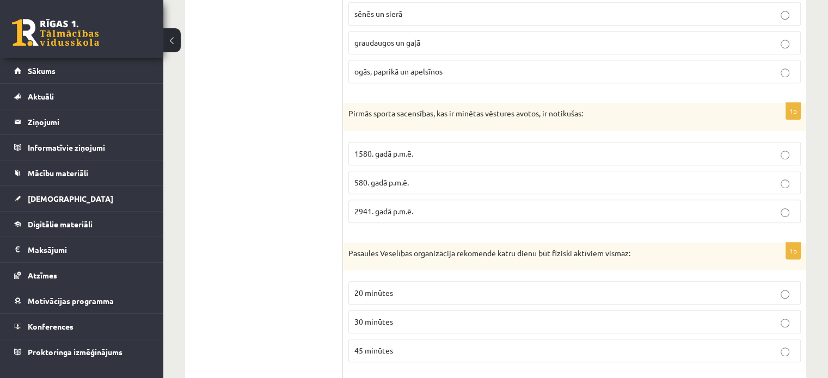
click at [370, 154] on span "1580. gadā p.m.ē." at bounding box center [383, 154] width 59 height 10
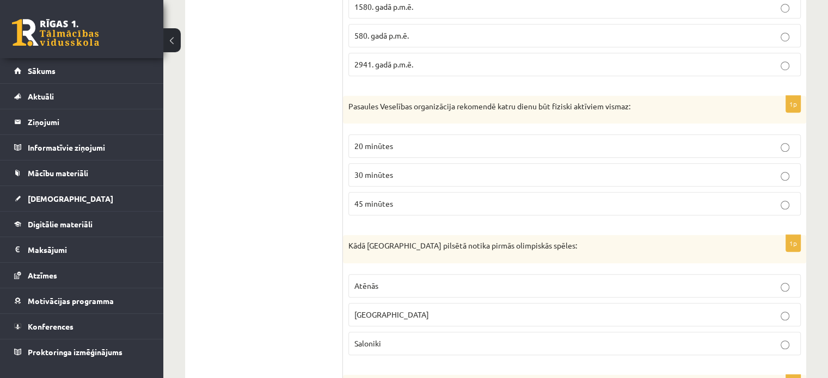
scroll to position [809, 0]
click at [390, 176] on p "30 minūtes" at bounding box center [574, 174] width 440 height 11
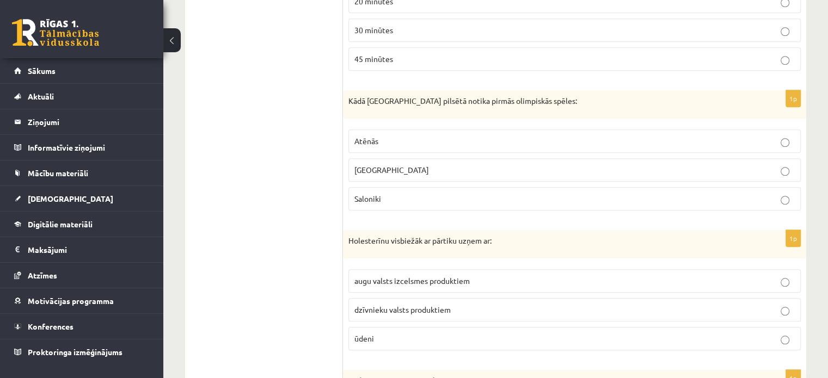
scroll to position [953, 0]
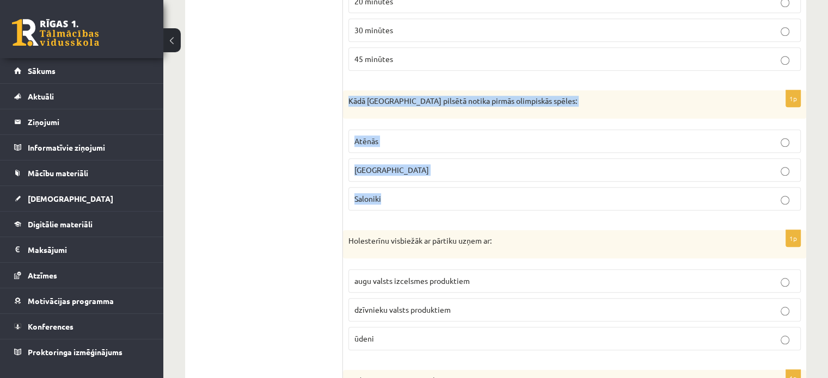
drag, startPoint x: 347, startPoint y: 96, endPoint x: 421, endPoint y: 191, distance: 120.2
click at [421, 191] on div "1p Kādā Grieķijas pilsētā notika pirmās olimpiskās spēles: Atēnās Olimpijā Salo…" at bounding box center [574, 154] width 463 height 129
copy div "Kādā Grieķijas pilsētā notika pirmās olimpiskās spēles: Atēnās Olimpijā Saloniki"
click at [367, 164] on p "Olimpijā" at bounding box center [574, 169] width 440 height 11
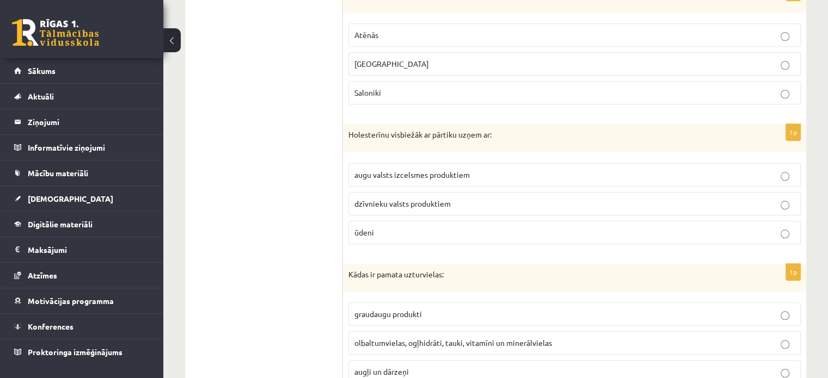
scroll to position [1060, 0]
click at [390, 201] on span "dzīvnieku valsts produktiem" at bounding box center [402, 203] width 96 height 10
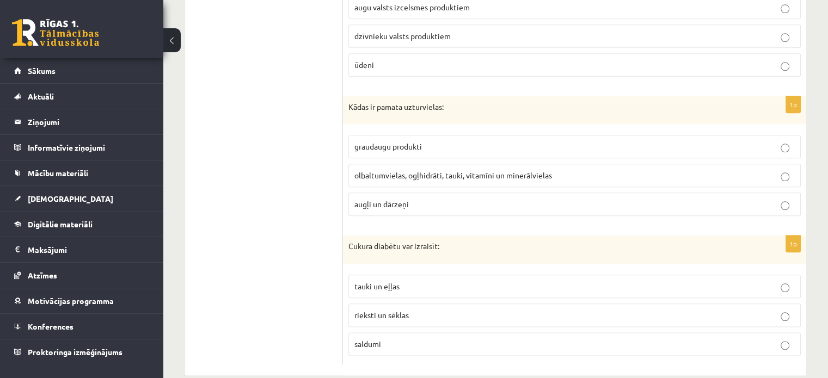
scroll to position [1232, 0]
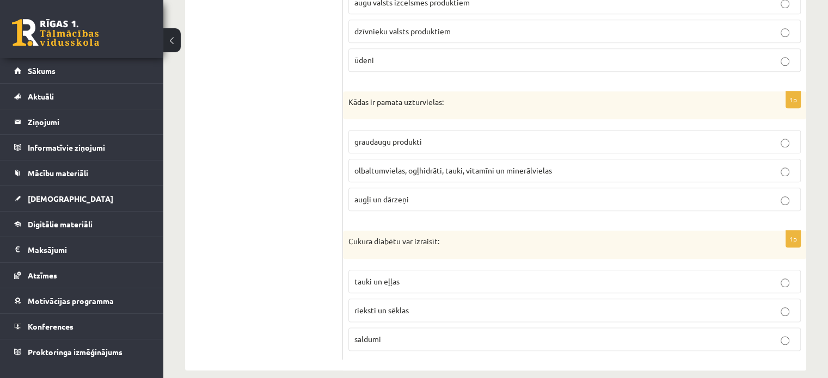
click at [386, 167] on span "olbaltumvielas, ogļhidrāti, tauki, vitamīni un minerālvielas" at bounding box center [453, 170] width 198 height 10
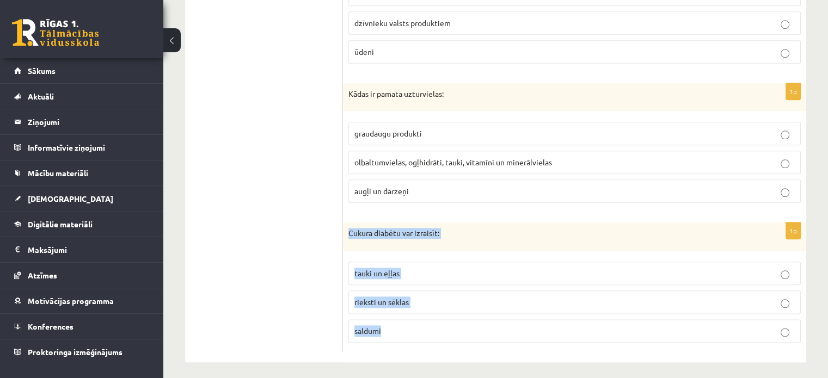
drag, startPoint x: 346, startPoint y: 227, endPoint x: 435, endPoint y: 311, distance: 121.7
click at [435, 311] on div "1p Cukura diabētu var izraisīt: tauki un eļļas rieksti un sēklas saldumi" at bounding box center [574, 287] width 463 height 129
copy div "Cukura diabētu var izraisīt: tauki un eļļas rieksti un sēklas saldumi"
click at [370, 319] on label "saldumi" at bounding box center [574, 330] width 452 height 23
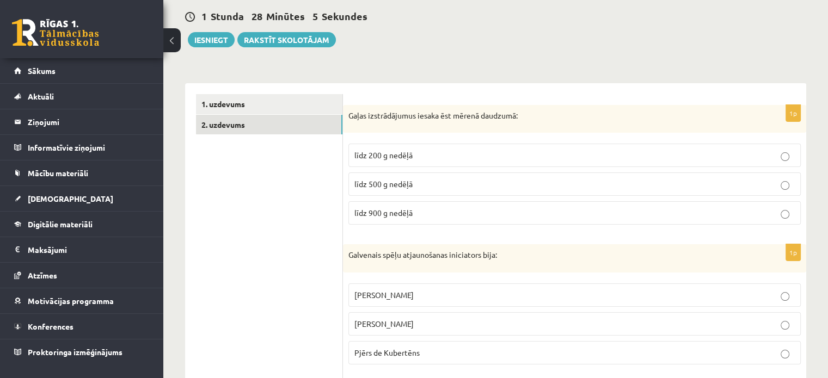
scroll to position [0, 0]
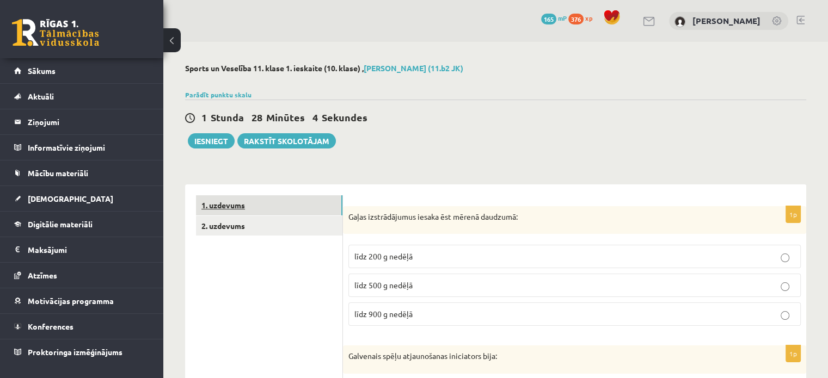
click at [233, 207] on link "1. uzdevums" at bounding box center [269, 205] width 146 height 20
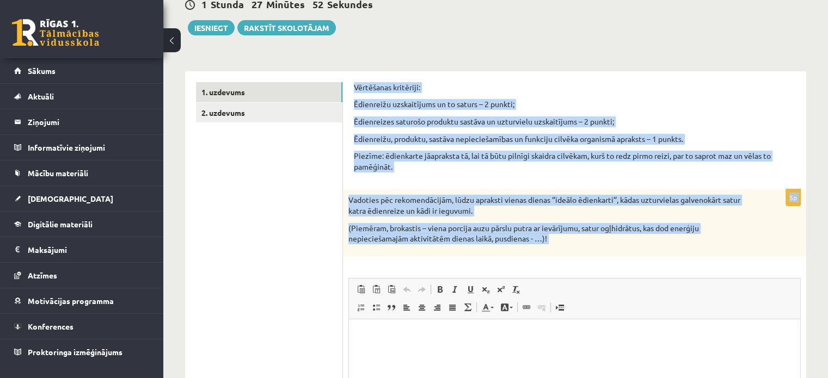
drag, startPoint x: 352, startPoint y: 85, endPoint x: 679, endPoint y: 262, distance: 372.1
click at [679, 262] on div "Vērtēšanas kritēriji: Ēdienreižu uzskaitījums un to saturs – 2 punkti; Ēdienrei…" at bounding box center [574, 293] width 463 height 444
copy form "Vērtēšanas kritēriji: Ēdienreižu uzskaitījums un to saturs – 2 punkti; Ēdienrei…"
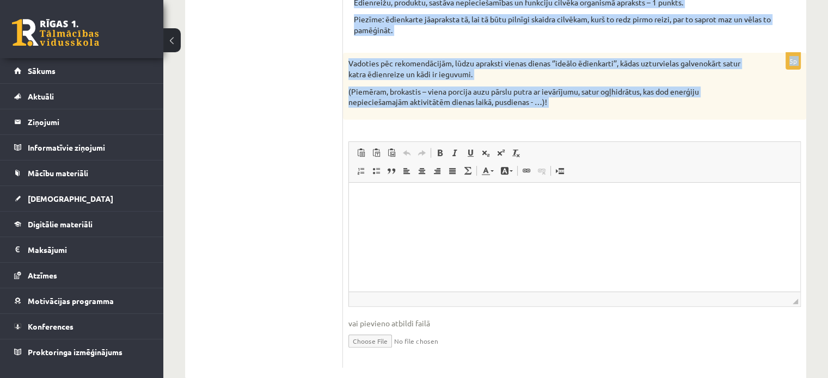
scroll to position [254, 0]
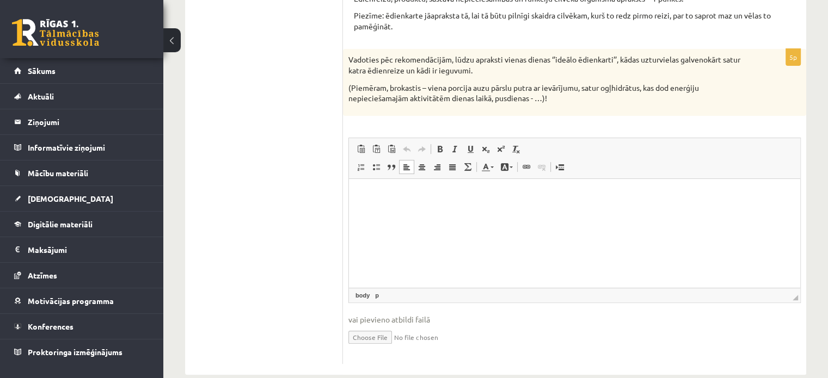
click at [383, 208] on html at bounding box center [574, 194] width 451 height 33
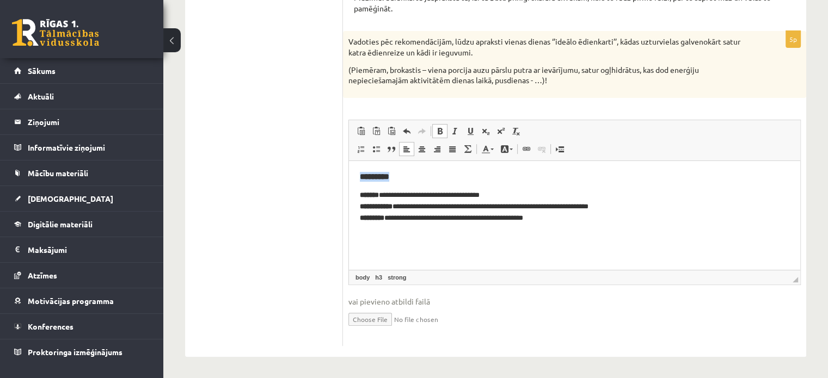
drag, startPoint x: 397, startPoint y: 167, endPoint x: 355, endPoint y: 172, distance: 41.7
click at [355, 172] on html "**********" at bounding box center [574, 198] width 451 height 74
click at [440, 127] on span at bounding box center [439, 131] width 9 height 9
click at [439, 127] on span at bounding box center [439, 131] width 9 height 9
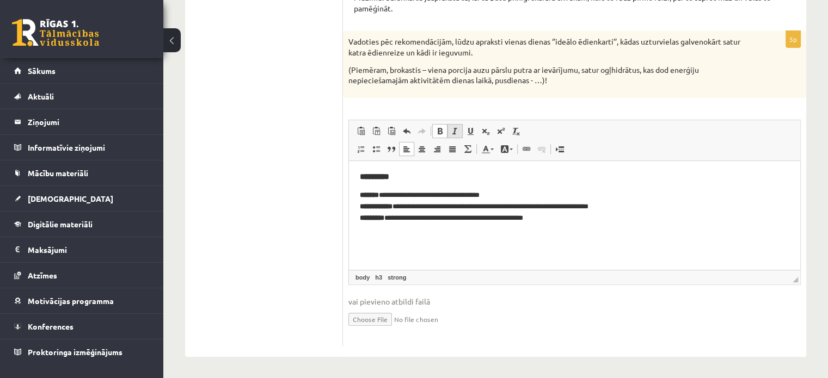
click at [451, 131] on span at bounding box center [455, 131] width 9 height 9
click at [440, 134] on span at bounding box center [439, 131] width 9 height 9
click at [454, 132] on span at bounding box center [455, 131] width 9 height 9
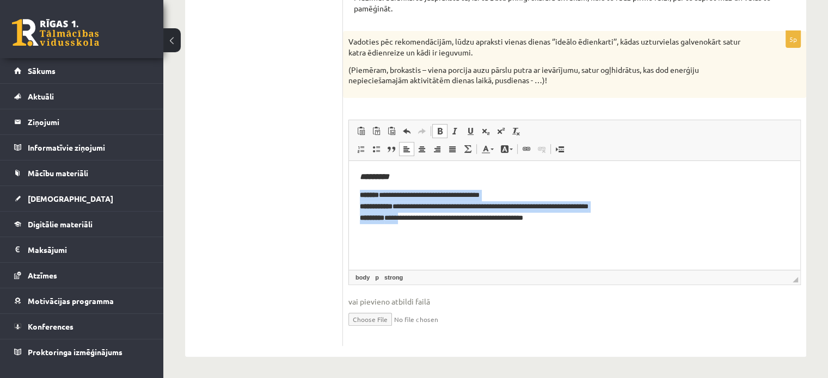
drag, startPoint x: 358, startPoint y: 195, endPoint x: 411, endPoint y: 216, distance: 57.7
click at [411, 216] on html "**********" at bounding box center [574, 198] width 451 height 74
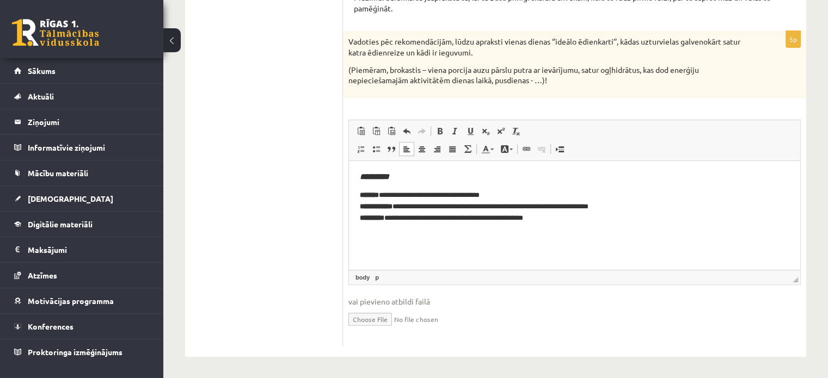
click at [437, 235] on html "**********" at bounding box center [574, 198] width 451 height 74
click at [574, 226] on html "**********" at bounding box center [574, 198] width 451 height 74
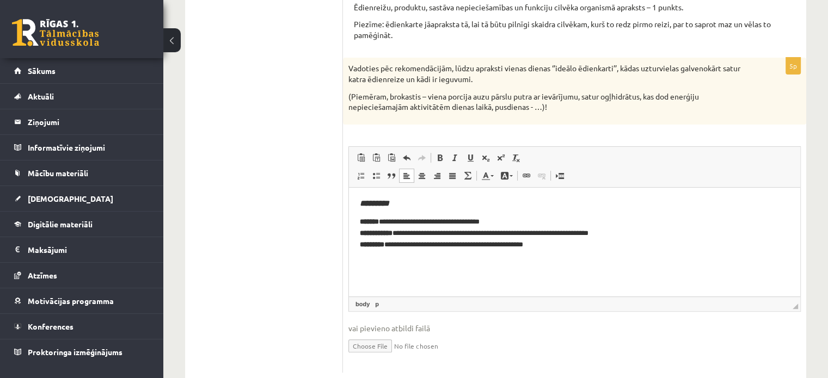
scroll to position [13, 0]
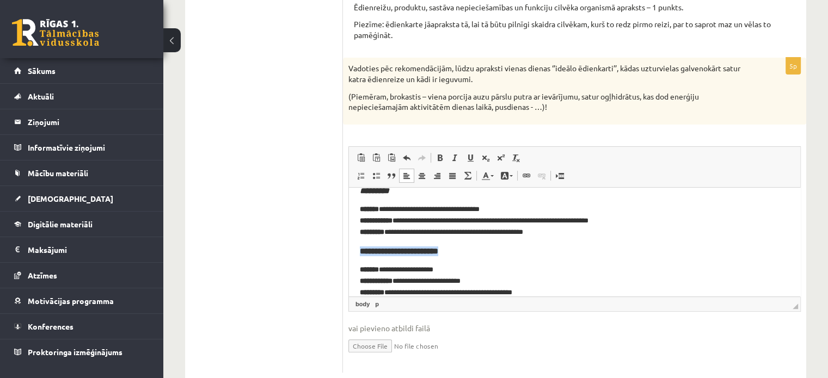
drag, startPoint x: 465, startPoint y: 252, endPoint x: 358, endPoint y: 248, distance: 107.3
click at [358, 248] on html "**********" at bounding box center [574, 242] width 451 height 134
click at [452, 156] on span at bounding box center [455, 157] width 9 height 9
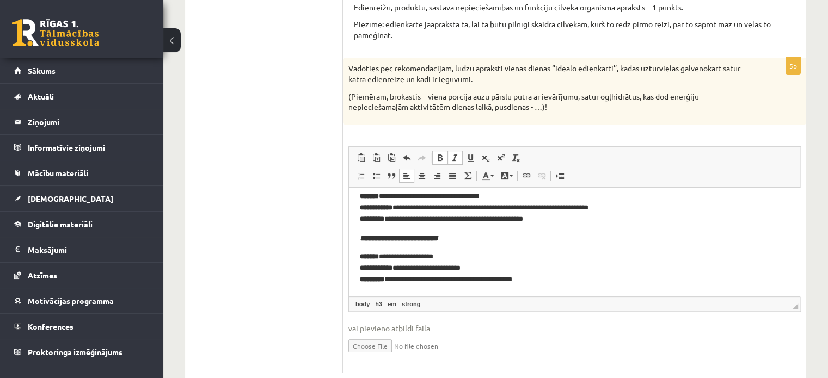
click at [562, 274] on p "**********" at bounding box center [570, 268] width 421 height 34
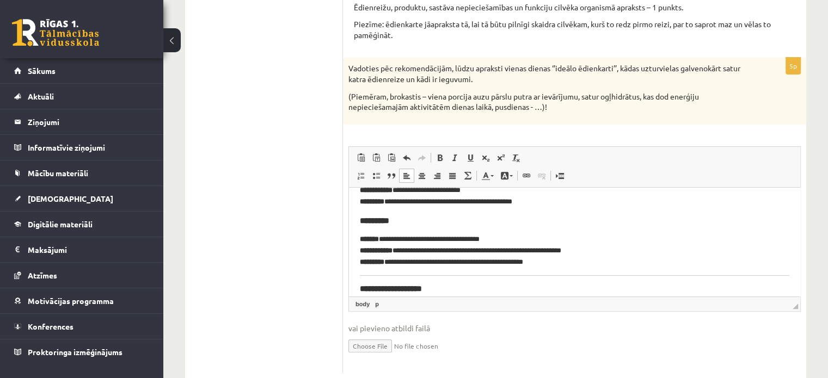
scroll to position [147, 0]
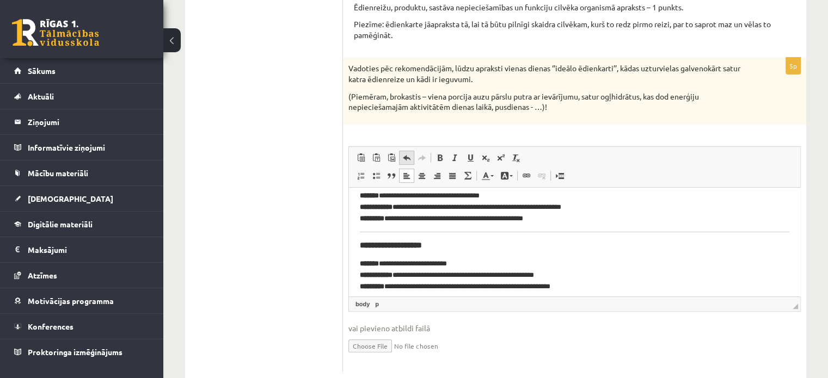
click at [408, 156] on span at bounding box center [406, 157] width 9 height 9
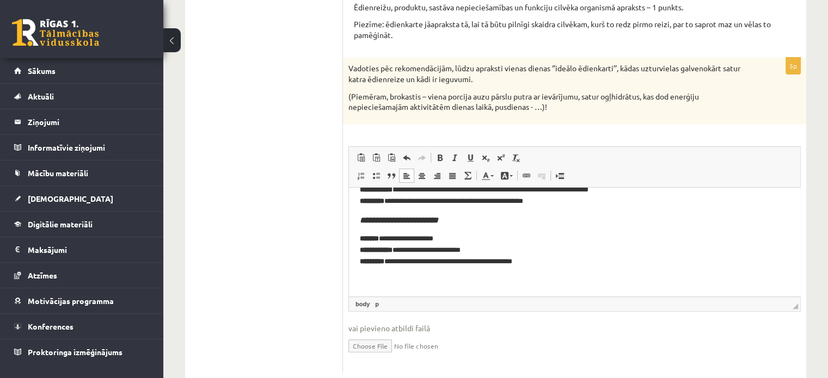
scroll to position [73, 0]
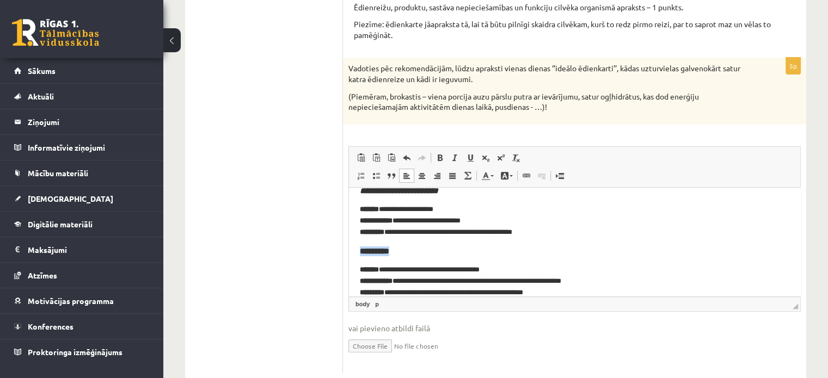
drag, startPoint x: 405, startPoint y: 252, endPoint x: 355, endPoint y: 253, distance: 50.1
click at [355, 253] on html "**********" at bounding box center [574, 211] width 451 height 195
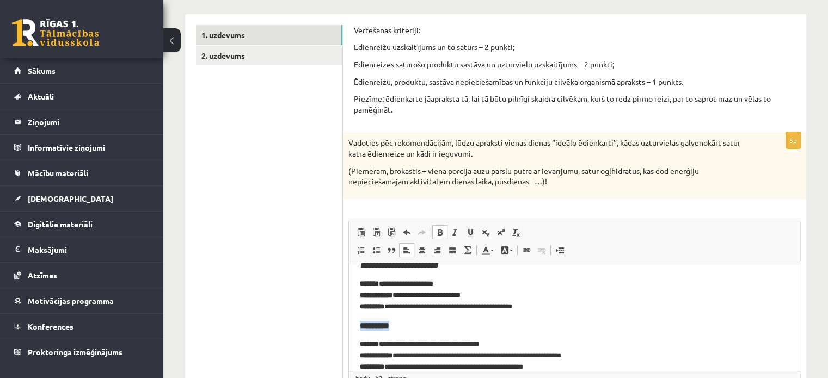
scroll to position [167, 0]
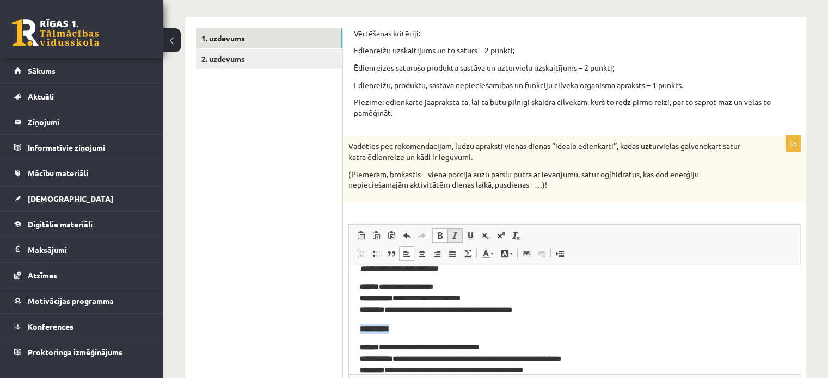
click at [457, 238] on span at bounding box center [455, 235] width 9 height 9
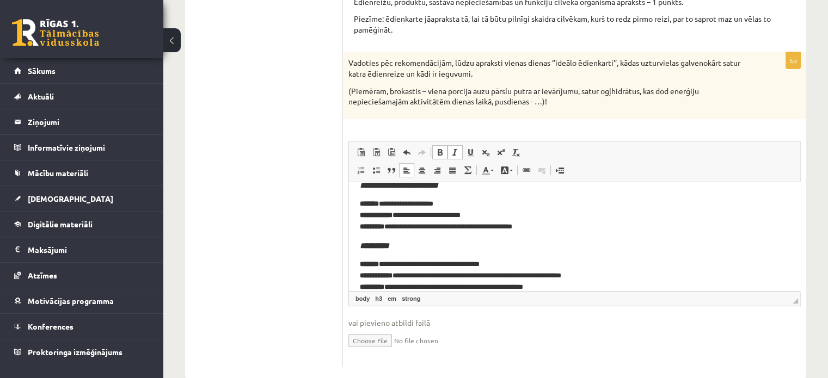
scroll to position [272, 0]
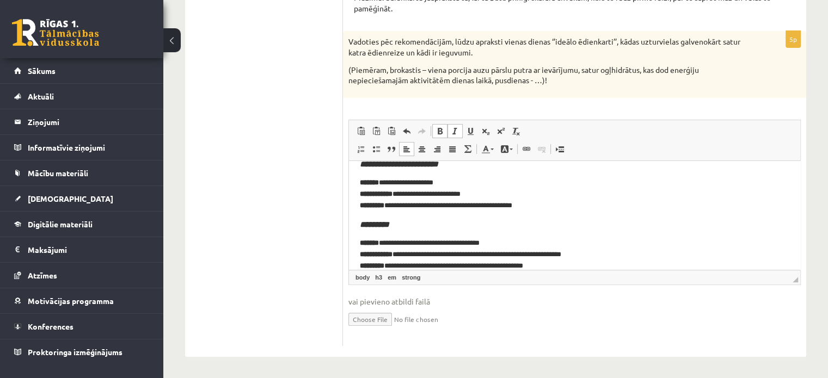
click at [577, 260] on p "**********" at bounding box center [570, 254] width 421 height 34
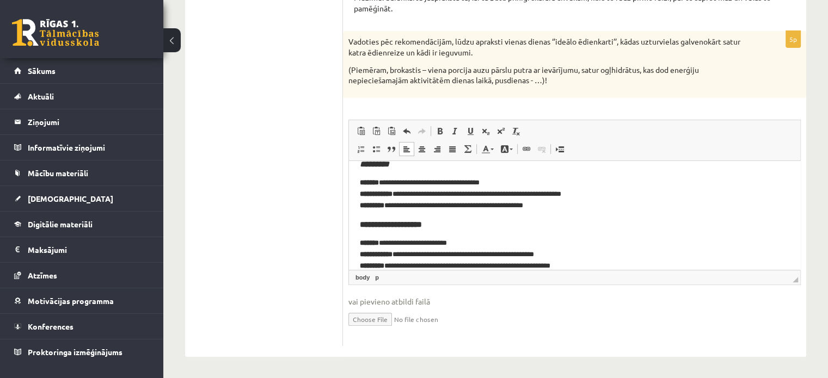
scroll to position [146, 0]
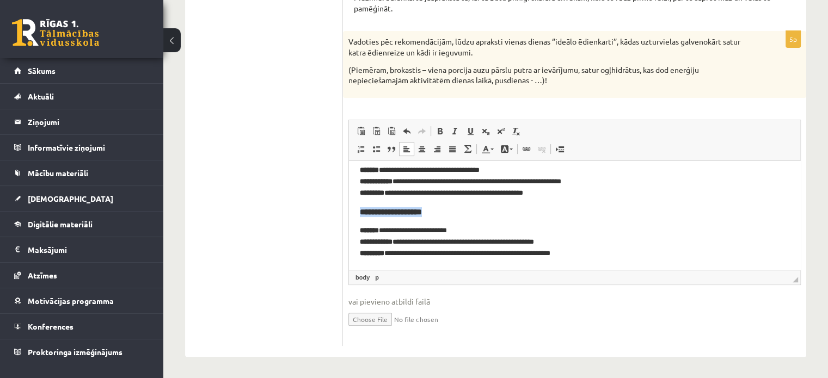
drag, startPoint x: 459, startPoint y: 215, endPoint x: 359, endPoint y: 210, distance: 100.2
click at [359, 210] on html "**********" at bounding box center [574, 142] width 451 height 255
click at [447, 132] on link "Курсив Комбинация клавиш Ctrl+I" at bounding box center [454, 131] width 15 height 14
click at [601, 214] on h3 "**********" at bounding box center [574, 212] width 429 height 10
click at [435, 231] on p "**********" at bounding box center [570, 242] width 421 height 34
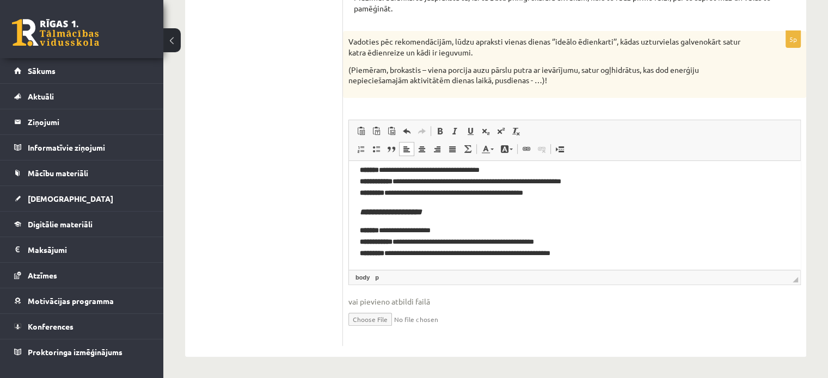
click at [441, 233] on p "**********" at bounding box center [570, 242] width 421 height 34
click at [604, 220] on body "**********" at bounding box center [574, 142] width 429 height 233
click at [594, 245] on p "**********" at bounding box center [570, 242] width 421 height 34
click at [582, 250] on p "**********" at bounding box center [570, 242] width 421 height 34
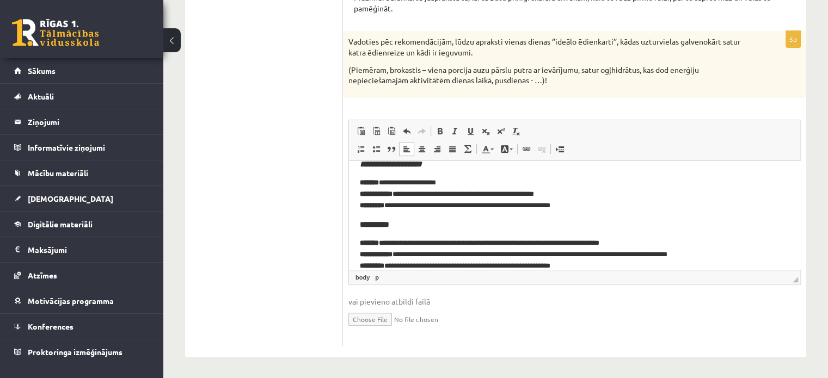
scroll to position [207, 0]
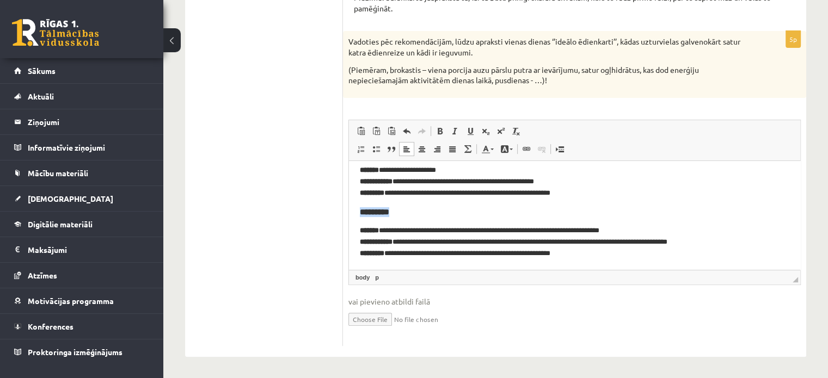
drag, startPoint x: 406, startPoint y: 207, endPoint x: 356, endPoint y: 208, distance: 50.1
click at [356, 208] on html "**********" at bounding box center [574, 111] width 451 height 315
click at [455, 127] on span at bounding box center [455, 131] width 9 height 9
click at [528, 209] on h3 "*********" at bounding box center [574, 212] width 429 height 10
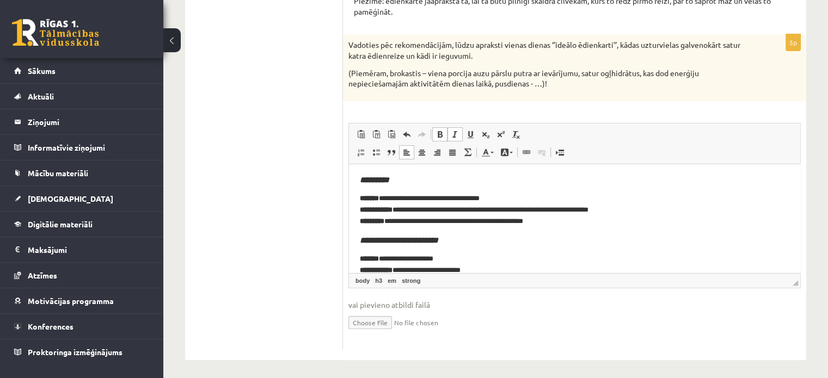
scroll to position [272, 0]
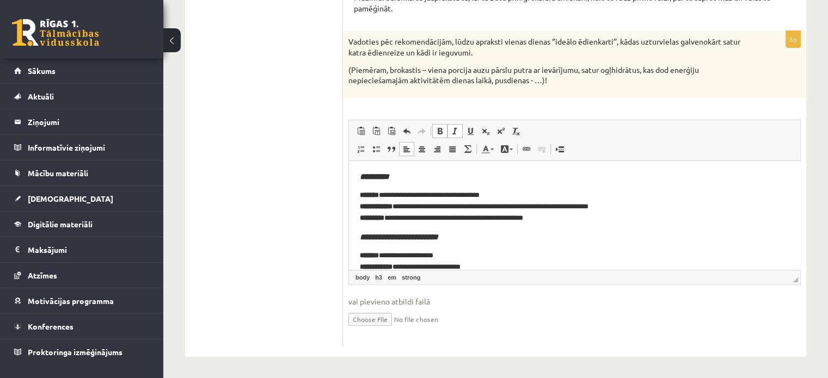
click at [507, 195] on p "**********" at bounding box center [570, 206] width 421 height 34
click at [529, 195] on p "**********" at bounding box center [570, 206] width 421 height 34
click at [630, 210] on p "**********" at bounding box center [570, 206] width 421 height 34
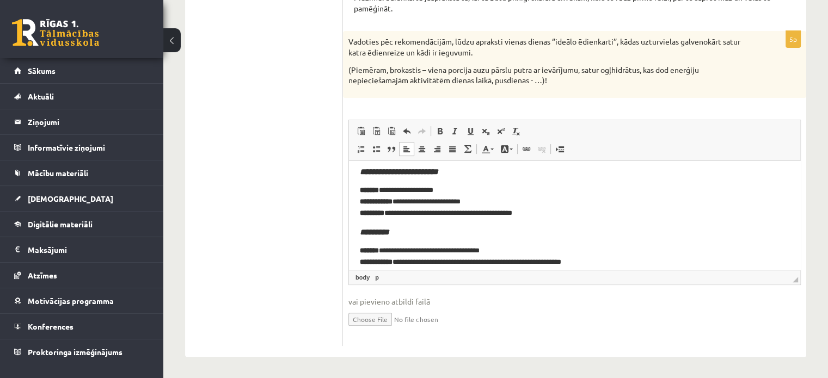
scroll to position [66, 0]
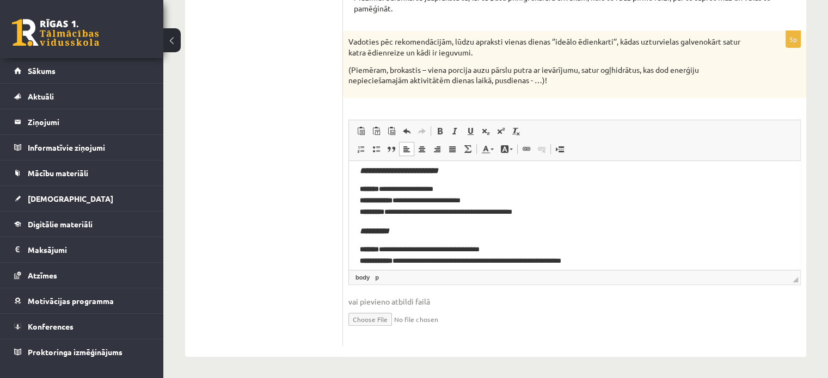
click at [457, 187] on p "**********" at bounding box center [570, 200] width 421 height 34
click at [459, 190] on p "**********" at bounding box center [570, 200] width 421 height 34
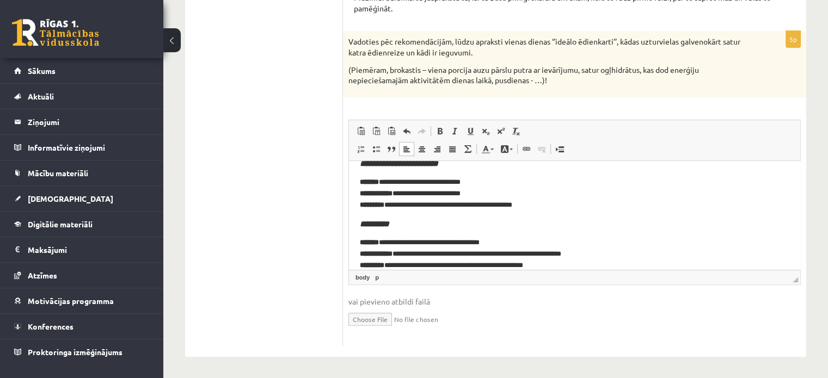
scroll to position [0, 0]
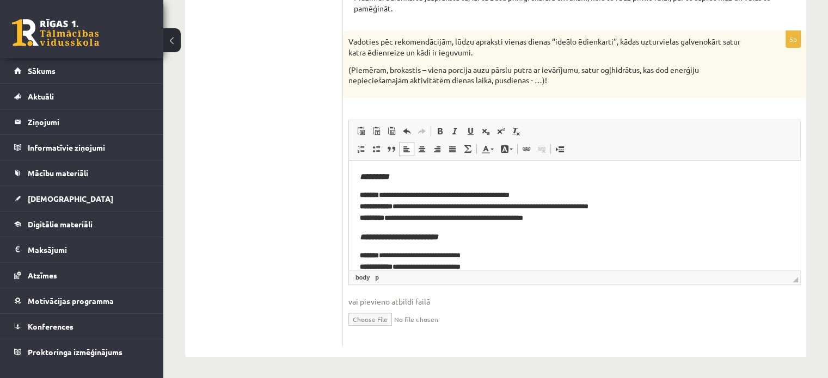
click at [512, 195] on p "**********" at bounding box center [570, 206] width 421 height 34
click at [535, 194] on p "**********" at bounding box center [570, 206] width 421 height 34
click at [651, 225] on body "**********" at bounding box center [574, 317] width 429 height 293
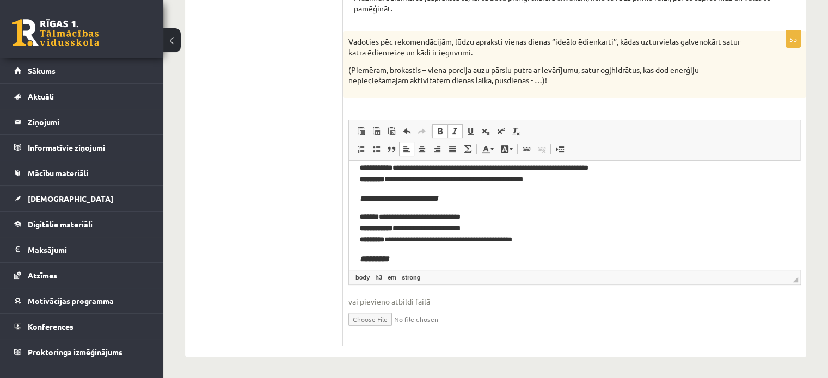
scroll to position [44, 0]
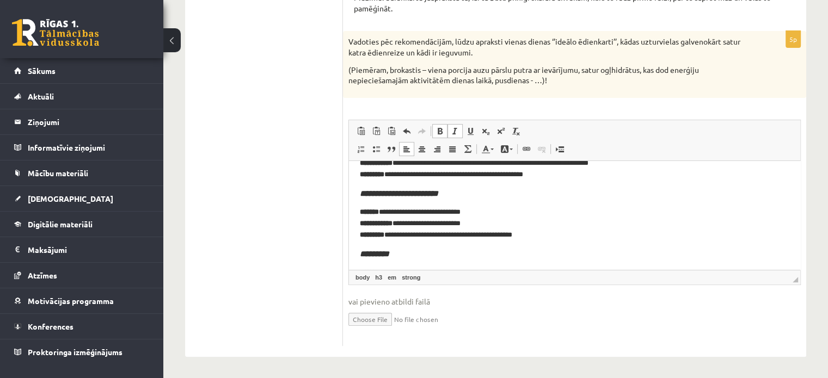
click at [474, 212] on p "**********" at bounding box center [570, 223] width 421 height 34
click at [610, 242] on body "**********" at bounding box center [574, 274] width 429 height 293
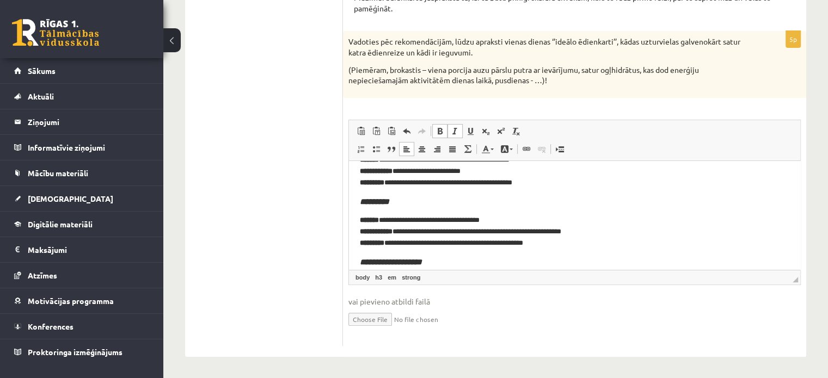
scroll to position [102, 0]
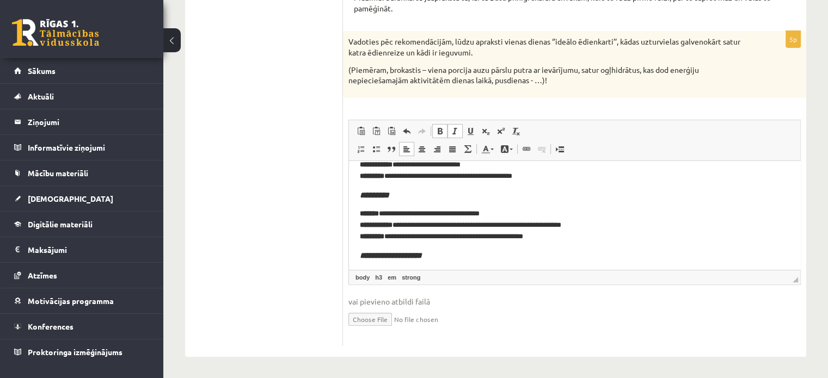
click at [507, 216] on p "**********" at bounding box center [570, 225] width 421 height 34
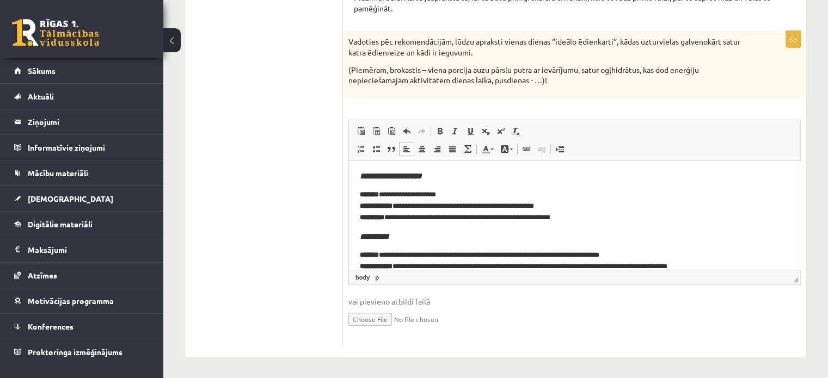
scroll to position [184, 0]
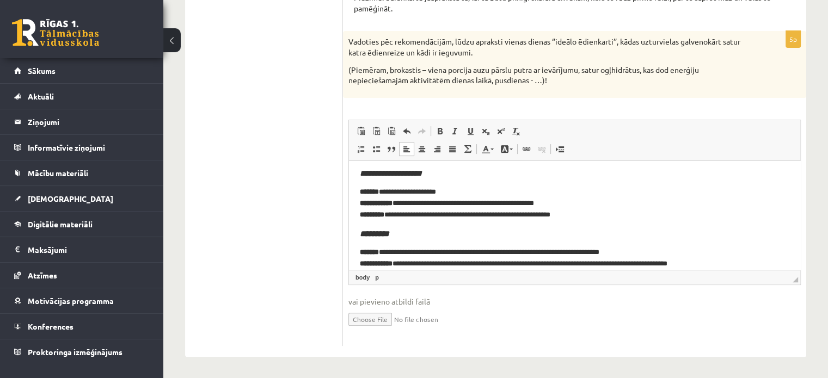
click at [453, 189] on p "**********" at bounding box center [570, 203] width 421 height 34
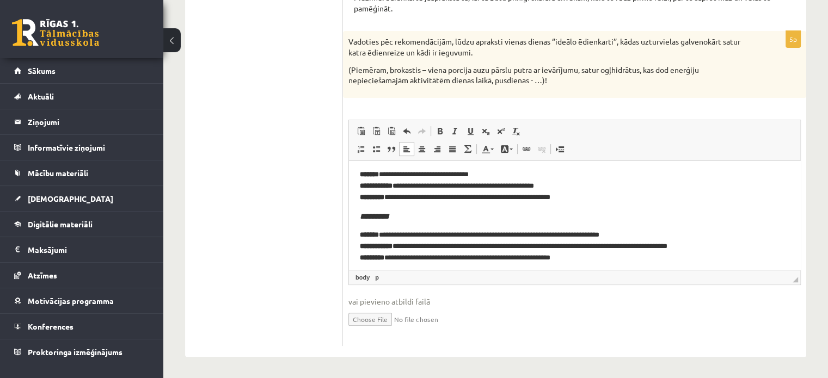
scroll to position [207, 0]
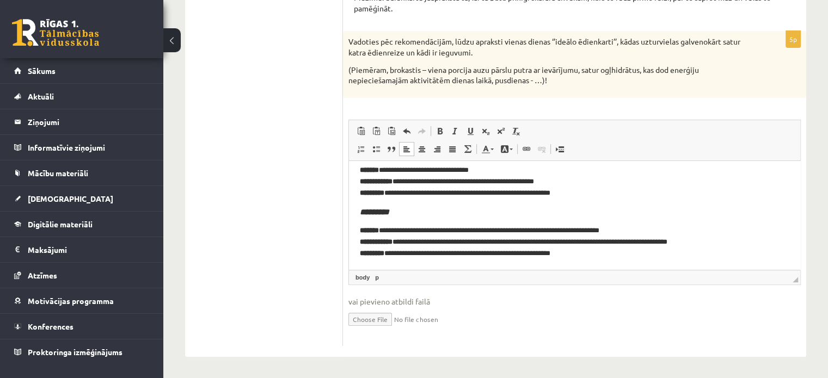
click at [644, 229] on p "**********" at bounding box center [570, 242] width 421 height 34
click at [593, 258] on p "**********" at bounding box center [570, 242] width 421 height 34
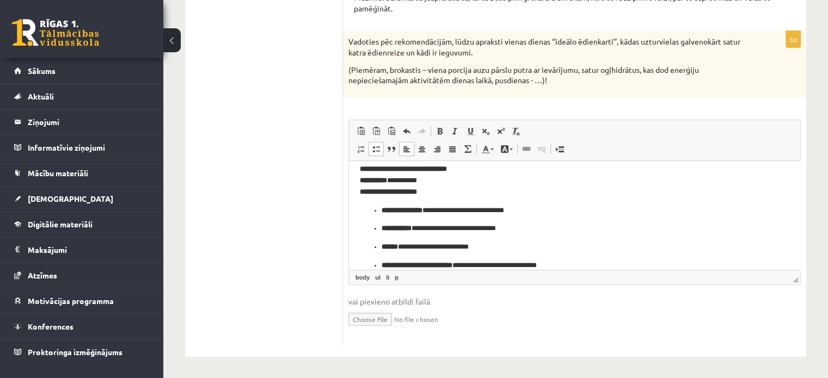
scroll to position [295, 0]
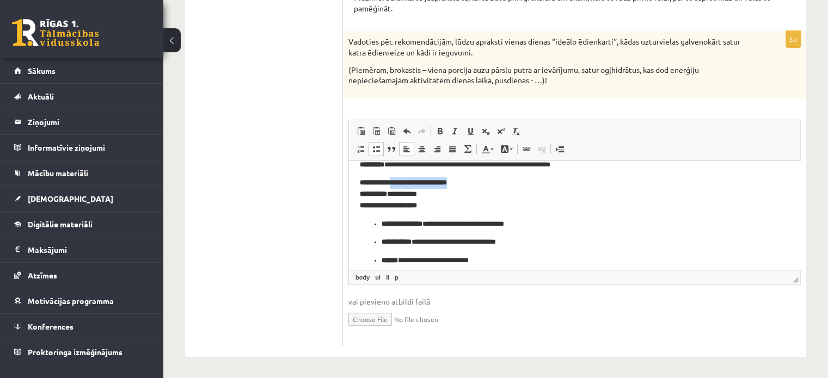
drag, startPoint x: 481, startPoint y: 181, endPoint x: 399, endPoint y: 177, distance: 81.2
click at [399, 177] on p "**********" at bounding box center [570, 194] width 421 height 34
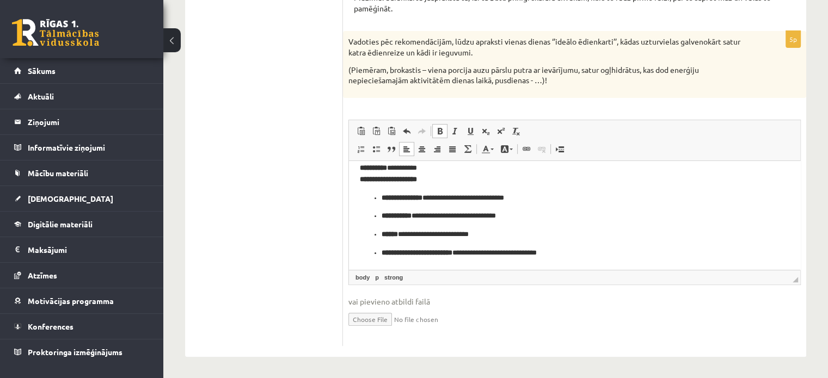
click at [381, 198] on strong "**********" at bounding box center [401, 197] width 41 height 7
click at [378, 213] on ul "**********" at bounding box center [574, 234] width 429 height 48
click at [381, 236] on strong "******" at bounding box center [389, 233] width 16 height 7
click at [381, 256] on ul "**********" at bounding box center [574, 252] width 429 height 11
click at [623, 232] on p "**********" at bounding box center [570, 234] width 421 height 11
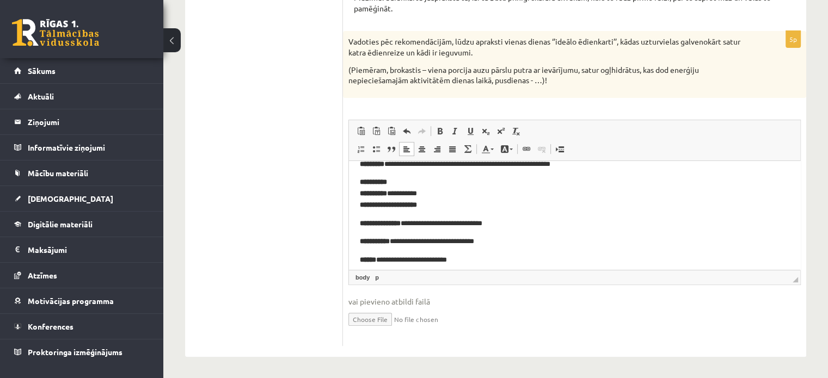
scroll to position [292, 0]
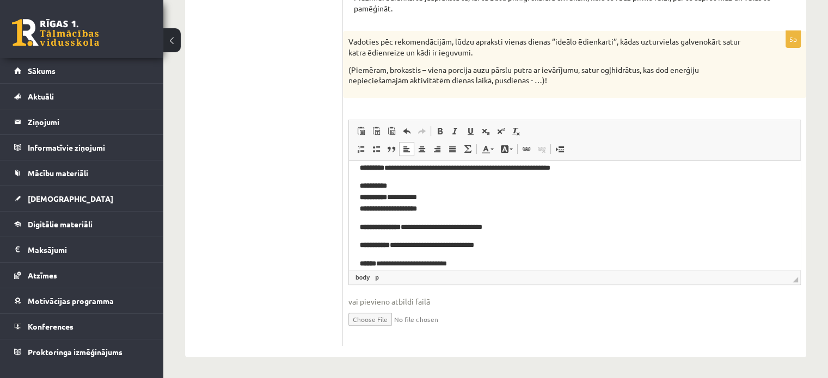
click at [440, 216] on body "**********" at bounding box center [574, 84] width 429 height 408
click at [428, 217] on body "**********" at bounding box center [574, 84] width 429 height 408
click at [359, 225] on html "**********" at bounding box center [574, 84] width 451 height 430
click at [359, 227] on html "**********" at bounding box center [574, 74] width 451 height 411
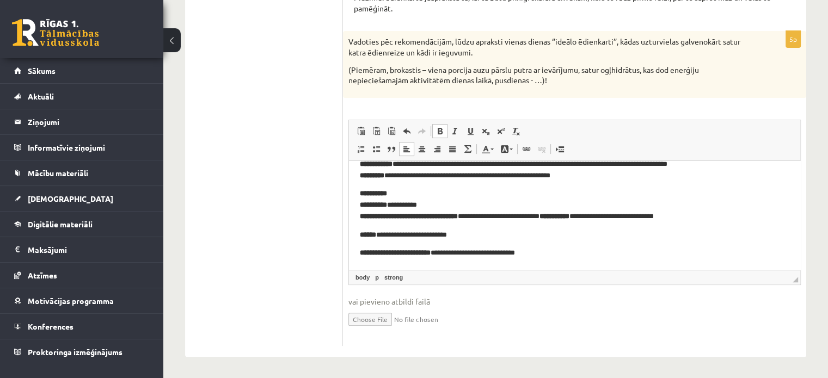
scroll to position [285, 0]
click at [361, 234] on strong "******" at bounding box center [368, 234] width 16 height 7
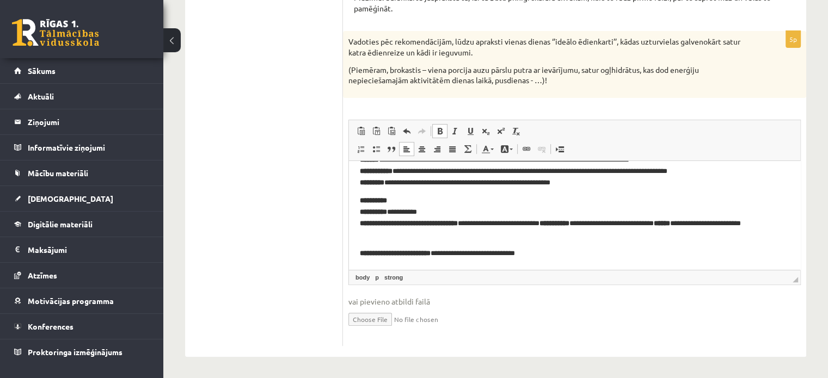
scroll to position [278, 0]
click at [362, 250] on strong "**********" at bounding box center [395, 252] width 71 height 7
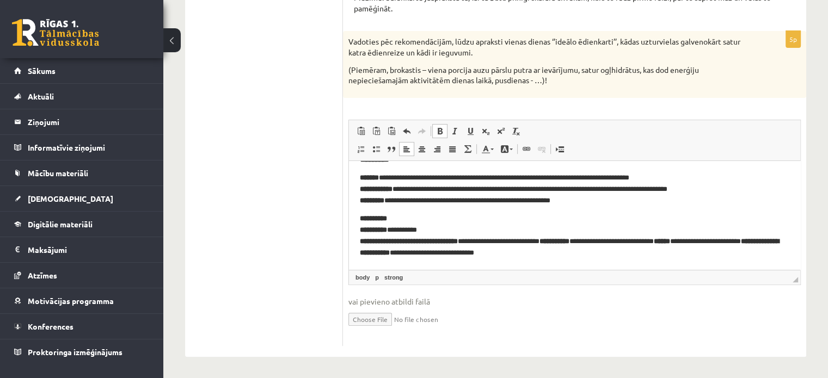
click at [569, 242] on strong "**********" at bounding box center [554, 240] width 30 height 7
click at [673, 240] on strong "******" at bounding box center [664, 240] width 16 height 7
click at [383, 251] on p "**********" at bounding box center [570, 235] width 421 height 45
click at [572, 250] on p "**********" at bounding box center [570, 235] width 421 height 45
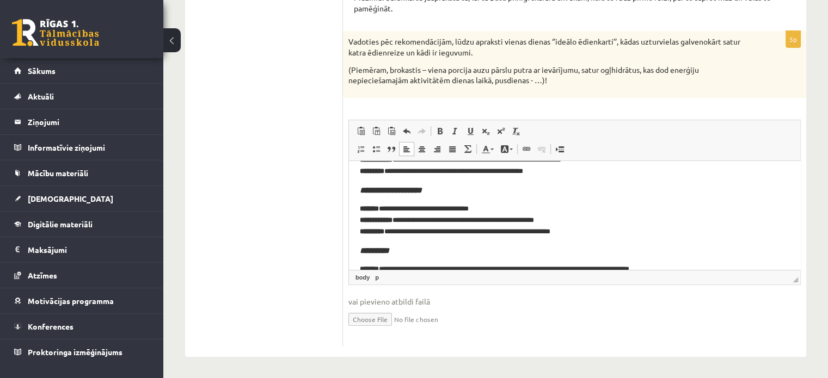
scroll to position [167, 0]
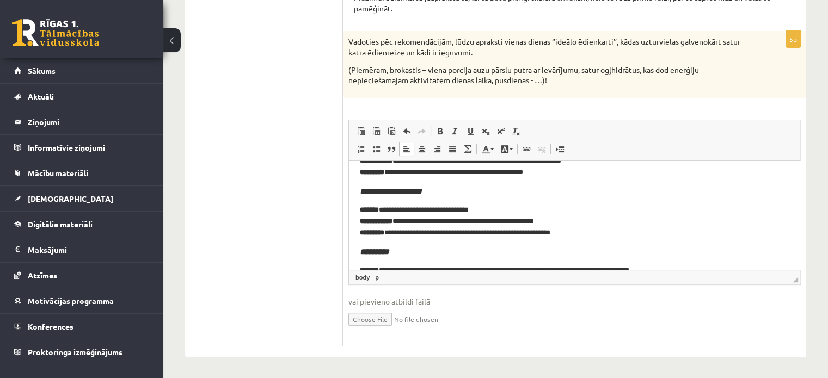
click at [420, 245] on body "**********" at bounding box center [574, 178] width 429 height 346
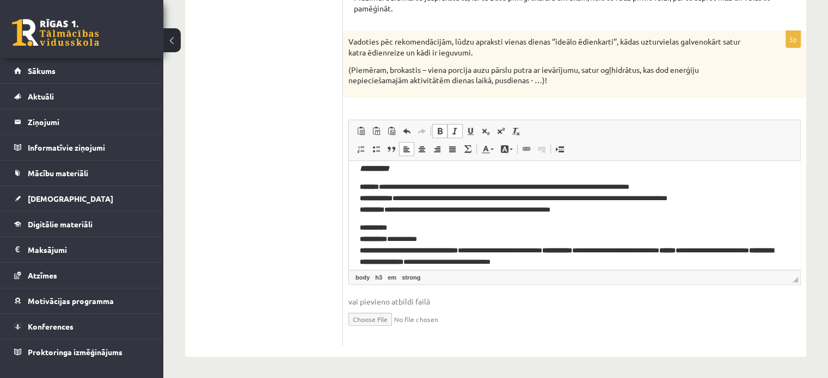
scroll to position [259, 0]
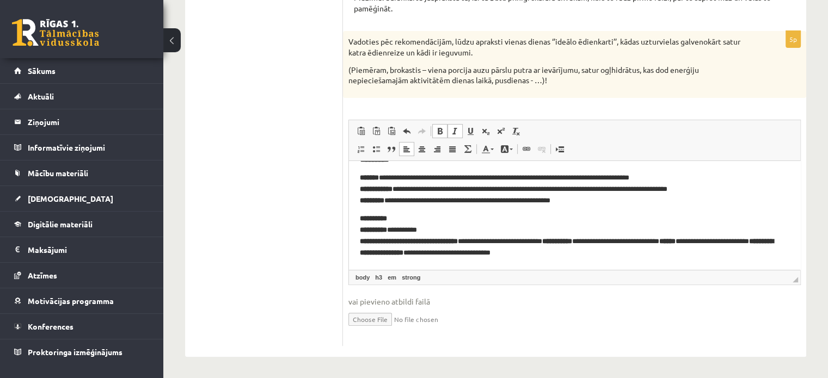
click at [434, 230] on p "**********" at bounding box center [570, 235] width 421 height 45
click at [305, 248] on ul "1. uzdevums 2. uzdevums" at bounding box center [269, 135] width 147 height 422
click at [355, 275] on link "body" at bounding box center [362, 278] width 19 height 10
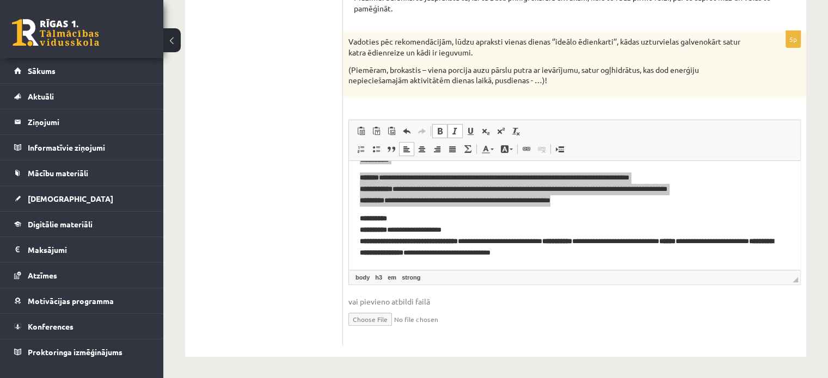
click at [327, 264] on ul "1. uzdevums 2. uzdevums" at bounding box center [269, 135] width 147 height 422
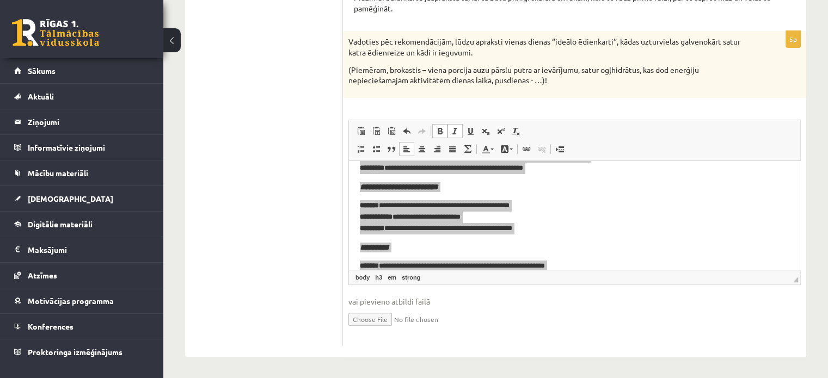
scroll to position [48, 0]
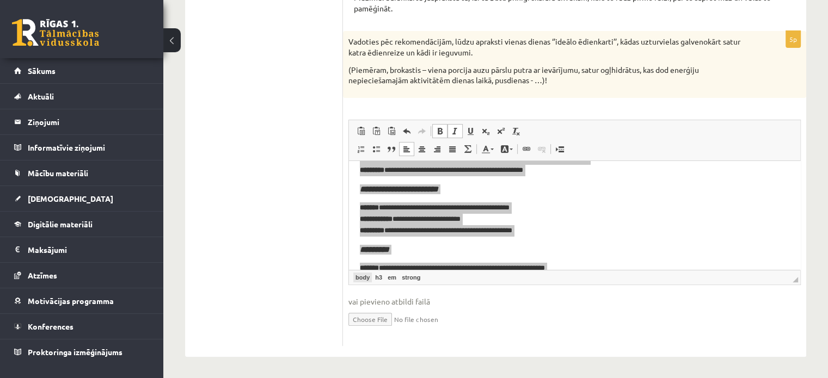
click at [361, 280] on link "body" at bounding box center [362, 278] width 19 height 10
click at [321, 260] on ul "1. uzdevums 2. uzdevums" at bounding box center [269, 135] width 147 height 422
click at [362, 278] on link "body" at bounding box center [362, 278] width 19 height 10
click at [379, 278] on link "h3" at bounding box center [378, 278] width 11 height 10
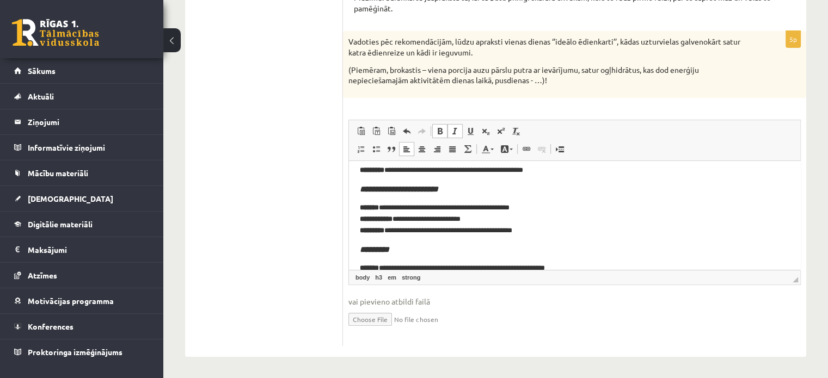
click at [384, 276] on span "body h3 em strong" at bounding box center [391, 278] width 77 height 10
click at [387, 276] on link "em" at bounding box center [391, 278] width 13 height 10
click at [412, 273] on link "strong" at bounding box center [410, 278] width 23 height 10
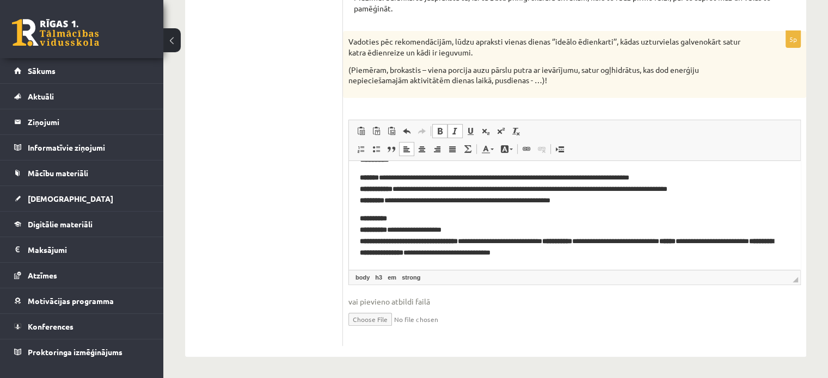
scroll to position [0, 0]
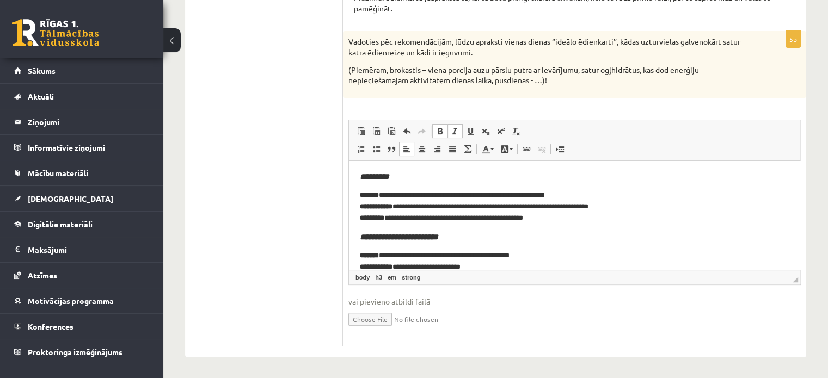
click at [320, 201] on ul "1. uzdevums 2. uzdevums" at bounding box center [269, 135] width 147 height 422
click at [366, 175] on strong "*********" at bounding box center [374, 176] width 29 height 8
click at [337, 190] on ul "1. uzdevums 2. uzdevums" at bounding box center [269, 135] width 147 height 422
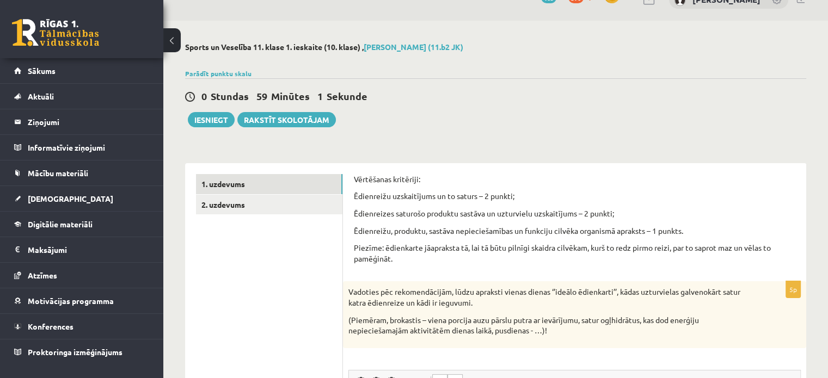
scroll to position [19, 0]
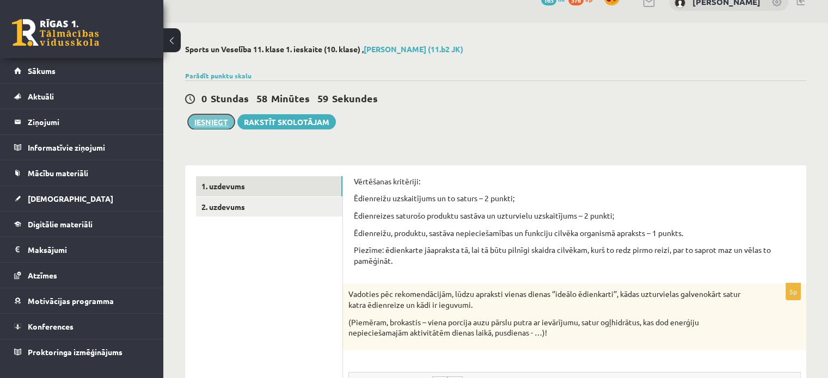
click at [209, 119] on button "Iesniegt" at bounding box center [211, 121] width 47 height 15
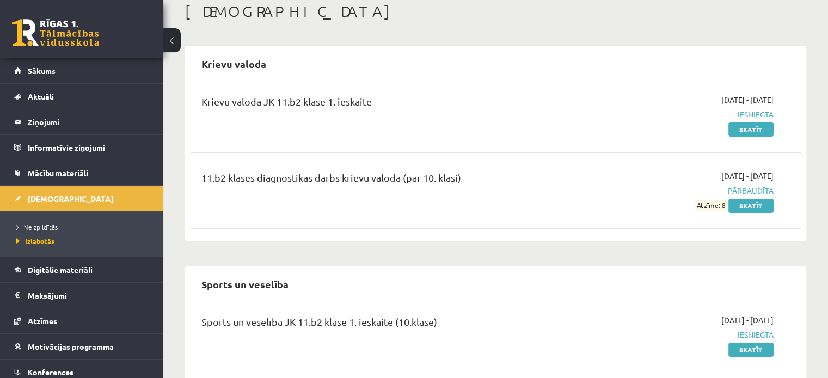
scroll to position [165, 0]
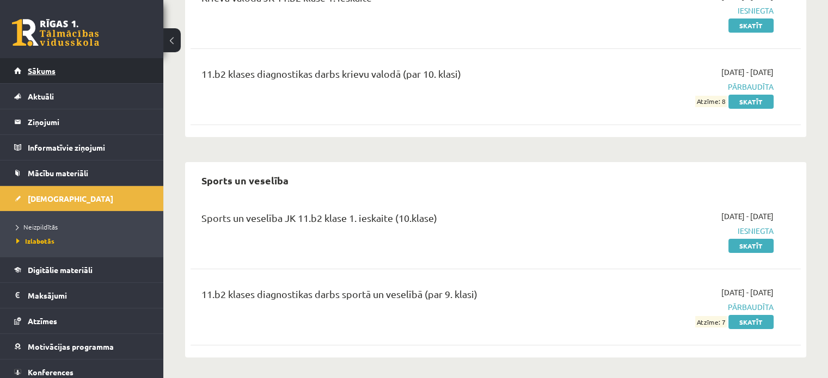
click at [52, 66] on link "Sākums" at bounding box center [81, 70] width 135 height 25
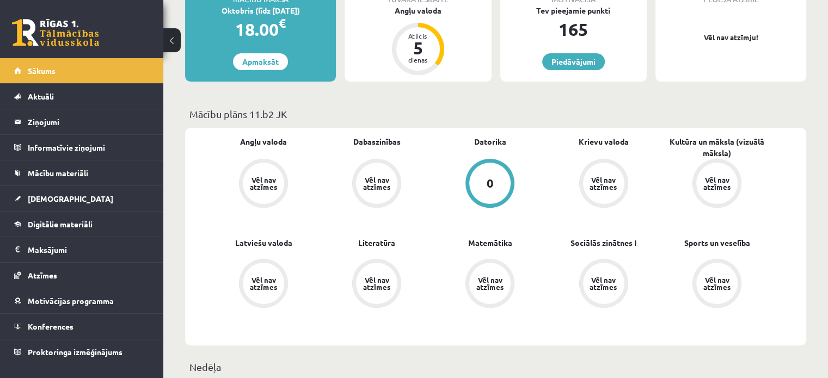
scroll to position [239, 0]
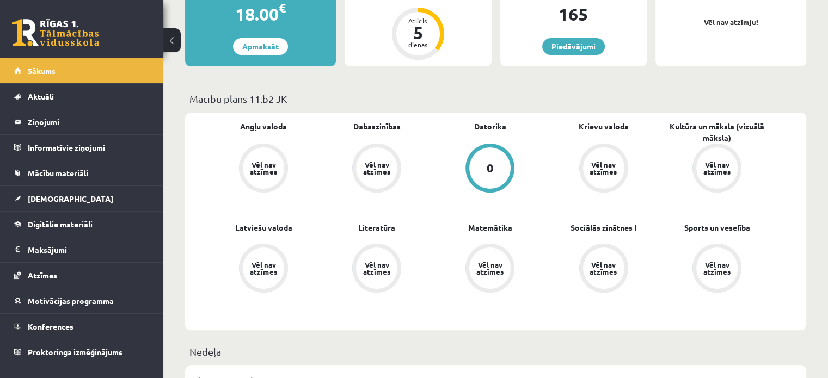
click at [478, 165] on div "0" at bounding box center [489, 167] width 41 height 41
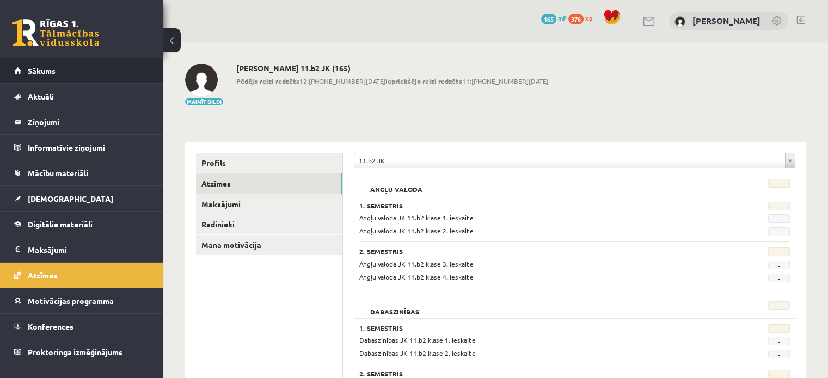
click at [87, 76] on link "Sākums" at bounding box center [81, 70] width 135 height 25
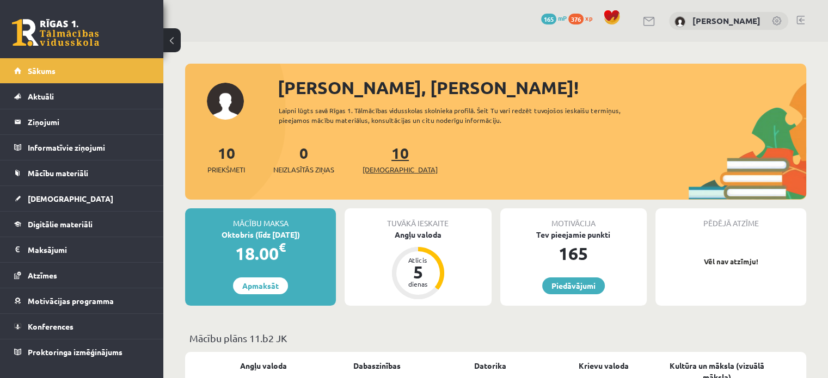
click at [379, 161] on link "10 Ieskaites" at bounding box center [399, 159] width 75 height 32
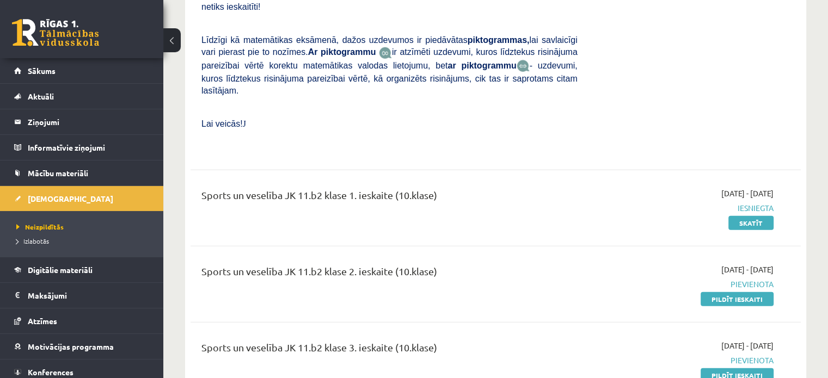
scroll to position [3139, 0]
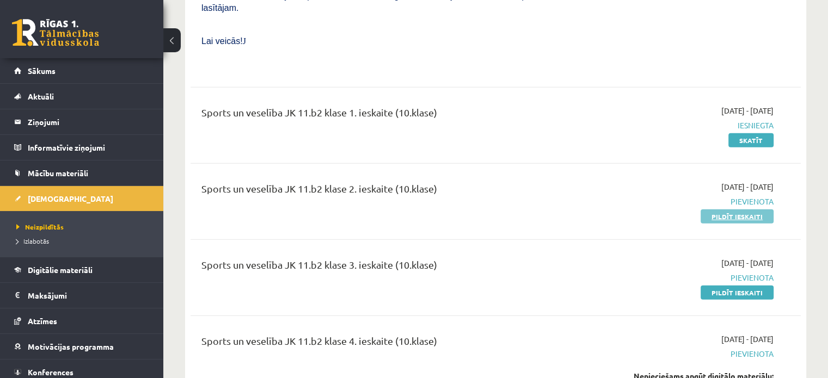
click at [723, 210] on link "Pildīt ieskaiti" at bounding box center [736, 217] width 73 height 14
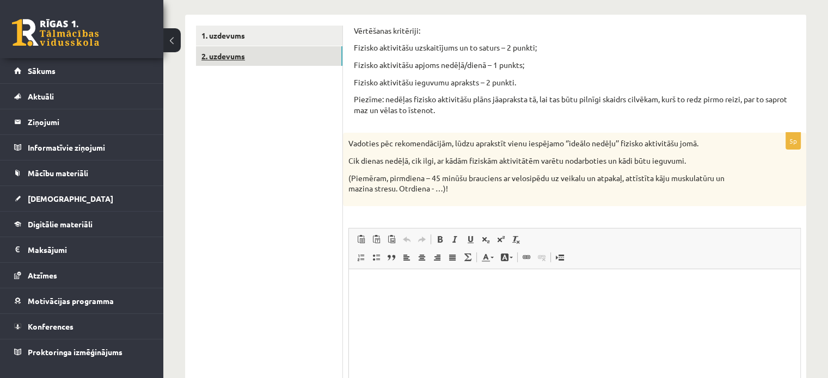
click at [272, 62] on link "2. uzdevums" at bounding box center [269, 56] width 146 height 20
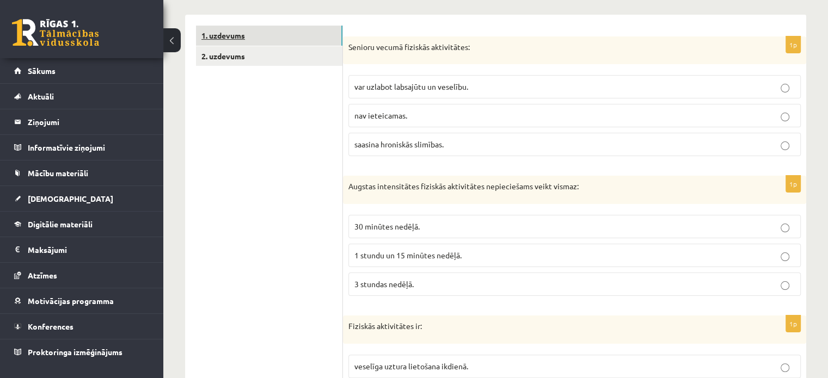
click at [276, 42] on link "1. uzdevums" at bounding box center [269, 36] width 146 height 20
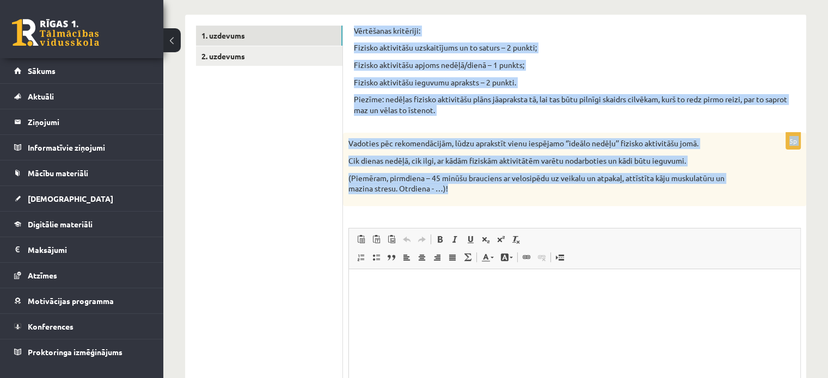
drag, startPoint x: 352, startPoint y: 27, endPoint x: 595, endPoint y: 191, distance: 293.3
click at [595, 191] on div "Vērtēšanas kritēriji: Fizisko aktivitāšu uzskaitījums un to saturs – 2 punkti; …" at bounding box center [574, 240] width 463 height 451
copy form "Vērtēšanas kritēriji: Fizisko aktivitāšu uzskaitījums un to saturs – 2 punkti; …"
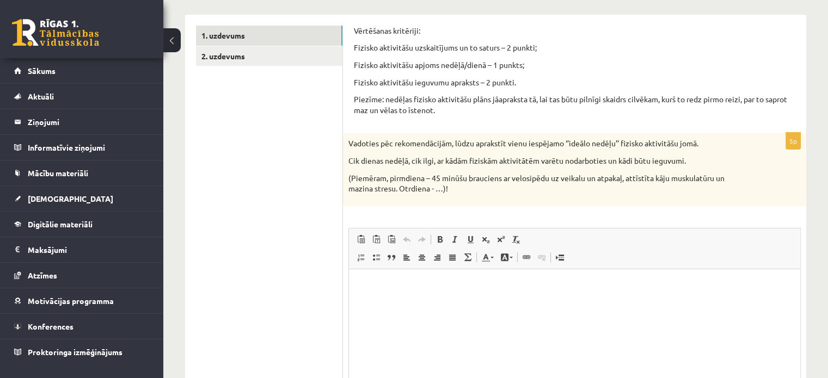
click at [255, 232] on ul "1. uzdevums 2. uzdevums" at bounding box center [269, 240] width 147 height 429
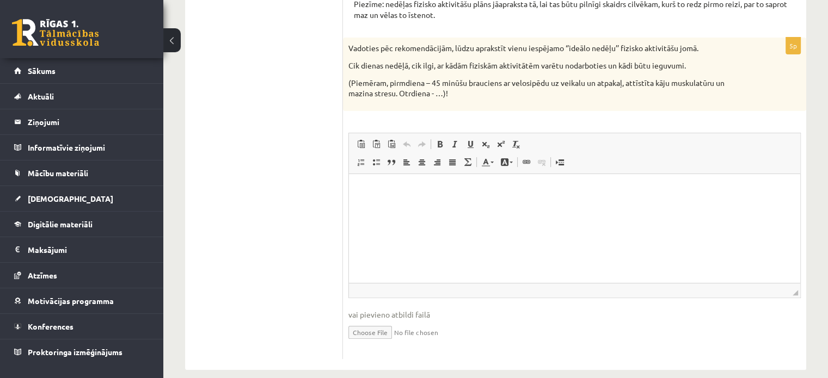
scroll to position [278, 0]
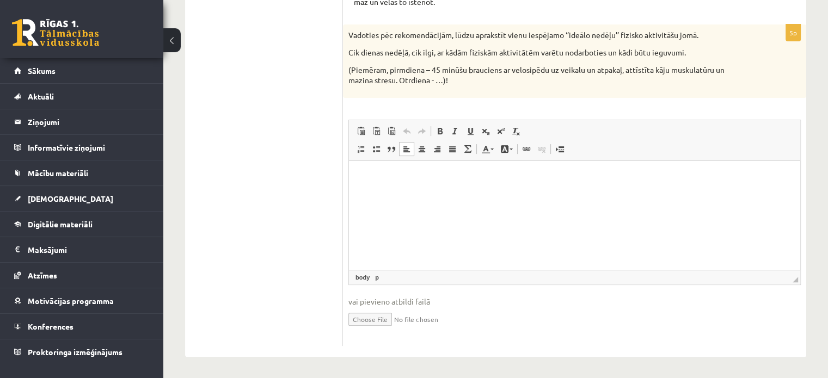
click at [389, 194] on html at bounding box center [574, 177] width 451 height 33
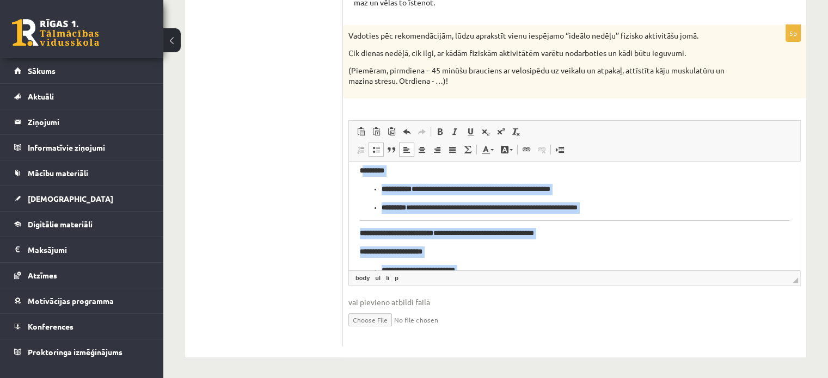
scroll to position [302, 0]
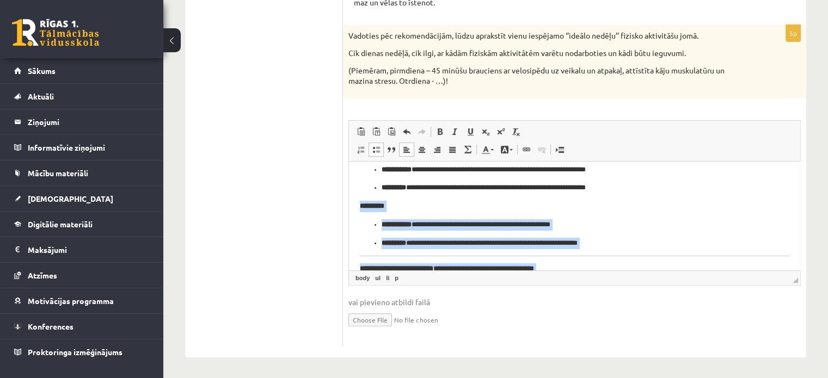
drag, startPoint x: 527, startPoint y: 254, endPoint x: 360, endPoint y: 207, distance: 173.9
click at [360, 207] on body "**********" at bounding box center [574, 118] width 429 height 496
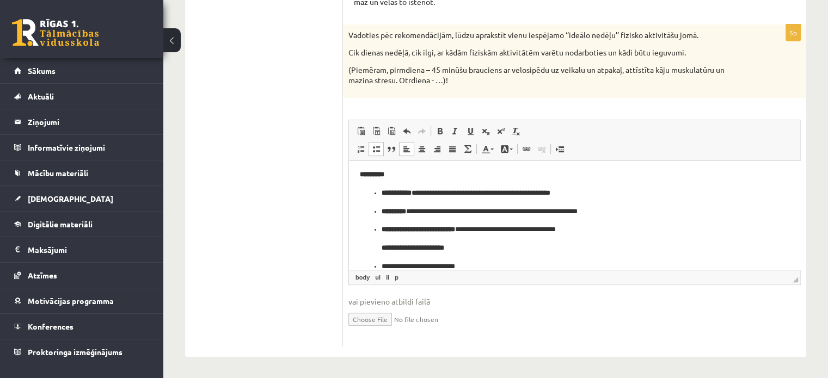
scroll to position [333, 0]
click at [381, 234] on li "**********" at bounding box center [574, 238] width 386 height 29
click at [378, 145] on span at bounding box center [376, 149] width 9 height 9
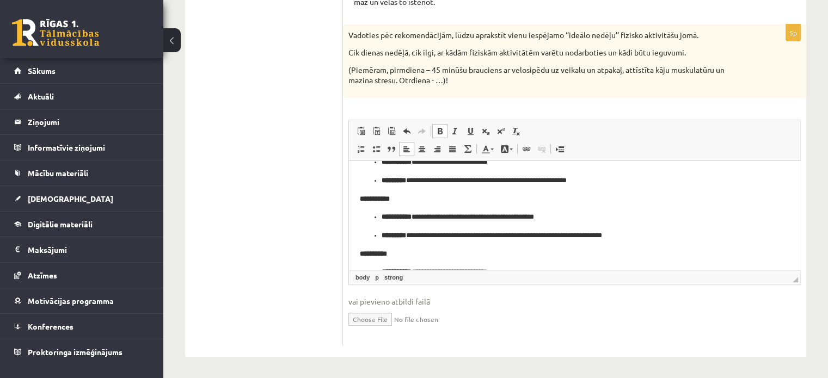
scroll to position [0, 0]
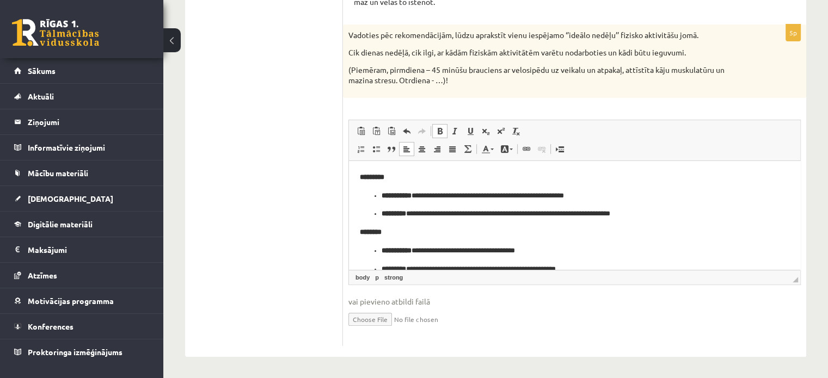
click at [364, 179] on strong "*********" at bounding box center [372, 176] width 24 height 7
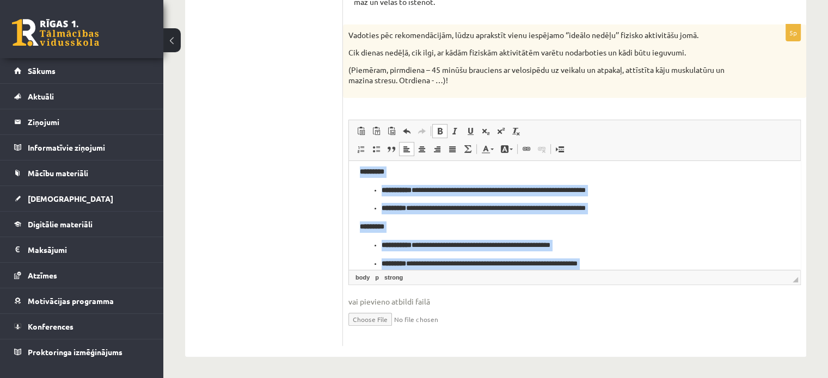
scroll to position [403, 0]
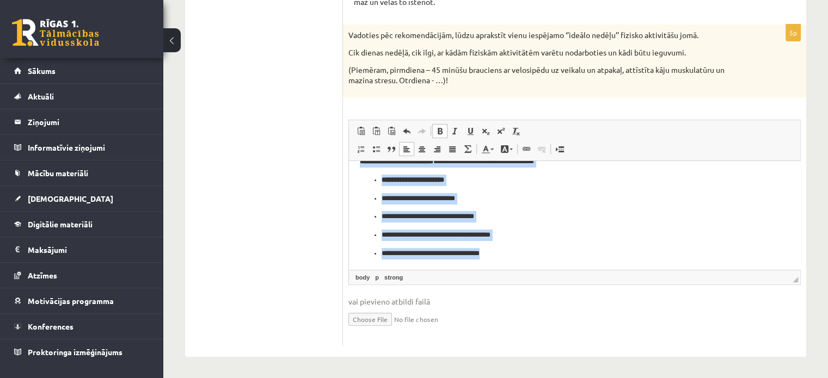
drag, startPoint x: 358, startPoint y: 177, endPoint x: 865, endPoint y: 434, distance: 568.0
click at [516, 269] on html "**********" at bounding box center [574, 14] width 451 height 510
click at [438, 127] on span at bounding box center [439, 131] width 9 height 9
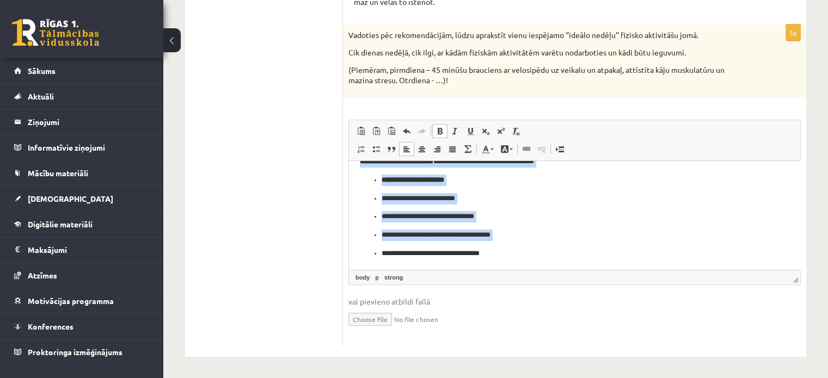
click at [551, 195] on p "**********" at bounding box center [570, 198] width 378 height 11
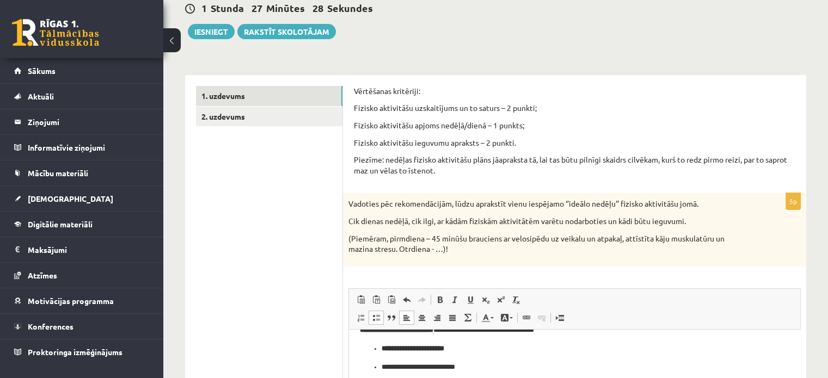
scroll to position [106, 0]
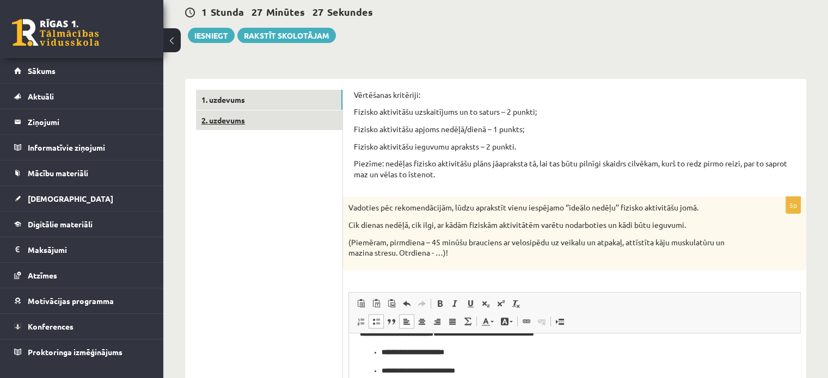
click at [230, 121] on link "2. uzdevums" at bounding box center [269, 120] width 146 height 20
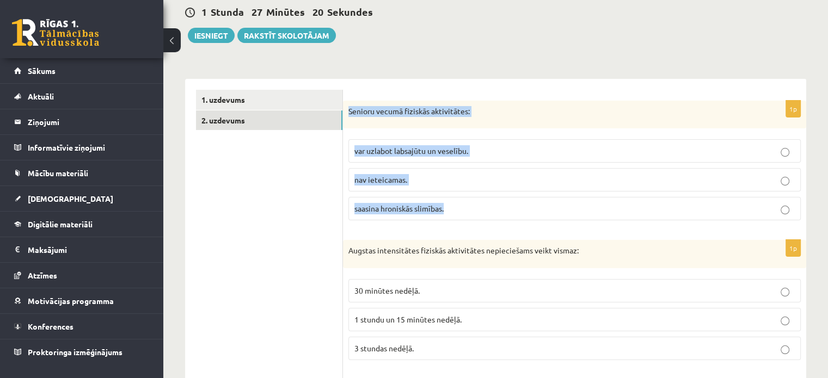
drag, startPoint x: 349, startPoint y: 111, endPoint x: 458, endPoint y: 206, distance: 144.6
click at [458, 206] on div "1p Senioru vecumā fiziskās aktivitātes: var uzlabot labsajūtu un veselību. nav …" at bounding box center [574, 165] width 463 height 129
copy div "Senioru vecumā fiziskās aktivitātes: var uzlabot labsajūtu un veselību. nav iet…"
click at [376, 146] on span "var uzlabot labsajūtu un veselību." at bounding box center [411, 151] width 114 height 10
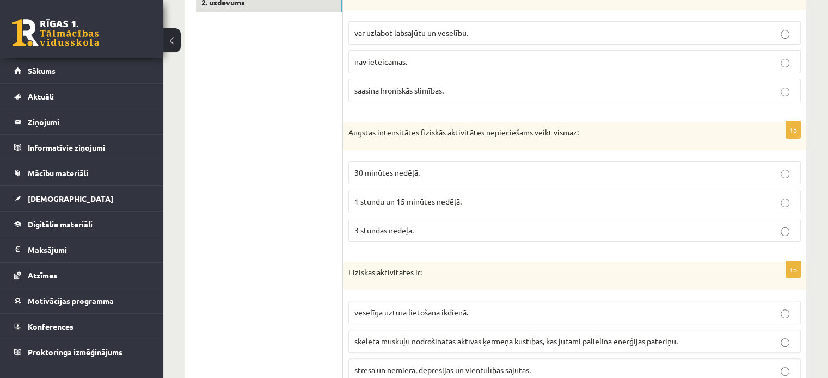
scroll to position [234, 0]
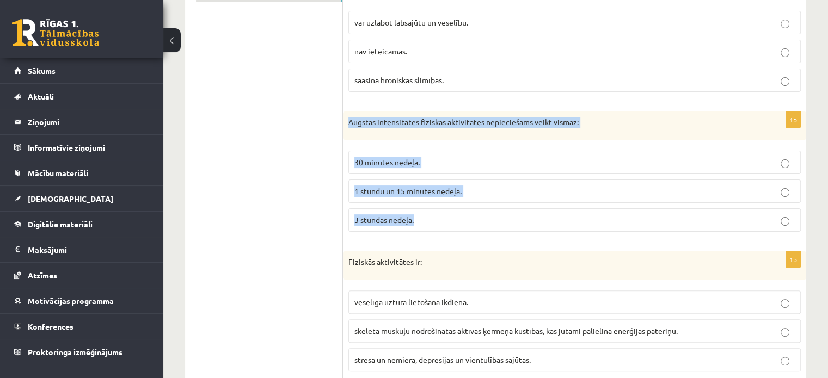
drag, startPoint x: 348, startPoint y: 121, endPoint x: 448, endPoint y: 208, distance: 133.0
click at [448, 208] on div "1p Augstas intensitātes fiziskās aktivitātes nepieciešams veikt vismaz: 30 minū…" at bounding box center [574, 176] width 463 height 129
copy div "Augstas intensitātes fiziskās aktivitātes nepieciešams veikt vismaz: 30 minūtes…"
click at [362, 199] on label "1 stundu un 15 minūtes nedēļā." at bounding box center [574, 191] width 452 height 23
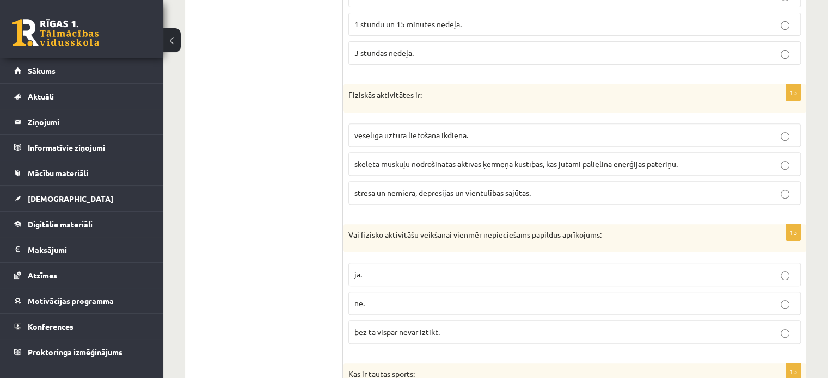
scroll to position [402, 0]
click at [401, 161] on span "skeleta muskuļu nodrošinātas aktīvas ķermeņa kustības, kas jūtami palielina ene…" at bounding box center [515, 163] width 323 height 10
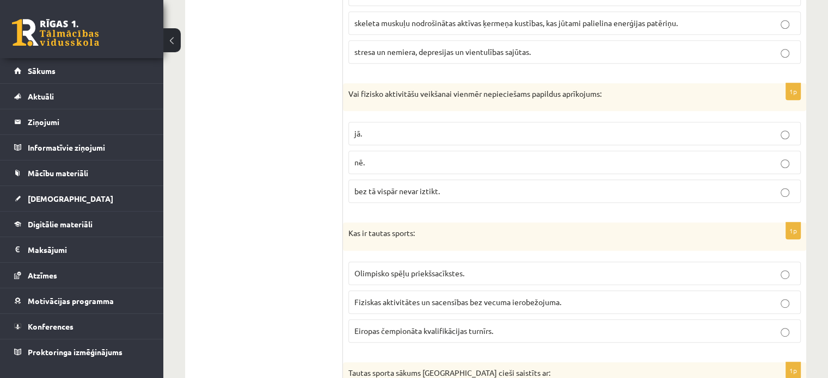
scroll to position [547, 0]
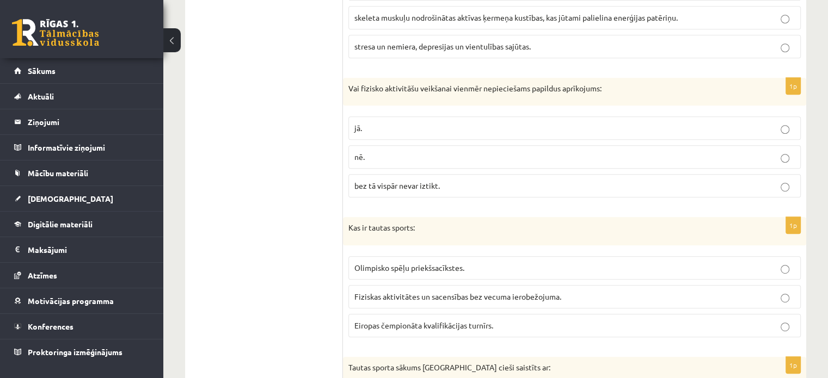
click at [417, 146] on label "nē." at bounding box center [574, 156] width 452 height 23
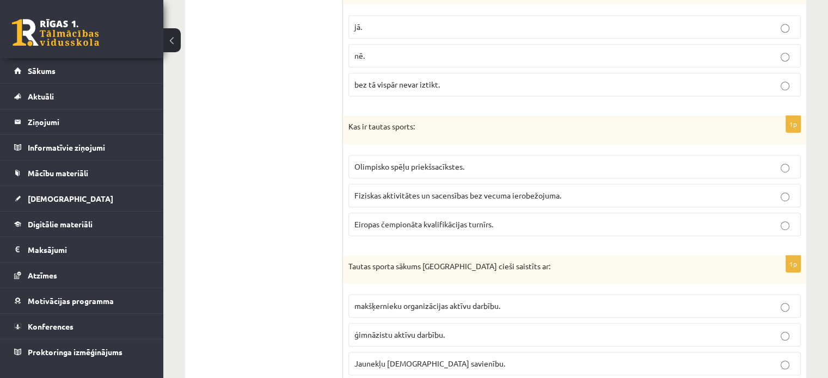
scroll to position [649, 0]
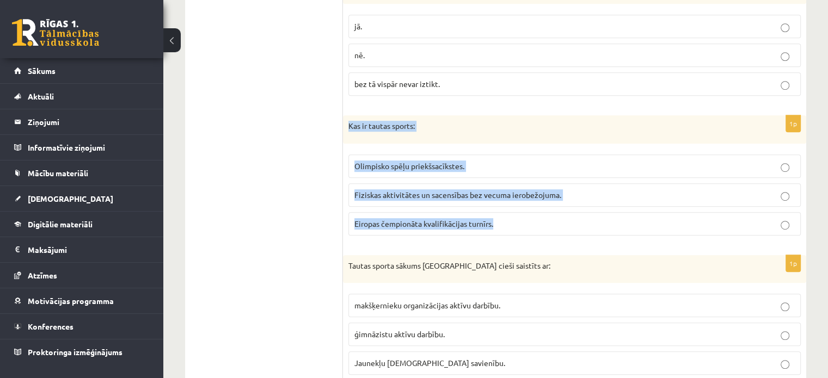
drag, startPoint x: 348, startPoint y: 124, endPoint x: 516, endPoint y: 215, distance: 190.9
click at [516, 215] on div "1p Kas ir tautas sports: Olimpisko spēļu priekšsacīkstes. [PERSON_NAME] aktivit…" at bounding box center [574, 179] width 463 height 129
copy div "Kas ir tautas sports: Olimpisko spēļu priekšsacīkstes. [PERSON_NAME] aktivitāte…"
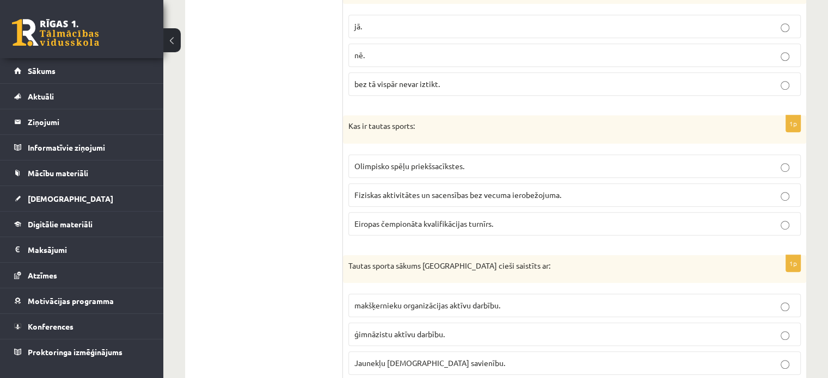
click at [268, 205] on ul "1. uzdevums 2. uzdevums" at bounding box center [269, 244] width 147 height 1396
click at [431, 183] on label "Fiziskas aktivitātes un sacensības bez vecuma ierobežojuma." at bounding box center [574, 194] width 452 height 23
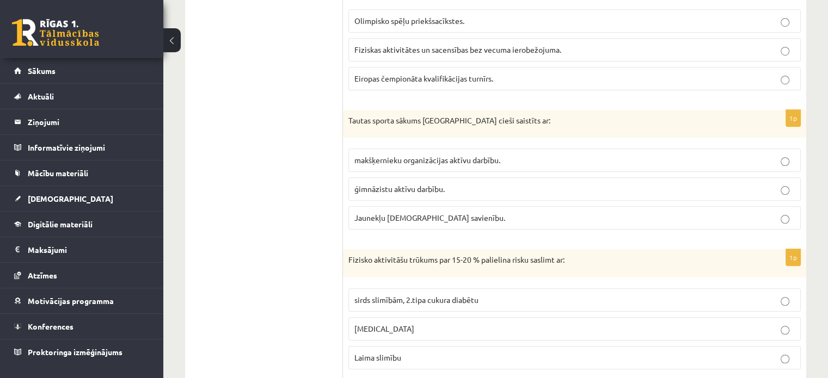
scroll to position [796, 0]
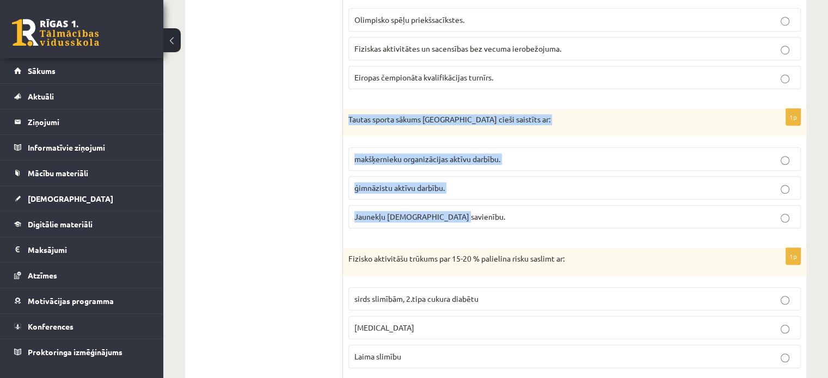
drag, startPoint x: 347, startPoint y: 113, endPoint x: 471, endPoint y: 206, distance: 155.4
click at [471, 206] on div "1p Tautas sporta sākums [GEOGRAPHIC_DATA] cieši saistīts ar: makšķernieku organ…" at bounding box center [574, 173] width 463 height 129
copy div "Tautas sporta sākums [GEOGRAPHIC_DATA] cieši saistīts ar: makšķernieku organizā…"
click at [361, 213] on span "Jaunekļu [DEMOGRAPHIC_DATA] savienību." at bounding box center [429, 217] width 151 height 10
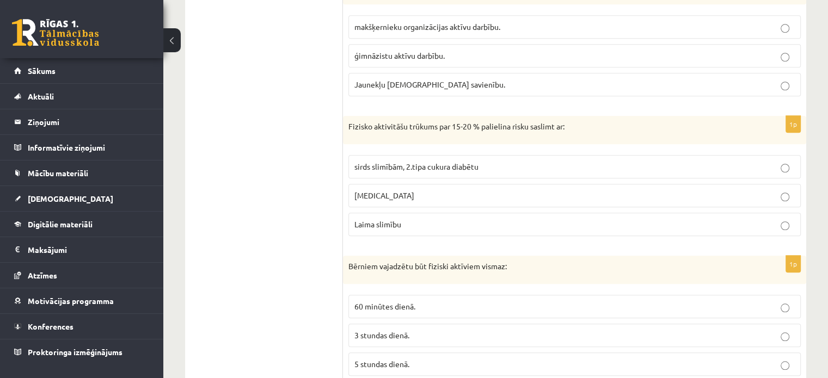
scroll to position [928, 0]
click at [386, 165] on span "sirds slimībām, 2.tipa cukura diabētu" at bounding box center [416, 166] width 124 height 10
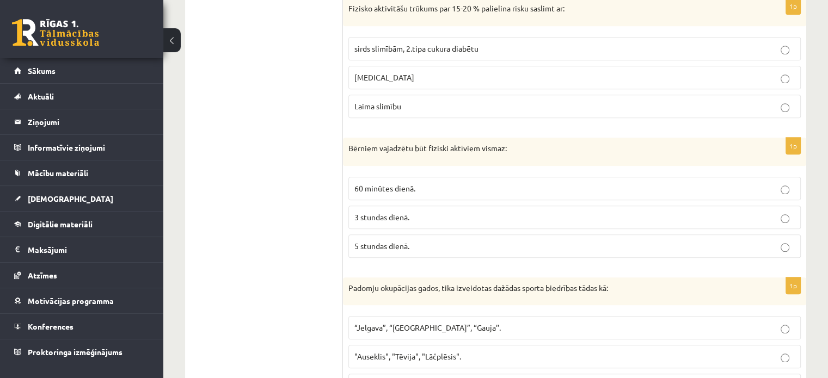
scroll to position [1047, 0]
click at [392, 185] on span "60 minūtes dienā." at bounding box center [384, 187] width 61 height 10
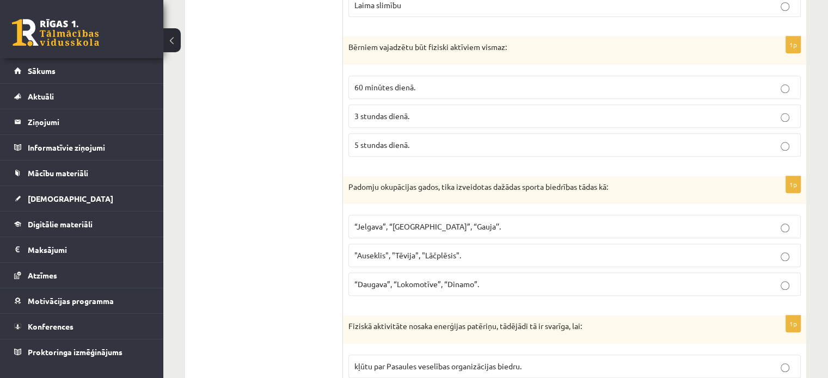
scroll to position [1187, 0]
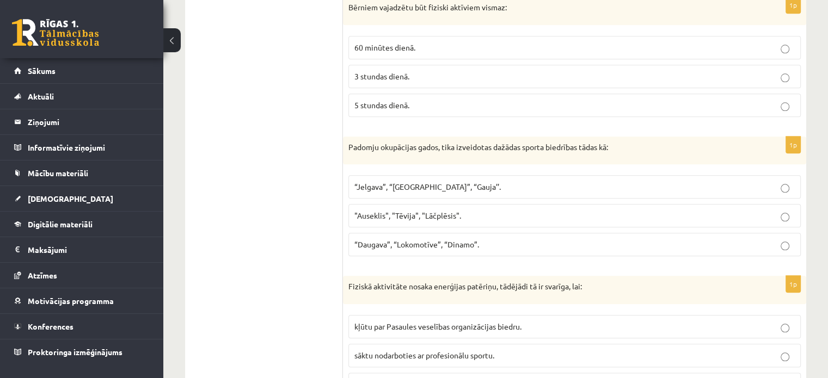
click at [349, 145] on p "Padomju okupācijas gados, tika izveidotas dažādas sporta biedrības tādas kā:" at bounding box center [547, 147] width 398 height 11
click at [392, 239] on span "“Daugava”, “Lokomotīve”, “Dinamo”." at bounding box center [416, 244] width 125 height 10
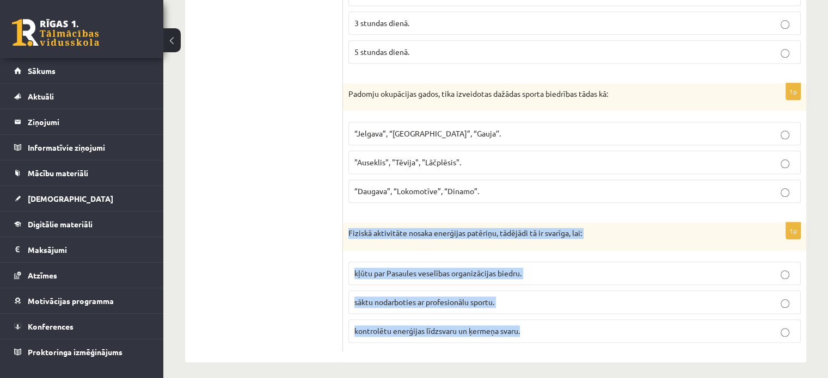
drag, startPoint x: 347, startPoint y: 230, endPoint x: 541, endPoint y: 326, distance: 216.1
click at [541, 326] on div "1p Fiziskā aktivitāte nosaka enerģijas patēriņu, tādējādi tā ir svarīga, lai: k…" at bounding box center [574, 287] width 463 height 129
copy div "Fiziskā aktivitāte nosaka enerģijas patēriņu, tādējādi tā ir svarīga, lai: kļūt…"
click at [373, 319] on label "kontrolētu enerģijas līdzsvaru un ķermeņa svaru." at bounding box center [574, 330] width 452 height 23
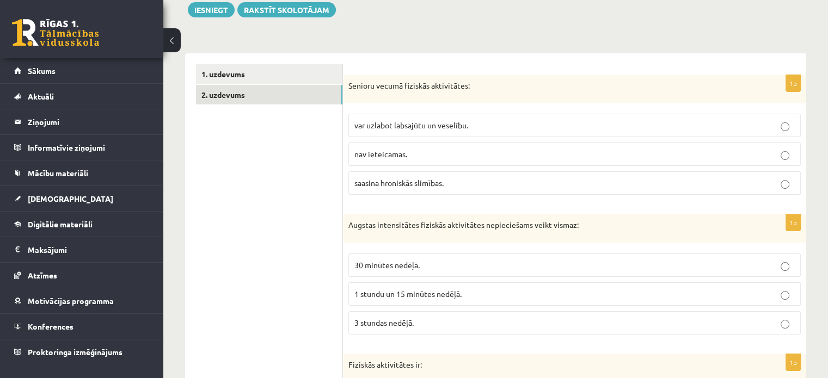
scroll to position [0, 0]
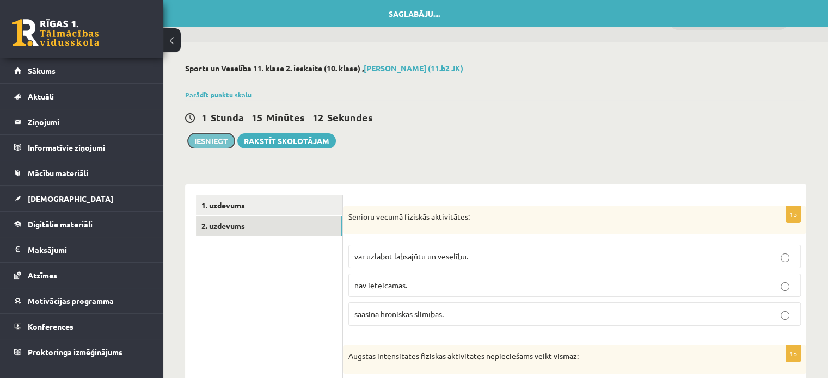
click at [219, 142] on button "Iesniegt" at bounding box center [211, 140] width 47 height 15
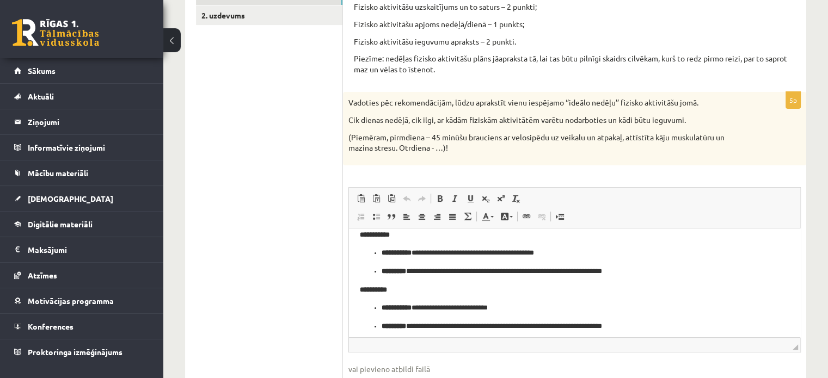
scroll to position [17, 0]
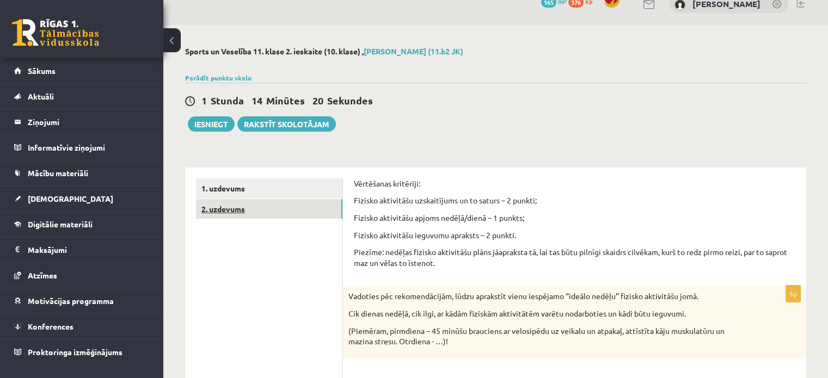
click at [215, 213] on link "2. uzdevums" at bounding box center [269, 209] width 146 height 20
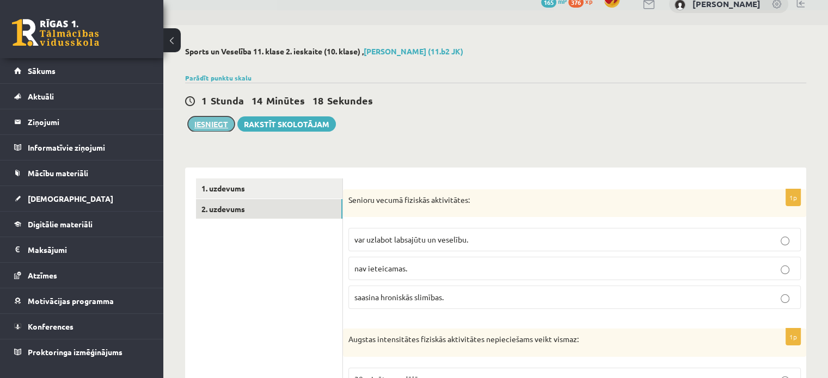
click at [215, 126] on button "Iesniegt" at bounding box center [211, 123] width 47 height 15
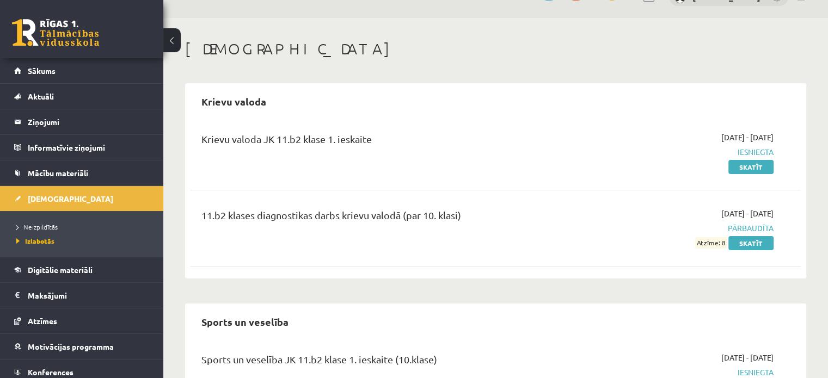
scroll to position [24, 0]
click at [59, 317] on link "Atzīmes" at bounding box center [81, 321] width 135 height 25
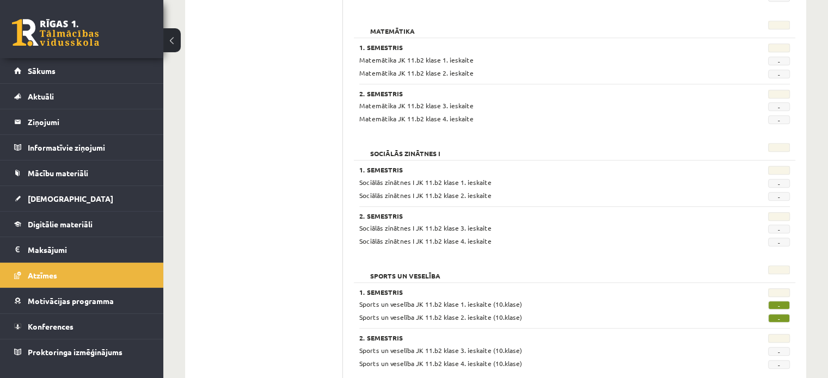
scroll to position [1049, 0]
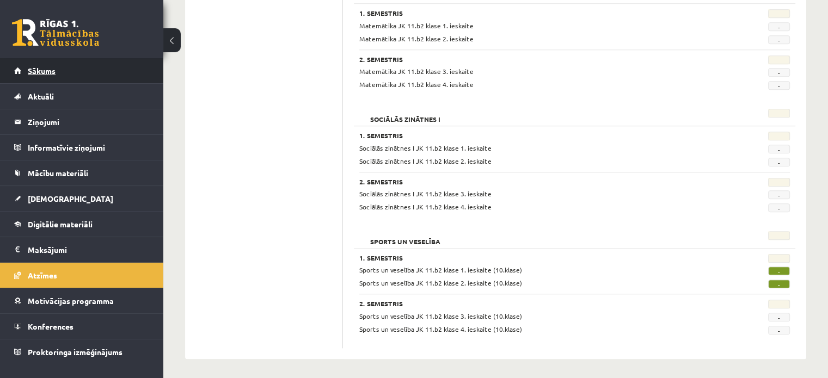
click at [61, 72] on link "Sākums" at bounding box center [81, 70] width 135 height 25
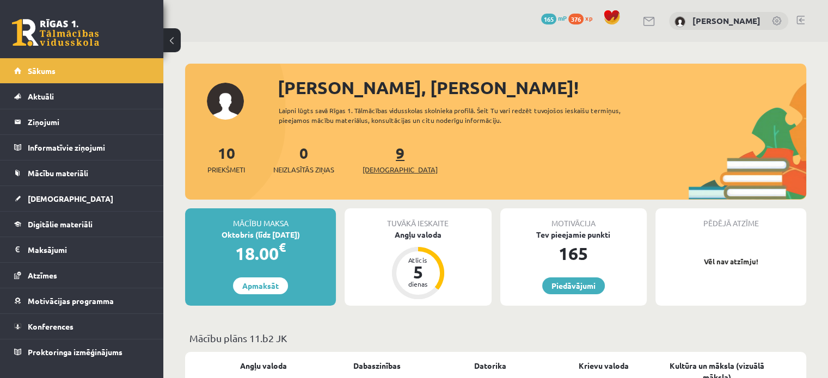
click at [379, 169] on span "[DEMOGRAPHIC_DATA]" at bounding box center [399, 169] width 75 height 11
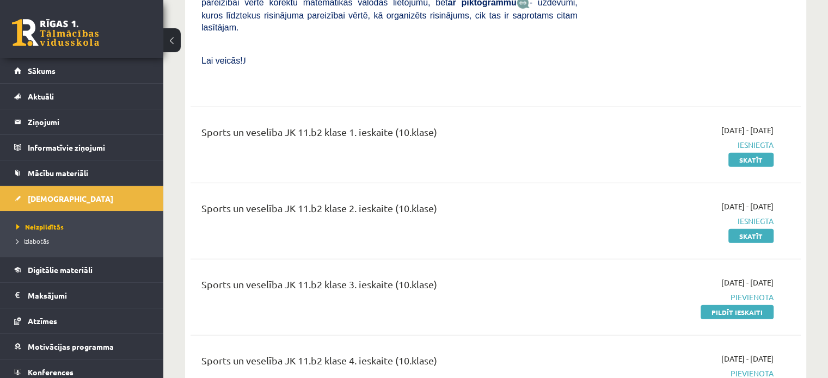
scroll to position [3141, 0]
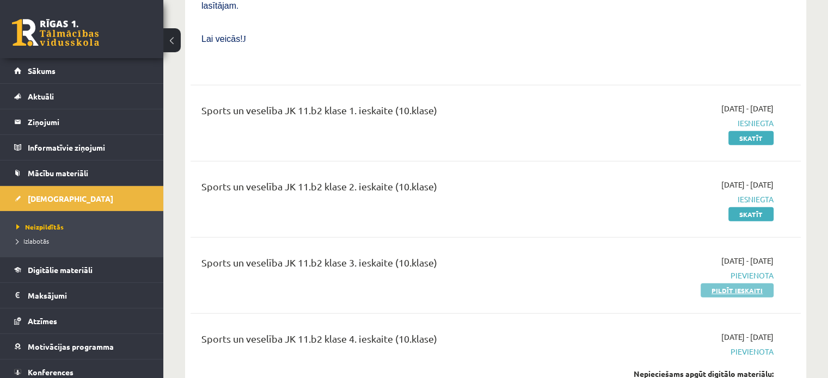
click at [730, 284] on link "Pildīt ieskaiti" at bounding box center [736, 291] width 73 height 14
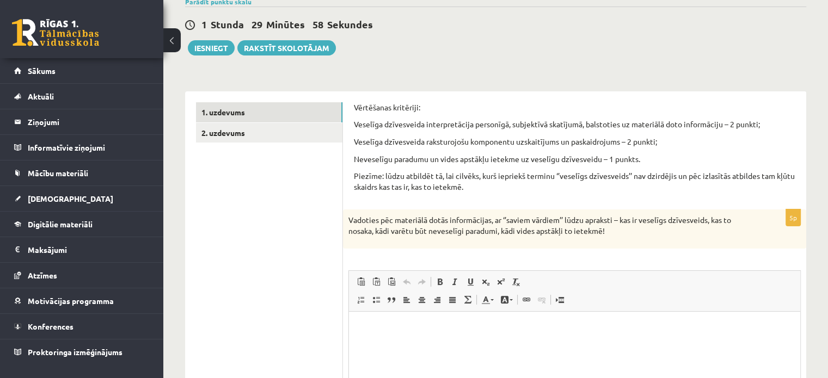
scroll to position [102, 0]
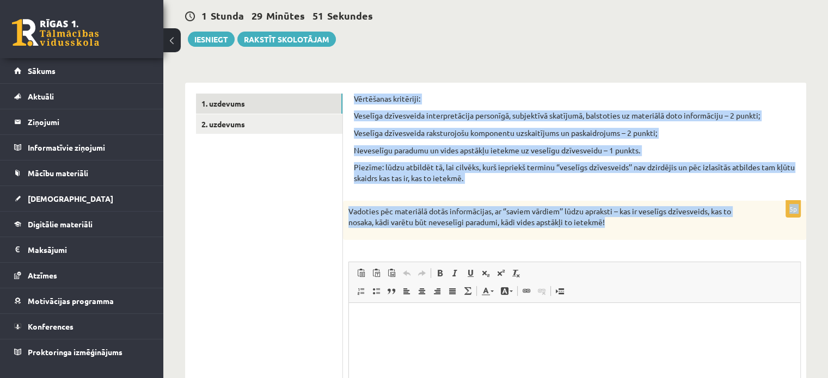
drag, startPoint x: 353, startPoint y: 97, endPoint x: 720, endPoint y: 231, distance: 391.5
click at [720, 231] on div "Vērtēšanas kritēriji: Veselīga dzīvesveida interpretācija personīgā, subjektīvā…" at bounding box center [574, 291] width 463 height 416
copy form "Vērtēšanas kritēriji: Veselīga dzīvesveida interpretācija personīgā, subjektīvā…"
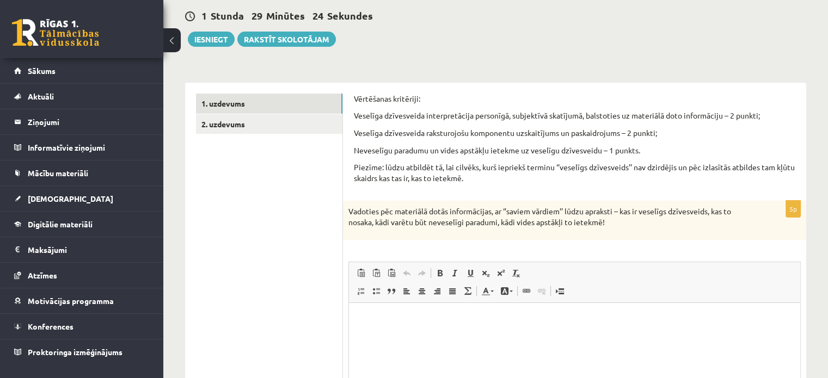
click at [321, 280] on ul "1. uzdevums 2. uzdevums" at bounding box center [269, 291] width 147 height 395
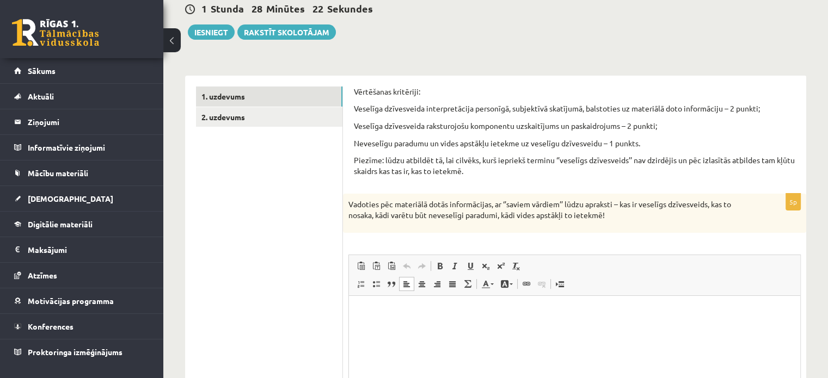
click at [368, 306] on p "Визуальный текстовый редактор, wiswyg-editor-user-answer-47024857464620" at bounding box center [574, 311] width 429 height 11
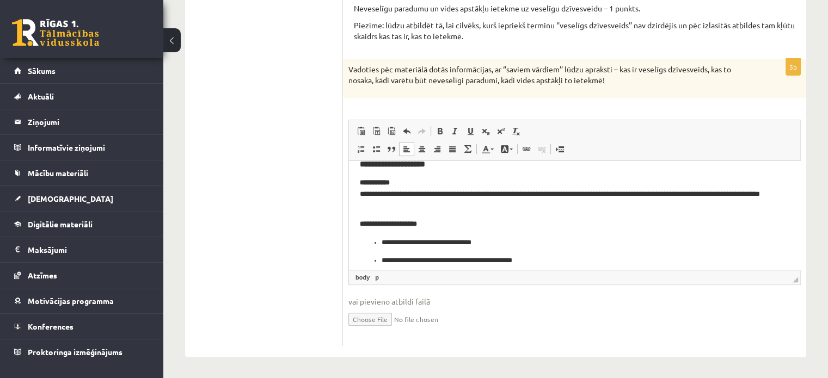
scroll to position [13, 0]
click at [390, 205] on p "**********" at bounding box center [570, 193] width 421 height 34
click at [506, 227] on p "**********" at bounding box center [574, 223] width 429 height 11
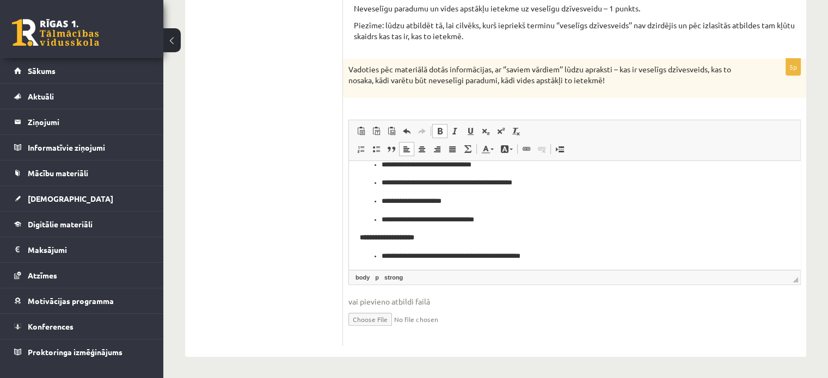
scroll to position [93, 0]
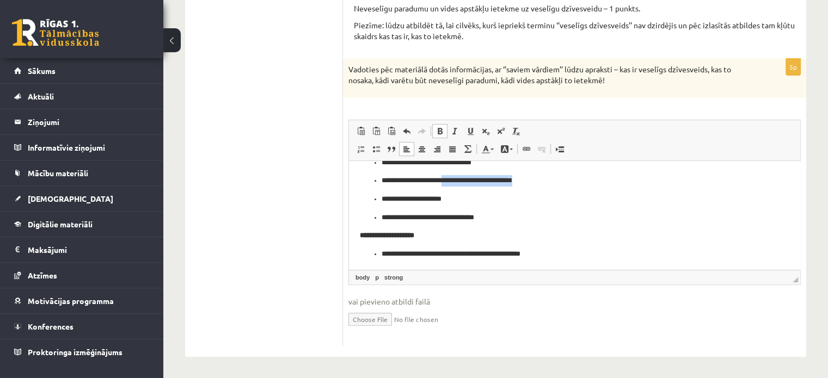
drag, startPoint x: 527, startPoint y: 177, endPoint x: 449, endPoint y: 184, distance: 78.2
click at [449, 184] on p "**********" at bounding box center [570, 180] width 378 height 11
click at [555, 189] on ul "**********" at bounding box center [574, 190] width 429 height 66
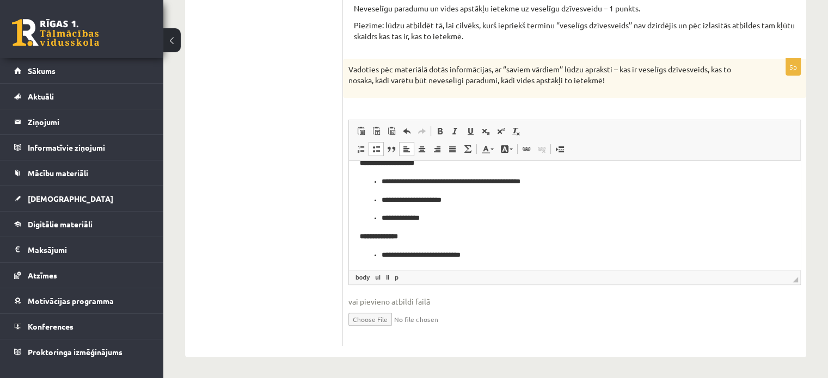
scroll to position [184, 0]
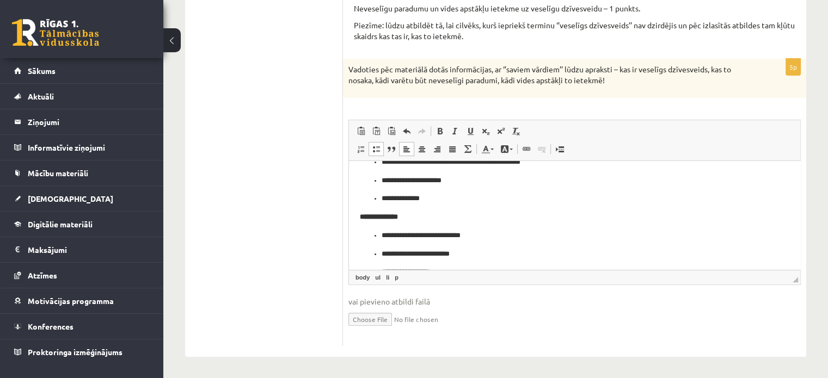
click at [405, 199] on p "**********" at bounding box center [570, 198] width 378 height 11
click at [410, 199] on p "**********" at bounding box center [570, 198] width 378 height 11
click at [509, 220] on p "**********" at bounding box center [574, 216] width 429 height 11
click at [555, 225] on body "**********" at bounding box center [574, 156] width 429 height 338
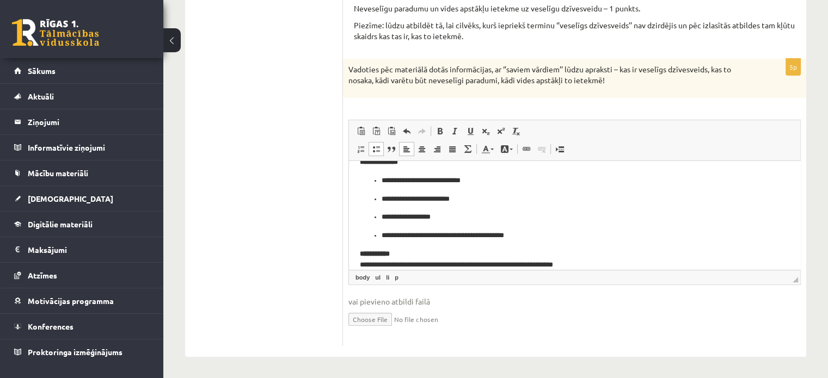
scroll to position [233, 0]
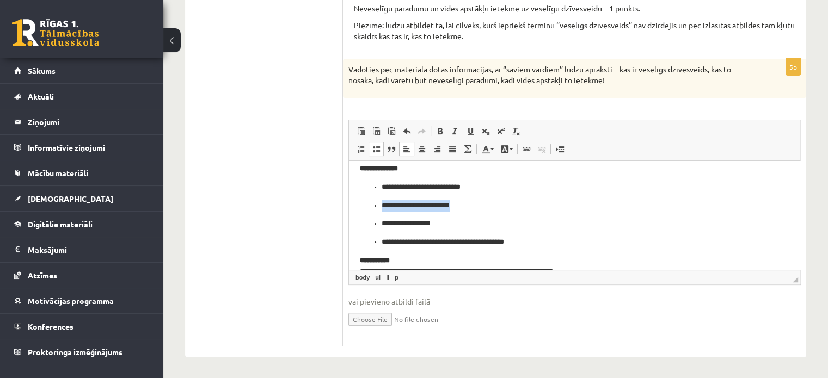
drag, startPoint x: 459, startPoint y: 205, endPoint x: 371, endPoint y: 208, distance: 88.2
click at [371, 208] on ul "**********" at bounding box center [574, 214] width 429 height 66
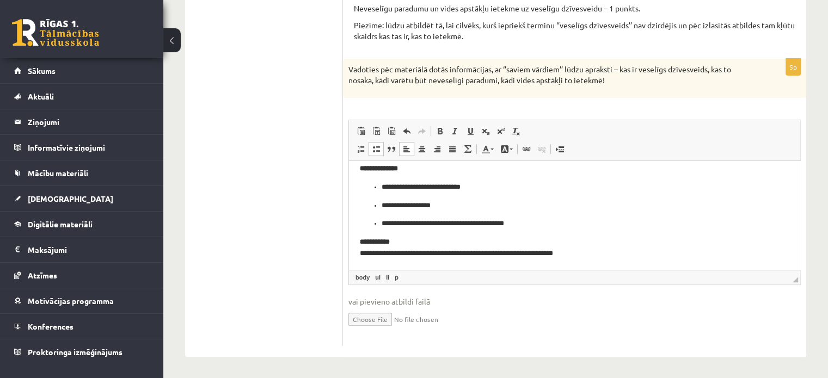
click at [588, 210] on p "**********" at bounding box center [570, 205] width 378 height 11
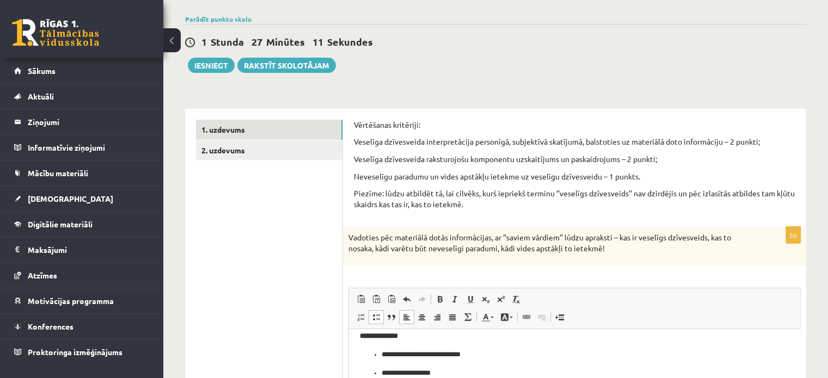
scroll to position [75, 0]
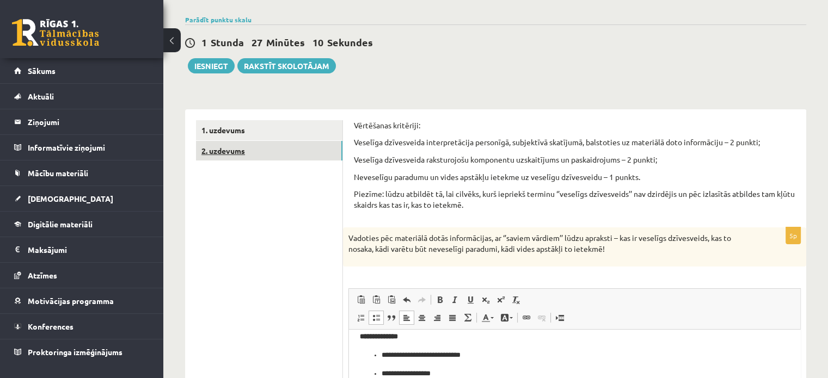
click at [232, 152] on link "2. uzdevums" at bounding box center [269, 151] width 146 height 20
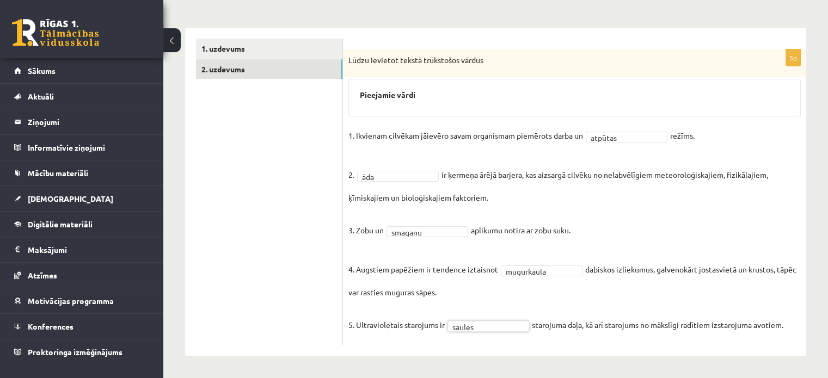
scroll to position [0, 0]
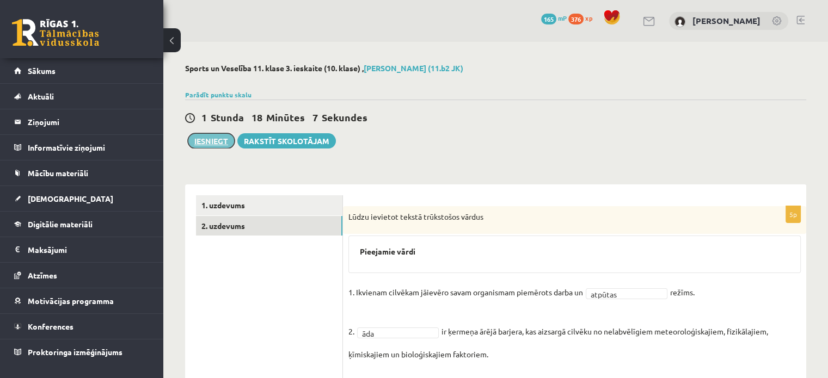
click at [222, 145] on button "Iesniegt" at bounding box center [211, 140] width 47 height 15
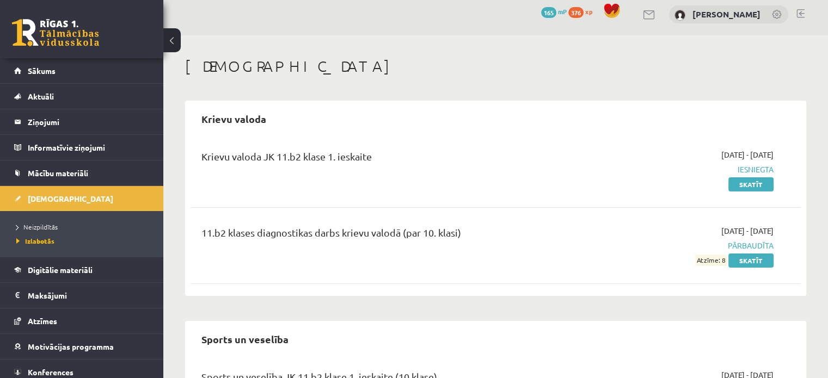
scroll to position [6, 0]
click at [35, 322] on span "Atzīmes" at bounding box center [42, 321] width 29 height 10
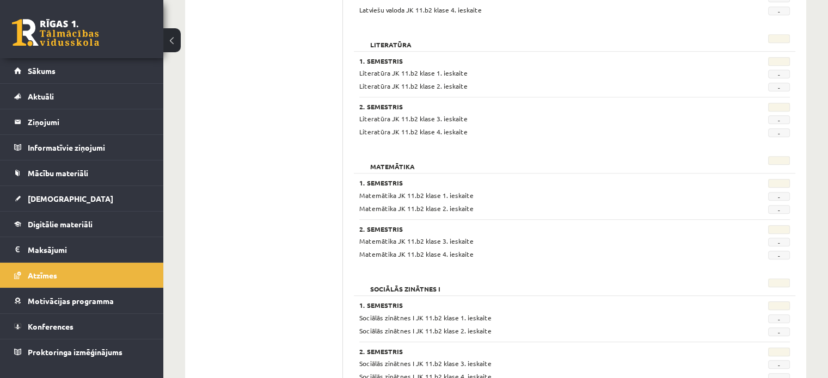
scroll to position [1049, 0]
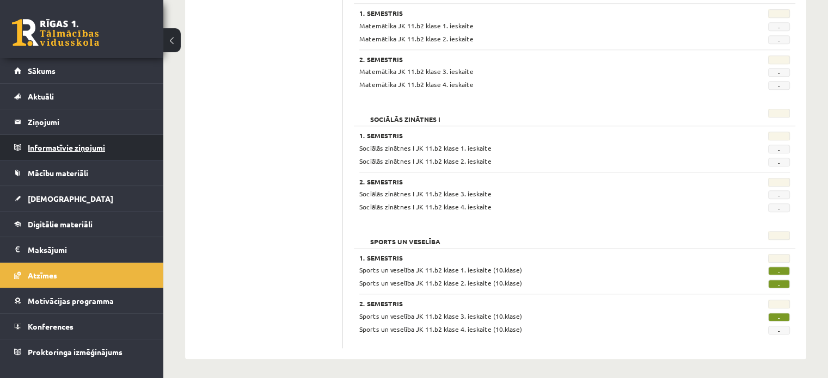
click at [82, 145] on legend "Informatīvie ziņojumi 0" at bounding box center [89, 147] width 122 height 25
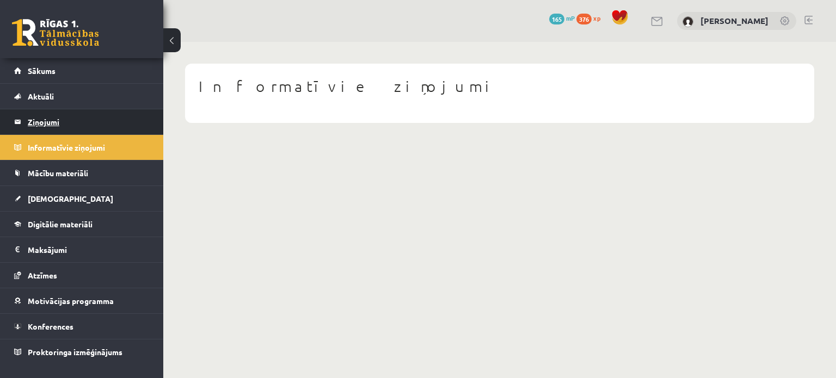
click at [87, 115] on legend "Ziņojumi 0" at bounding box center [89, 121] width 122 height 25
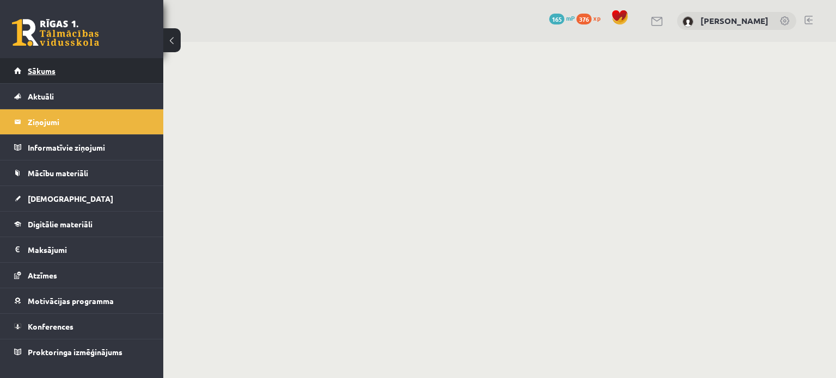
click at [86, 77] on link "Sākums" at bounding box center [81, 70] width 135 height 25
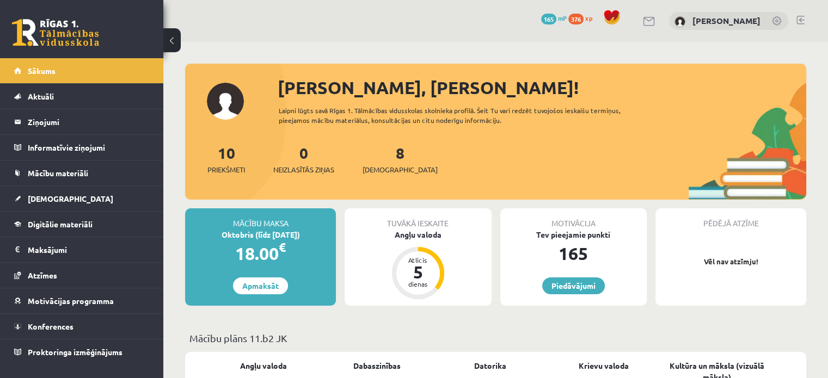
scroll to position [34, 0]
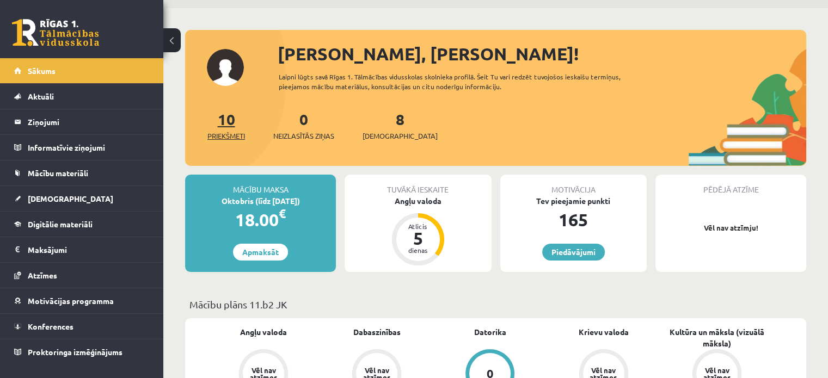
click at [237, 136] on span "Priekšmeti" at bounding box center [226, 136] width 38 height 11
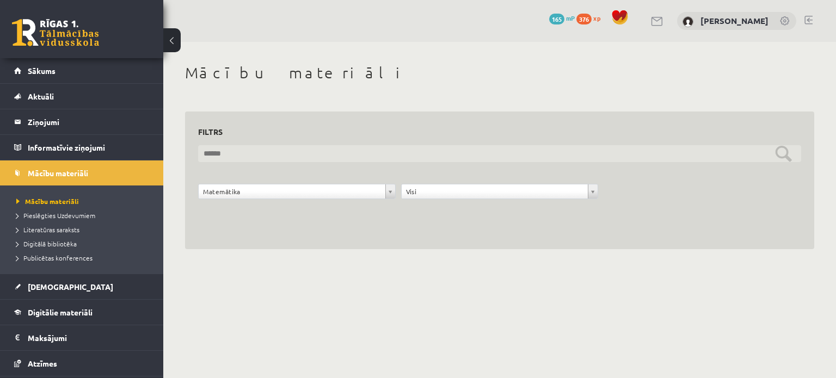
click at [776, 161] on input "text" at bounding box center [499, 153] width 603 height 17
type input "*******"
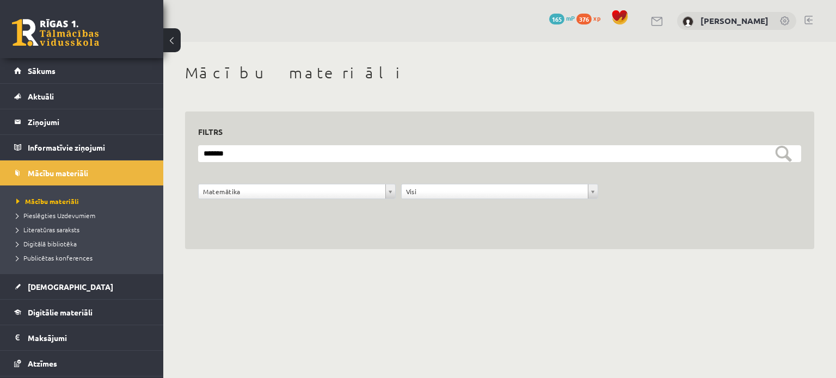
click at [459, 315] on body "0 Dāvanas 165 mP 376 xp Arnolds Mikuličs Sākums Aktuāli Kā mācīties eSKOLĀ Kont…" at bounding box center [418, 189] width 836 height 378
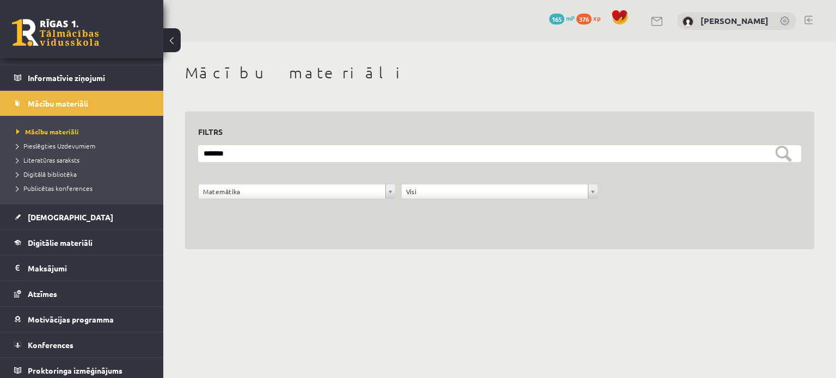
scroll to position [73, 0]
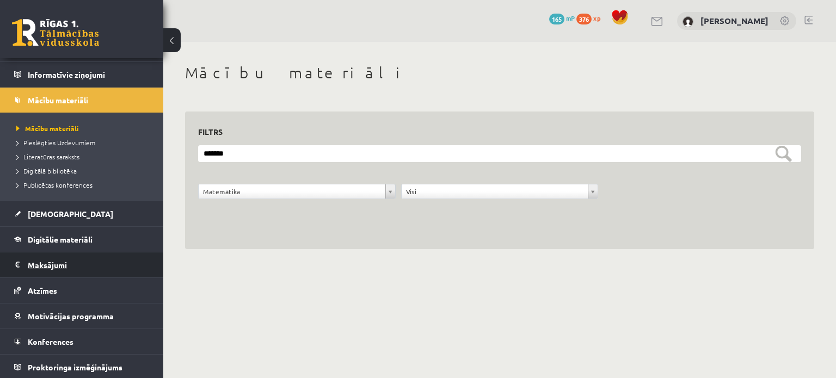
click at [60, 263] on legend "Maksājumi 0" at bounding box center [89, 264] width 122 height 25
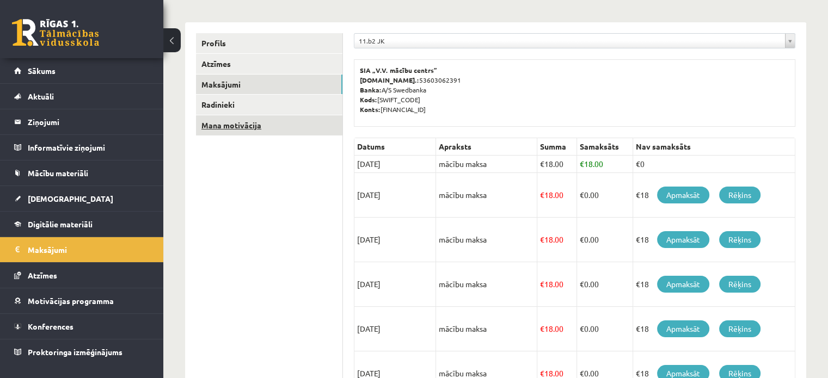
scroll to position [120, 0]
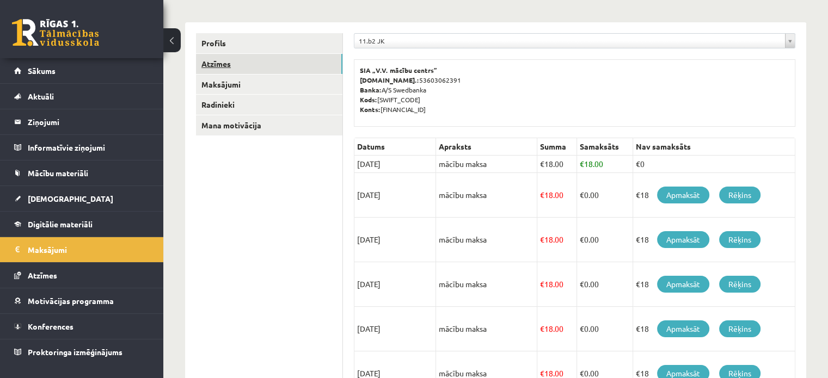
click at [212, 56] on link "Atzīmes" at bounding box center [269, 64] width 146 height 20
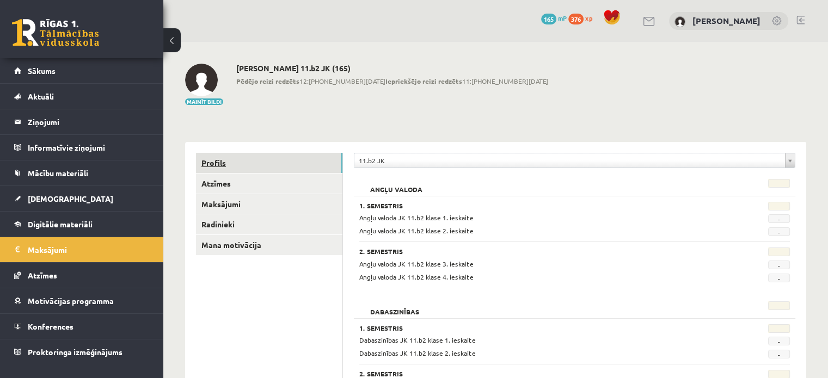
click at [242, 159] on link "Profils" at bounding box center [269, 163] width 146 height 20
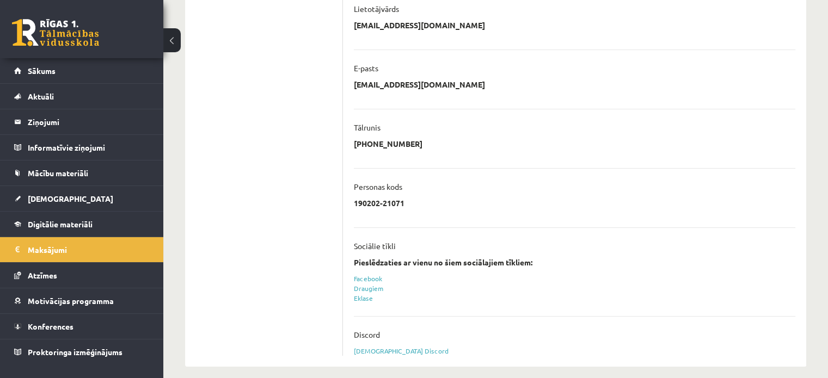
scroll to position [277, 0]
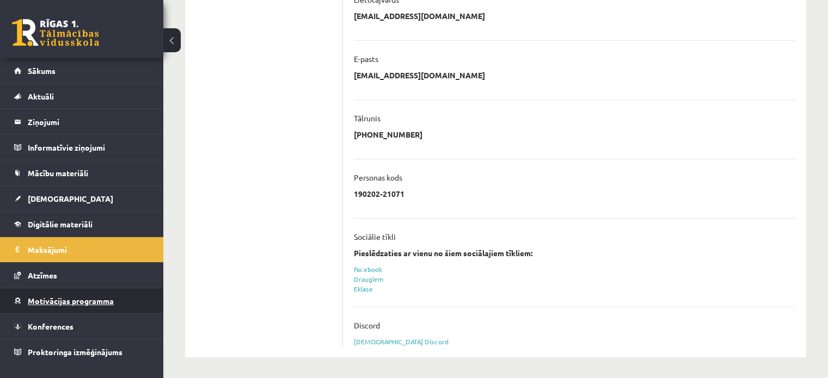
click at [50, 298] on span "Motivācijas programma" at bounding box center [71, 301] width 86 height 10
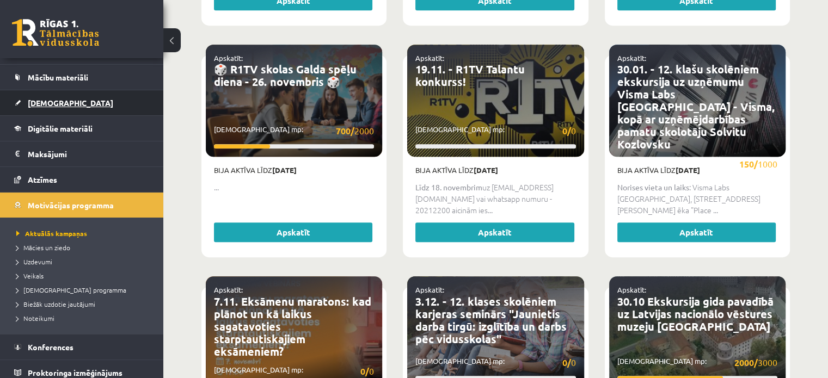
scroll to position [101, 0]
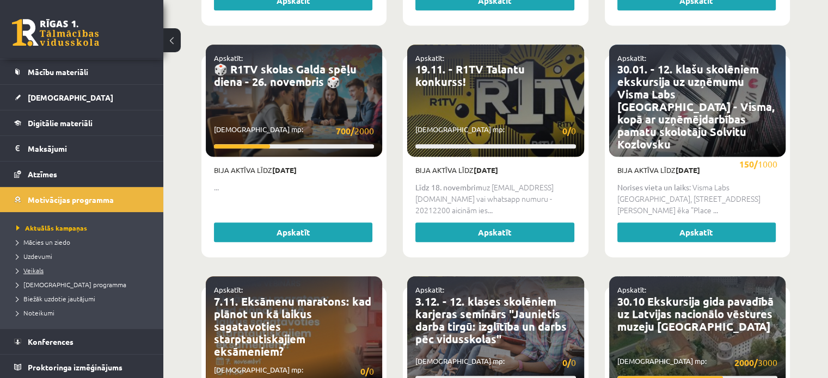
click at [39, 269] on span "Veikals" at bounding box center [29, 270] width 27 height 9
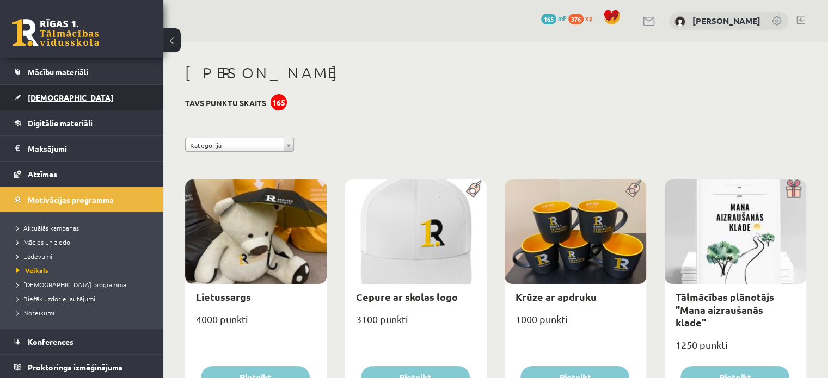
click at [69, 97] on link "[DEMOGRAPHIC_DATA]" at bounding box center [81, 97] width 135 height 25
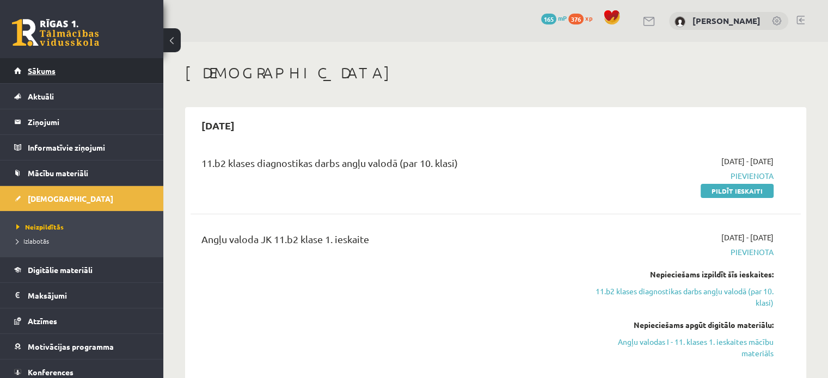
click at [59, 71] on link "Sākums" at bounding box center [81, 70] width 135 height 25
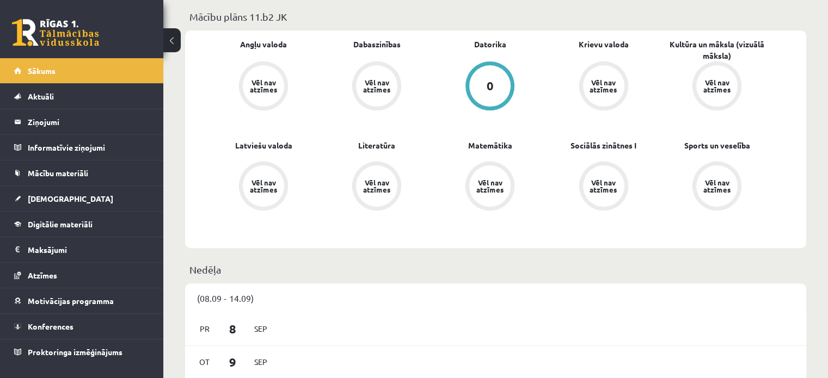
scroll to position [327, 0]
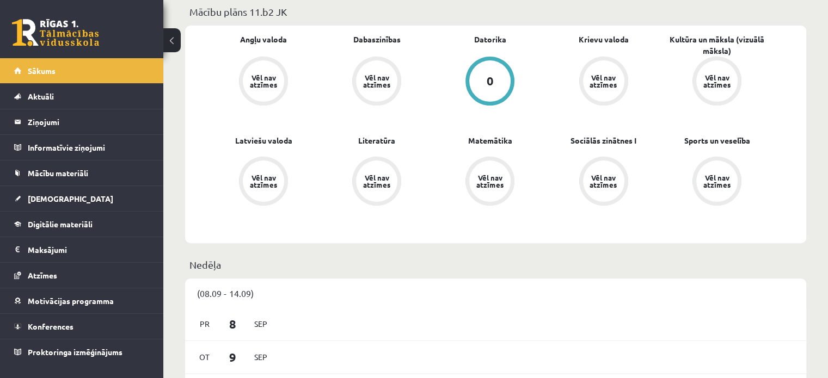
click at [485, 76] on div "0" at bounding box center [489, 80] width 41 height 41
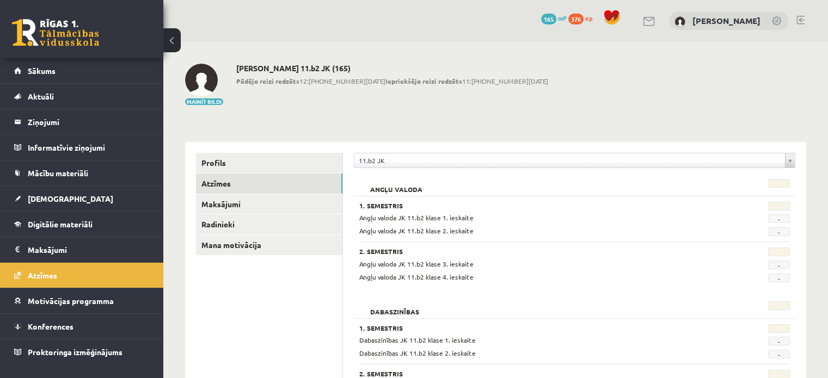
click at [485, 76] on div "Mainīt bildi [PERSON_NAME] 11.b2 JK (165) Pēdējo reizi redzēts 12:[PHONE_NUMBER…" at bounding box center [495, 85] width 621 height 42
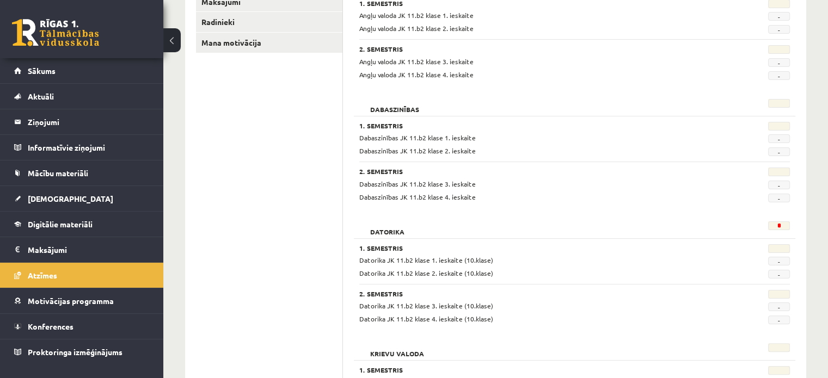
scroll to position [206, 0]
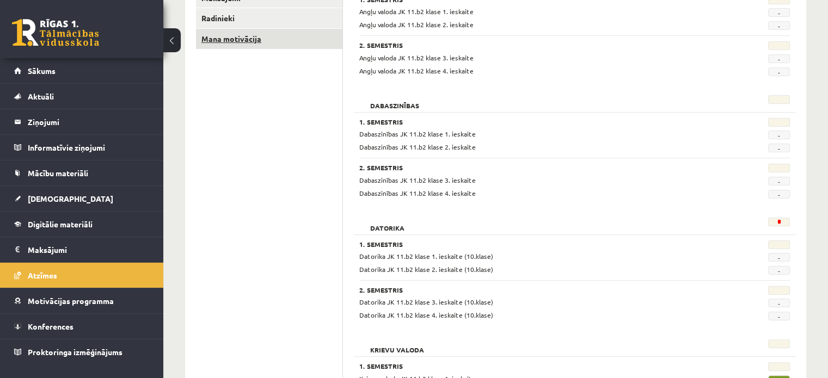
click at [238, 40] on link "Mana motivācija" at bounding box center [269, 39] width 146 height 20
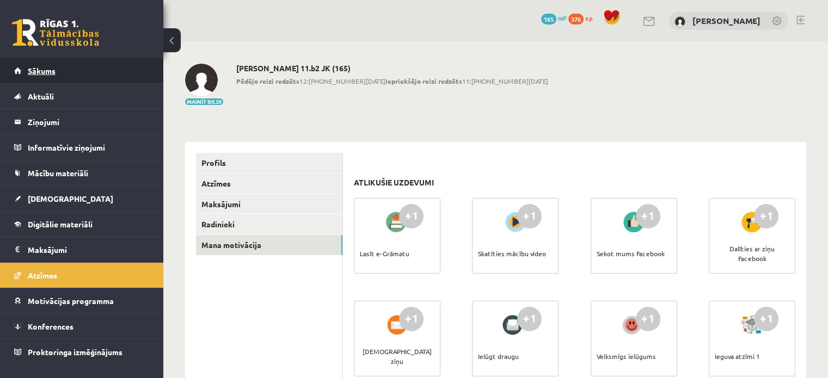
click at [36, 79] on link "Sākums" at bounding box center [81, 70] width 135 height 25
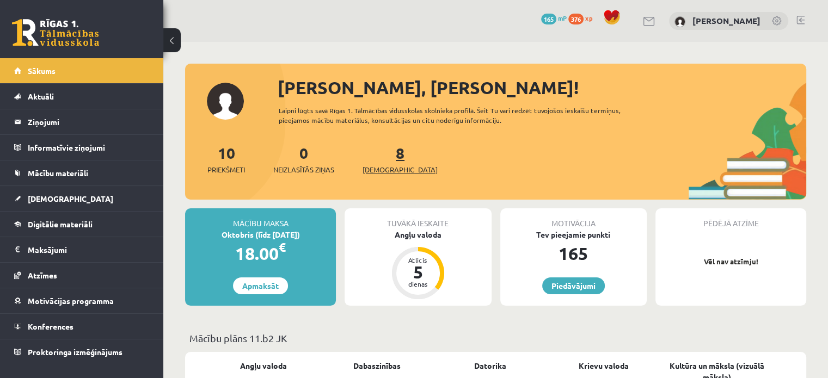
click at [393, 167] on span "[DEMOGRAPHIC_DATA]" at bounding box center [399, 169] width 75 height 11
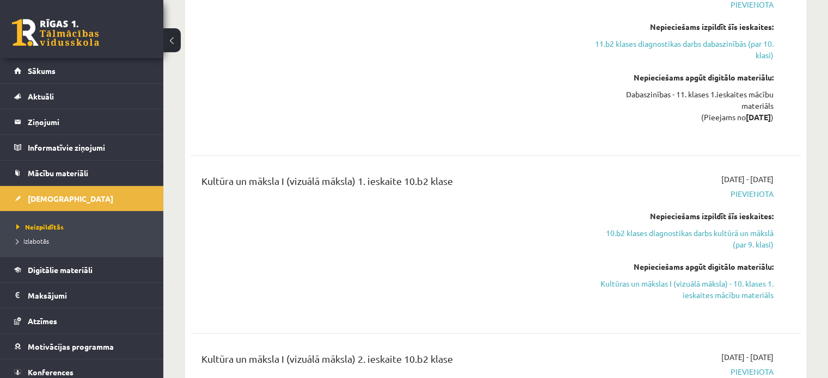
scroll to position [2080, 0]
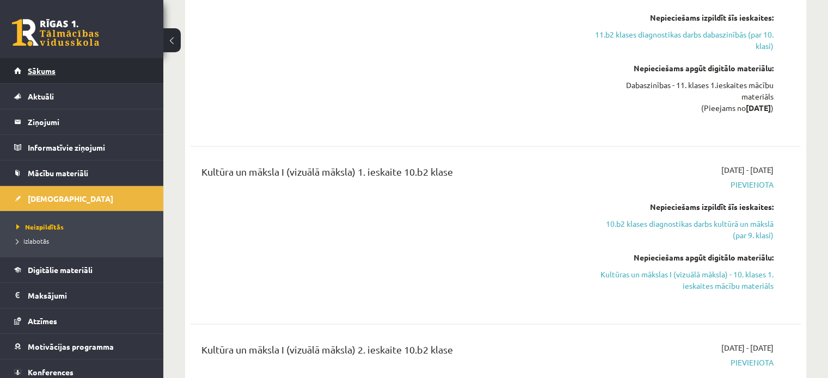
click at [57, 70] on link "Sākums" at bounding box center [81, 70] width 135 height 25
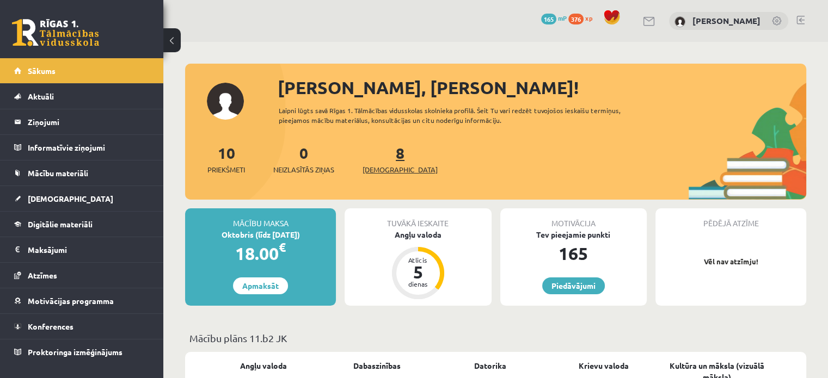
click at [384, 171] on span "[DEMOGRAPHIC_DATA]" at bounding box center [399, 169] width 75 height 11
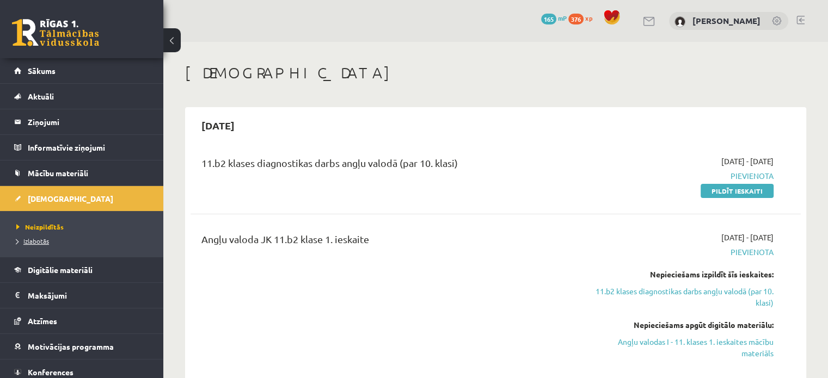
click at [31, 239] on span "Izlabotās" at bounding box center [32, 241] width 33 height 9
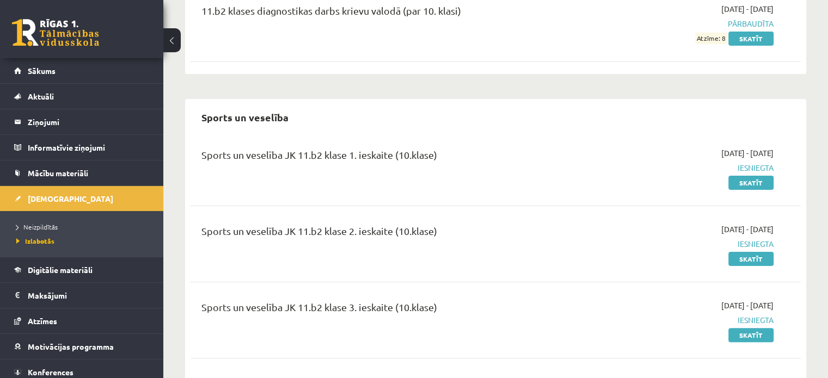
scroll to position [318, 0]
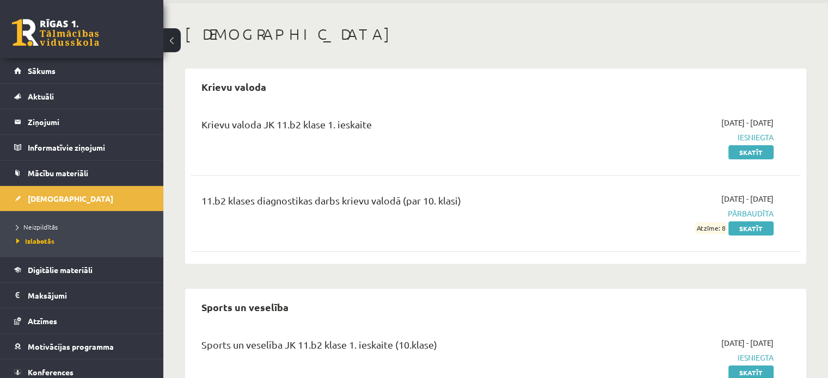
scroll to position [318, 0]
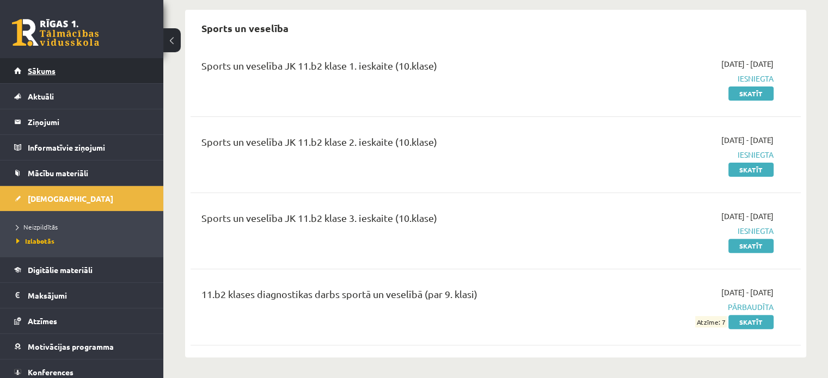
click at [60, 73] on link "Sākums" at bounding box center [81, 70] width 135 height 25
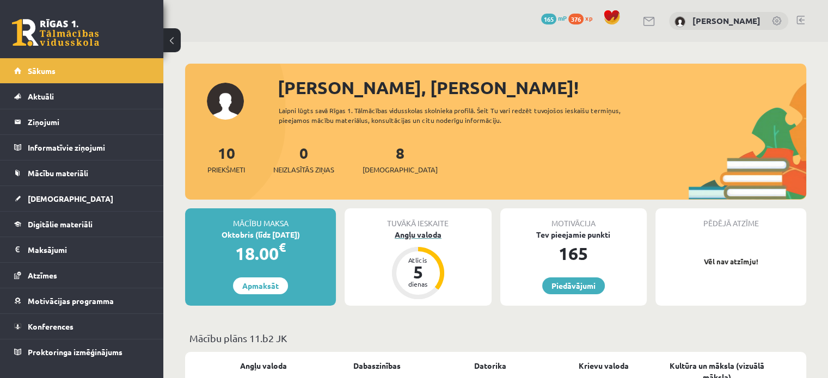
click at [427, 237] on div "Angļu valoda" at bounding box center [417, 234] width 146 height 11
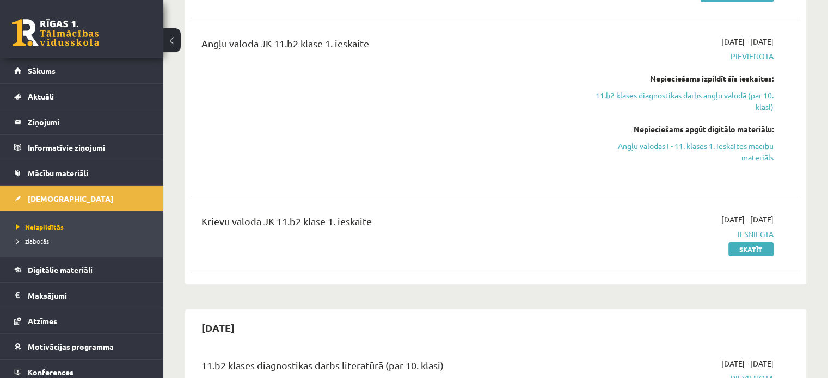
scroll to position [232, 0]
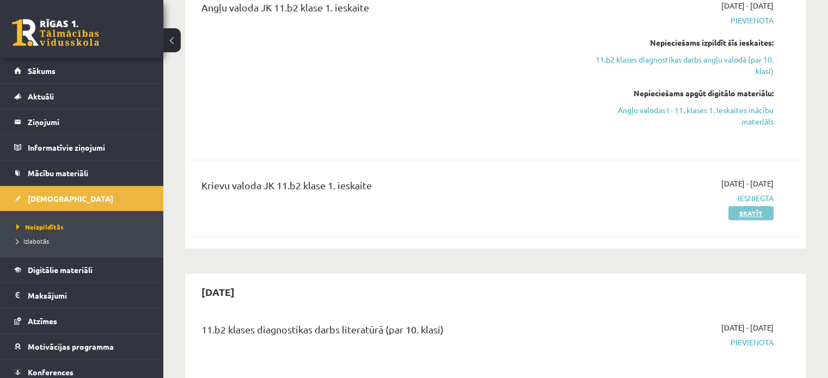
click at [753, 211] on link "Skatīt" at bounding box center [750, 213] width 45 height 14
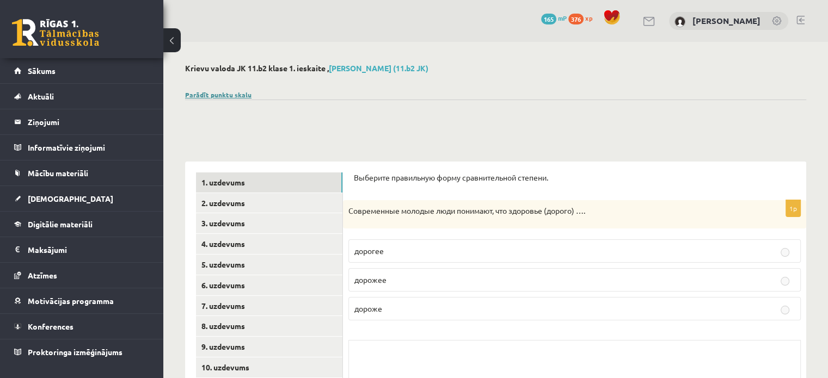
click at [220, 93] on link "Parādīt punktu skalu" at bounding box center [218, 94] width 66 height 9
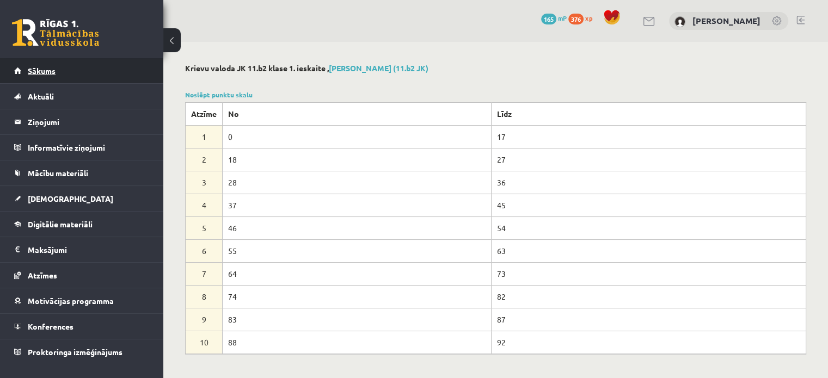
click at [57, 65] on link "Sākums" at bounding box center [81, 70] width 135 height 25
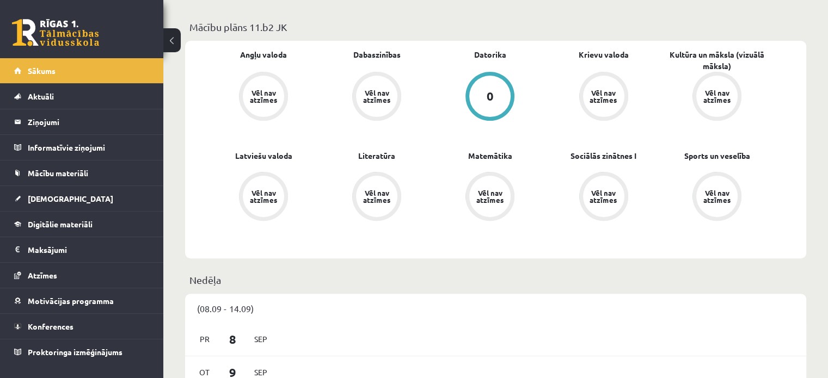
scroll to position [299, 0]
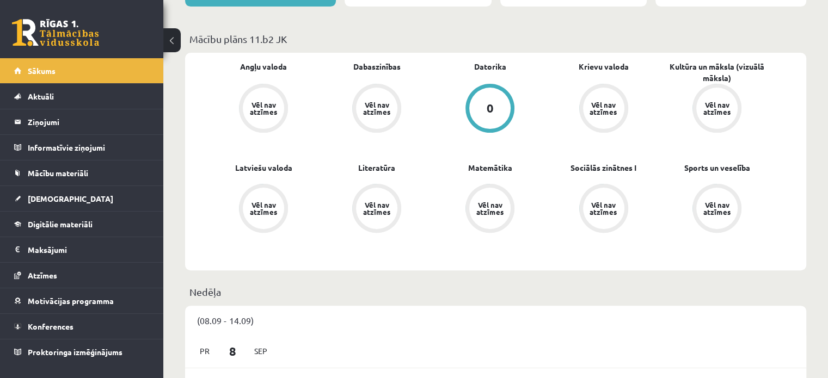
click at [496, 205] on div "Vēl nav atzīmes" at bounding box center [490, 208] width 30 height 14
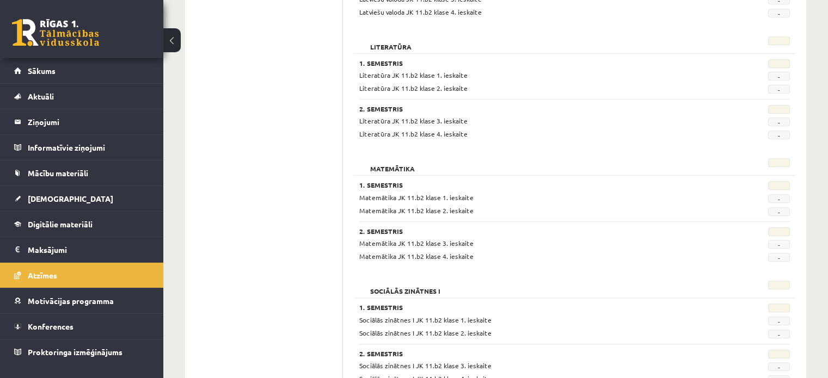
scroll to position [892, 0]
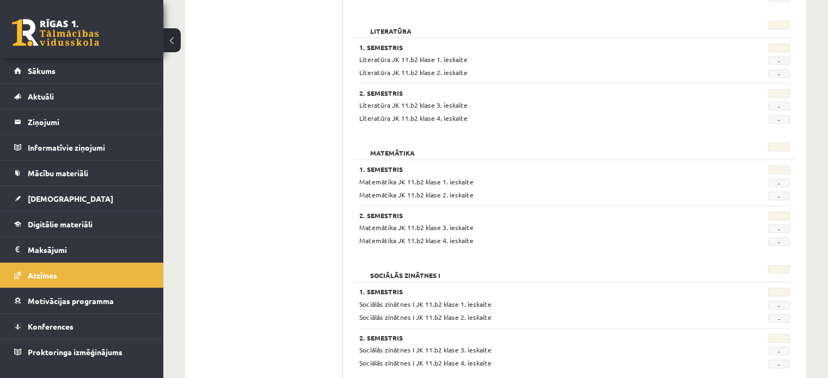
click at [778, 183] on span "-" at bounding box center [779, 182] width 22 height 9
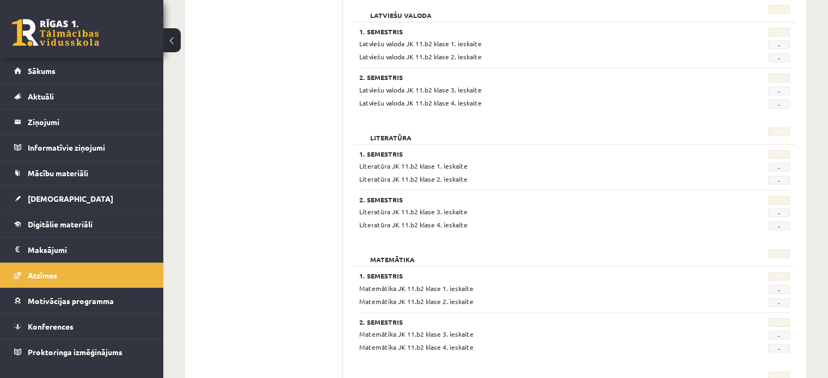
scroll to position [1049, 0]
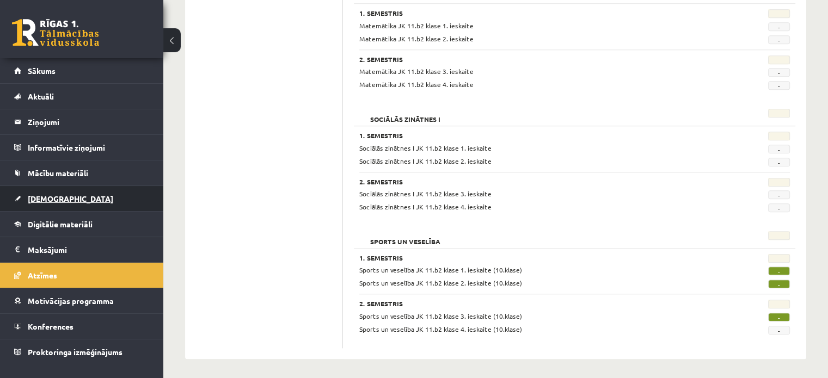
click at [67, 207] on link "[DEMOGRAPHIC_DATA]" at bounding box center [81, 198] width 135 height 25
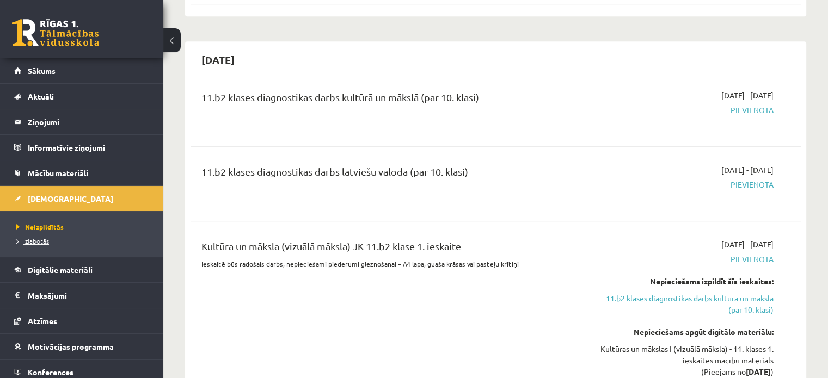
click at [40, 245] on link "Izlabotās" at bounding box center [84, 241] width 136 height 10
